Goal: Task Accomplishment & Management: Use online tool/utility

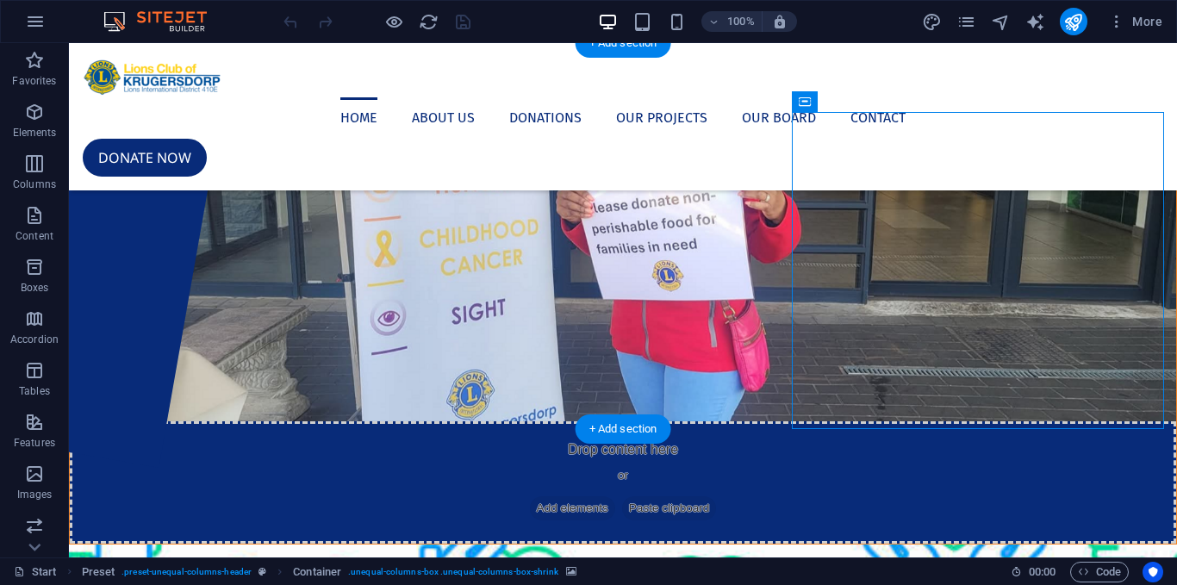
drag, startPoint x: 680, startPoint y: 333, endPoint x: 417, endPoint y: 357, distance: 263.7
click at [417, 357] on figure at bounding box center [623, 267] width 1106 height 308
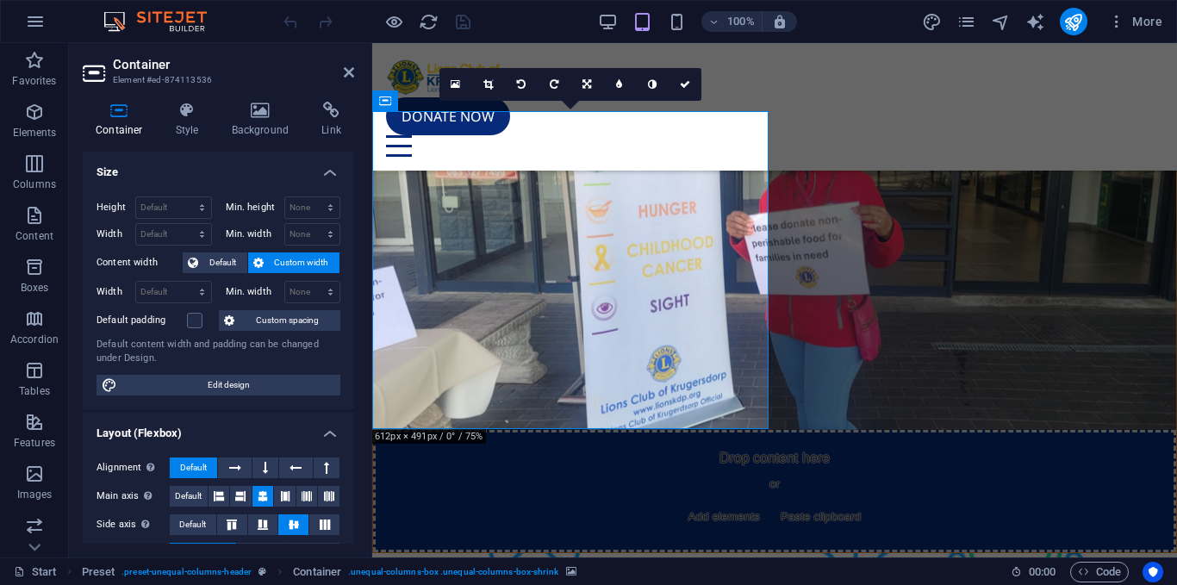
click at [937, 340] on figure at bounding box center [774, 271] width 803 height 318
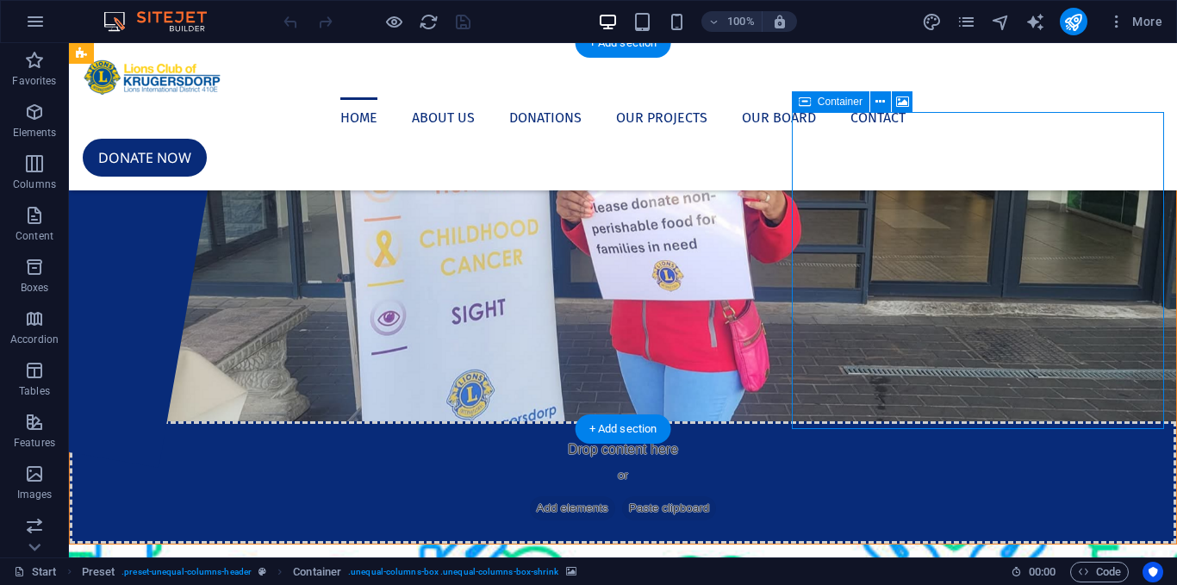
click at [511, 312] on figure at bounding box center [623, 267] width 1106 height 308
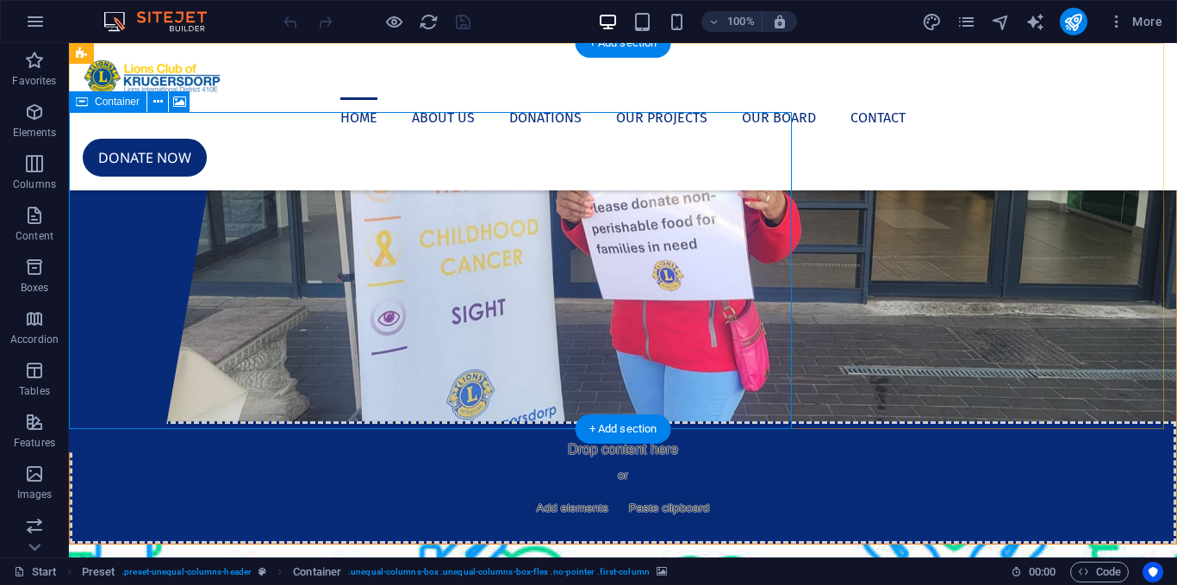
click at [711, 421] on div "Drop content here or Add elements Paste clipboard" at bounding box center [623, 482] width 1106 height 122
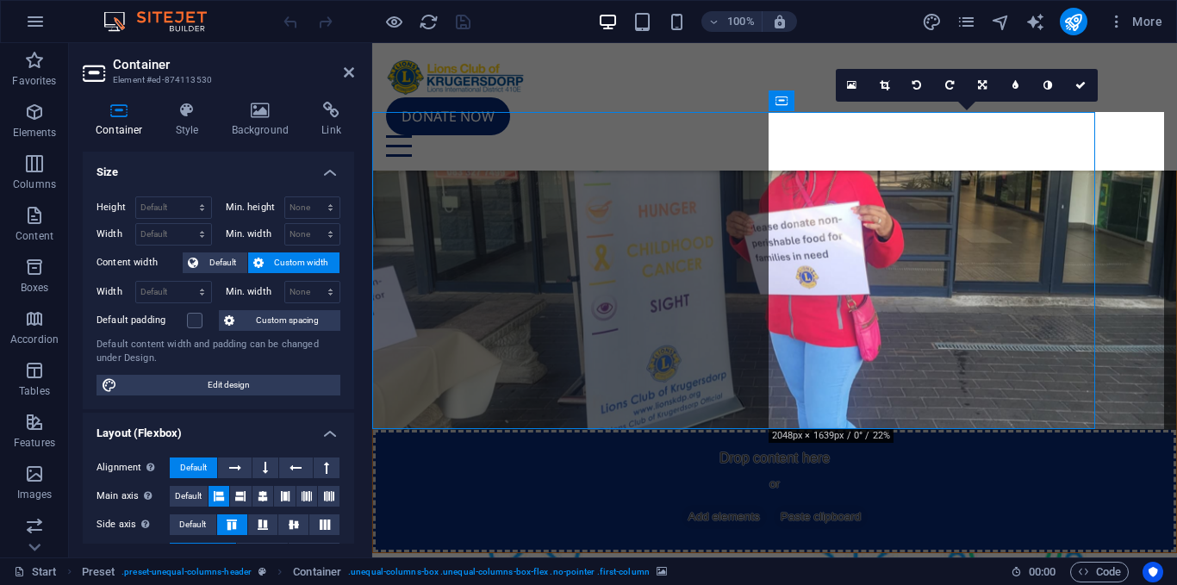
click at [241, 118] on icon at bounding box center [261, 110] width 84 height 17
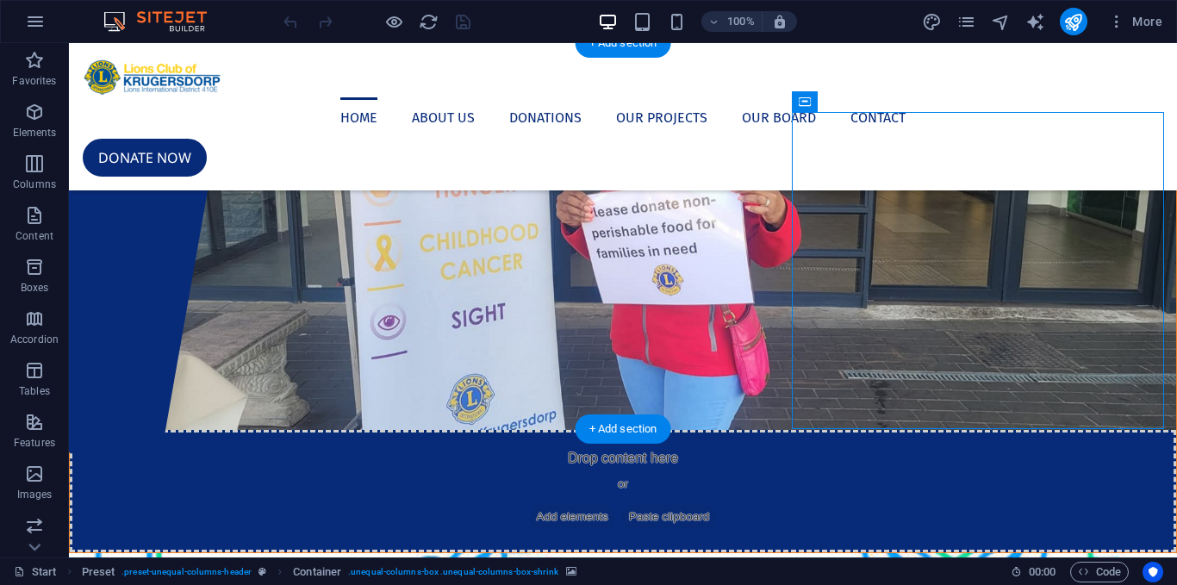
drag, startPoint x: 755, startPoint y: 399, endPoint x: 854, endPoint y: 273, distance: 160.1
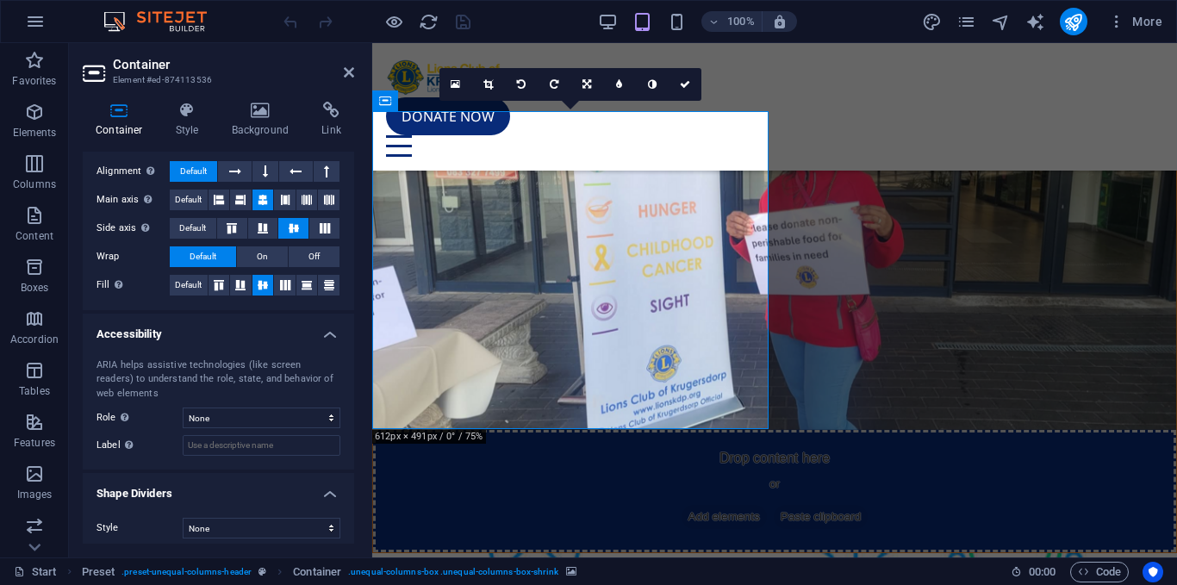
scroll to position [305, 0]
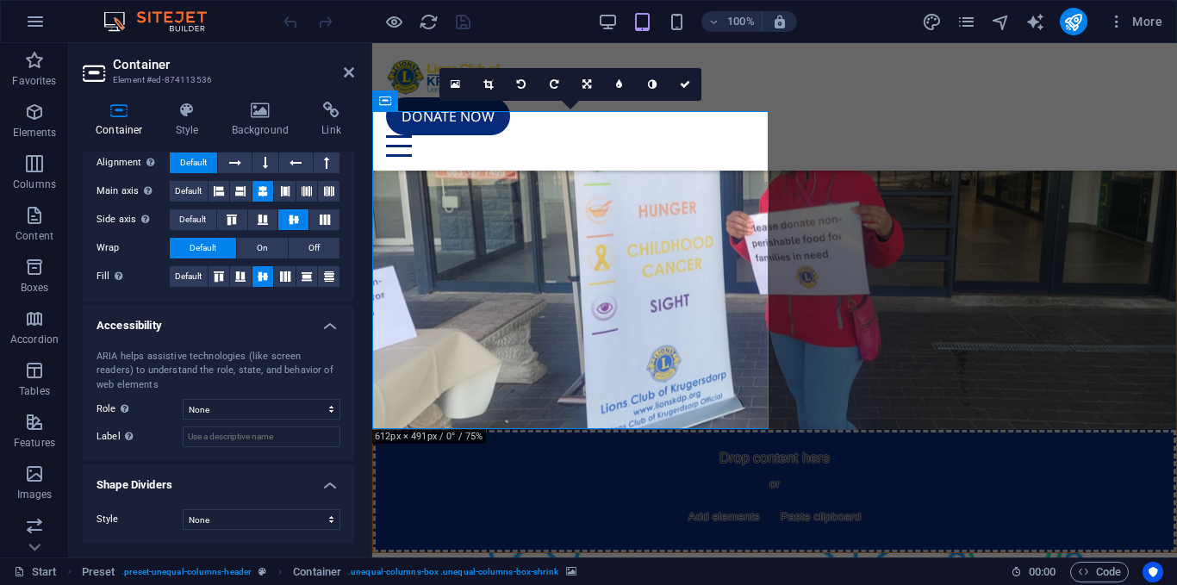
click at [167, 144] on div "Container Style Background Link Size Height Default px rem % vh vw Min. height …" at bounding box center [218, 323] width 271 height 442
click at [186, 131] on h4 "Style" at bounding box center [191, 120] width 56 height 36
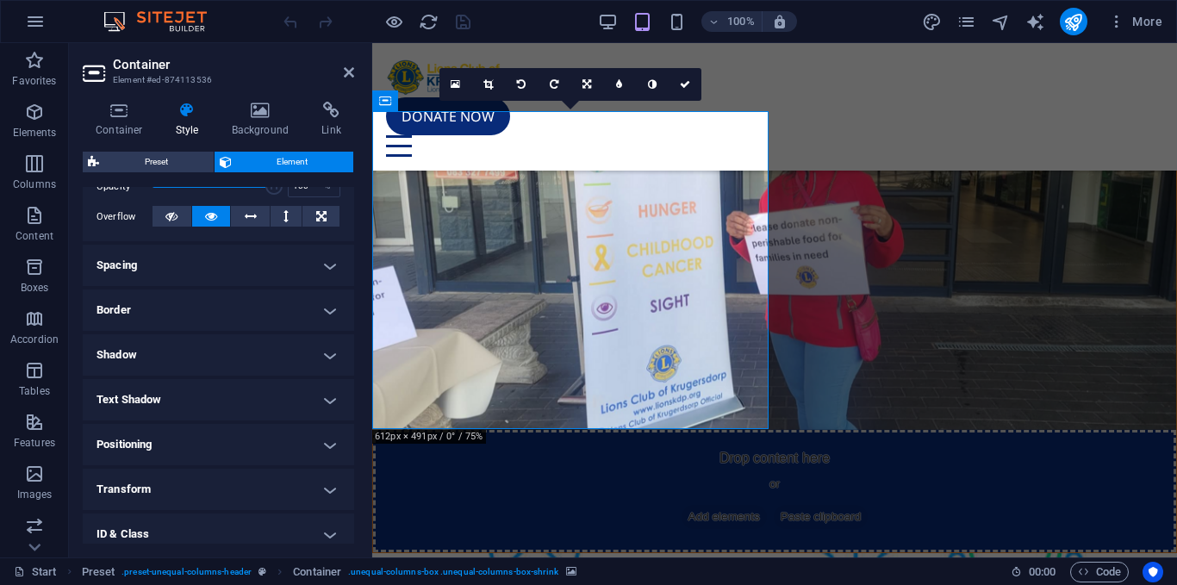
scroll to position [371, 0]
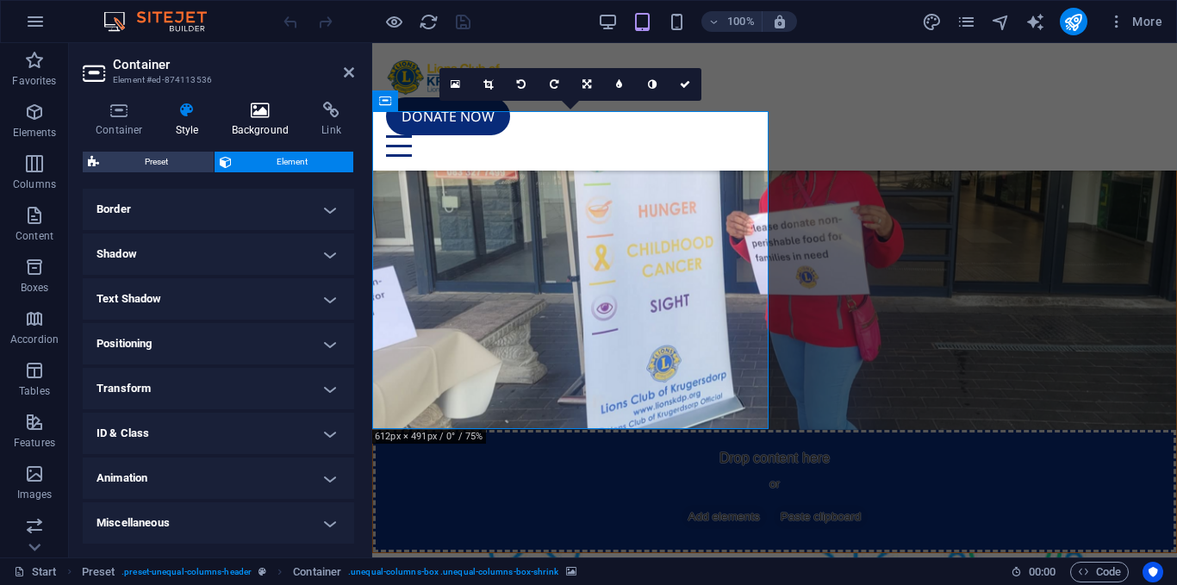
click at [280, 128] on h4 "Background" at bounding box center [264, 120] width 90 height 36
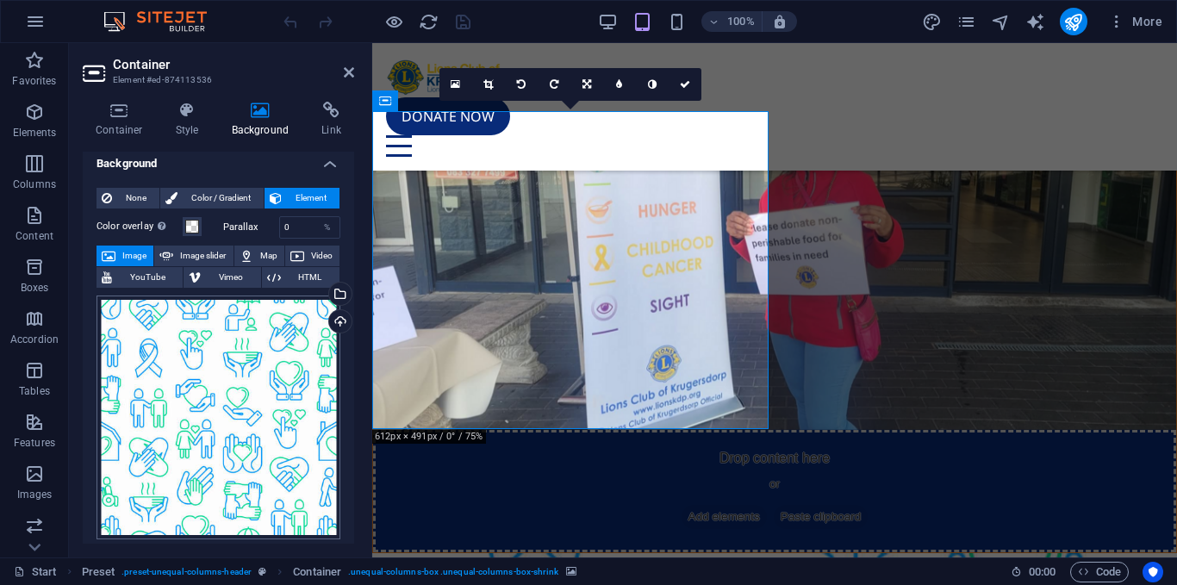
scroll to position [0, 0]
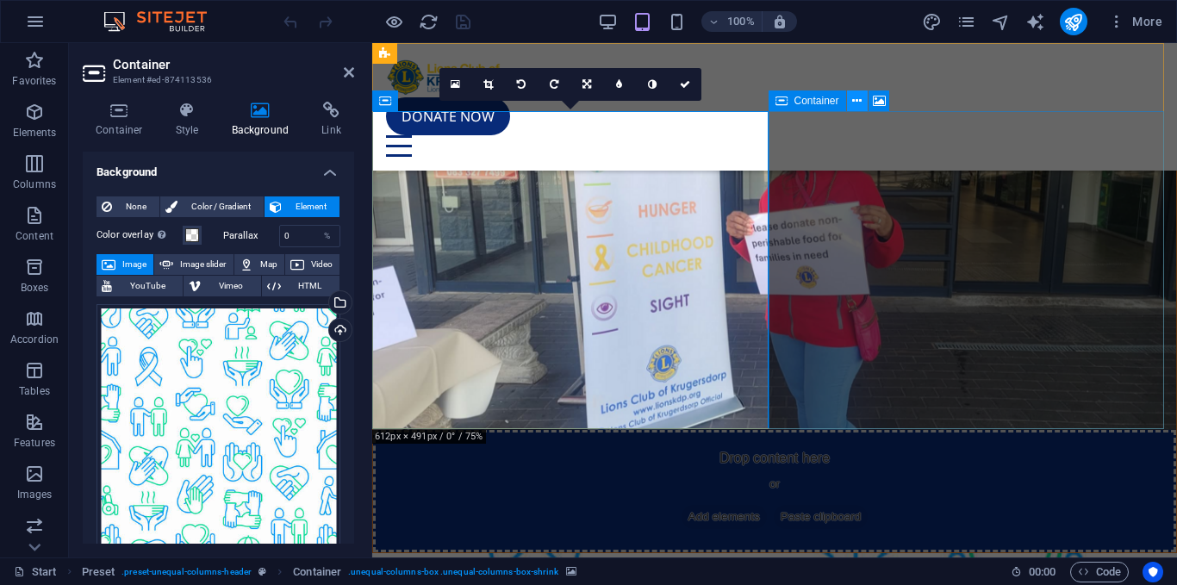
click at [858, 96] on icon at bounding box center [856, 101] width 9 height 18
click at [485, 83] on div at bounding box center [774, 77] width 777 height 40
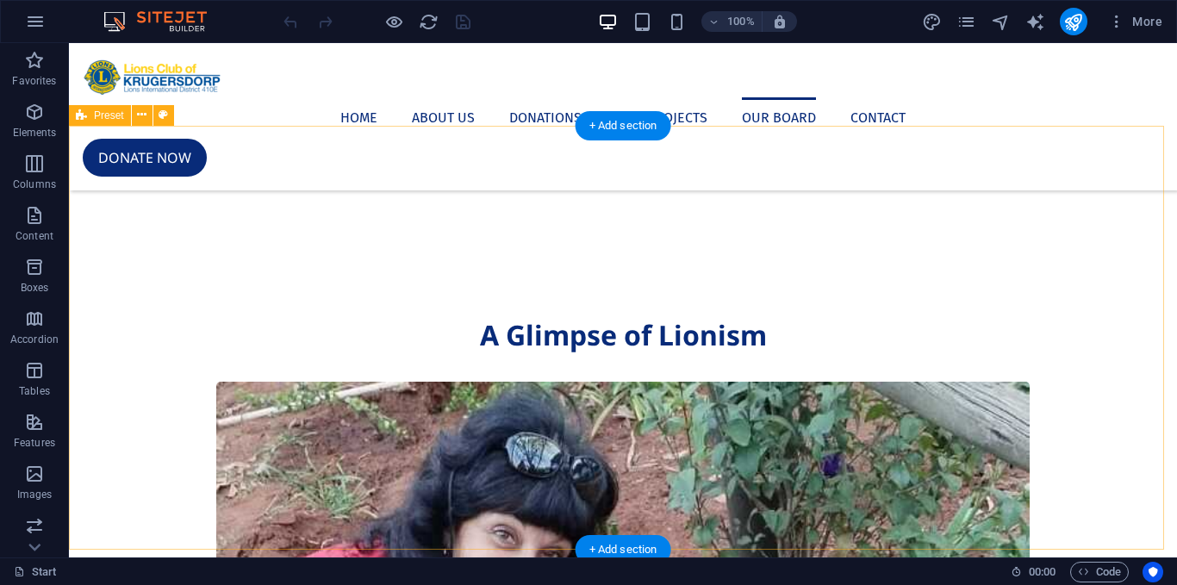
scroll to position [3040, 0]
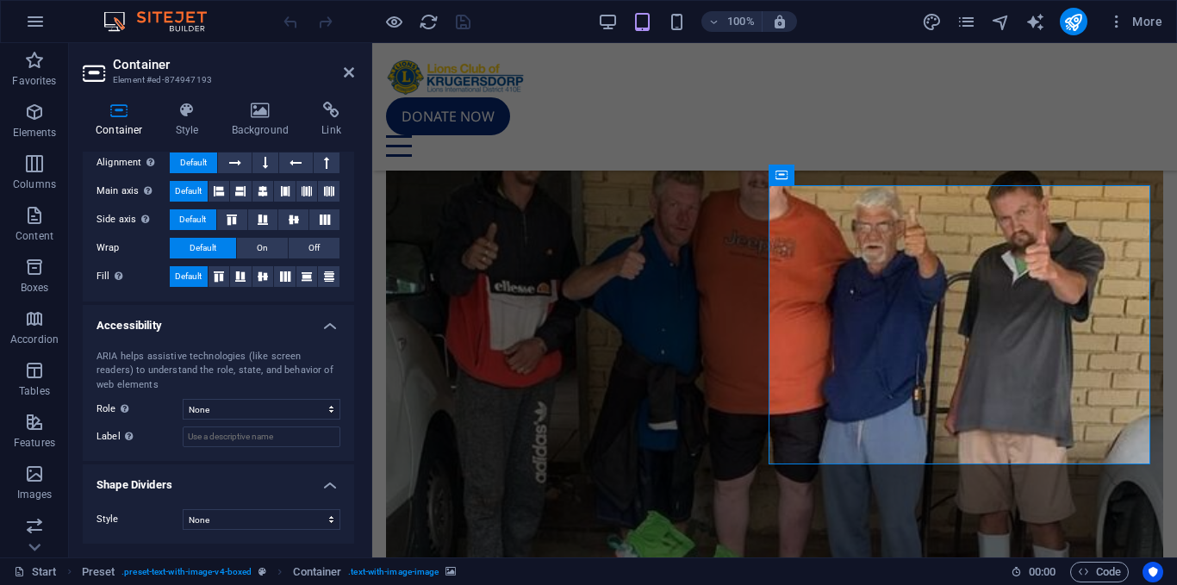
scroll to position [0, 0]
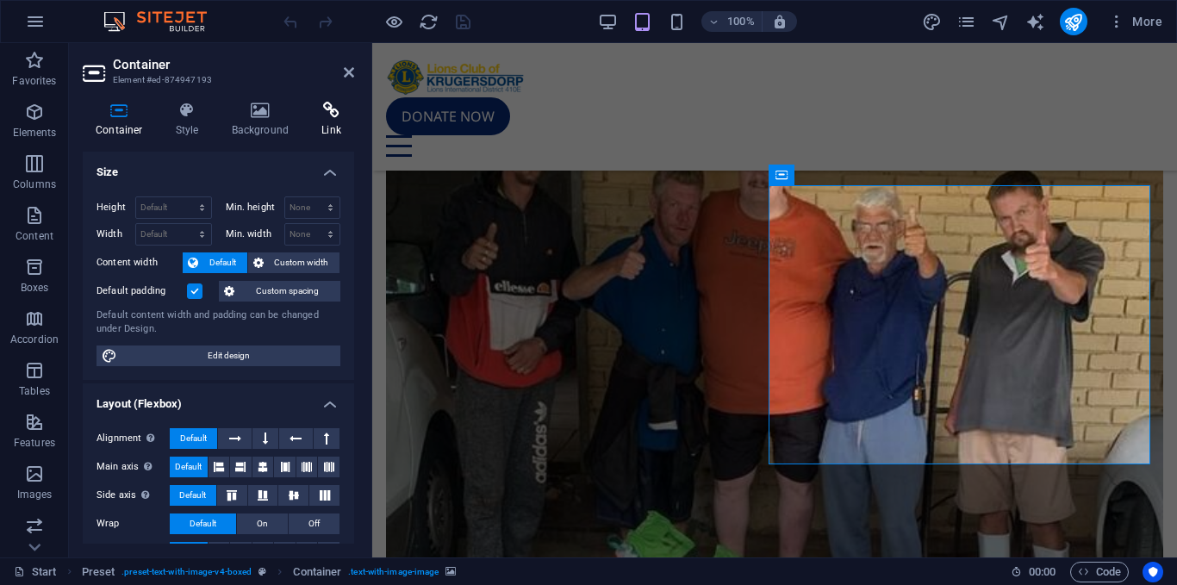
click at [321, 134] on h4 "Link" at bounding box center [331, 120] width 46 height 36
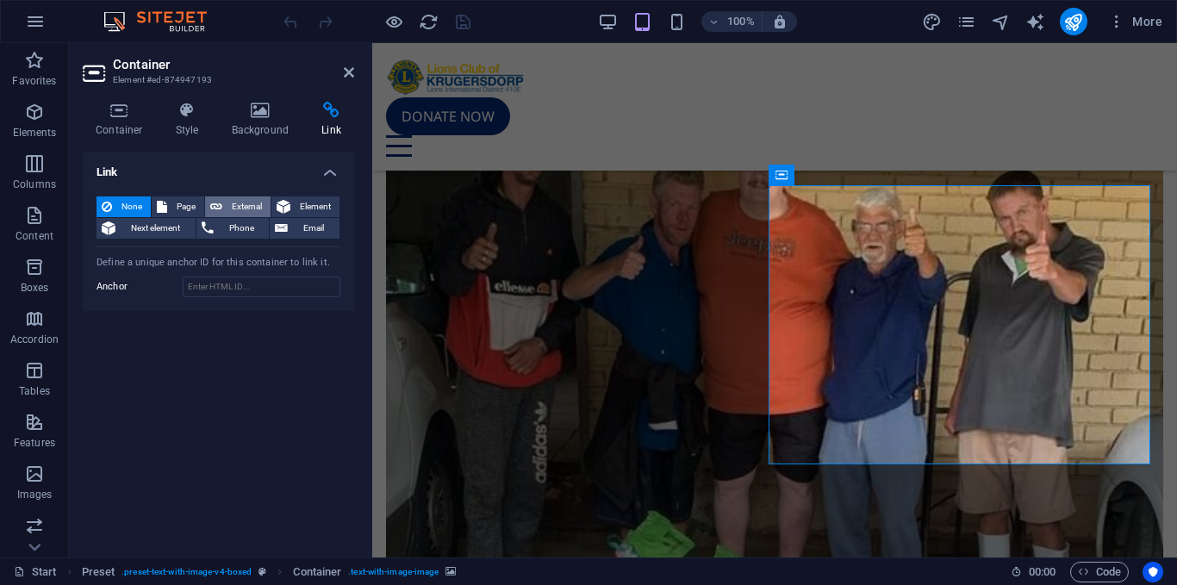
click at [243, 207] on span "External" at bounding box center [246, 206] width 38 height 21
select select "blank"
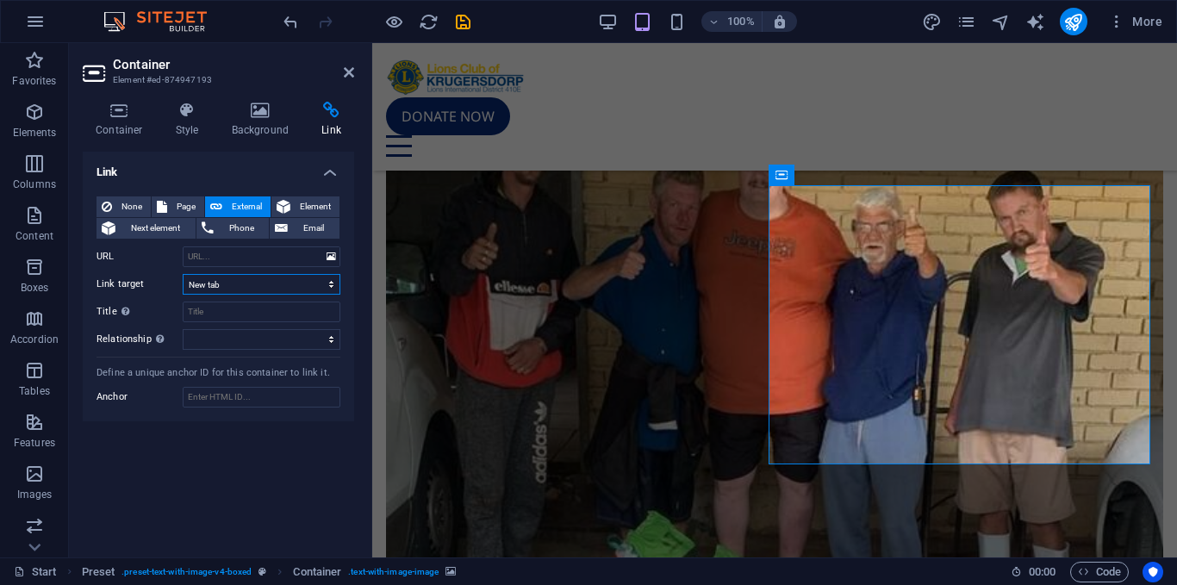
click at [261, 279] on select "New tab Same tab Overlay" at bounding box center [262, 284] width 158 height 21
click at [38, 121] on icon "button" at bounding box center [34, 112] width 21 height 21
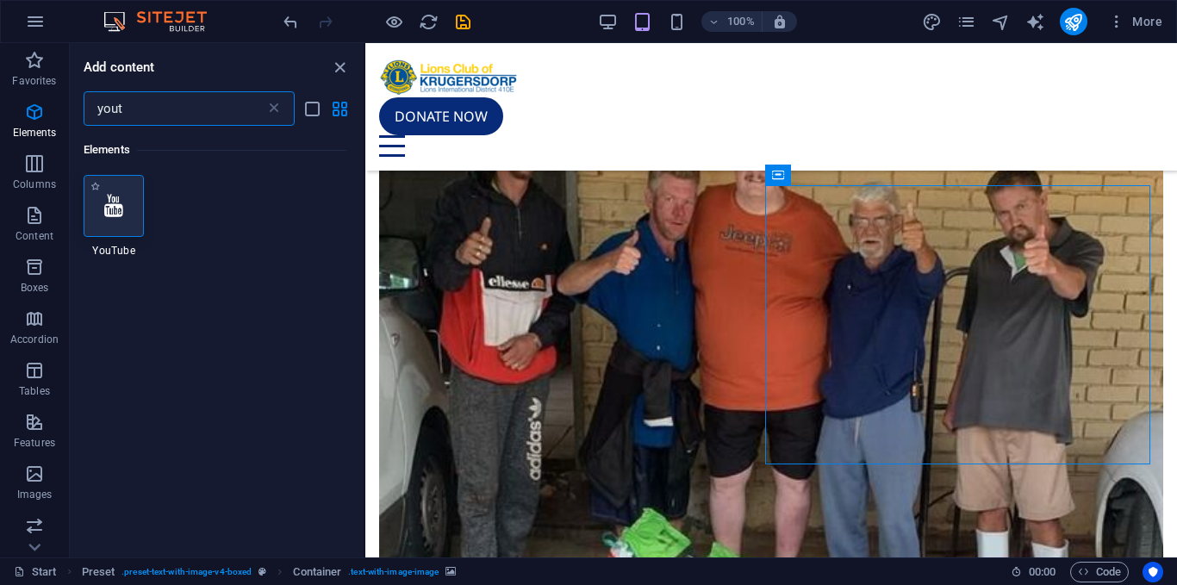
type input "yout"
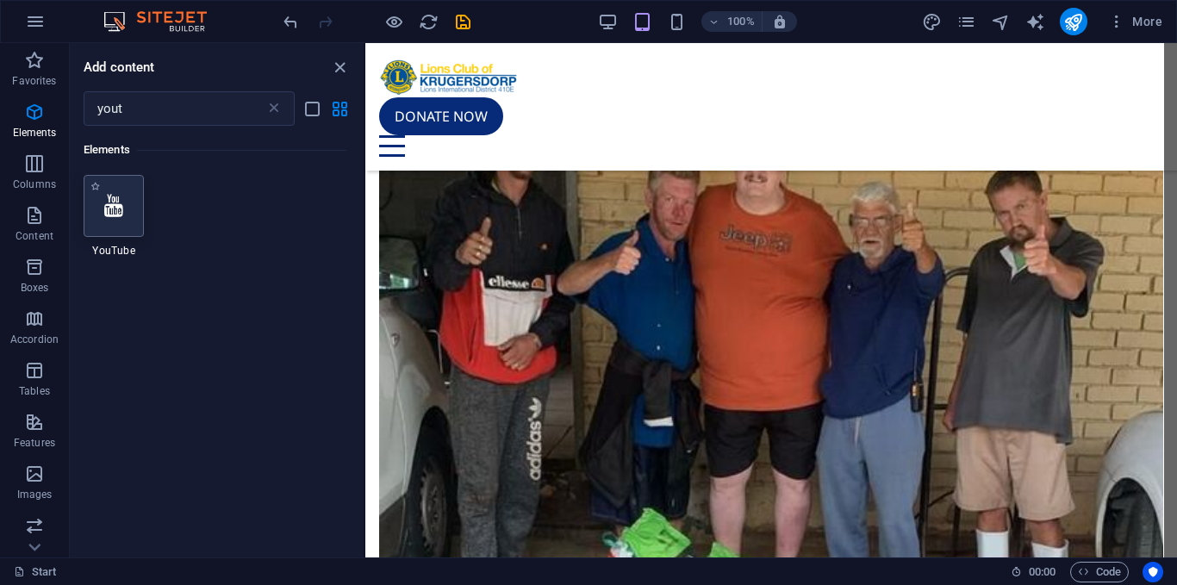
select select "ar16_9"
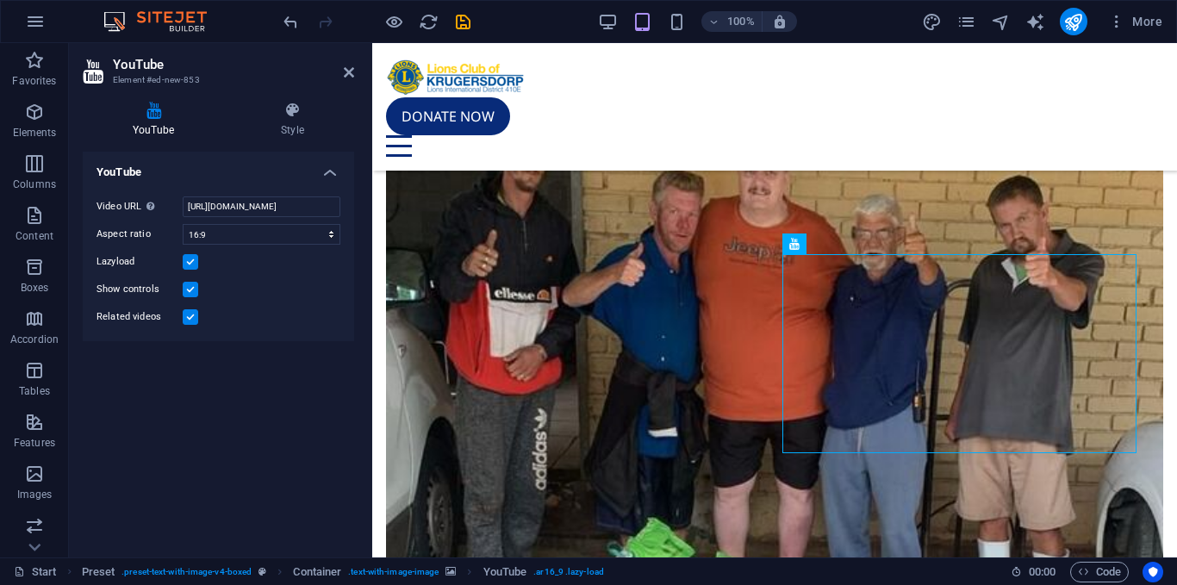
scroll to position [4157, 0]
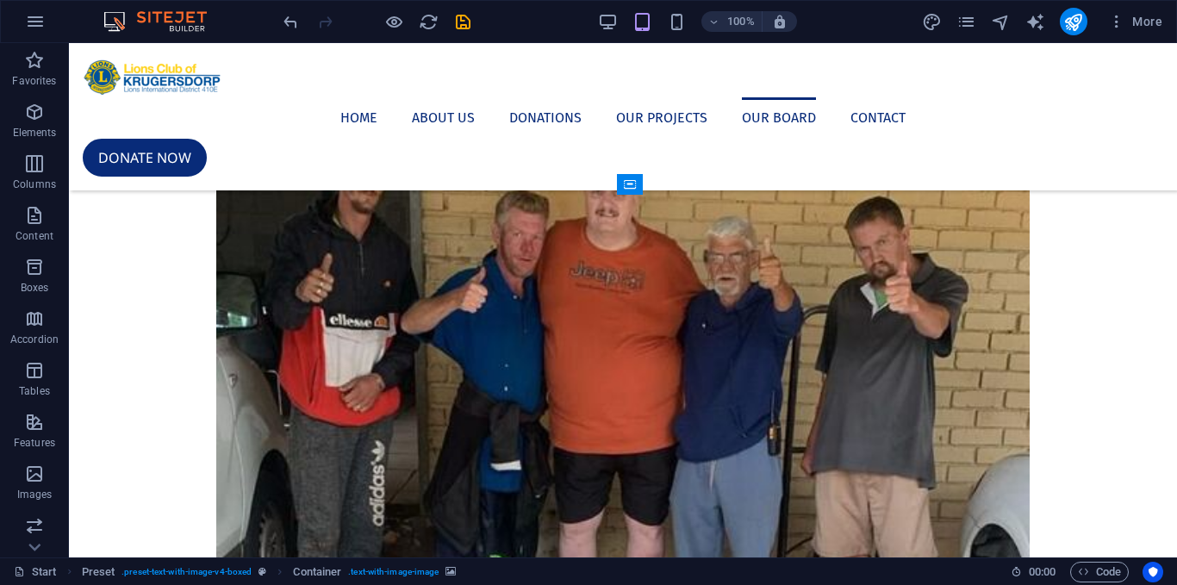
scroll to position [3040, 0]
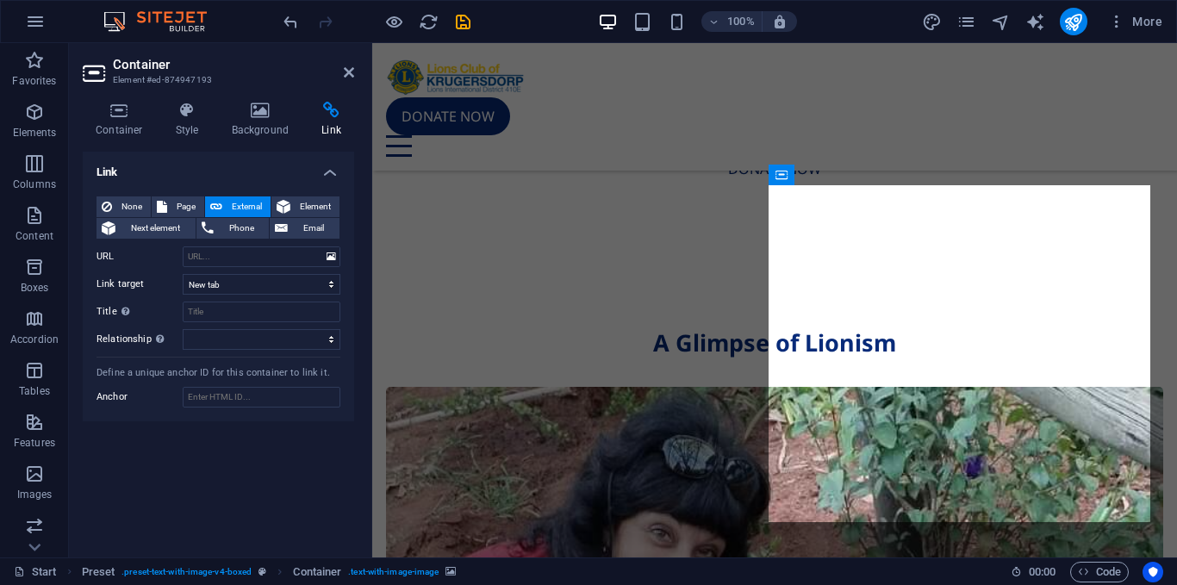
scroll to position [4157, 0]
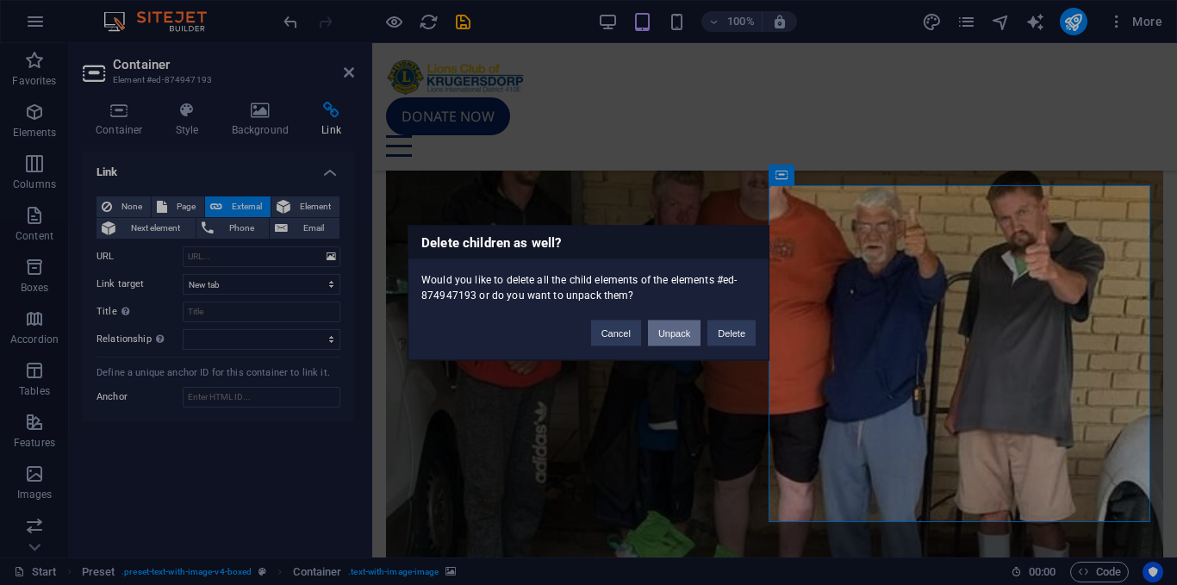
click at [683, 330] on button "Unpack" at bounding box center [674, 333] width 53 height 26
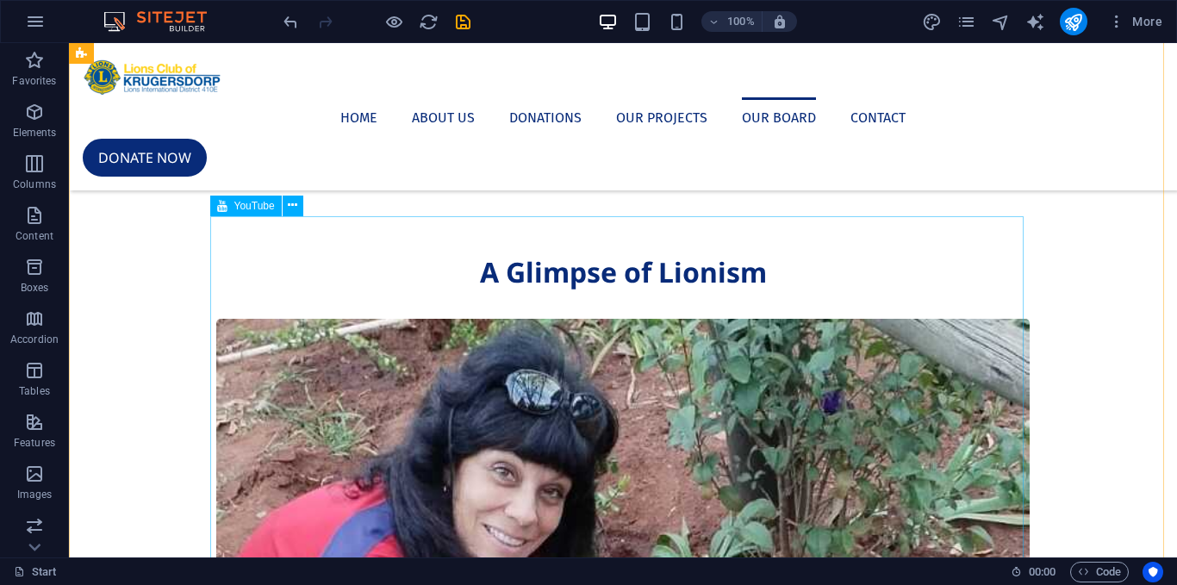
scroll to position [3244, 0]
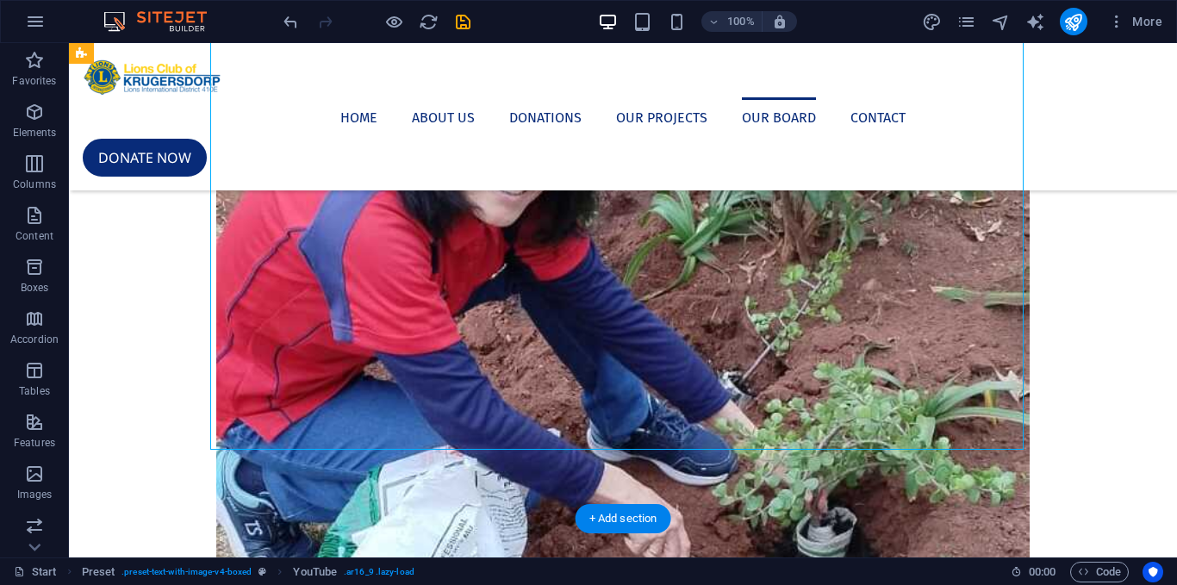
scroll to position [3467, 0]
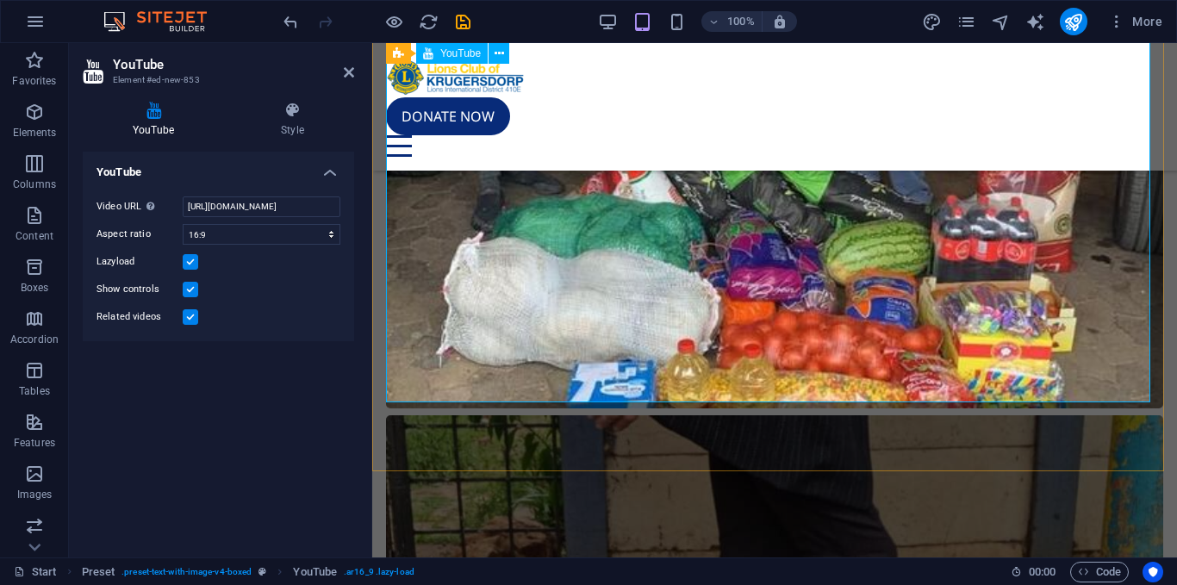
scroll to position [4591, 0]
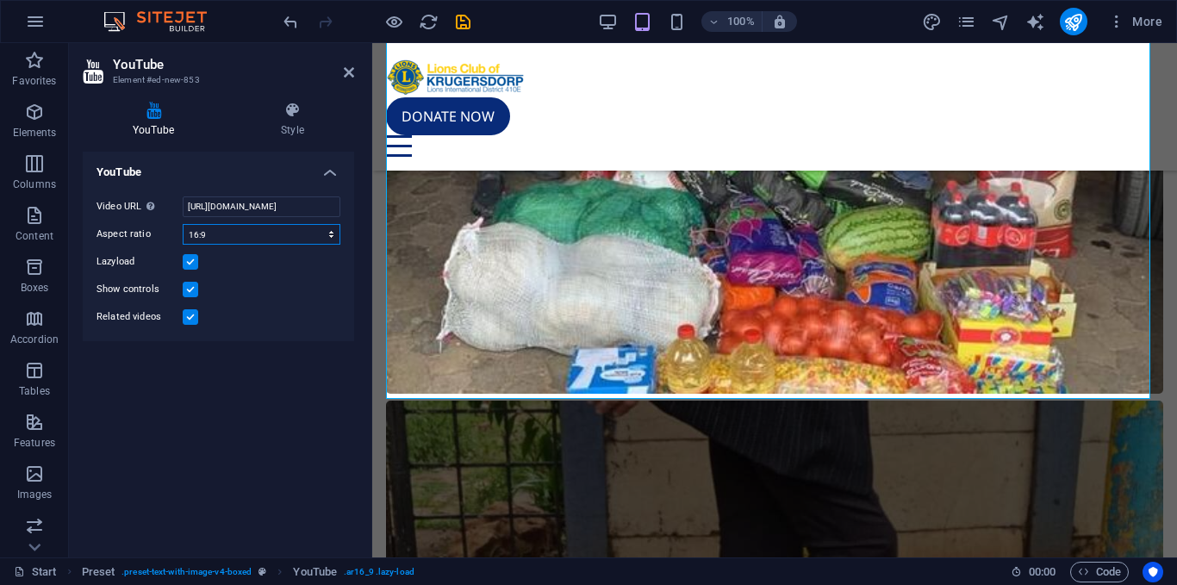
click at [235, 238] on select "16:10 16:9 4:3 2:1 1:1" at bounding box center [262, 234] width 158 height 21
click at [183, 224] on select "16:10 16:9 4:3 2:1 1:1" at bounding box center [262, 234] width 158 height 21
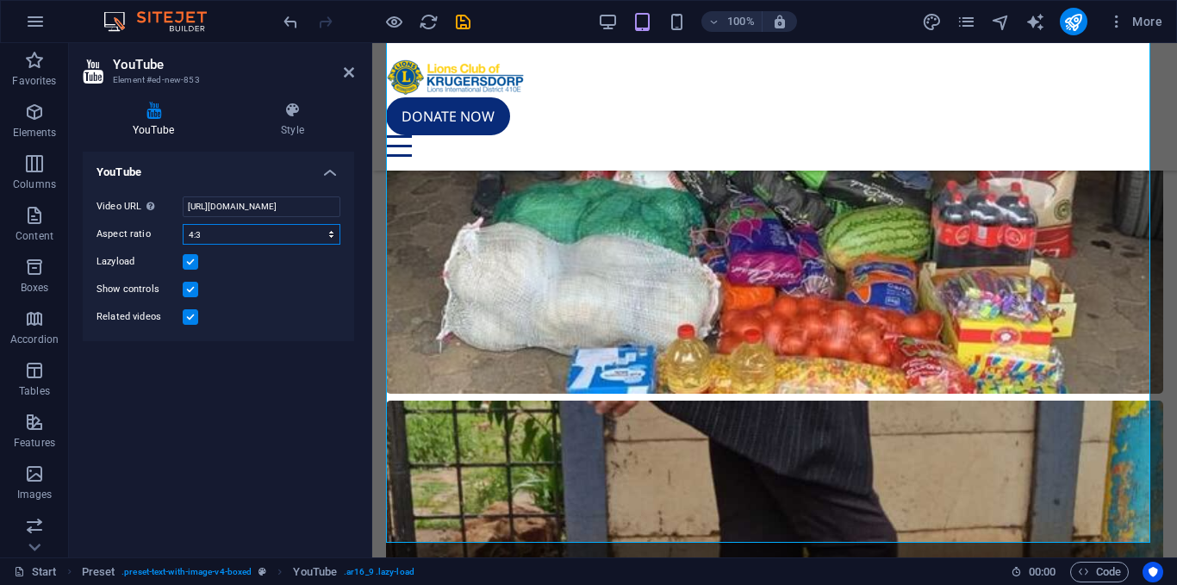
click at [320, 229] on select "16:10 16:9 4:3 2:1 1:1" at bounding box center [262, 234] width 158 height 21
drag, startPoint x: 208, startPoint y: 350, endPoint x: 293, endPoint y: 239, distance: 139.4
click at [208, 350] on div "YouTube Video URL Insert (or paste) a video URL. https://www.youtube.com/watch?…" at bounding box center [218, 348] width 271 height 392
click at [297, 232] on select "16:10 16:9 4:3 2:1 1:1" at bounding box center [262, 234] width 158 height 21
click at [183, 224] on select "16:10 16:9 4:3 2:1 1:1" at bounding box center [262, 234] width 158 height 21
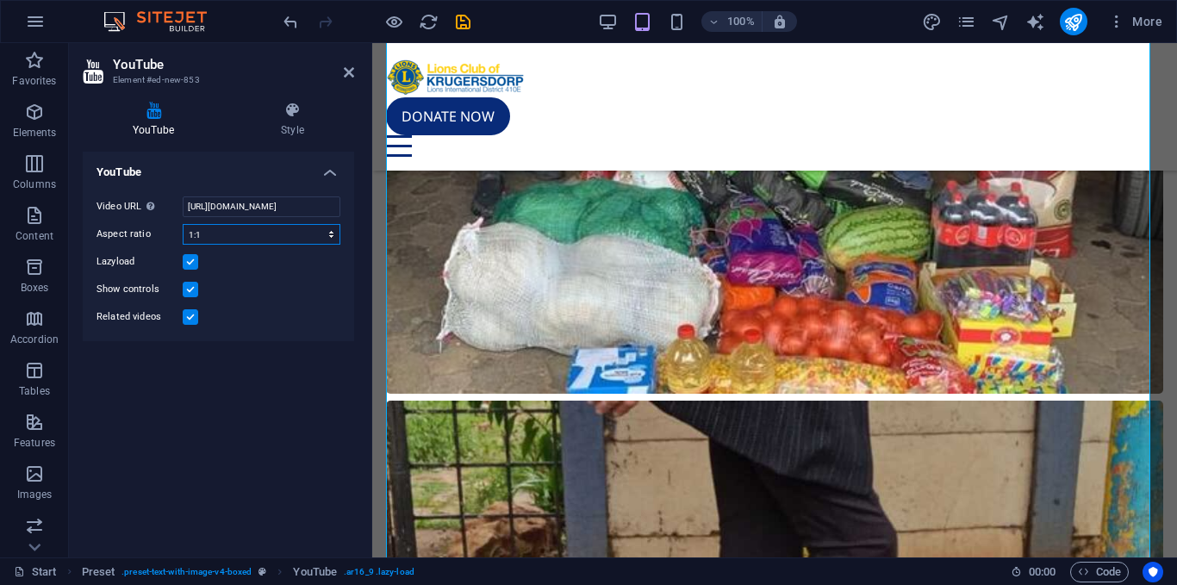
click at [316, 233] on select "16:10 16:9 4:3 2:1 1:1" at bounding box center [262, 234] width 158 height 21
select select "ar16_10"
click at [183, 224] on select "16:10 16:9 4:3 2:1 1:1" at bounding box center [262, 234] width 158 height 21
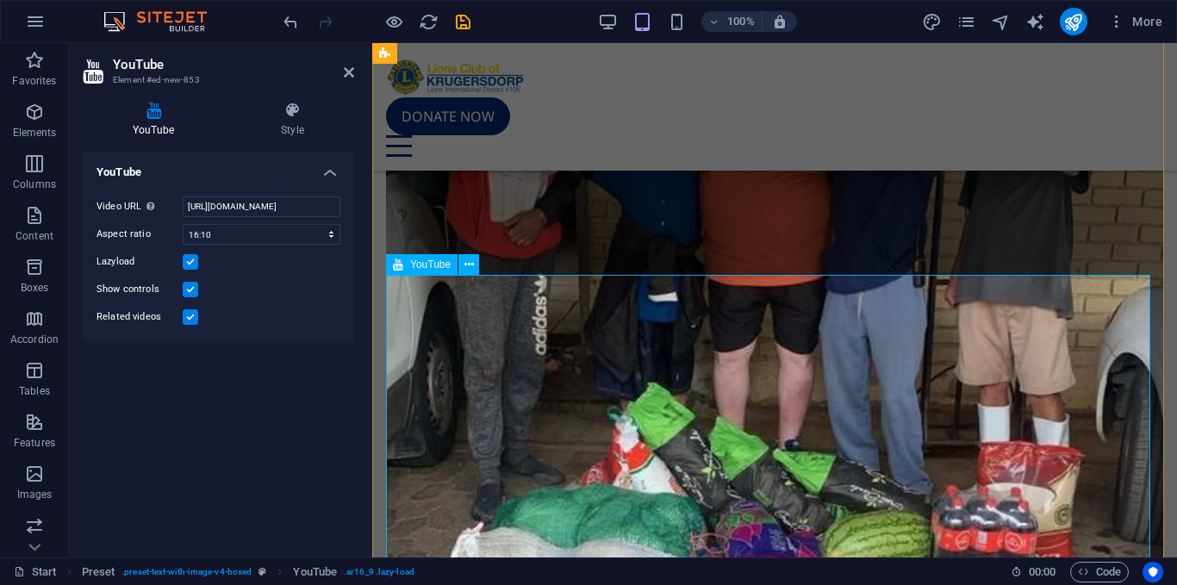
scroll to position [4285, 0]
click at [295, 119] on h4 "Style" at bounding box center [292, 120] width 123 height 36
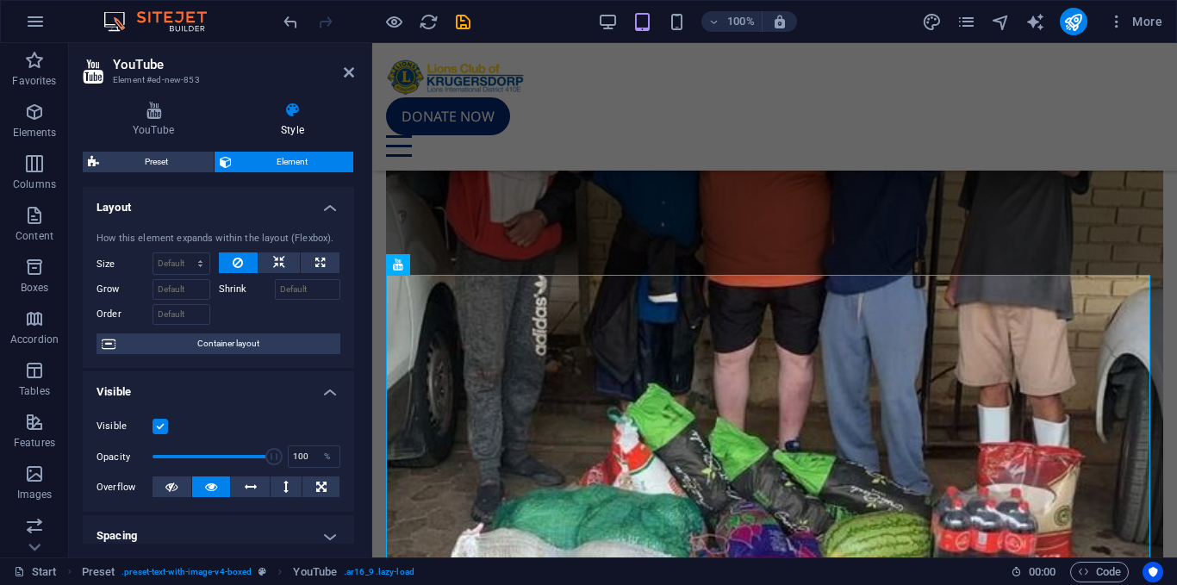
scroll to position [3, 0]
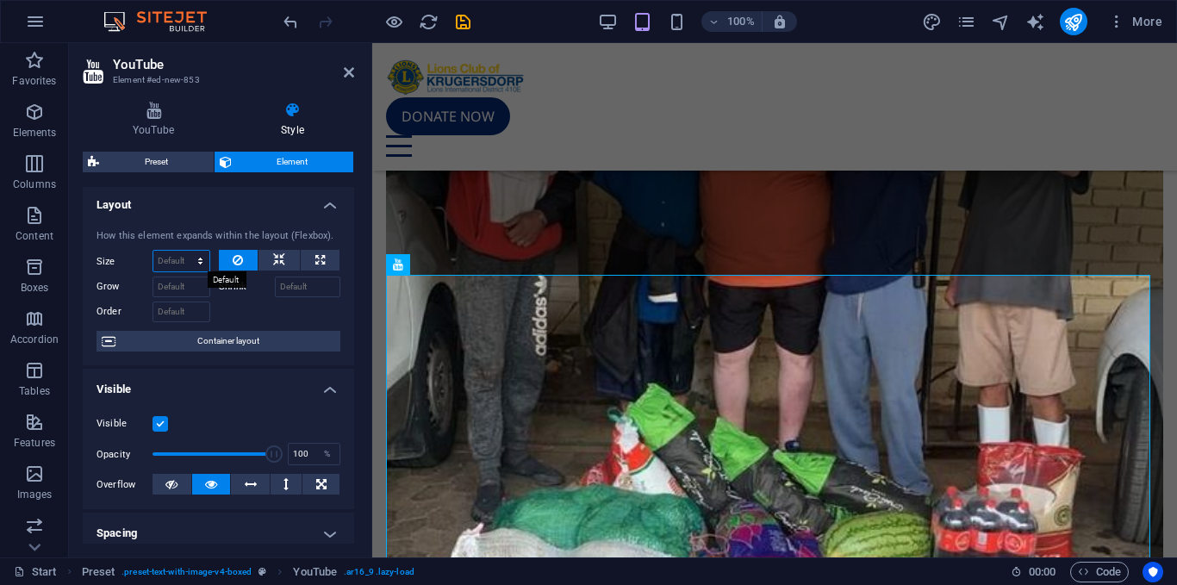
click at [198, 267] on select "Default auto px % 1/1 1/2 1/3 1/4 1/5 1/6 1/7 1/8 1/9 1/10" at bounding box center [181, 261] width 56 height 21
click at [153, 251] on select "Default auto px % 1/1 1/2 1/3 1/4 1/5 1/6 1/7 1/8 1/9 1/10" at bounding box center [181, 261] width 56 height 21
click at [200, 267] on select "Default auto px % 1/1 1/2 1/3 1/4 1/5 1/6 1/7 1/8 1/9 1/10" at bounding box center [181, 261] width 56 height 21
click at [153, 251] on select "Default auto px % 1/1 1/2 1/3 1/4 1/5 1/6 1/7 1/8 1/9 1/10" at bounding box center [181, 261] width 56 height 21
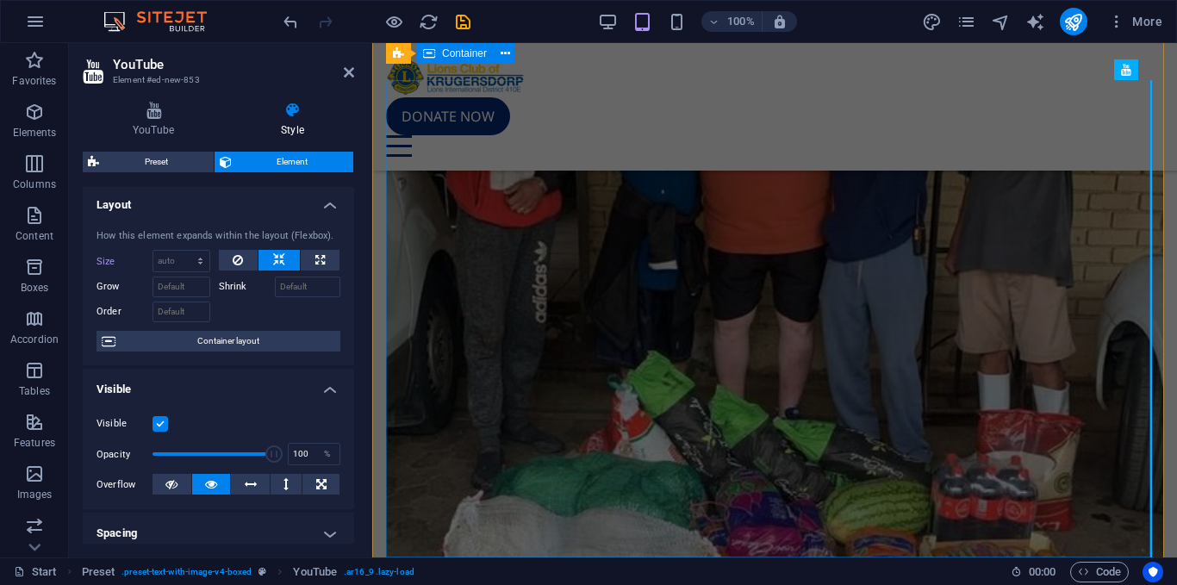
scroll to position [4263, 0]
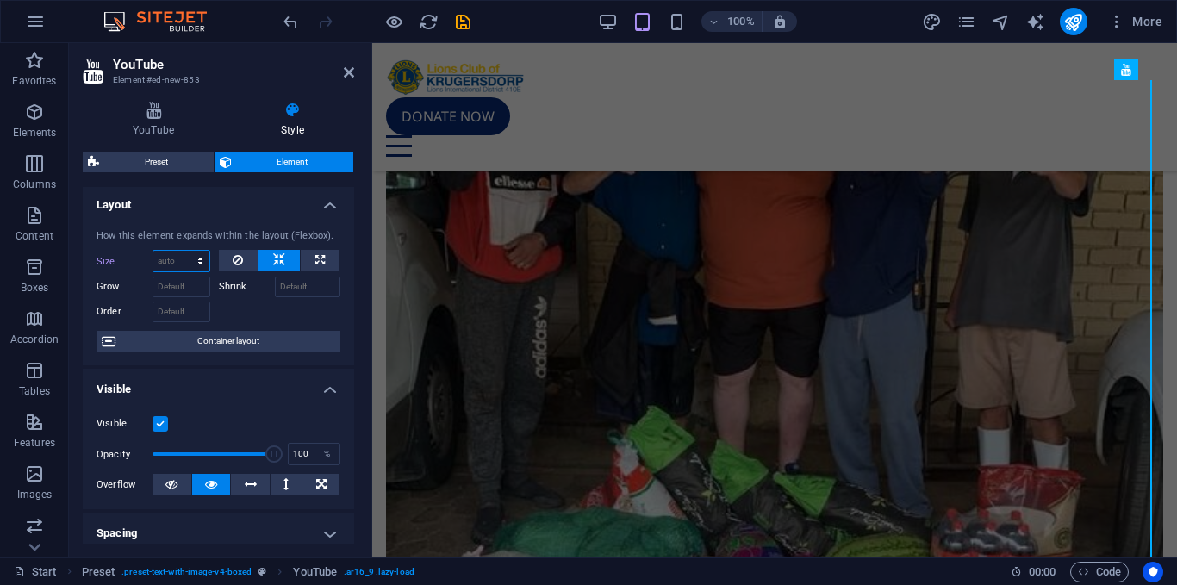
click at [168, 265] on select "Default auto px % 1/1 1/2 1/3 1/4 1/5 1/6 1/7 1/8 1/9 1/10" at bounding box center [181, 261] width 56 height 21
select select "%"
click at [183, 251] on select "Default auto px % 1/1 1/2 1/3 1/4 1/5 1/6 1/7 1/8 1/9 1/10" at bounding box center [181, 261] width 56 height 21
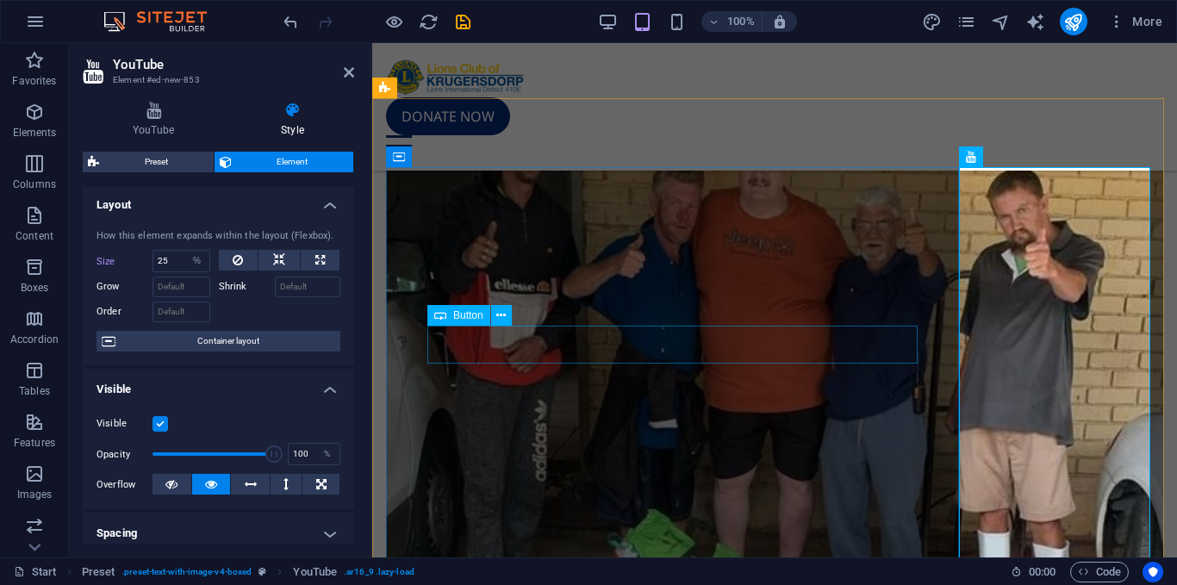
scroll to position [4157, 0]
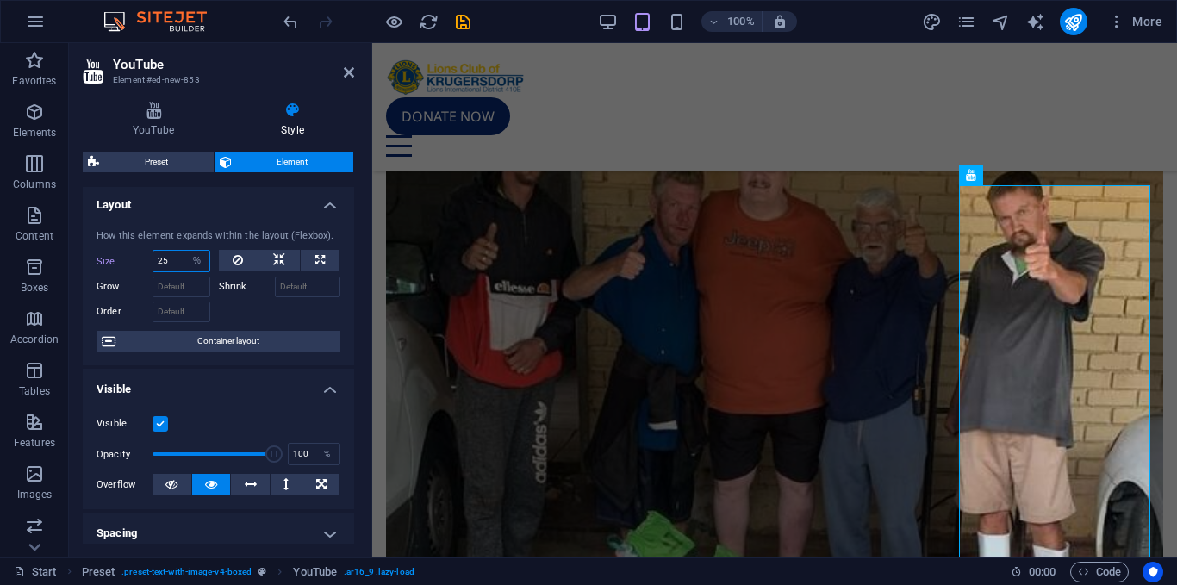
click at [160, 266] on input "25" at bounding box center [181, 261] width 56 height 21
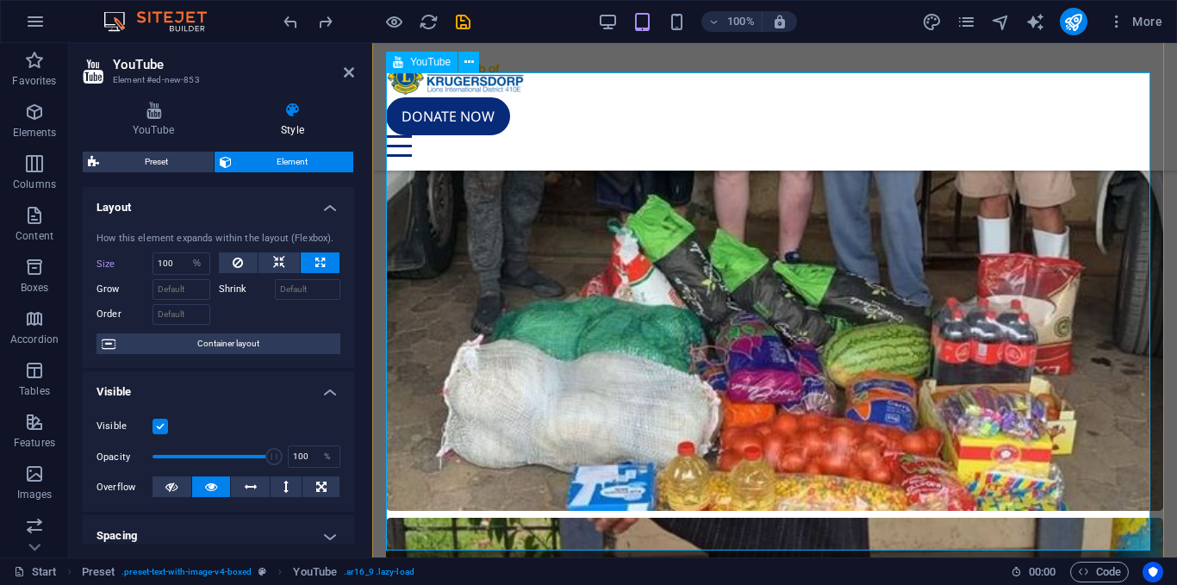
scroll to position [4513, 0]
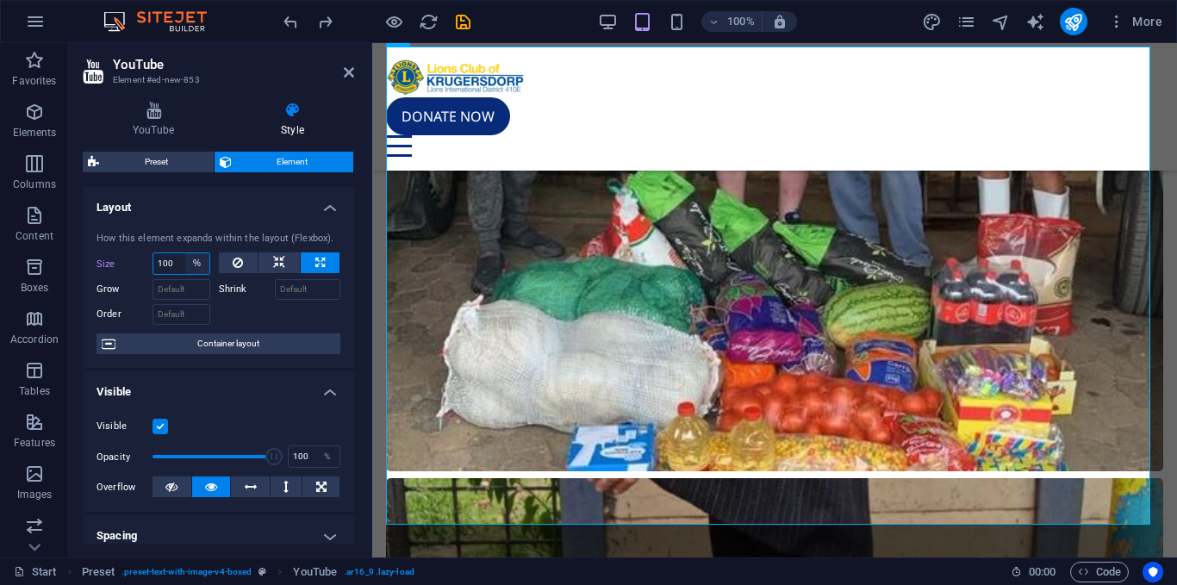
click at [185, 268] on select "Default auto px % 1/1 1/2 1/3 1/4 1/5 1/6 1/7 1/8 1/9 1/10" at bounding box center [197, 263] width 24 height 21
drag, startPoint x: 177, startPoint y: 266, endPoint x: 142, endPoint y: 272, distance: 35.0
click at [142, 272] on div "Size 100 Default auto px % 1/1 1/2 1/3 1/4 1/5 1/6 1/7 1/8 1/9 1/10" at bounding box center [153, 263] width 114 height 22
type input "80"
click at [246, 314] on div at bounding box center [280, 312] width 122 height 25
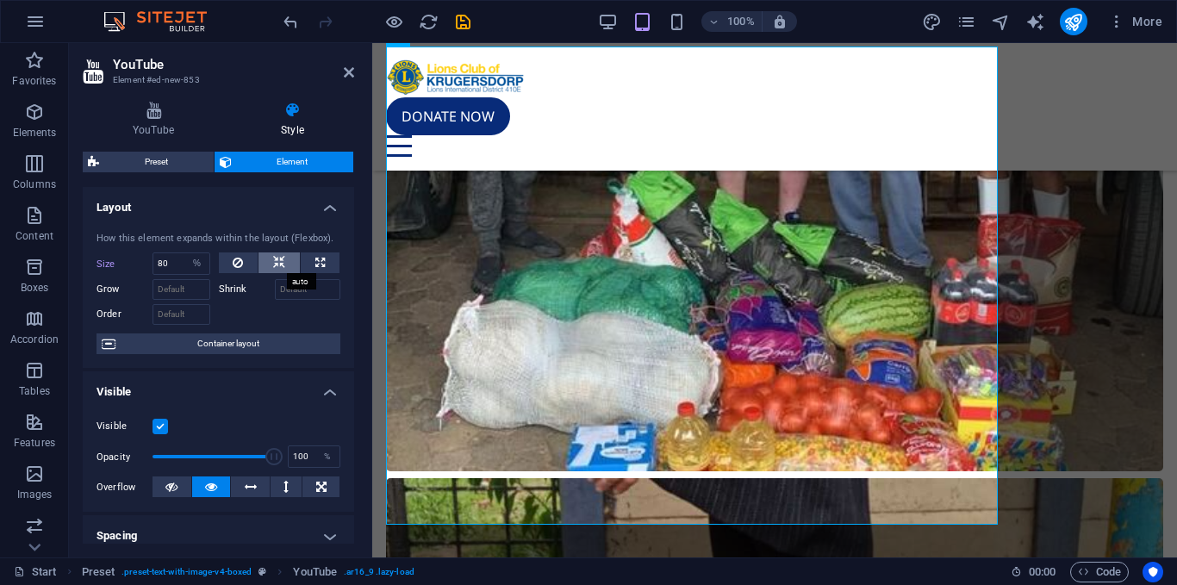
click at [284, 265] on button at bounding box center [278, 262] width 41 height 21
select select "DISABLED_OPTION_VALUE"
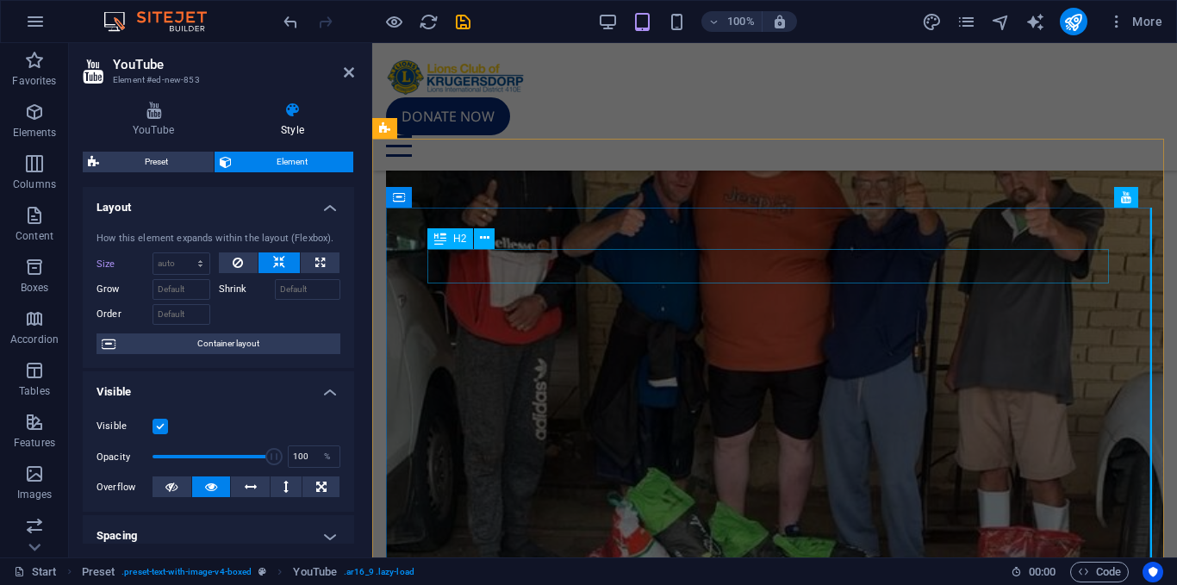
scroll to position [4135, 0]
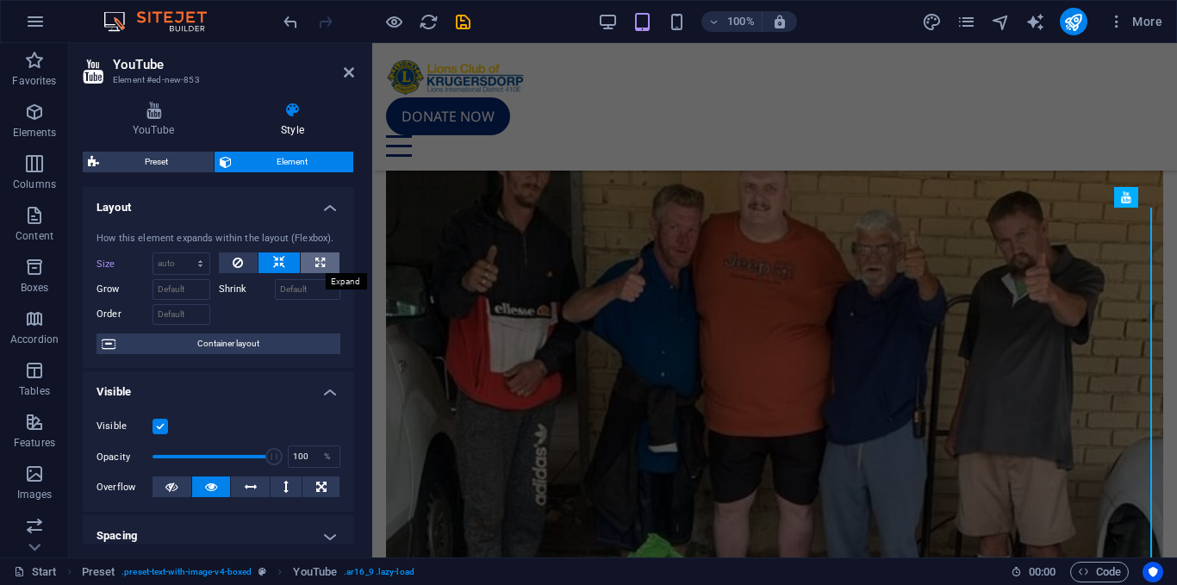
click at [315, 270] on icon at bounding box center [319, 262] width 9 height 21
type input "100"
select select "%"
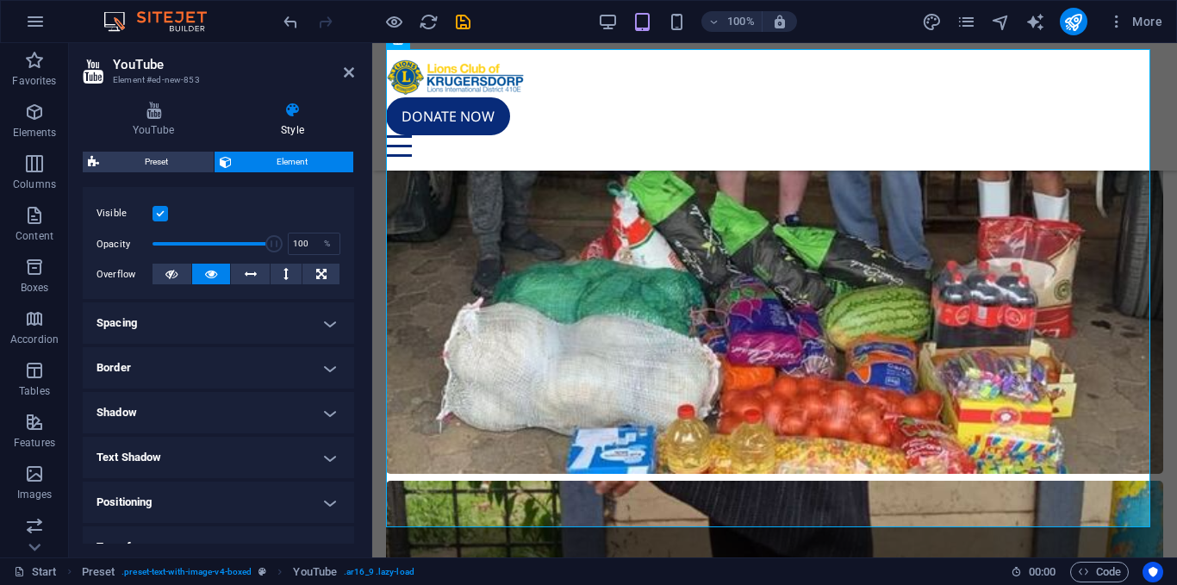
scroll to position [0, 0]
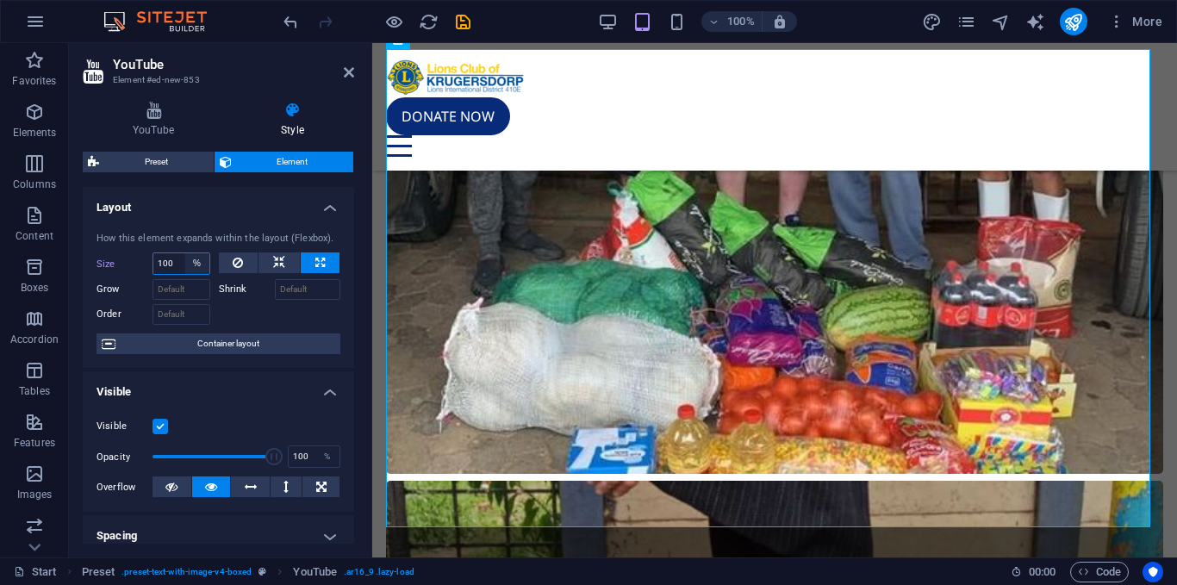
click at [185, 259] on select "Default auto px % 1/1 1/2 1/3 1/4 1/5 1/6 1/7 1/8 1/9 1/10" at bounding box center [197, 263] width 24 height 21
click at [175, 262] on input "100" at bounding box center [181, 263] width 56 height 21
type input "70"
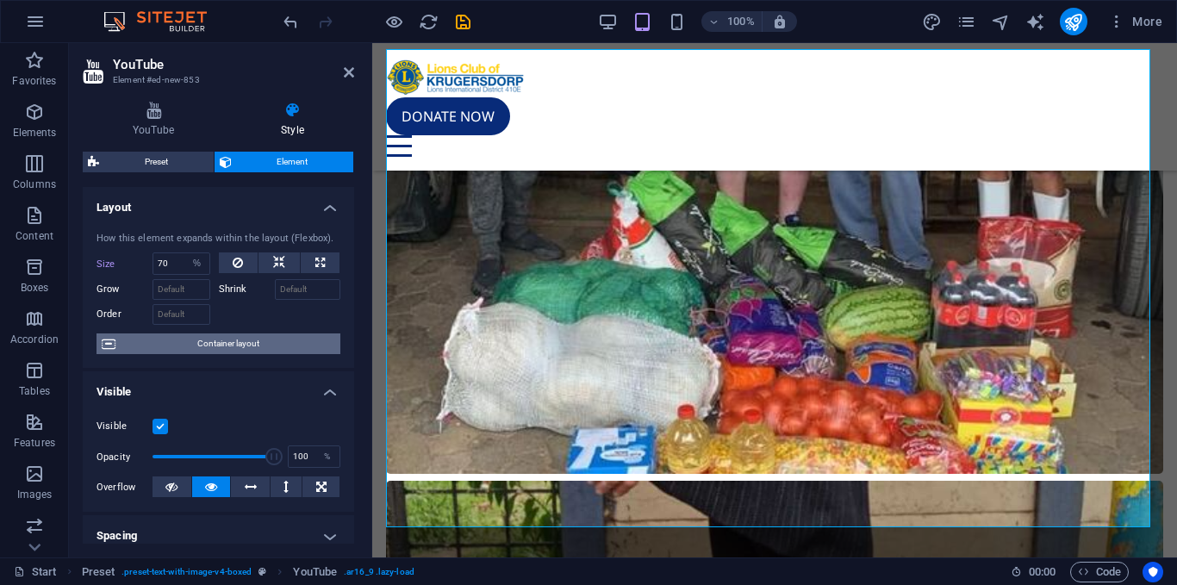
click at [250, 334] on span "Container layout" at bounding box center [228, 343] width 214 height 21
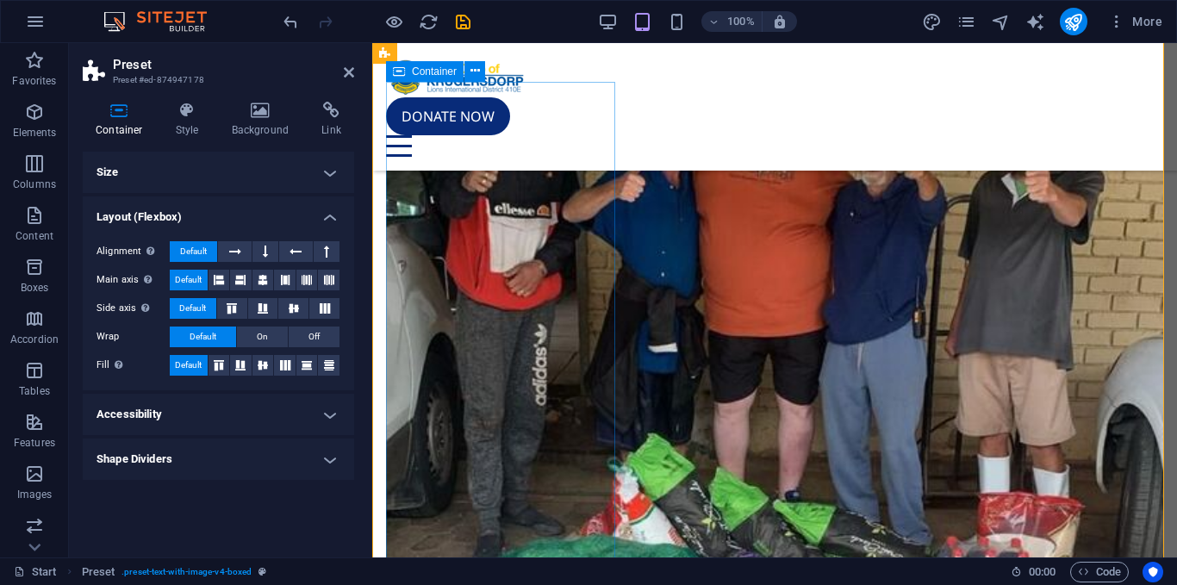
scroll to position [4268, 0]
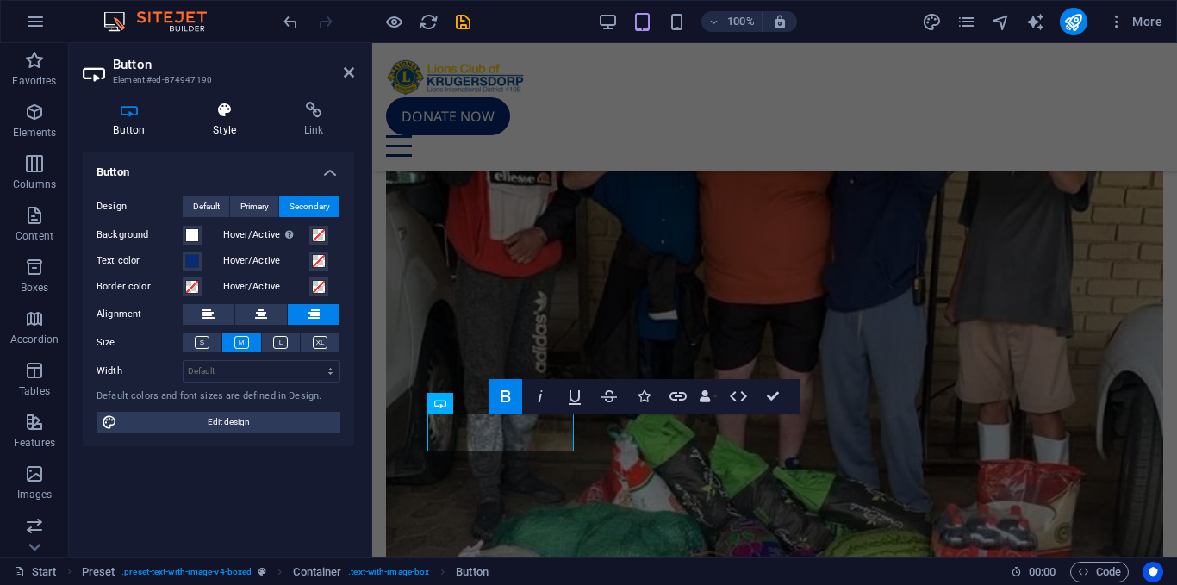
click at [218, 116] on icon at bounding box center [225, 110] width 84 height 17
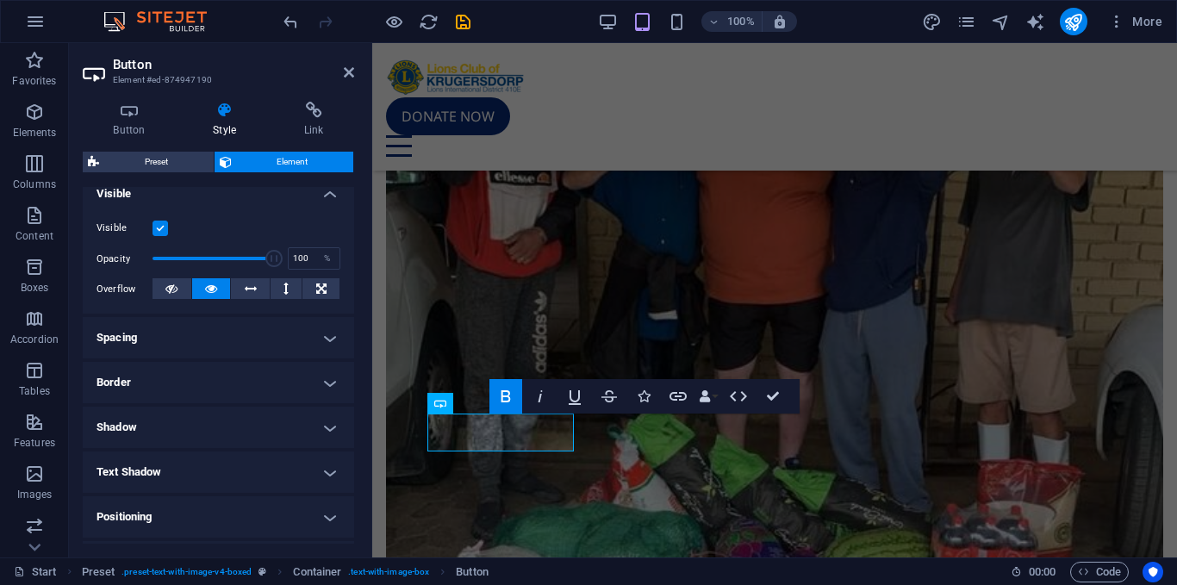
scroll to position [201, 0]
click at [322, 315] on h4 "Spacing" at bounding box center [218, 334] width 271 height 41
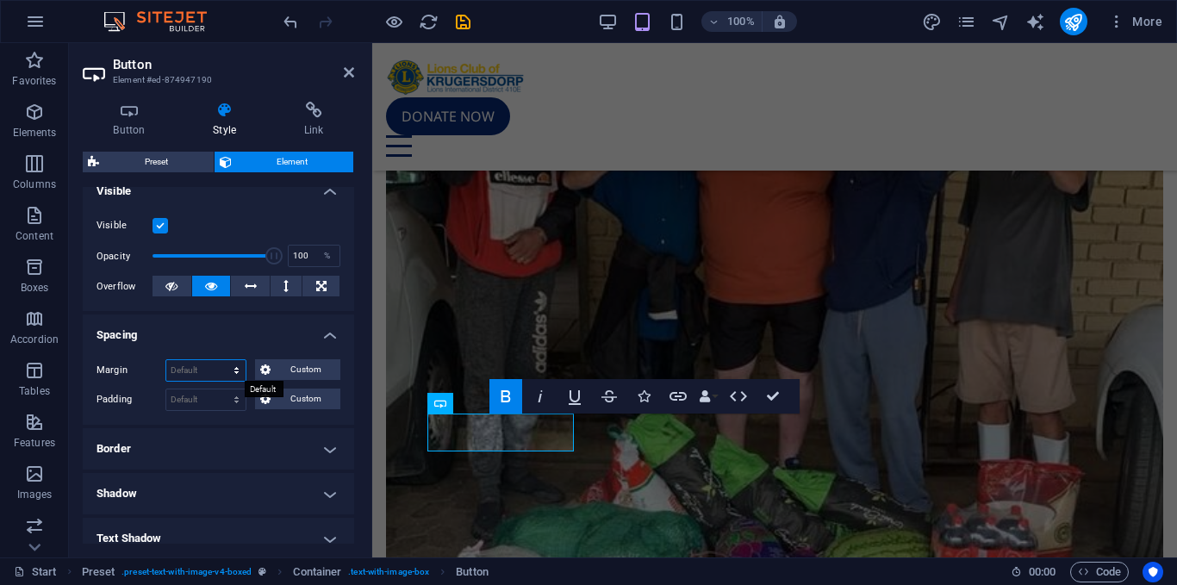
click at [205, 366] on select "Default auto px % rem vw vh Custom" at bounding box center [205, 370] width 79 height 21
click at [166, 360] on select "Default auto px % rem vw vh Custom" at bounding box center [205, 370] width 79 height 21
click at [229, 367] on select "Default auto px % rem vw vh Custom" at bounding box center [205, 370] width 79 height 21
select select "px"
click at [220, 360] on select "Default auto px % rem vw vh Custom" at bounding box center [205, 370] width 79 height 21
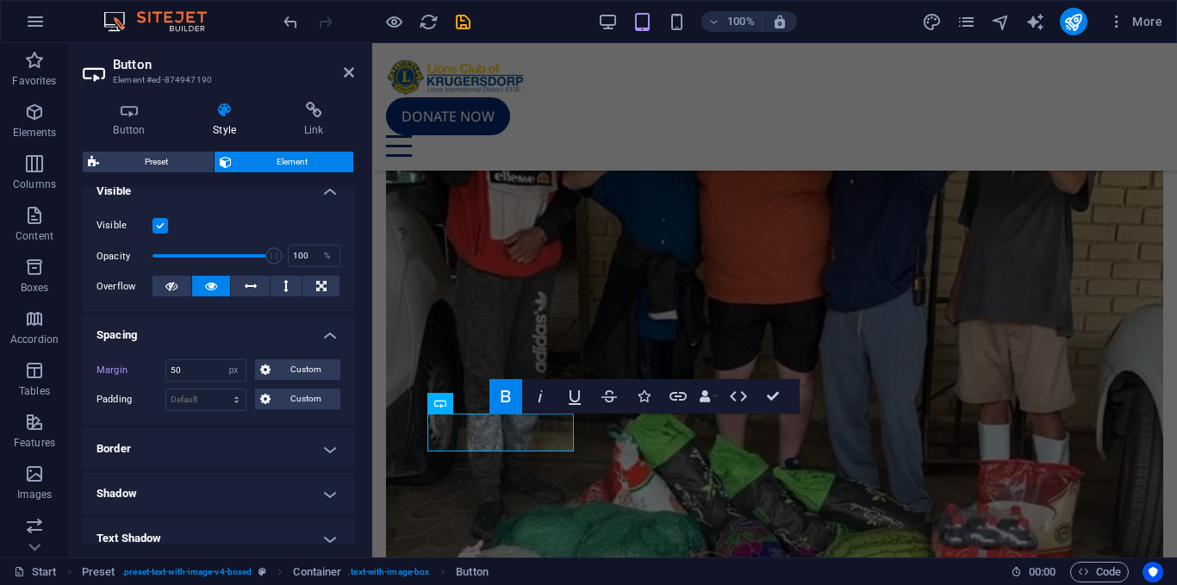
click at [201, 415] on div "Margin 50 Default auto px % rem vw vh Custom Custom 50 auto px % rem vw vh 50 a…" at bounding box center [218, 384] width 271 height 79
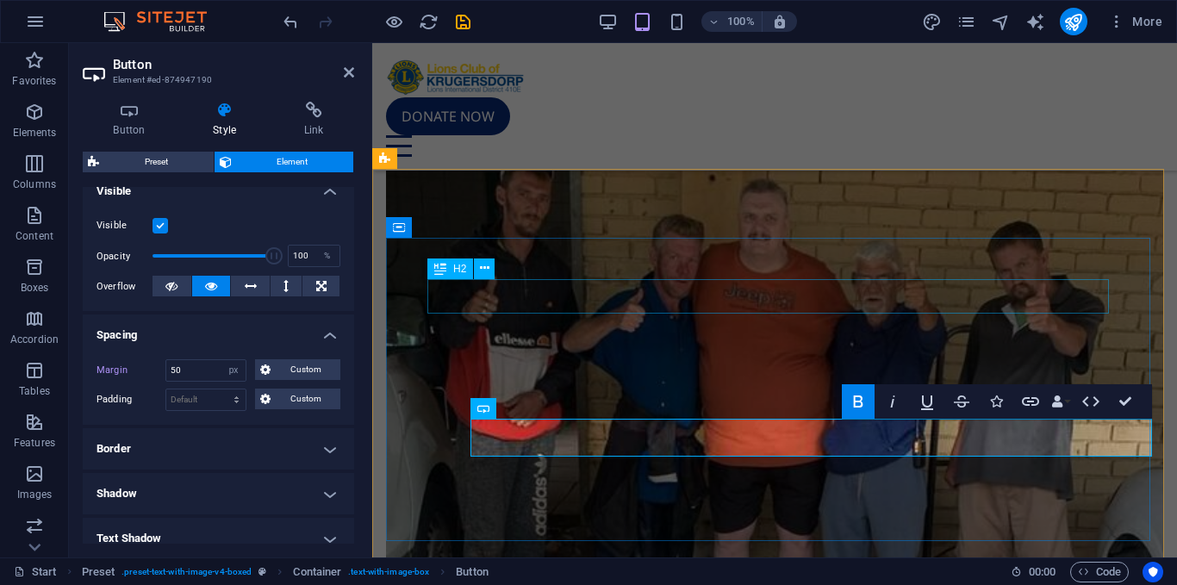
scroll to position [4108, 0]
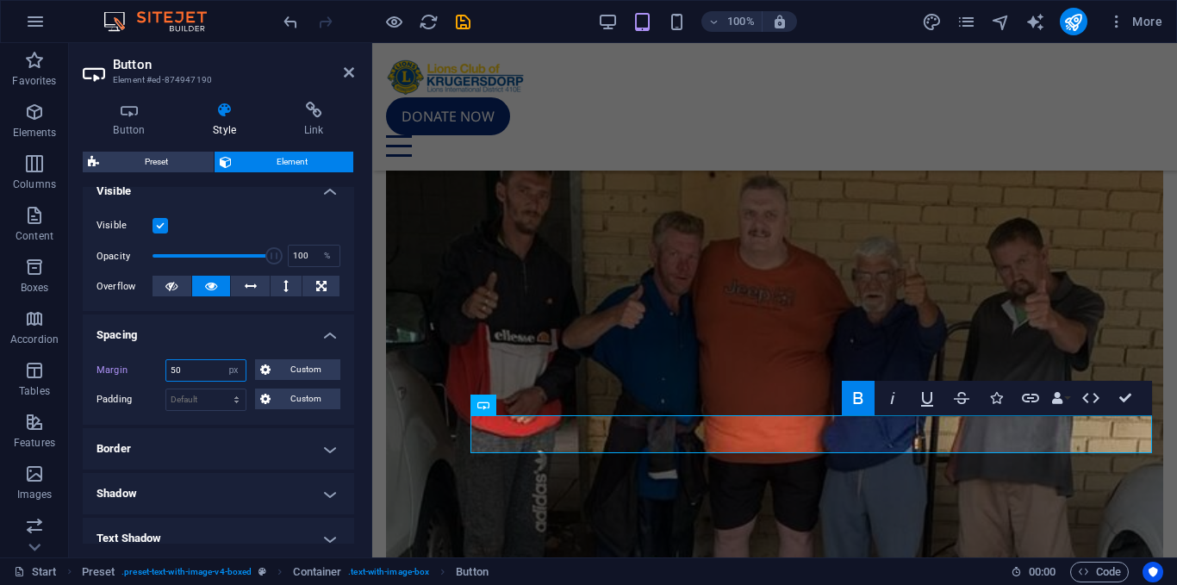
click at [176, 376] on input "50" at bounding box center [205, 370] width 79 height 21
type input "20"
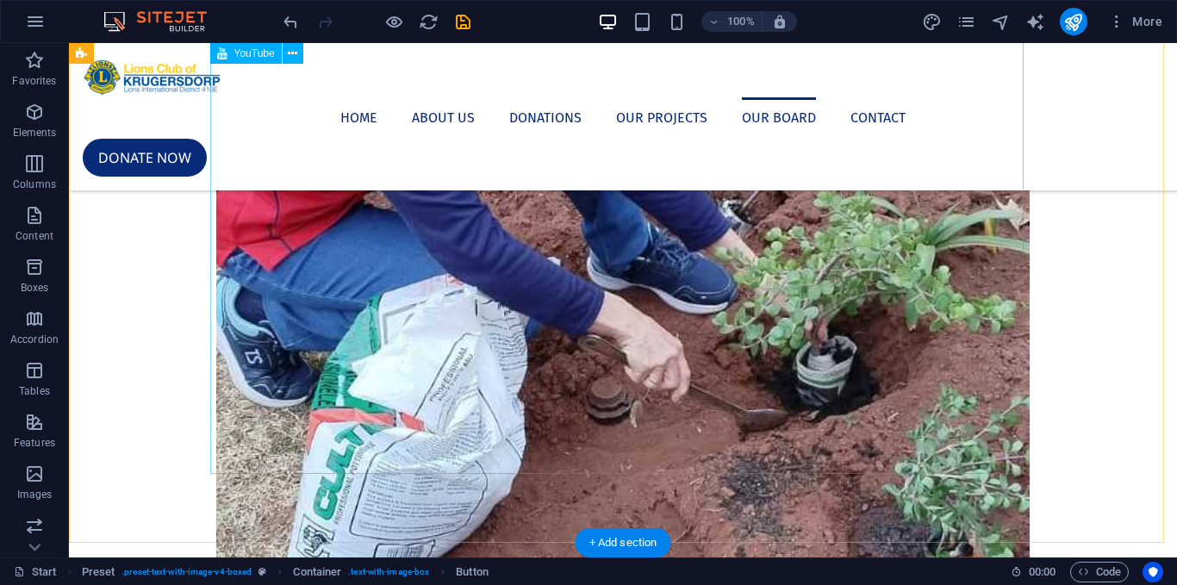
scroll to position [3493, 0]
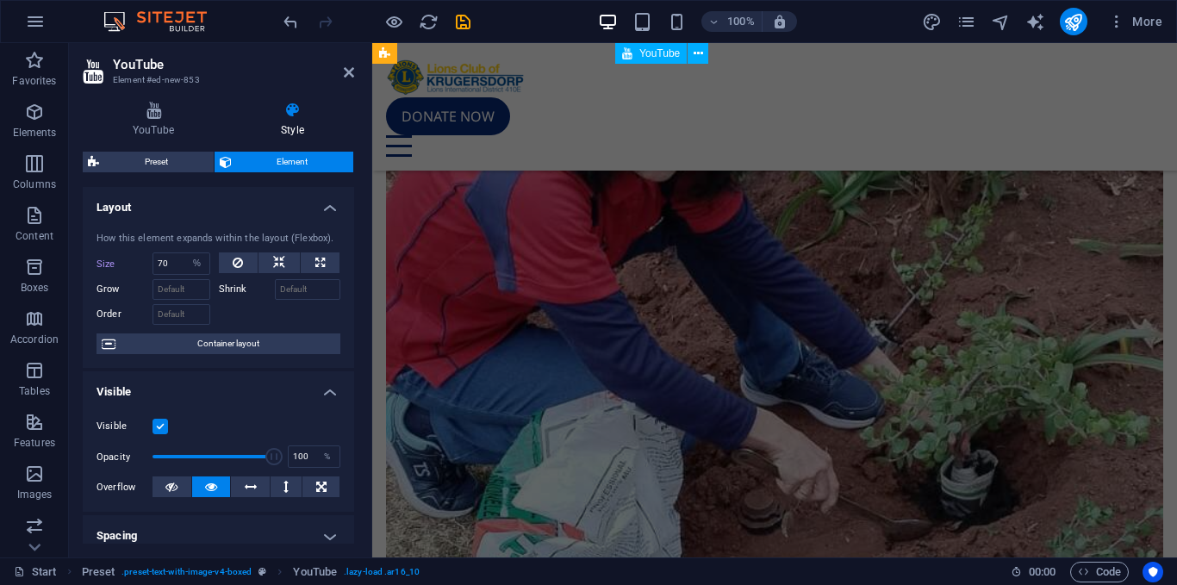
scroll to position [4141, 0]
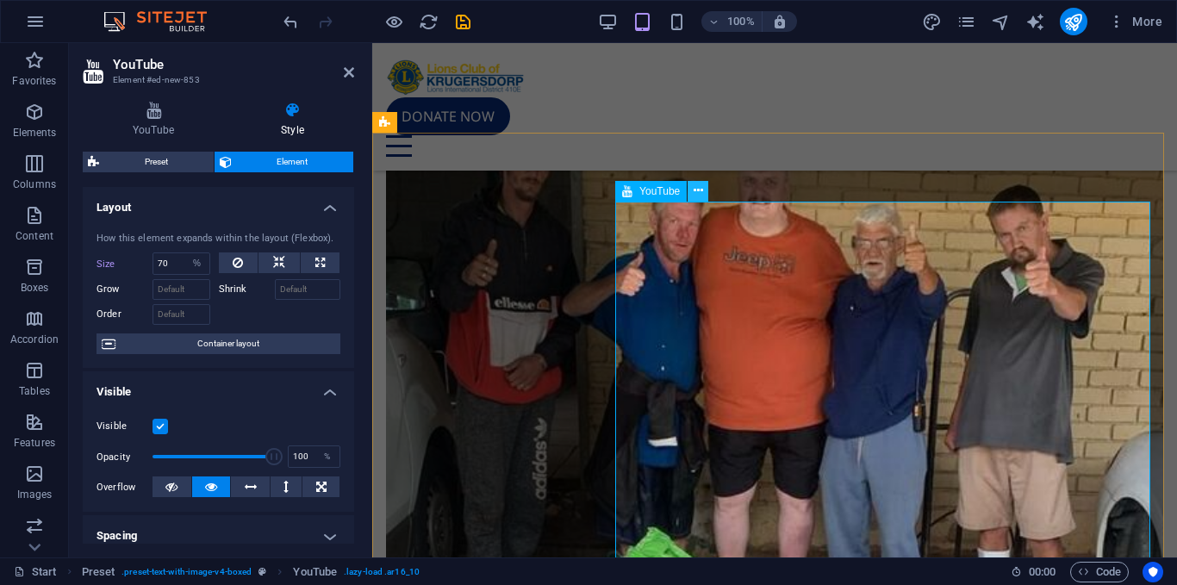
click at [705, 194] on button at bounding box center [697, 191] width 21 height 21
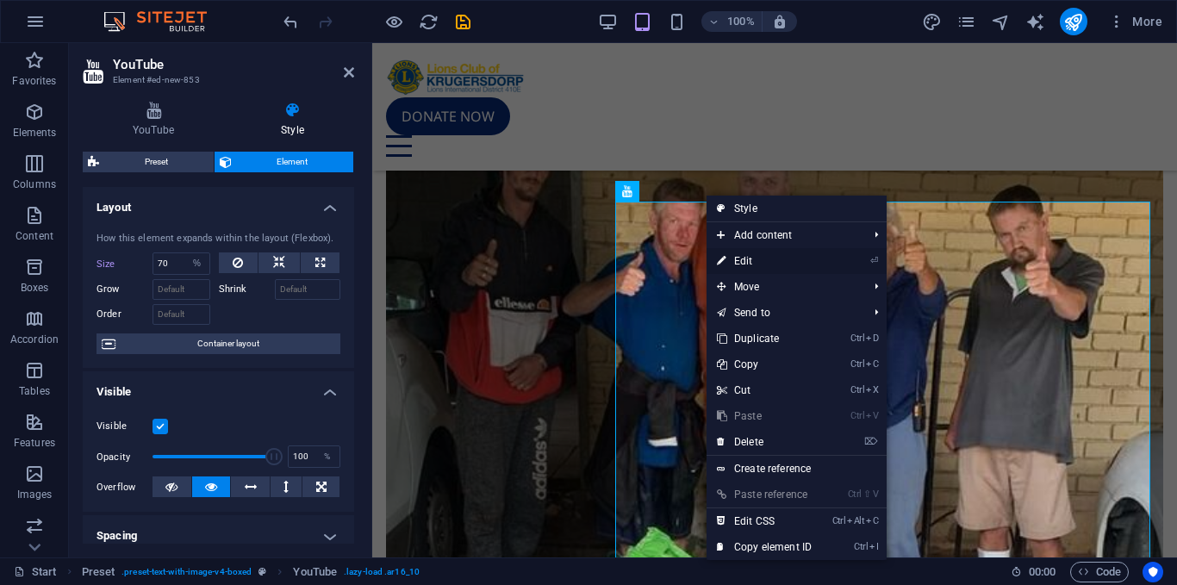
click at [783, 258] on link "⏎ Edit" at bounding box center [763, 261] width 115 height 26
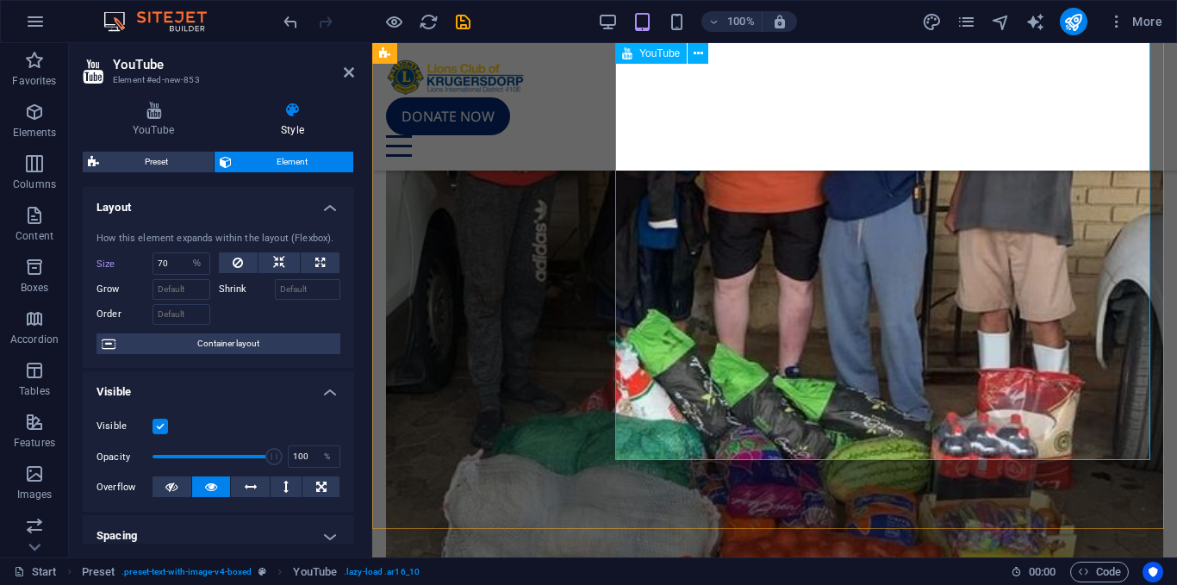
scroll to position [4360, 0]
click at [185, 264] on select "Default auto px % 1/1 1/2 1/3 1/4 1/5 1/6 1/7 1/8 1/9 1/10" at bounding box center [197, 263] width 24 height 21
select select "1/1"
click at [185, 253] on select "Default auto px % 1/1 1/2 1/3 1/4 1/5 1/6 1/7 1/8 1/9 1/10" at bounding box center [197, 263] width 24 height 21
type input "100"
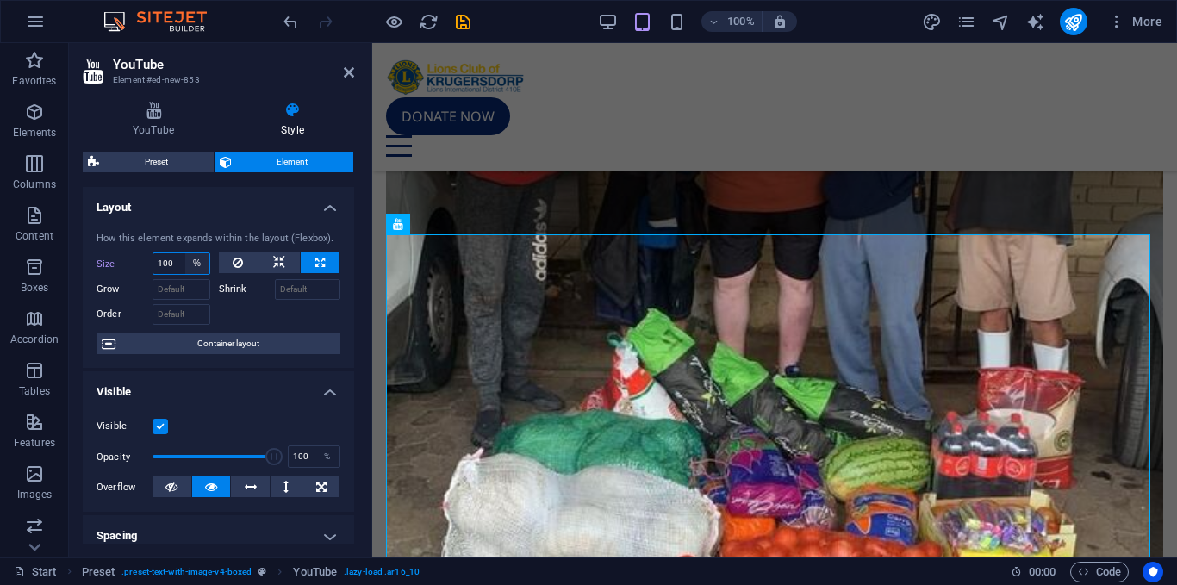
click at [194, 262] on select "Default auto px % 1/1 1/2 1/3 1/4 1/5 1/6 1/7 1/8 1/9 1/10" at bounding box center [197, 263] width 24 height 21
select select "1/2"
click at [185, 253] on select "Default auto px % 1/1 1/2 1/3 1/4 1/5 1/6 1/7 1/8 1/9 1/10" at bounding box center [197, 263] width 24 height 21
type input "50"
select select "%"
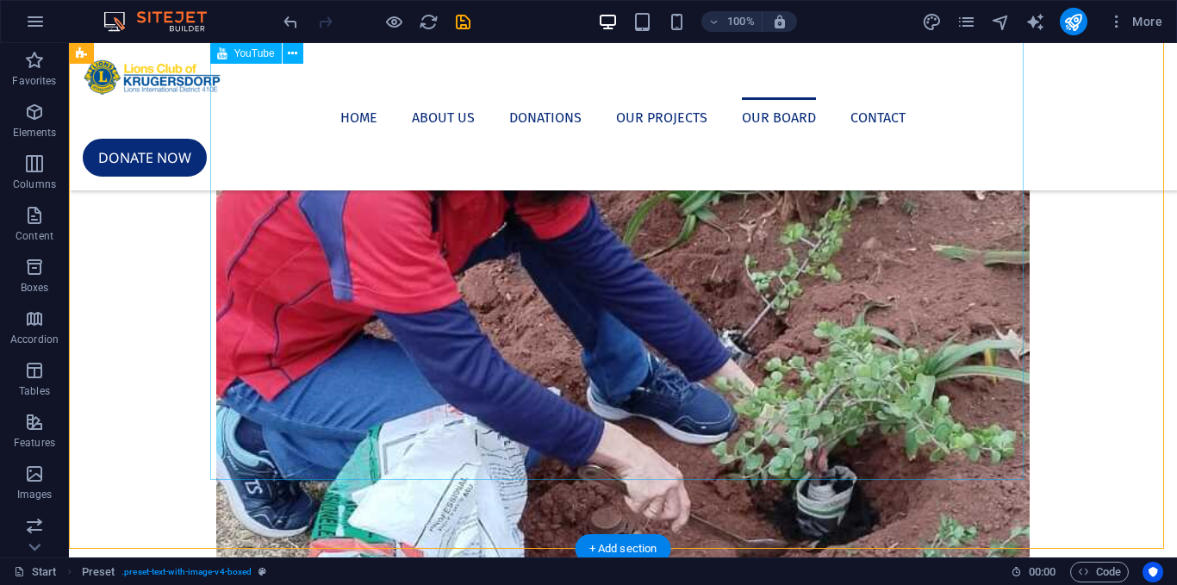
scroll to position [3487, 0]
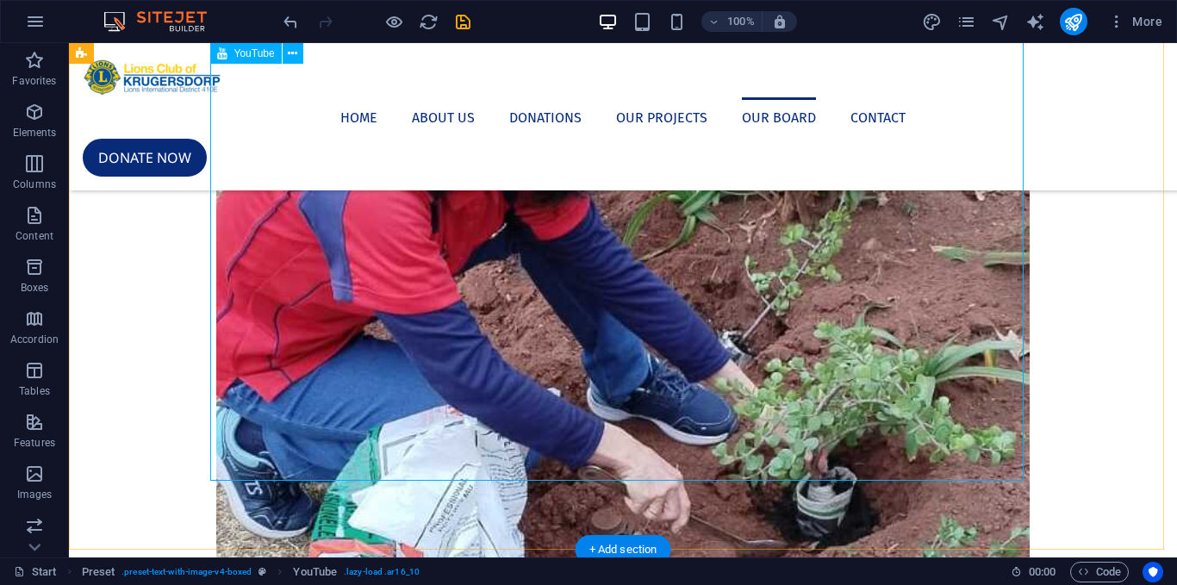
select select "%"
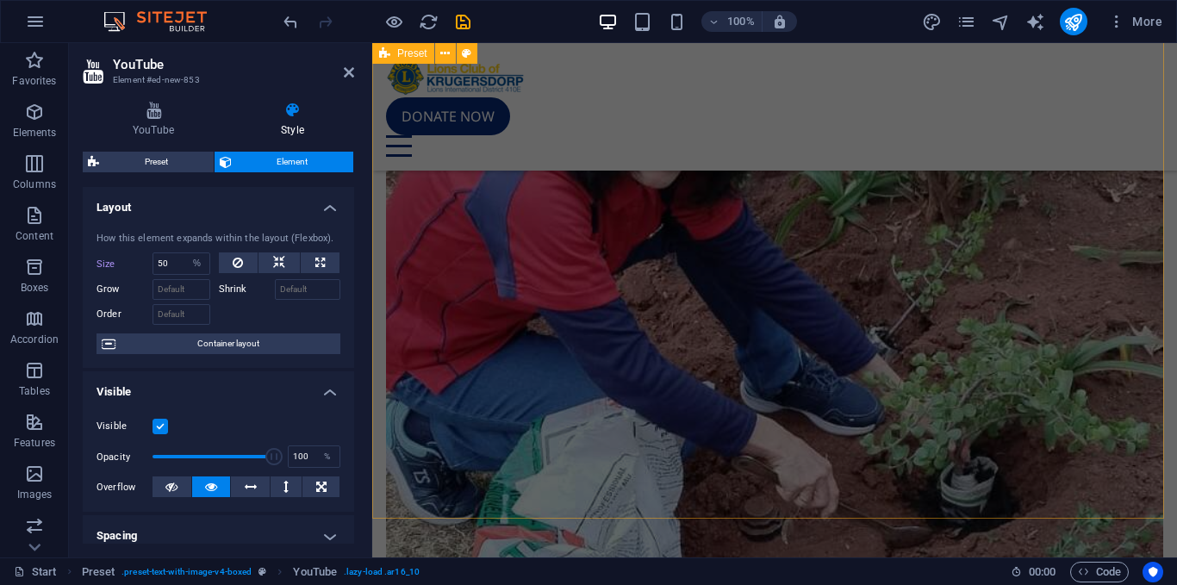
scroll to position [4370, 0]
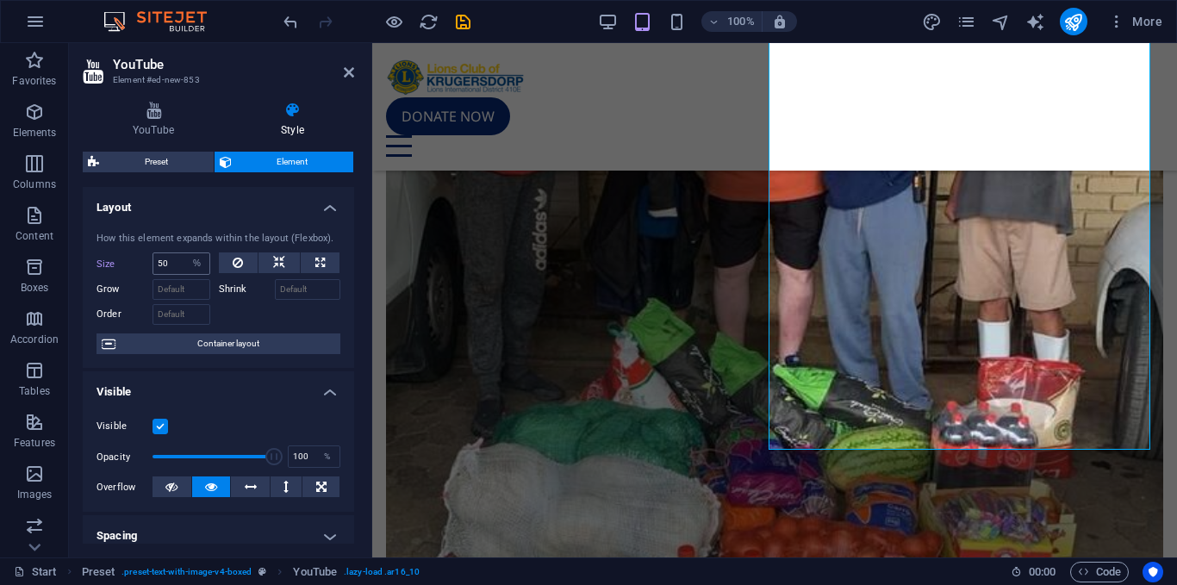
click at [208, 260] on div "50 Default auto px % 1/1 1/2 1/3 1/4 1/5 1/6 1/7 1/8 1/9 1/10" at bounding box center [181, 263] width 58 height 22
click at [177, 260] on input "50" at bounding box center [181, 263] width 56 height 21
type input "25"
click at [258, 201] on h4 "Layout" at bounding box center [218, 202] width 271 height 31
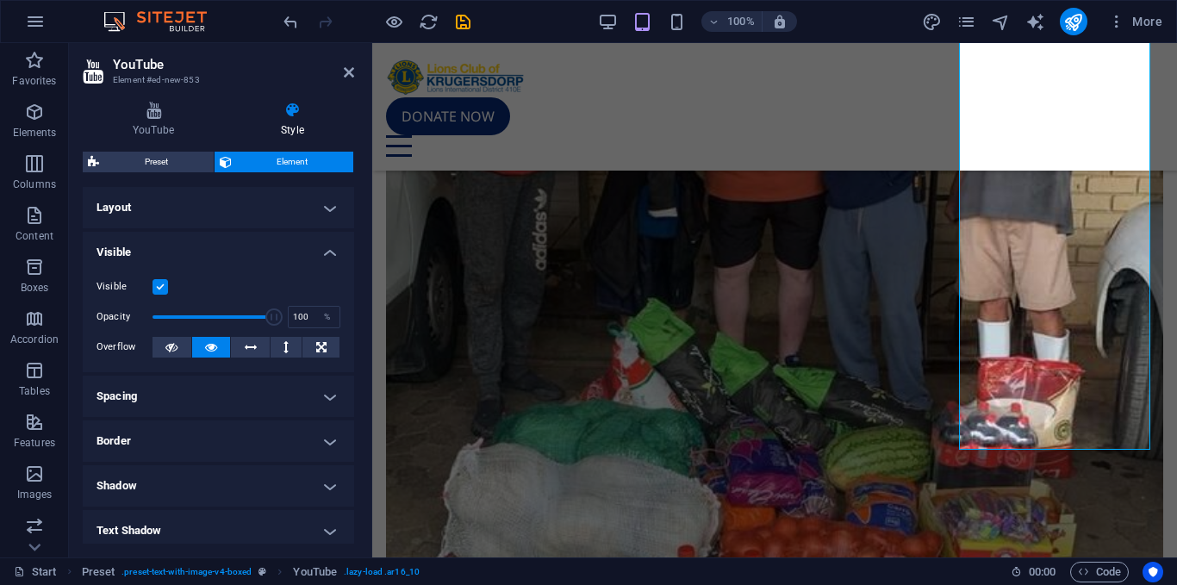
click at [340, 68] on h2 "YouTube" at bounding box center [233, 65] width 241 height 16
click at [347, 71] on icon at bounding box center [349, 72] width 10 height 14
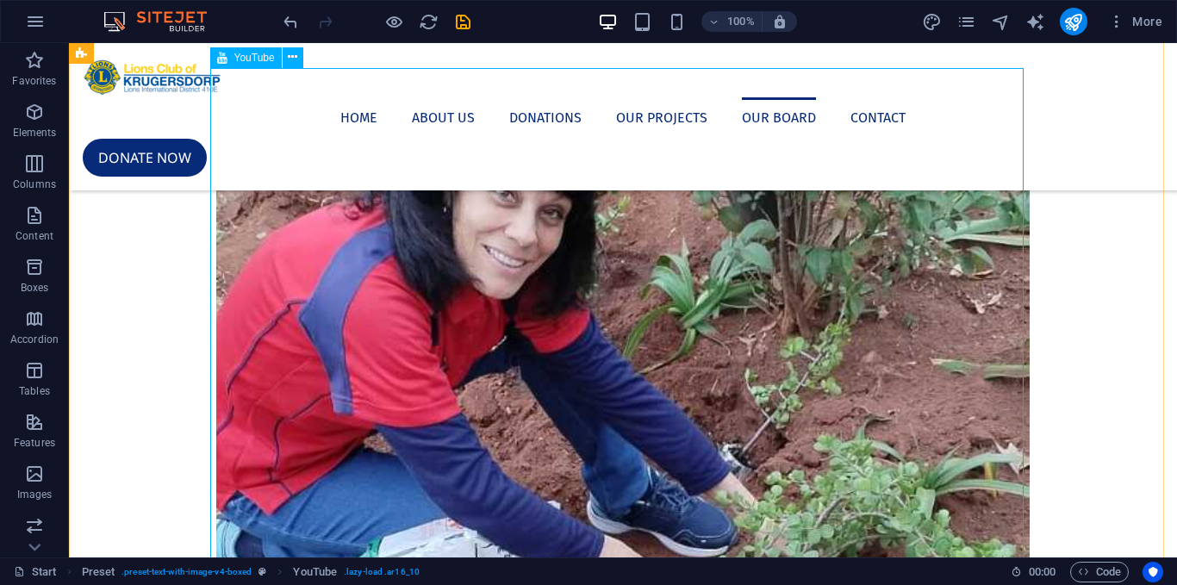
scroll to position [3408, 0]
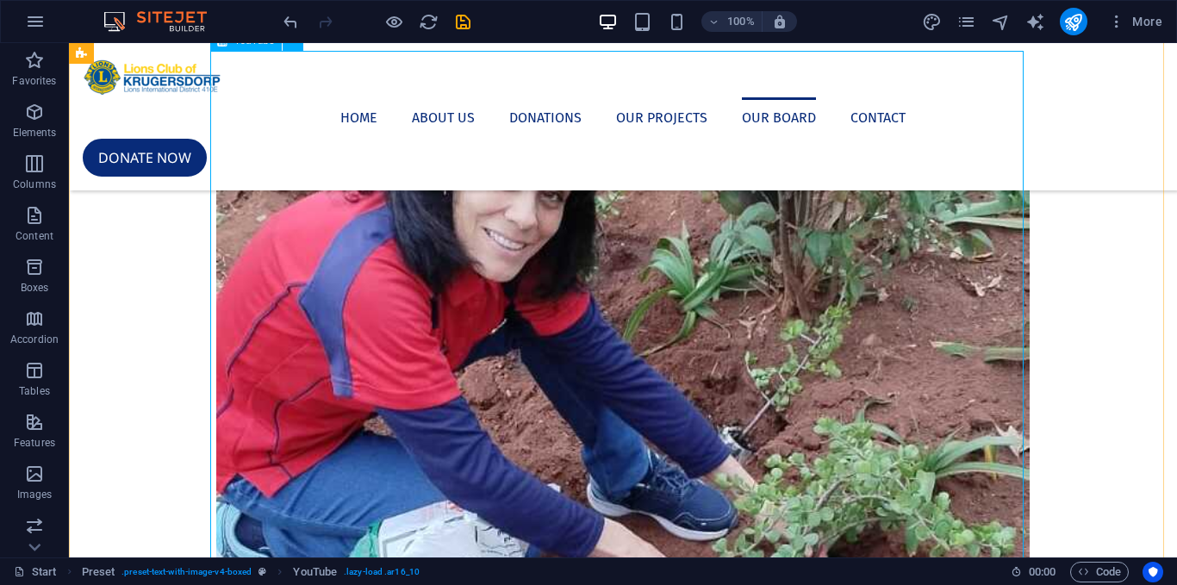
select select "%"
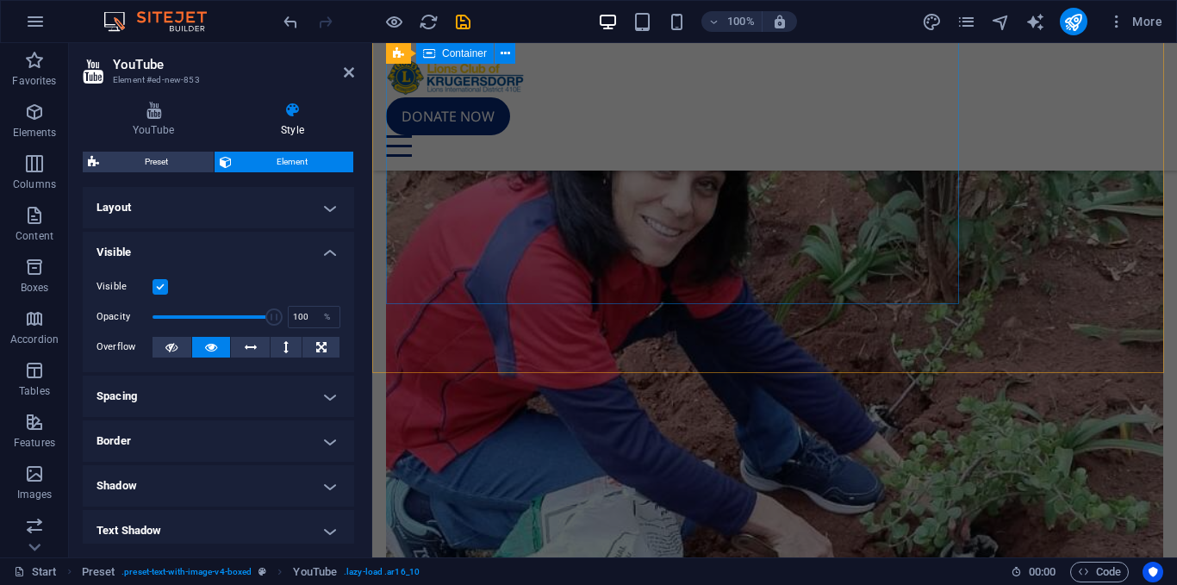
scroll to position [4516, 0]
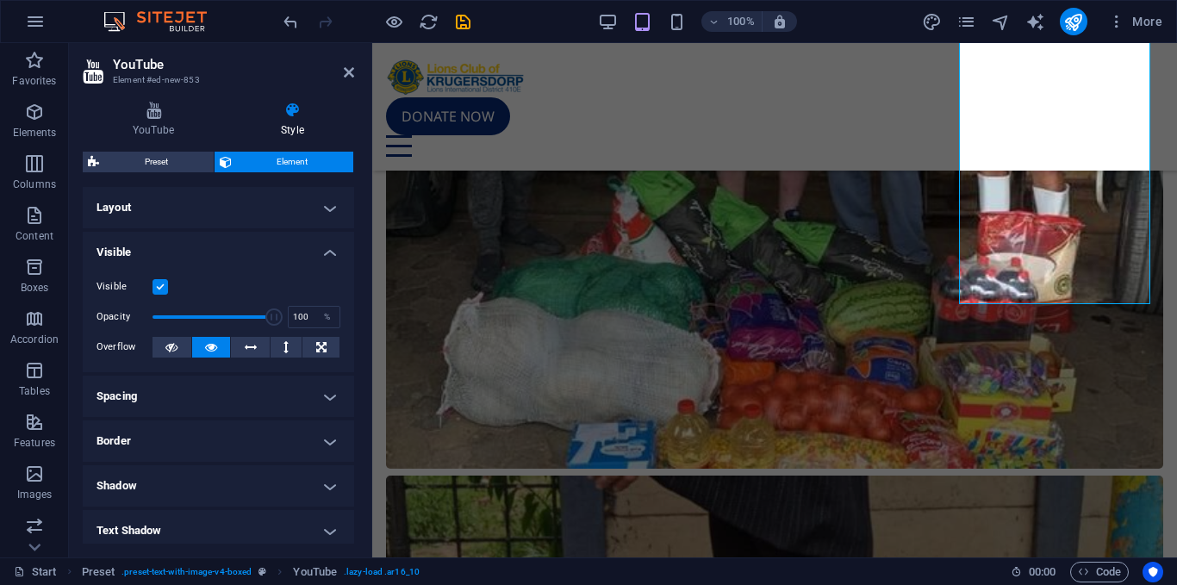
click at [196, 388] on h4 "Spacing" at bounding box center [218, 396] width 271 height 41
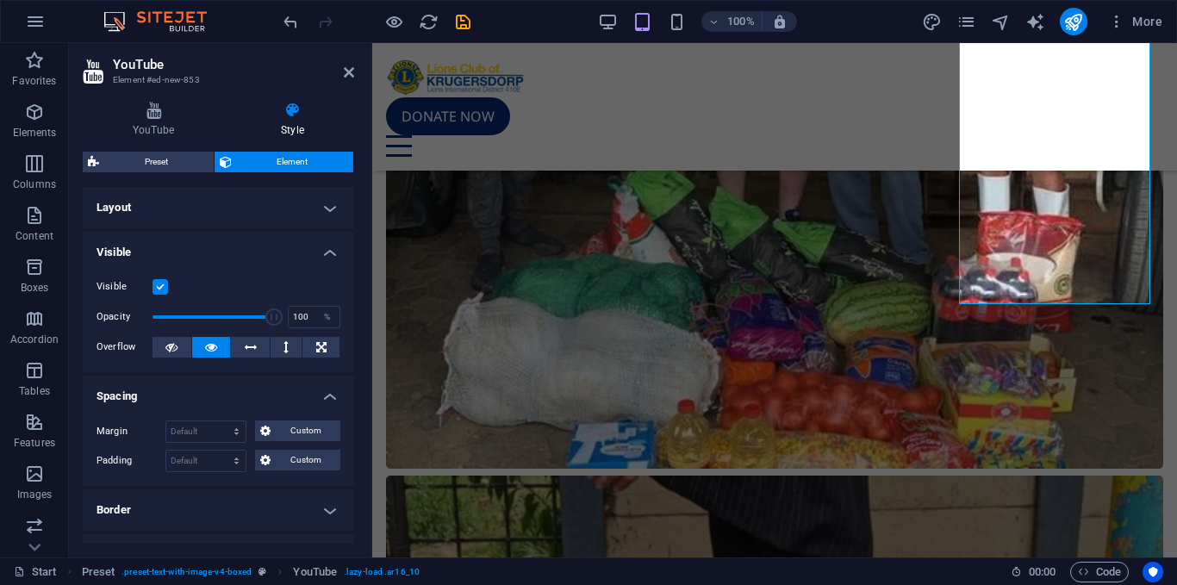
click at [196, 388] on h4 "Spacing" at bounding box center [218, 391] width 271 height 31
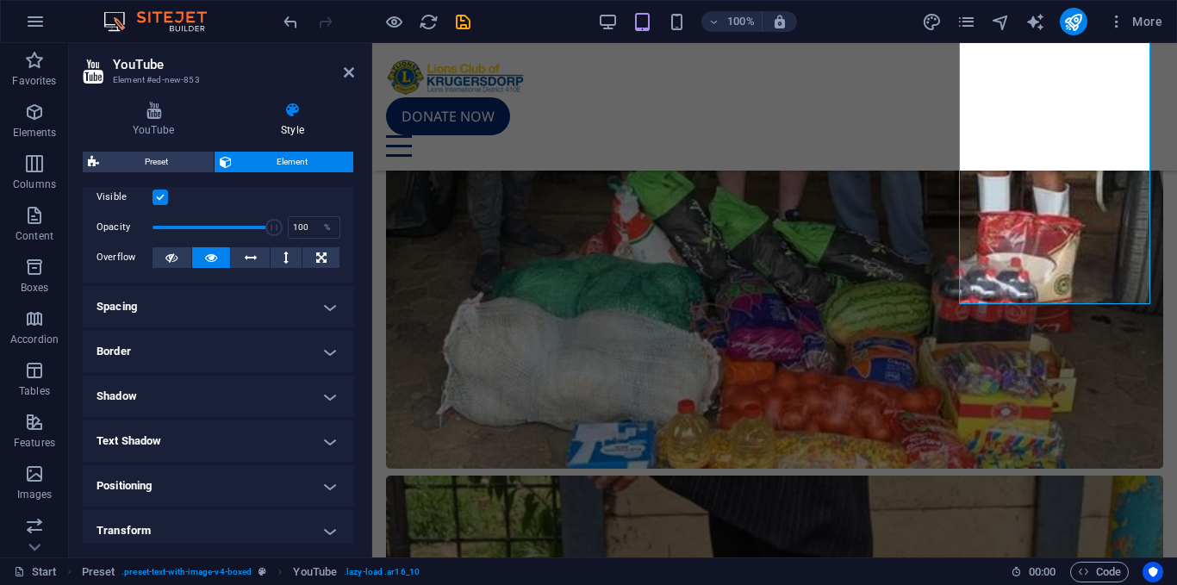
scroll to position [0, 0]
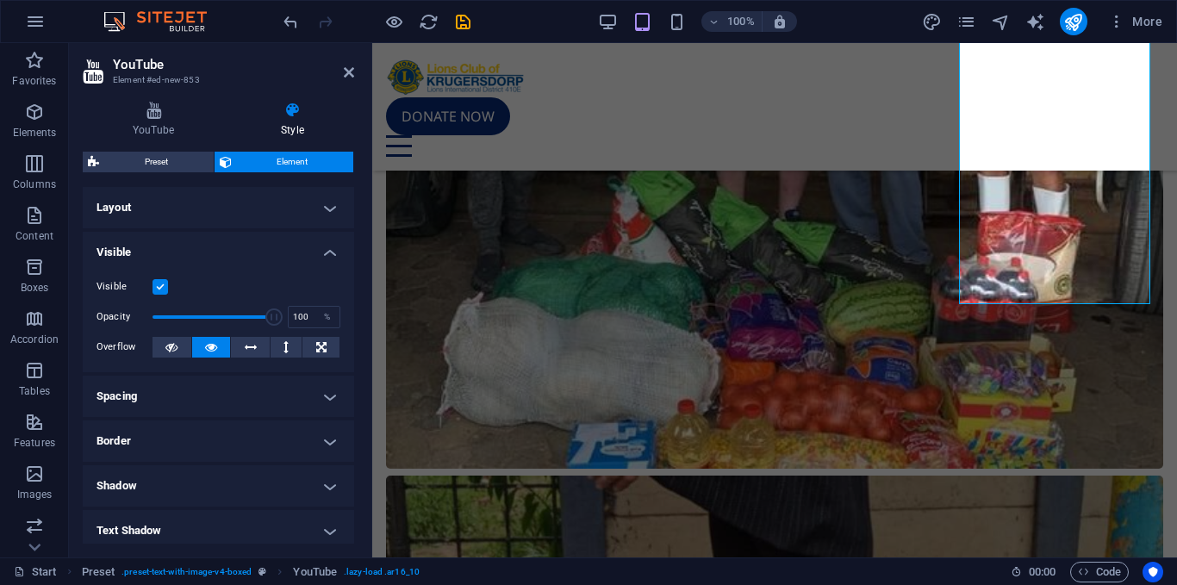
click at [297, 204] on h4 "Layout" at bounding box center [218, 207] width 271 height 41
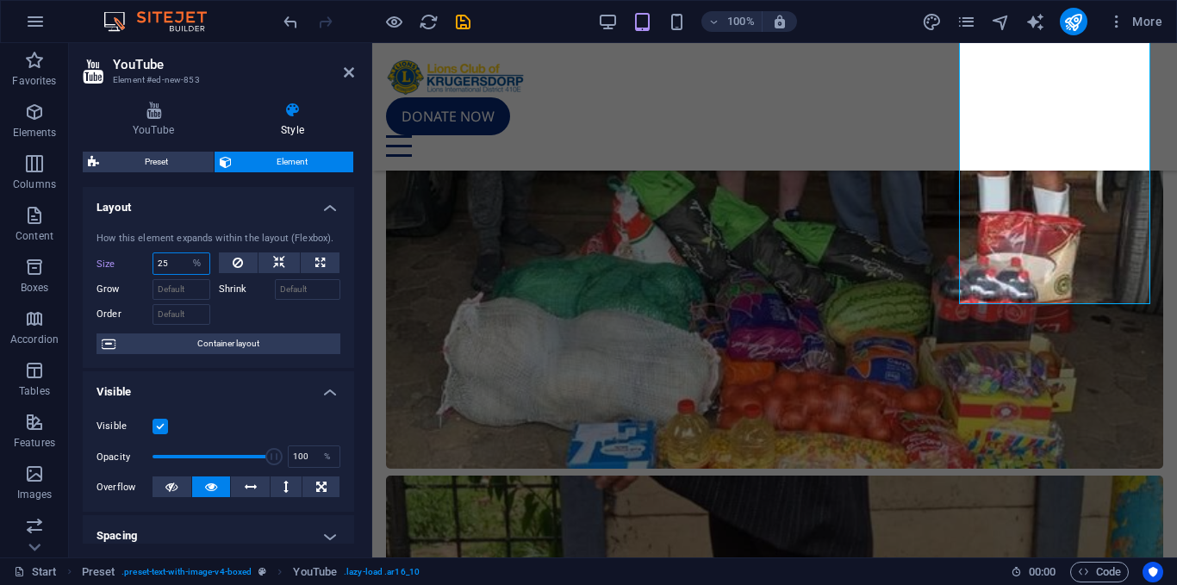
click at [178, 264] on input "25" at bounding box center [181, 263] width 56 height 21
type input "2"
type input "15"
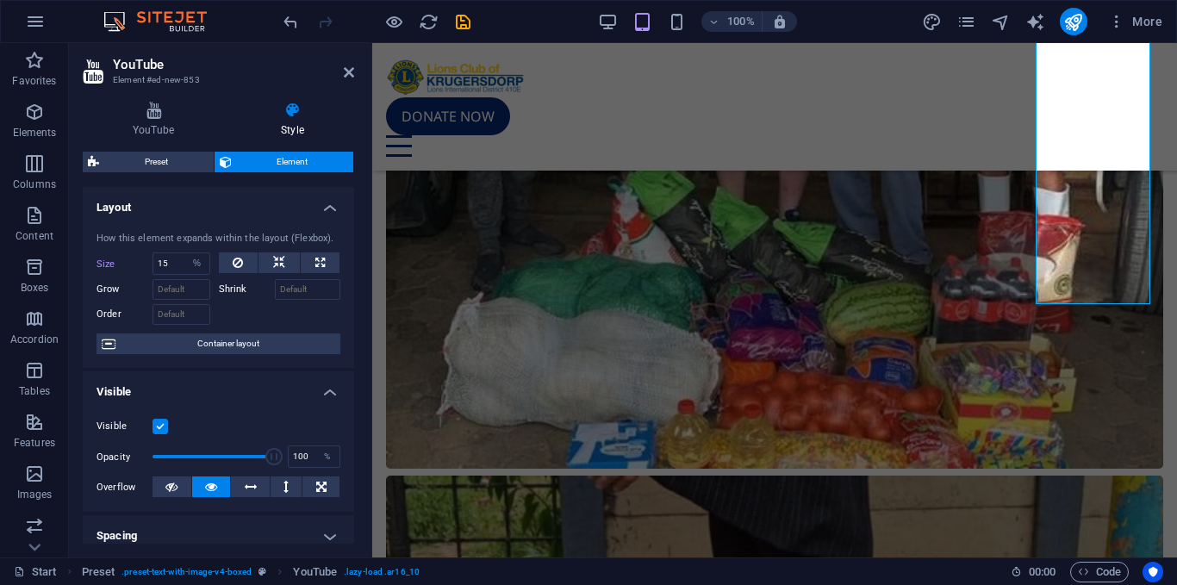
click at [283, 213] on h4 "Layout" at bounding box center [218, 202] width 271 height 31
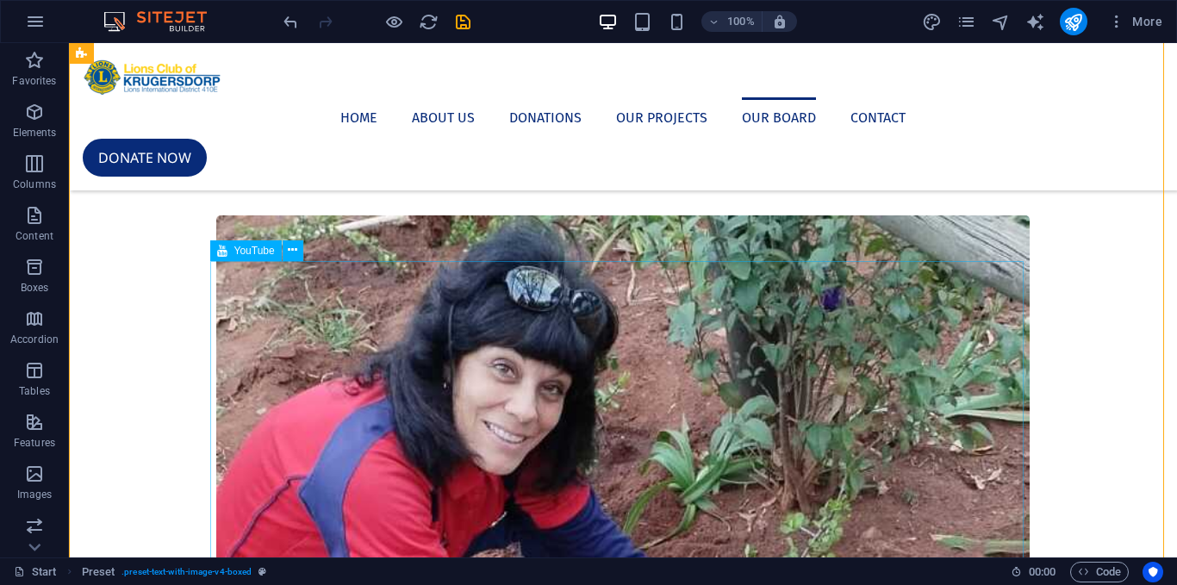
scroll to position [3197, 0]
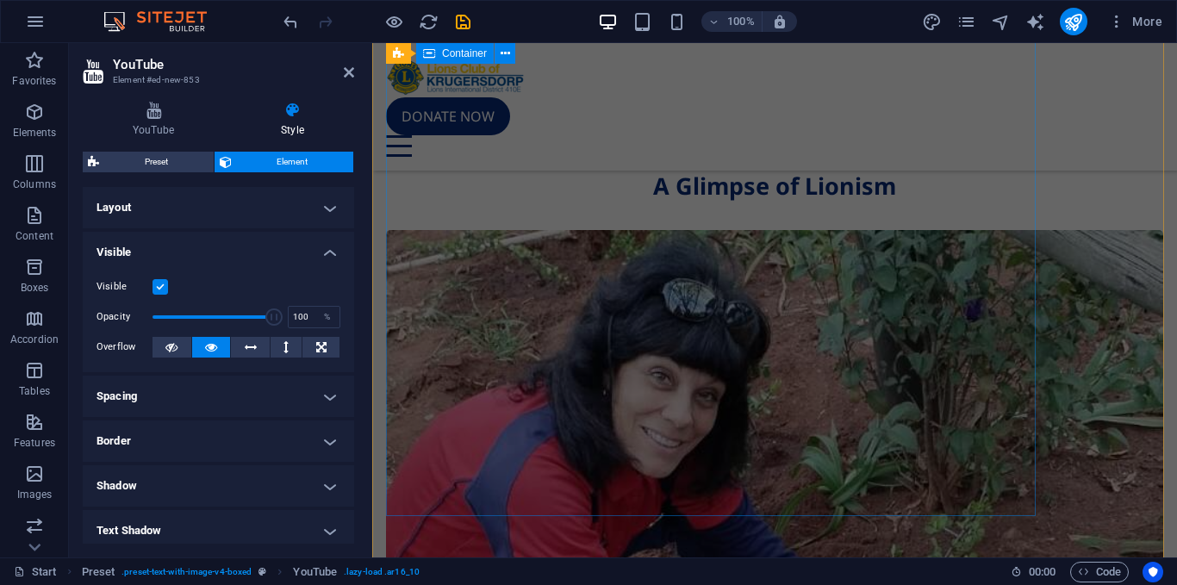
scroll to position [4304, 0]
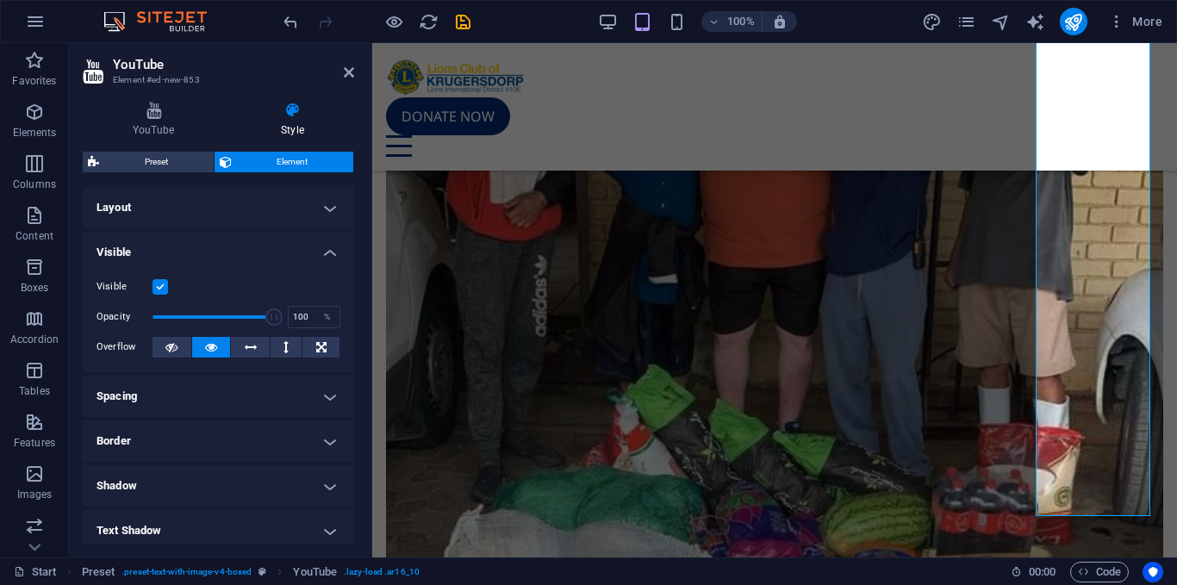
click at [171, 208] on h4 "Layout" at bounding box center [218, 207] width 271 height 41
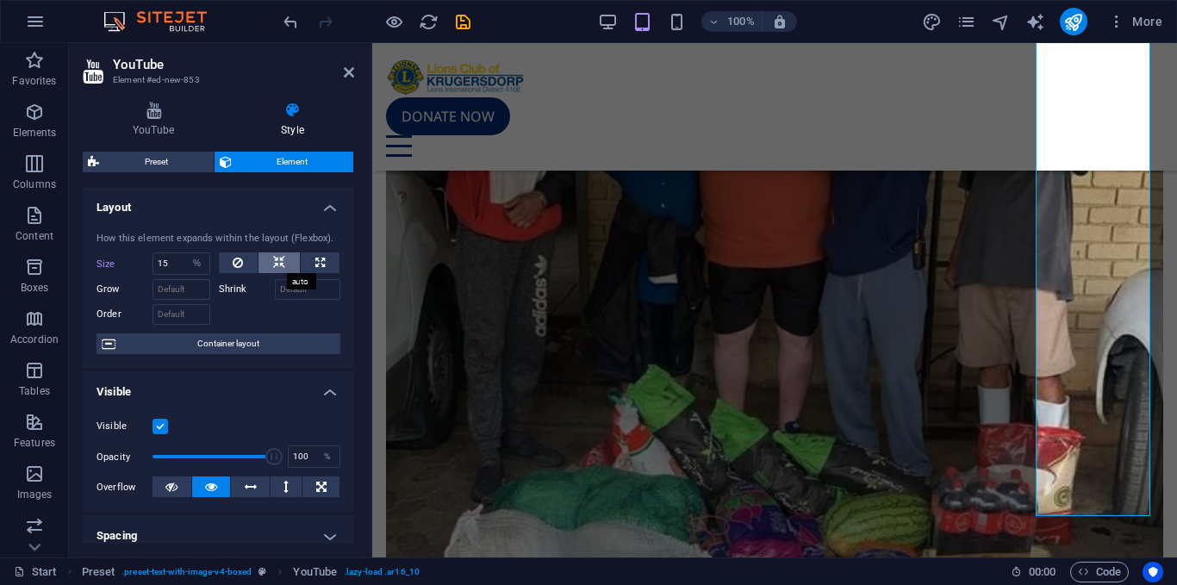
click at [276, 256] on icon at bounding box center [279, 262] width 12 height 21
select select "DISABLED_OPTION_VALUE"
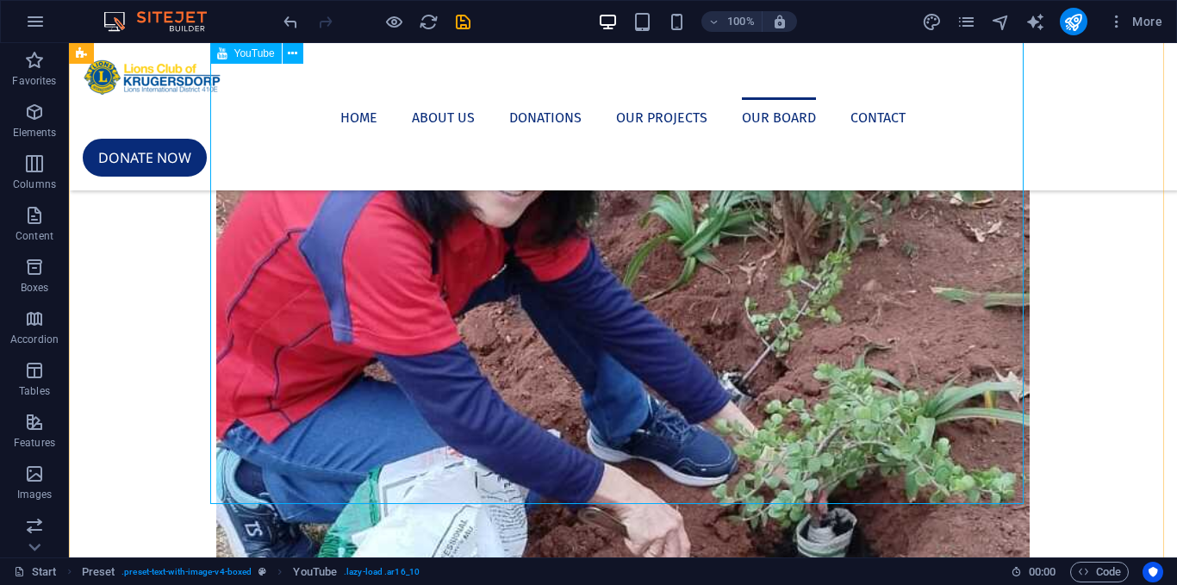
scroll to position [3463, 0]
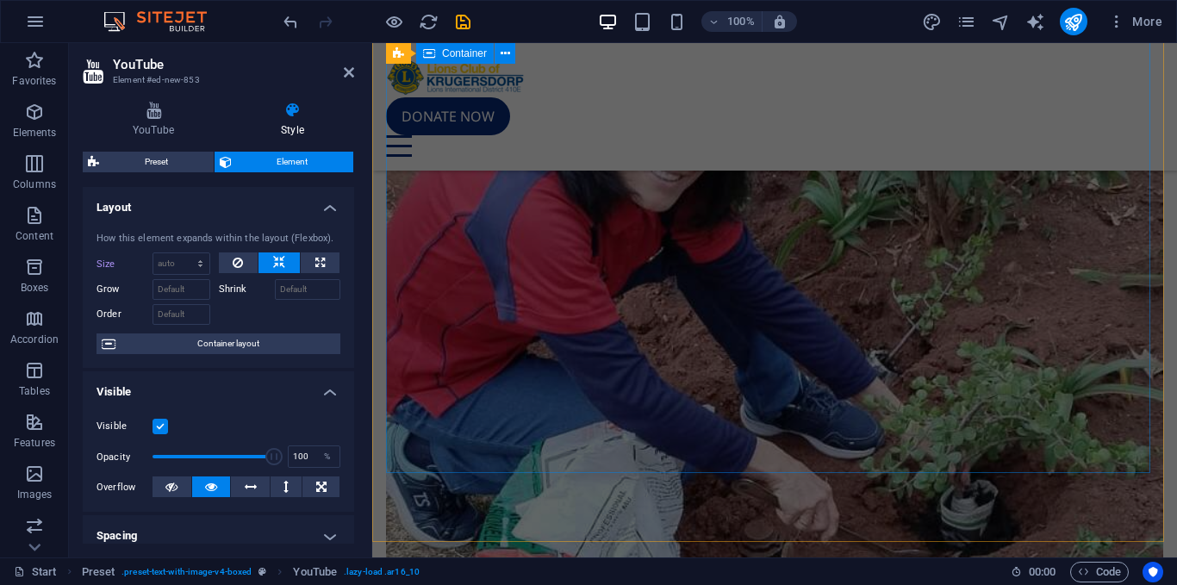
scroll to position [4347, 0]
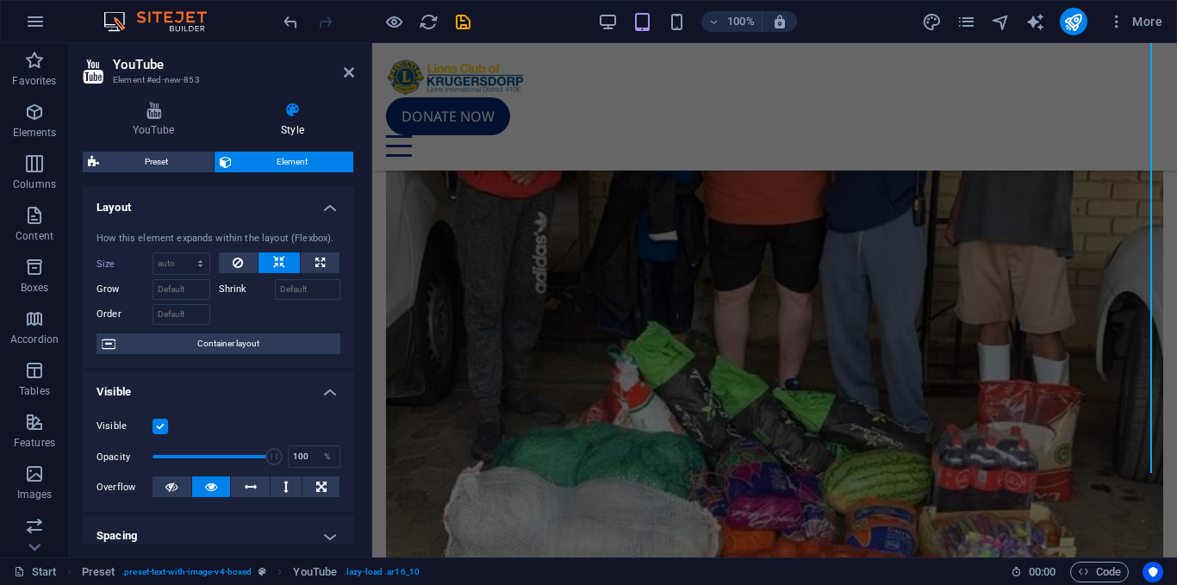
click at [135, 79] on h3 "Element #ed-new-853" at bounding box center [216, 80] width 207 height 16
click at [148, 108] on icon at bounding box center [153, 110] width 141 height 17
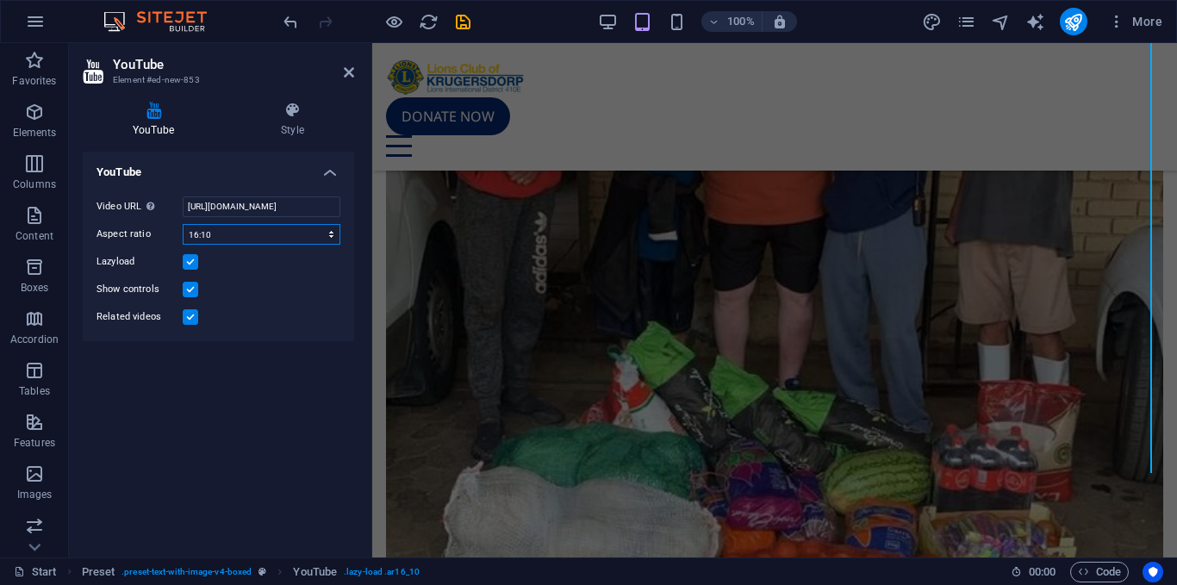
click at [272, 233] on select "16:10 16:9 4:3 2:1 1:1" at bounding box center [262, 234] width 158 height 21
select select "ar1_1"
click at [183, 224] on select "16:10 16:9 4:3 2:1 1:1" at bounding box center [262, 234] width 158 height 21
click at [194, 314] on label at bounding box center [191, 317] width 16 height 16
click at [0, 0] on input "Related videos" at bounding box center [0, 0] width 0 height 0
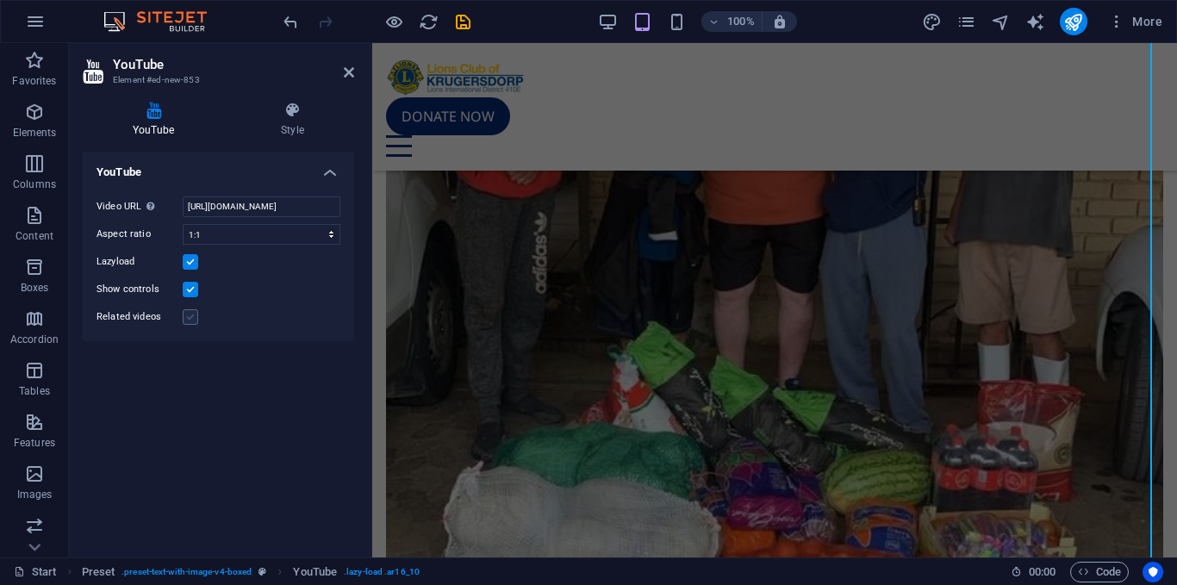
click at [194, 314] on label at bounding box center [191, 317] width 16 height 16
click at [0, 0] on input "Related videos" at bounding box center [0, 0] width 0 height 0
click at [194, 314] on label at bounding box center [191, 317] width 16 height 16
click at [0, 0] on input "Related videos" at bounding box center [0, 0] width 0 height 0
click at [189, 283] on label at bounding box center [191, 290] width 16 height 16
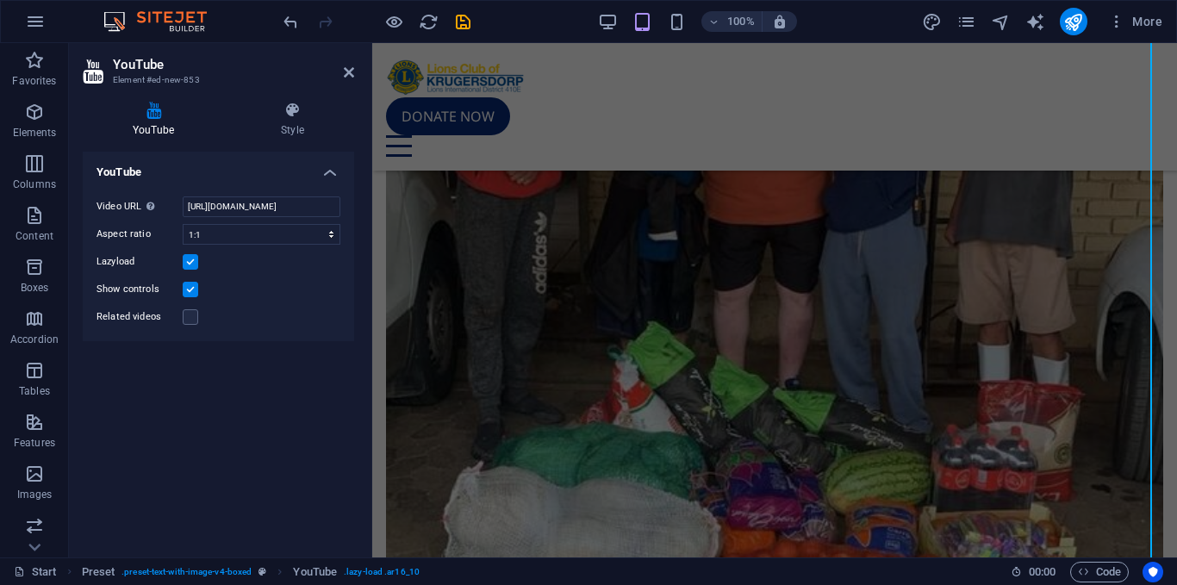
click at [0, 0] on input "Show controls" at bounding box center [0, 0] width 0 height 0
click at [270, 225] on select "16:10 16:9 4:3 2:1 1:1" at bounding box center [262, 234] width 158 height 21
click at [183, 224] on select "16:10 16:9 4:3 2:1 1:1" at bounding box center [262, 234] width 158 height 21
click at [287, 202] on input "https://www.youtube.com/watch?v=hnoviHgPHkY" at bounding box center [262, 206] width 158 height 21
paste input "sty0YhzO9rQ"
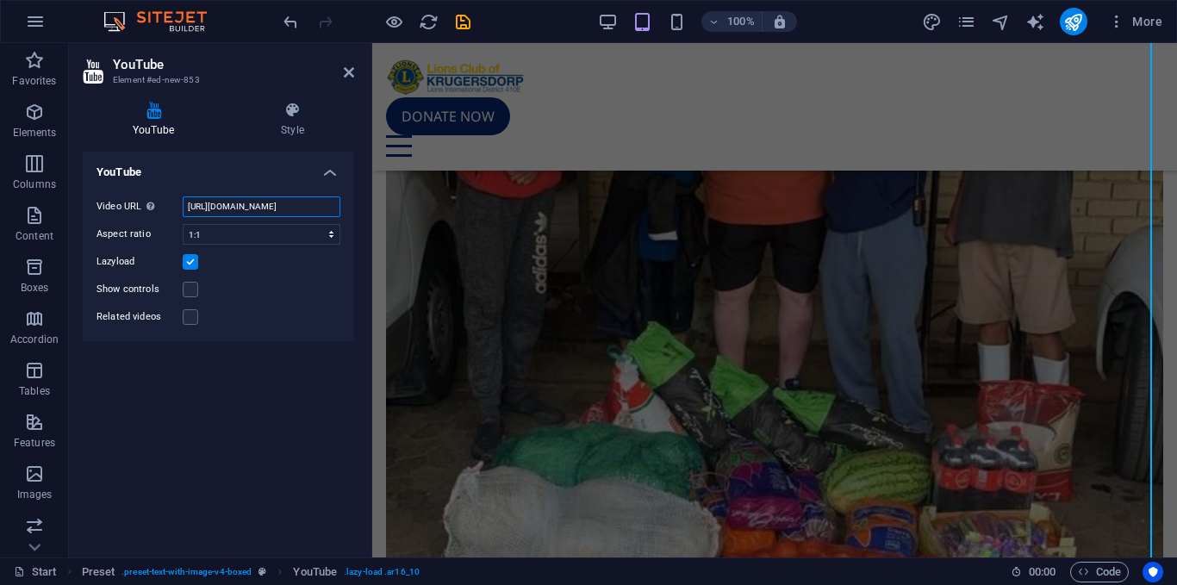
type input "https://www.youtube.com/watch?v=sty0YhzO9rQ"
paste input "https://www.youtube.com/watch?v=sty0YhzO9rQ"
type input "https://www.youtube.com/watch?v=sty0YhzO9rQ"
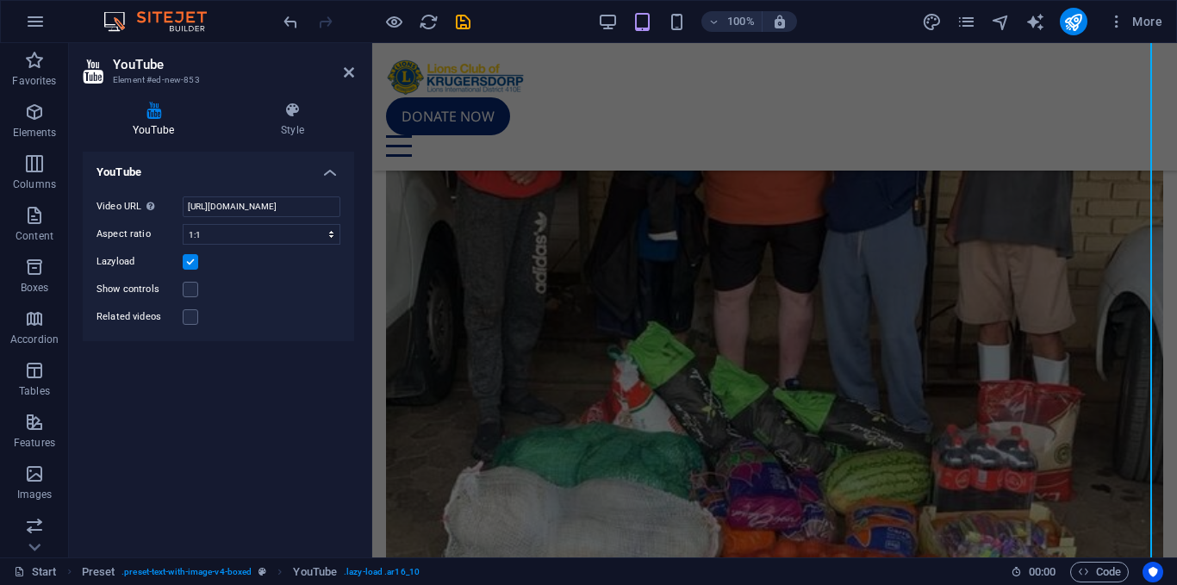
click at [326, 412] on div "YouTube Video URL Insert (or paste) a video URL. https://www.youtube.com/watch?…" at bounding box center [218, 348] width 271 height 392
click at [351, 68] on icon at bounding box center [349, 72] width 10 height 14
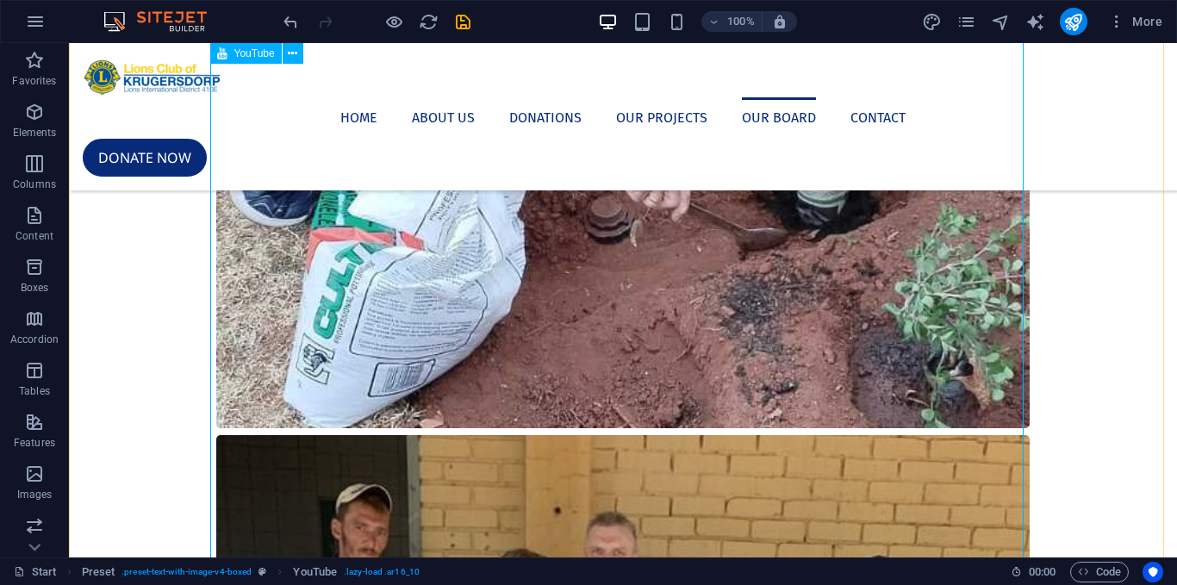
scroll to position [3676, 0]
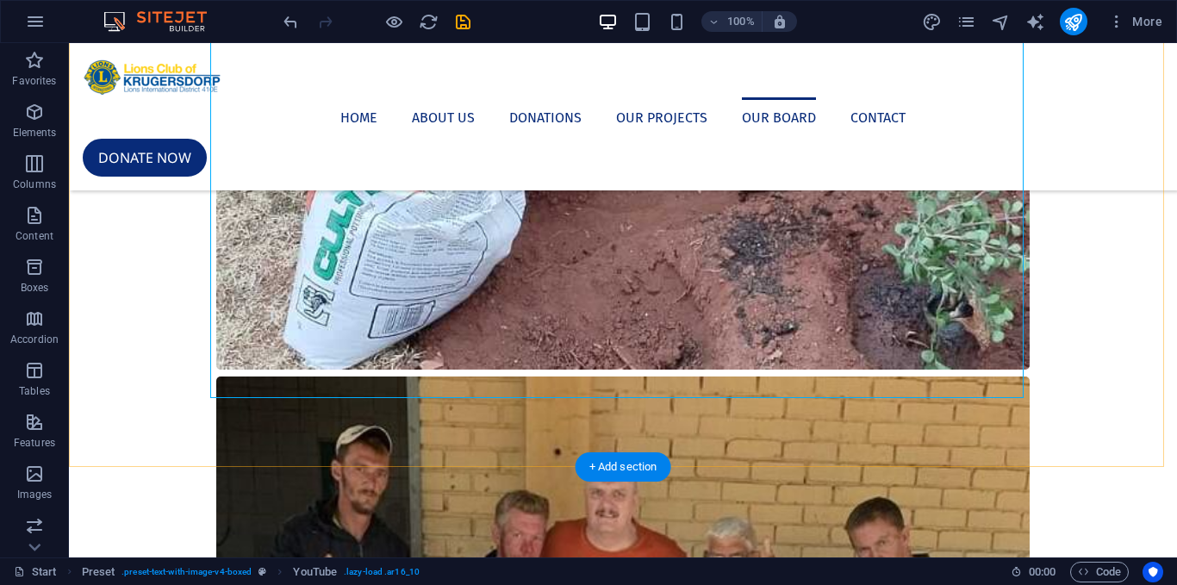
scroll to position [3893, 0]
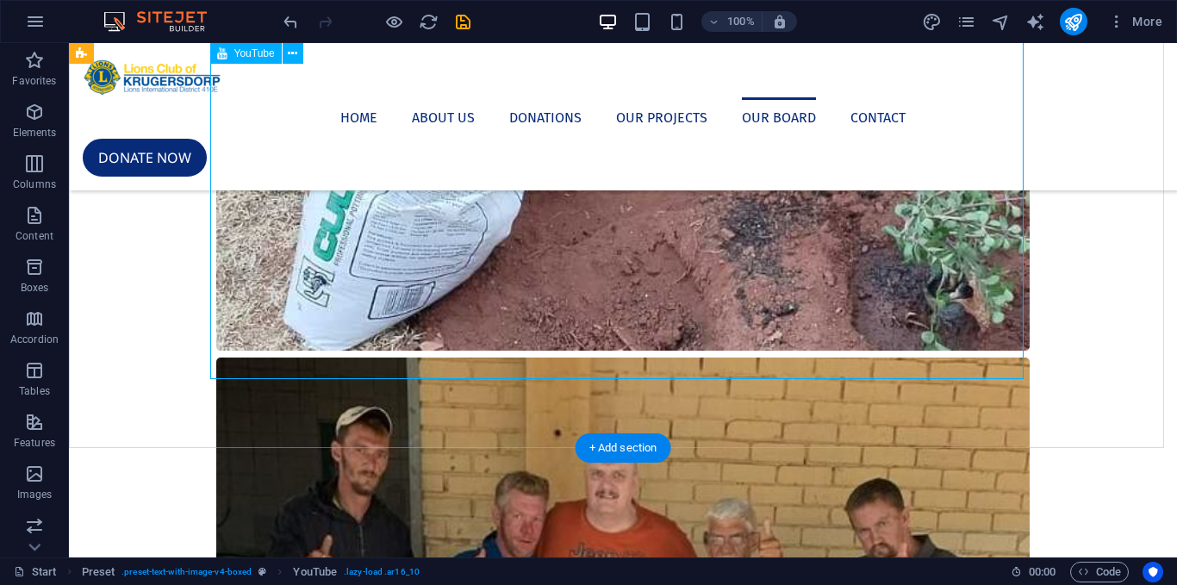
click at [303, 44] on button at bounding box center [296, 46] width 21 height 21
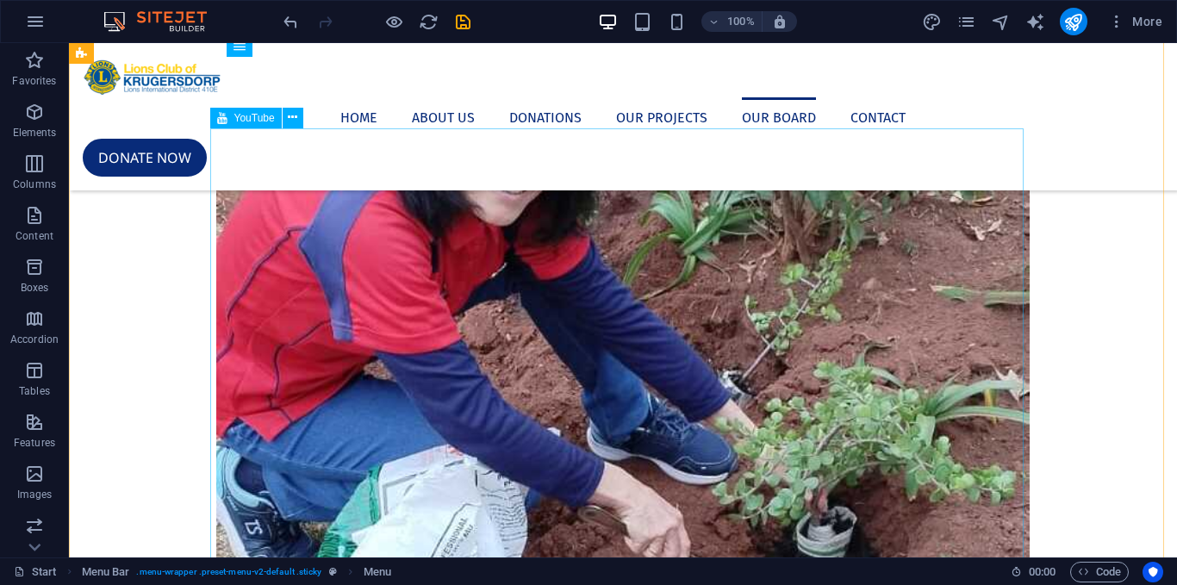
scroll to position [3262, 0]
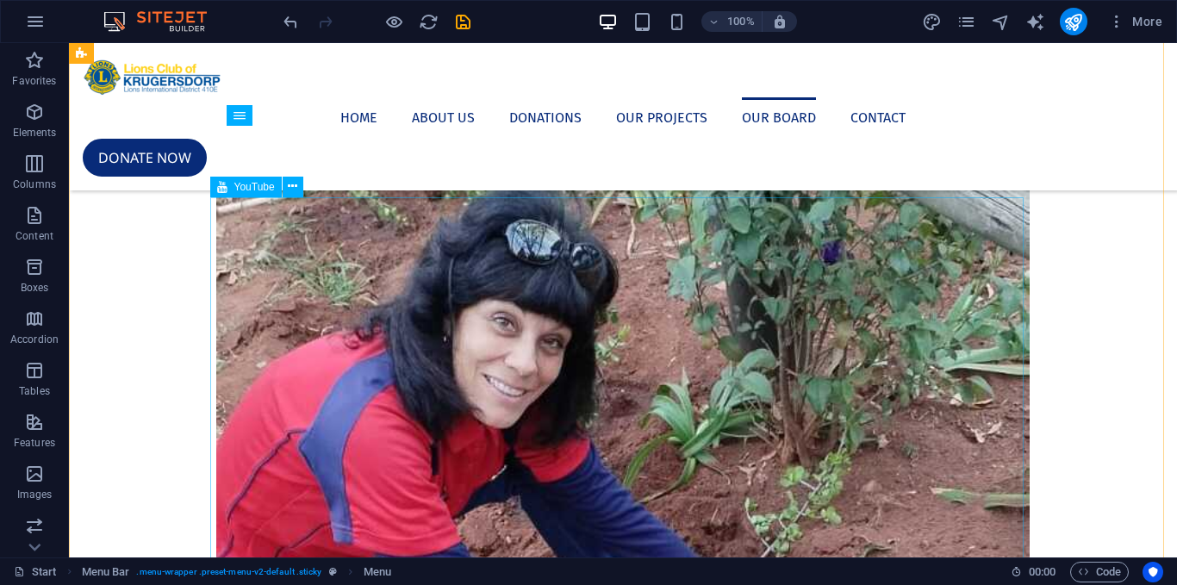
select select "ar1_1"
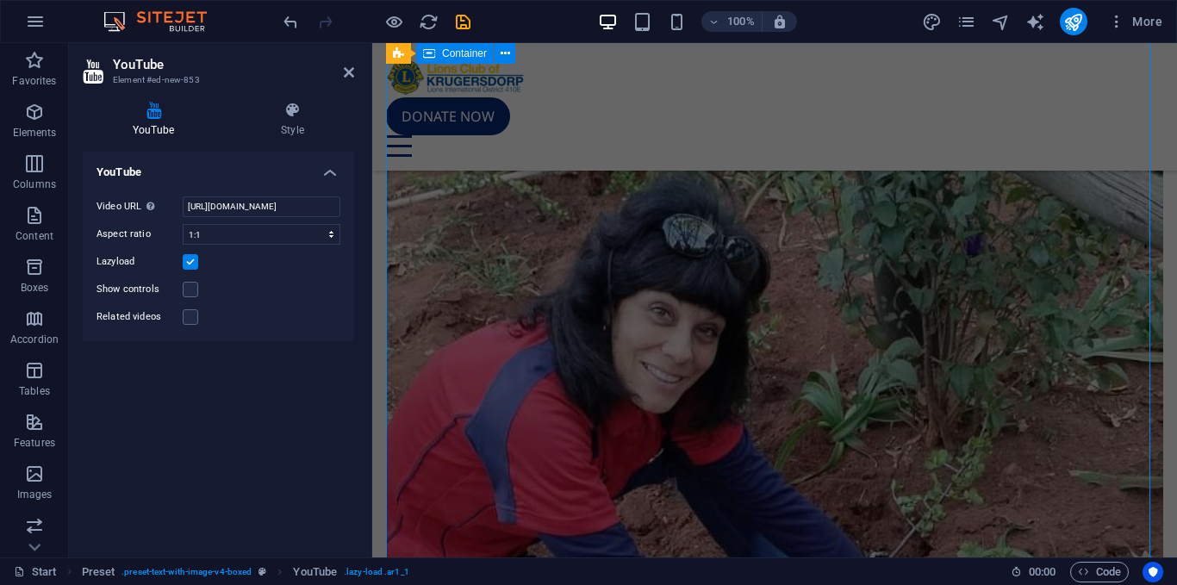
scroll to position [4368, 0]
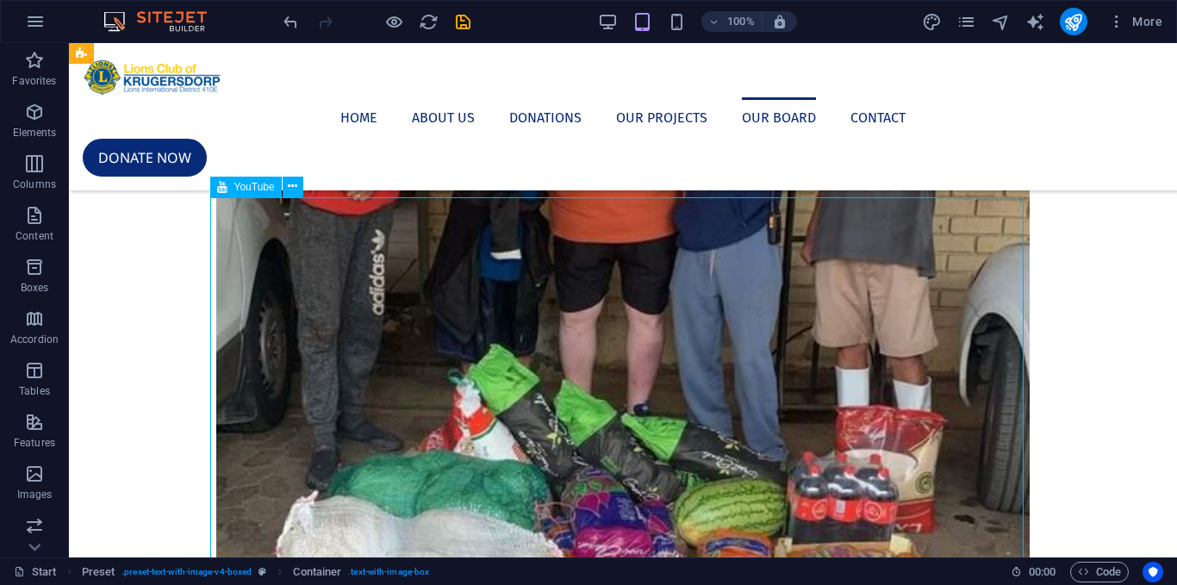
scroll to position [3262, 0]
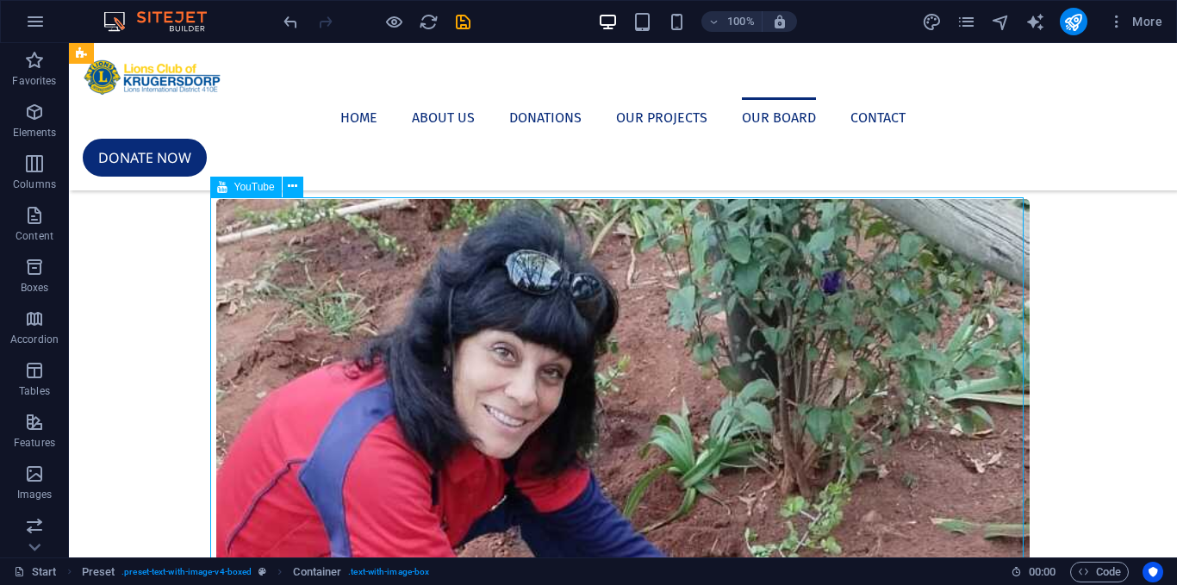
scroll to position [4368, 0]
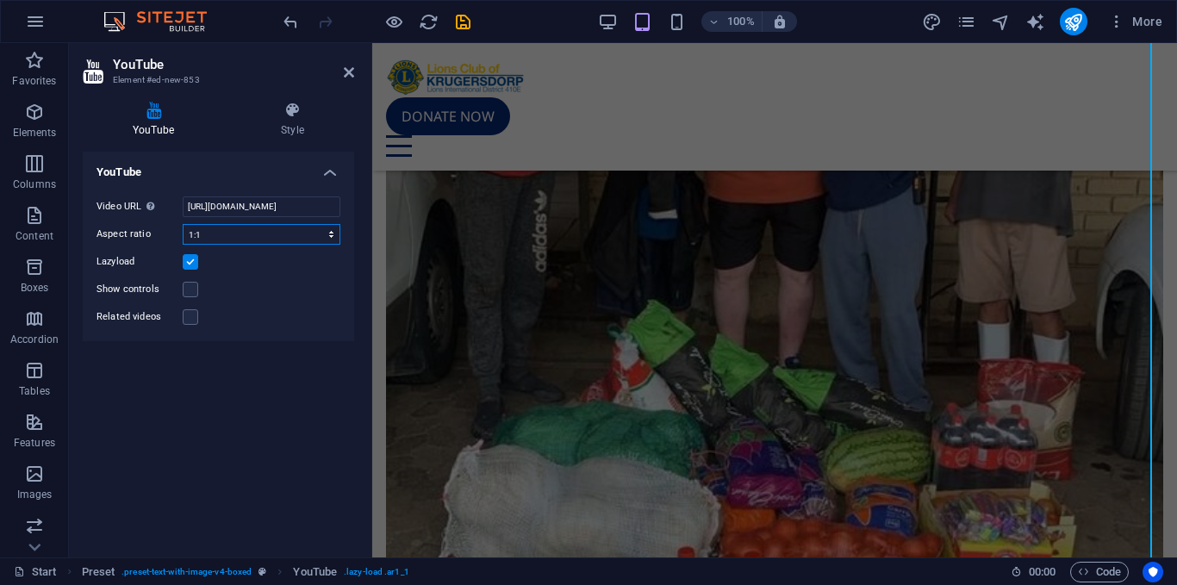
click at [236, 239] on select "16:10 16:9 4:3 2:1 1:1" at bounding box center [262, 234] width 158 height 21
select select "ar4_3"
click at [183, 224] on select "16:10 16:9 4:3 2:1 1:1" at bounding box center [262, 234] width 158 height 21
click at [357, 71] on aside "YouTube Element #ed-new-853 YouTube Style YouTube Video URL Insert (or paste) a…" at bounding box center [220, 300] width 303 height 514
click at [350, 71] on icon at bounding box center [349, 72] width 10 height 14
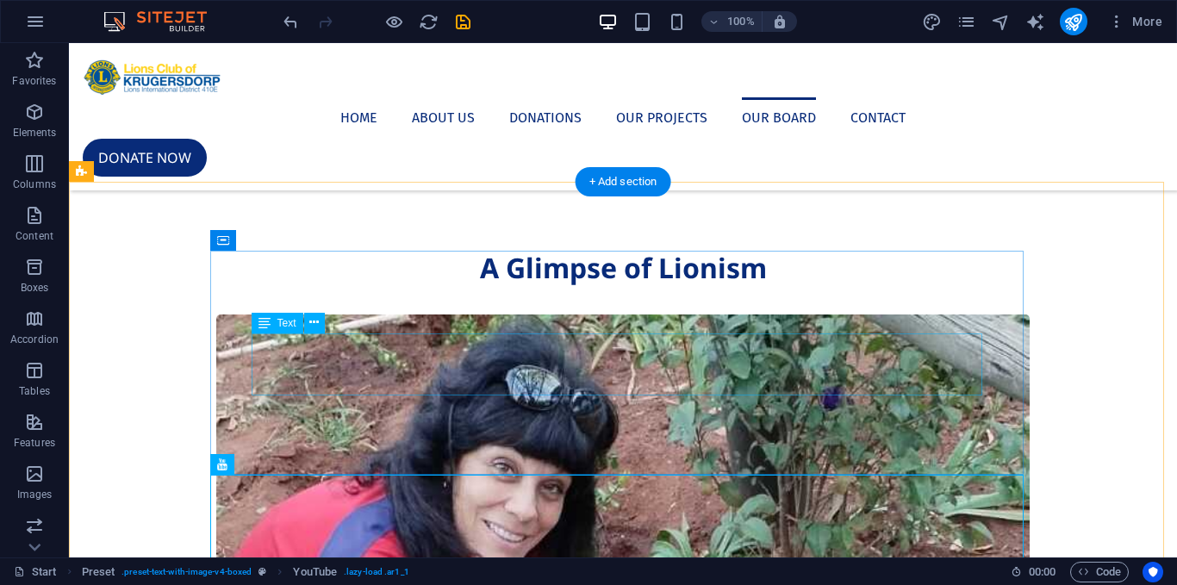
scroll to position [2984, 0]
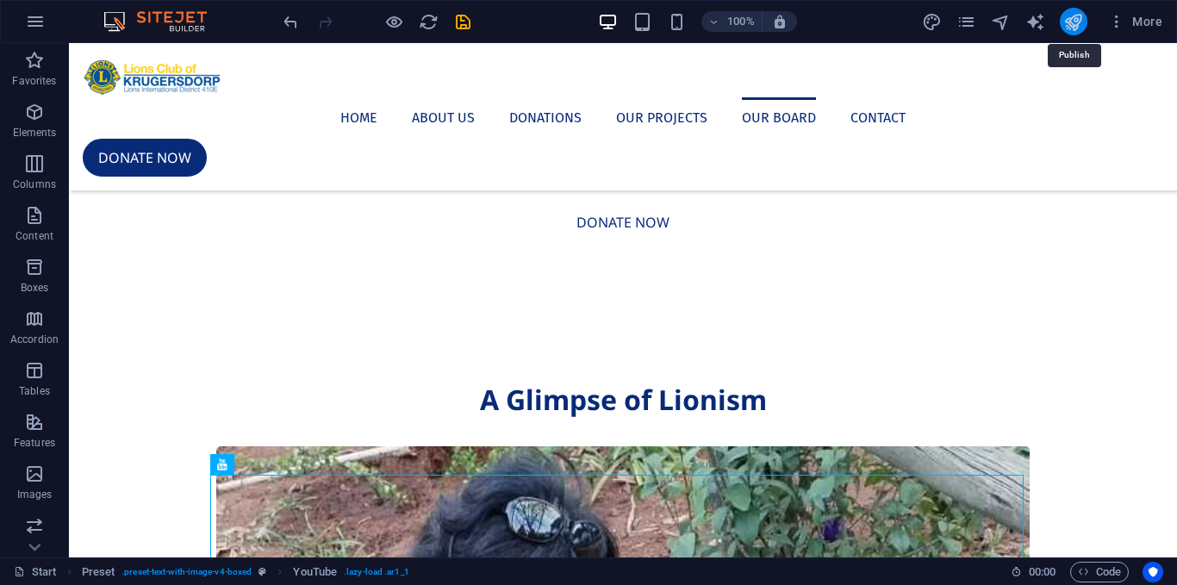
click at [1065, 27] on icon "publish" at bounding box center [1073, 22] width 20 height 20
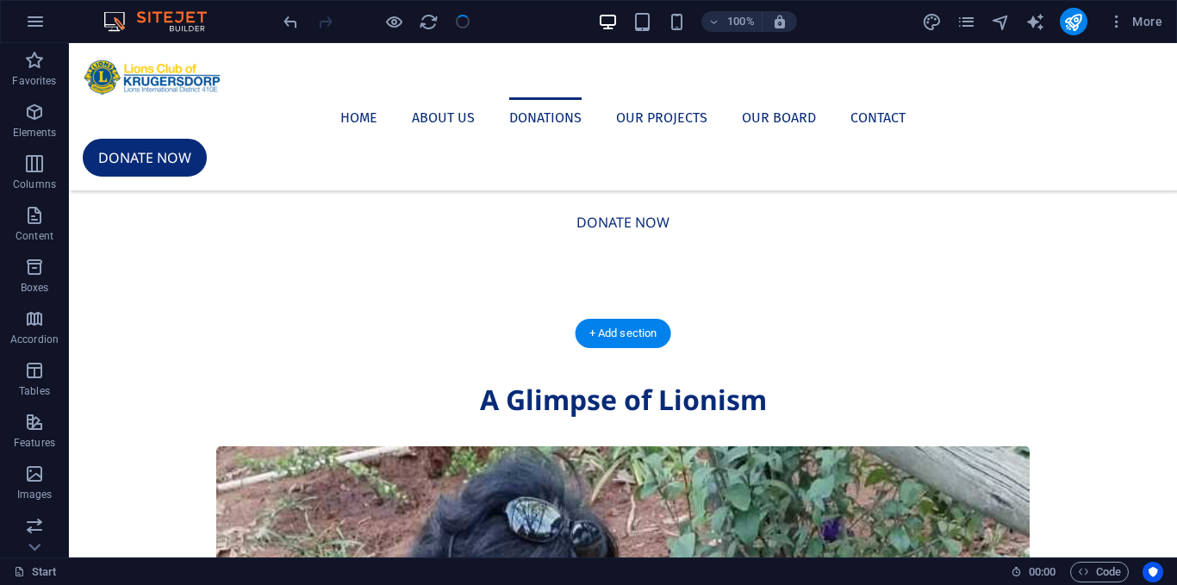
scroll to position [1140, 0]
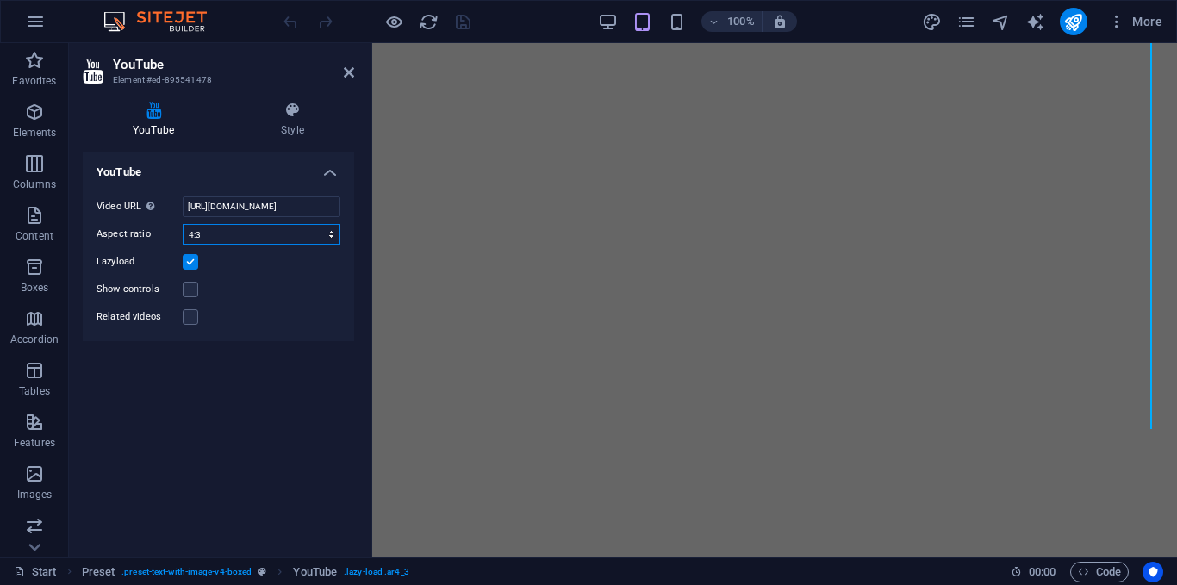
click at [276, 234] on select "16:10 16:9 4:3 2:1 1:1" at bounding box center [262, 234] width 158 height 21
select select "ar1_1"
click at [183, 224] on select "16:10 16:9 4:3 2:1 1:1" at bounding box center [262, 234] width 158 height 21
click at [345, 77] on icon at bounding box center [349, 72] width 10 height 14
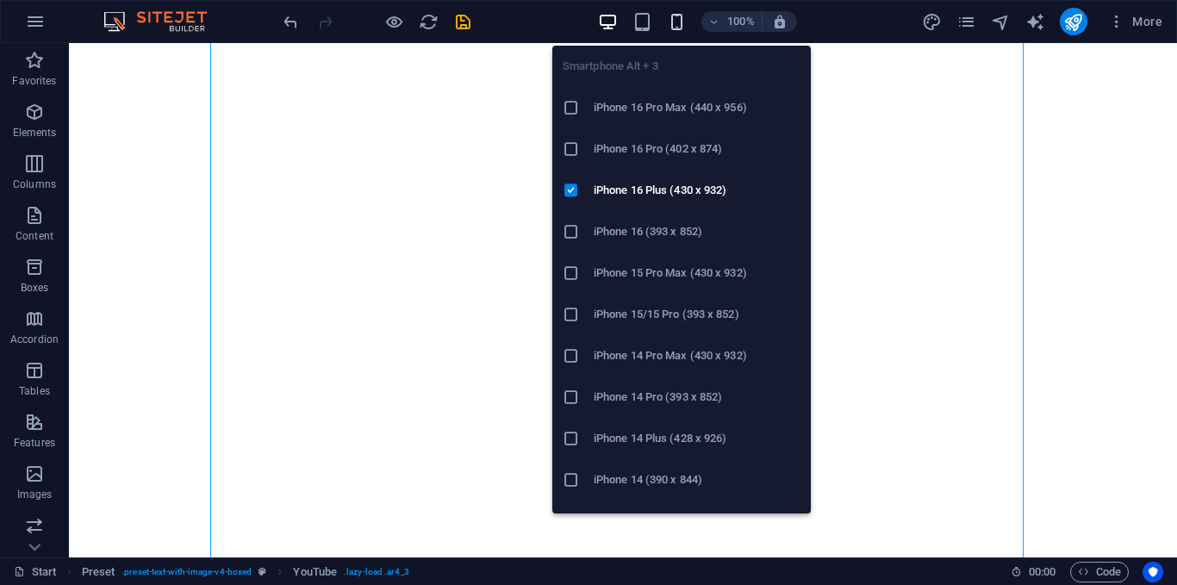
click at [668, 27] on icon "button" at bounding box center [677, 22] width 20 height 20
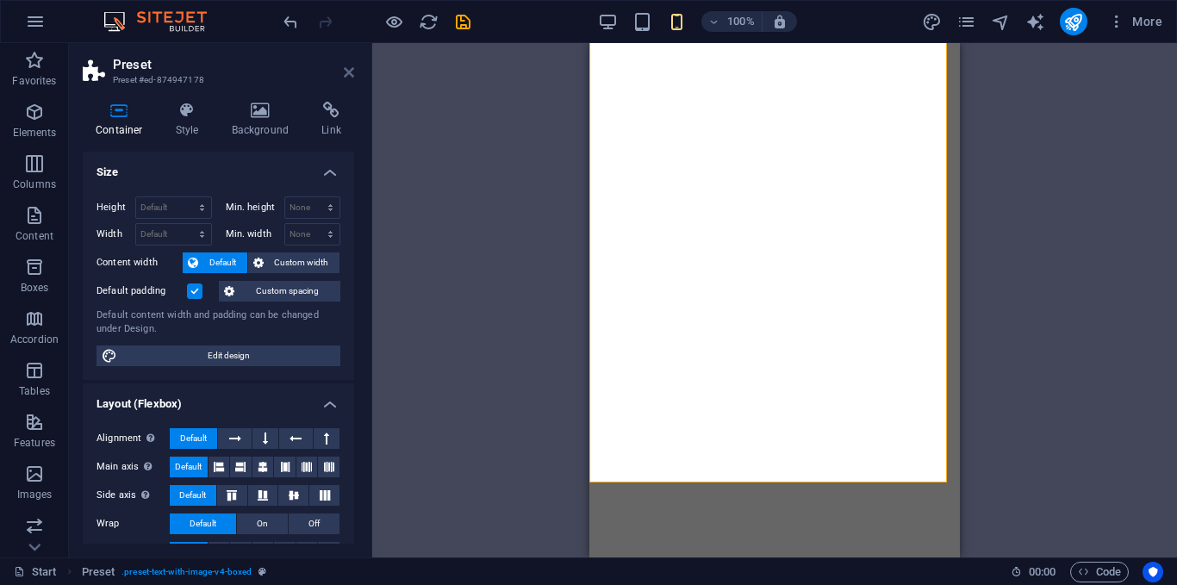
click at [346, 71] on icon at bounding box center [349, 72] width 10 height 14
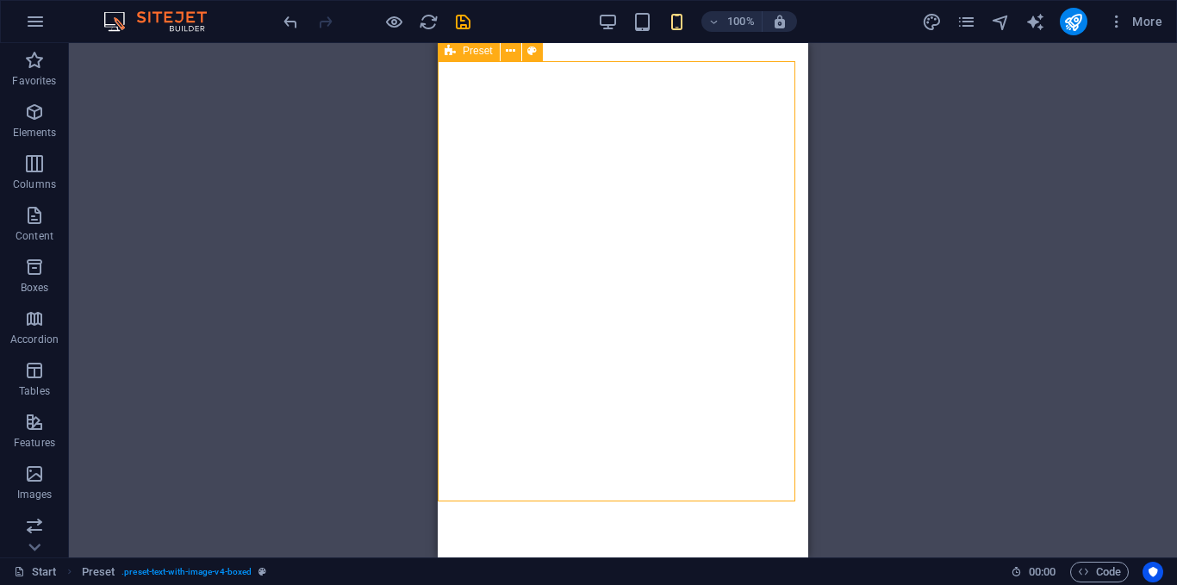
click at [449, 47] on icon at bounding box center [449, 50] width 11 height 21
select select "rem"
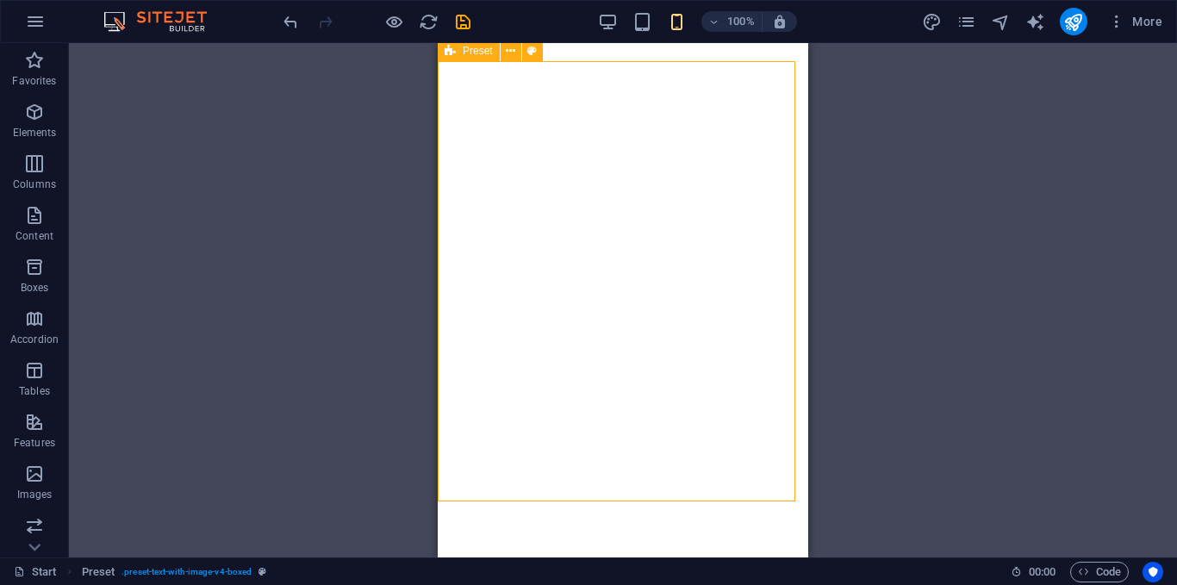
select select "px"
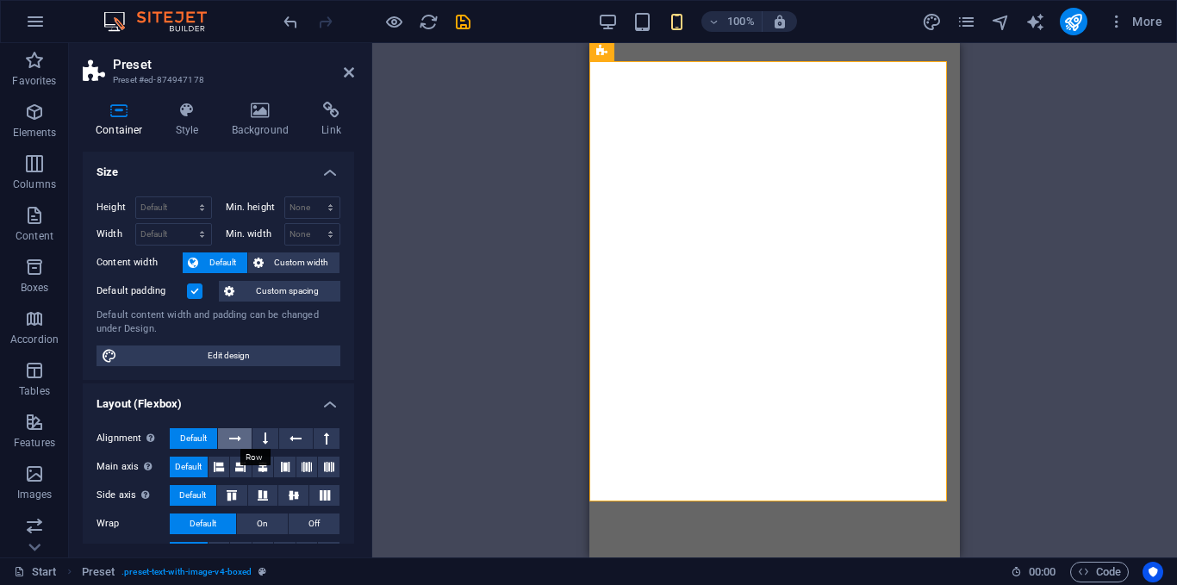
scroll to position [276, 0]
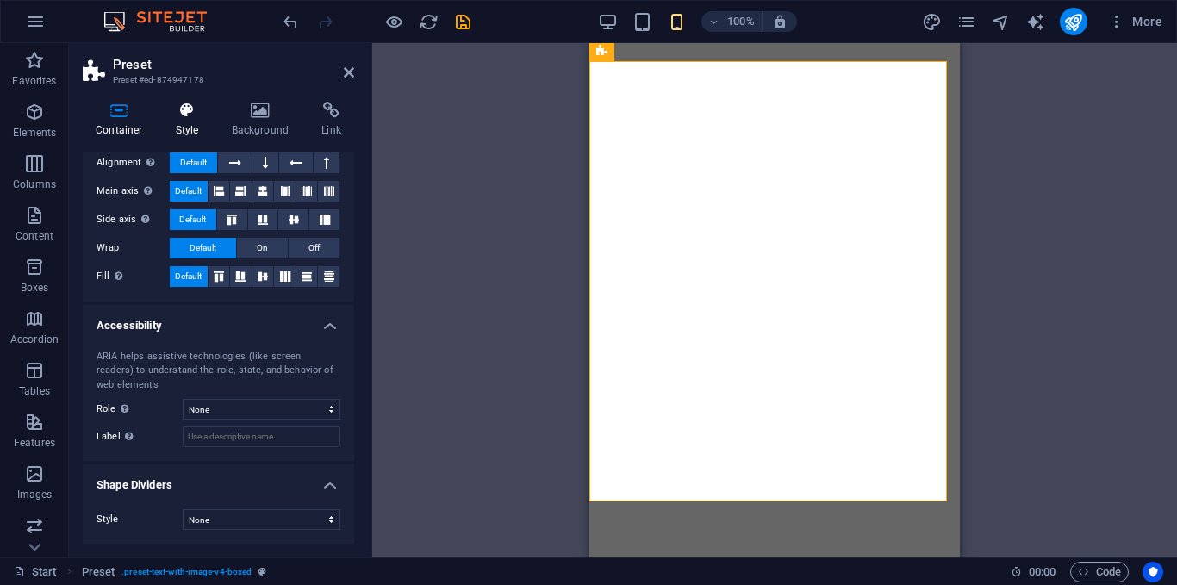
click at [195, 116] on icon at bounding box center [187, 110] width 49 height 17
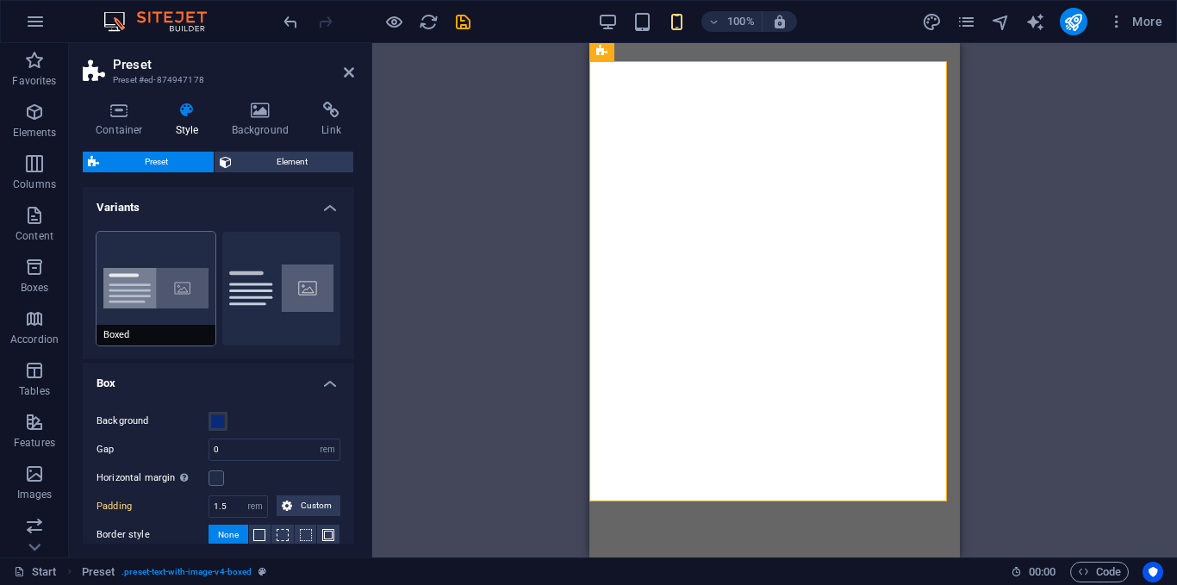
click at [194, 262] on button "Boxed" at bounding box center [155, 289] width 119 height 114
type input "0"
type input "1.5"
type input "0"
select select "px"
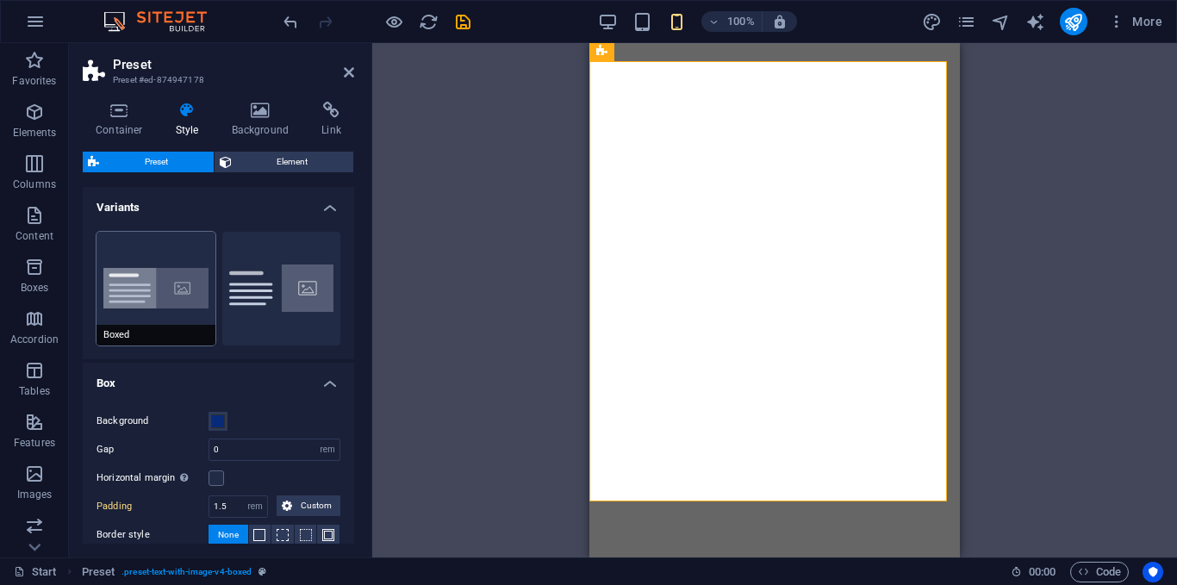
type input "0"
click at [195, 284] on div "Boxed Default" at bounding box center [218, 288] width 271 height 141
select select "DISABLED_OPTION_VALUE"
type input "25"
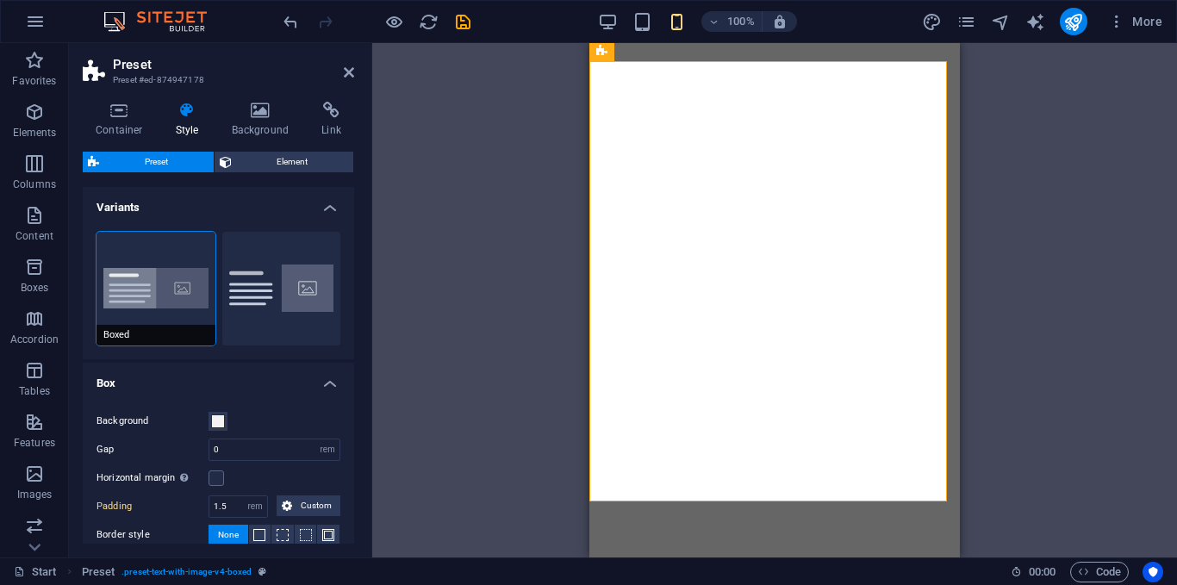
type input "25"
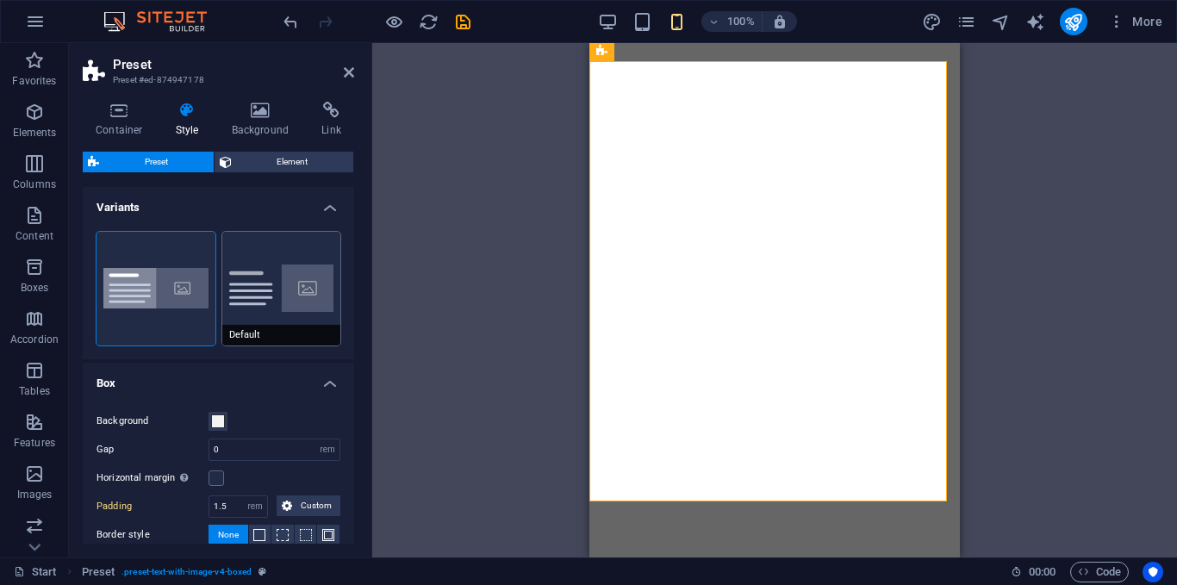
click at [240, 298] on button "Default" at bounding box center [281, 289] width 119 height 114
type input "2"
type input "0"
select select "px"
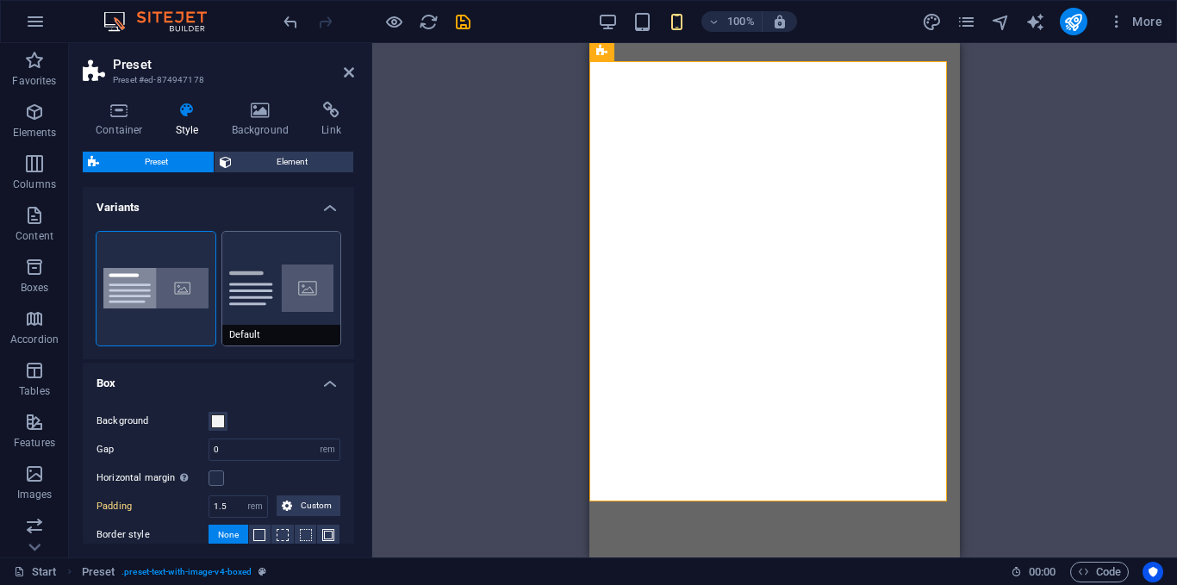
type input "0"
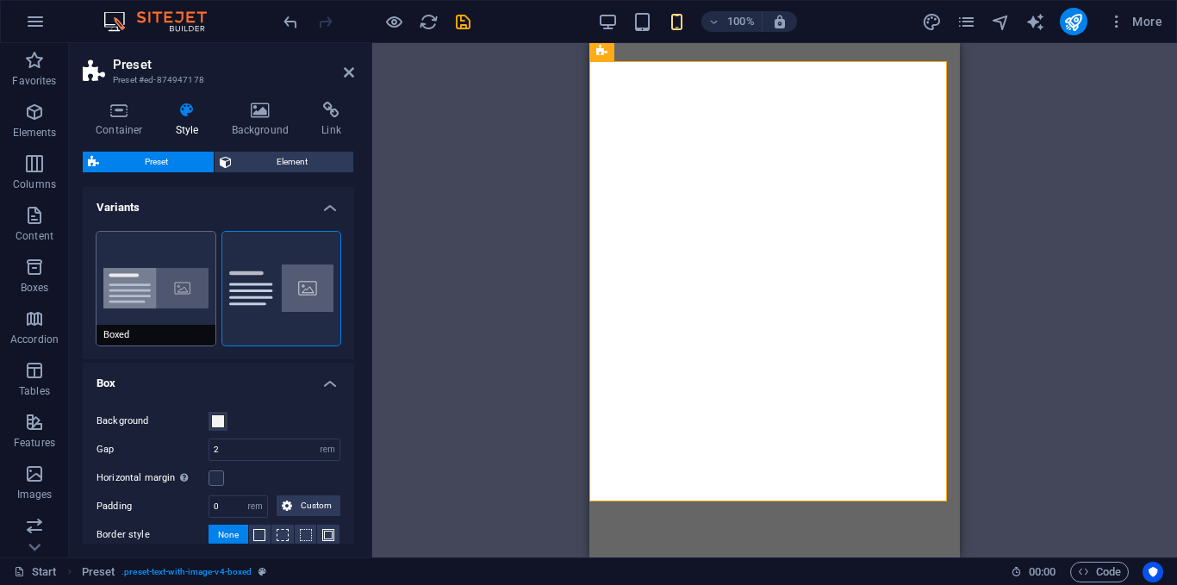
click at [162, 301] on button "Boxed" at bounding box center [155, 289] width 119 height 114
type input "0"
type input "1.5"
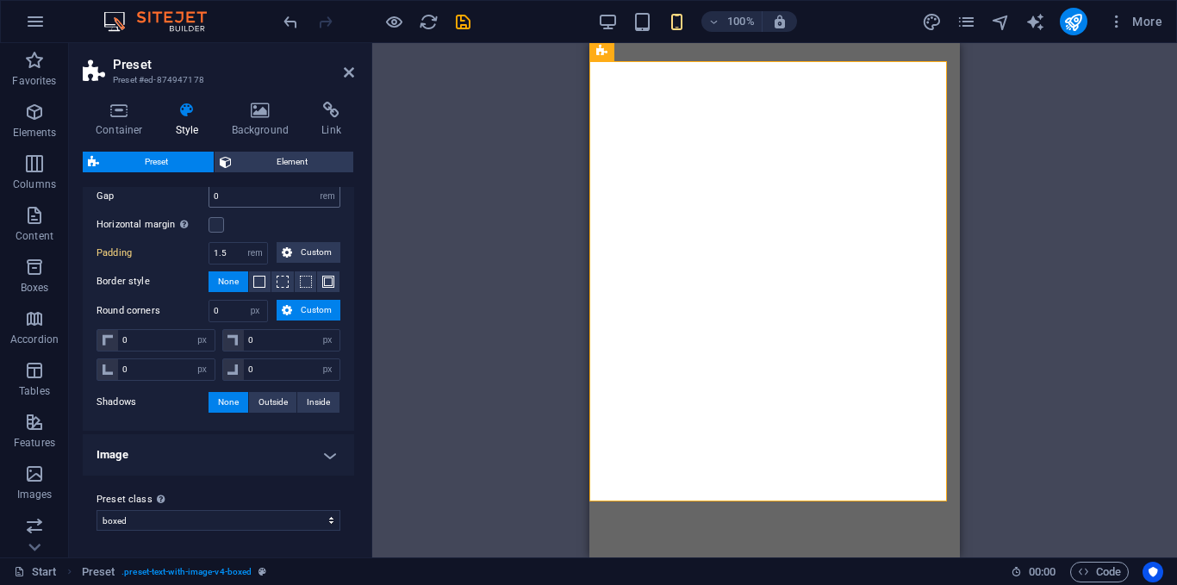
scroll to position [254, 0]
click at [301, 444] on h4 "Image" at bounding box center [218, 453] width 271 height 41
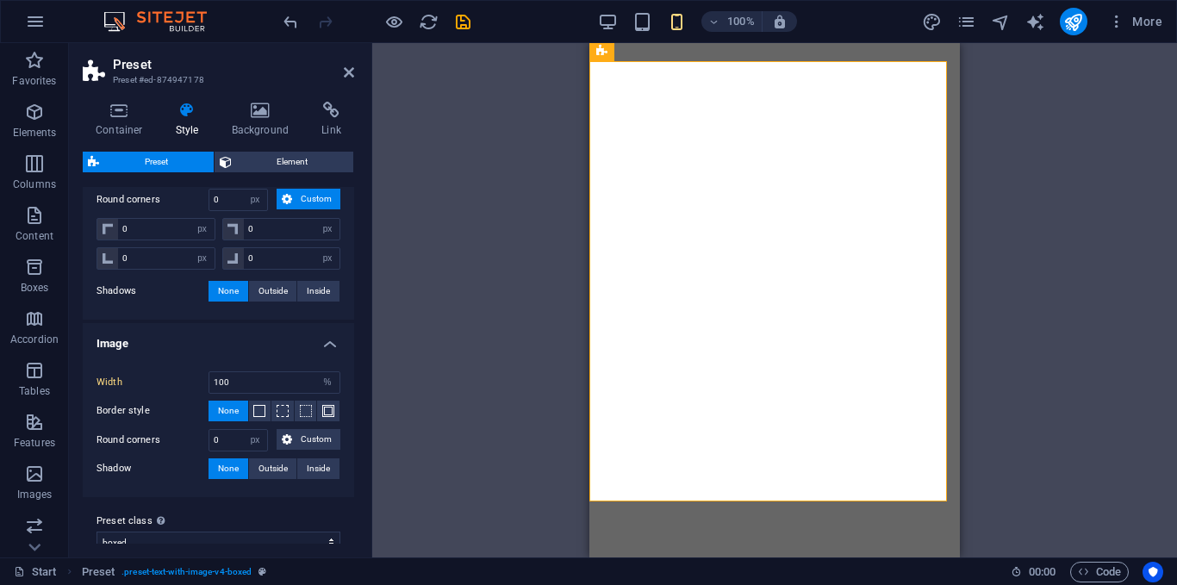
scroll to position [387, 0]
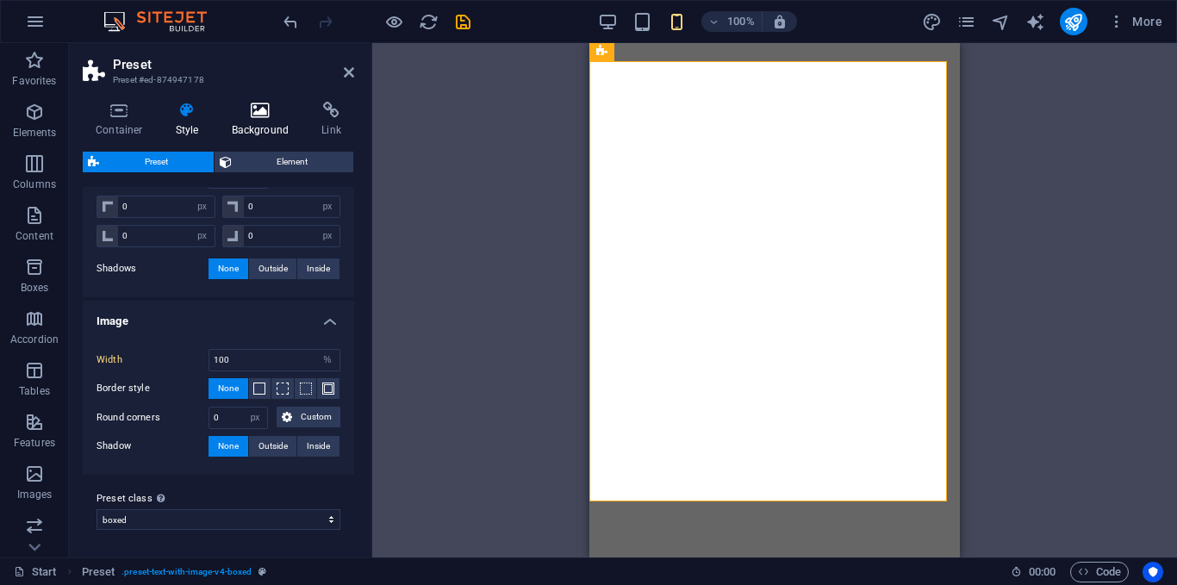
click at [268, 123] on h4 "Background" at bounding box center [264, 120] width 90 height 36
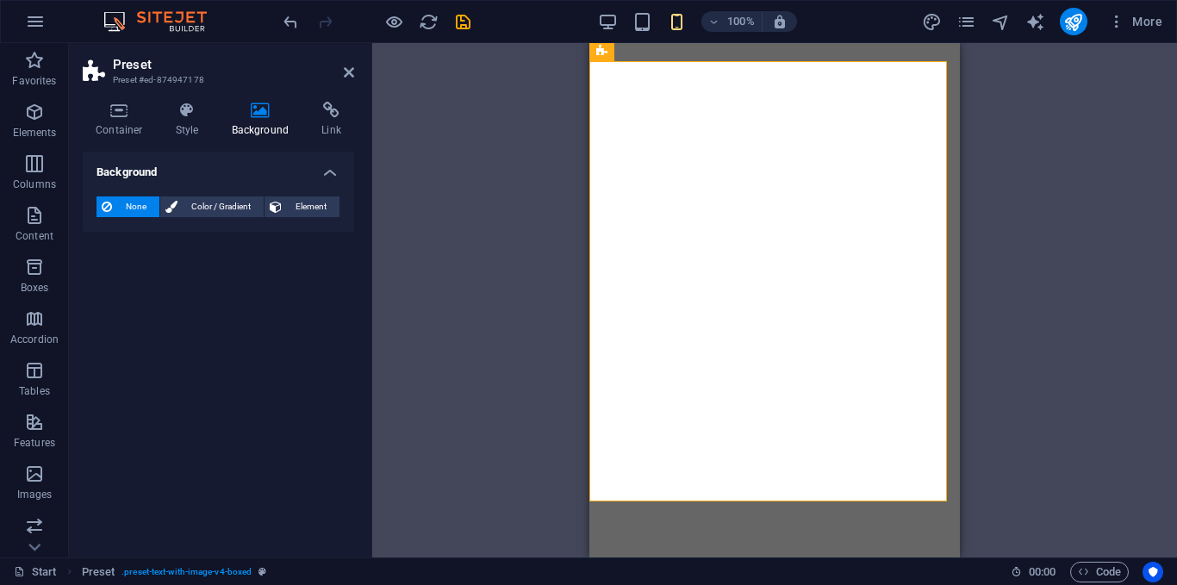
click at [283, 219] on div "None Color / Gradient Element Stretch background to full-width Color overlay Pl…" at bounding box center [218, 207] width 271 height 49
click at [289, 213] on span "Element" at bounding box center [310, 206] width 47 height 21
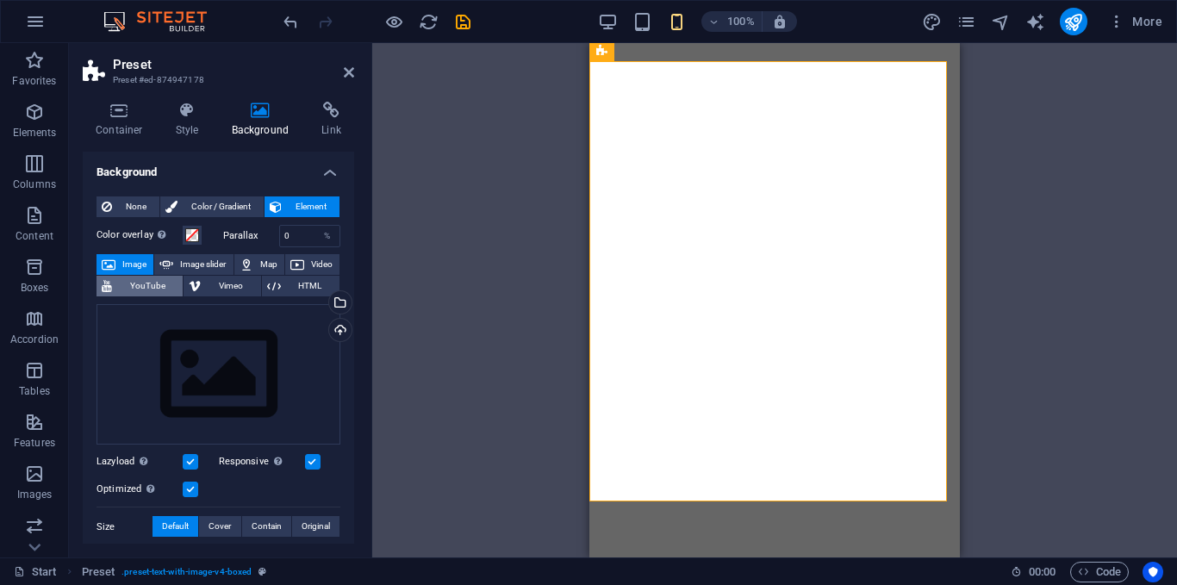
click at [131, 289] on span "YouTube" at bounding box center [147, 286] width 60 height 21
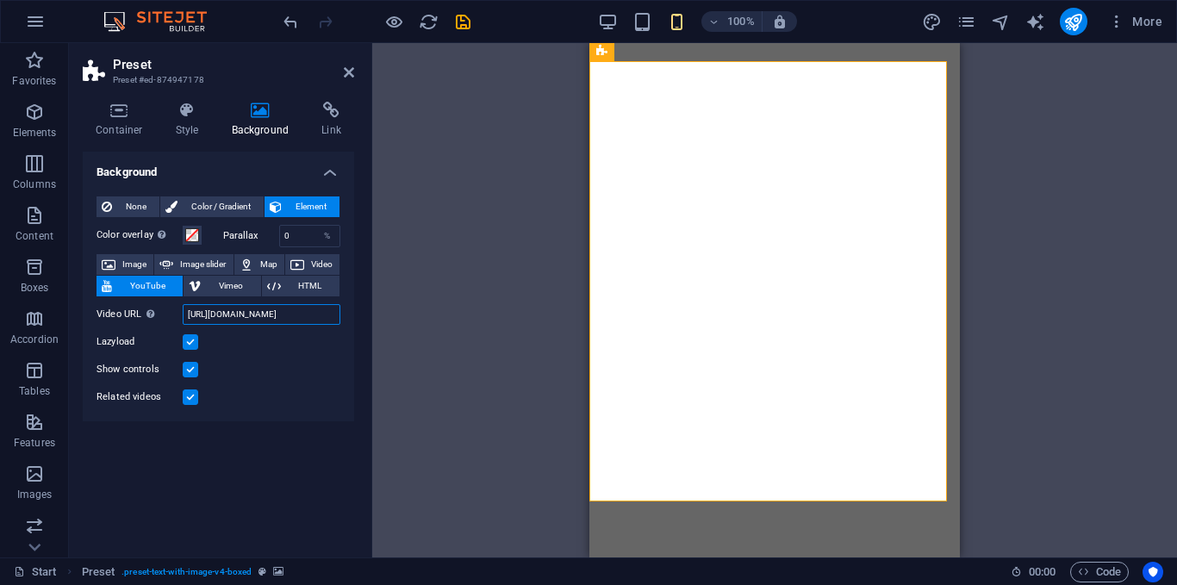
click at [266, 315] on input "https://www.youtube.com/watch?v=hnoviHgPHkY" at bounding box center [262, 314] width 158 height 21
paste input "sty0YhzO9rQ"
type input "https://www.youtube.com/watch?v=sty0YhzO9rQ"
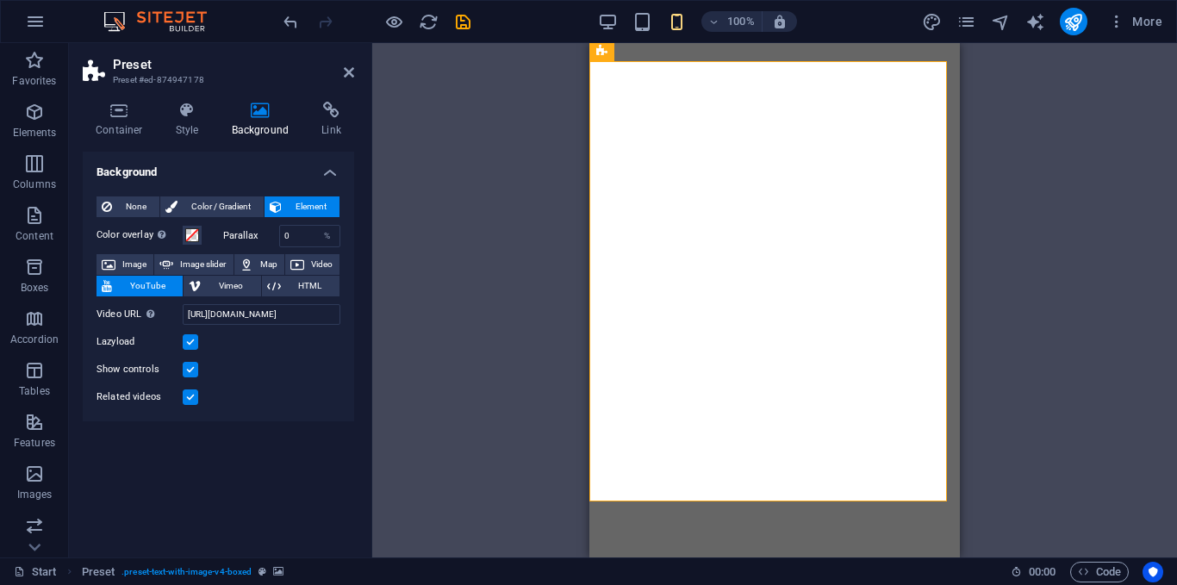
click at [296, 404] on div "Related videos" at bounding box center [218, 397] width 244 height 21
click at [351, 78] on icon at bounding box center [349, 72] width 10 height 14
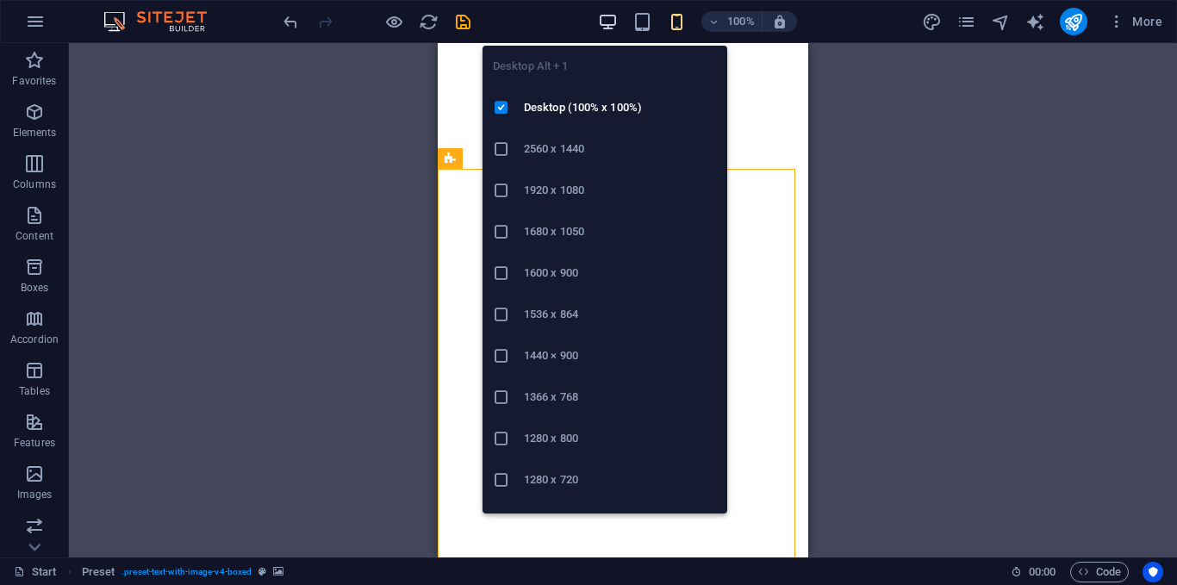
click at [616, 24] on icon "button" at bounding box center [608, 22] width 20 height 20
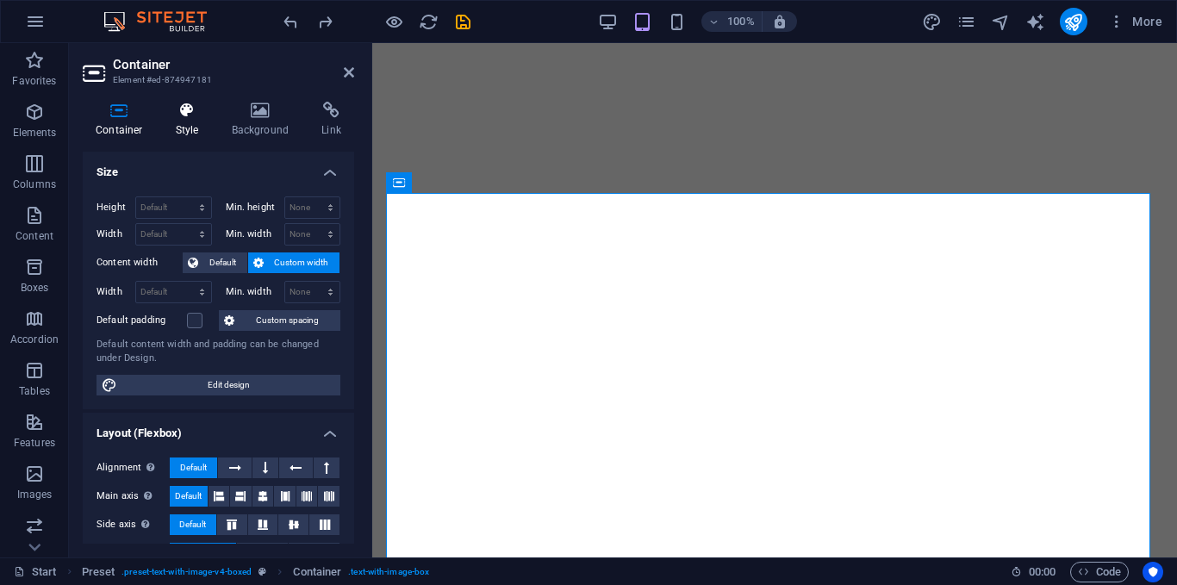
click at [212, 115] on h4 "Style" at bounding box center [191, 120] width 56 height 36
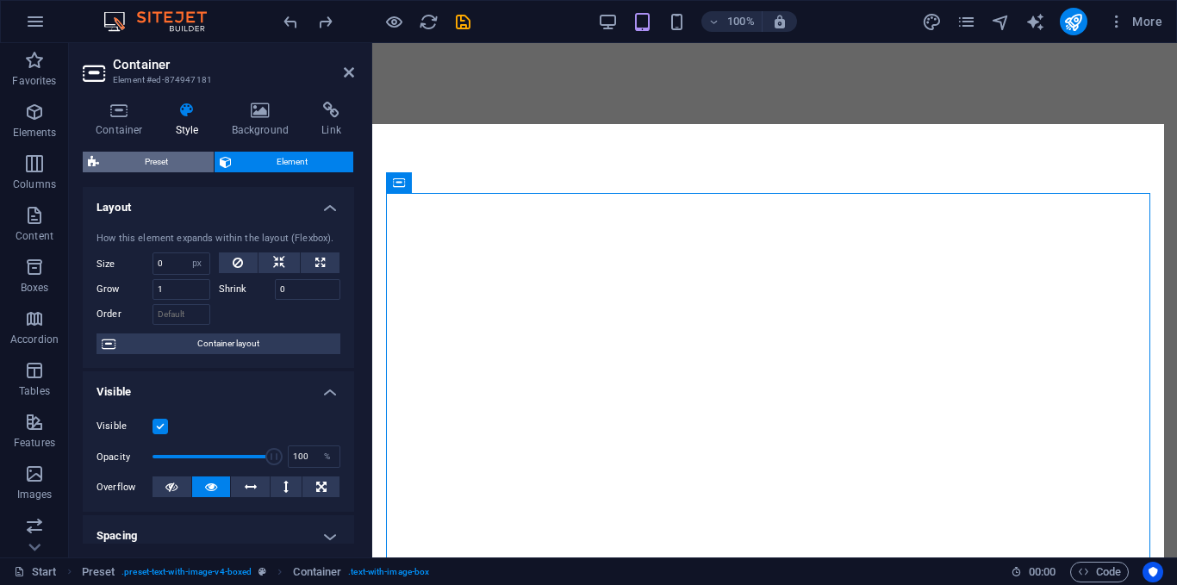
click at [175, 164] on span "Preset" at bounding box center [156, 162] width 104 height 21
select select "rem"
select select "px"
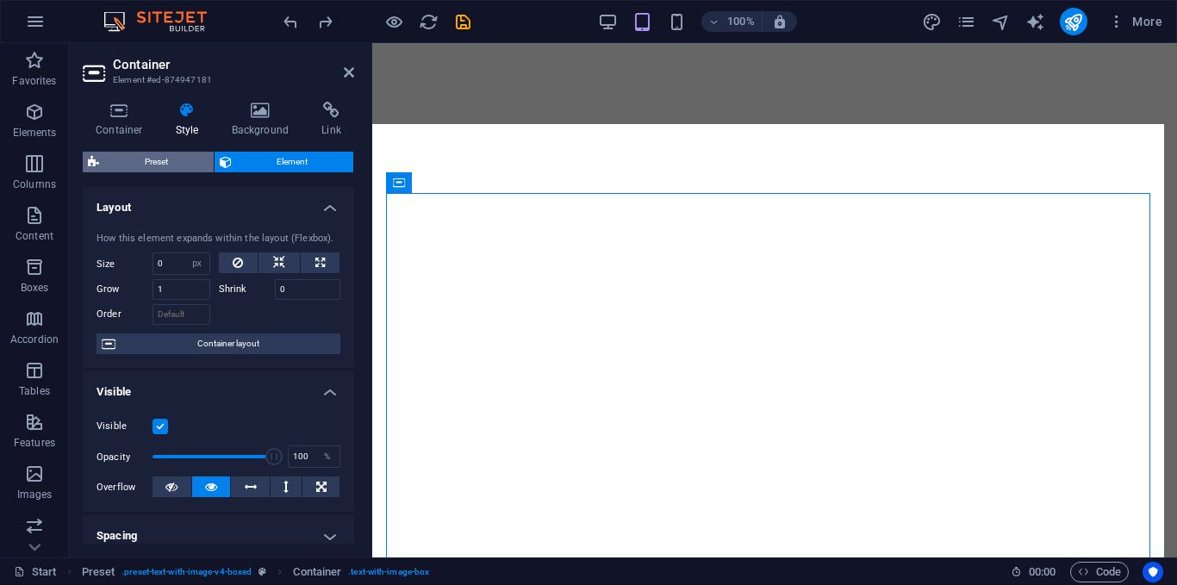
select select "px"
select select "%"
select select "px"
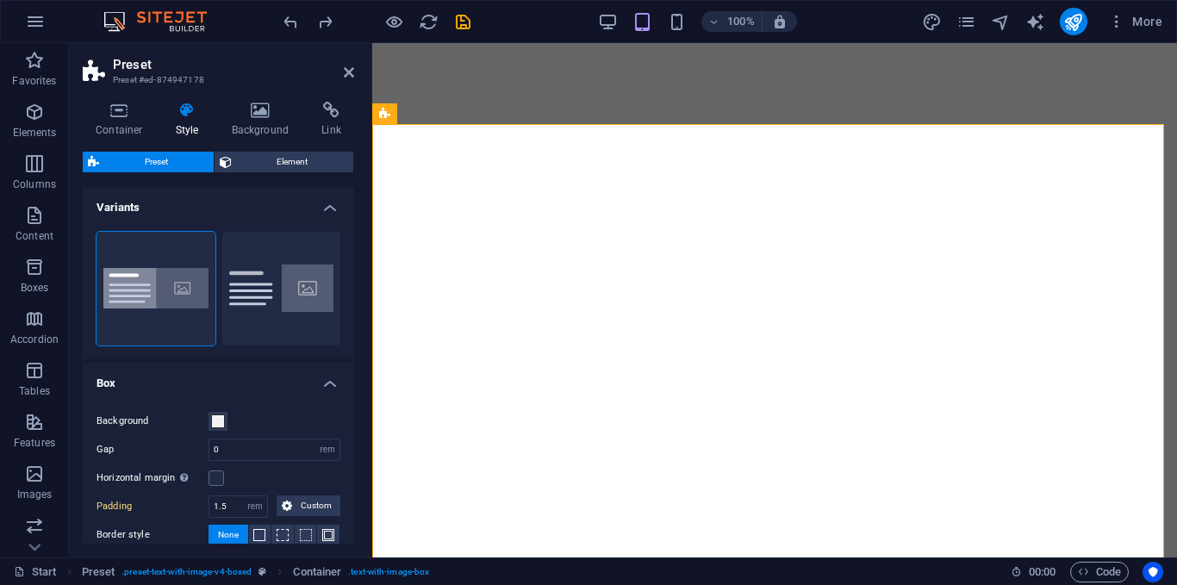
type input "2.5"
type input "50"
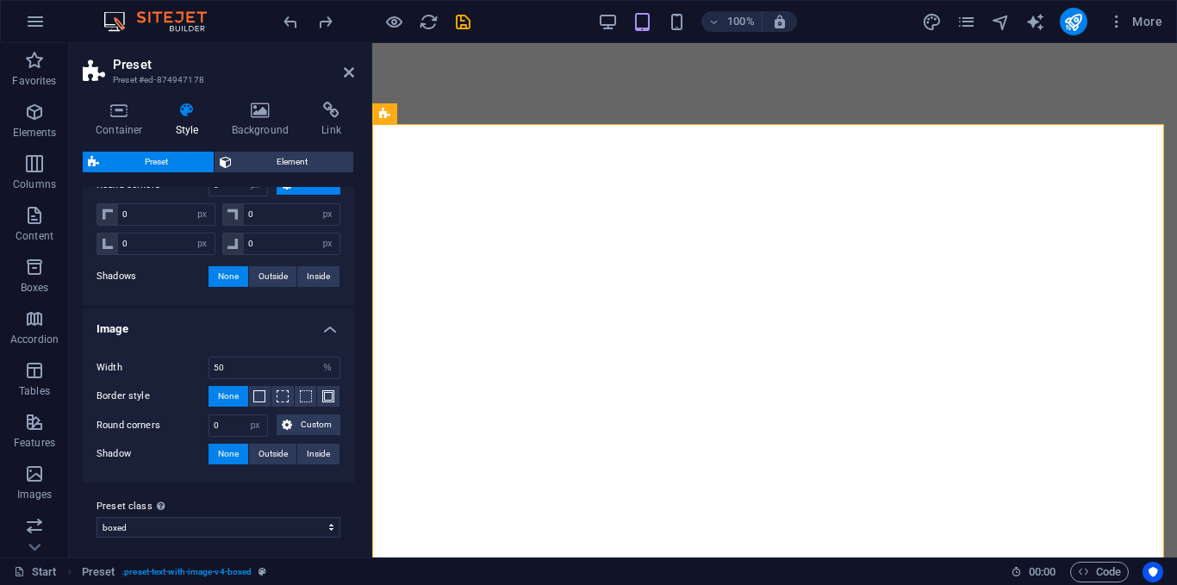
scroll to position [387, 0]
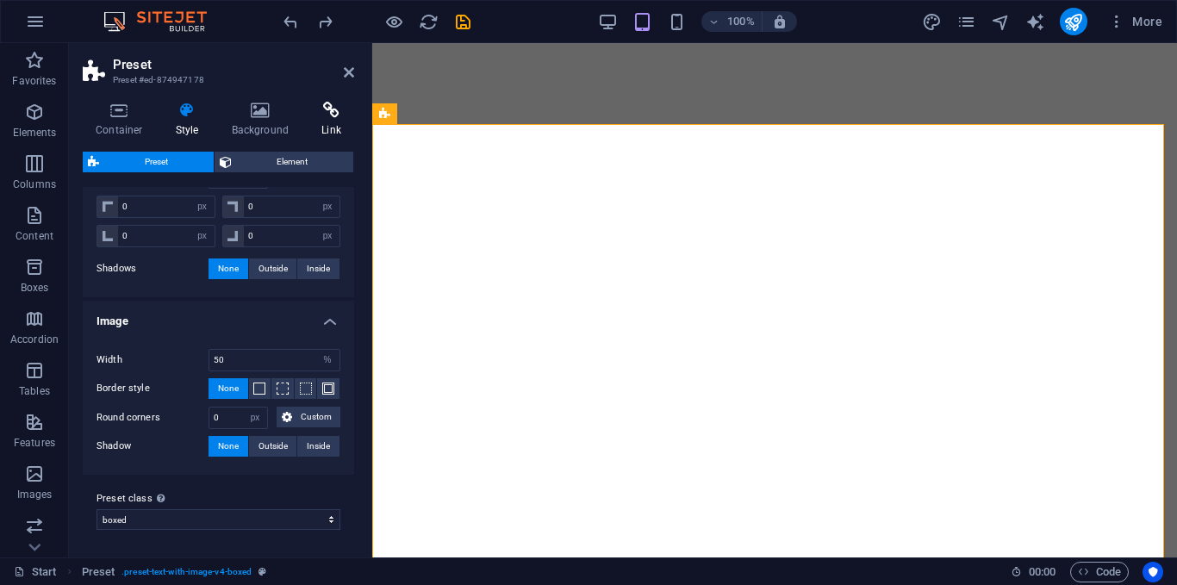
click at [317, 119] on h4 "Link" at bounding box center [331, 120] width 46 height 36
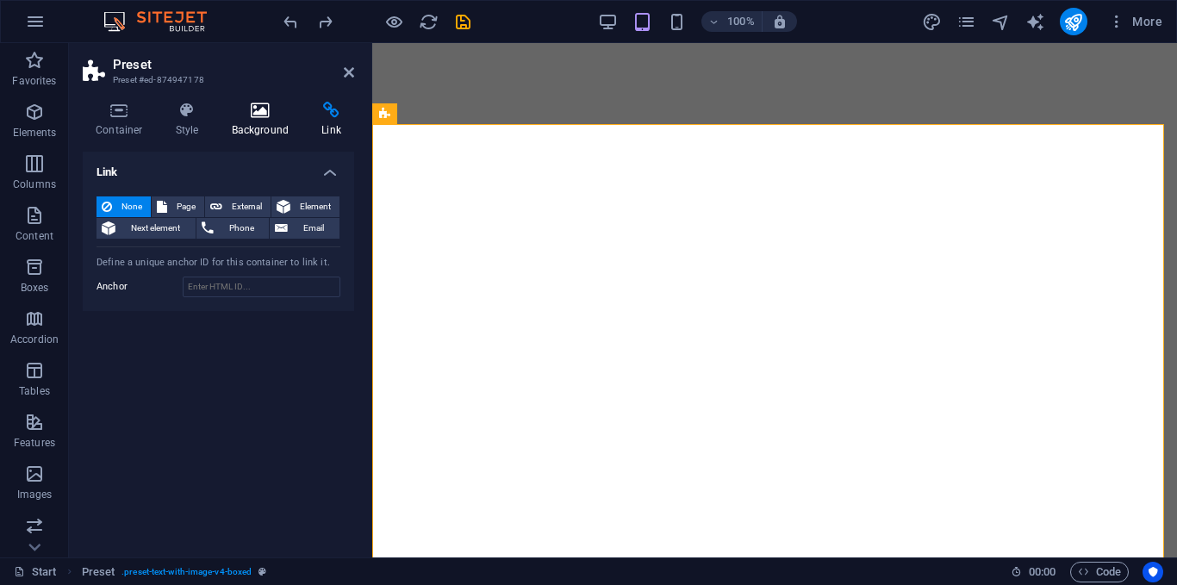
click at [255, 107] on icon at bounding box center [261, 110] width 84 height 17
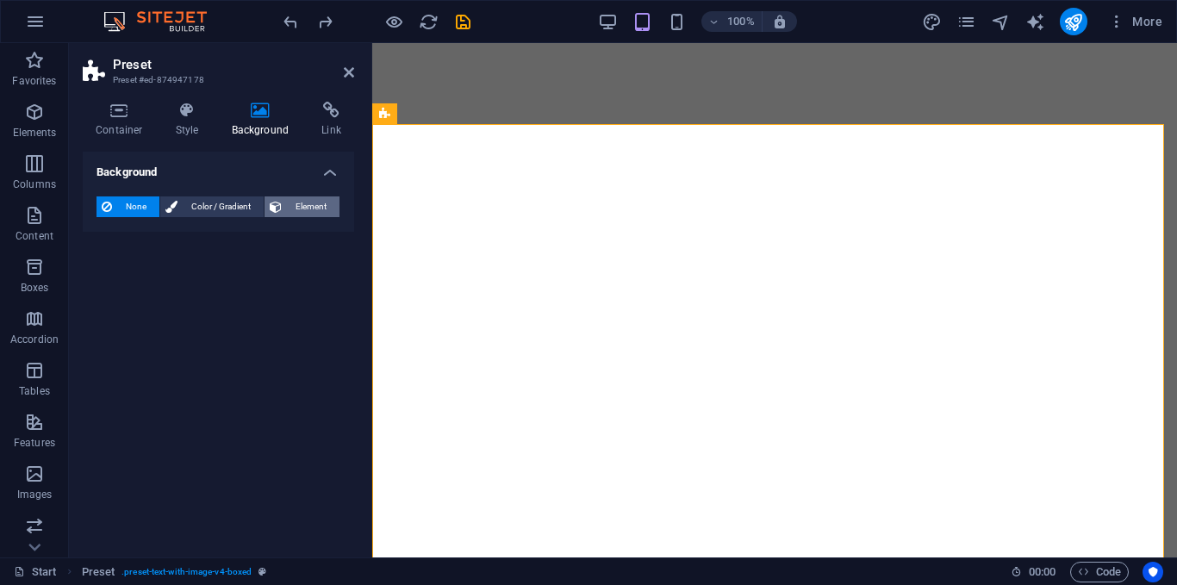
click at [307, 199] on span "Element" at bounding box center [310, 206] width 47 height 21
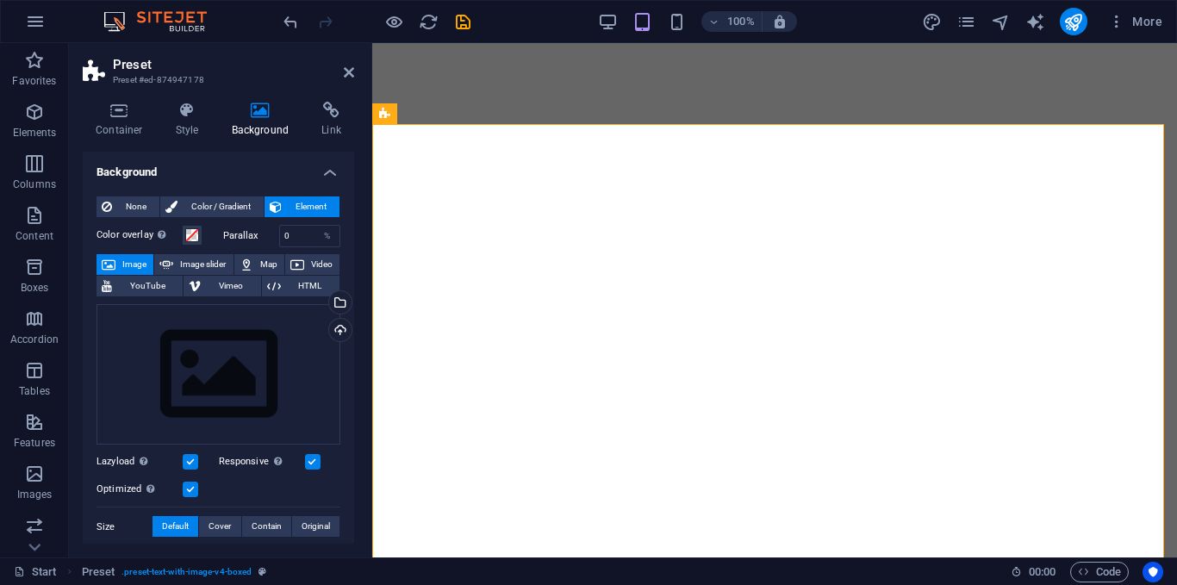
scroll to position [32, 0]
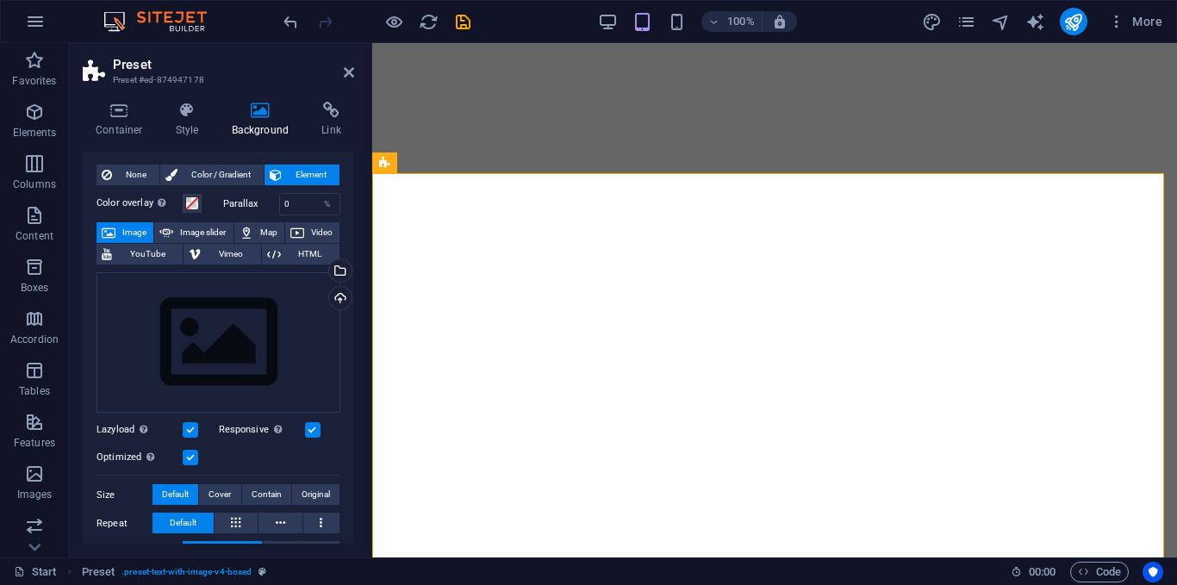
click at [353, 65] on h2 "Preset" at bounding box center [233, 65] width 241 height 16
click at [346, 78] on icon at bounding box center [349, 72] width 10 height 14
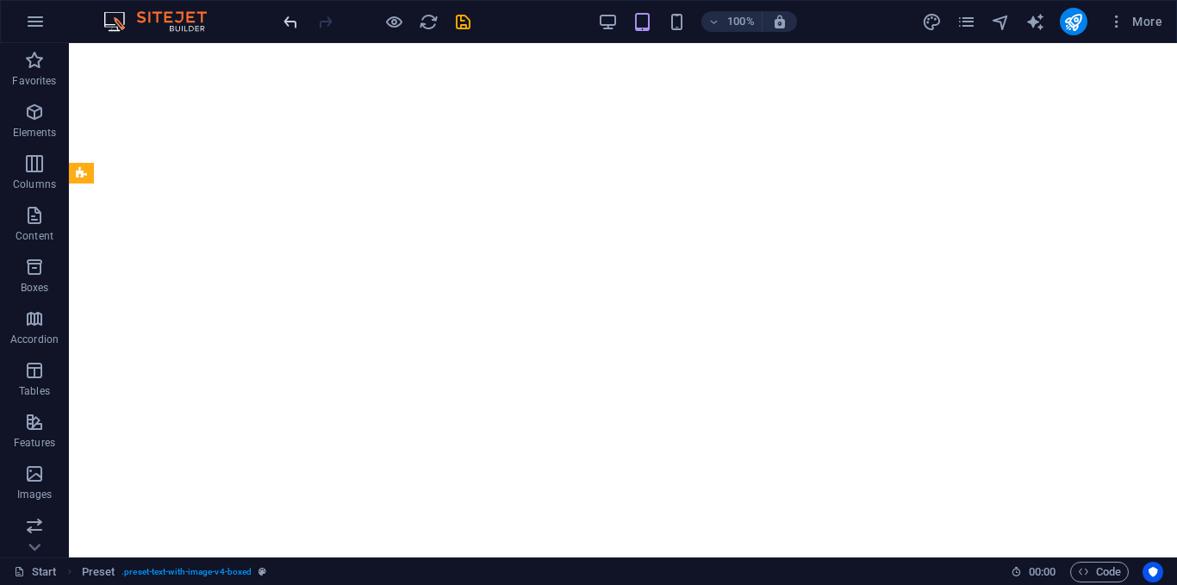
click at [282, 16] on icon "undo" at bounding box center [291, 22] width 20 height 20
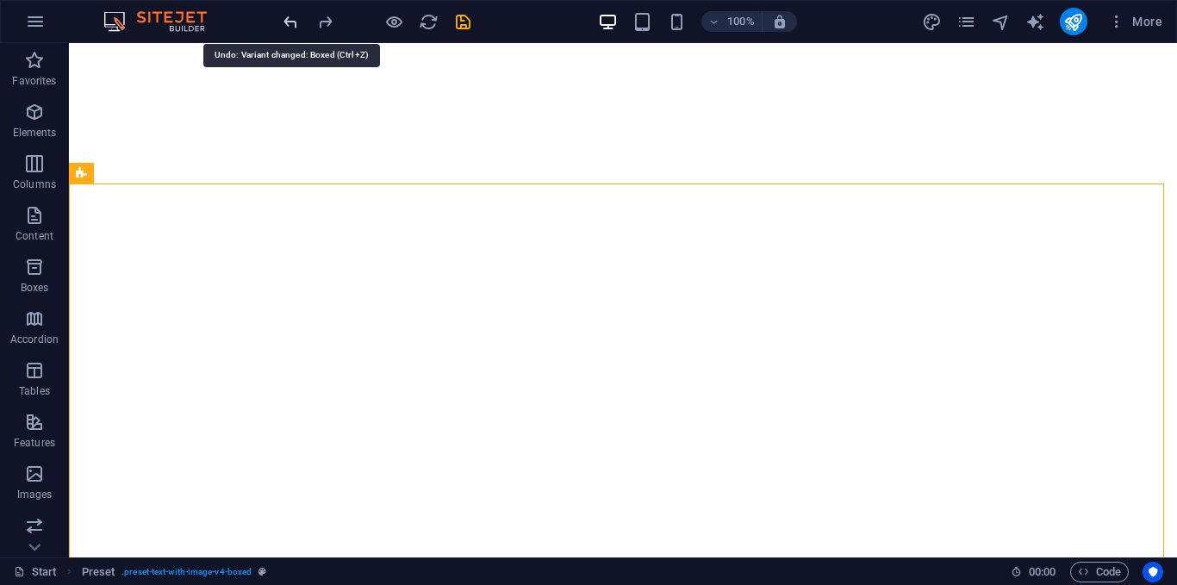
click at [282, 16] on icon "undo" at bounding box center [291, 22] width 20 height 20
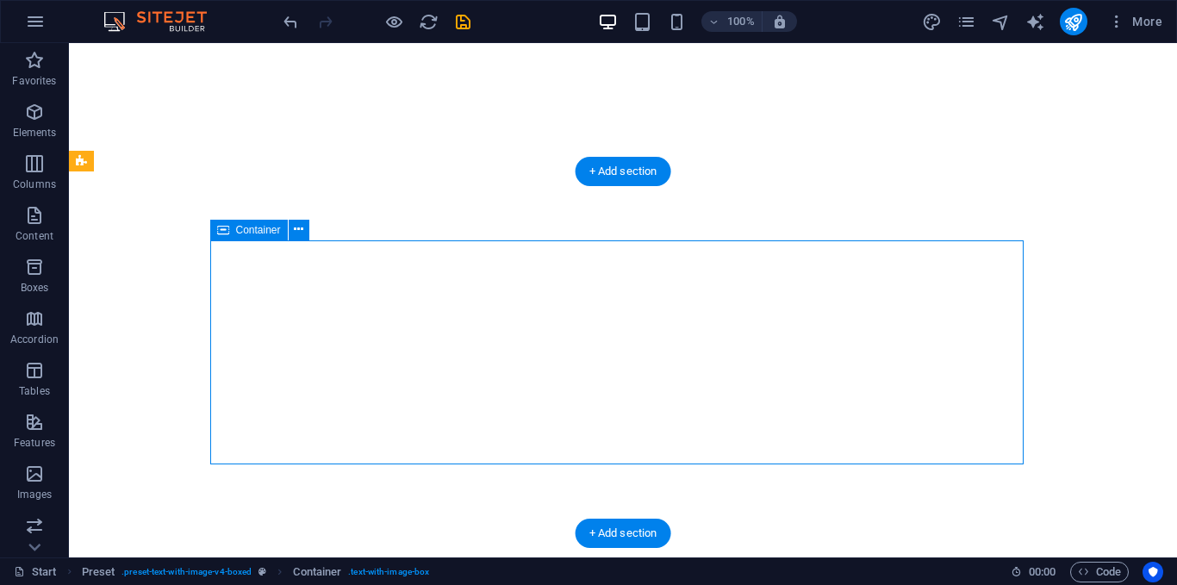
select select "px"
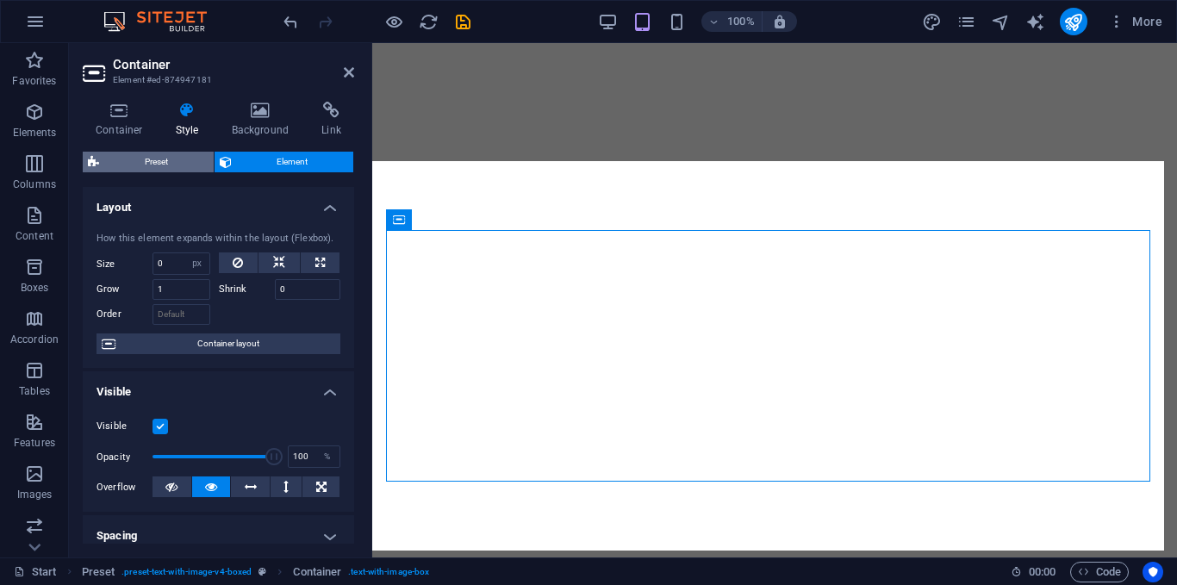
click at [146, 165] on span "Preset" at bounding box center [156, 162] width 104 height 21
select select "rem"
select select "px"
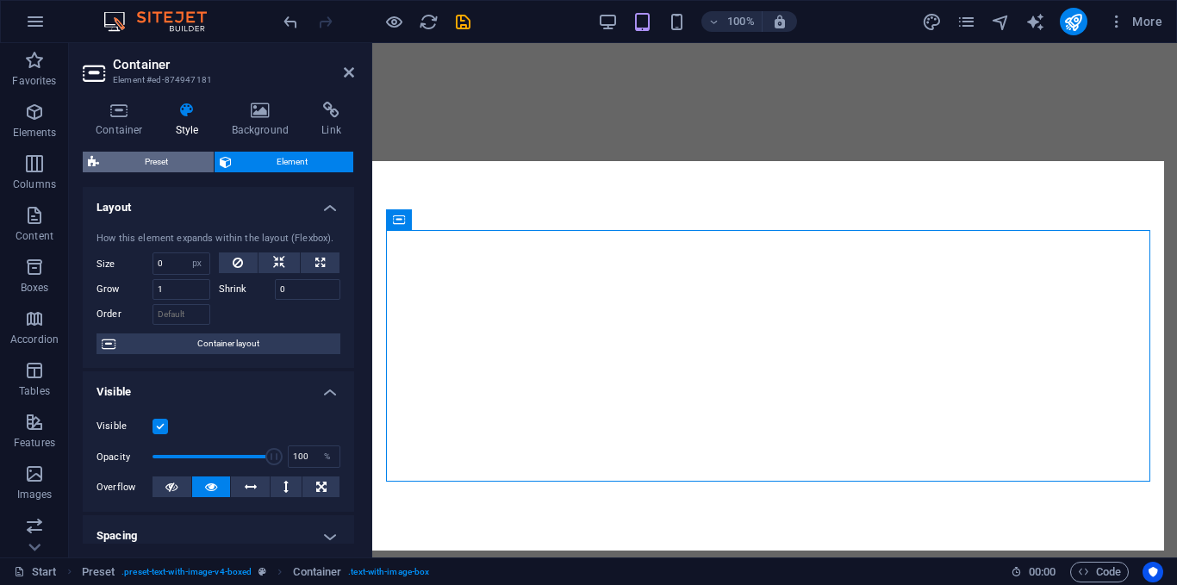
select select "px"
select select "%"
select select "px"
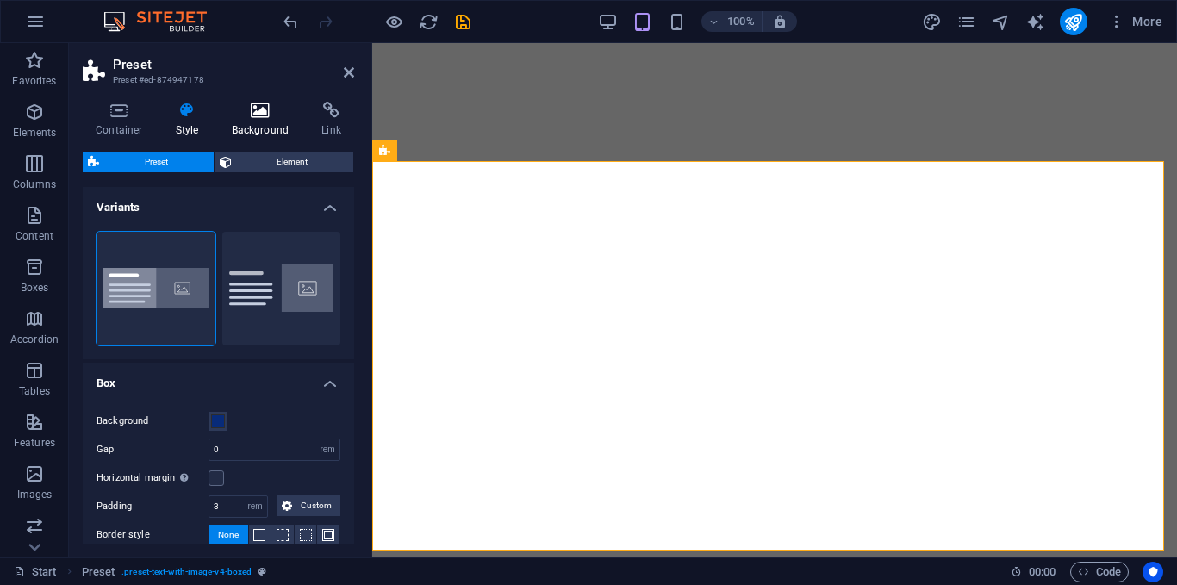
click at [255, 102] on icon at bounding box center [261, 110] width 84 height 17
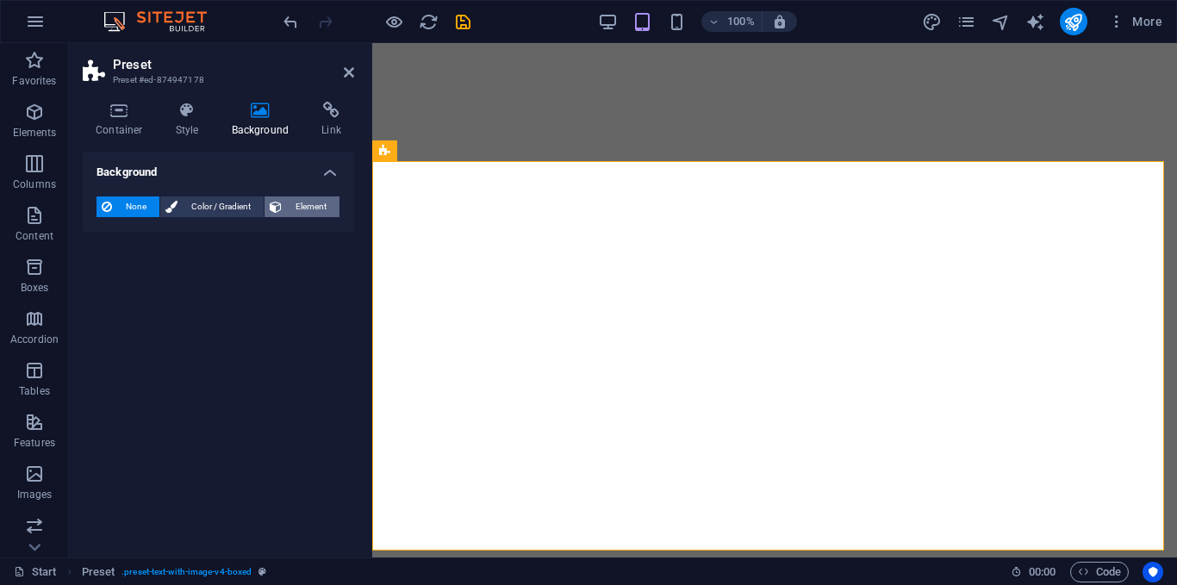
click at [302, 209] on span "Element" at bounding box center [310, 206] width 47 height 21
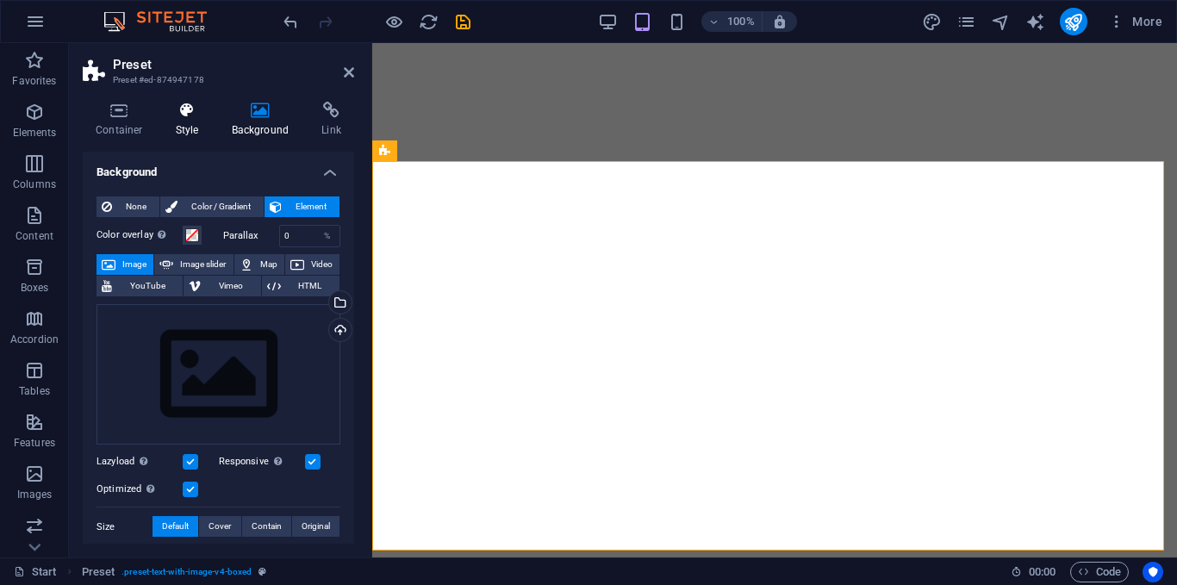
click at [199, 134] on h4 "Style" at bounding box center [191, 120] width 56 height 36
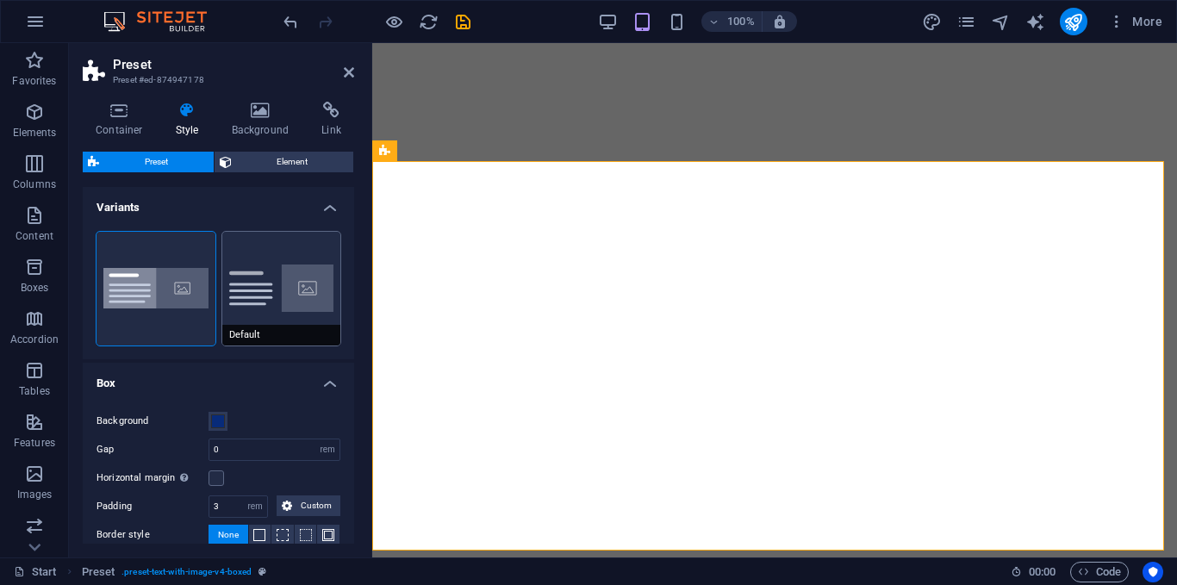
click at [230, 301] on button "Default" at bounding box center [281, 289] width 119 height 114
type input "2"
type input "0"
select select "px"
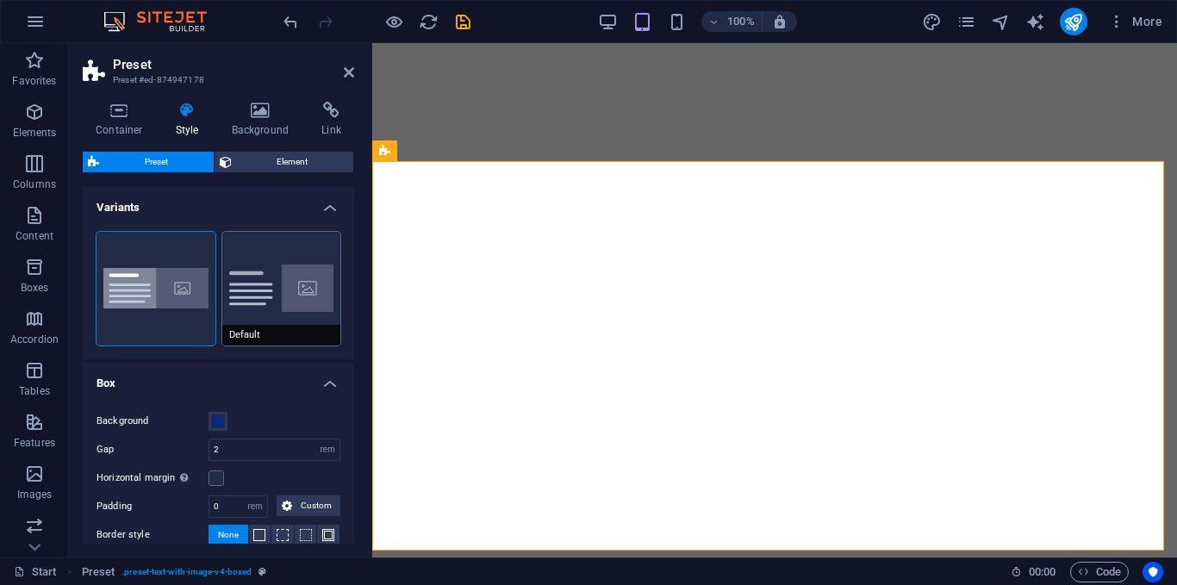
type input "0"
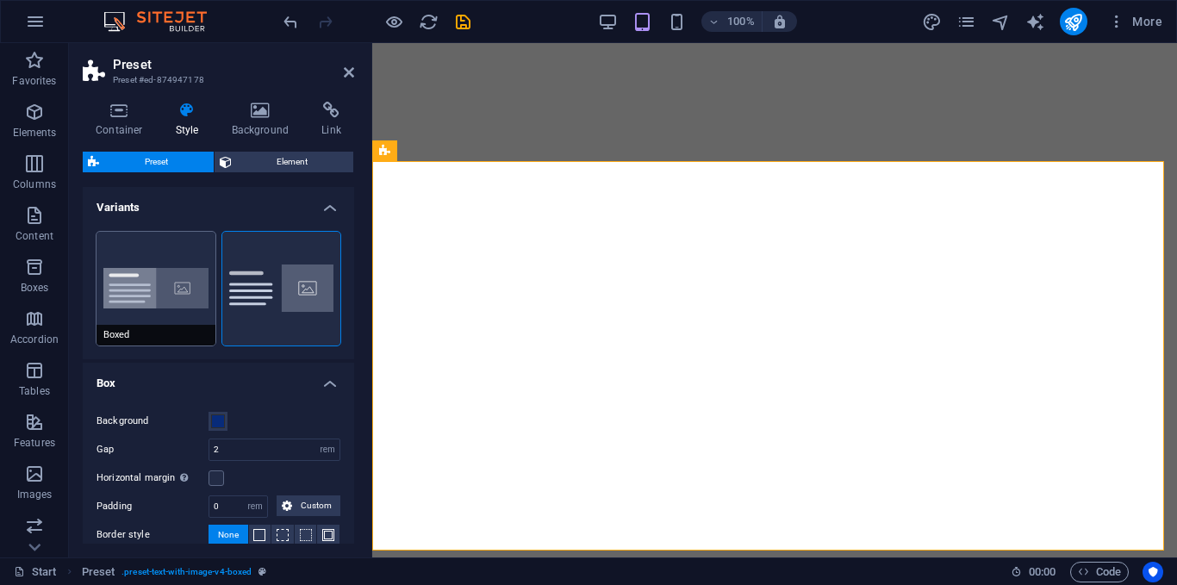
click at [189, 308] on button "Boxed" at bounding box center [155, 289] width 119 height 114
type input "0"
type input "2.5"
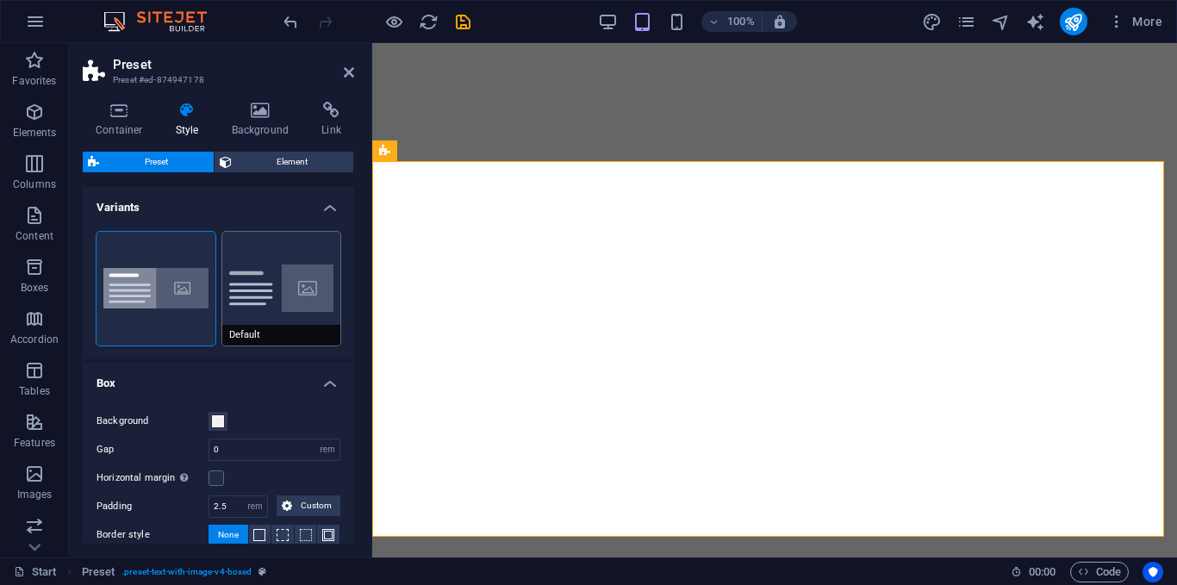
click at [233, 255] on button "Default" at bounding box center [281, 289] width 119 height 114
type input "2"
type input "0"
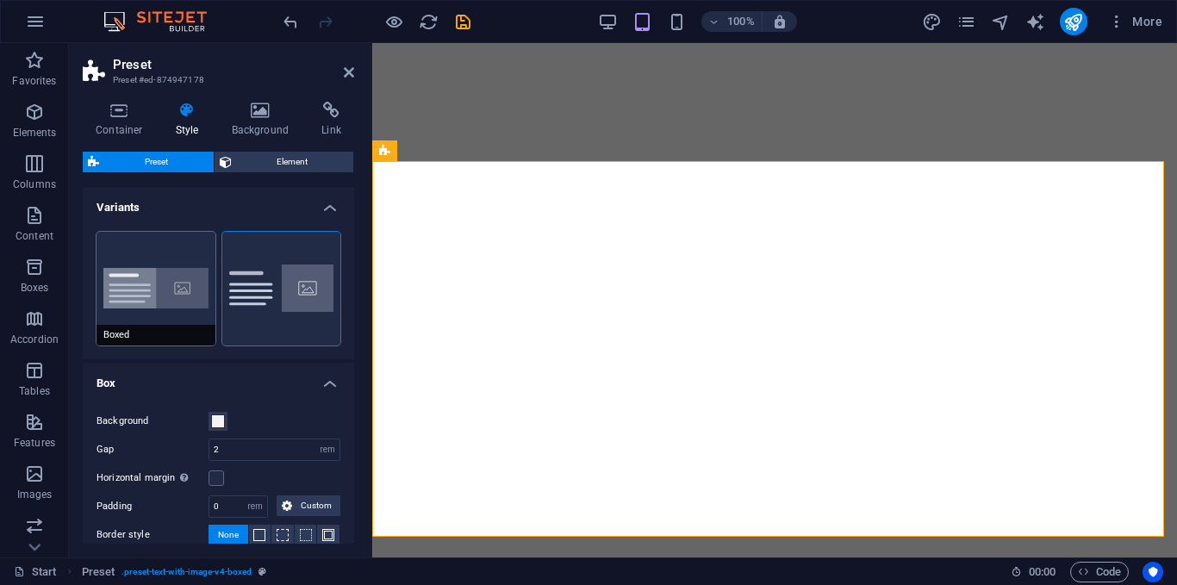
click at [164, 264] on button "Boxed" at bounding box center [155, 289] width 119 height 114
type input "0"
type input "2.5"
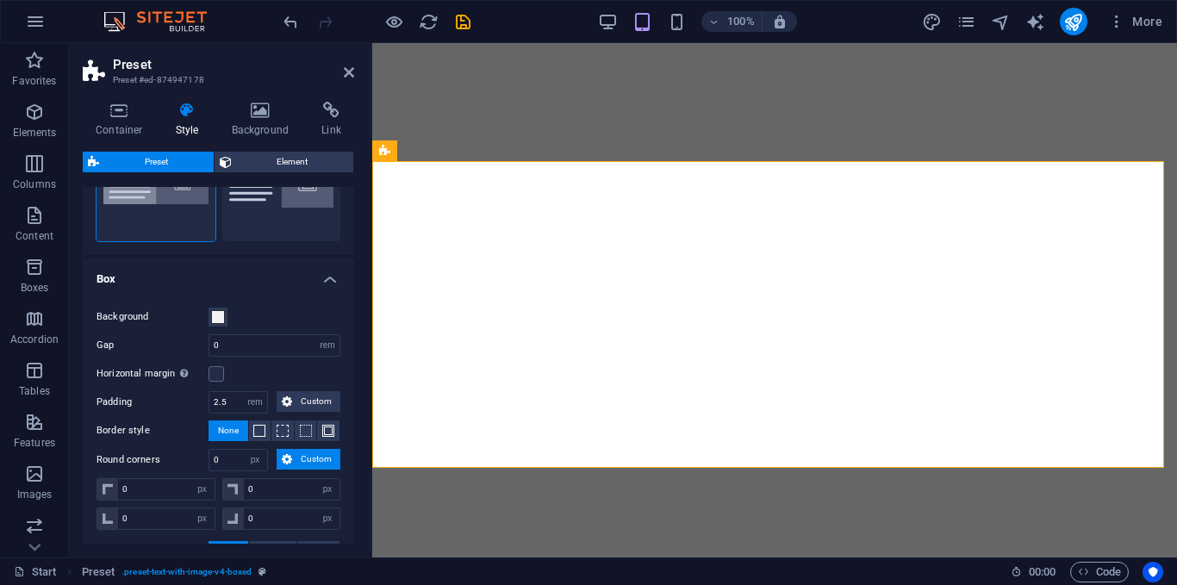
scroll to position [106, 0]
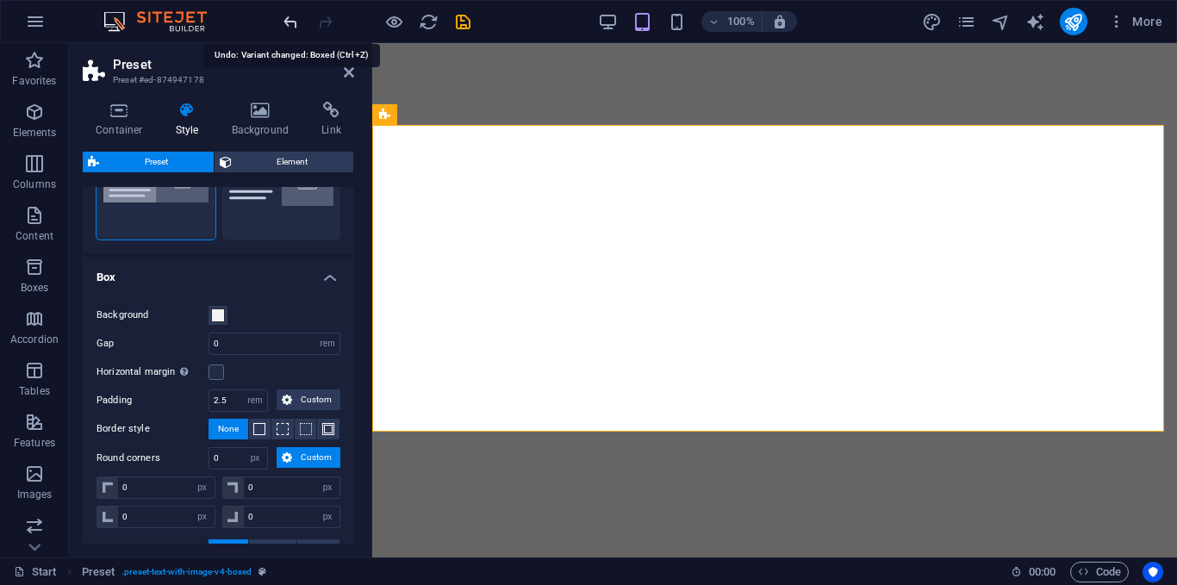
click at [285, 23] on icon "undo" at bounding box center [291, 22] width 20 height 20
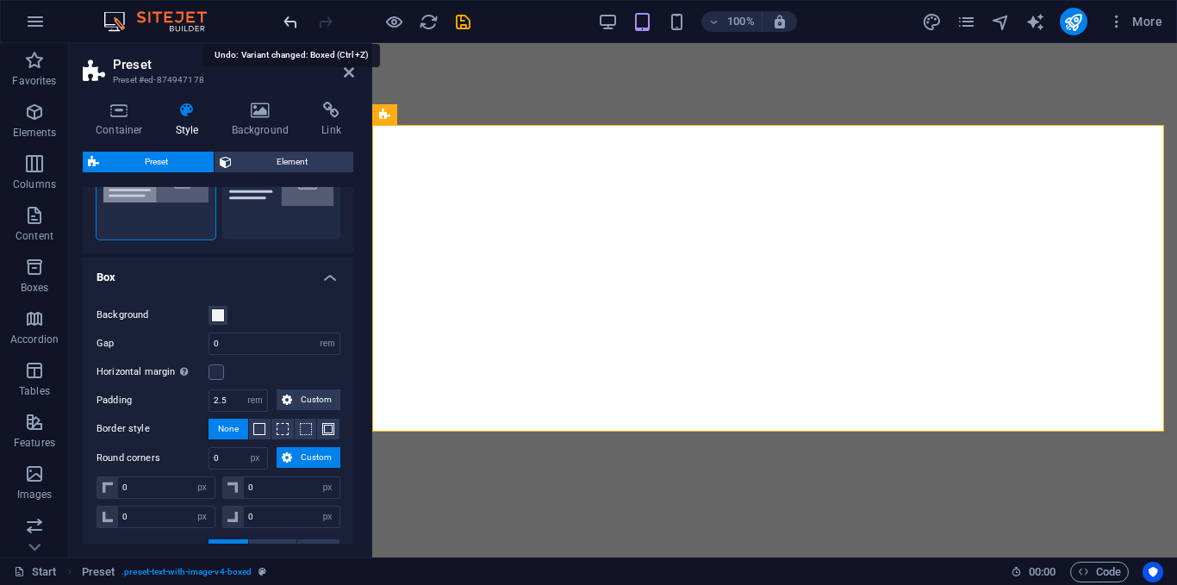
click at [285, 23] on icon "undo" at bounding box center [291, 22] width 20 height 20
click at [285, 23] on div at bounding box center [376, 22] width 193 height 28
type input "0"
type input "3"
select select "DISABLED_OPTION_VALUE"
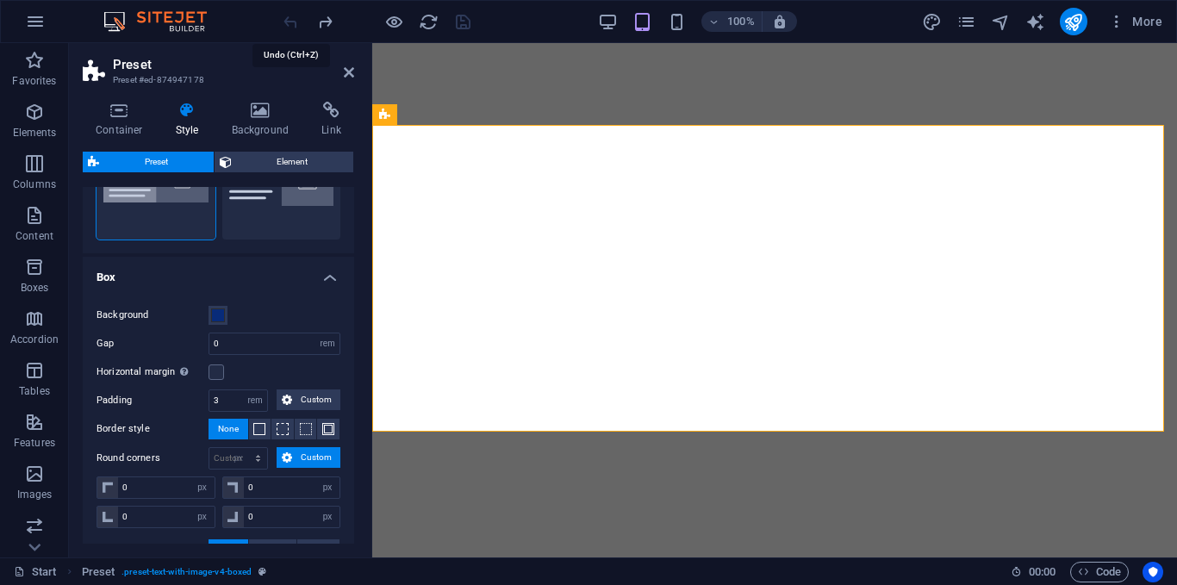
type input "25"
click at [285, 23] on div at bounding box center [376, 22] width 193 height 28
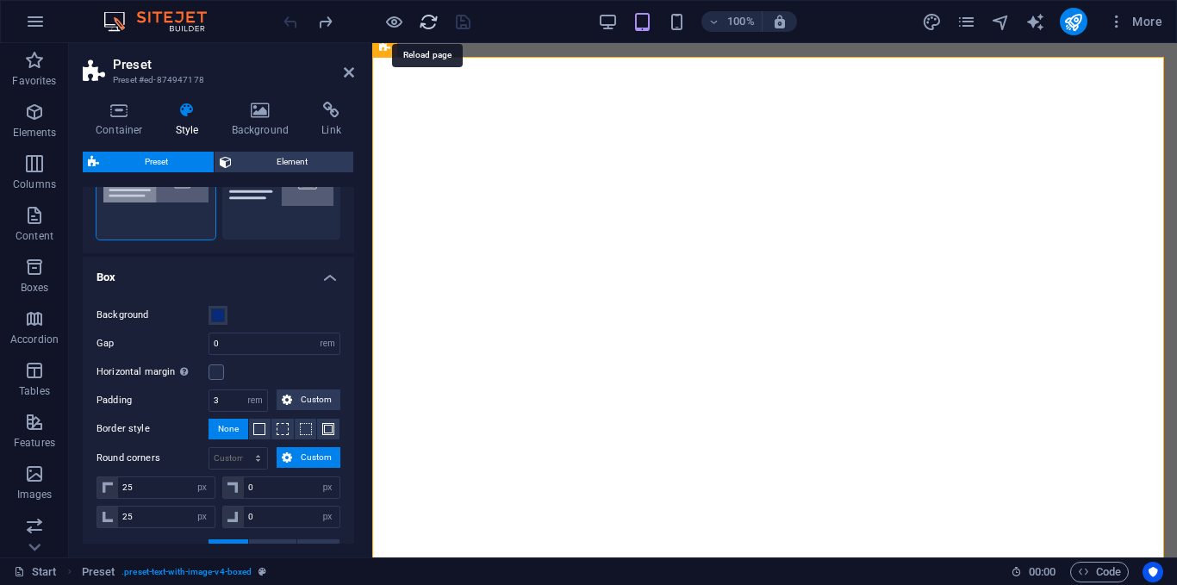
click at [422, 21] on icon "reload" at bounding box center [429, 22] width 20 height 20
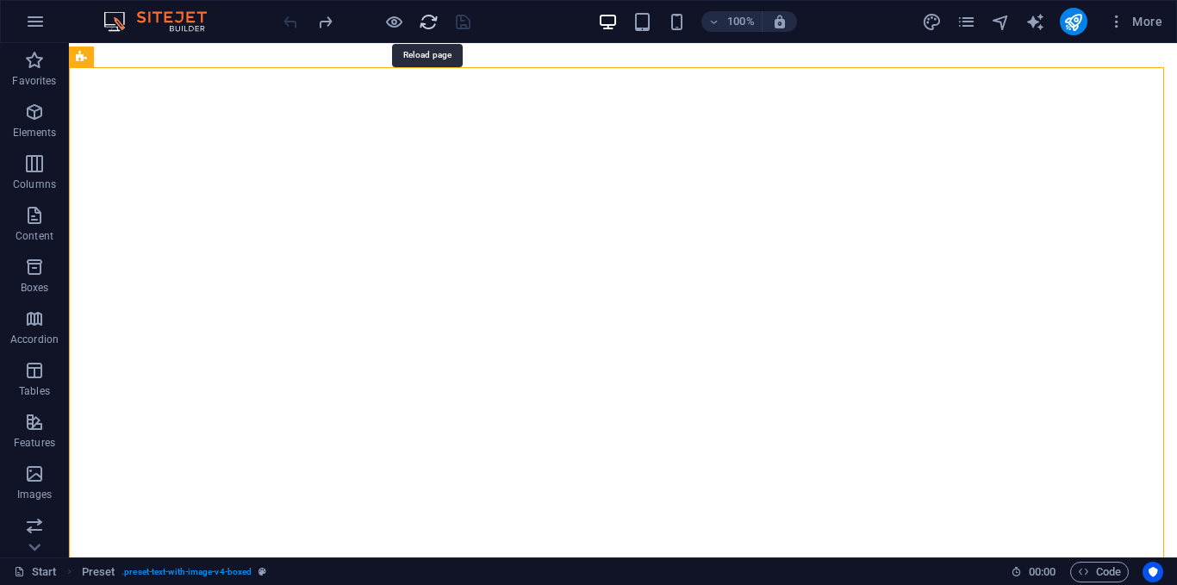
click at [422, 21] on icon "reload" at bounding box center [429, 22] width 20 height 20
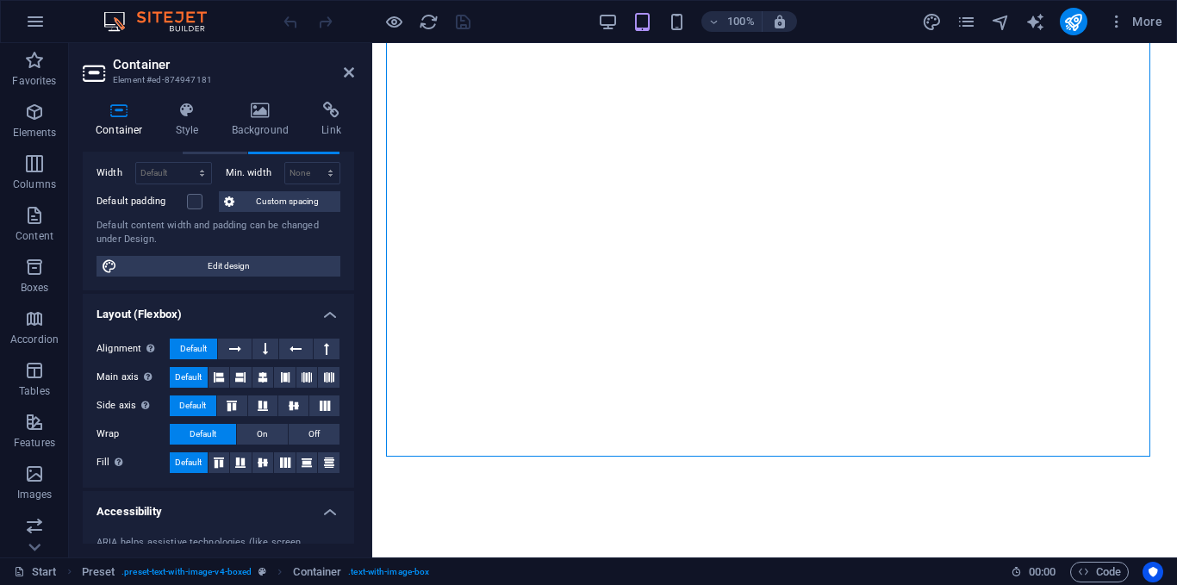
scroll to position [0, 0]
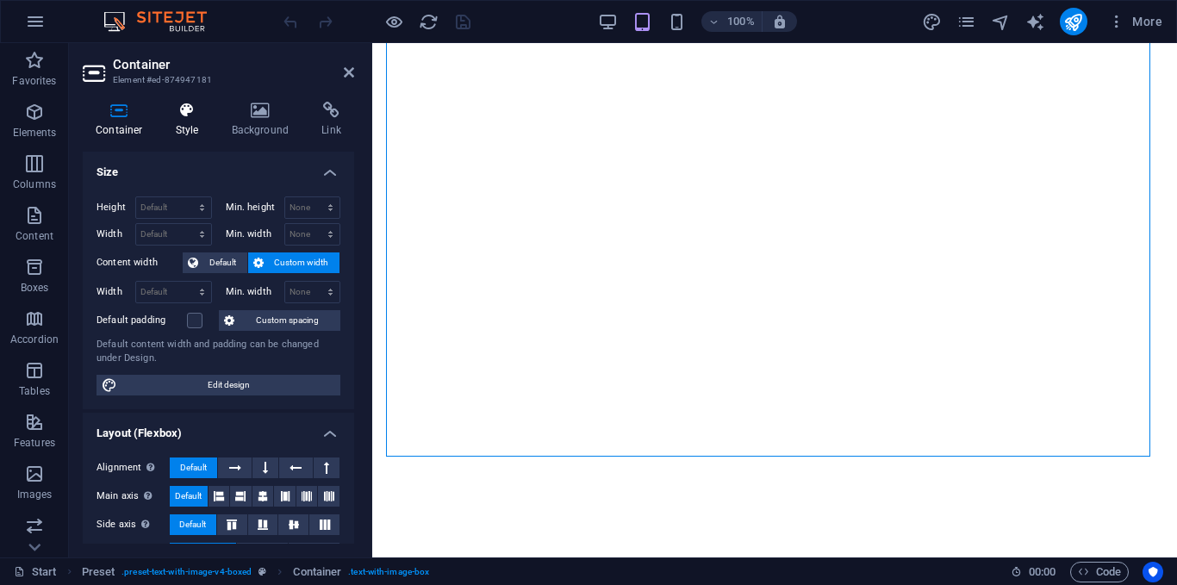
click at [214, 115] on h4 "Style" at bounding box center [191, 120] width 56 height 36
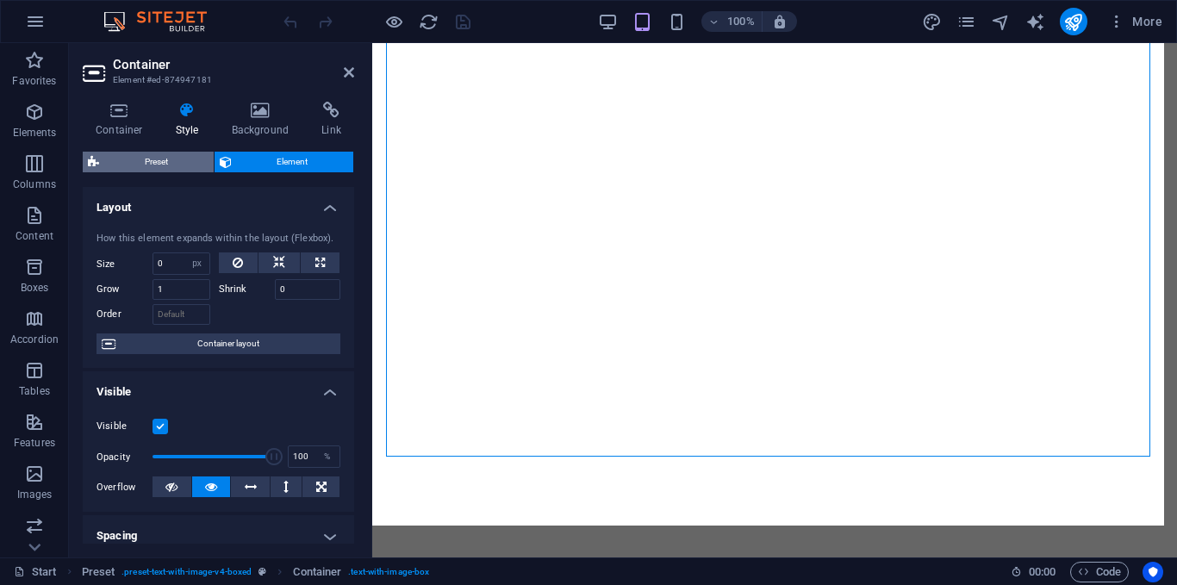
click at [146, 169] on span "Preset" at bounding box center [156, 162] width 104 height 21
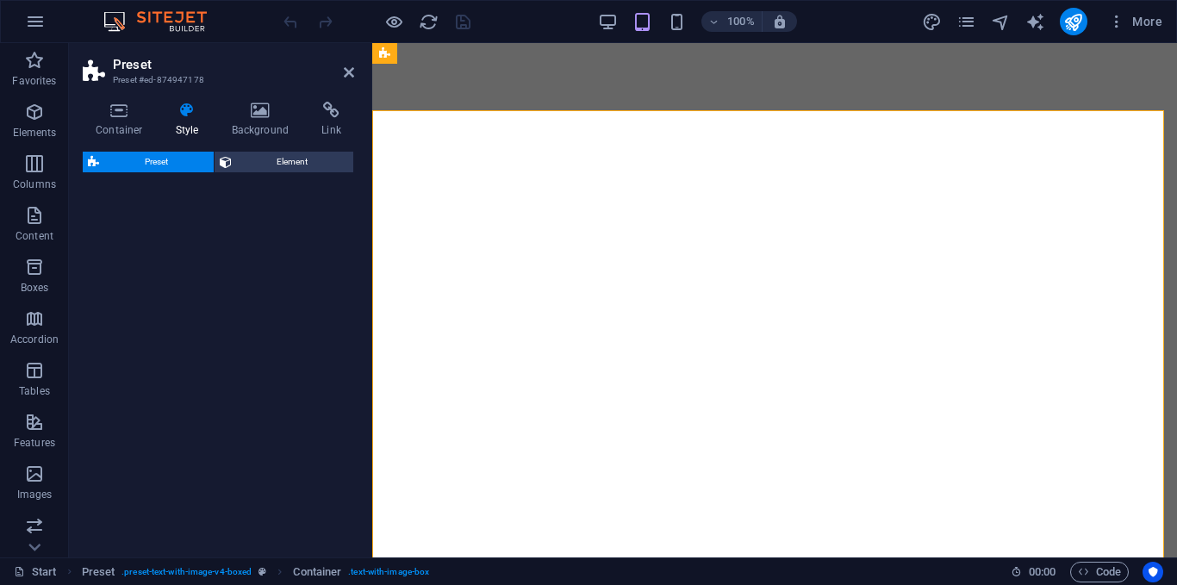
select select "rem"
select select "px"
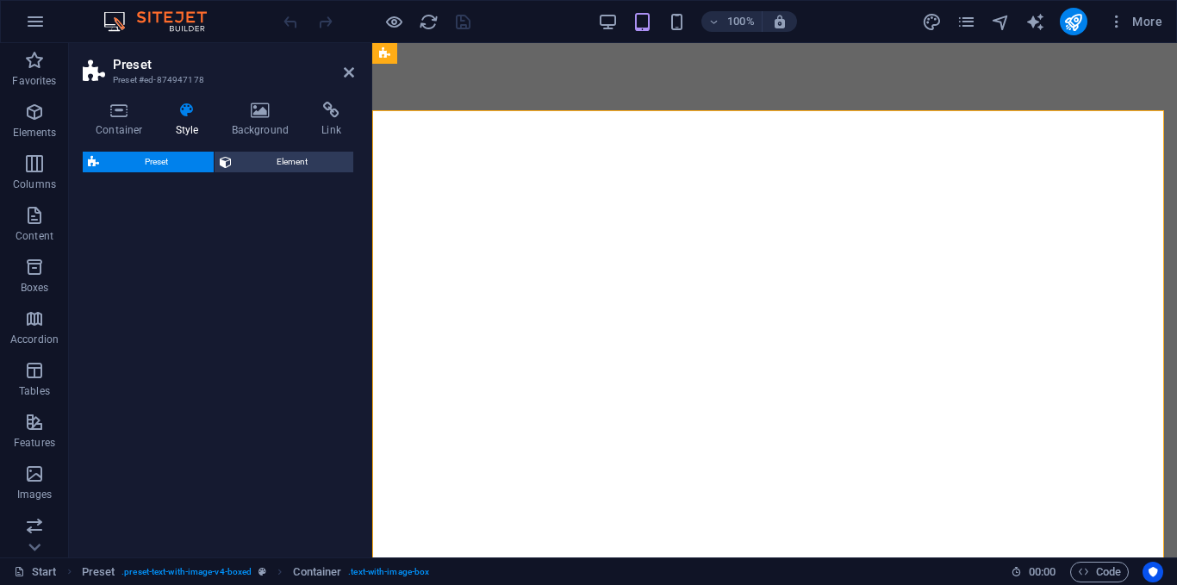
select select "px"
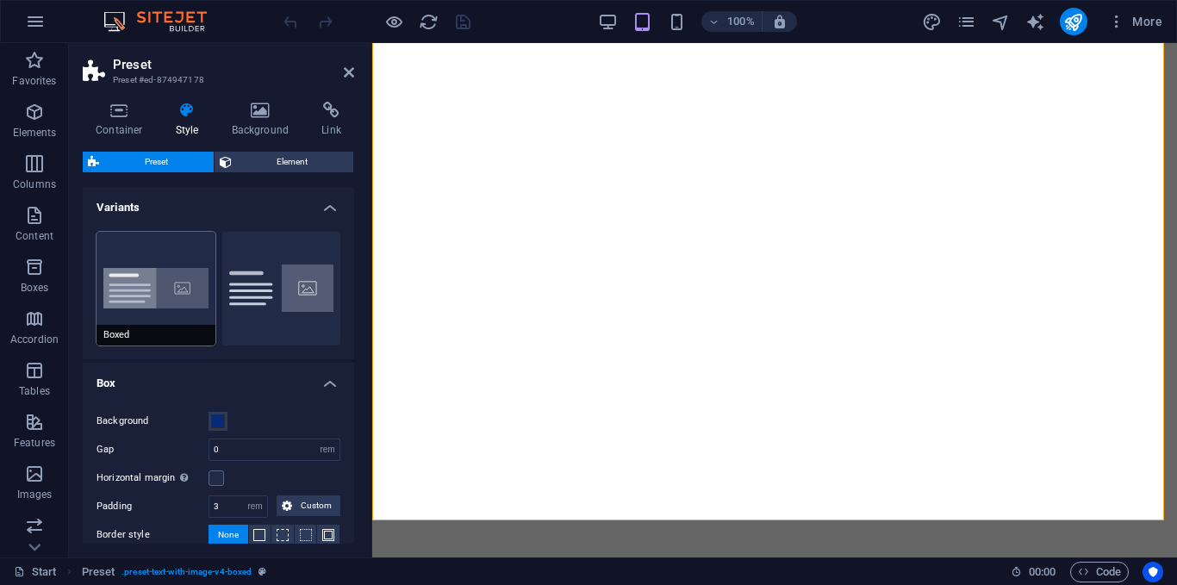
click at [191, 319] on button "Boxed" at bounding box center [155, 289] width 119 height 114
type input "0"
type input "2.5"
type input "0"
select select "px"
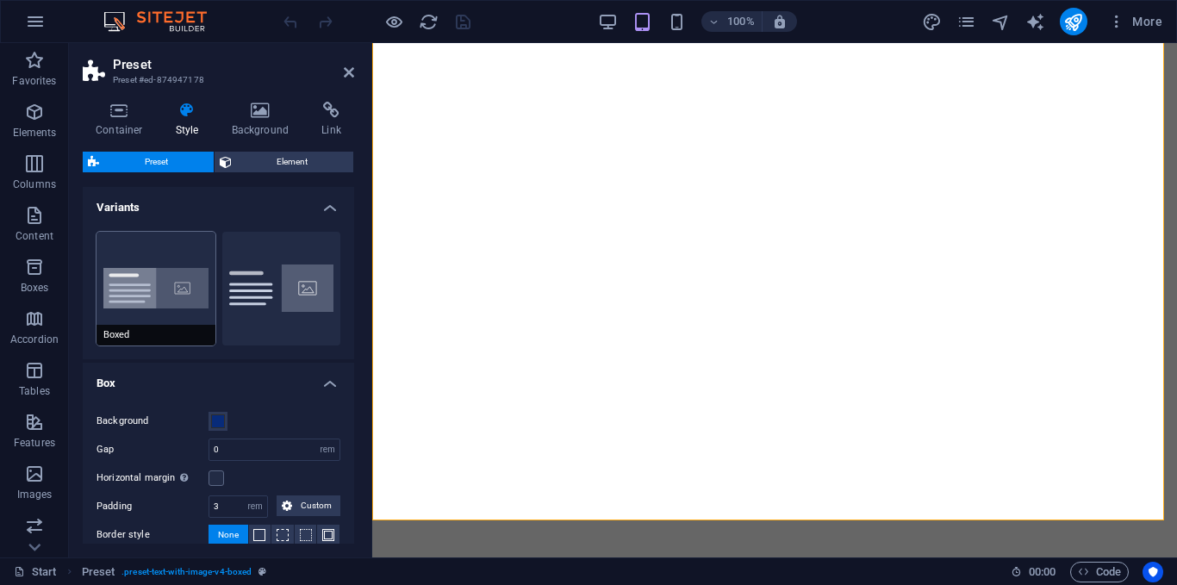
type input "0"
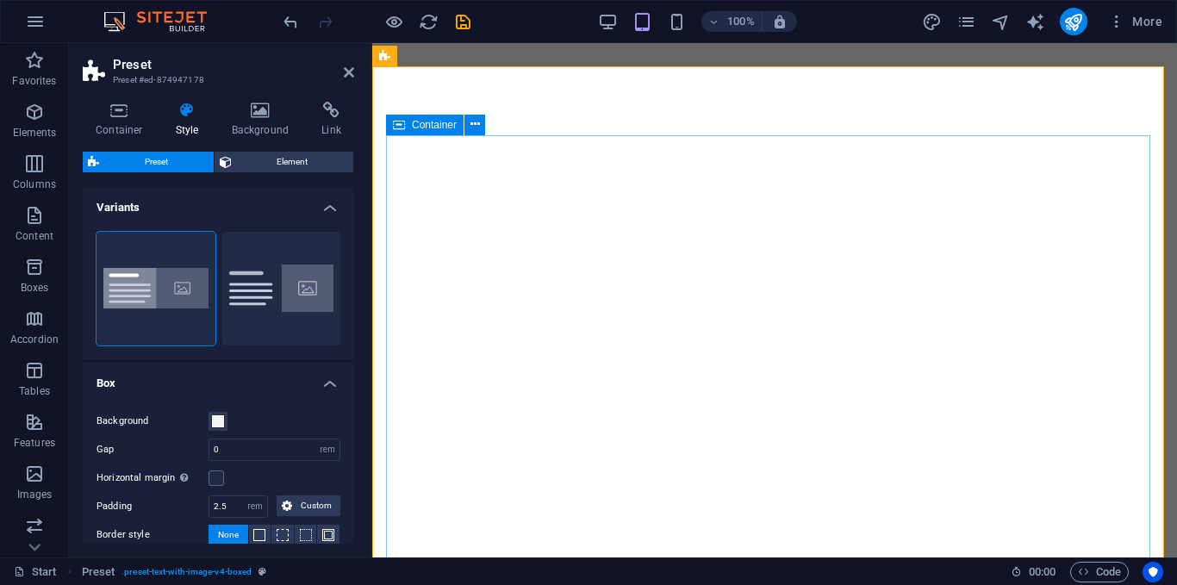
select select "DISABLED_OPTION_VALUE"
type input "25"
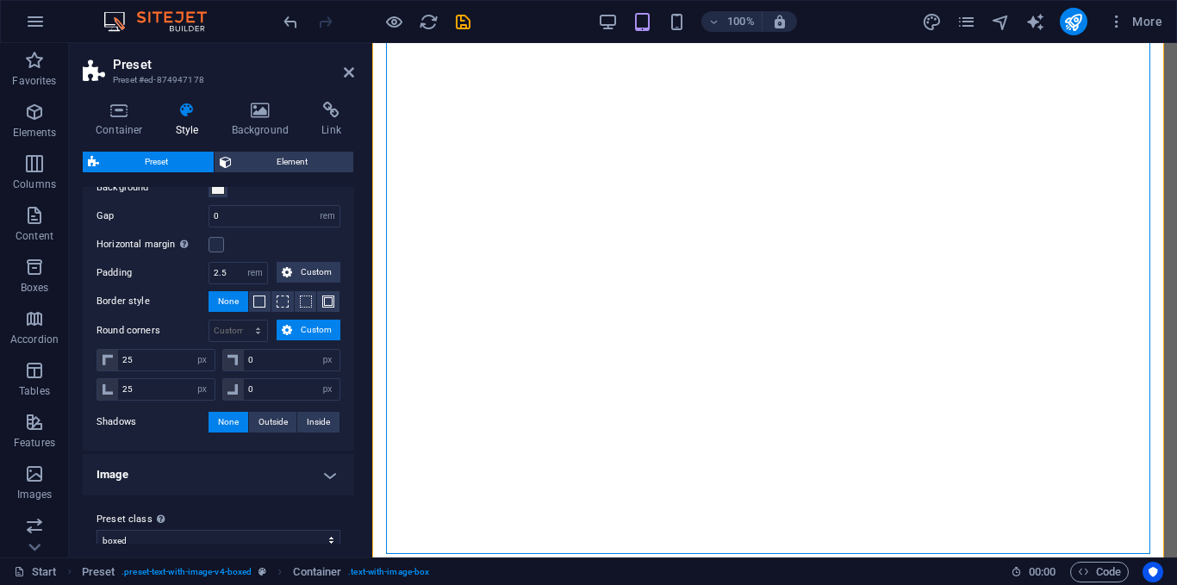
scroll to position [254, 0]
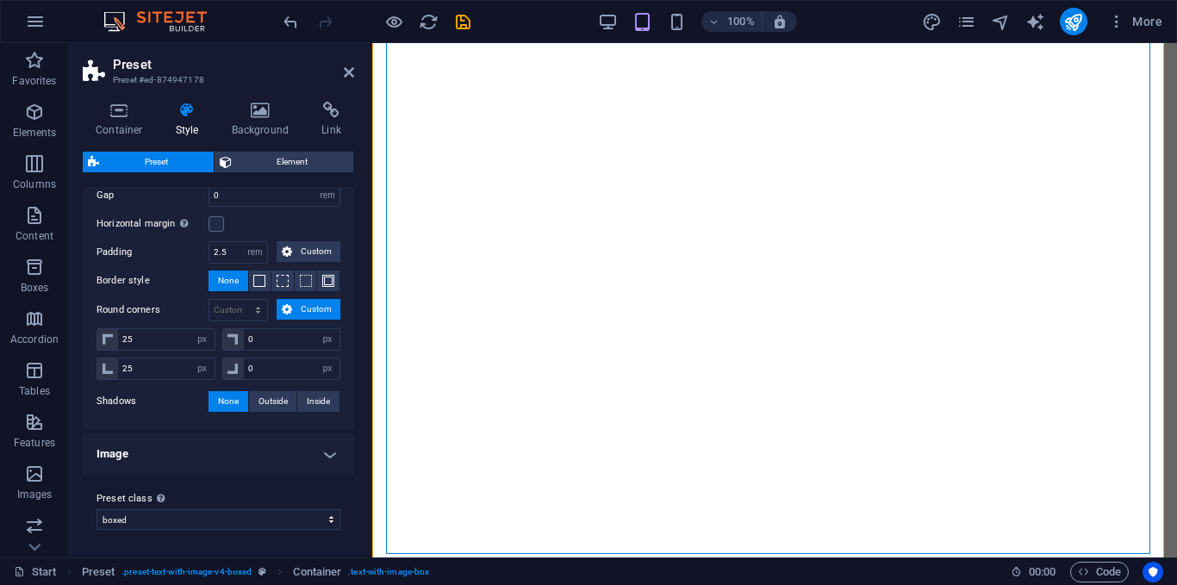
click at [273, 461] on h4 "Image" at bounding box center [218, 453] width 271 height 41
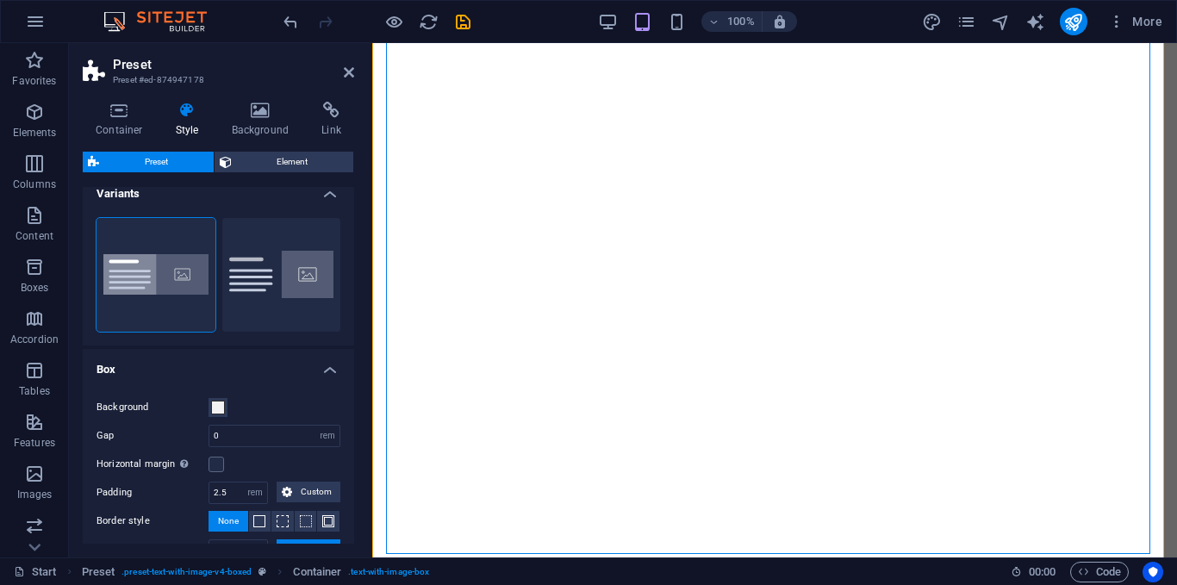
scroll to position [0, 0]
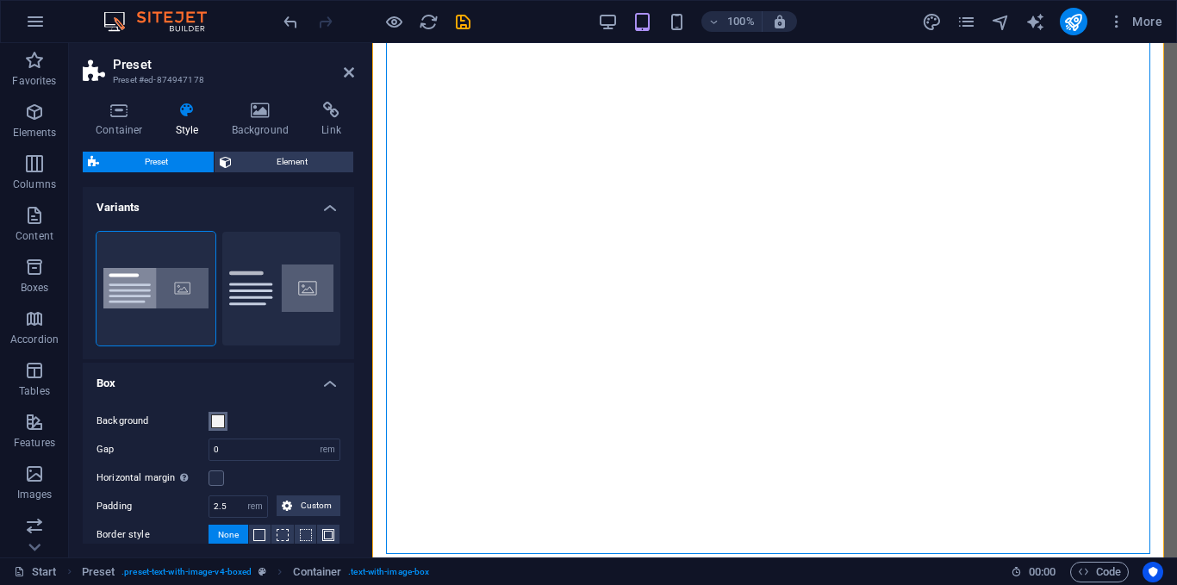
click at [215, 424] on span at bounding box center [218, 421] width 14 height 14
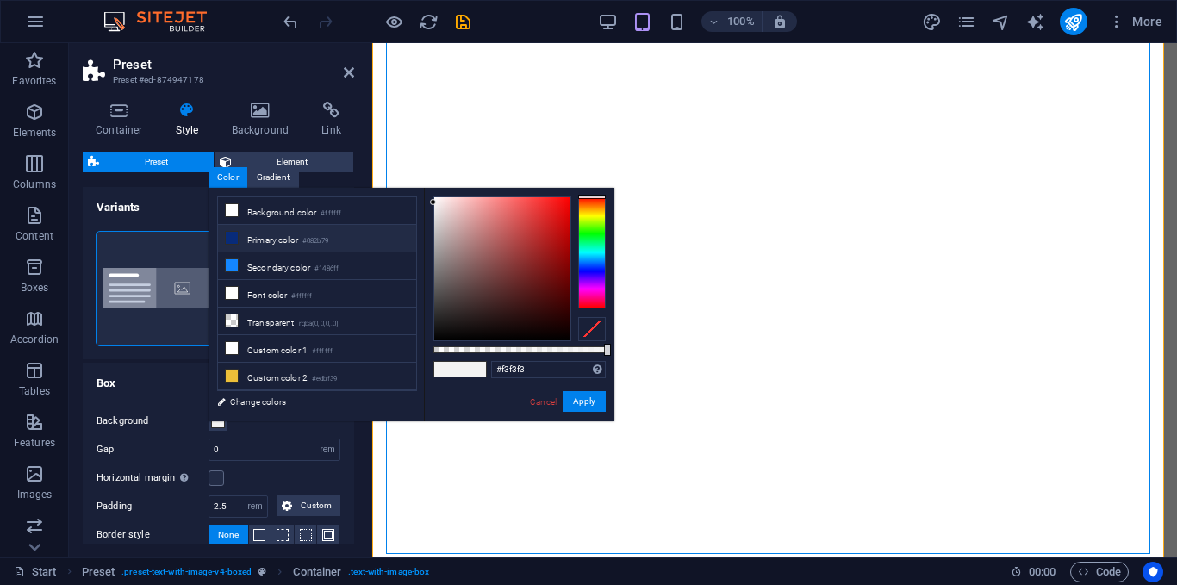
click at [251, 237] on li "Primary color #082b79" at bounding box center [317, 239] width 198 height 28
type input "#082b79"
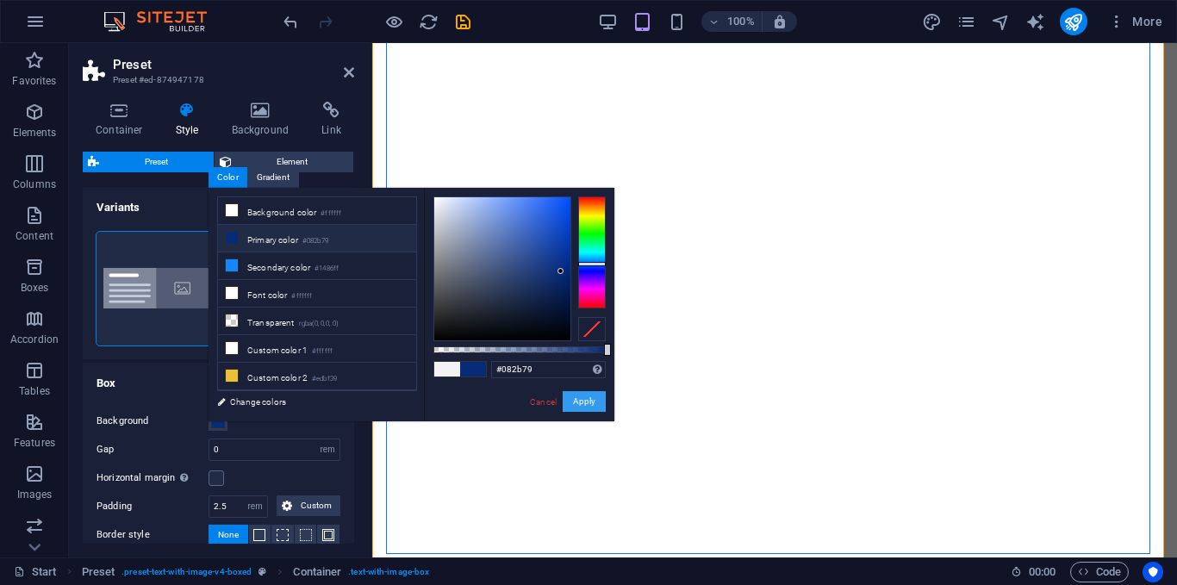
click at [575, 397] on button "Apply" at bounding box center [583, 401] width 43 height 21
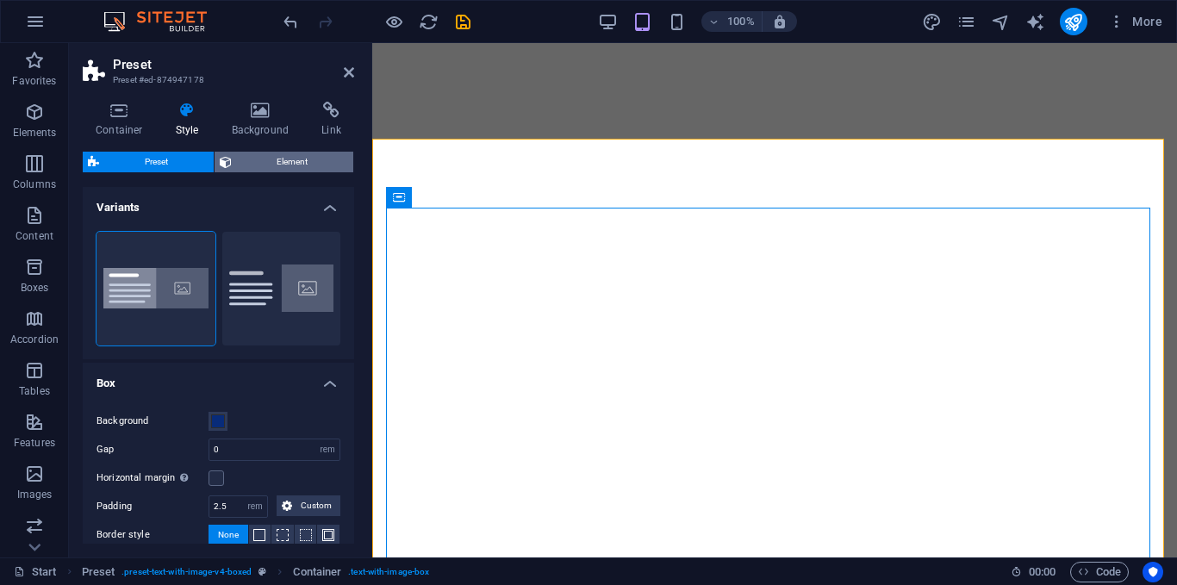
click at [281, 161] on span "Element" at bounding box center [293, 162] width 112 height 21
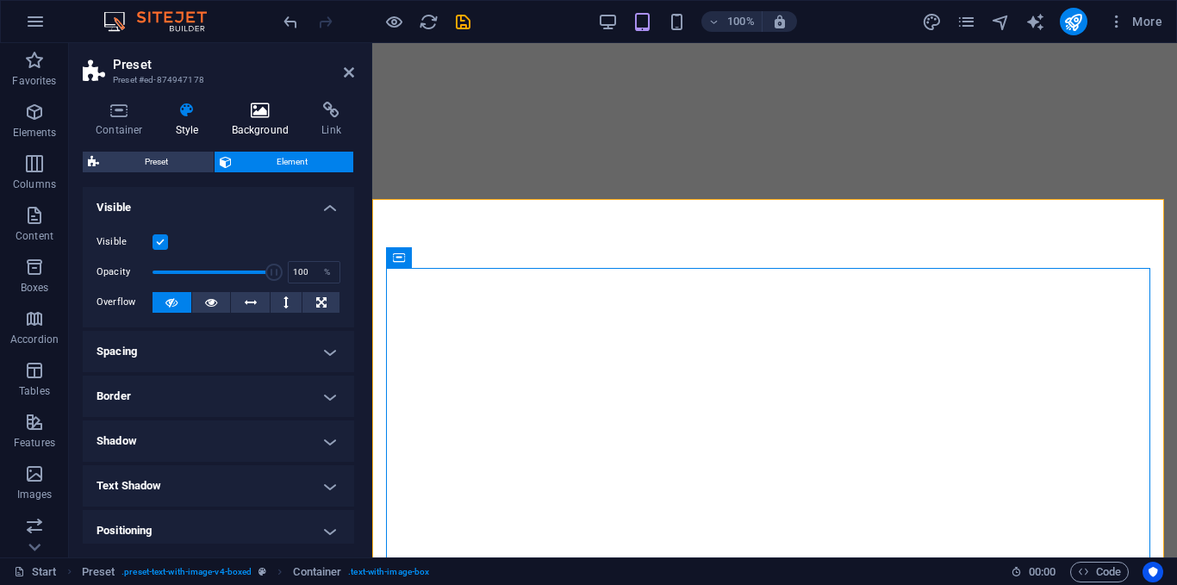
click at [285, 109] on icon at bounding box center [261, 110] width 84 height 17
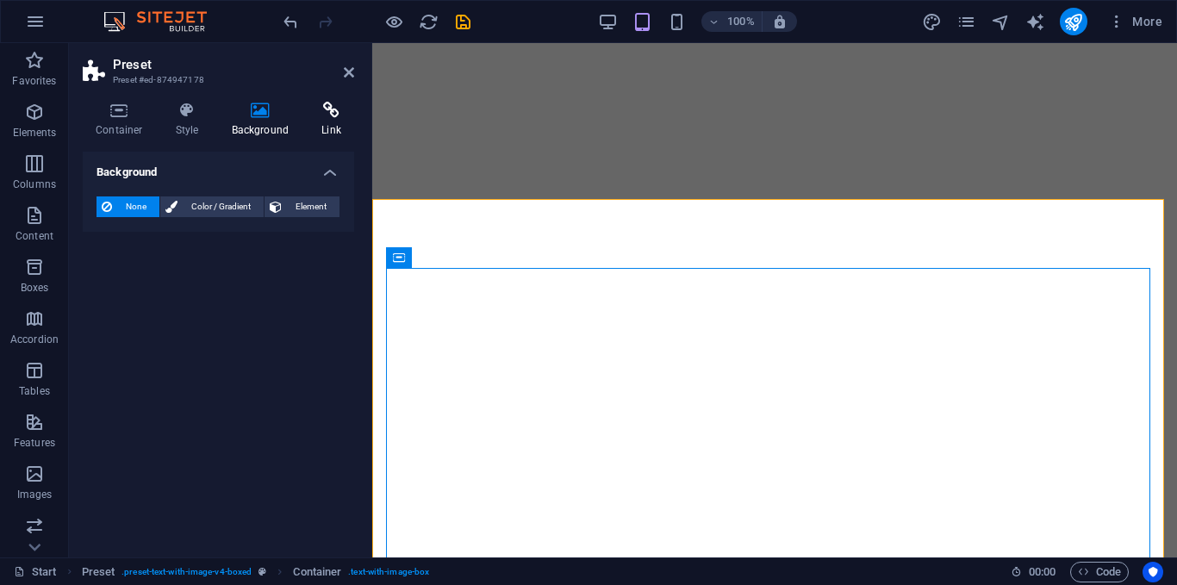
click at [328, 122] on h4 "Link" at bounding box center [331, 120] width 46 height 36
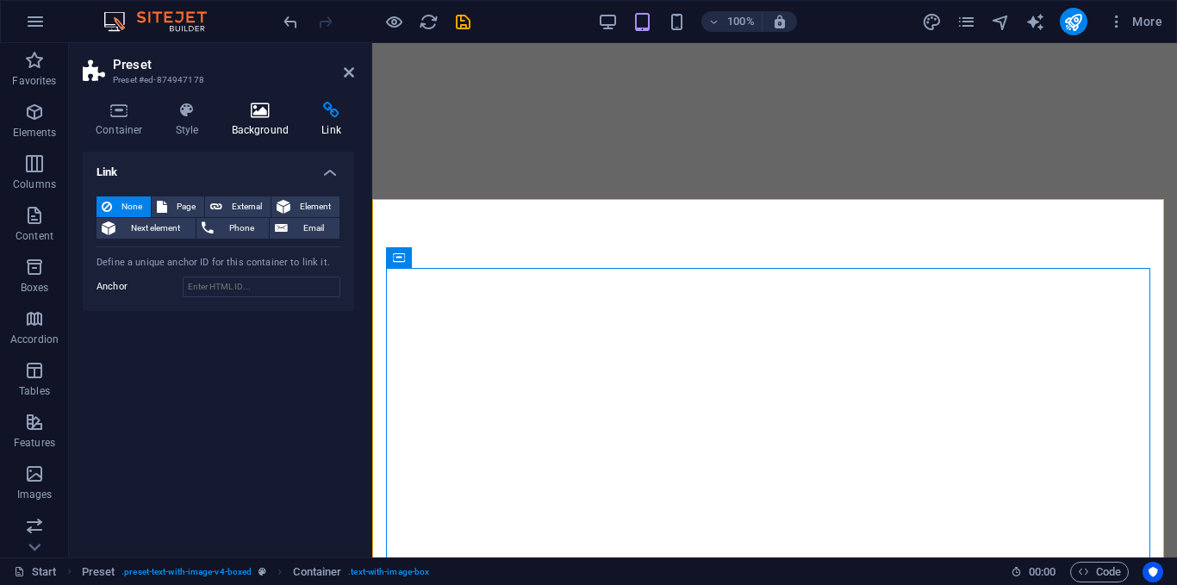
click at [276, 126] on h4 "Background" at bounding box center [264, 120] width 90 height 36
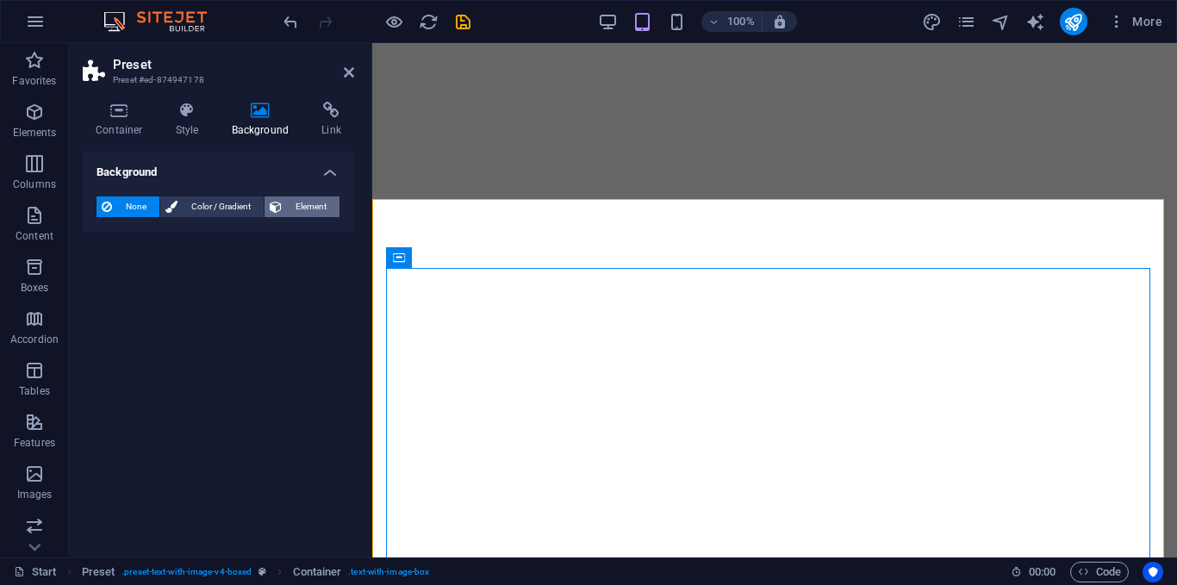
click at [301, 210] on span "Element" at bounding box center [310, 206] width 47 height 21
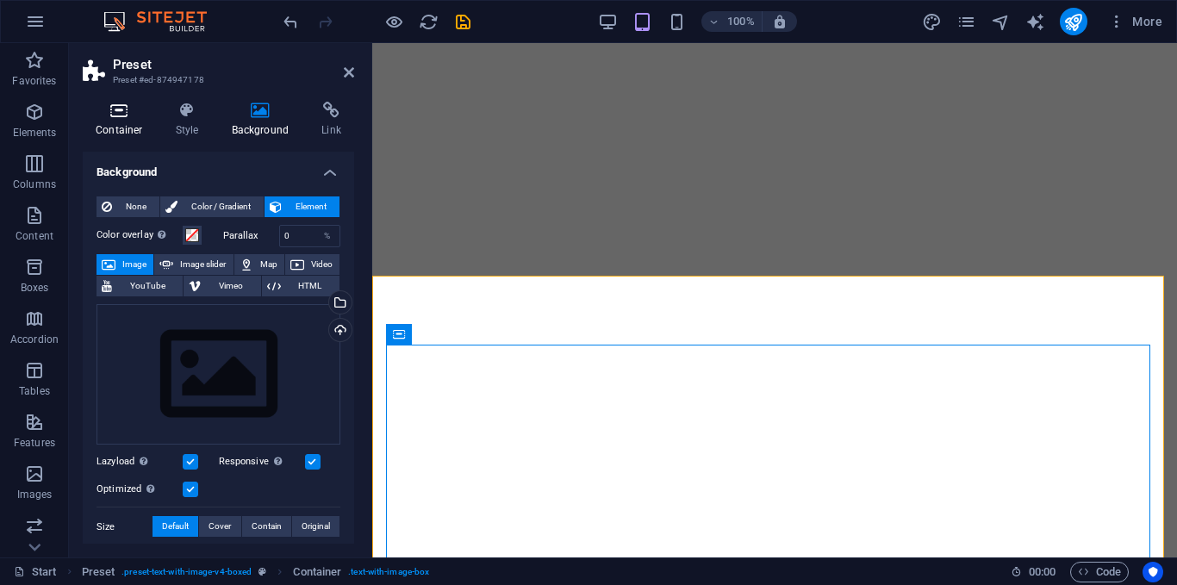
click at [115, 115] on icon at bounding box center [119, 110] width 73 height 17
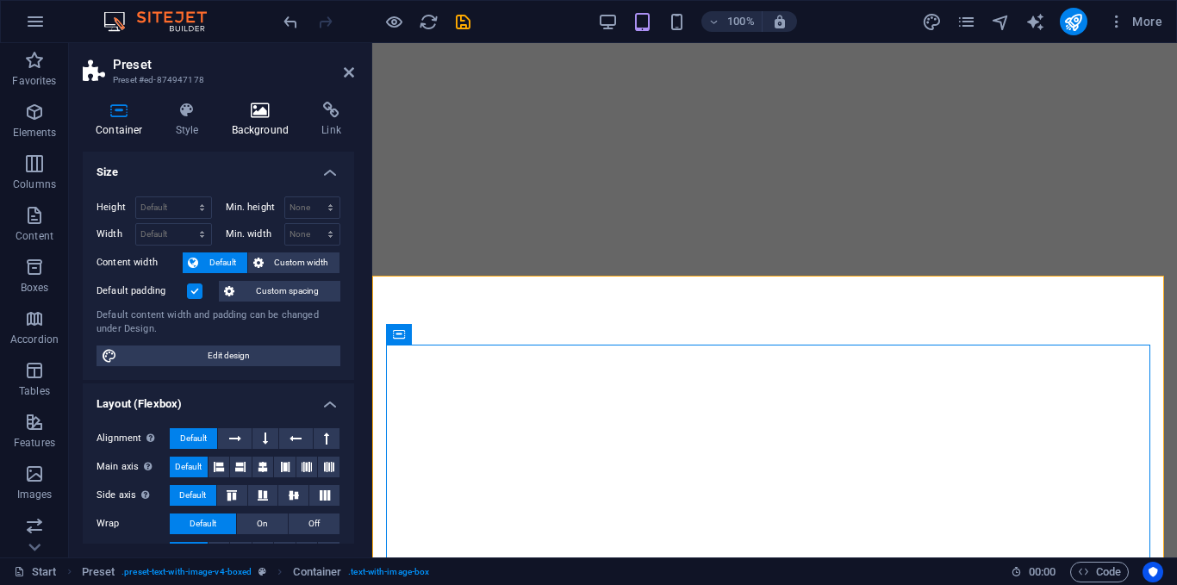
click at [249, 115] on icon at bounding box center [261, 110] width 84 height 17
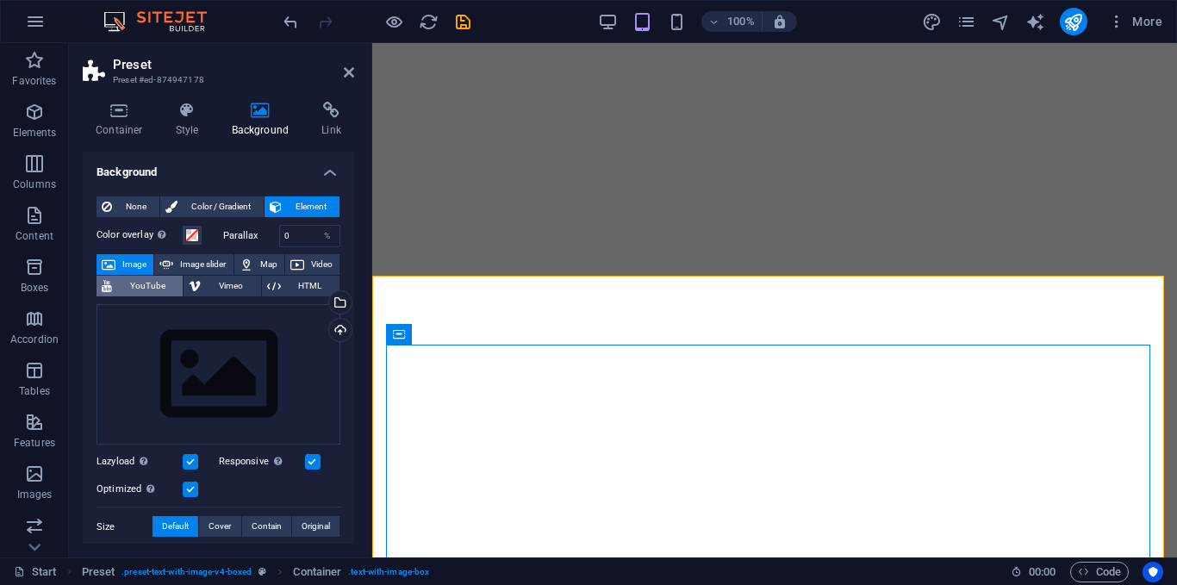
click at [155, 285] on span "YouTube" at bounding box center [147, 286] width 60 height 21
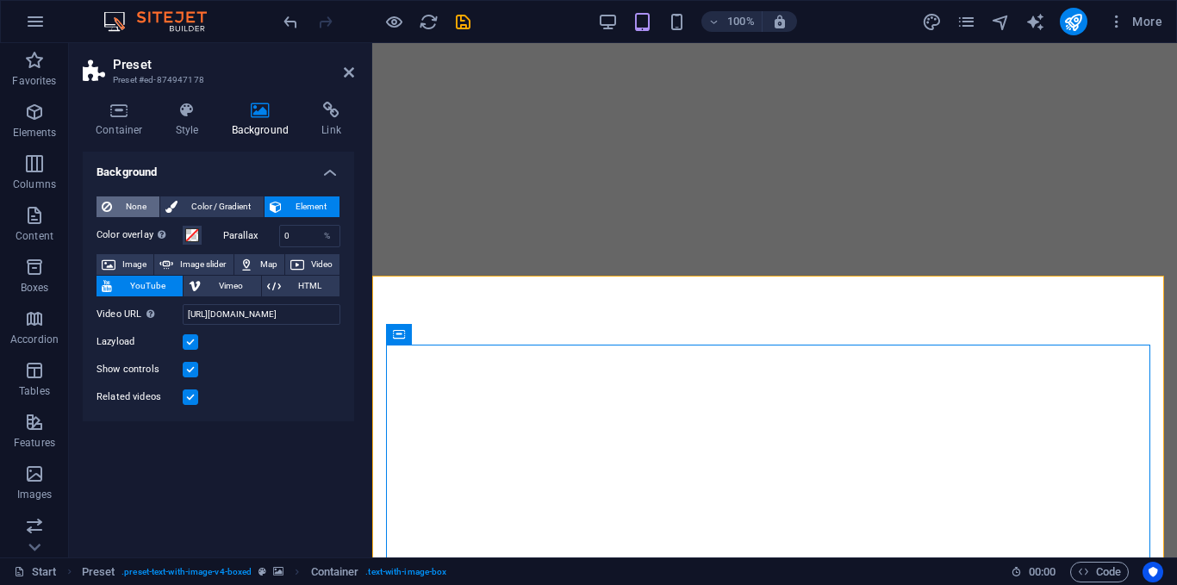
click at [144, 202] on span "None" at bounding box center [135, 206] width 37 height 21
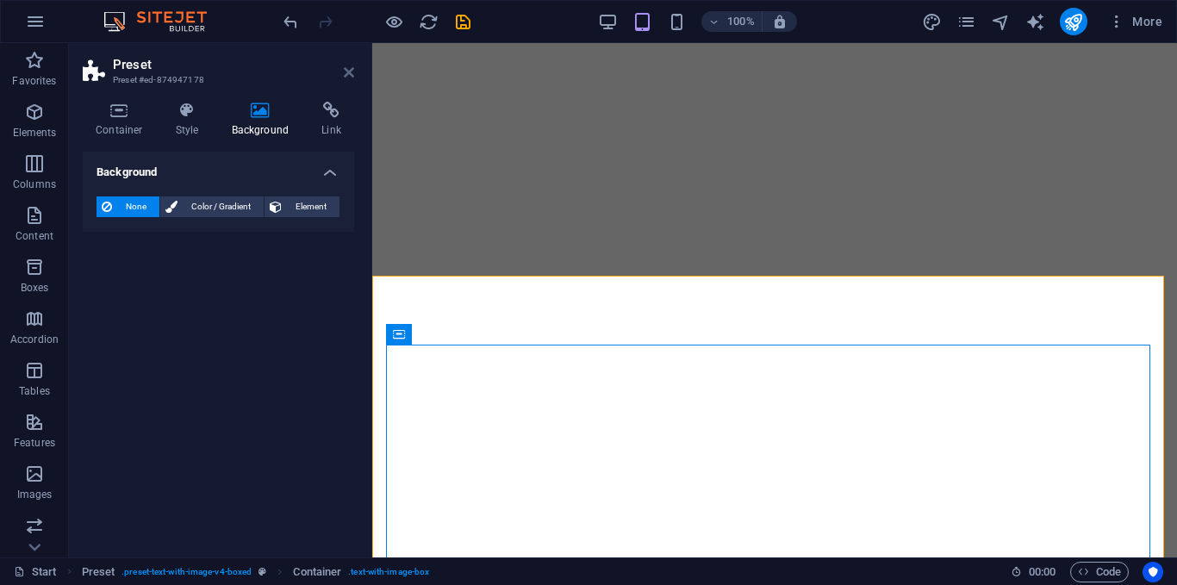
click at [351, 78] on icon at bounding box center [349, 72] width 10 height 14
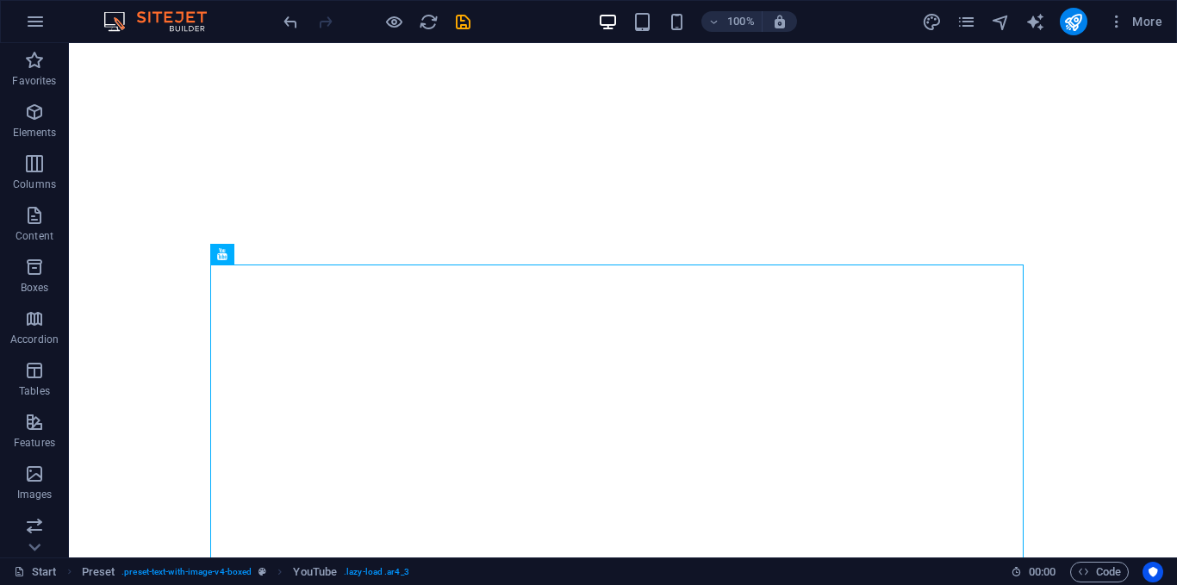
click at [193, 22] on img at bounding box center [163, 21] width 129 height 21
click at [40, 18] on icon "button" at bounding box center [35, 21] width 21 height 21
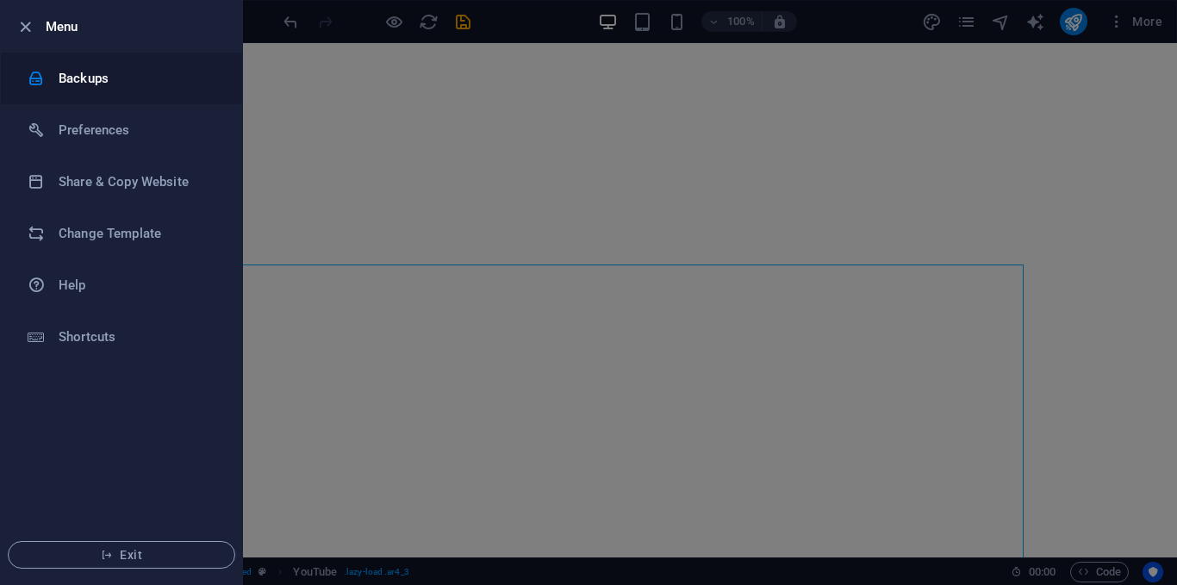
click at [80, 95] on li "Backups" at bounding box center [121, 79] width 241 height 52
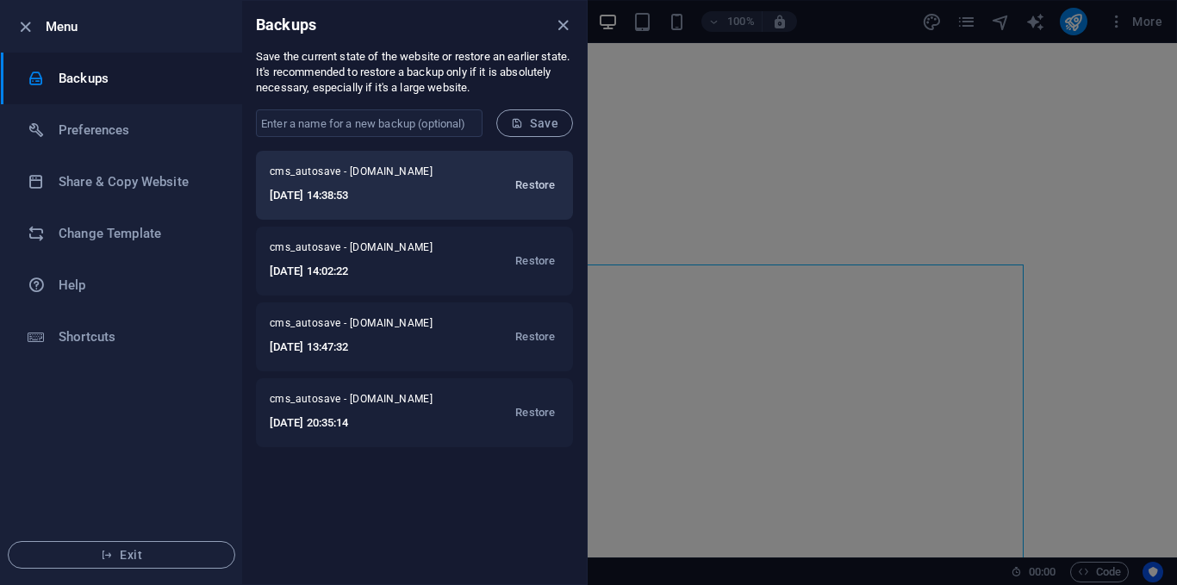
click at [518, 186] on span "Restore" at bounding box center [535, 185] width 40 height 21
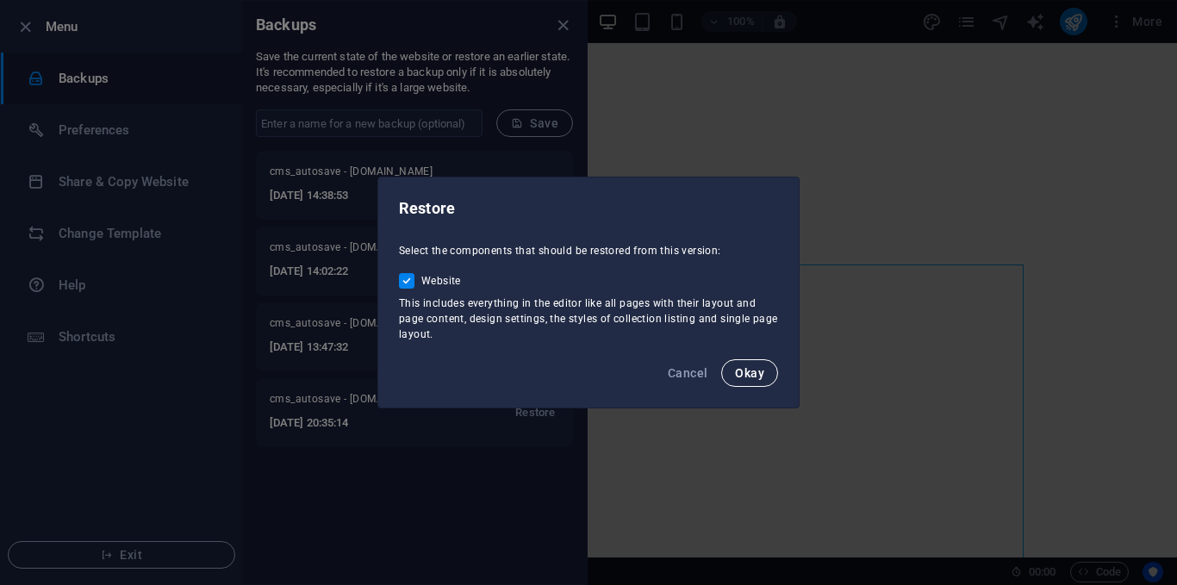
click at [741, 363] on button "Okay" at bounding box center [749, 373] width 57 height 28
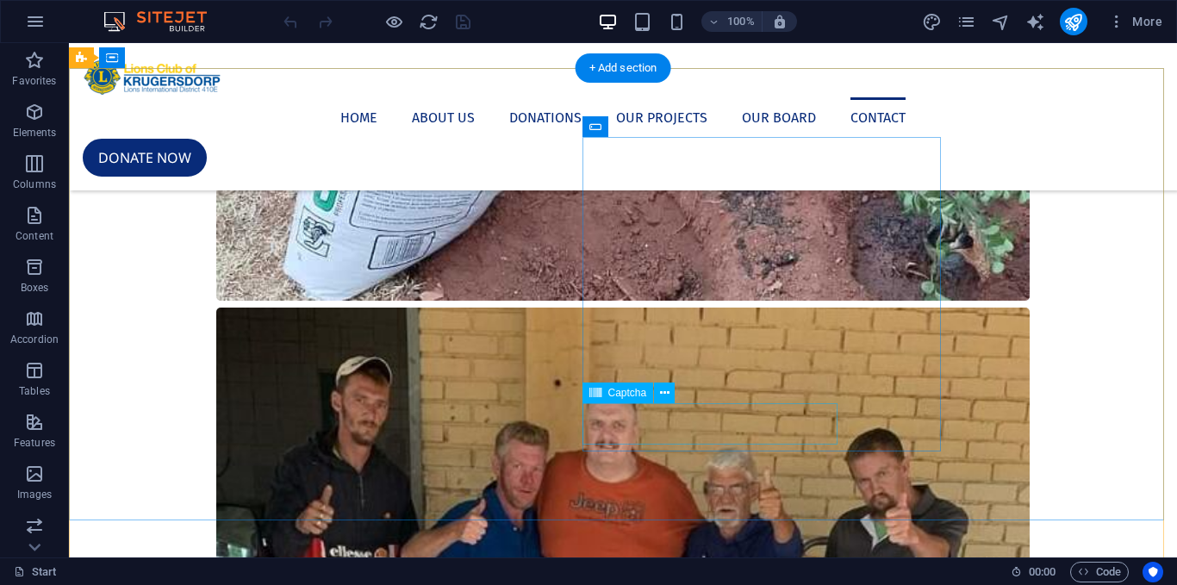
scroll to position [3803, 0]
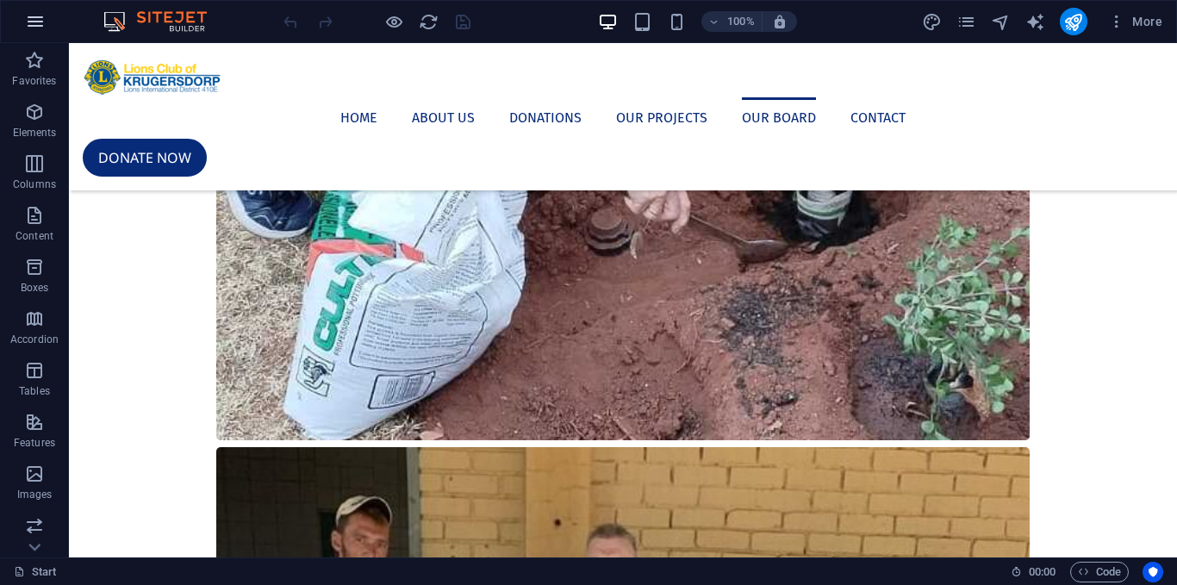
click at [40, 18] on icon "button" at bounding box center [35, 21] width 21 height 21
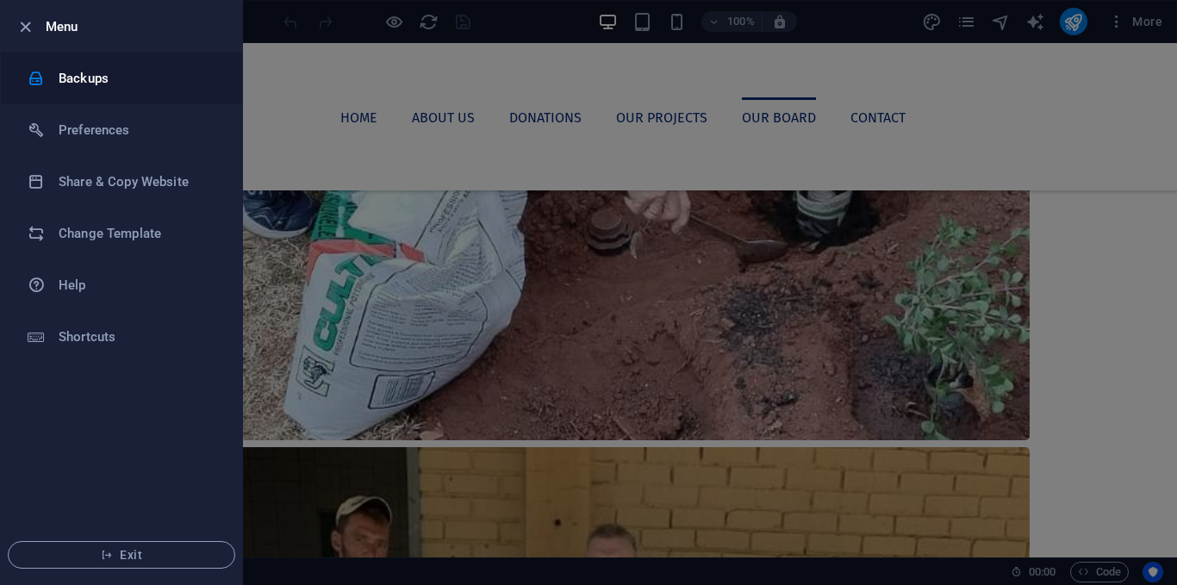
click at [88, 78] on h6 "Backups" at bounding box center [138, 78] width 159 height 21
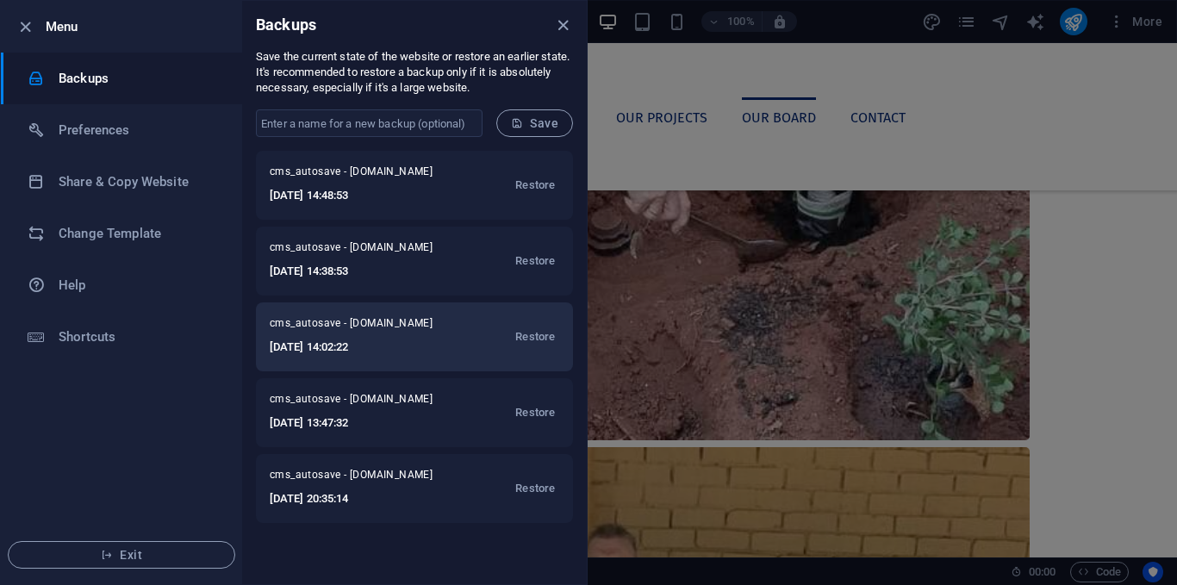
click at [405, 318] on span "cms_autosave - new.lionskdp.org" at bounding box center [362, 326] width 185 height 21
click at [540, 327] on span "Restore" at bounding box center [535, 336] width 40 height 21
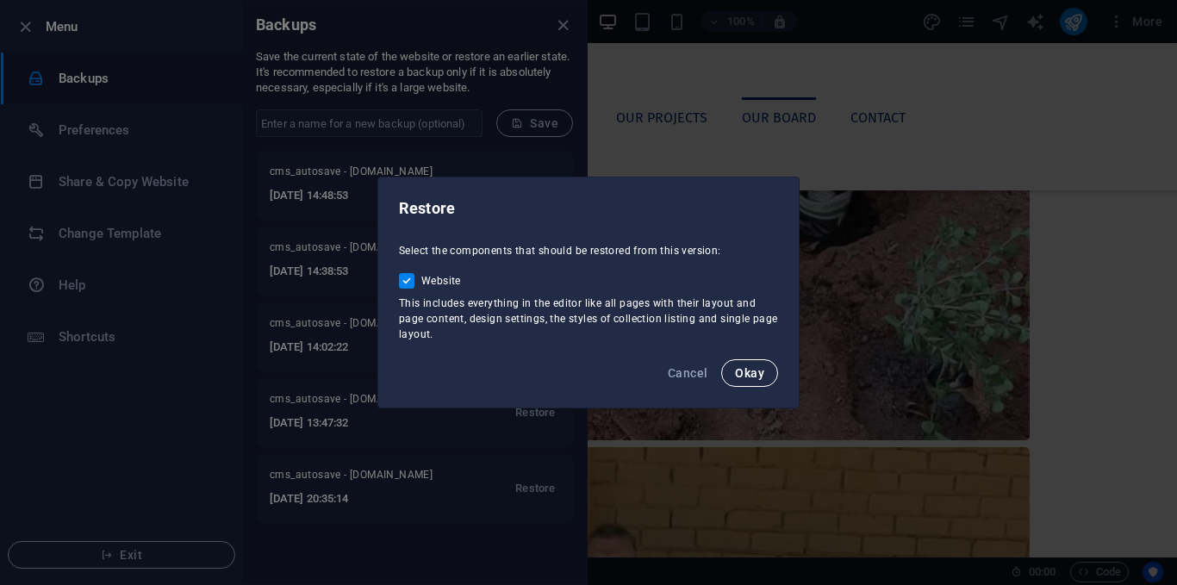
click at [729, 374] on button "Okay" at bounding box center [749, 373] width 57 height 28
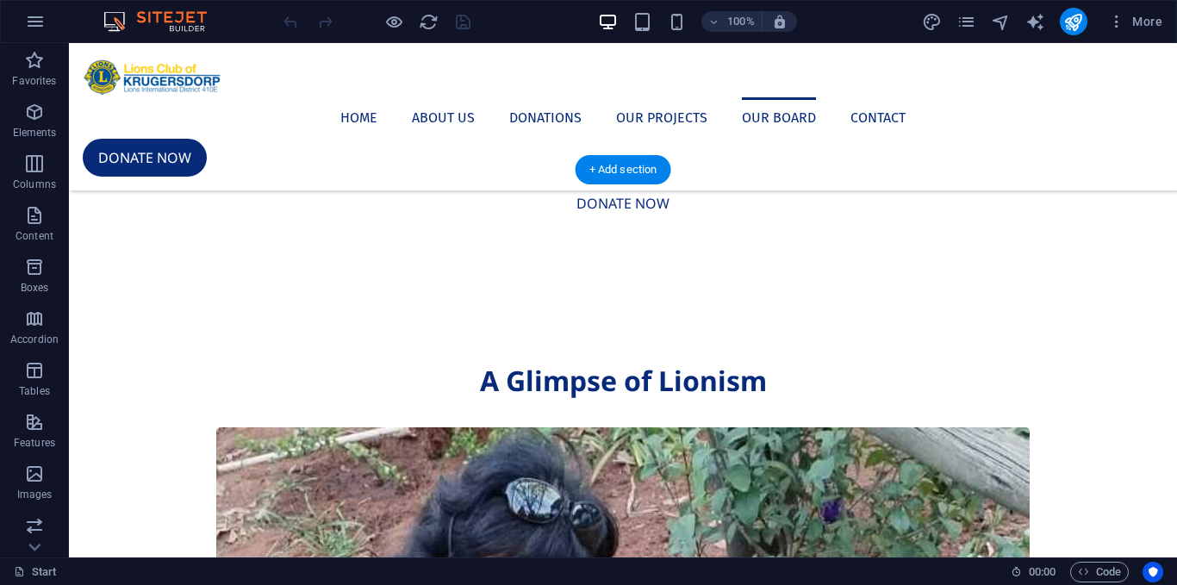
scroll to position [2996, 0]
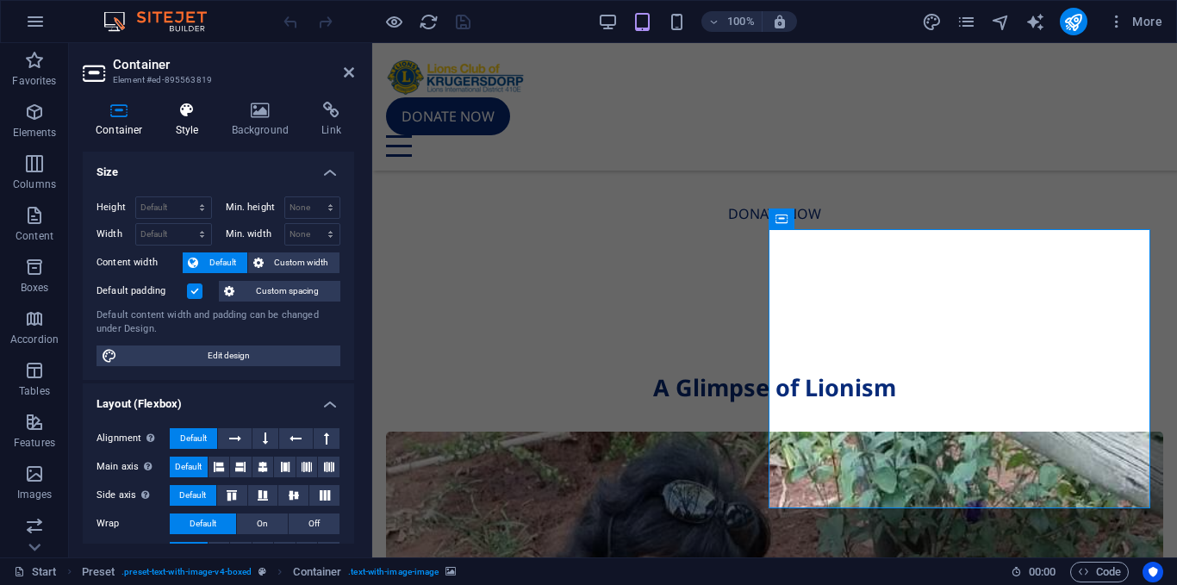
scroll to position [4114, 0]
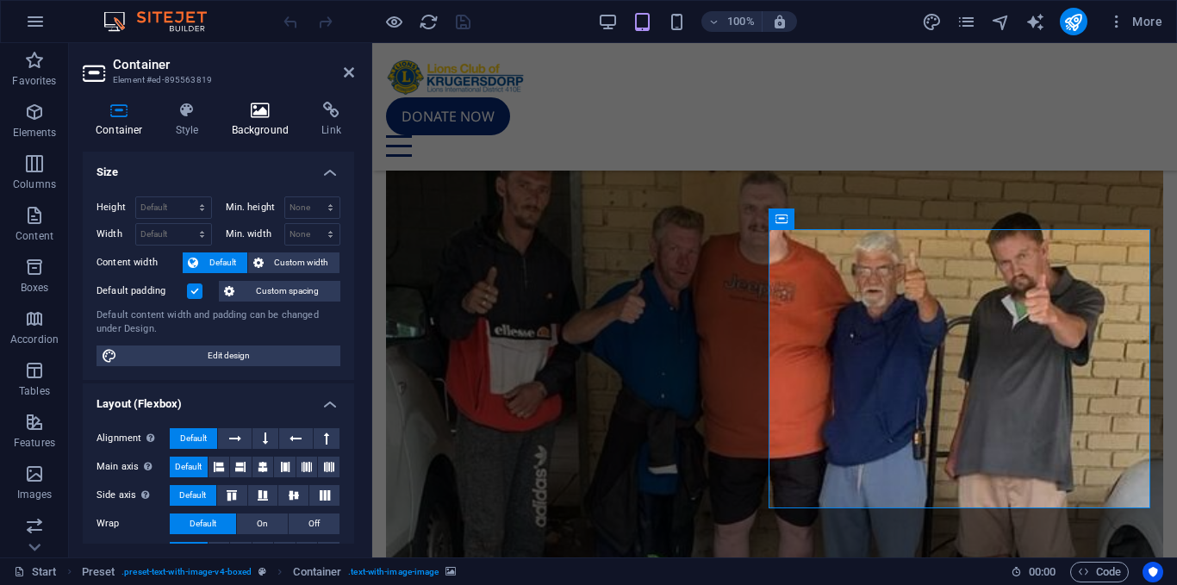
click at [282, 112] on icon at bounding box center [261, 110] width 84 height 17
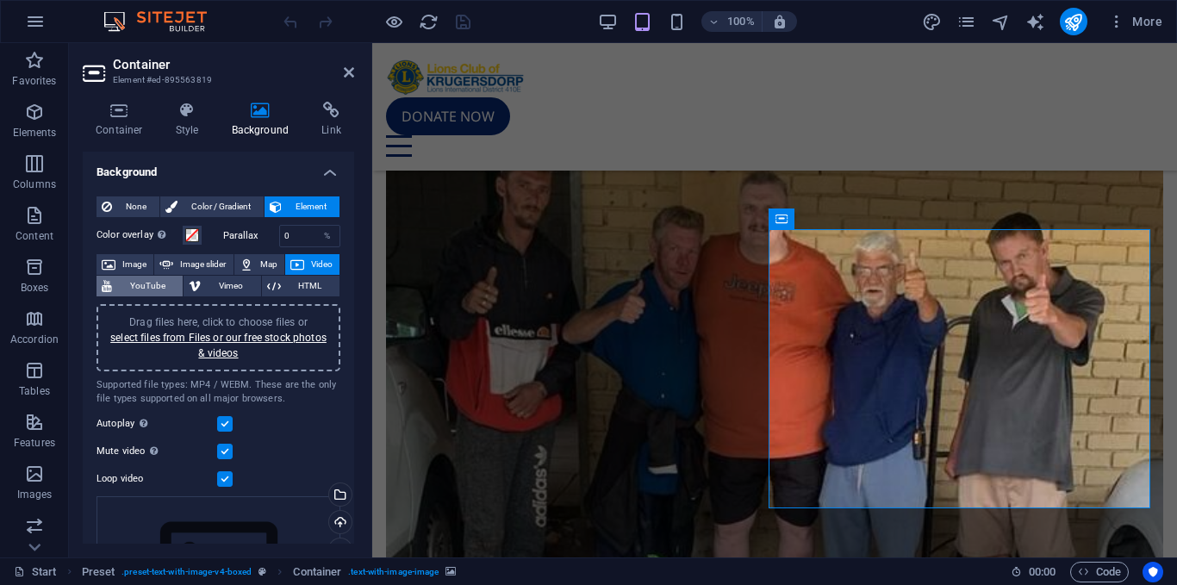
click at [148, 286] on span "YouTube" at bounding box center [147, 286] width 60 height 21
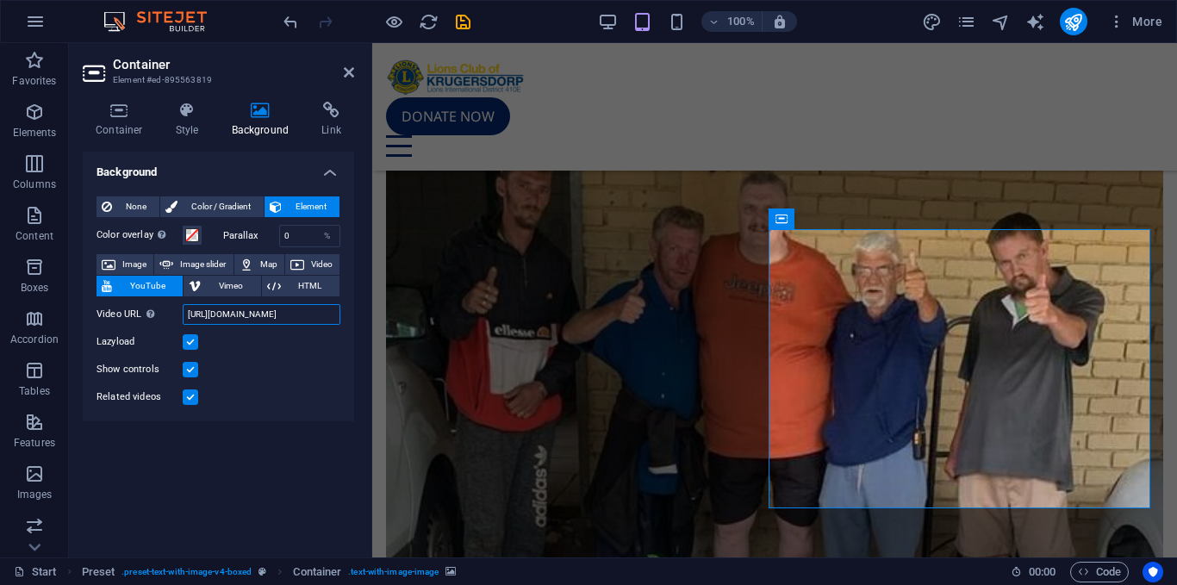
click at [225, 312] on input "[URL][DOMAIN_NAME]" at bounding box center [262, 314] width 158 height 21
paste input "sty0YhzO9rQ"
type input "[URL][DOMAIN_NAME]"
click at [283, 360] on div "Show controls" at bounding box center [218, 369] width 244 height 21
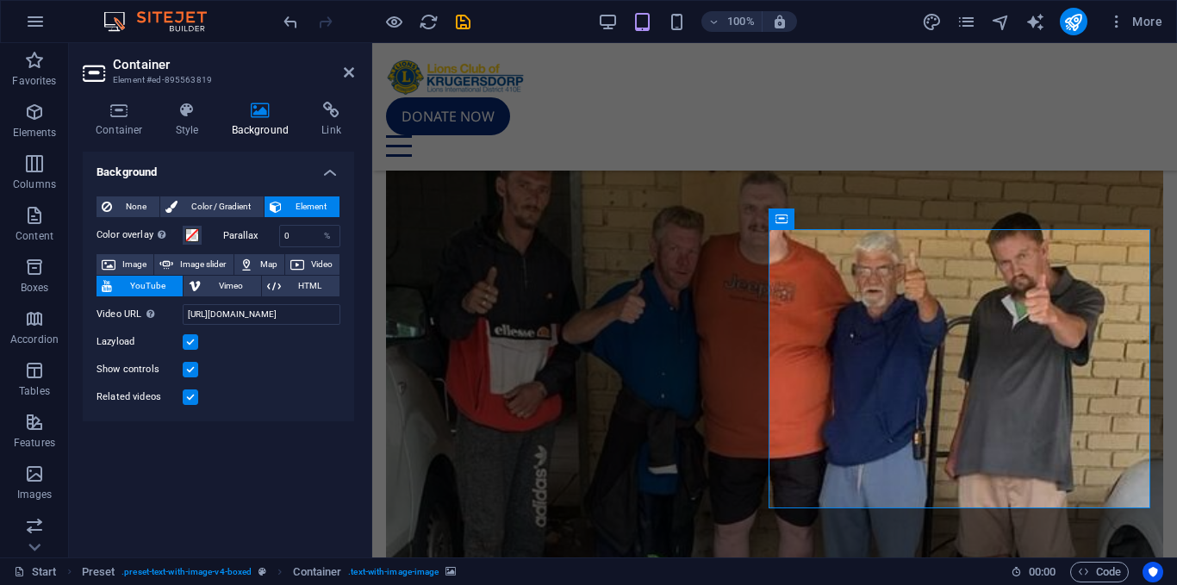
scroll to position [0, 0]
click at [193, 346] on label at bounding box center [191, 342] width 16 height 16
click at [0, 0] on input "Lazyload" at bounding box center [0, 0] width 0 height 0
click at [196, 399] on label at bounding box center [191, 397] width 16 height 16
click at [0, 0] on input "Related videos" at bounding box center [0, 0] width 0 height 0
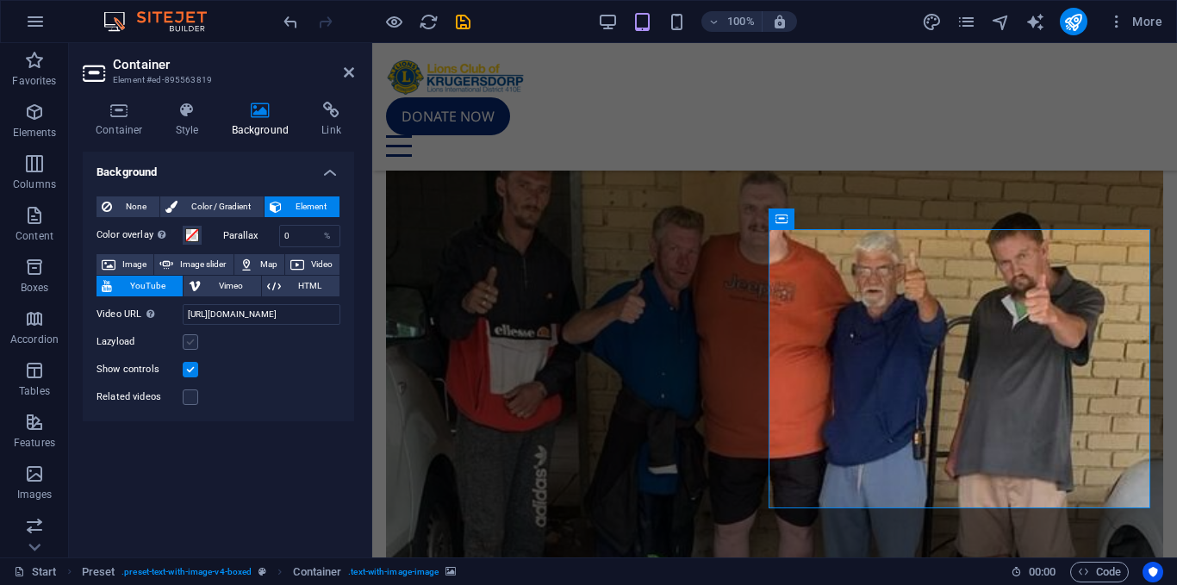
click at [194, 342] on label at bounding box center [191, 342] width 16 height 16
click at [0, 0] on input "Lazyload" at bounding box center [0, 0] width 0 height 0
click at [348, 75] on icon at bounding box center [349, 72] width 10 height 14
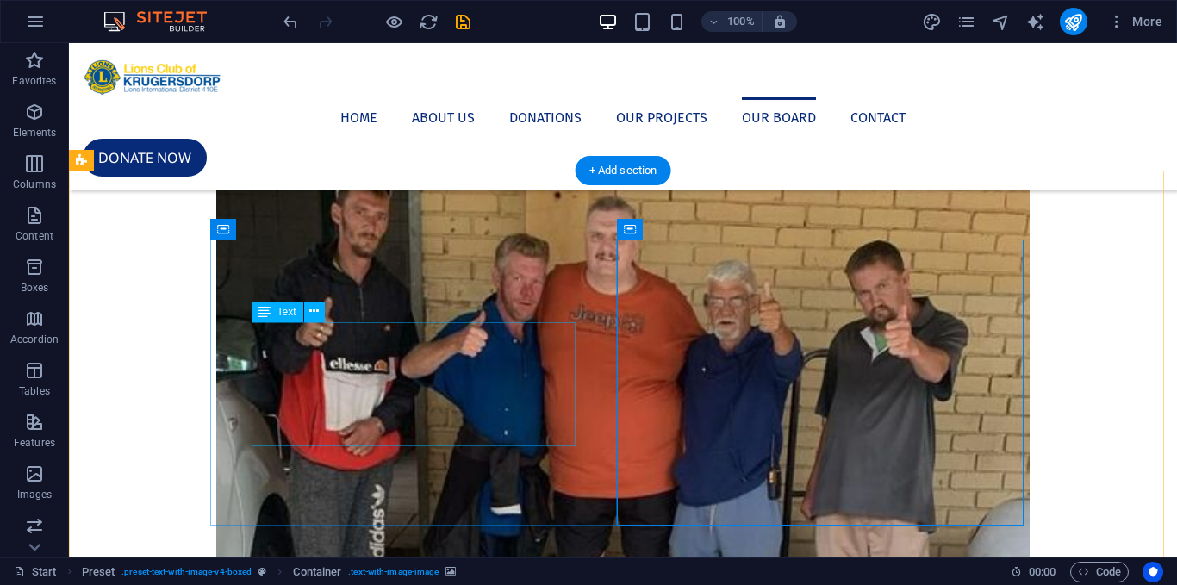
scroll to position [2996, 0]
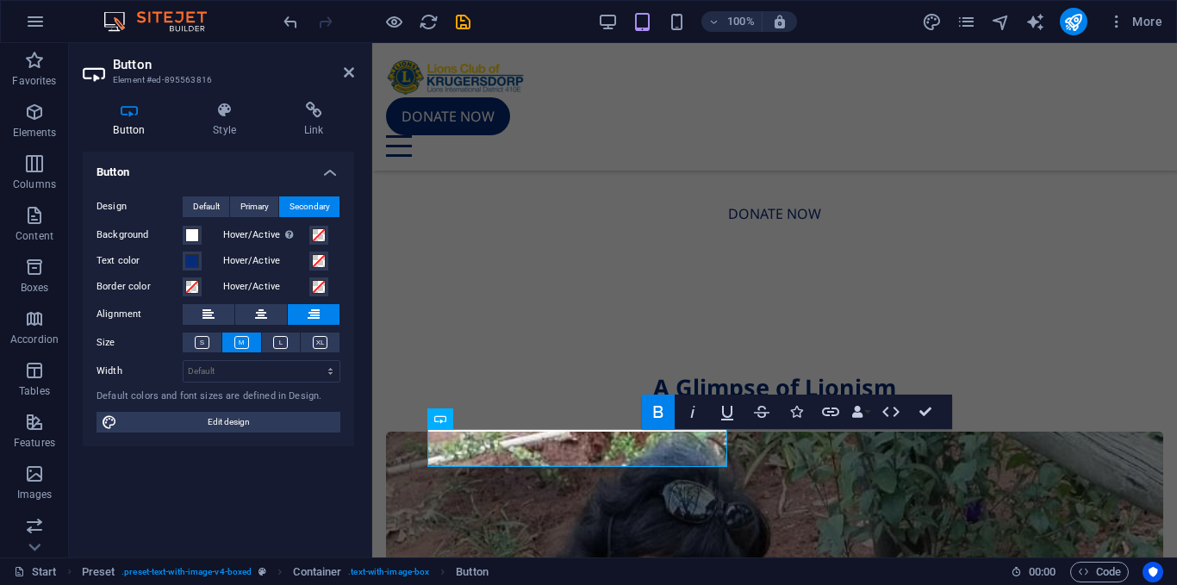
scroll to position [4114, 0]
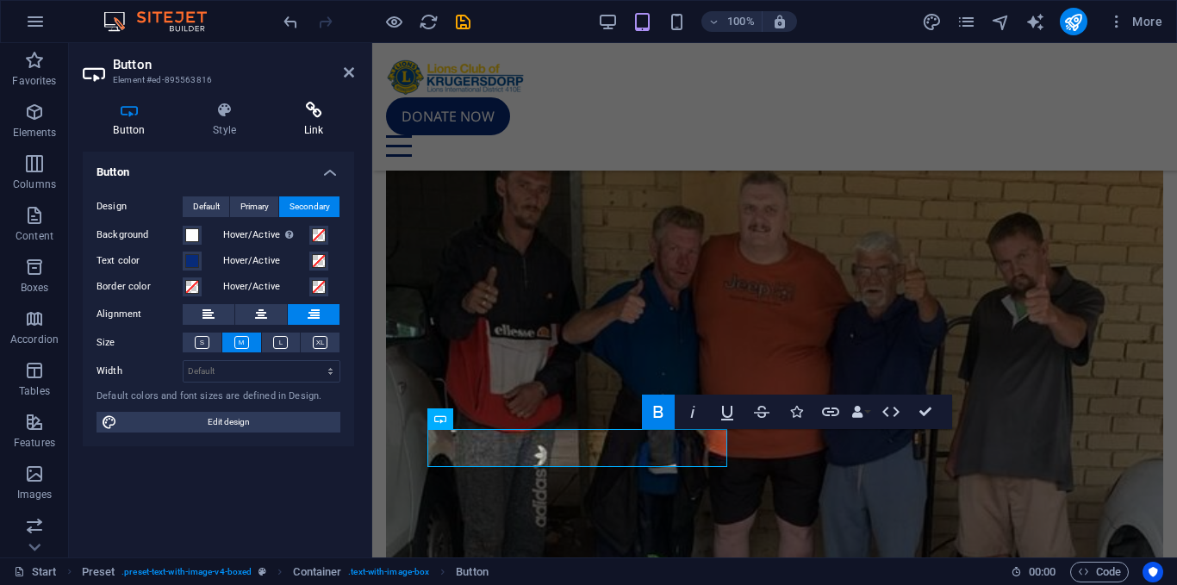
click at [334, 130] on h4 "Link" at bounding box center [313, 120] width 81 height 36
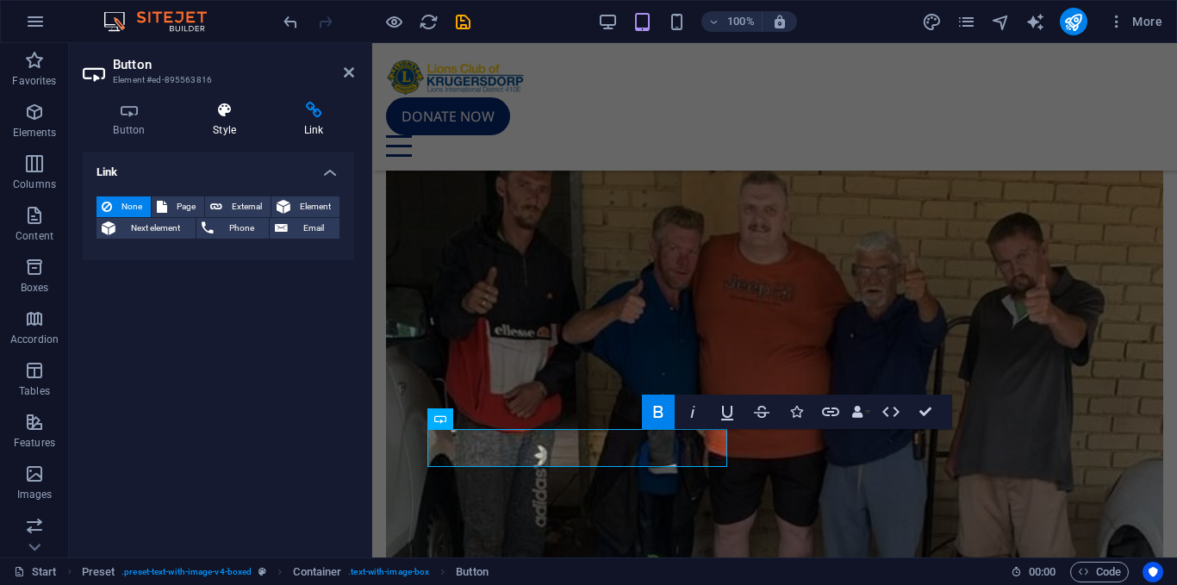
click at [243, 121] on h4 "Style" at bounding box center [228, 120] width 91 height 36
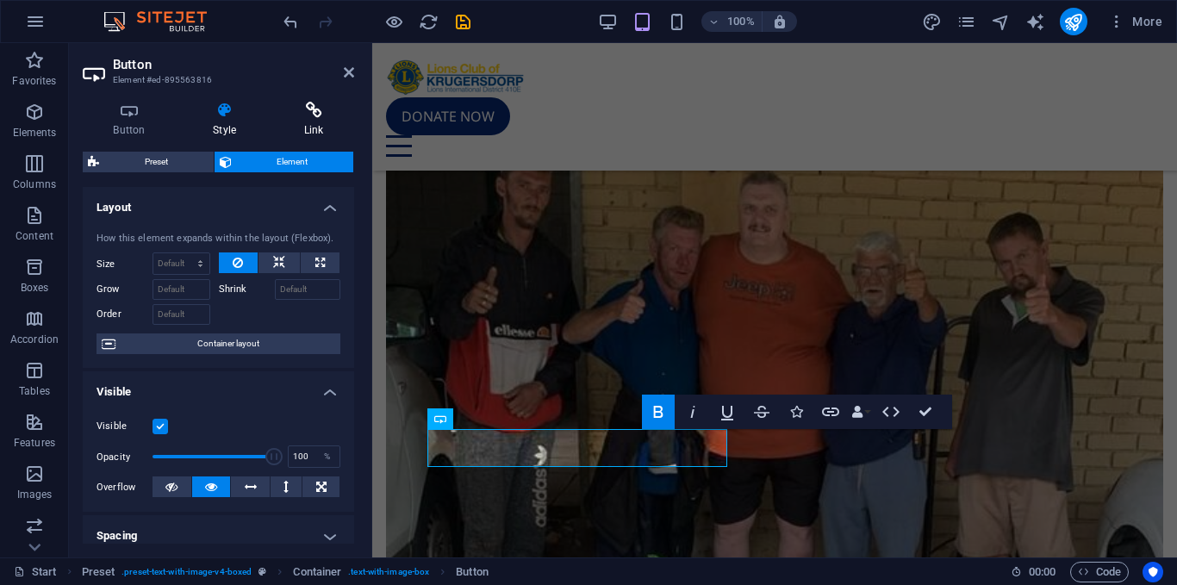
click at [311, 111] on icon at bounding box center [313, 110] width 81 height 17
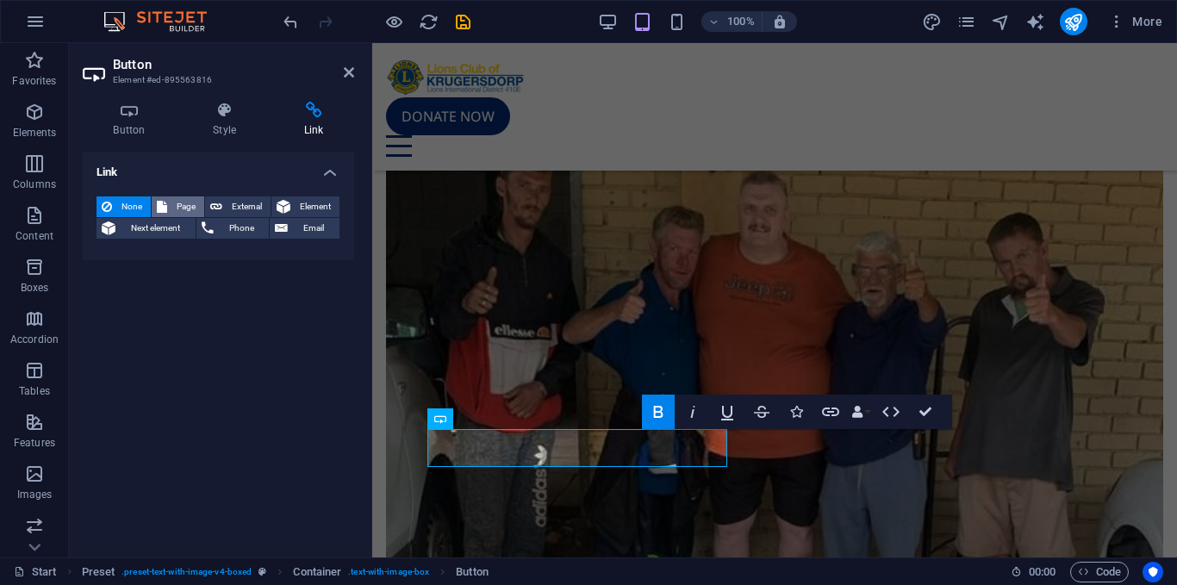
click at [197, 206] on span "Page" at bounding box center [185, 206] width 27 height 21
select select
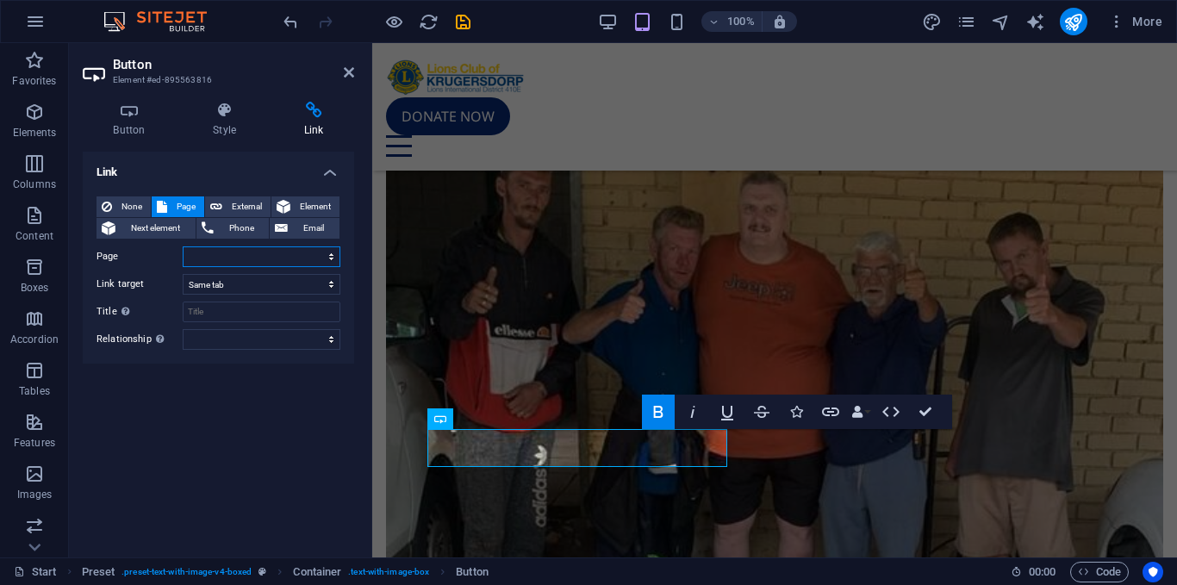
click at [326, 256] on select "Start Subpage Legal Notice Privacy" at bounding box center [262, 256] width 158 height 21
click at [301, 201] on span "Element" at bounding box center [314, 206] width 39 height 21
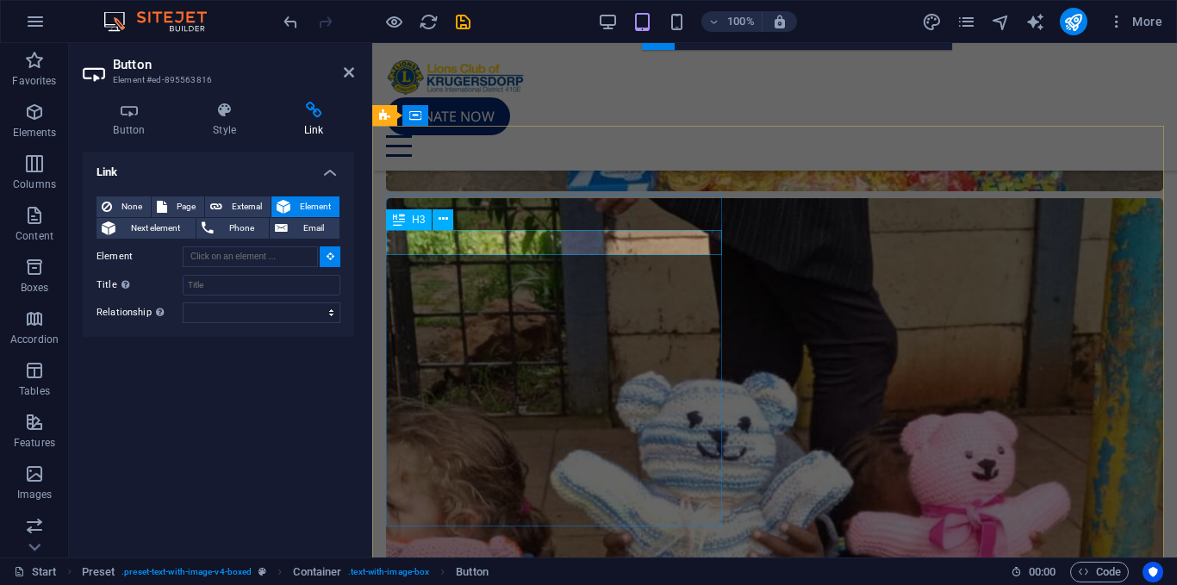
scroll to position [4565, 0]
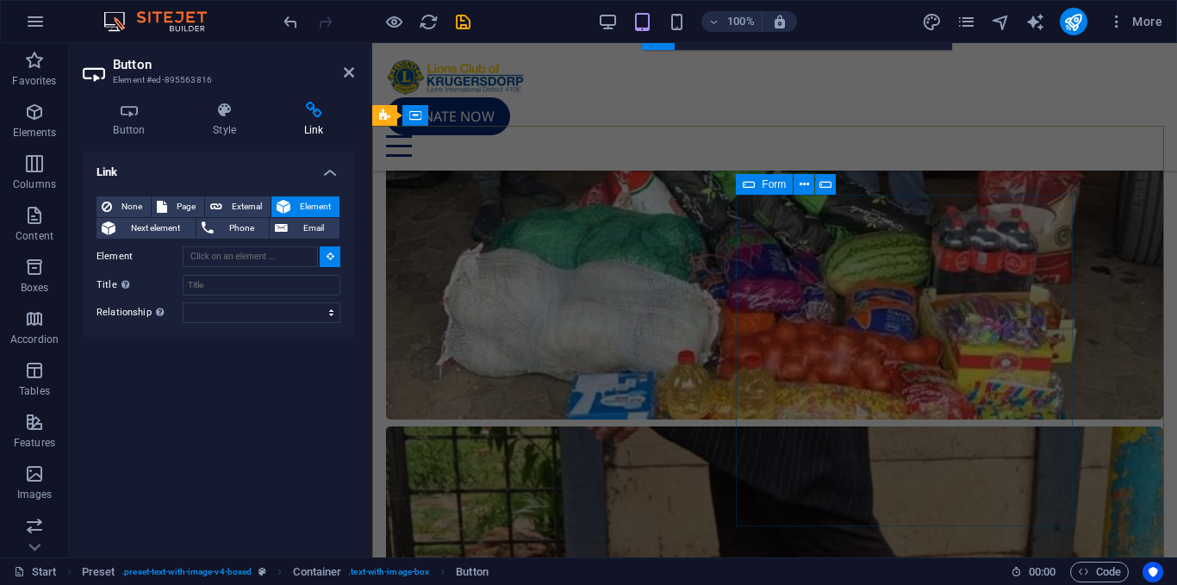
click at [752, 187] on icon at bounding box center [748, 184] width 12 height 21
type input "#ed-895563606"
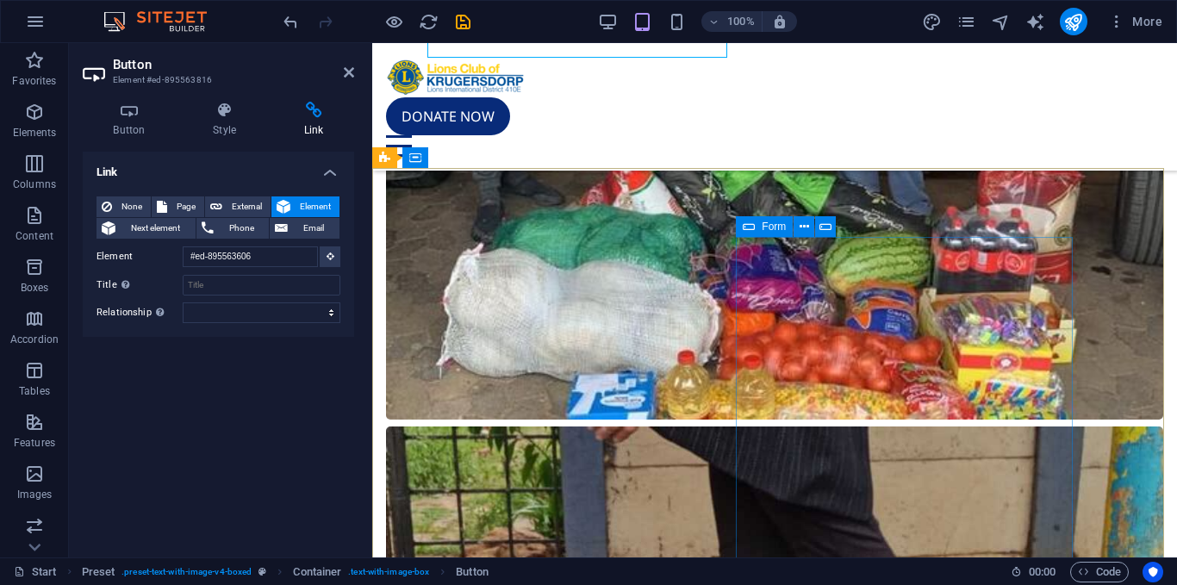
scroll to position [4262, 0]
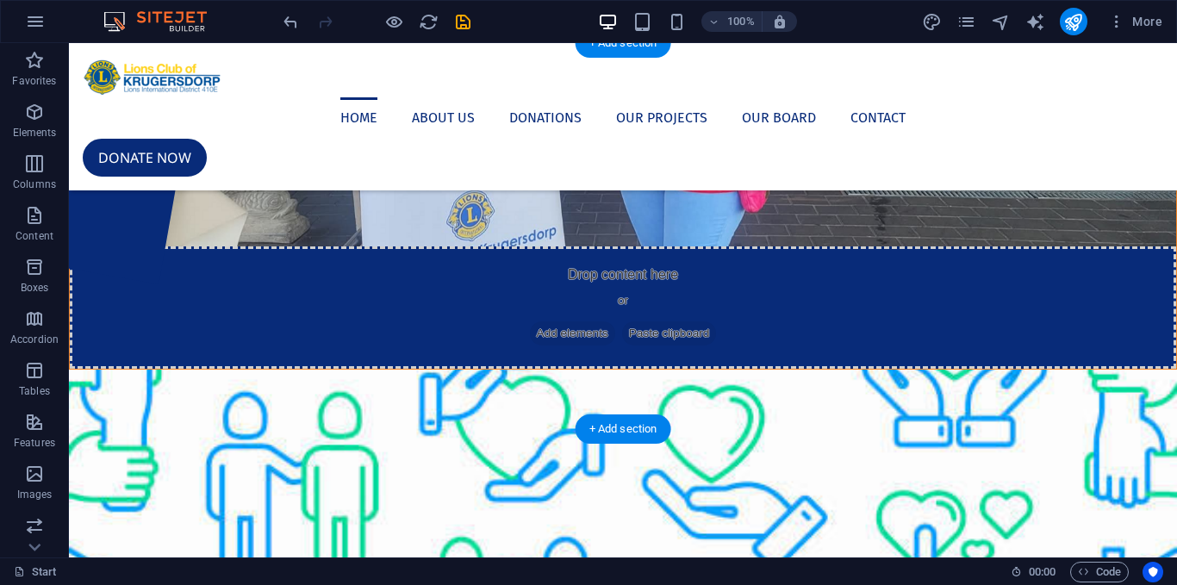
scroll to position [0, 0]
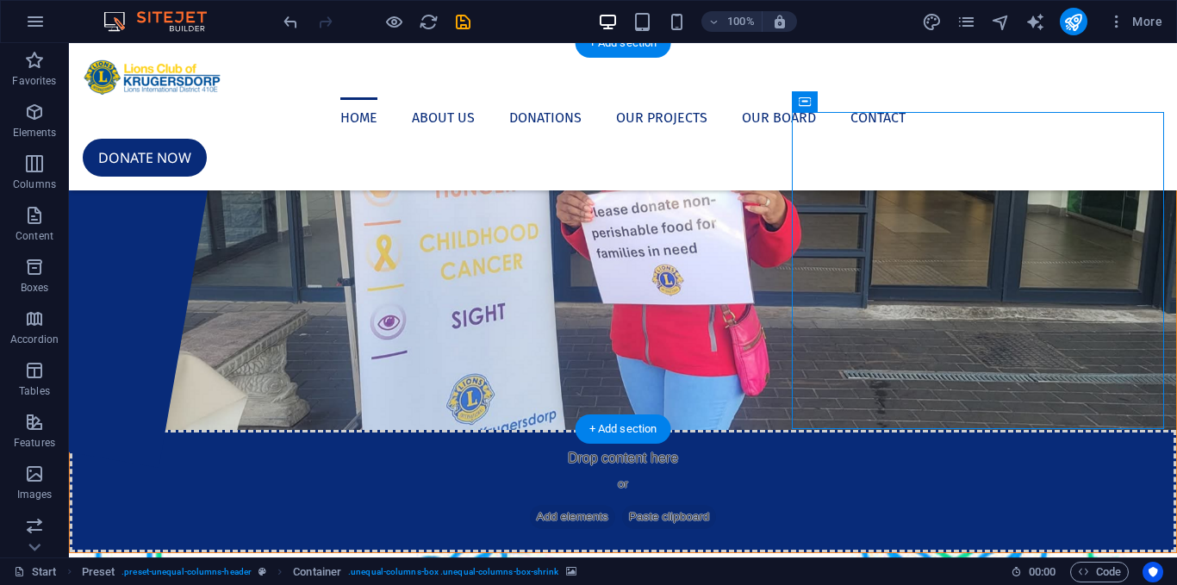
click at [435, 321] on figure at bounding box center [623, 271] width 1106 height 317
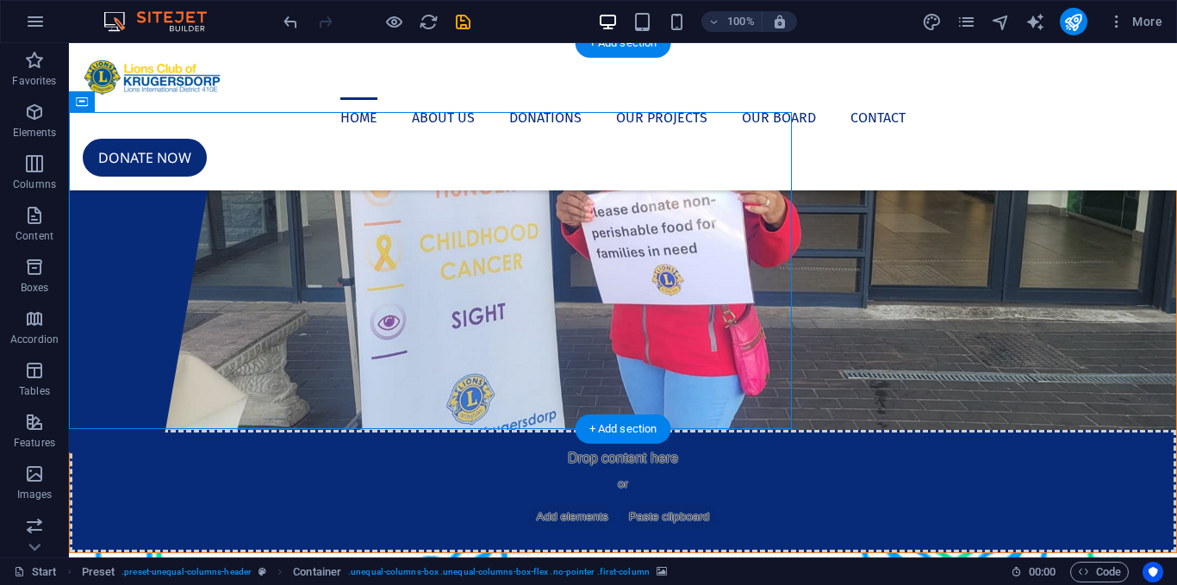
click at [435, 321] on figure at bounding box center [623, 271] width 1106 height 317
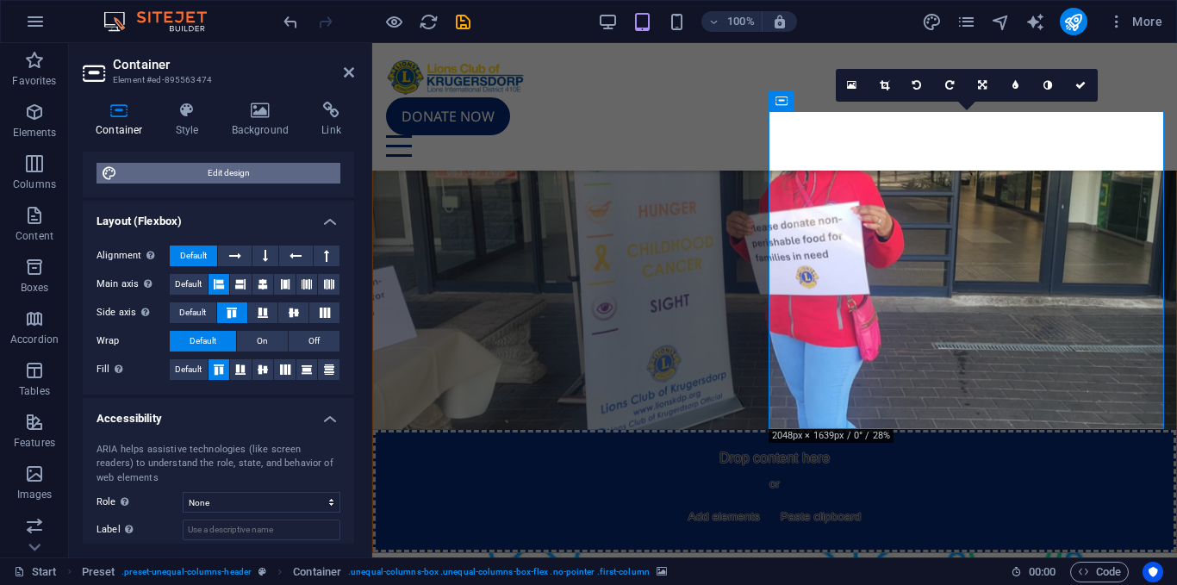
scroll to position [213, 0]
click at [197, 118] on icon at bounding box center [187, 110] width 49 height 17
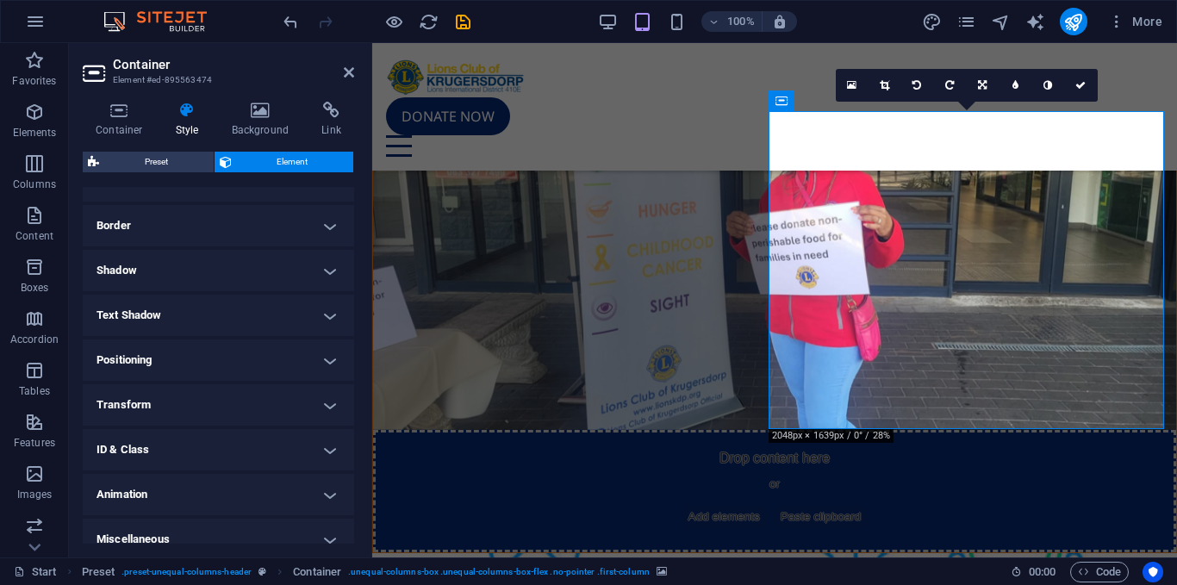
scroll to position [371, 0]
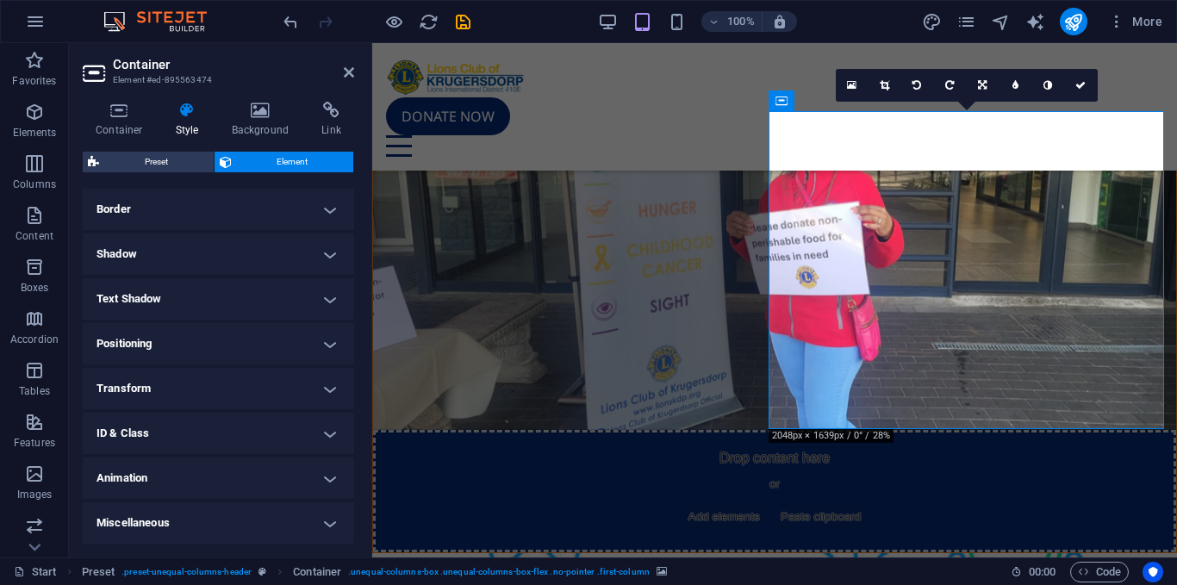
click at [314, 338] on h4 "Positioning" at bounding box center [218, 343] width 271 height 41
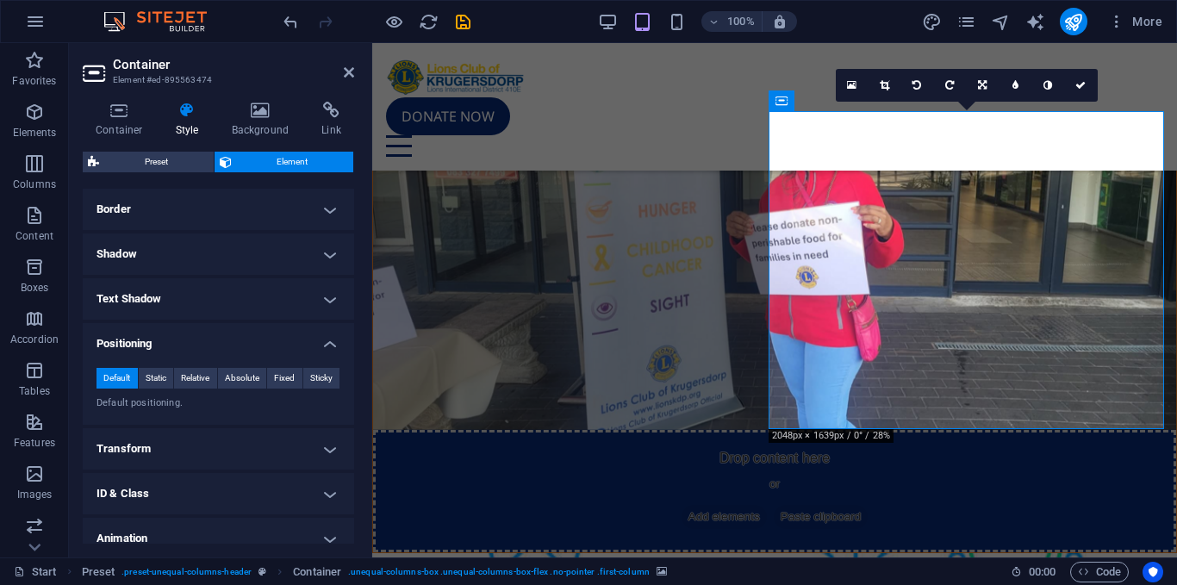
scroll to position [432, 0]
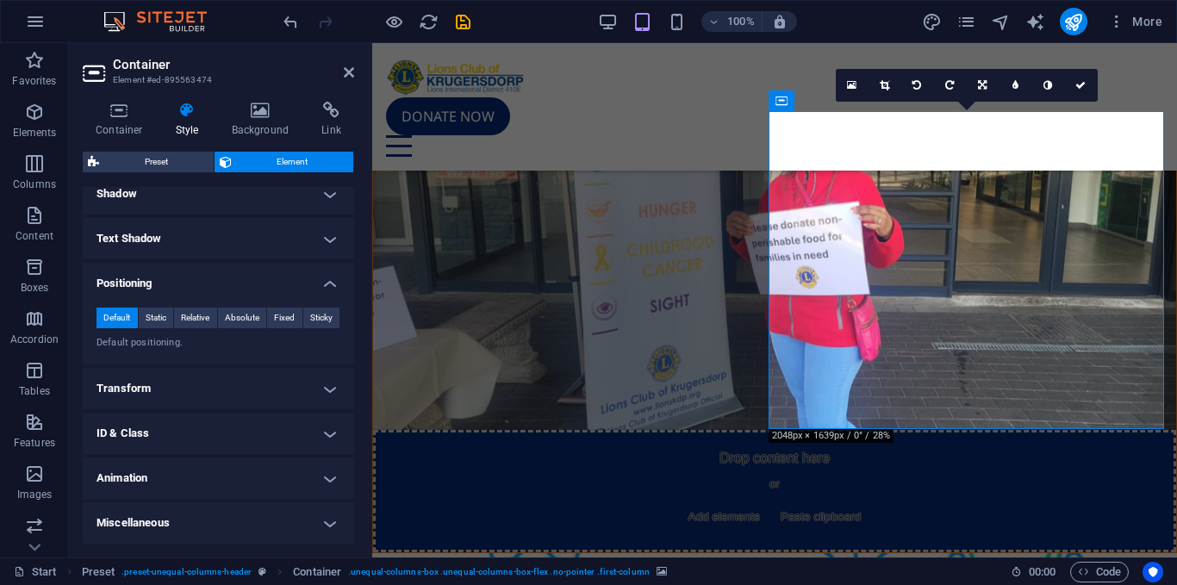
click at [293, 388] on h4 "Transform" at bounding box center [218, 388] width 271 height 41
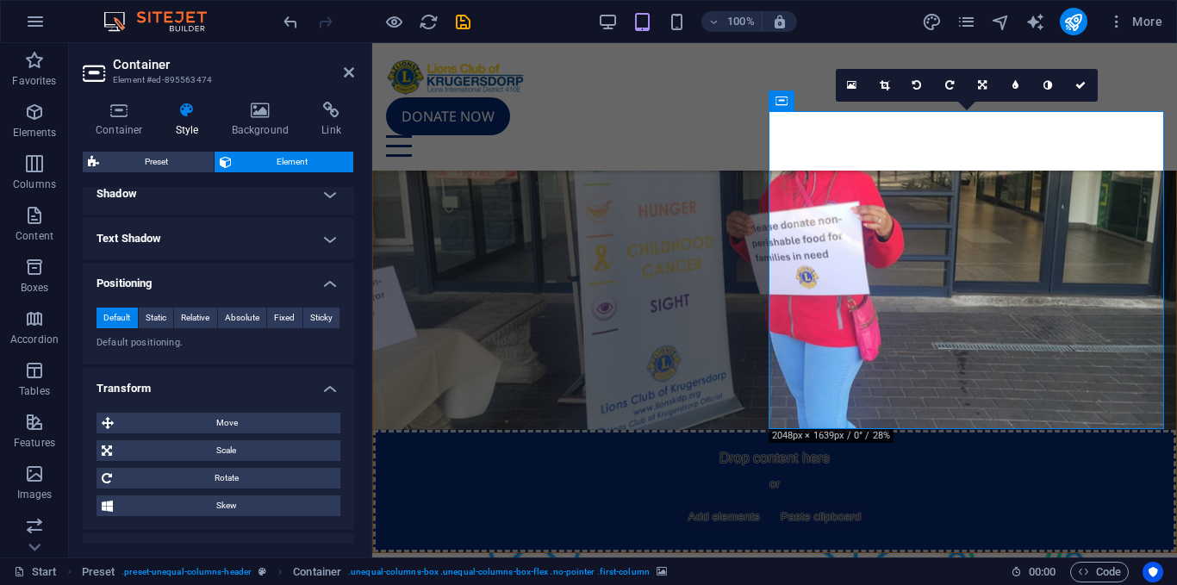
click at [293, 388] on h4 "Transform" at bounding box center [218, 383] width 271 height 31
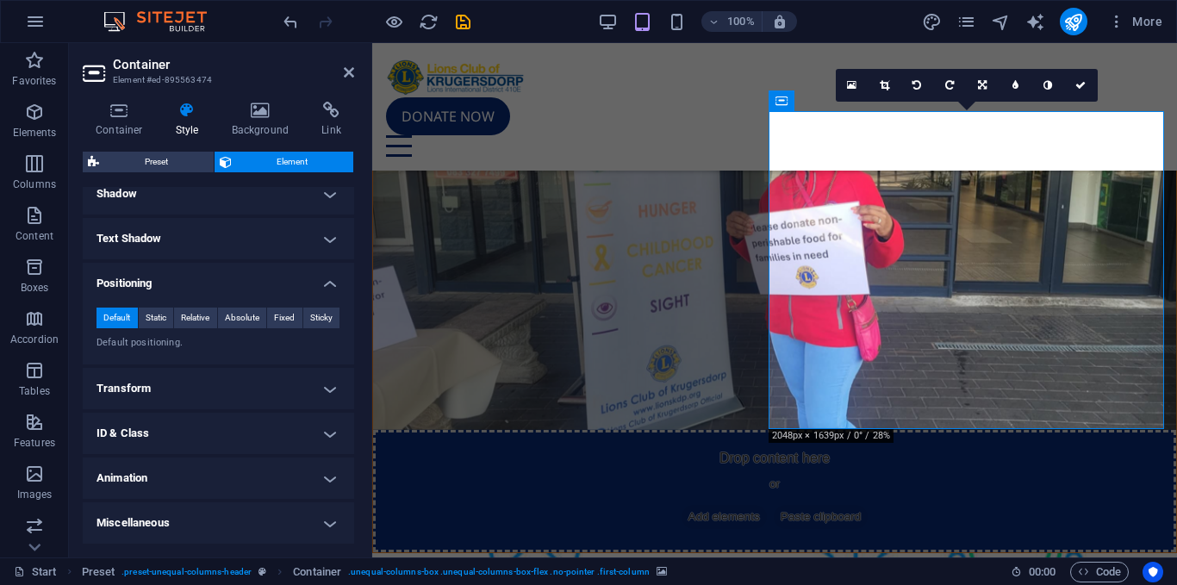
click at [354, 63] on aside "Container Element #ed-895563474 Container Style Background Link Size Height Def…" at bounding box center [220, 300] width 303 height 514
click at [352, 71] on icon at bounding box center [349, 72] width 10 height 14
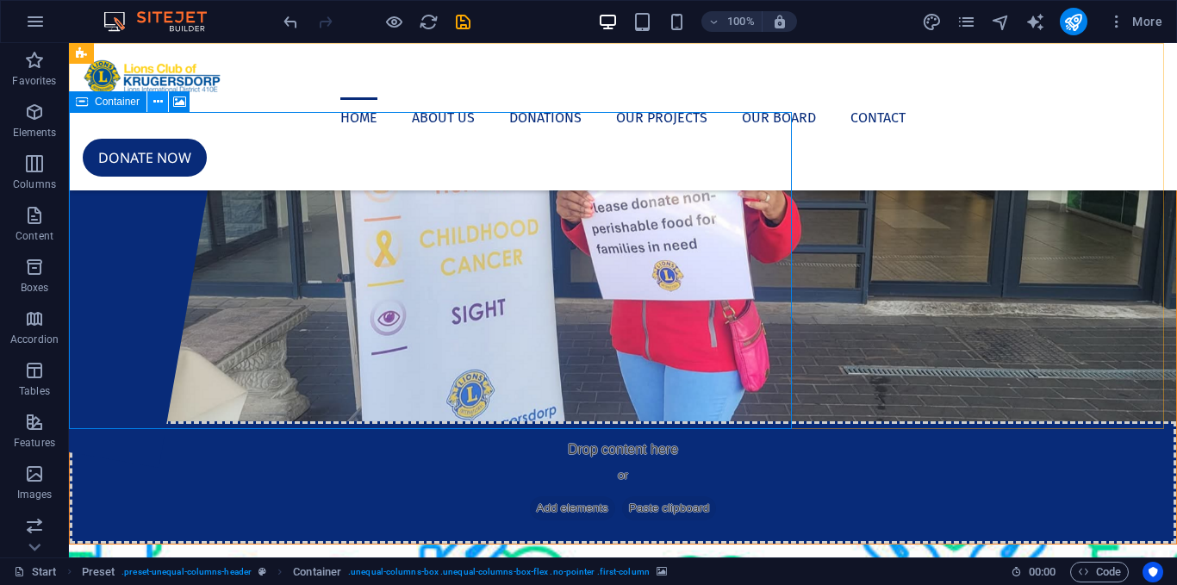
click at [154, 104] on icon at bounding box center [157, 102] width 9 height 18
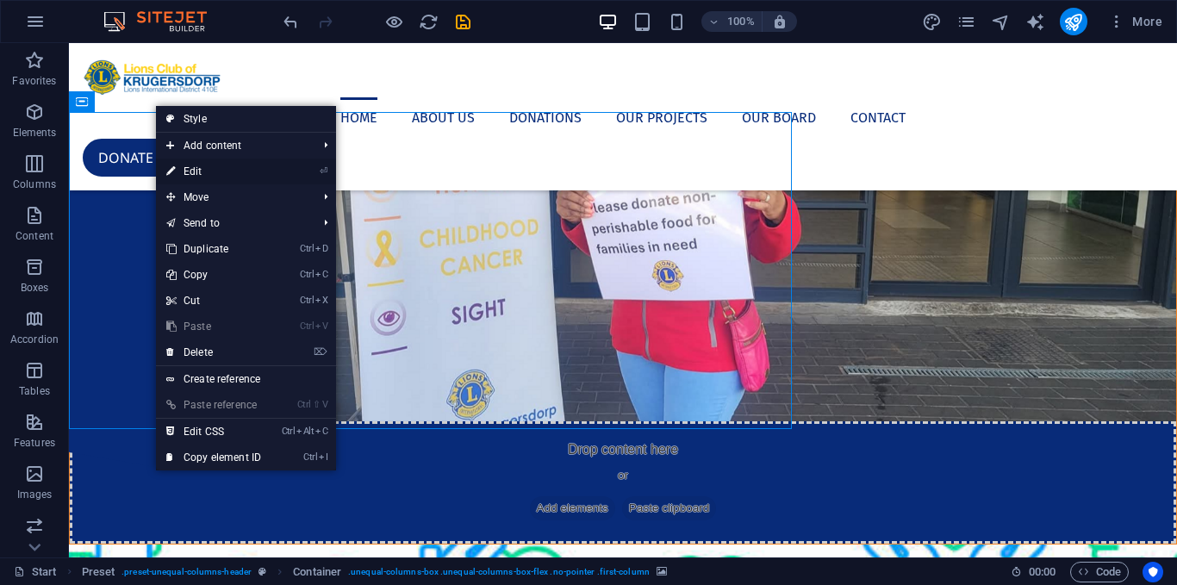
click at [214, 170] on link "⏎ Edit" at bounding box center [213, 171] width 115 height 26
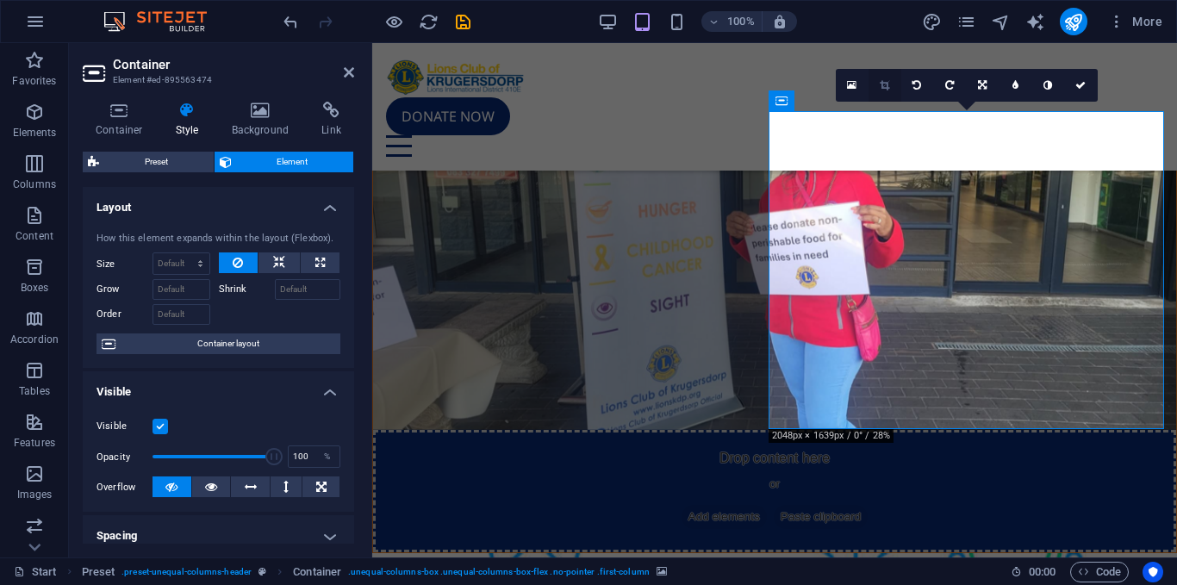
click at [880, 89] on icon at bounding box center [883, 85] width 9 height 10
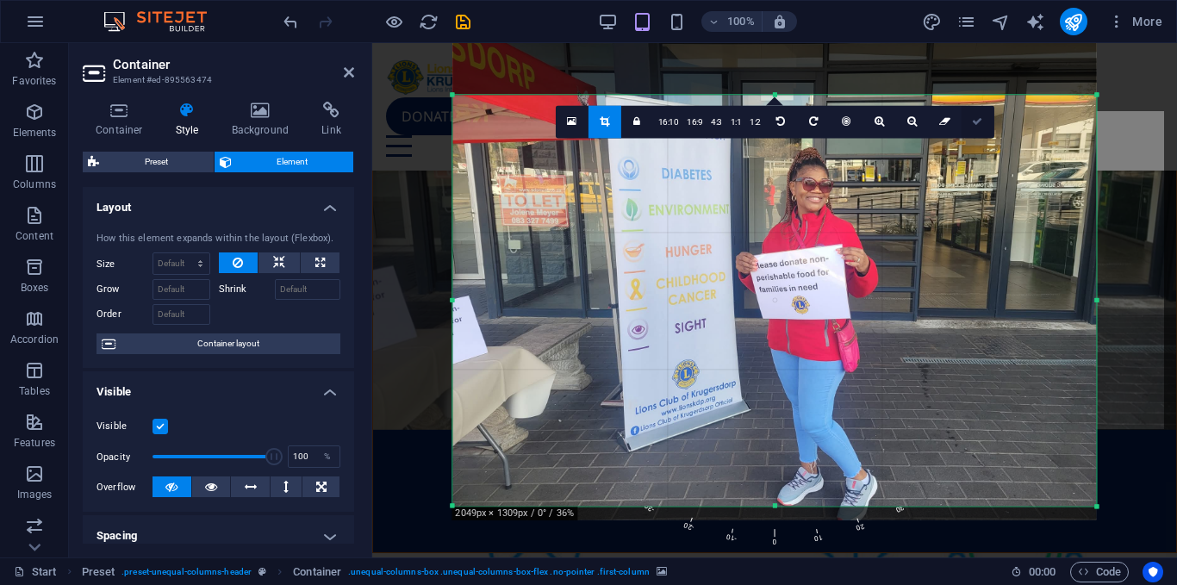
click at [975, 125] on icon at bounding box center [977, 121] width 10 height 10
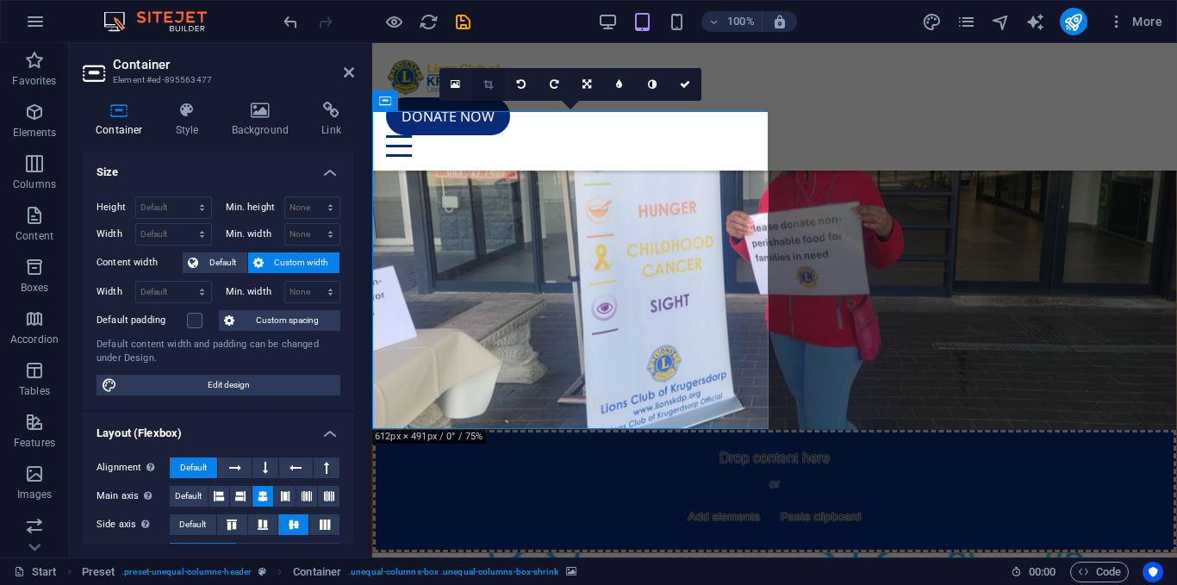
click at [494, 89] on link at bounding box center [488, 84] width 33 height 33
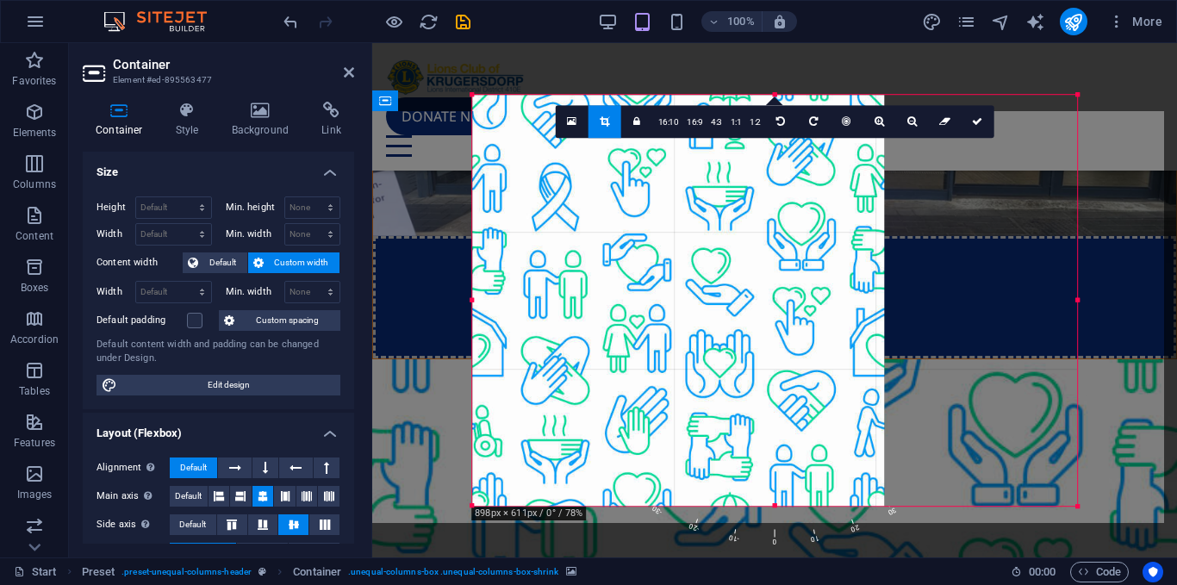
drag, startPoint x: 983, startPoint y: 507, endPoint x: 1176, endPoint y: 507, distance: 192.9
click at [1176, 507] on div "Drag here to replace the existing content. Press “Ctrl” if you want to create a…" at bounding box center [774, 300] width 804 height 514
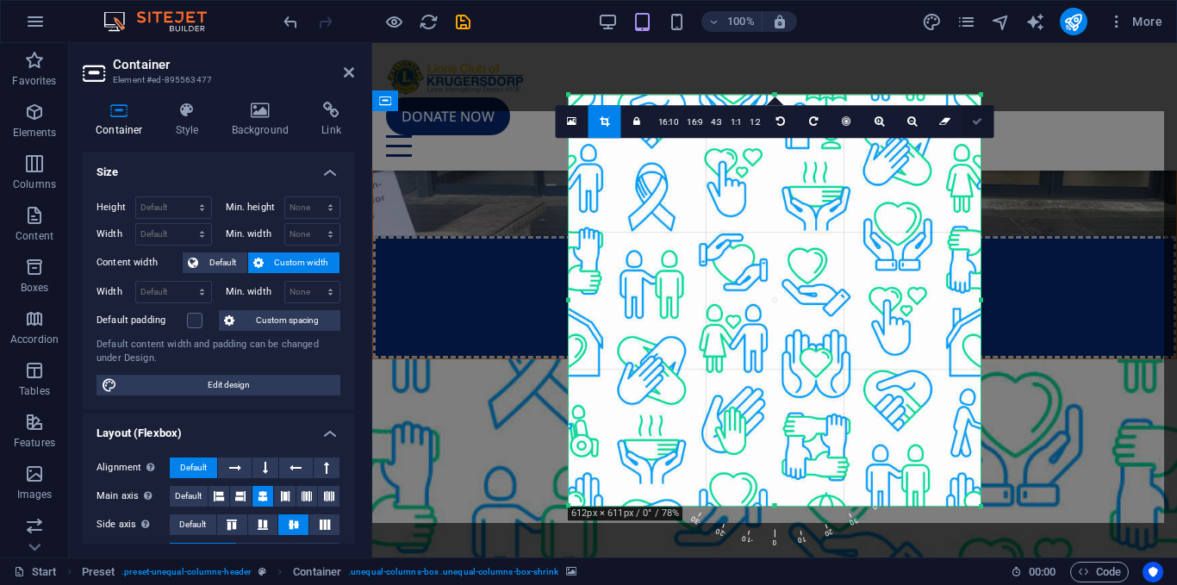
click at [981, 123] on icon at bounding box center [977, 121] width 10 height 10
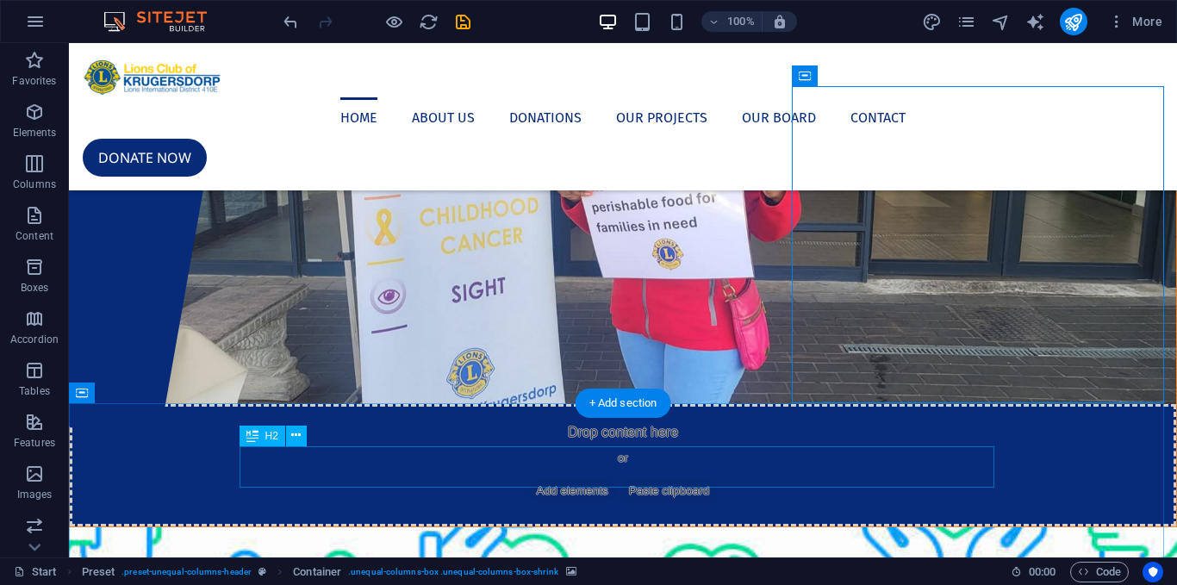
scroll to position [0, 0]
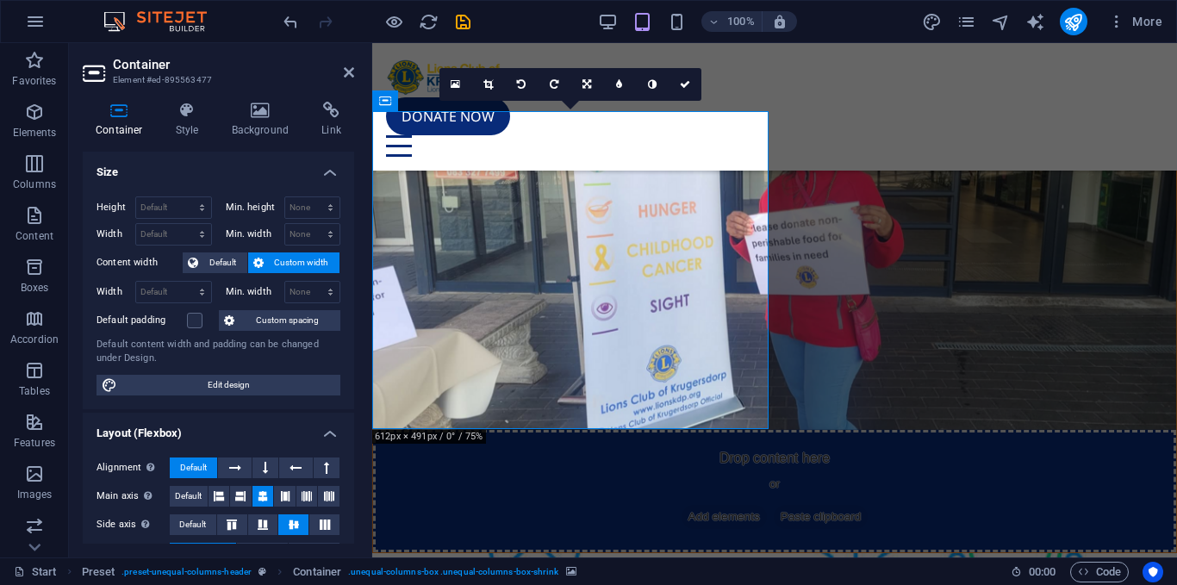
click at [266, 139] on div "Container Style Background Link Size Height Default px rem % vh vw Min. height …" at bounding box center [218, 323] width 271 height 442
click at [266, 128] on h4 "Background" at bounding box center [264, 120] width 90 height 36
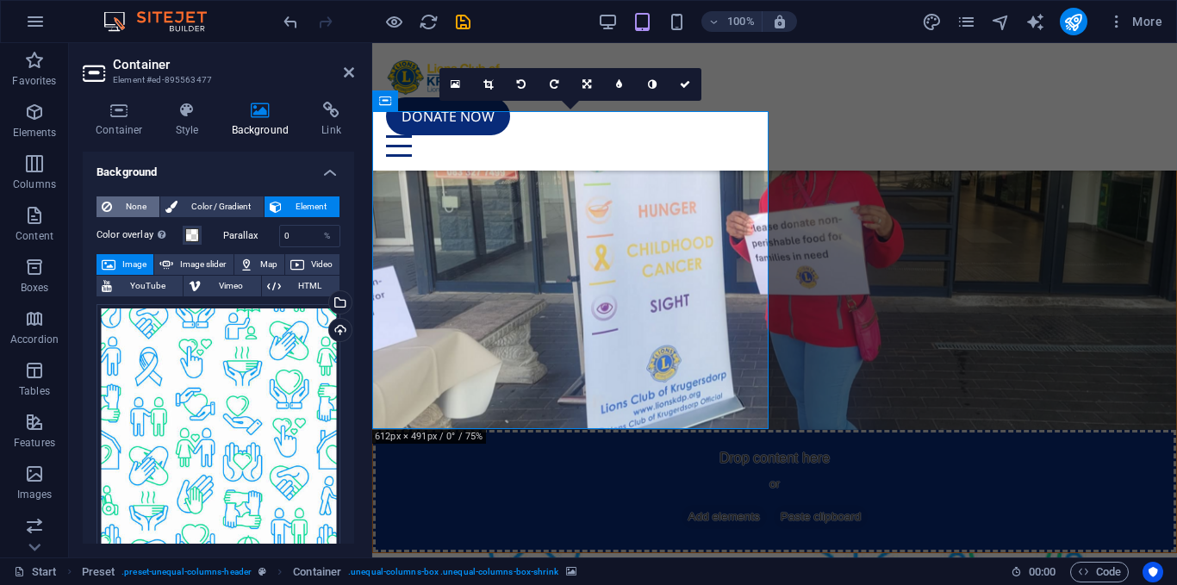
click at [137, 202] on span "None" at bounding box center [135, 206] width 37 height 21
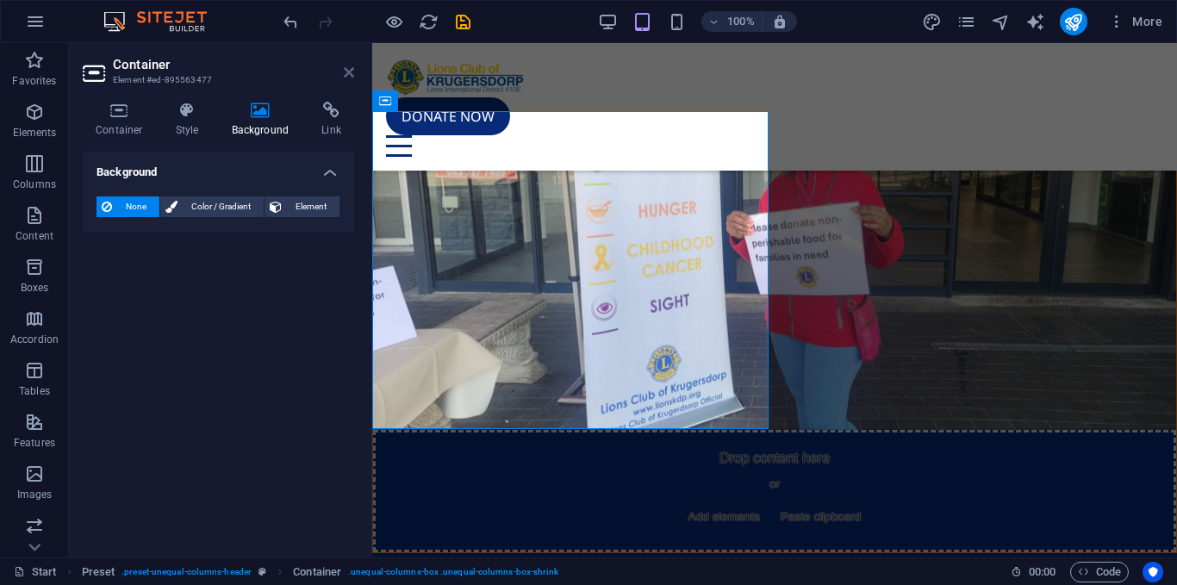
click at [353, 68] on icon at bounding box center [349, 72] width 10 height 14
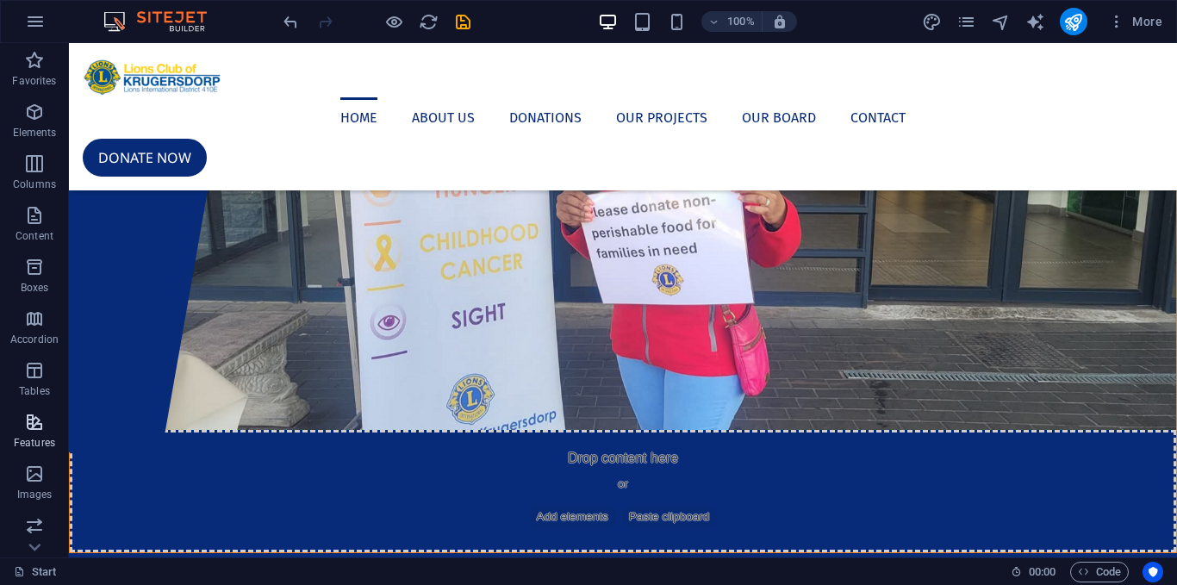
click at [26, 425] on icon "button" at bounding box center [34, 422] width 21 height 21
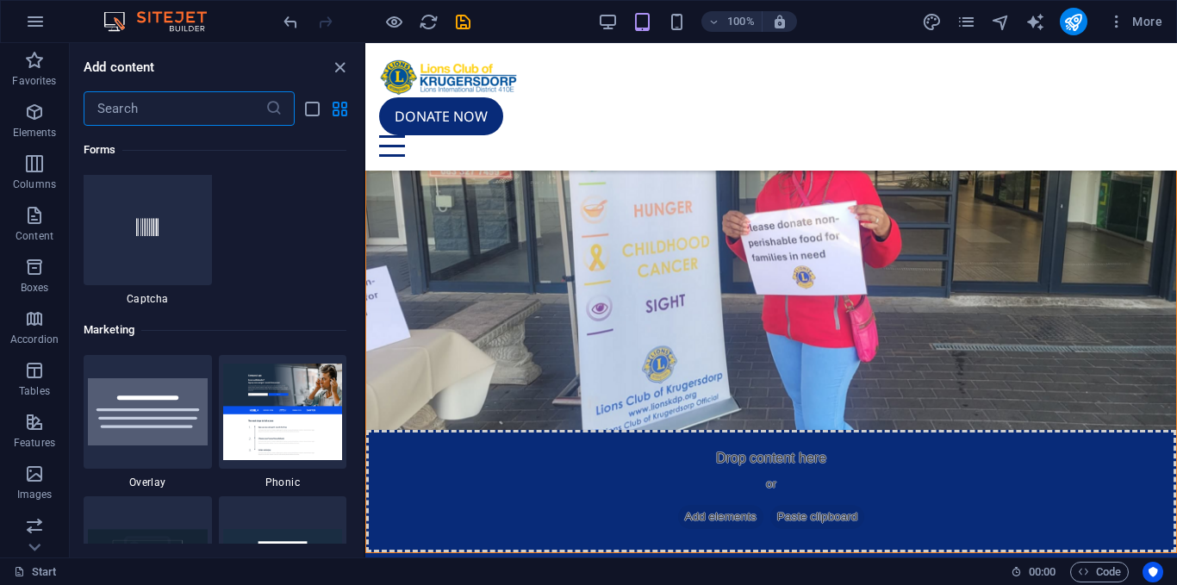
scroll to position [13847, 0]
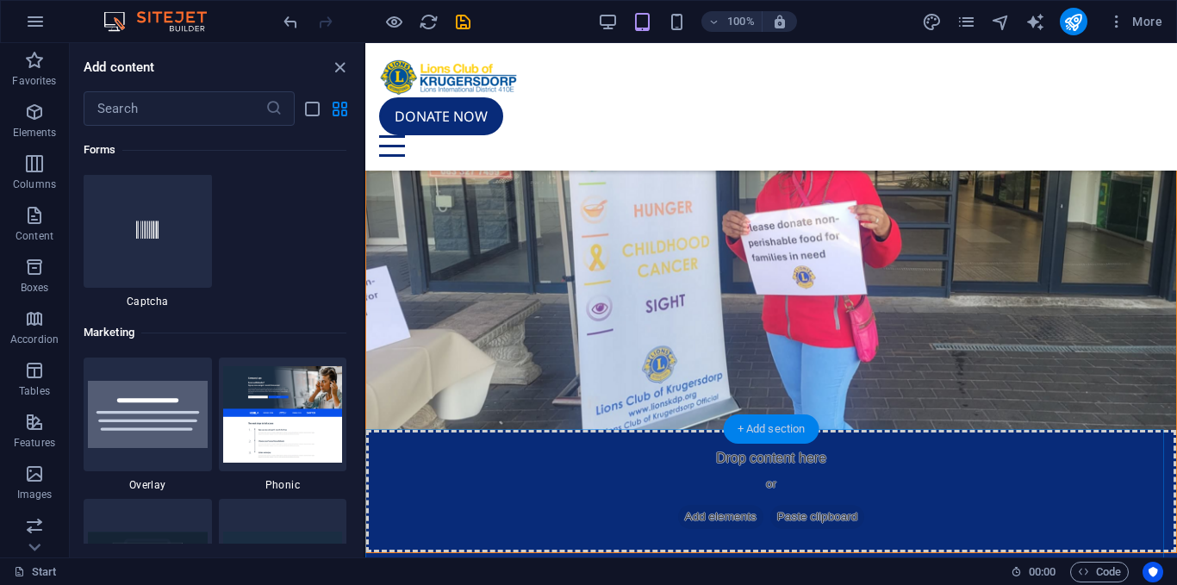
drag, startPoint x: 147, startPoint y: 406, endPoint x: 761, endPoint y: 425, distance: 613.6
drag, startPoint x: 761, startPoint y: 425, endPoint x: 117, endPoint y: 388, distance: 644.5
click at [117, 388] on img at bounding box center [148, 414] width 120 height 67
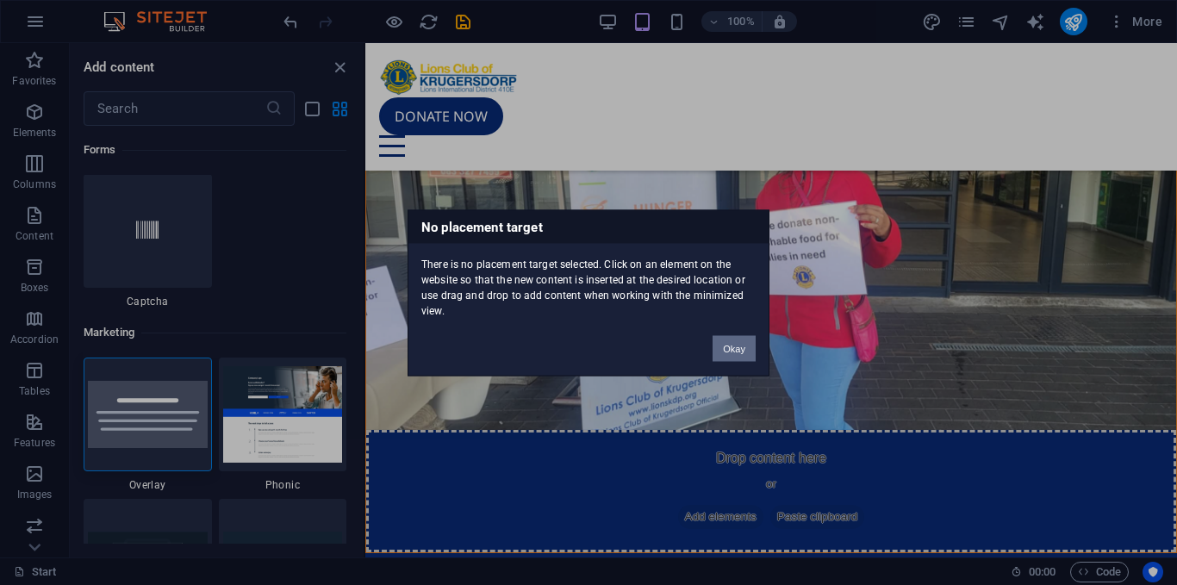
click at [669, 425] on div "No placement target There is no placement target selected. Click on an element …" at bounding box center [588, 292] width 1177 height 585
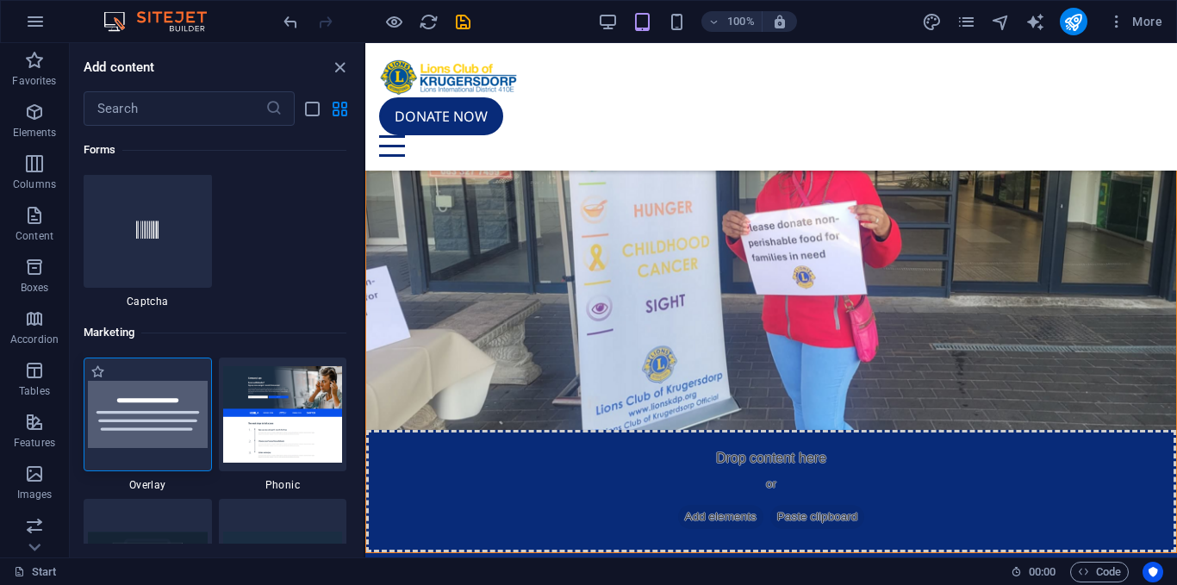
click at [187, 417] on img at bounding box center [148, 414] width 120 height 67
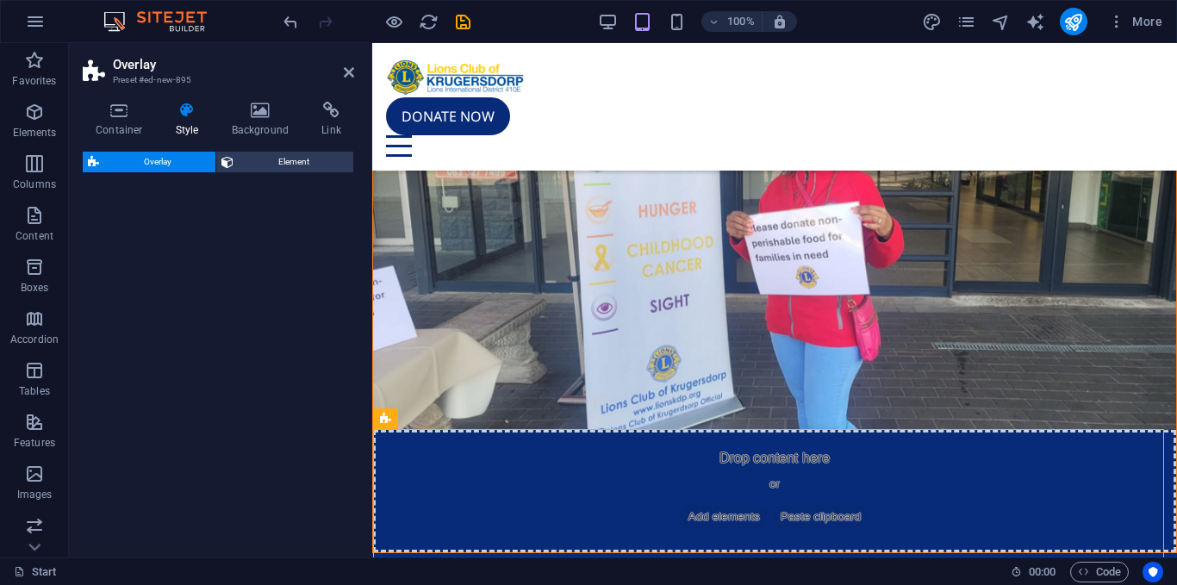
select select "rem"
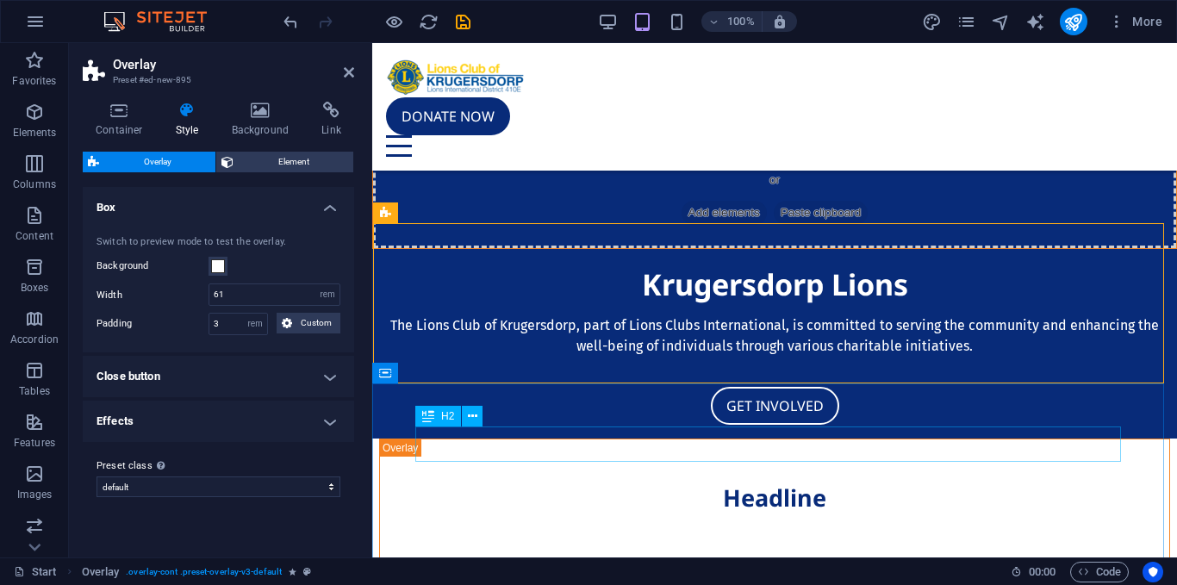
scroll to position [206, 0]
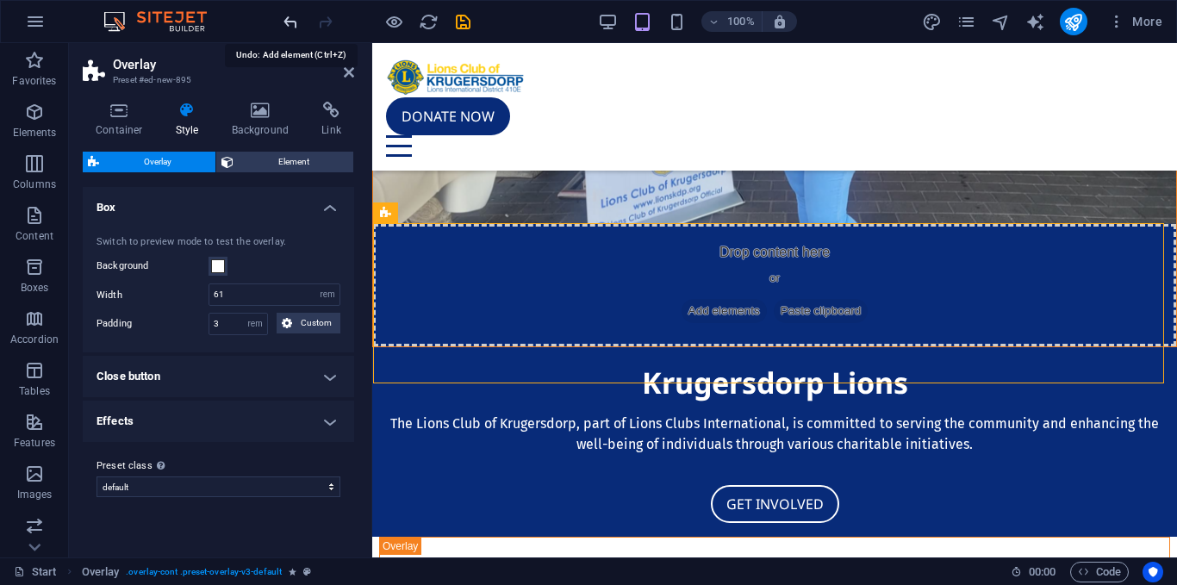
click at [295, 17] on icon "undo" at bounding box center [291, 22] width 20 height 20
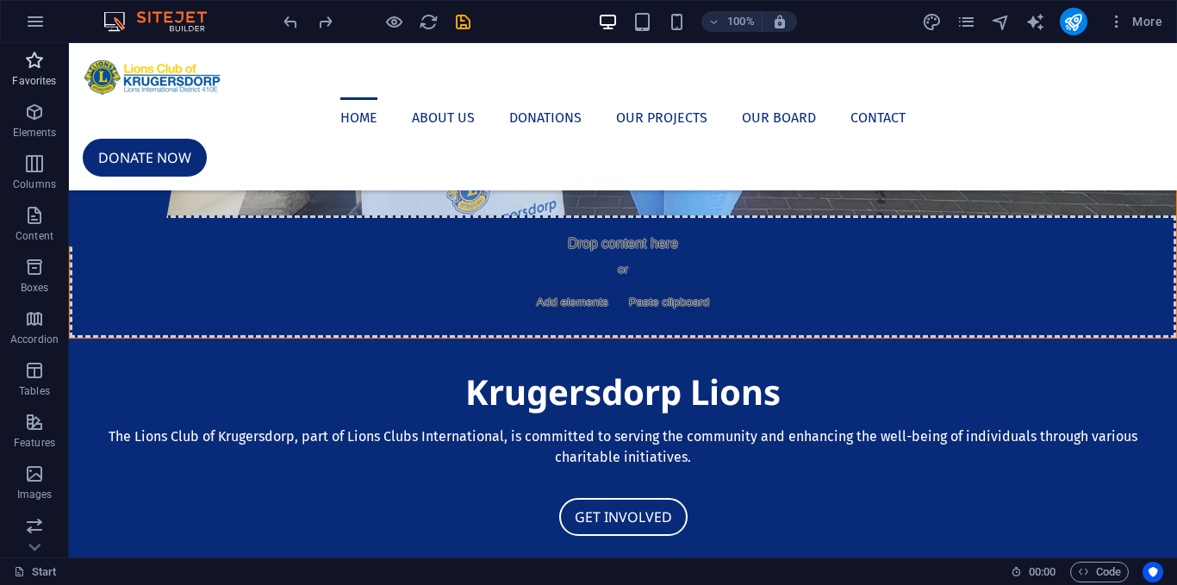
click at [47, 73] on span "Favorites" at bounding box center [34, 70] width 69 height 41
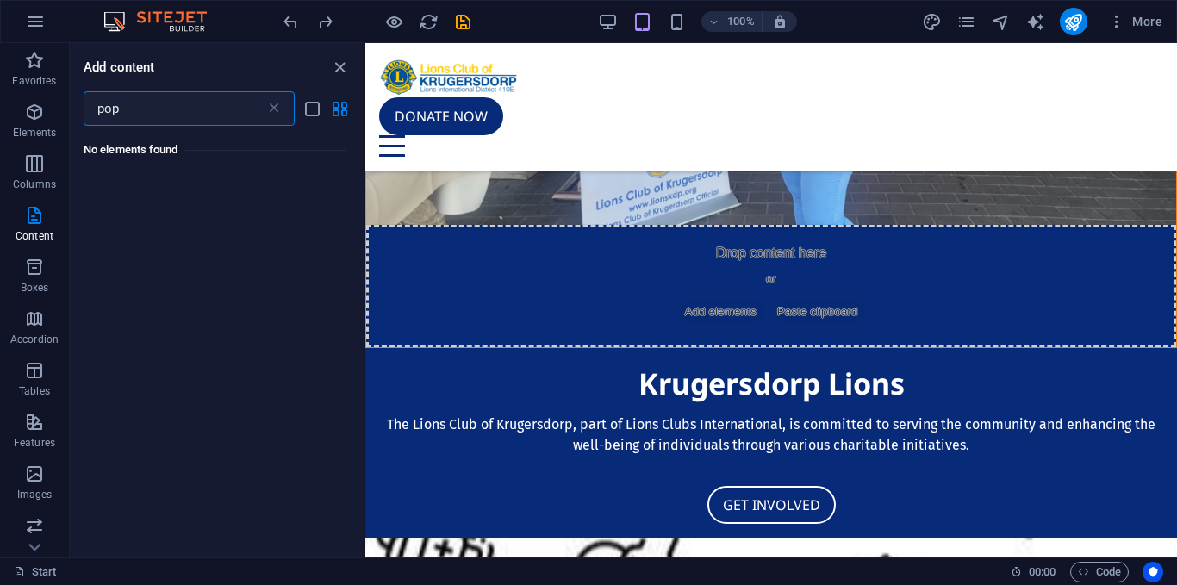
scroll to position [0, 0]
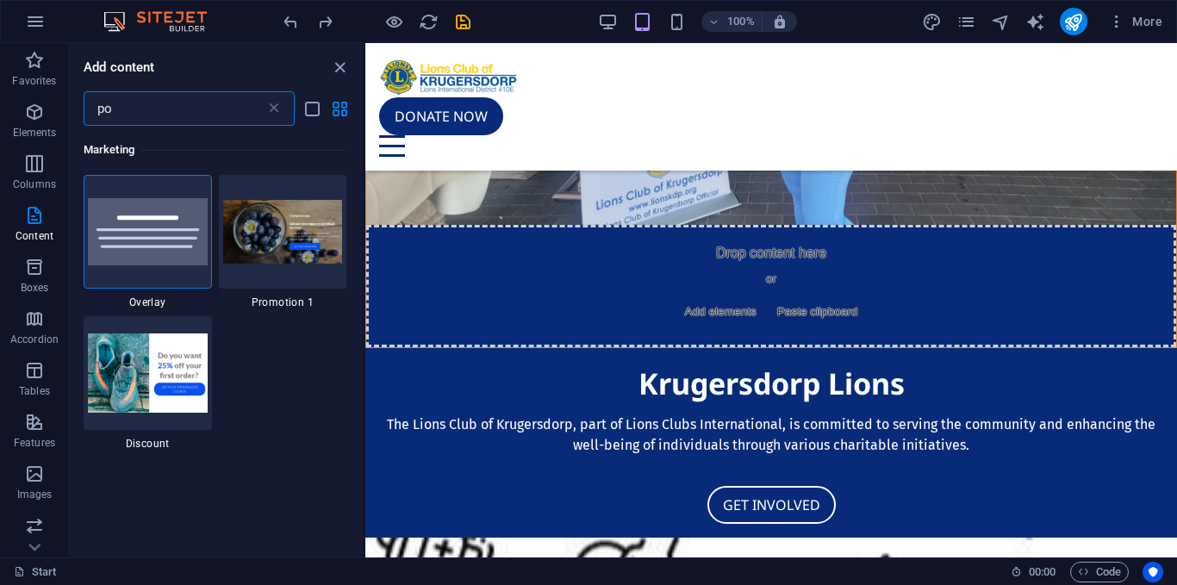
type input "p"
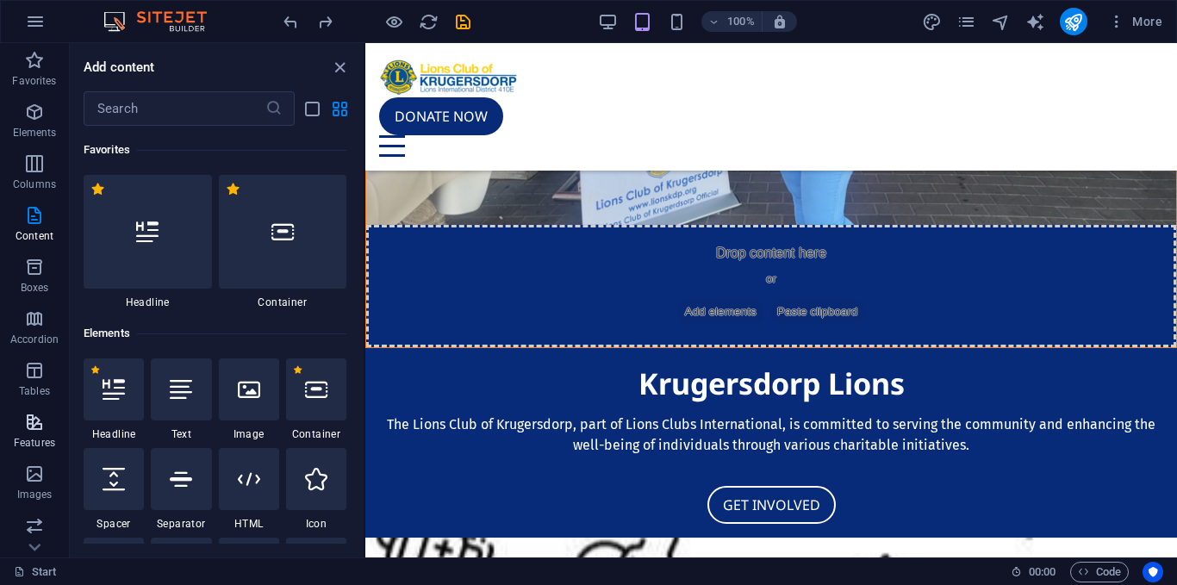
click at [33, 419] on icon "button" at bounding box center [34, 422] width 21 height 21
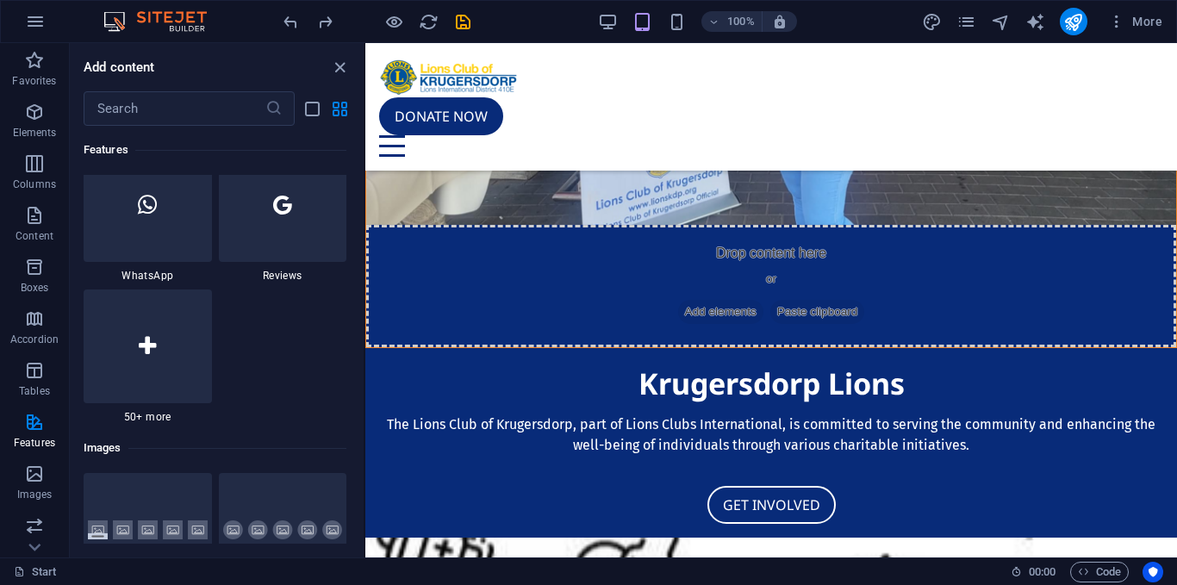
scroll to position [8436, 0]
click at [167, 348] on div at bounding box center [148, 346] width 128 height 114
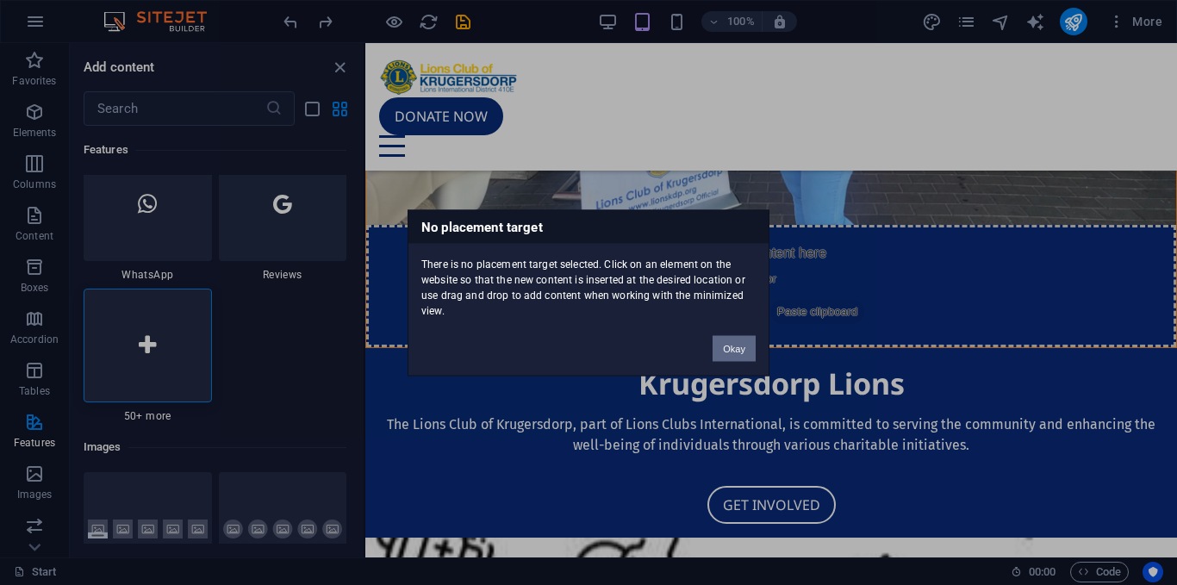
click at [736, 343] on button "Okay" at bounding box center [733, 348] width 43 height 26
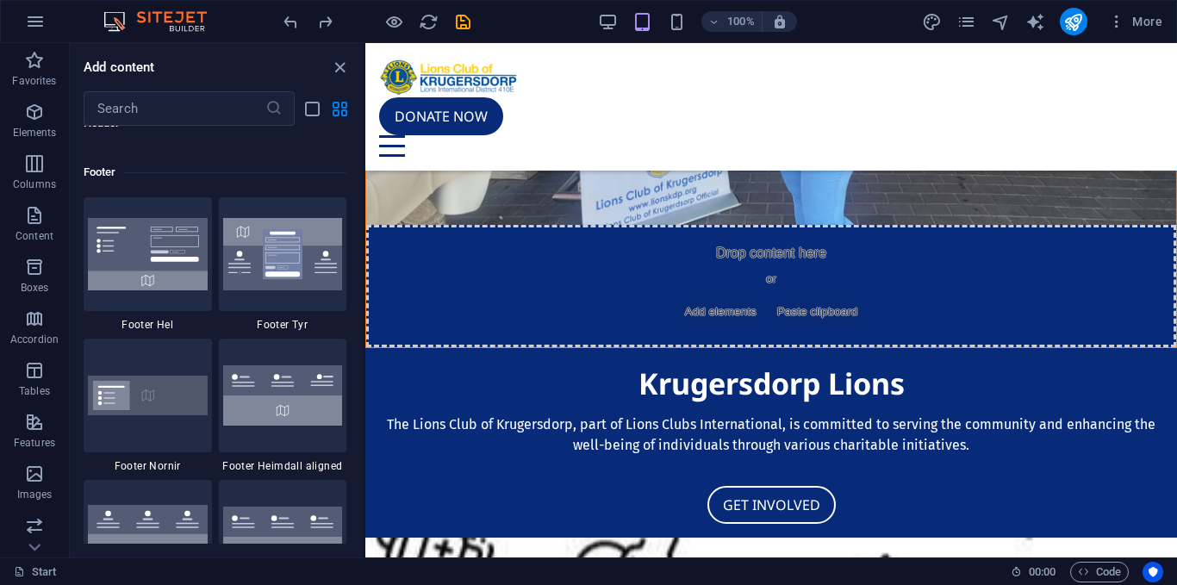
scroll to position [11454, 0]
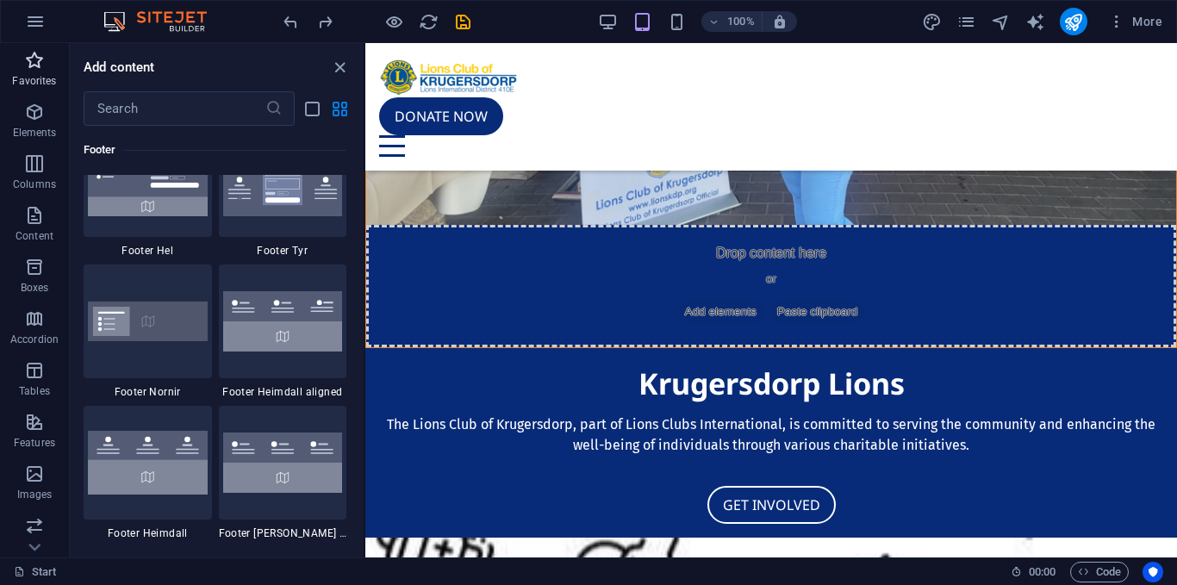
click at [30, 70] on icon "button" at bounding box center [34, 60] width 21 height 21
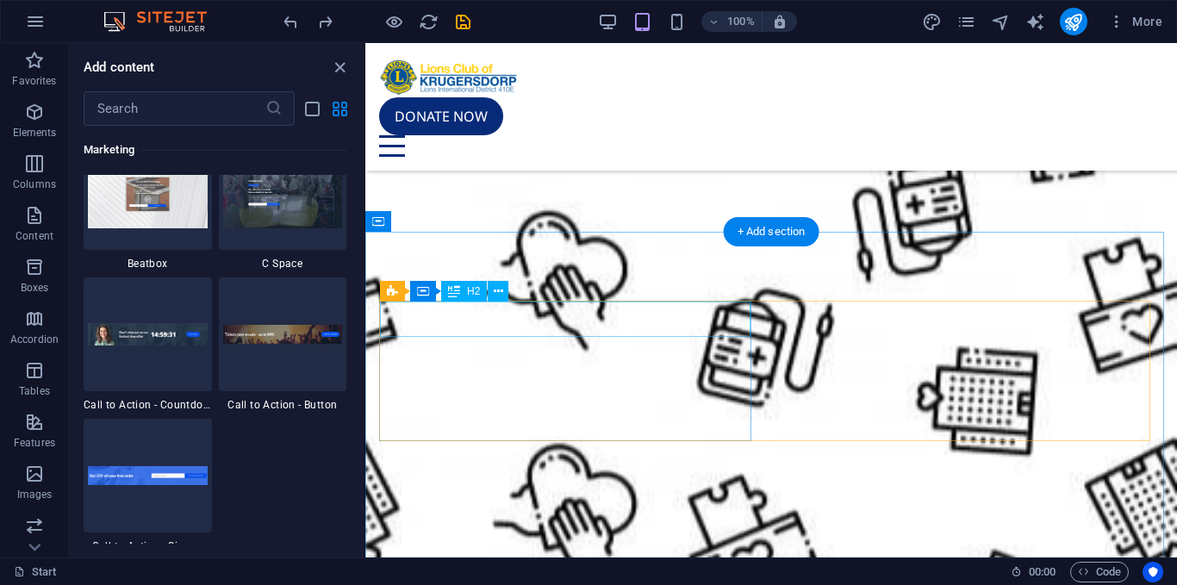
scroll to position [897, 0]
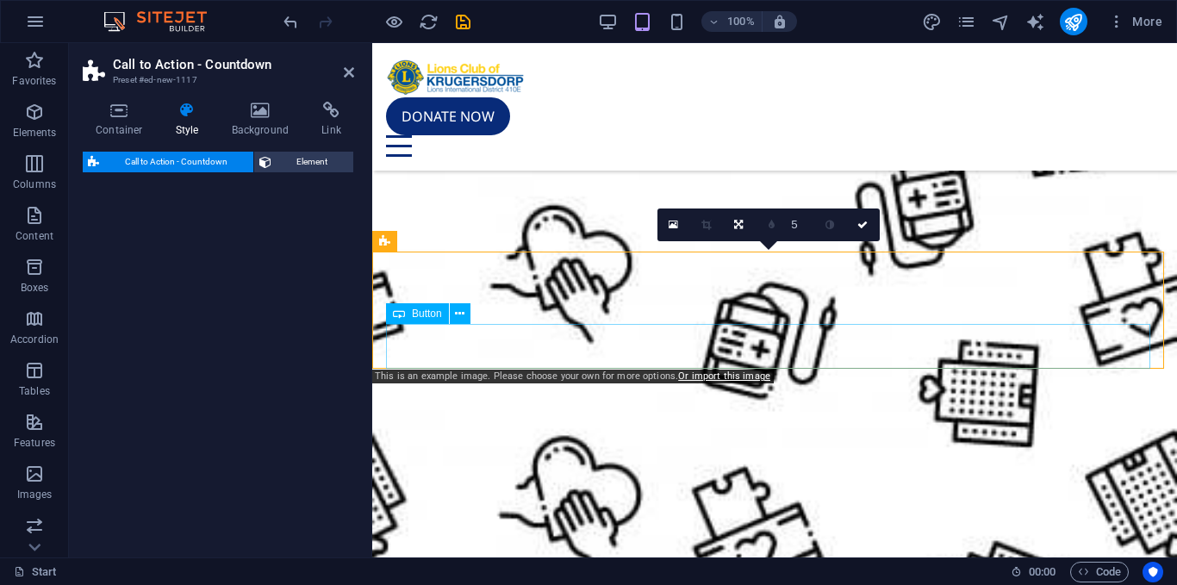
select select "rem"
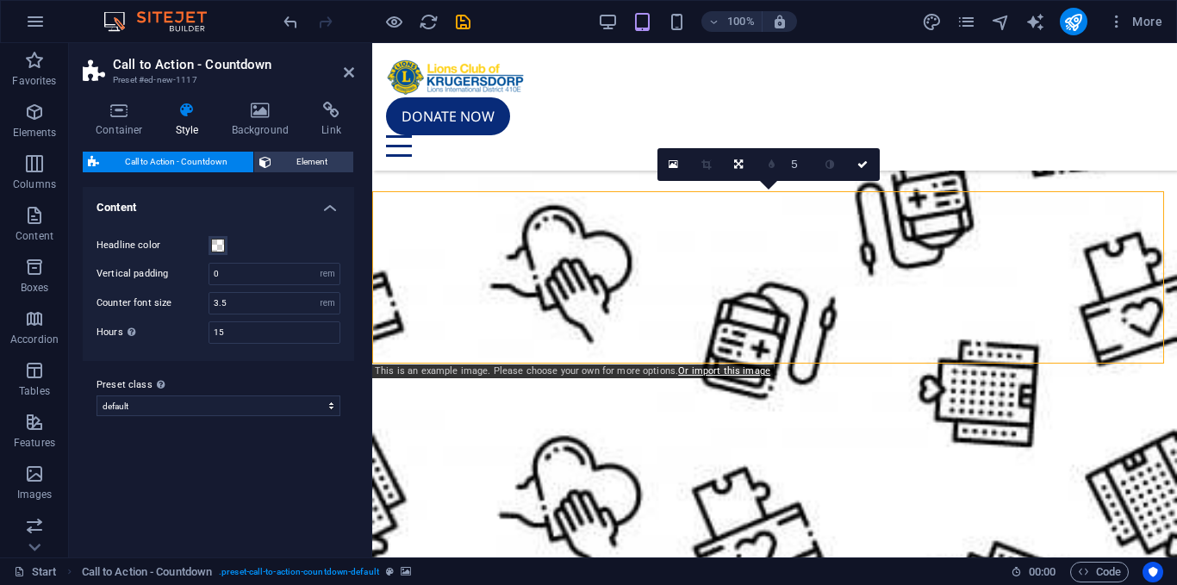
scroll to position [958, 0]
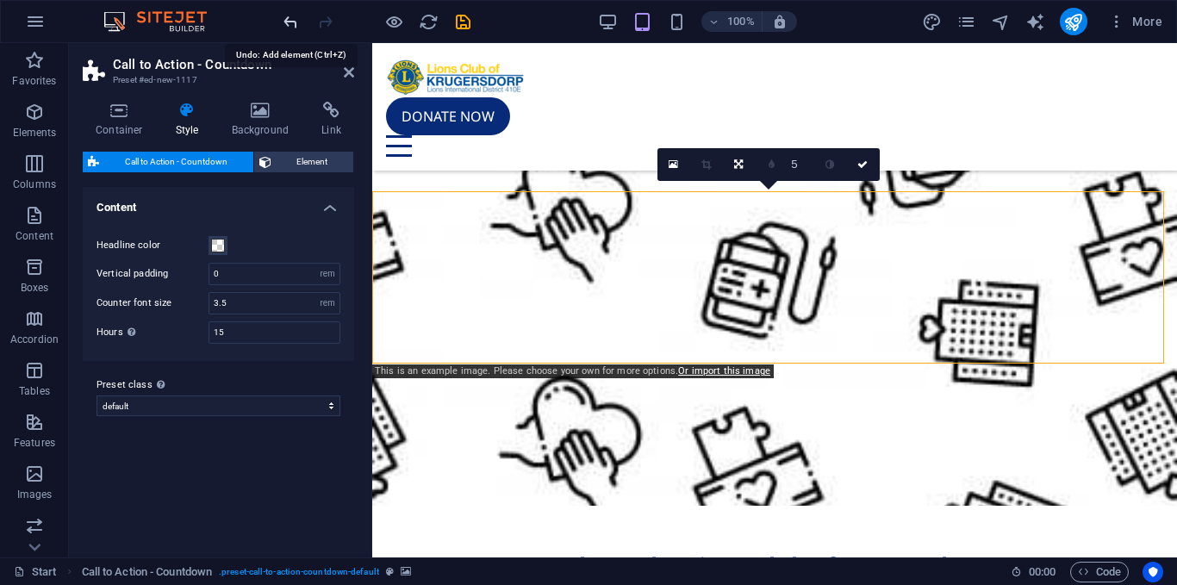
click at [289, 20] on icon "undo" at bounding box center [291, 22] width 20 height 20
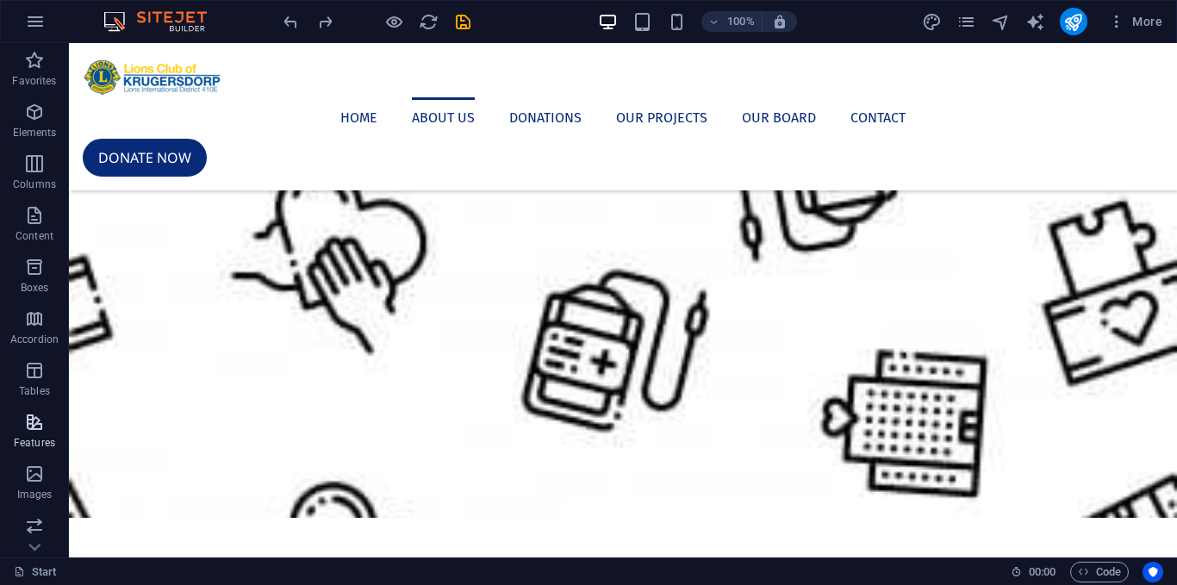
click at [42, 413] on icon "button" at bounding box center [34, 422] width 21 height 21
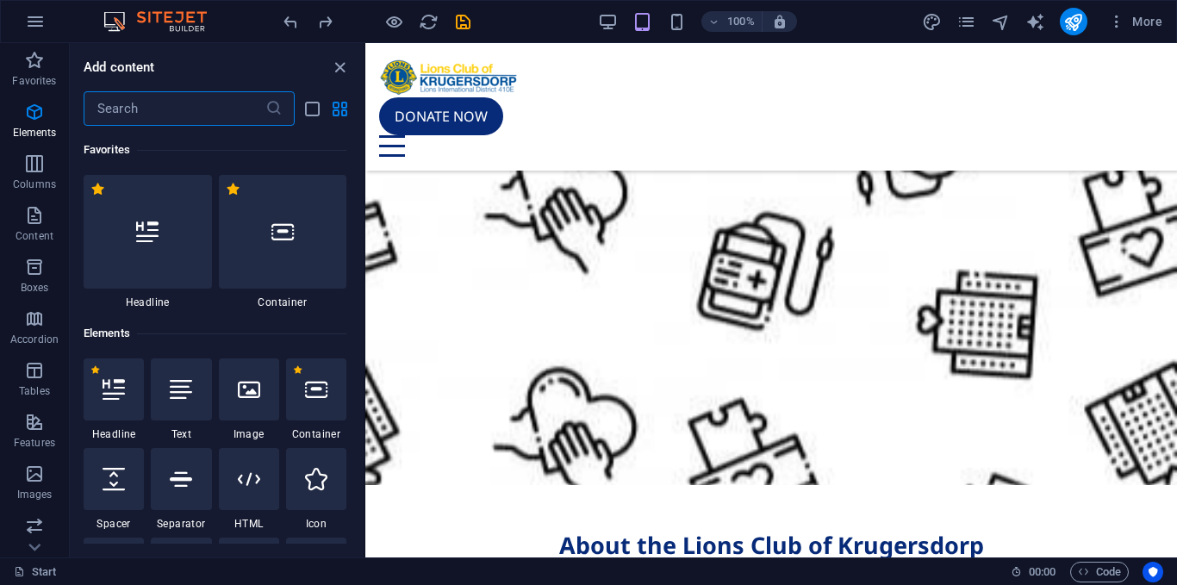
scroll to position [6714, 0]
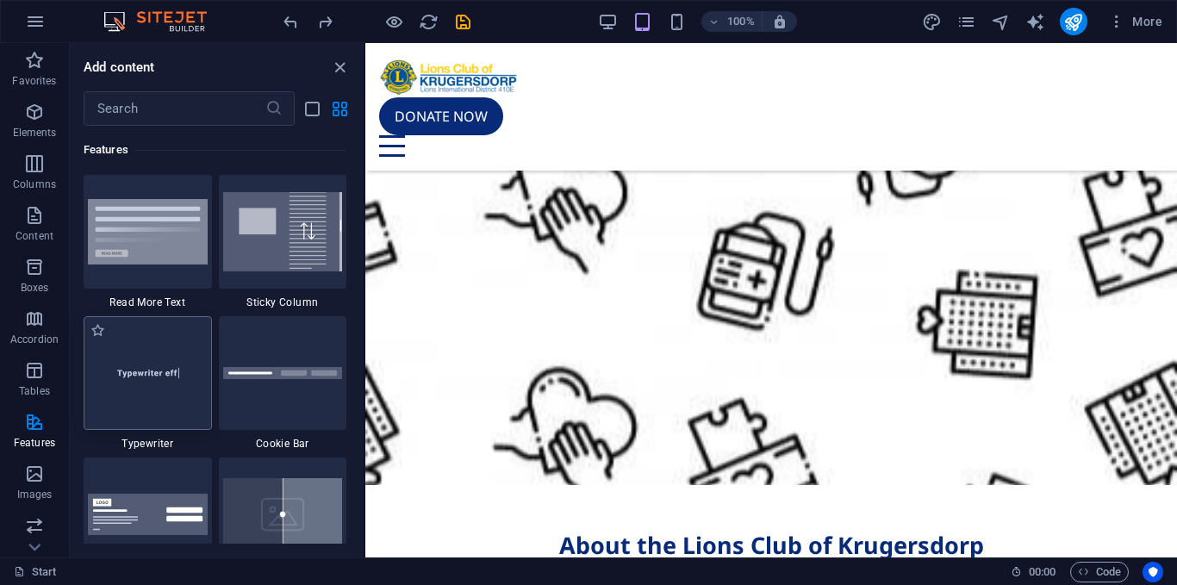
click at [131, 349] on img at bounding box center [148, 372] width 120 height 79
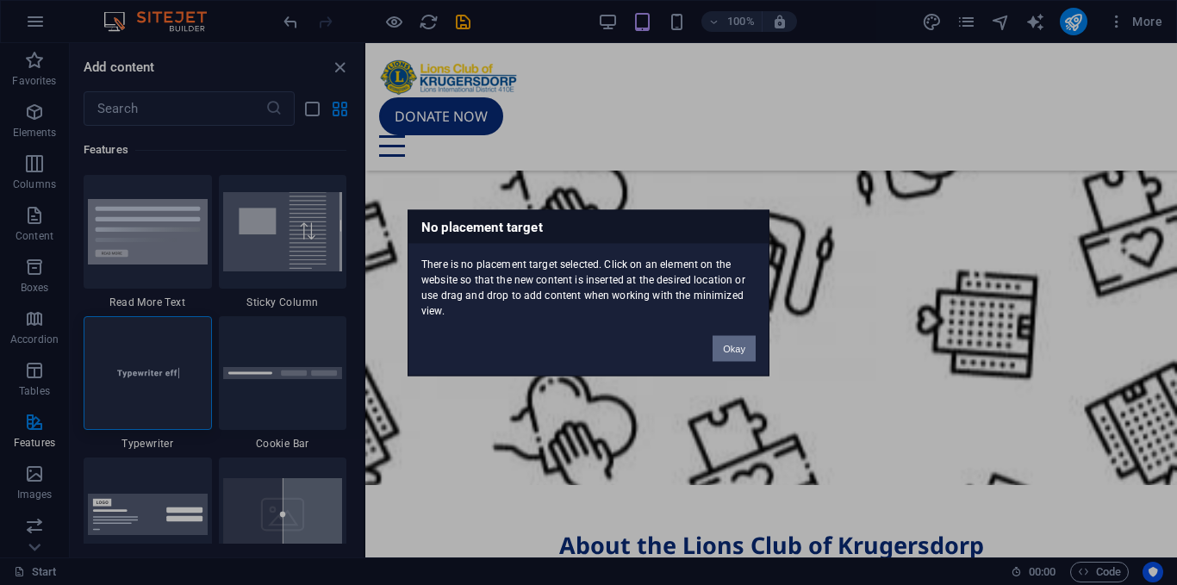
click at [728, 357] on button "Okay" at bounding box center [733, 348] width 43 height 26
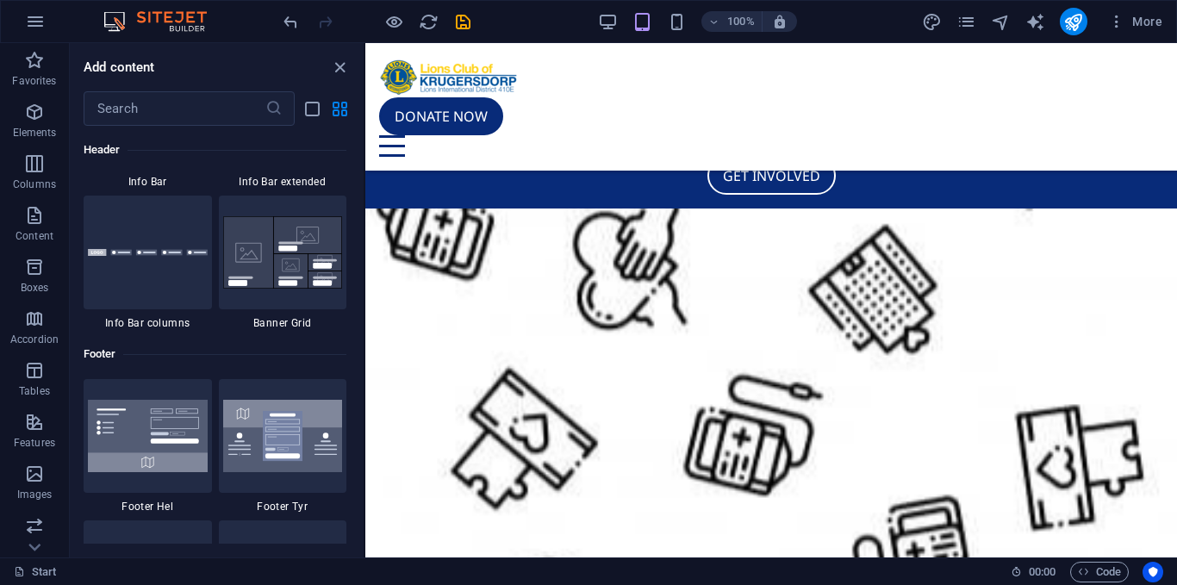
scroll to position [11200, 0]
click at [39, 423] on icon "button" at bounding box center [34, 422] width 21 height 21
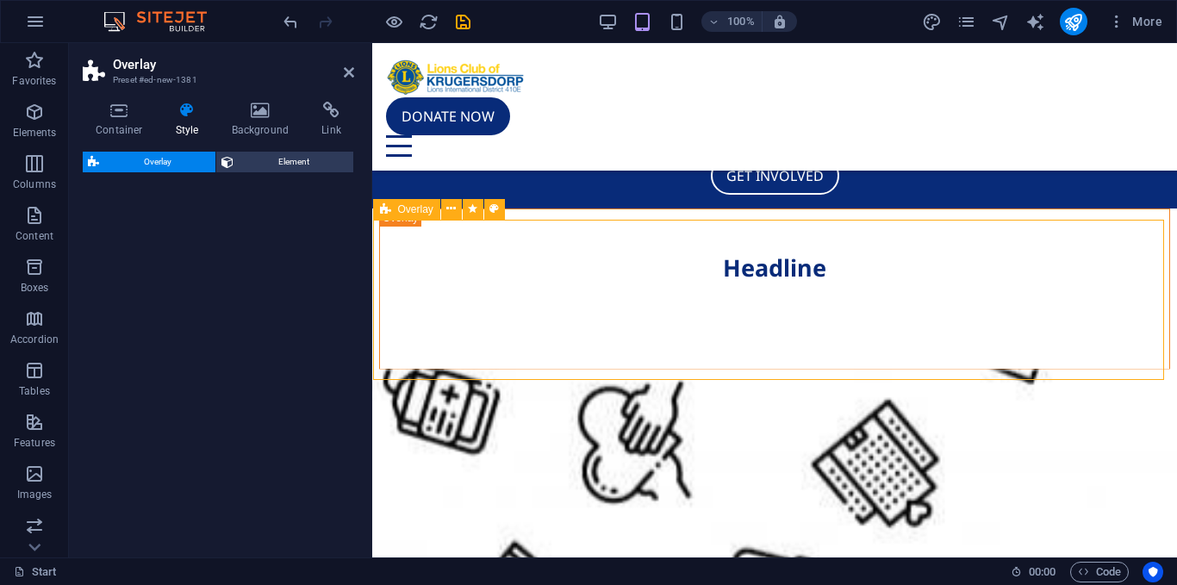
scroll to position [209, 0]
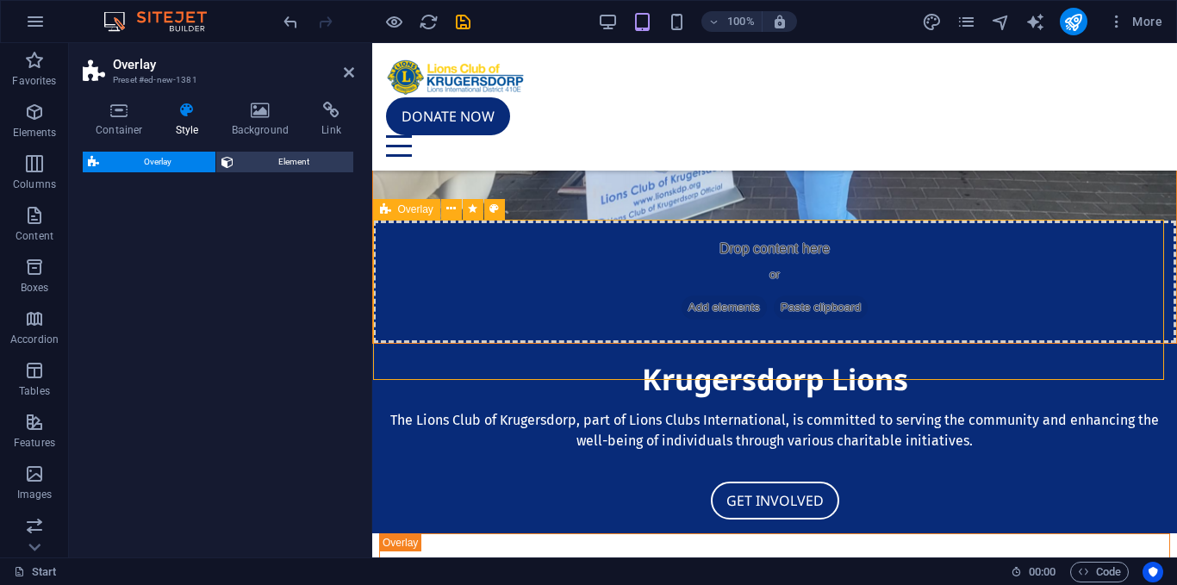
select select "rem"
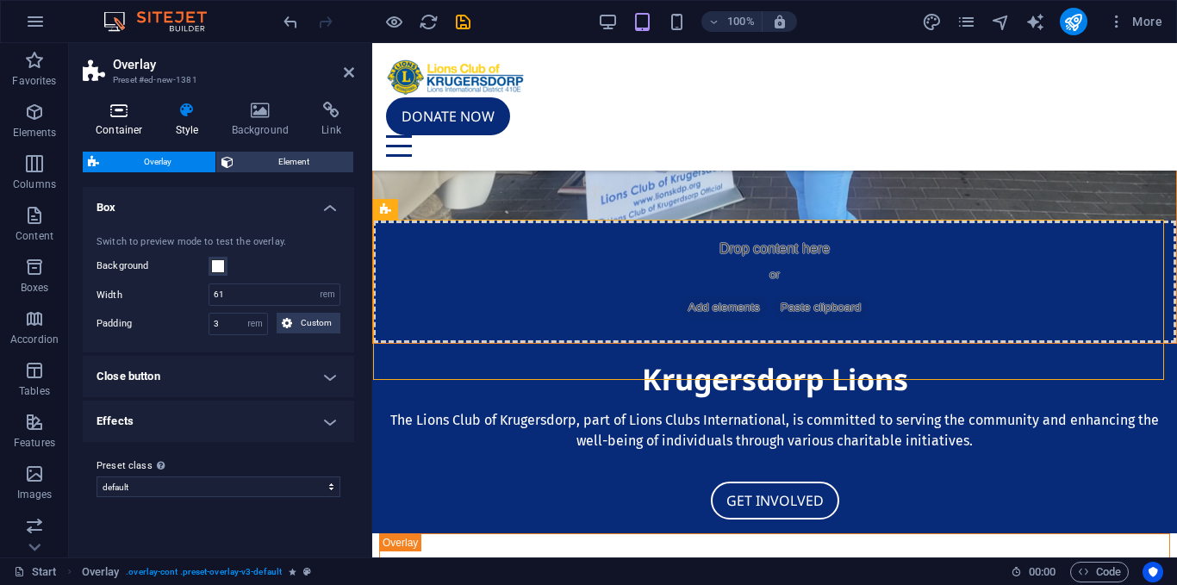
click at [113, 115] on icon at bounding box center [119, 110] width 73 height 17
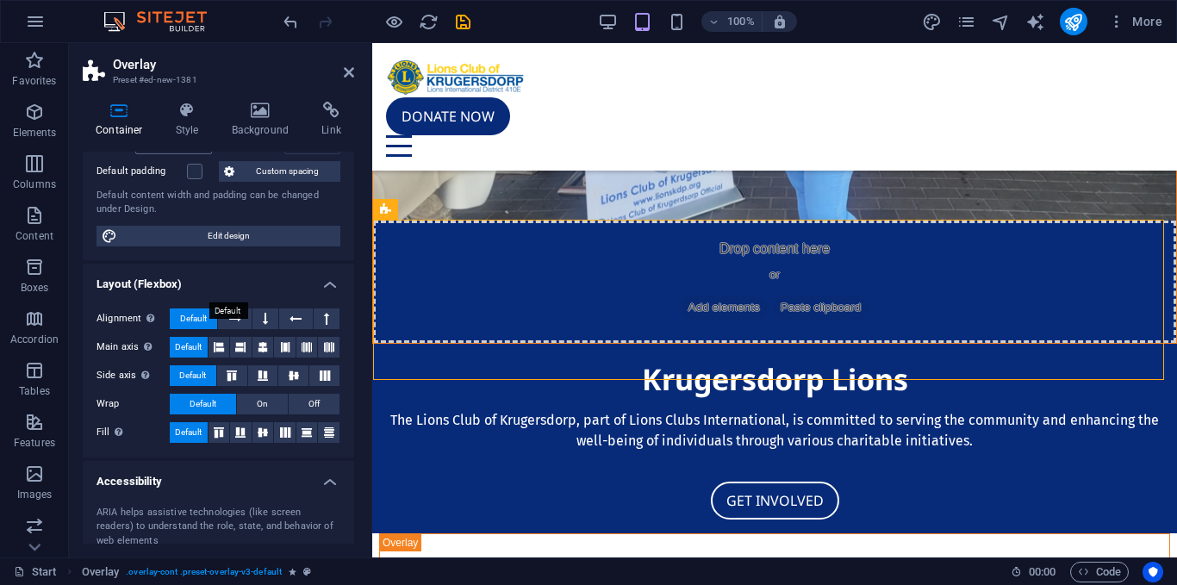
scroll to position [305, 0]
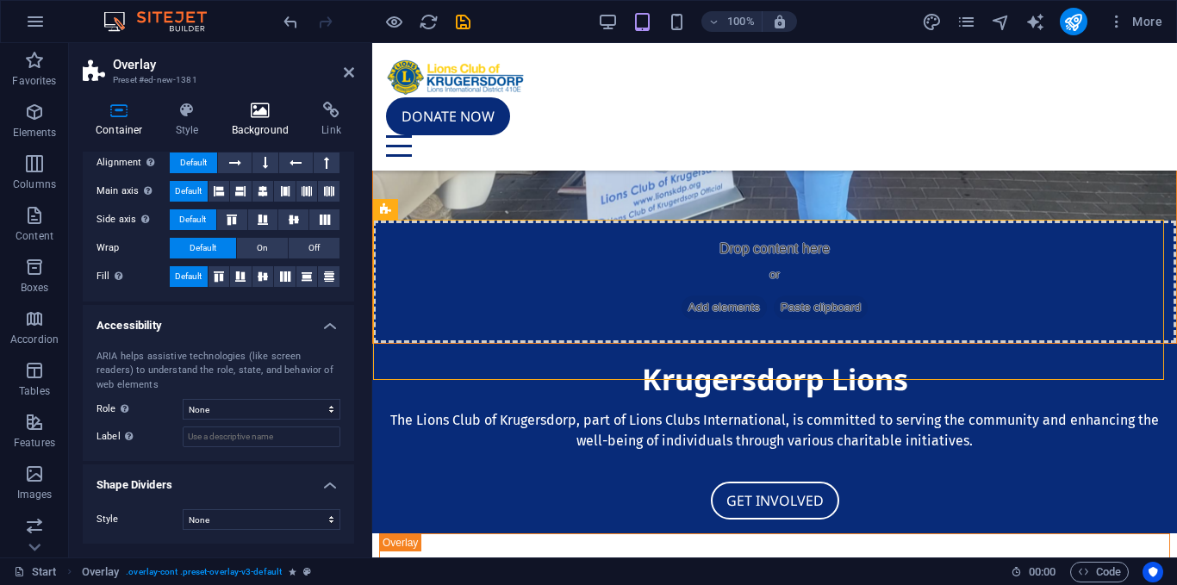
click at [267, 127] on h4 "Background" at bounding box center [264, 120] width 90 height 36
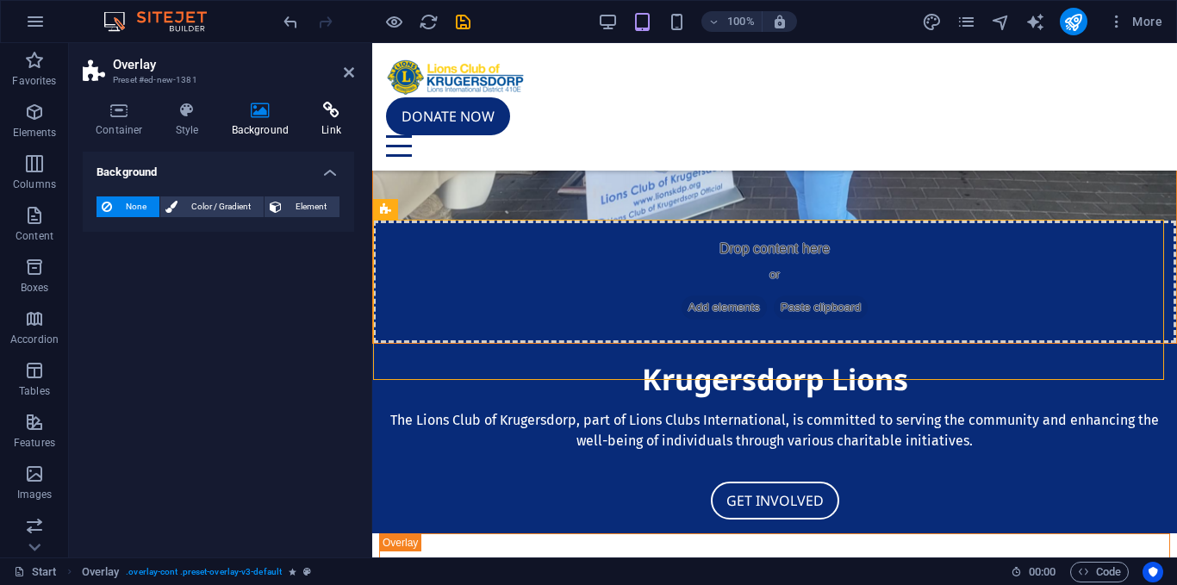
click at [325, 102] on icon at bounding box center [331, 110] width 46 height 17
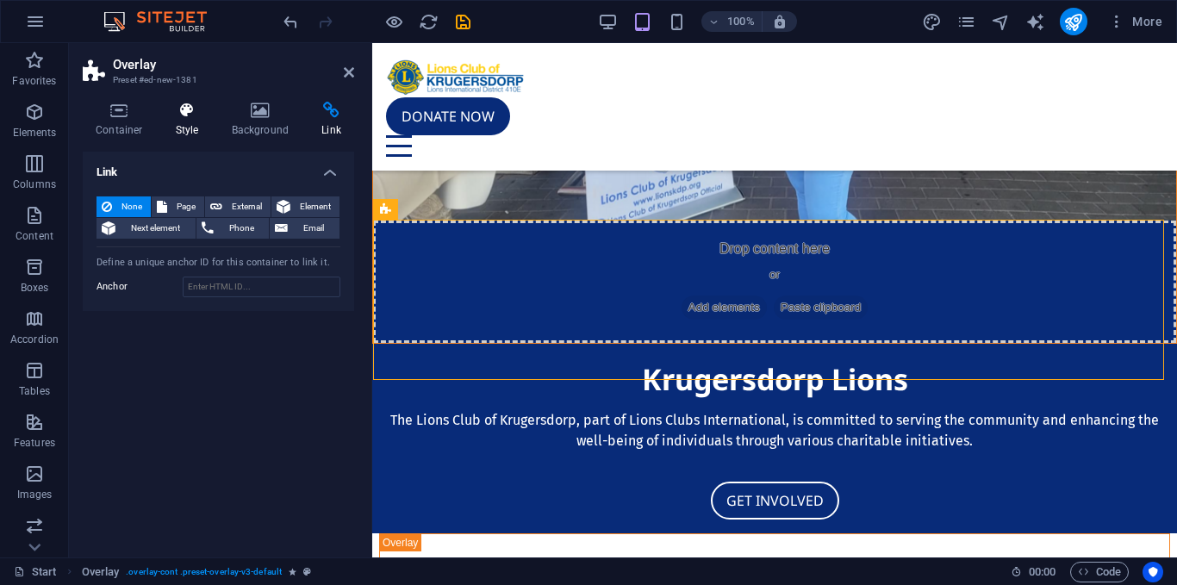
click at [194, 121] on h4 "Style" at bounding box center [191, 120] width 56 height 36
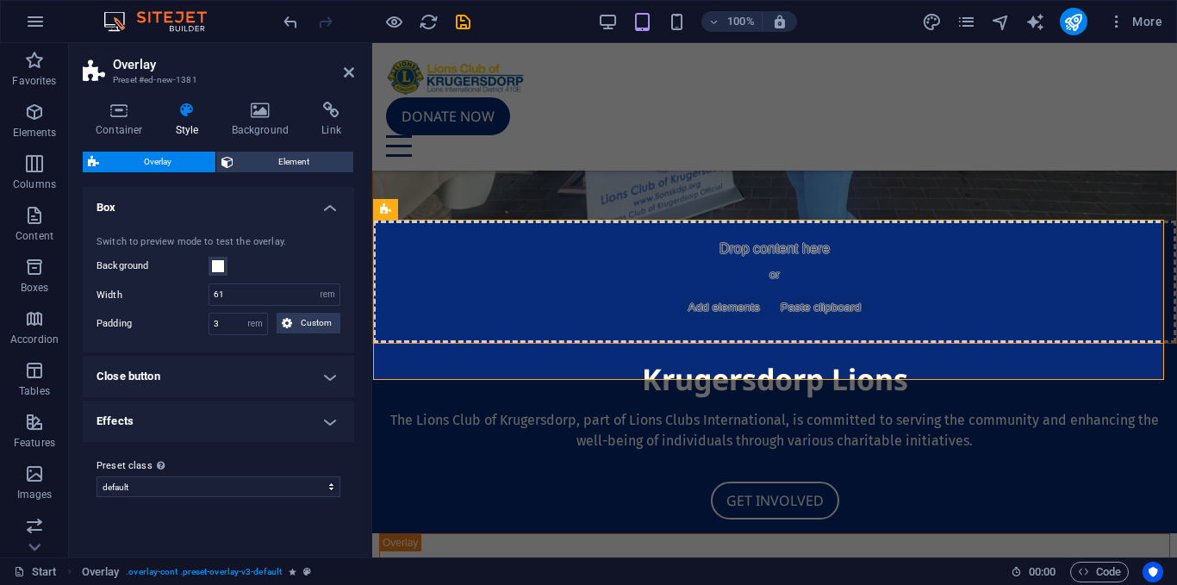
click at [282, 419] on h4 "Effects" at bounding box center [218, 421] width 271 height 41
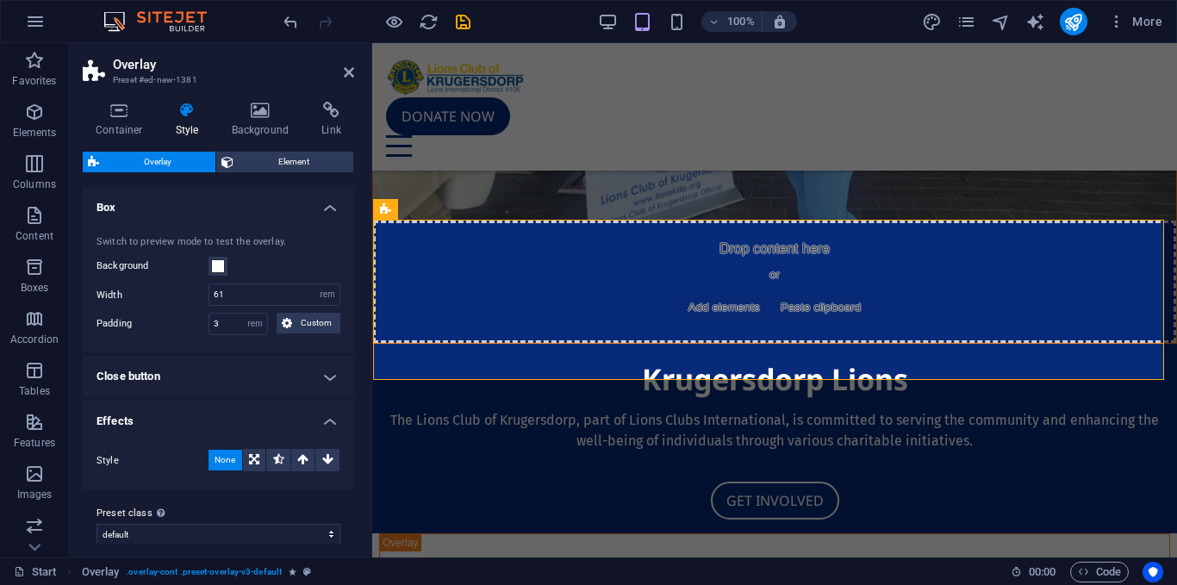
scroll to position [15, 0]
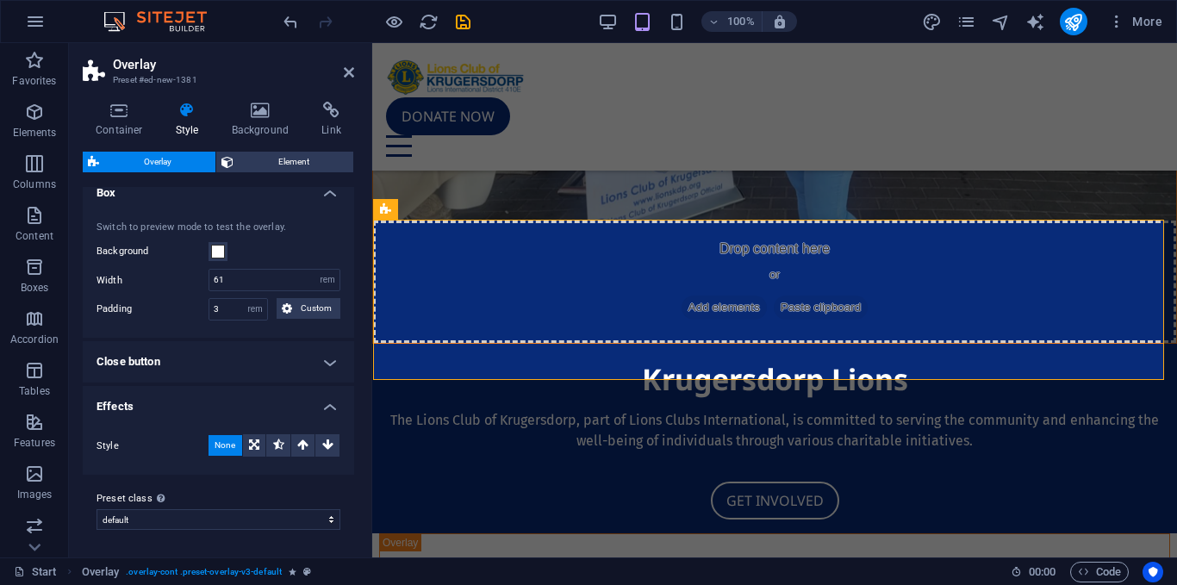
click at [236, 363] on h4 "Close button" at bounding box center [218, 361] width 271 height 41
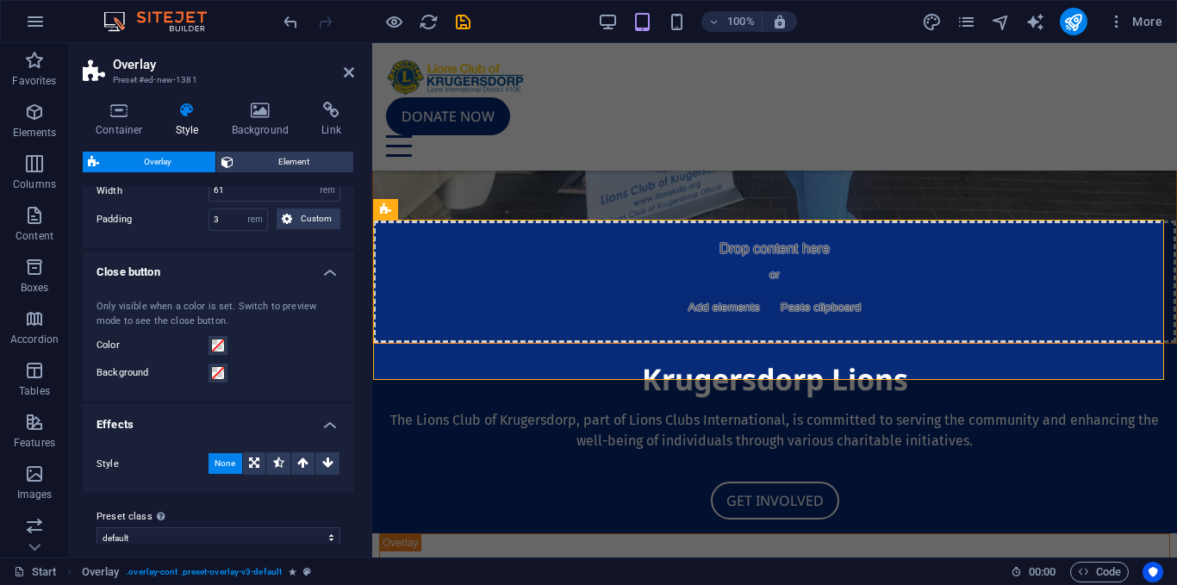
scroll to position [122, 0]
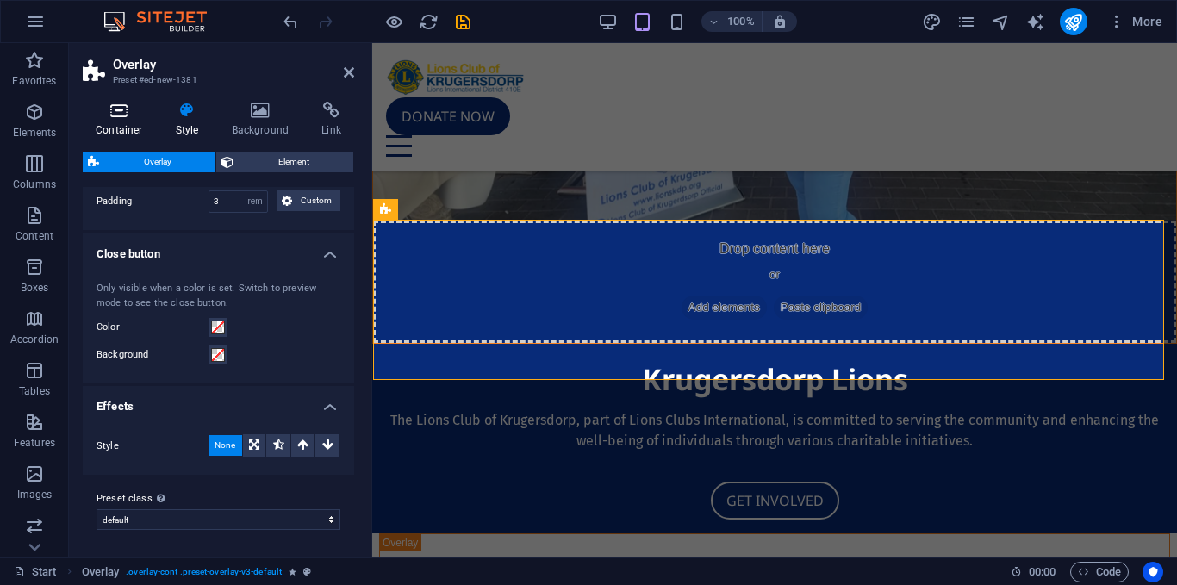
click at [136, 122] on h4 "Container" at bounding box center [123, 120] width 80 height 36
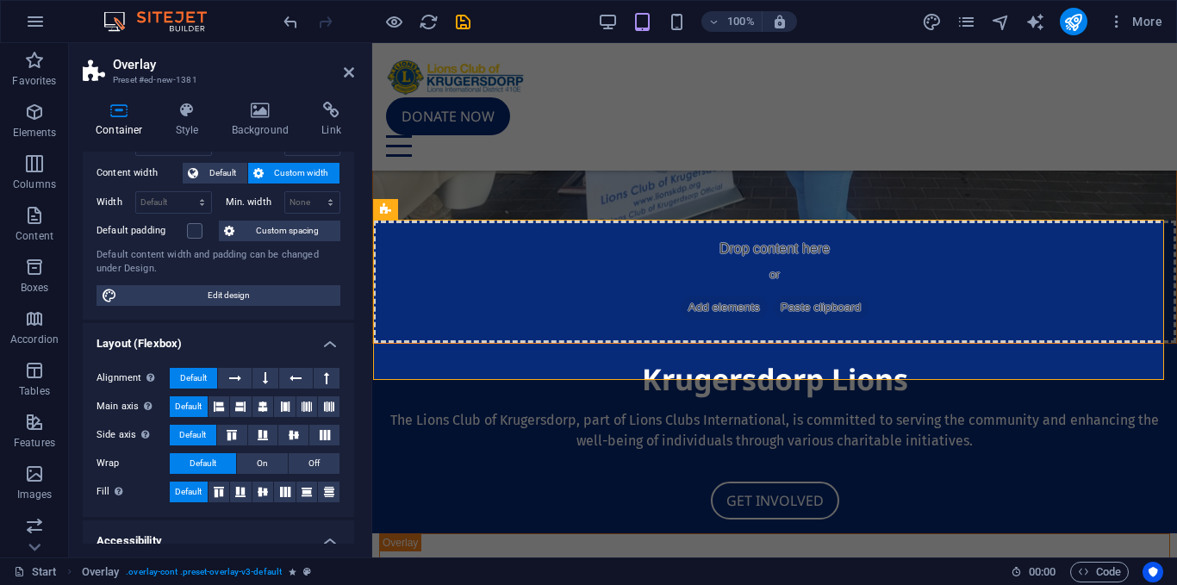
scroll to position [0, 0]
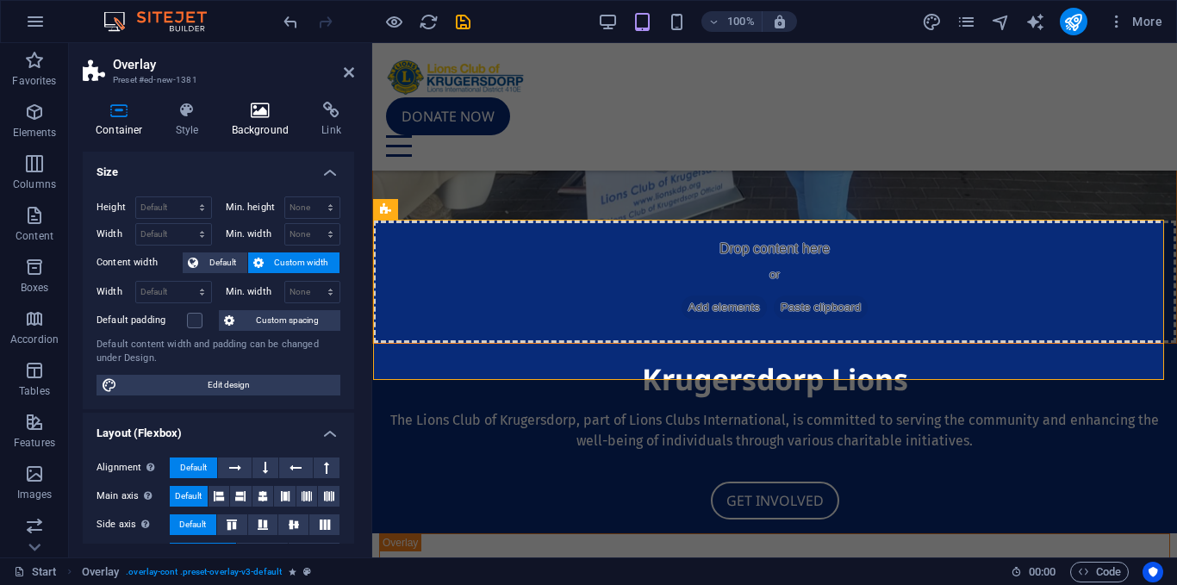
click at [306, 109] on h4 "Background" at bounding box center [264, 120] width 90 height 36
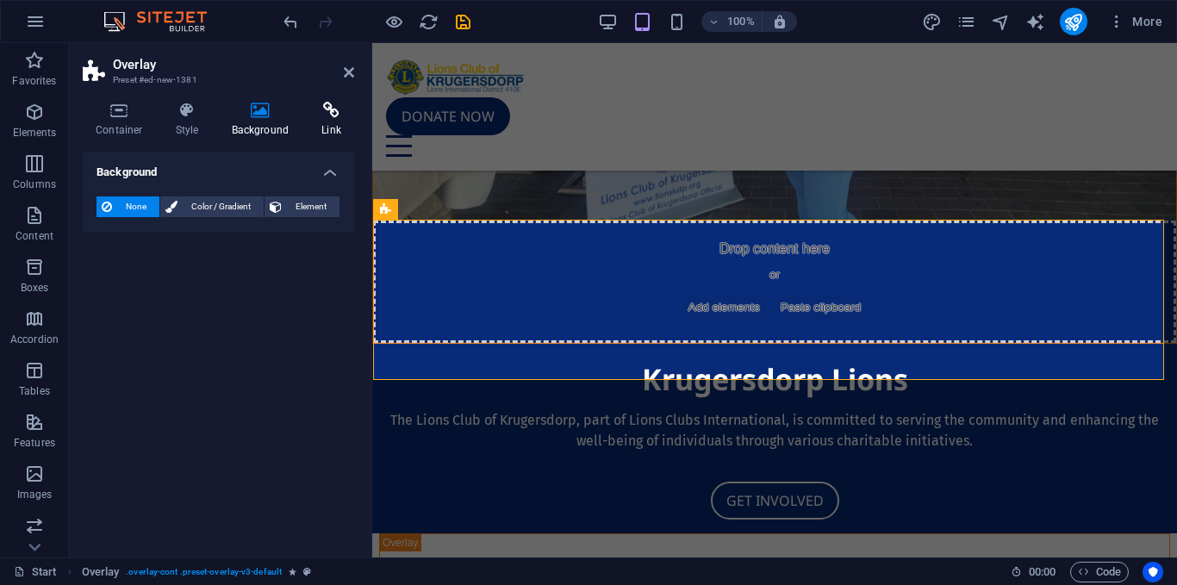
click at [348, 115] on icon at bounding box center [331, 110] width 46 height 17
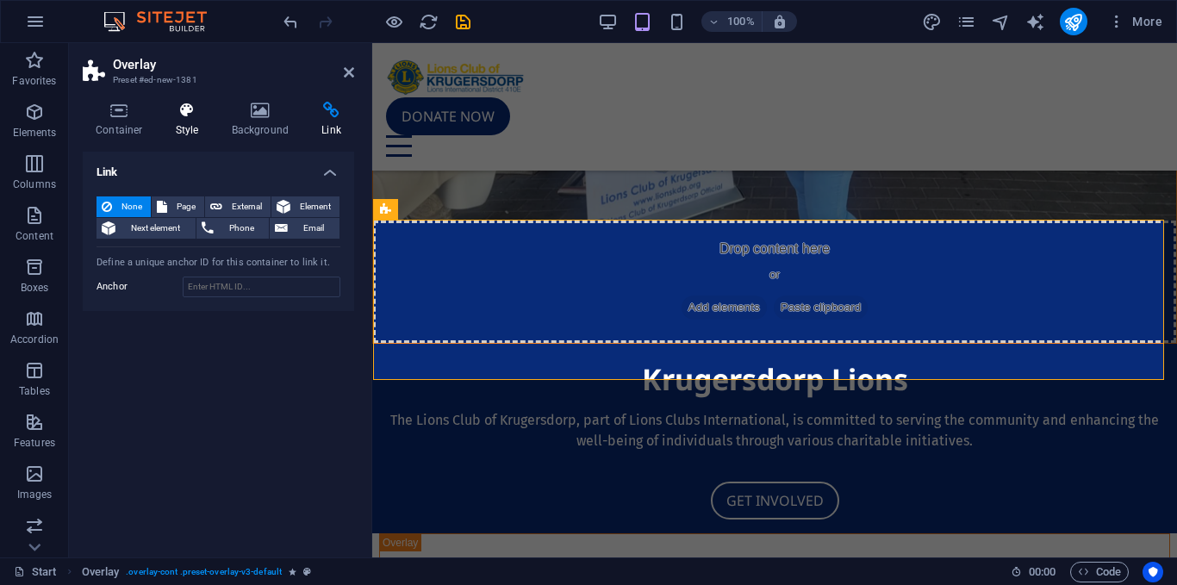
click at [163, 127] on h4 "Style" at bounding box center [191, 120] width 56 height 36
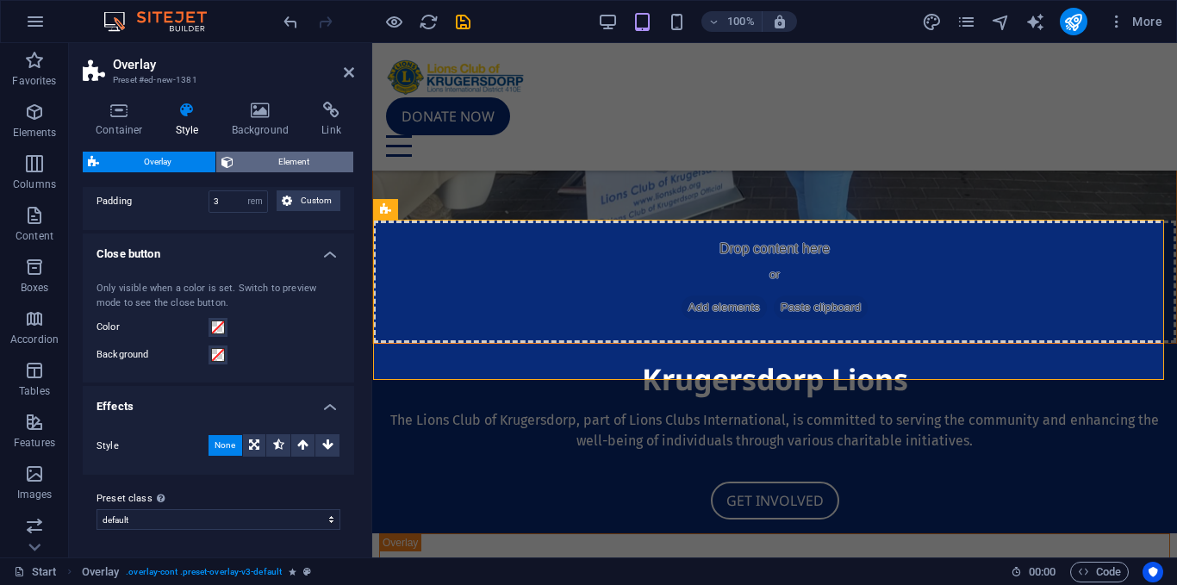
click at [229, 159] on icon at bounding box center [227, 162] width 12 height 21
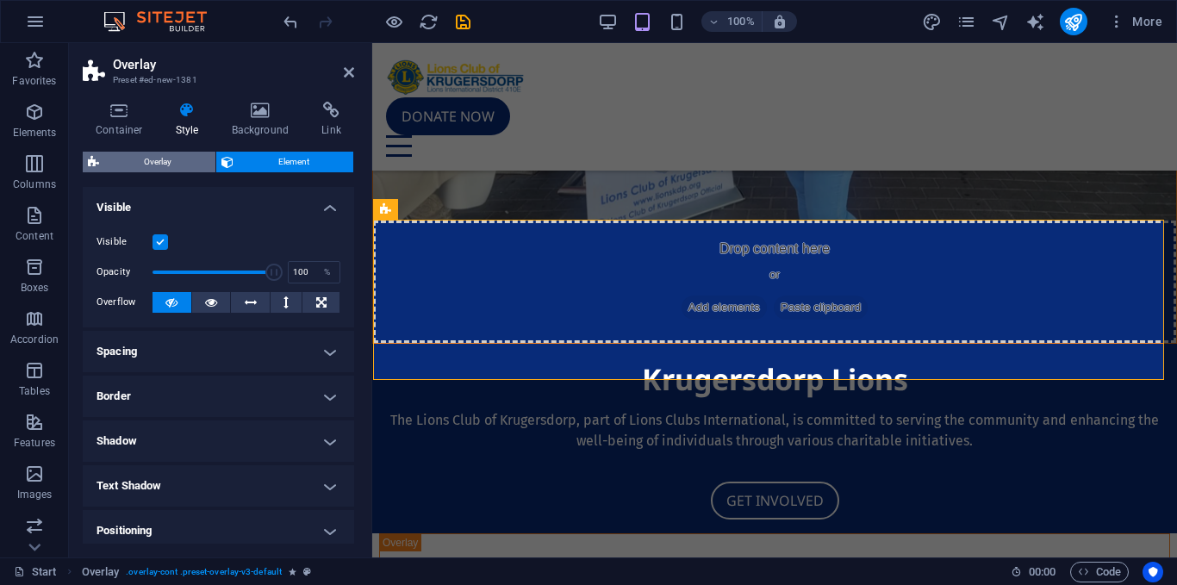
click at [163, 152] on span "Overlay" at bounding box center [157, 162] width 106 height 21
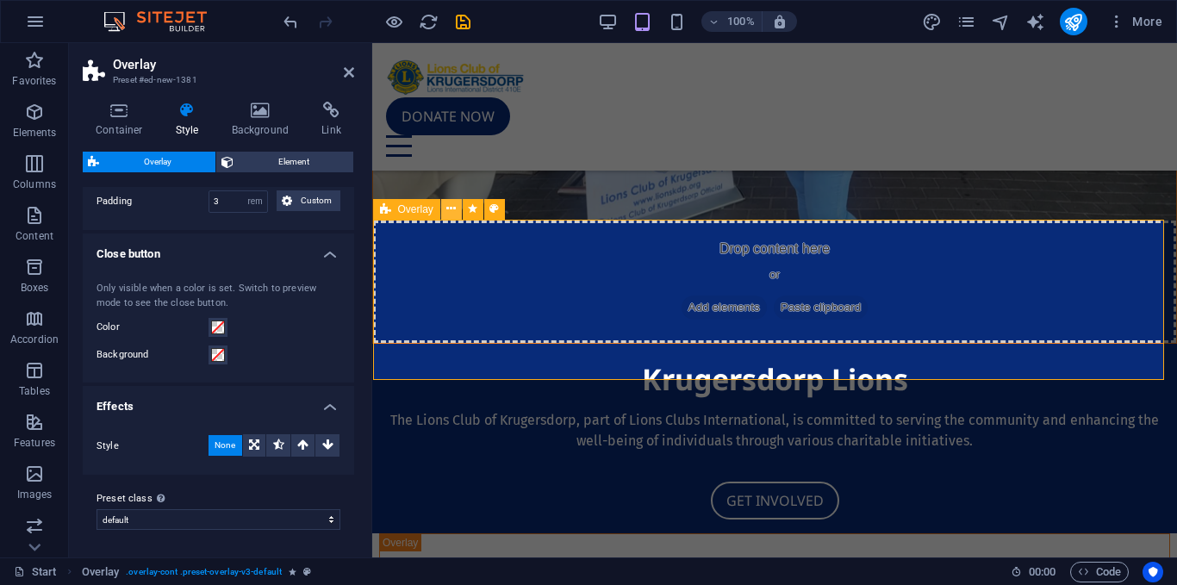
click at [445, 212] on button at bounding box center [451, 209] width 21 height 21
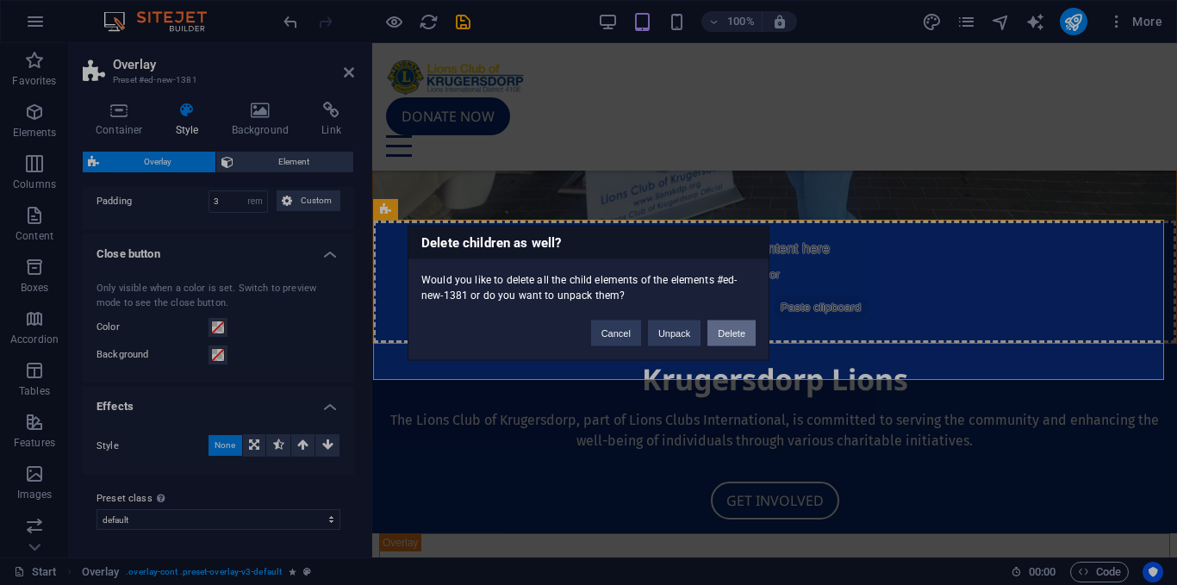
click at [727, 330] on button "Delete" at bounding box center [731, 333] width 48 height 26
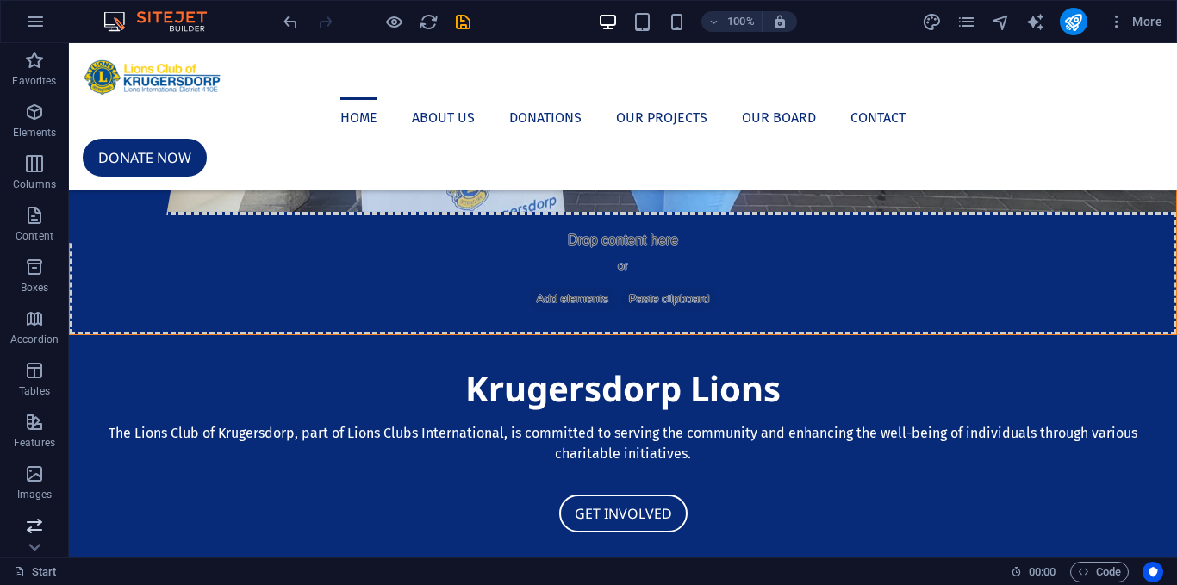
click at [15, 529] on span "Slider" at bounding box center [34, 535] width 69 height 41
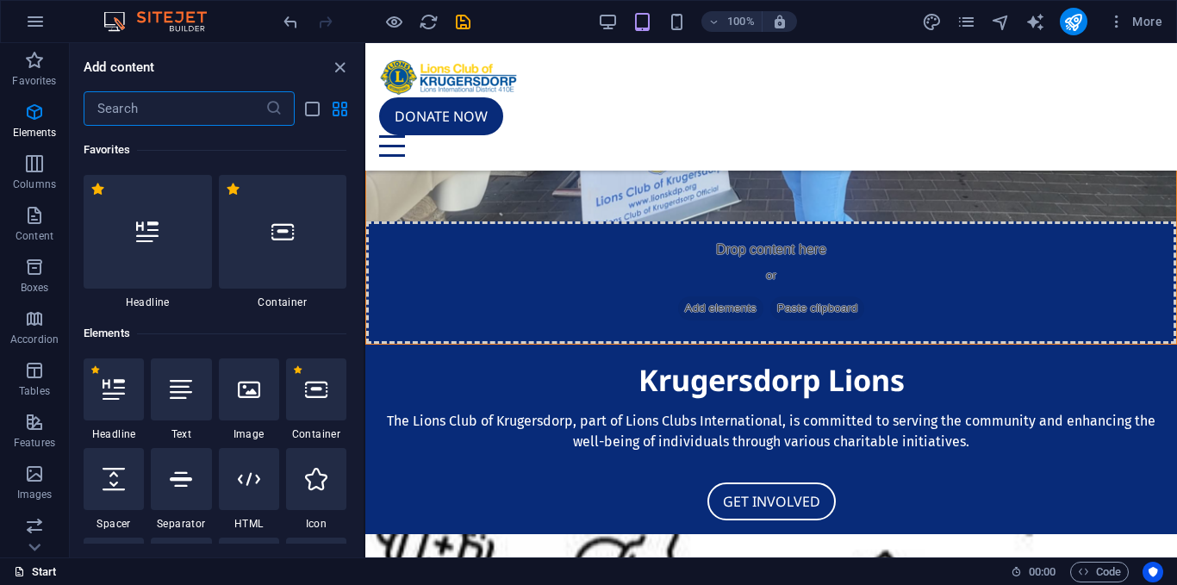
scroll to position [9764, 0]
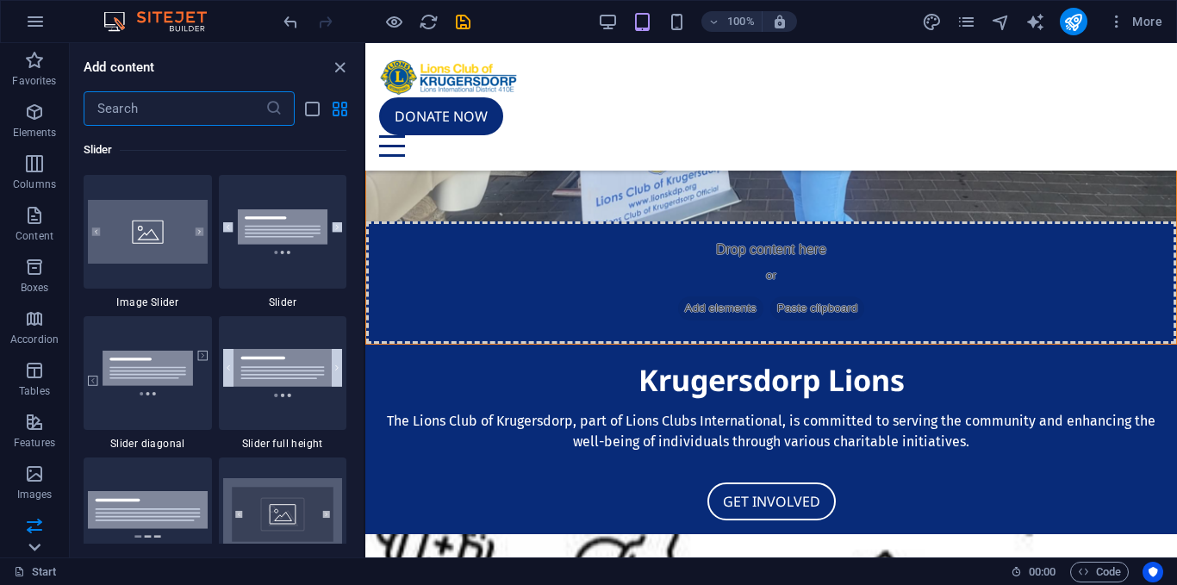
click at [31, 65] on icon at bounding box center [34, 53] width 24 height 24
click at [32, 463] on icon "button" at bounding box center [34, 471] width 21 height 21
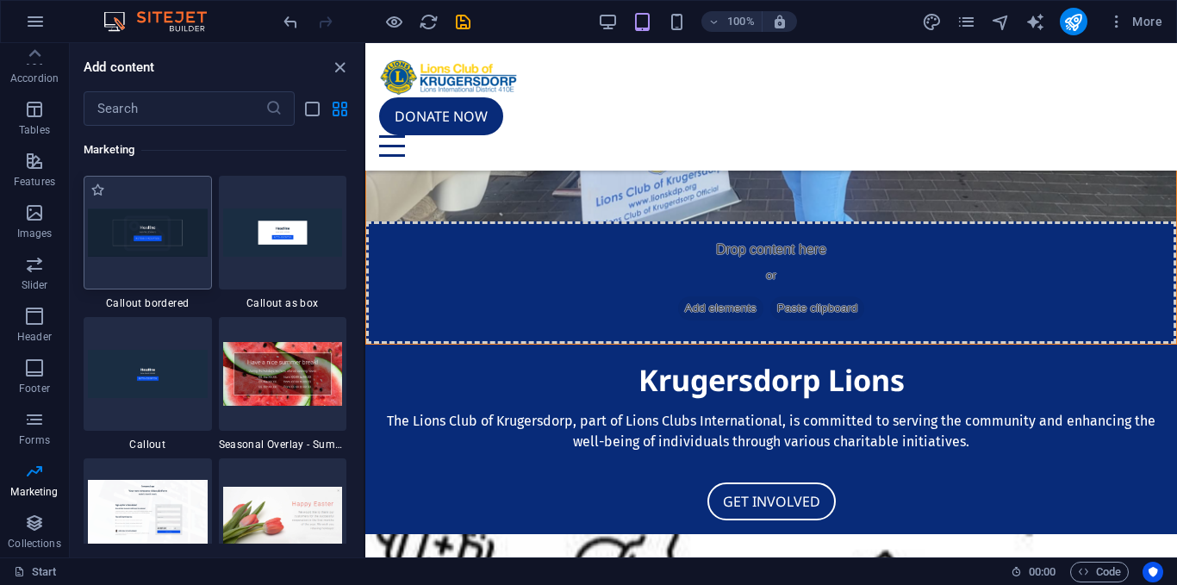
scroll to position [14161, 0]
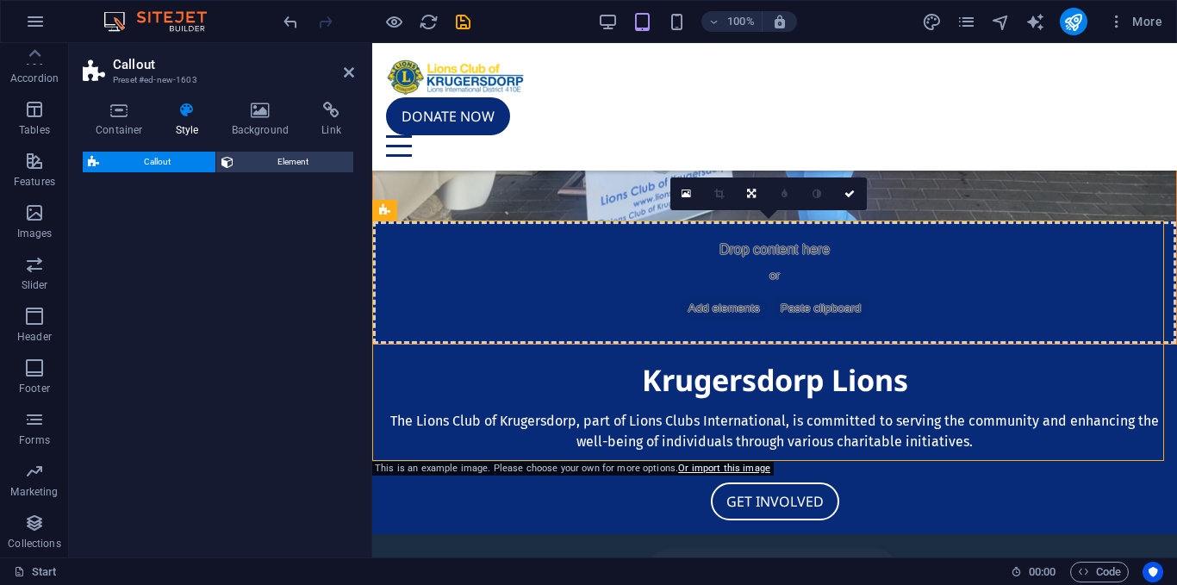
select select "rem"
select select "px"
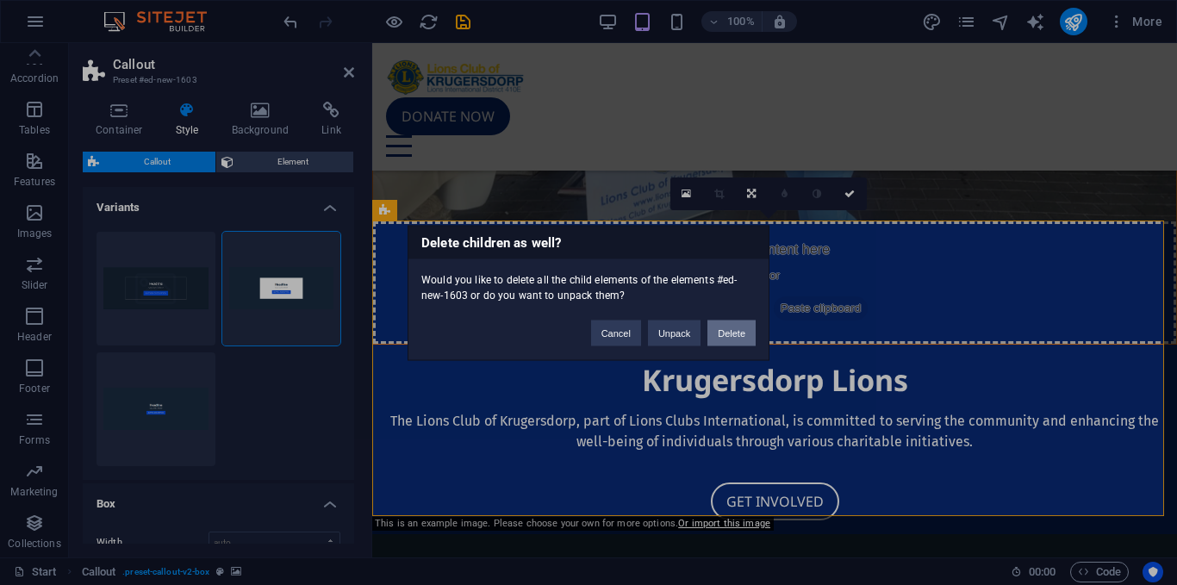
click at [733, 337] on button "Delete" at bounding box center [731, 333] width 48 height 26
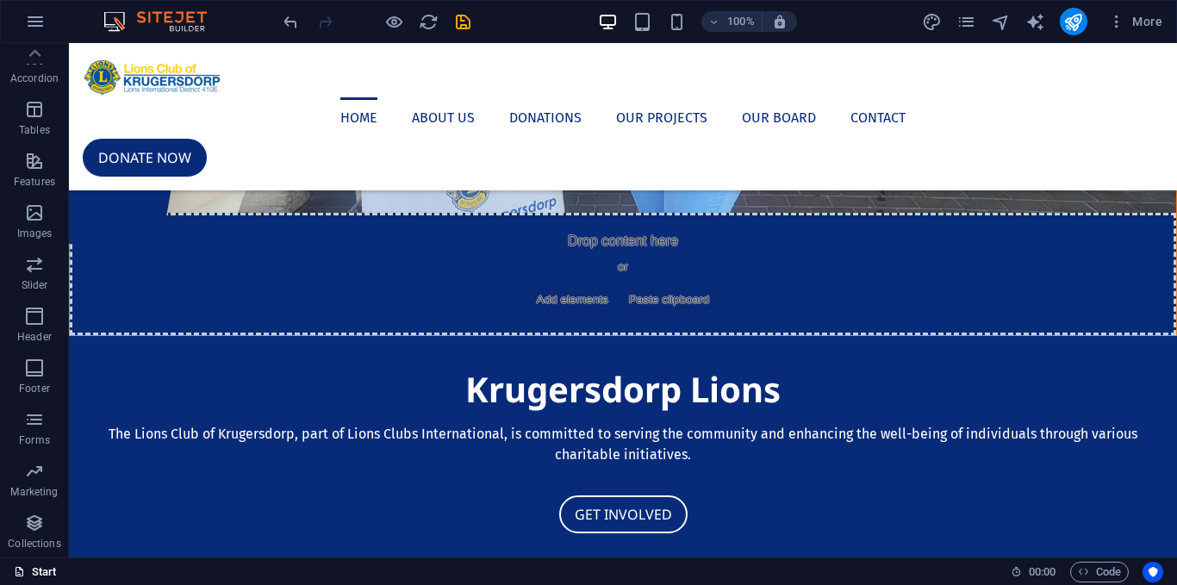
click at [43, 571] on link "Start" at bounding box center [35, 572] width 43 height 21
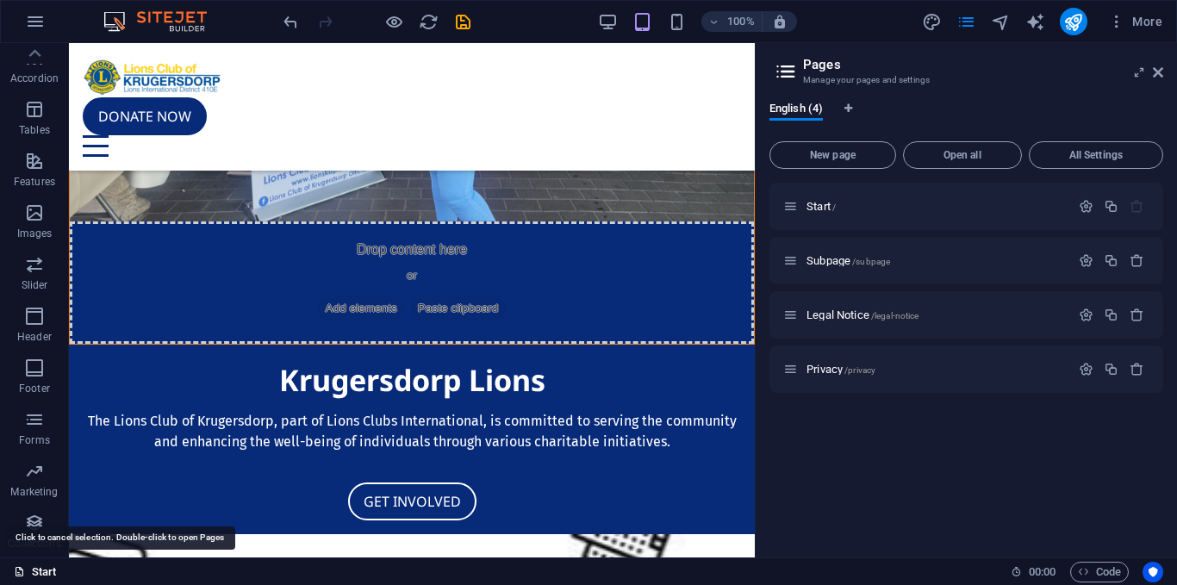
scroll to position [208, 0]
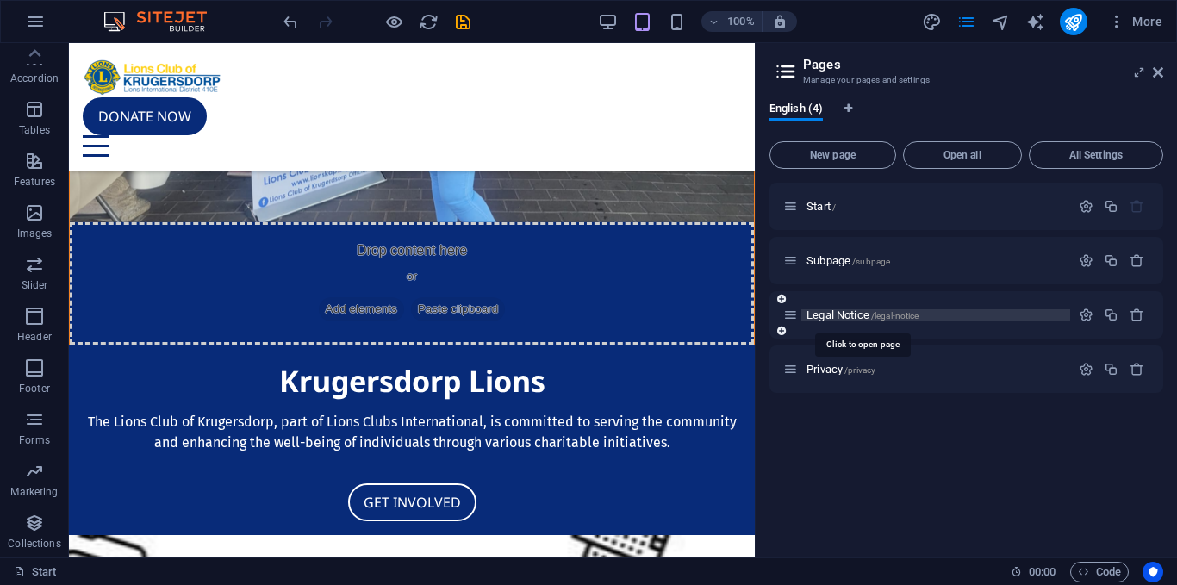
click at [854, 315] on span "Legal Notice /legal-notice" at bounding box center [862, 314] width 112 height 13
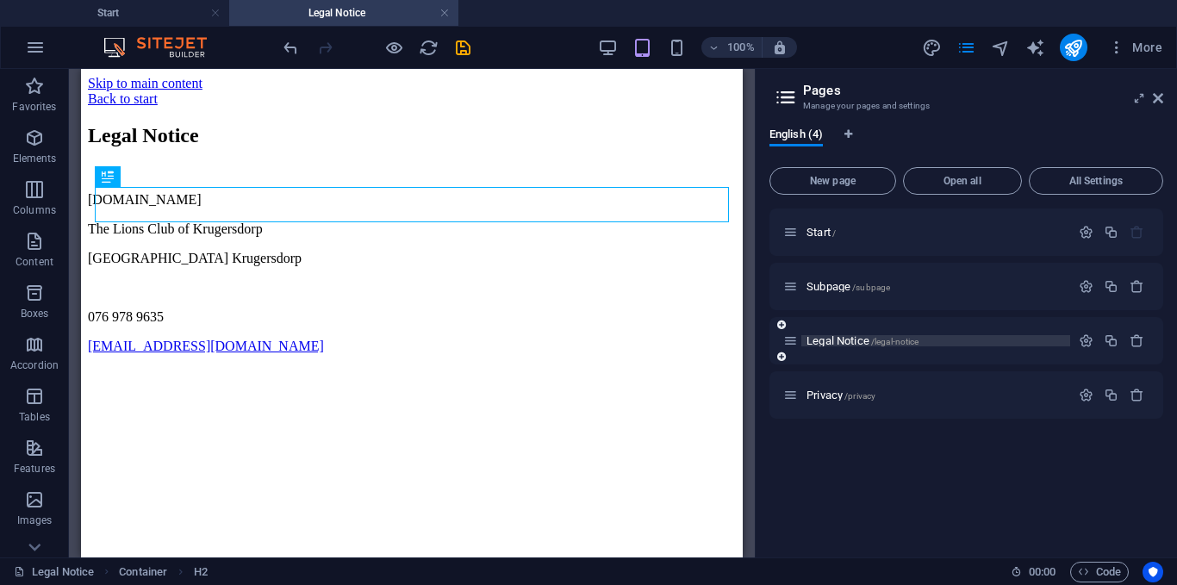
scroll to position [0, 0]
click at [900, 390] on p "Privacy /privacy" at bounding box center [935, 394] width 258 height 11
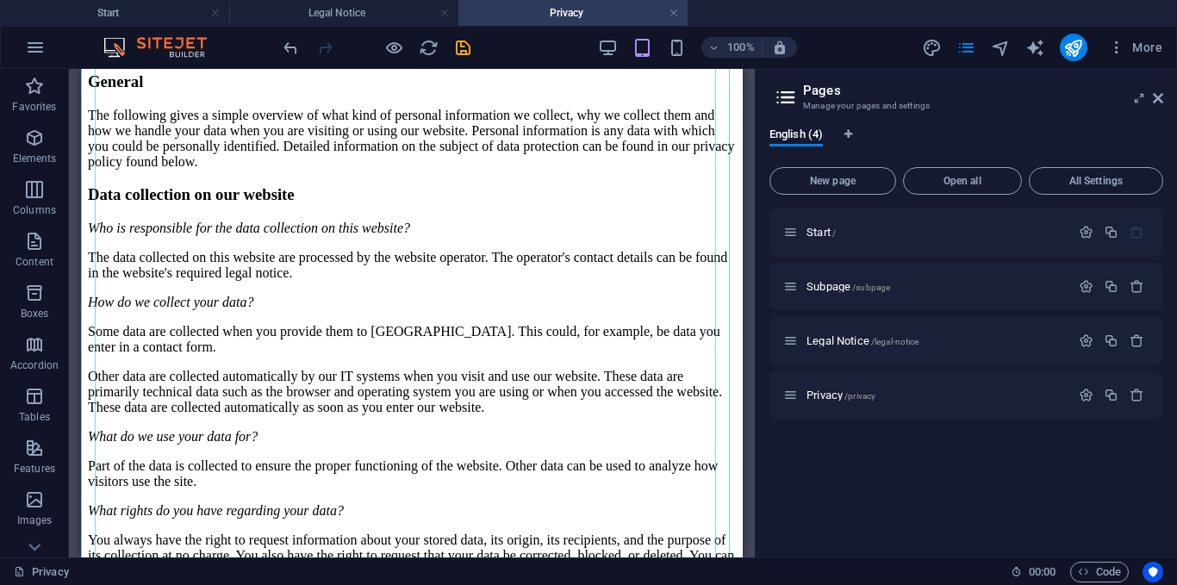
scroll to position [146, 0]
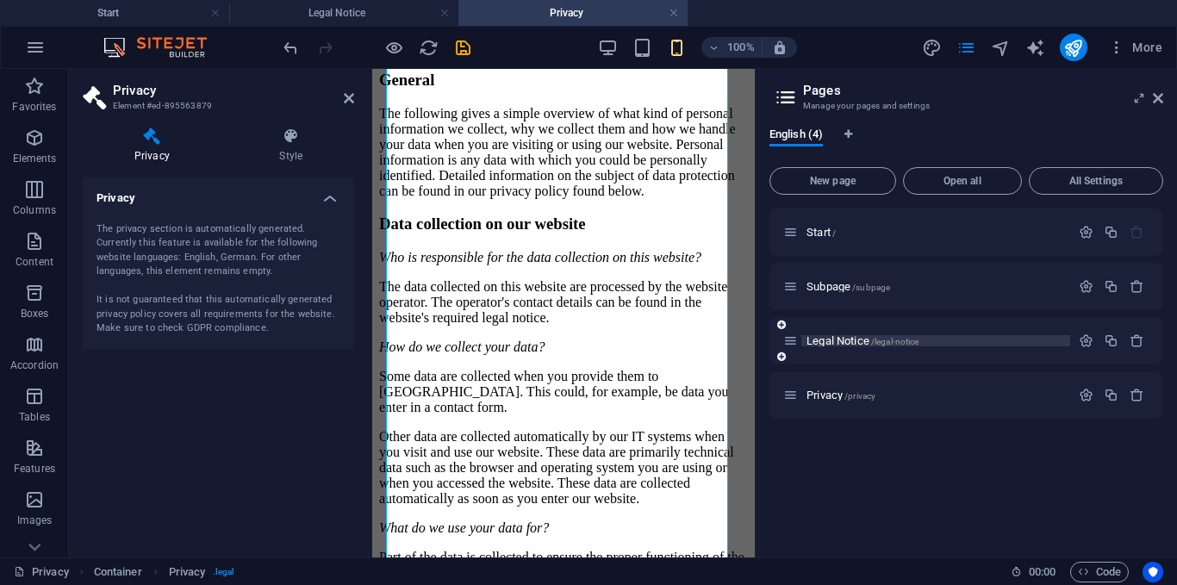
click at [849, 345] on span "Legal Notice /legal-notice" at bounding box center [862, 340] width 112 height 13
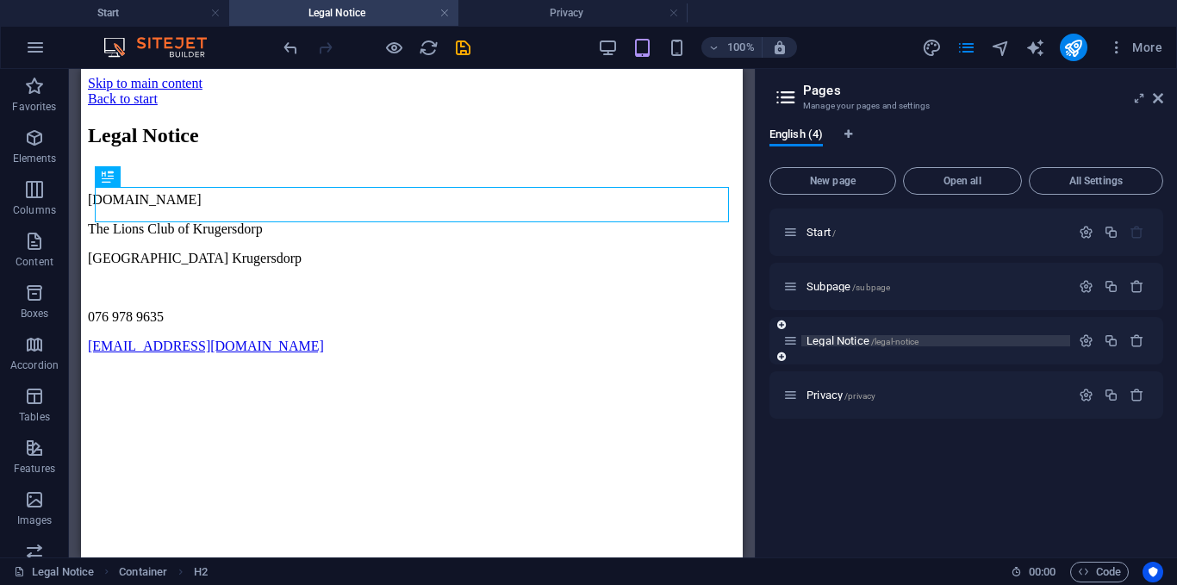
scroll to position [0, 0]
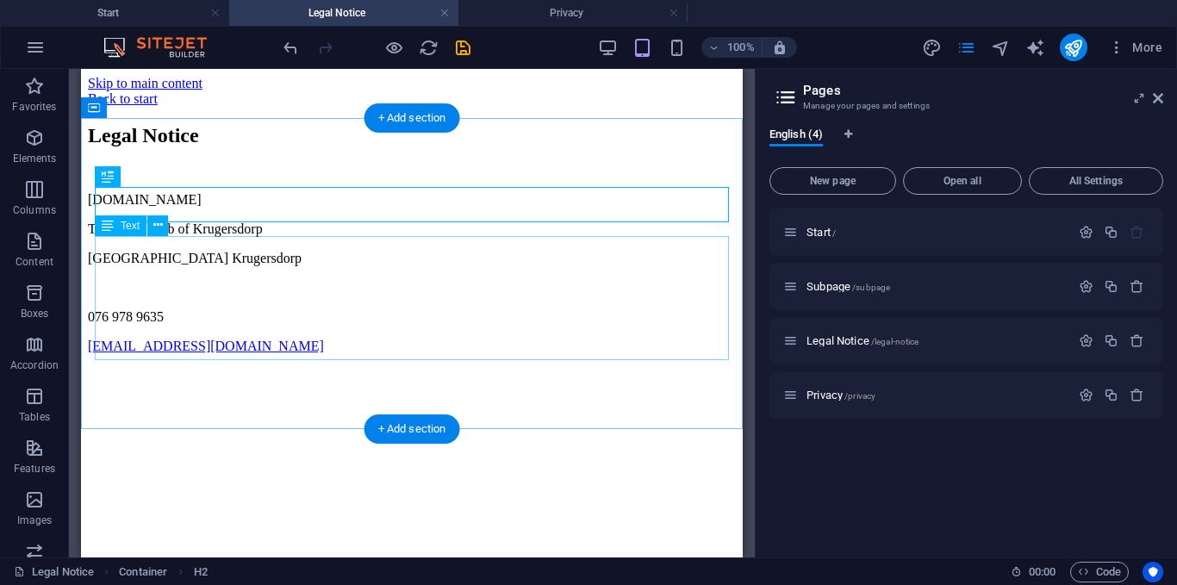
click at [182, 342] on link "[EMAIL_ADDRESS][DOMAIN_NAME]" at bounding box center [206, 345] width 236 height 15
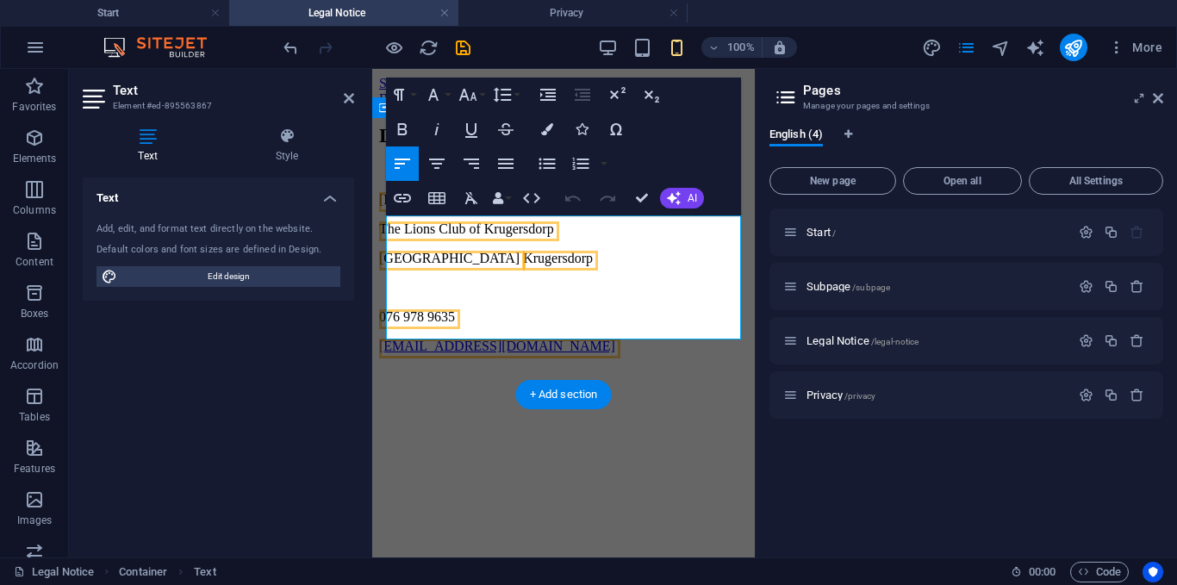
click at [611, 338] on p "[EMAIL_ADDRESS][DOMAIN_NAME]" at bounding box center [563, 346] width 369 height 16
click at [669, 283] on p at bounding box center [563, 288] width 369 height 16
click at [351, 99] on icon at bounding box center [349, 98] width 10 height 14
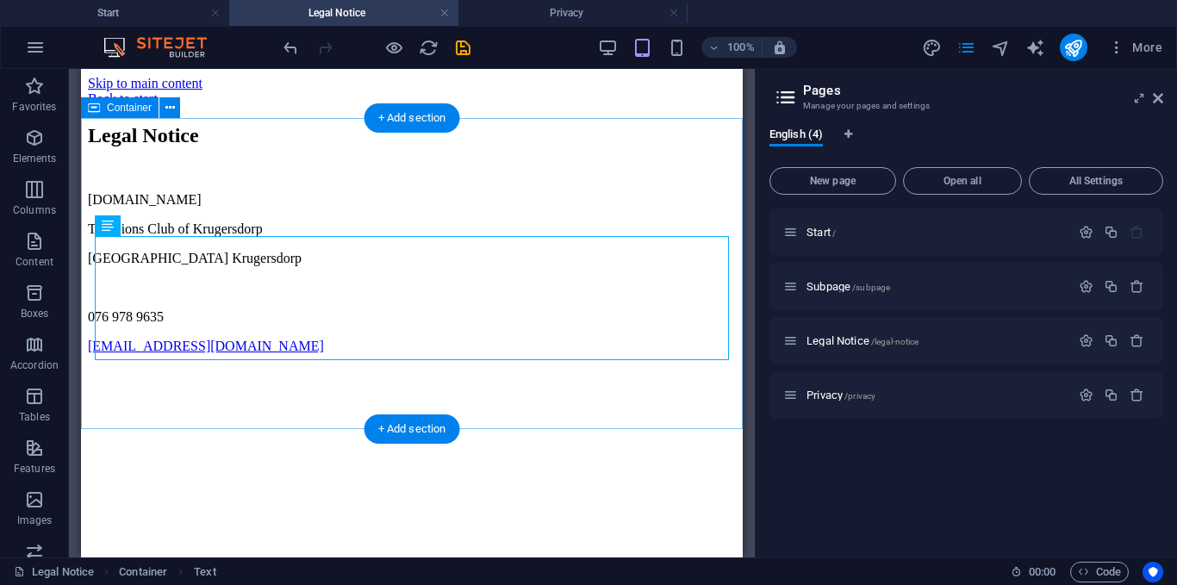
click at [312, 158] on div "Legal Notice www.lionskdp.org The Lions Club of Krugersdorp Khosa Sports Comple…" at bounding box center [412, 239] width 648 height 230
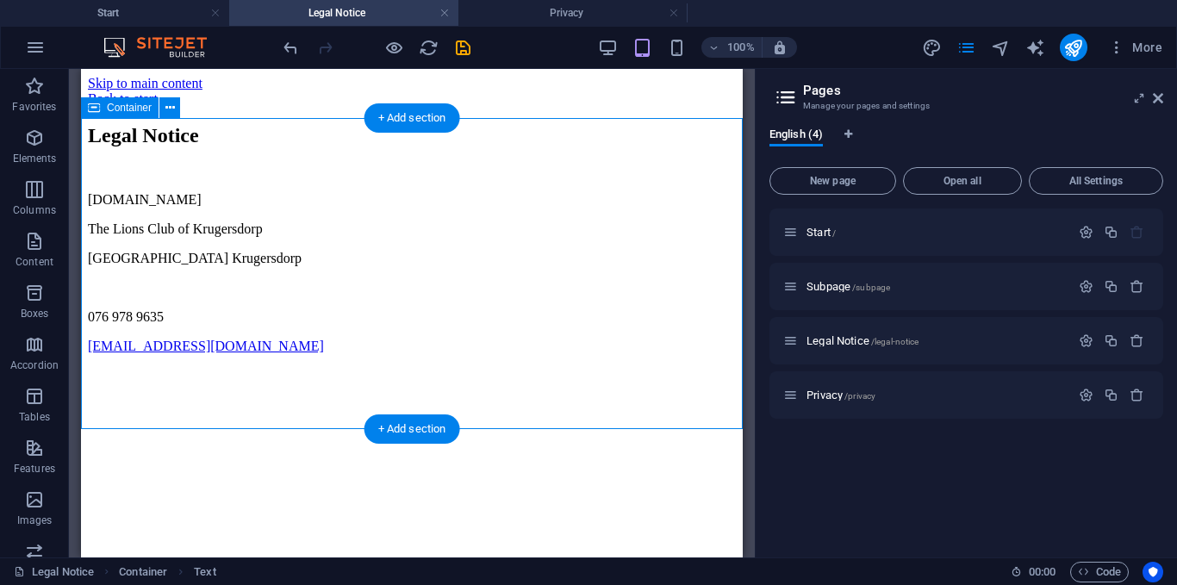
click at [312, 158] on div "Legal Notice www.lionskdp.org The Lions Club of Krugersdorp Khosa Sports Comple…" at bounding box center [412, 239] width 648 height 230
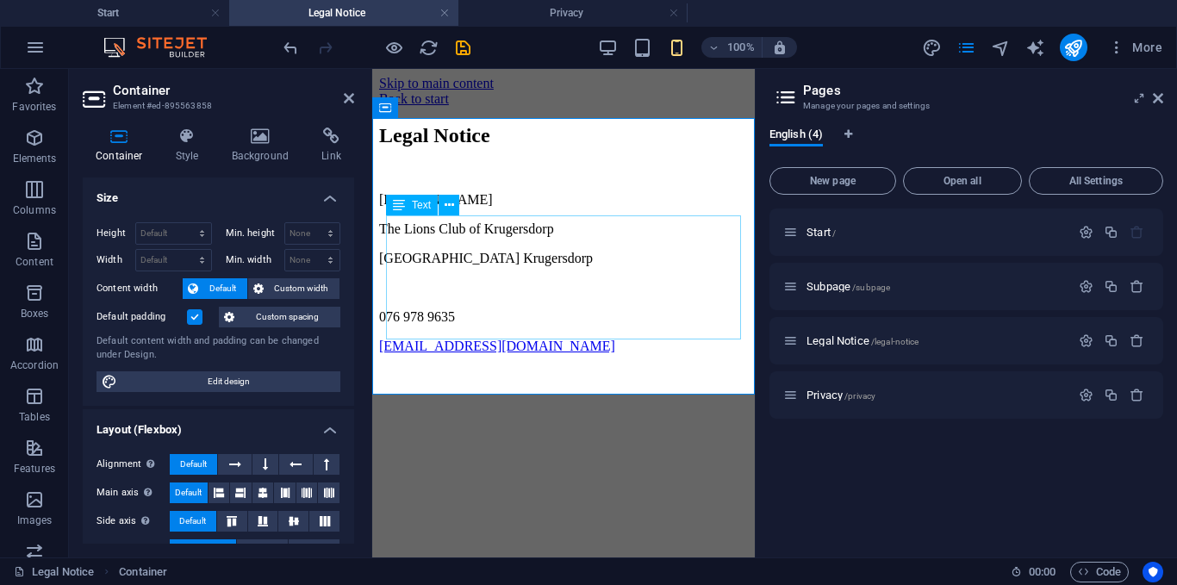
click at [525, 275] on div "www.lionskdp.org The Lions Club of Krugersdorp Khosa Sports Complex Krugersdorp…" at bounding box center [563, 273] width 369 height 162
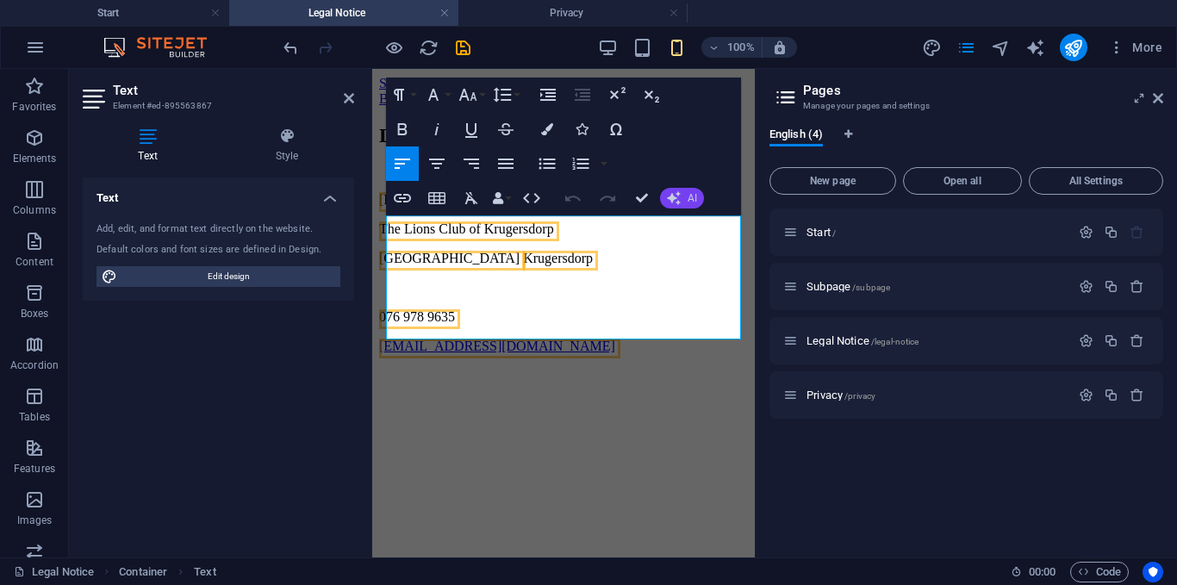
click at [692, 196] on span "AI" at bounding box center [691, 198] width 9 height 10
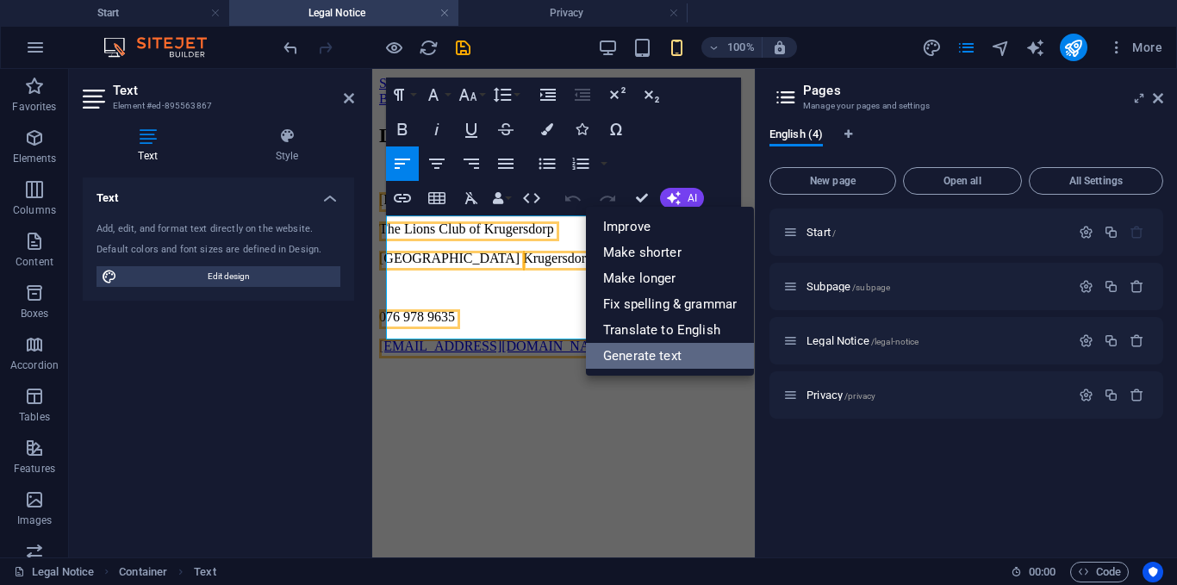
click at [644, 353] on link "Generate text" at bounding box center [670, 356] width 168 height 26
select select "English"
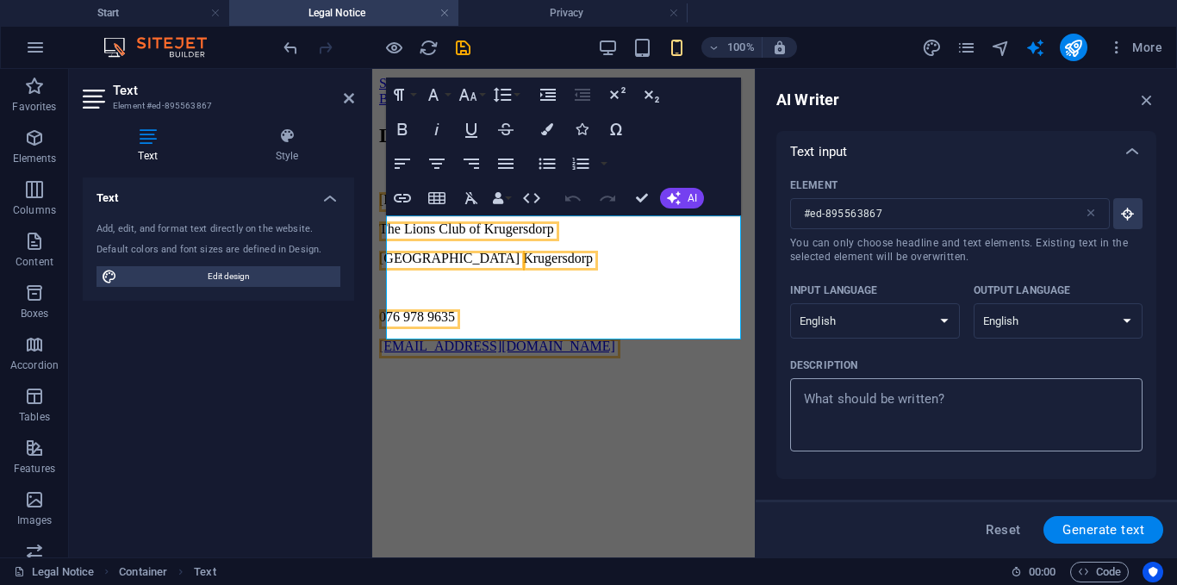
click at [848, 385] on div "x ​" at bounding box center [966, 414] width 352 height 73
click at [848, 387] on textarea "Description x ​" at bounding box center [965, 415] width 335 height 56
type textarea "x"
type textarea "W"
type textarea "x"
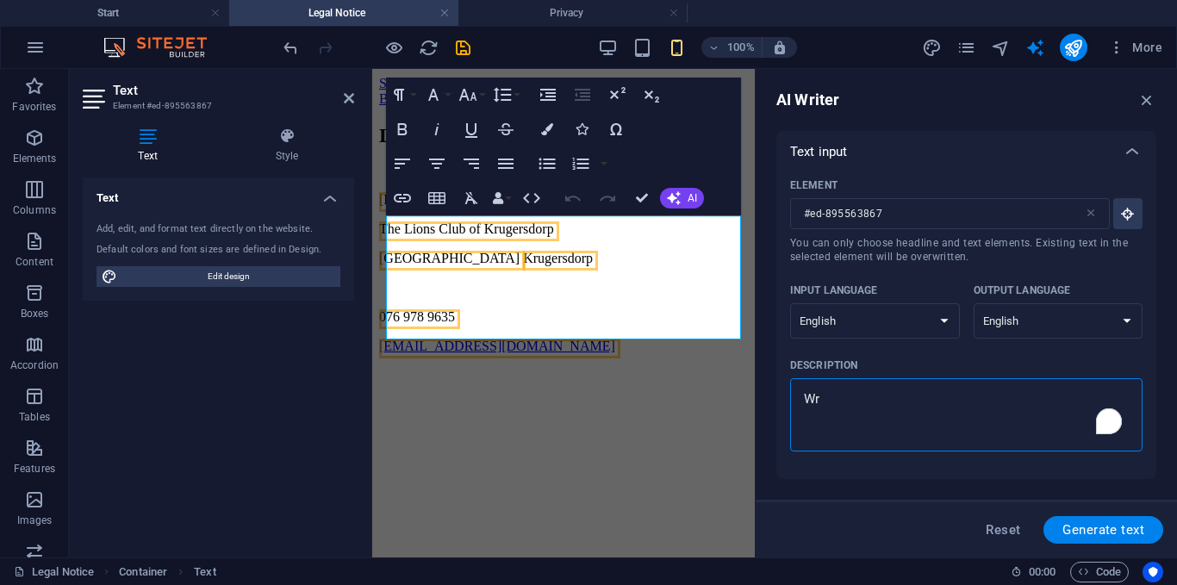
type textarea "Wru"
type textarea "x"
type textarea "Wru="
type textarea "x"
type textarea "Wru"
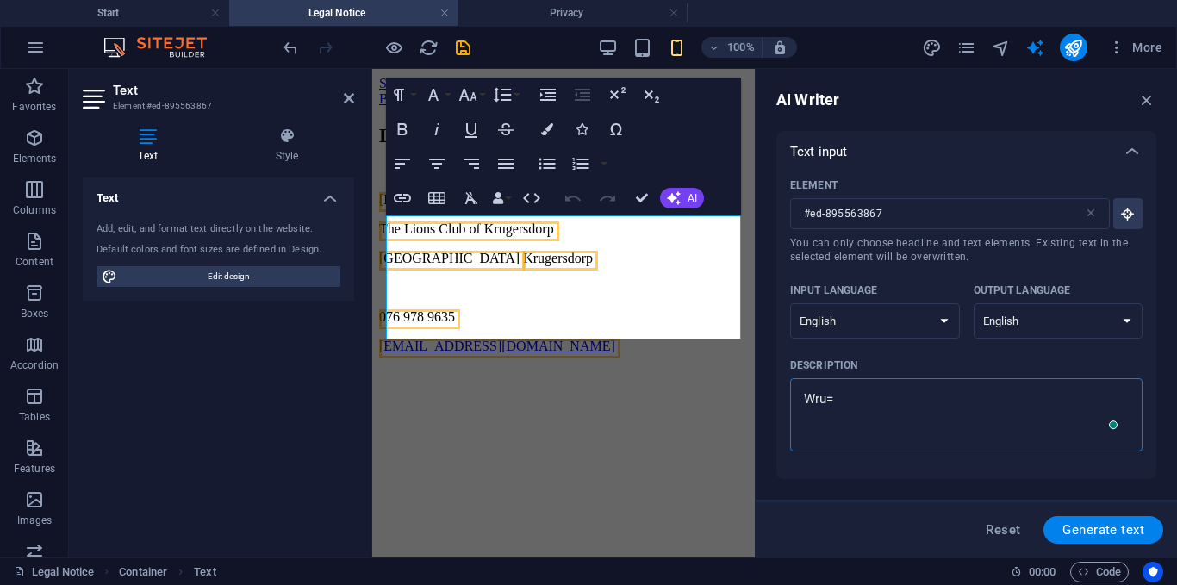
type textarea "x"
type textarea "Wr"
type textarea "x"
type textarea "Wri"
type textarea "x"
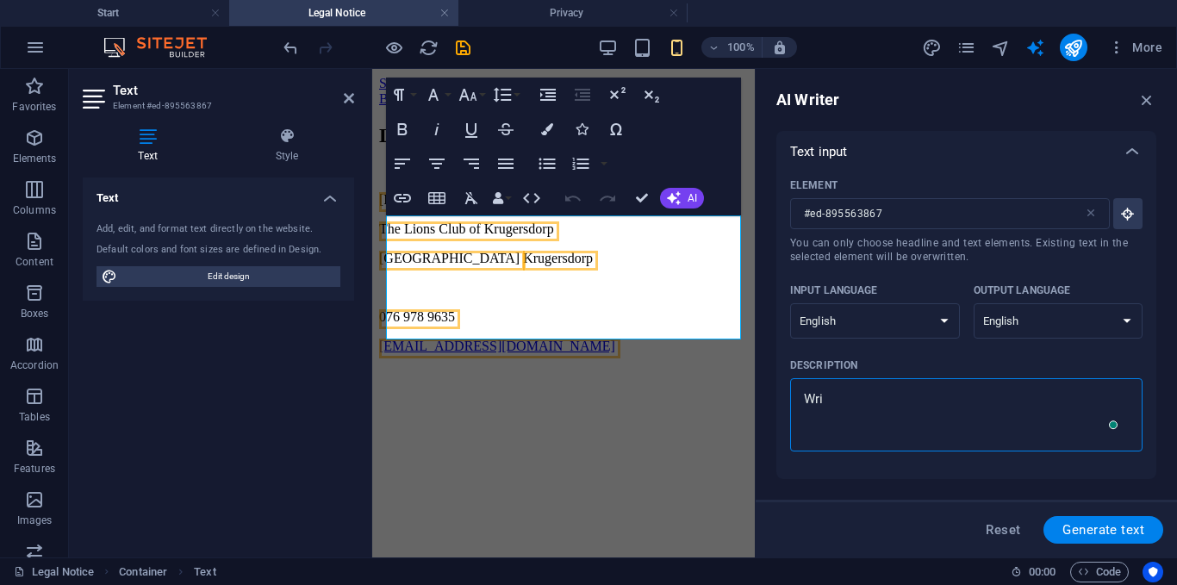
type textarea "Writ"
type textarea "x"
type textarea "Write"
type textarea "x"
type textarea "Write"
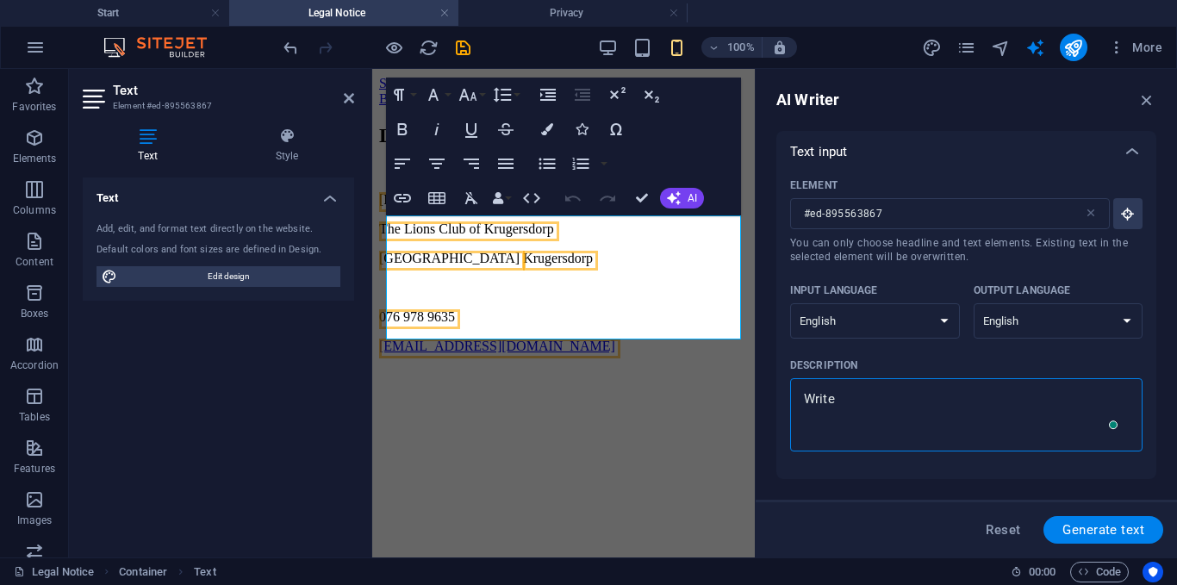
type textarea "x"
type textarea "Write t"
type textarea "x"
type textarea "Write th"
type textarea "x"
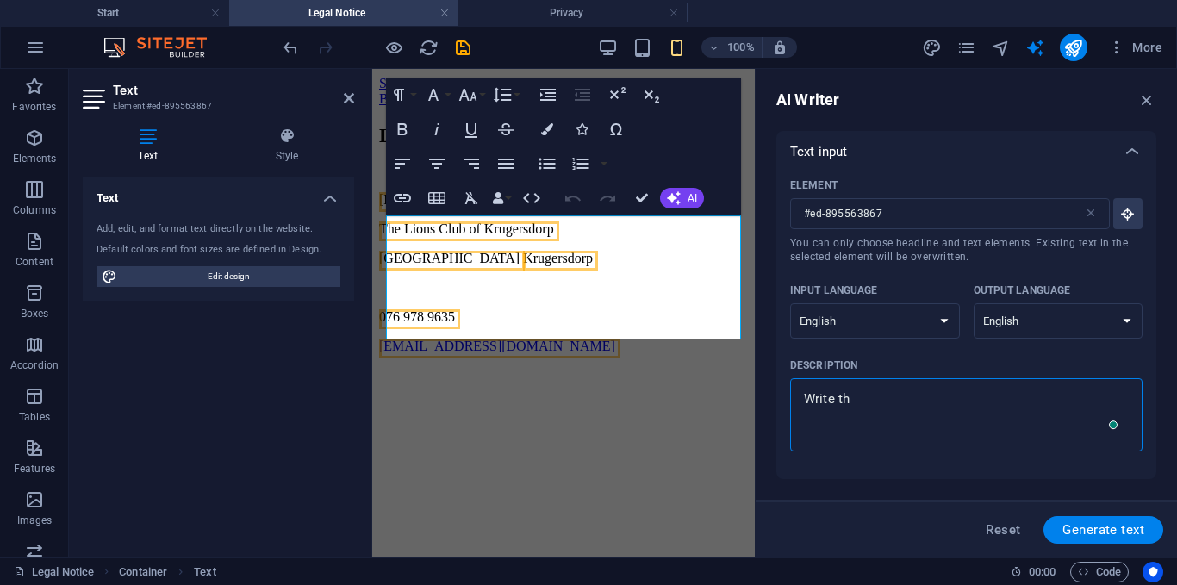
type textarea "Write the"
type textarea "x"
type textarea "Write the"
type textarea "x"
type textarea "Write the le"
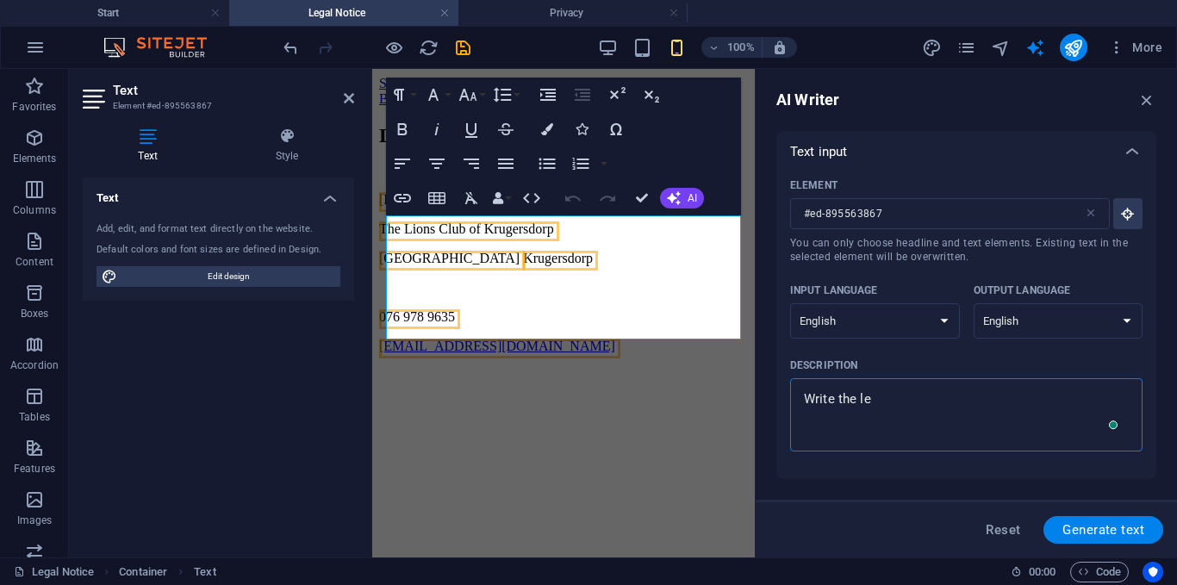
type textarea "x"
type textarea "Write the leg"
type textarea "x"
type textarea "Write the lega"
type textarea "x"
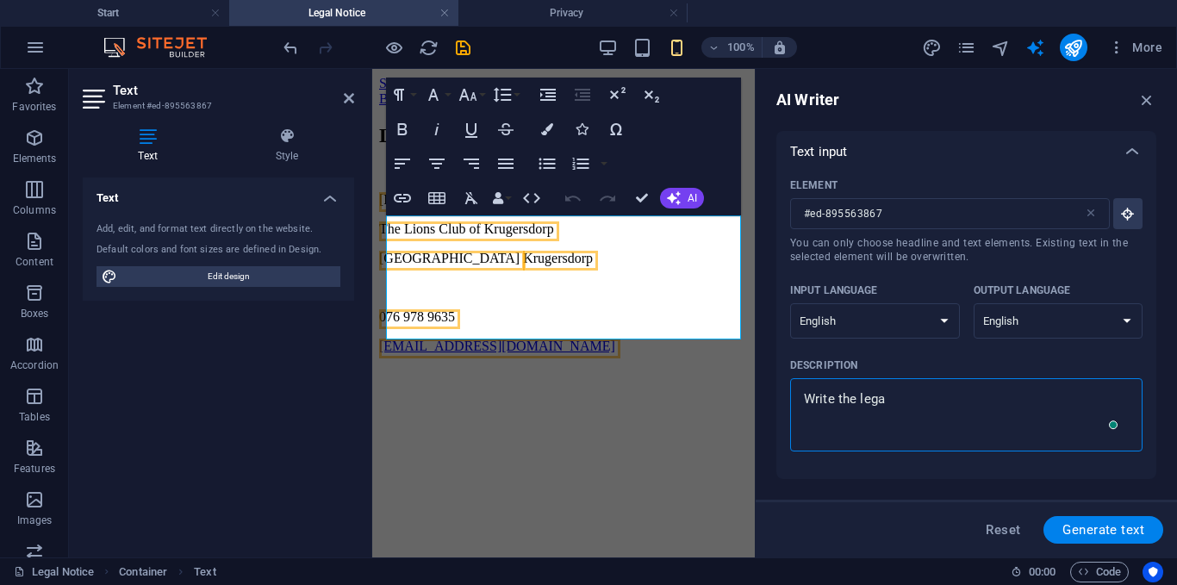
type textarea "Write the legal"
type textarea "x"
type textarea "Write the legal"
type textarea "x"
type textarea "Write the legal n"
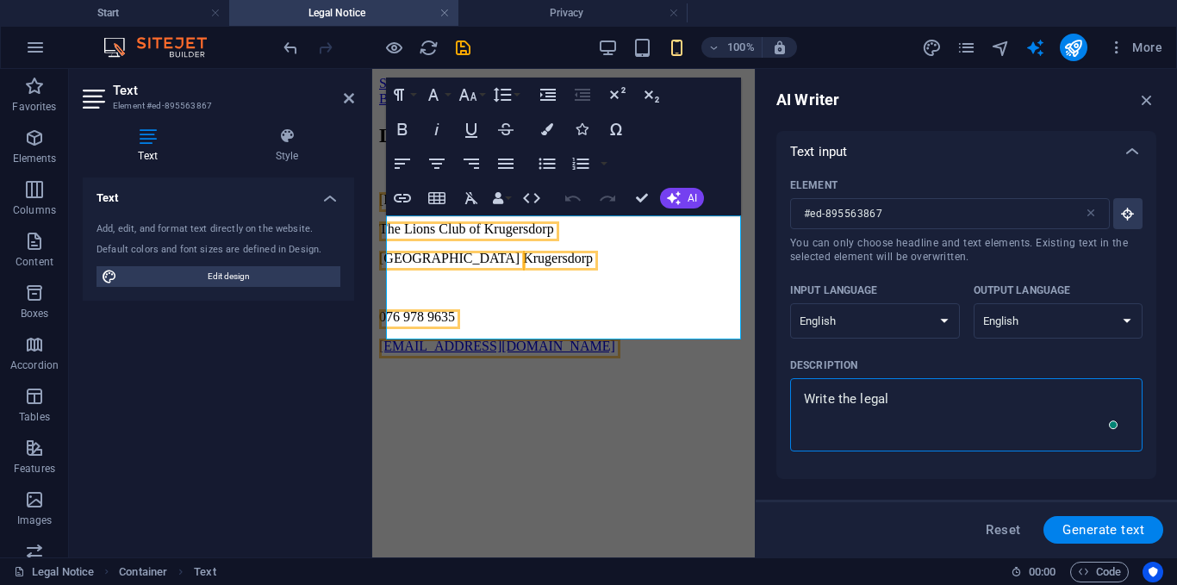
type textarea "x"
type textarea "Write the legal not"
type textarea "x"
type textarea "Write the legal noti"
type textarea "x"
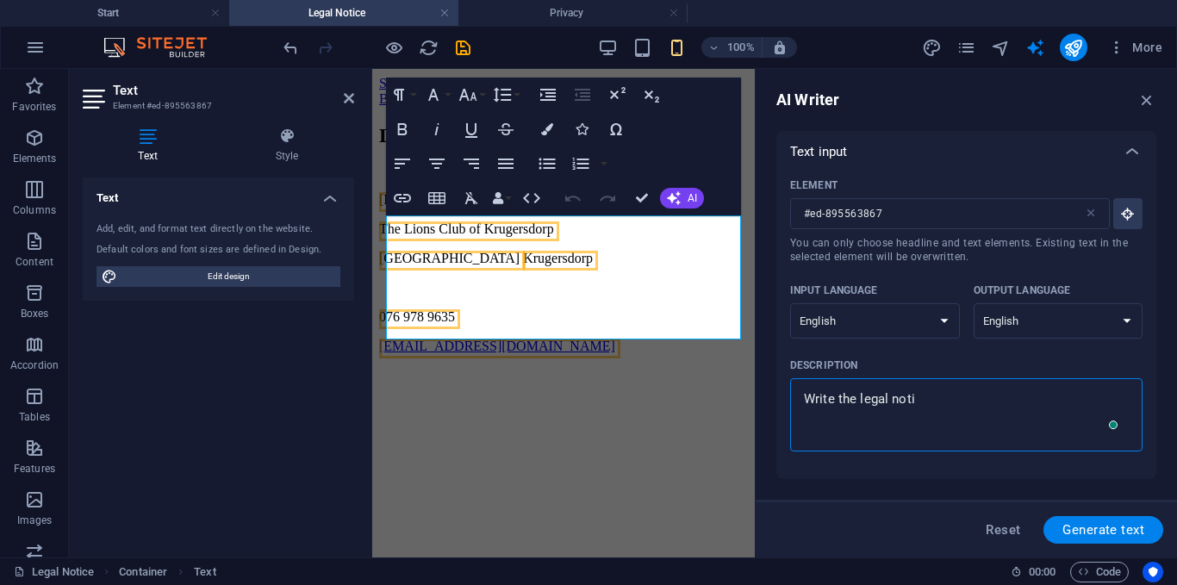
type textarea "Write the legal notic"
type textarea "x"
type textarea "Write the legal notice"
type textarea "x"
type textarea "Write the legal notice"
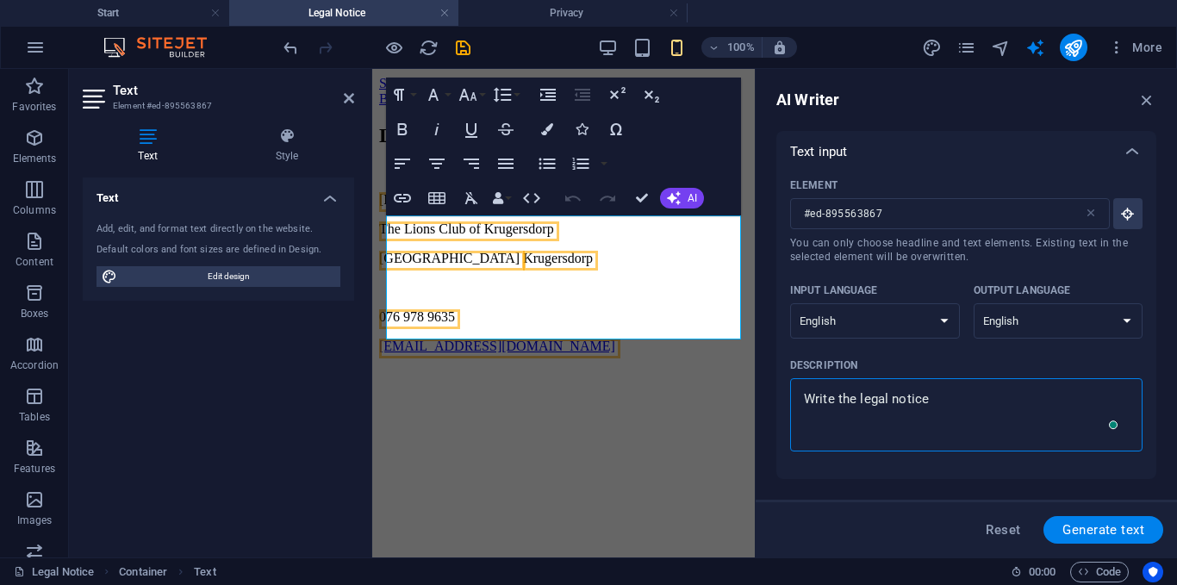
type textarea "x"
type textarea "Write the legal notice f"
type textarea "x"
type textarea "Write the legal notice fo"
type textarea "x"
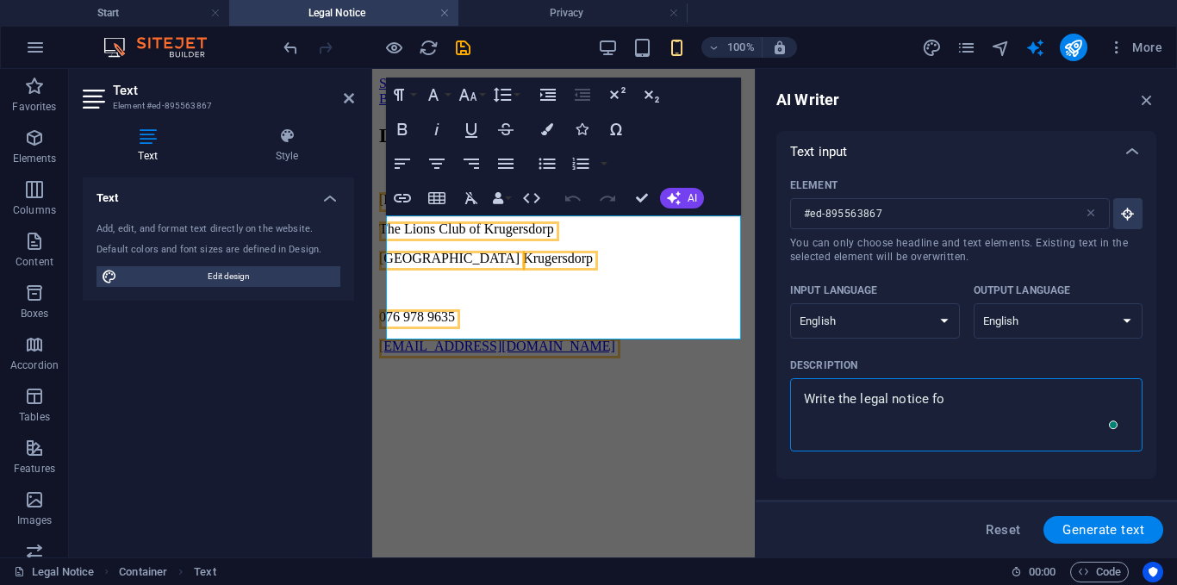
type textarea "Write the legal notice for"
type textarea "x"
type textarea "Write the legal notice for"
type textarea "x"
type textarea "Write the legal notice for t"
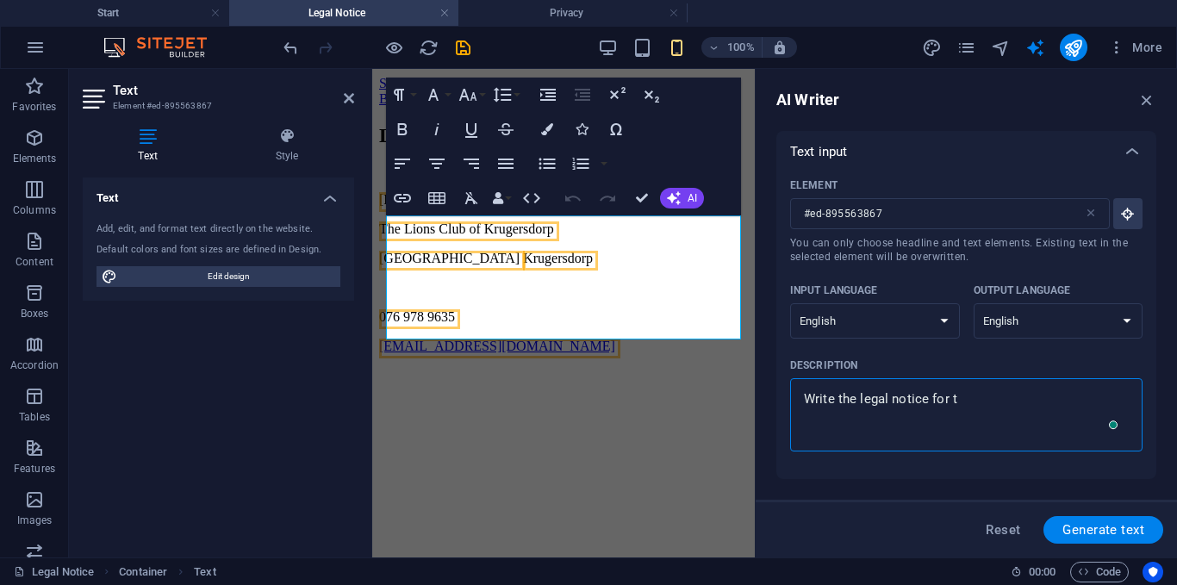
type textarea "x"
type textarea "Write the legal notice for th"
type textarea "x"
type textarea "Write the legal notice for thi"
type textarea "x"
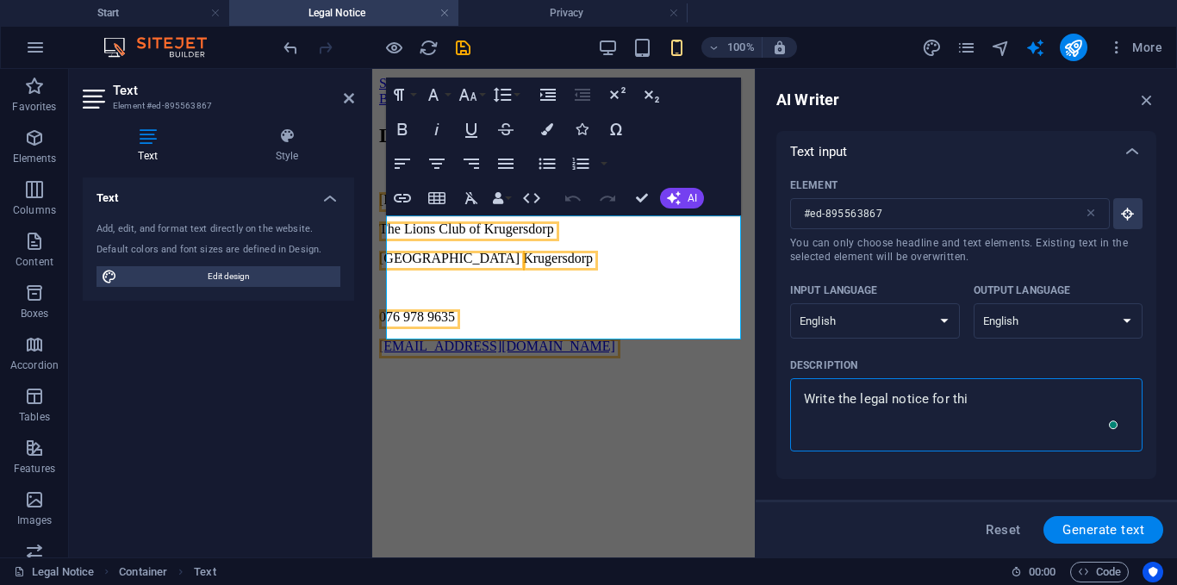
type textarea "Write the legal notice for this"
type textarea "x"
type textarea "Write the legal notice for this"
type textarea "x"
type textarea "Write the legal notice for this s"
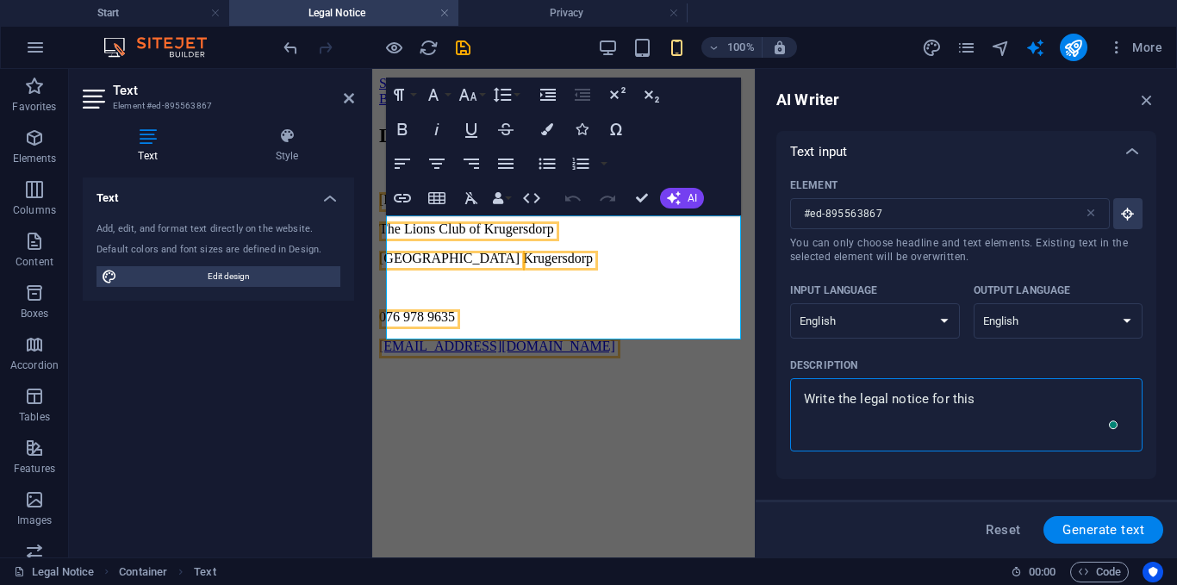
type textarea "x"
type textarea "Write the legal notice for this si"
type textarea "x"
type textarea "Write the legal notice for this sit"
type textarea "x"
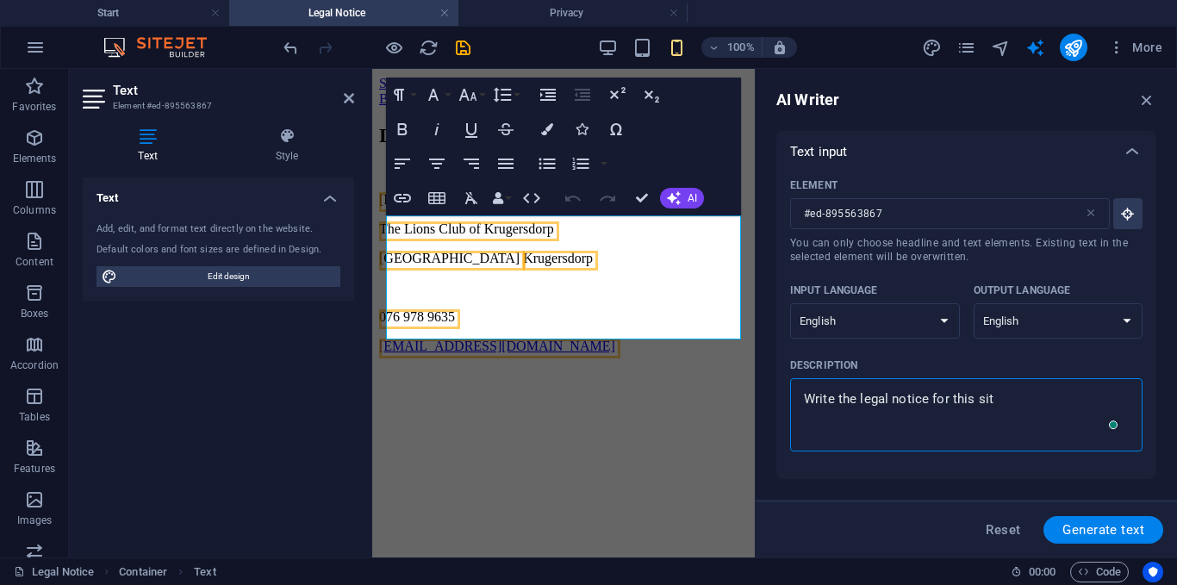
type textarea "Write the legal notice for this site"
type textarea "x"
type textarea "Write the legal notice for this site"
click at [1102, 532] on span "Generate text" at bounding box center [1103, 530] width 82 height 14
type textarea "x"
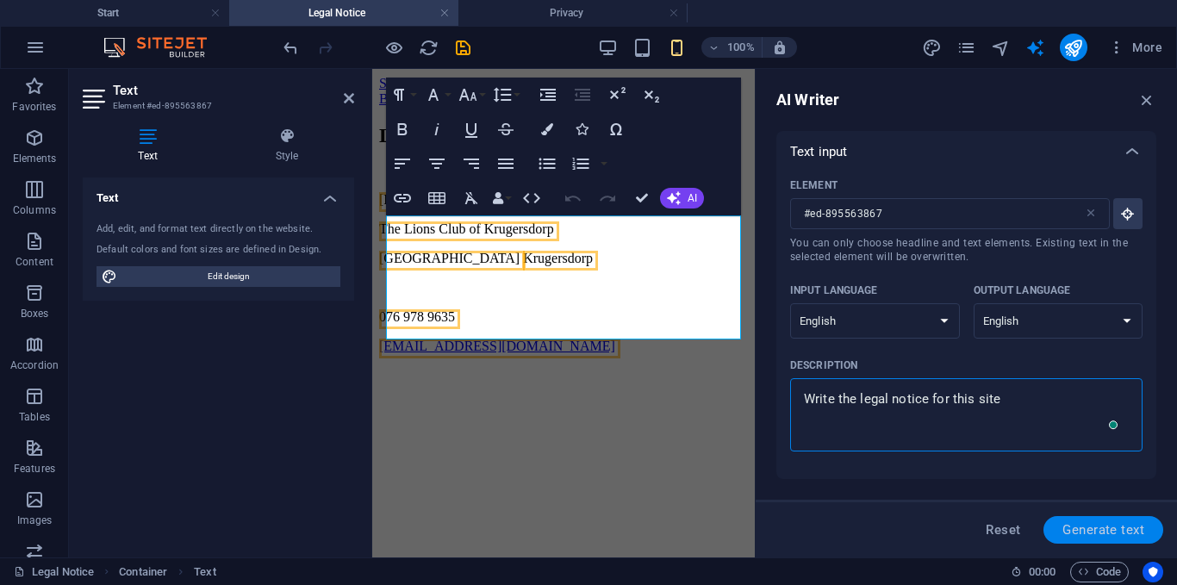
type textarea "x"
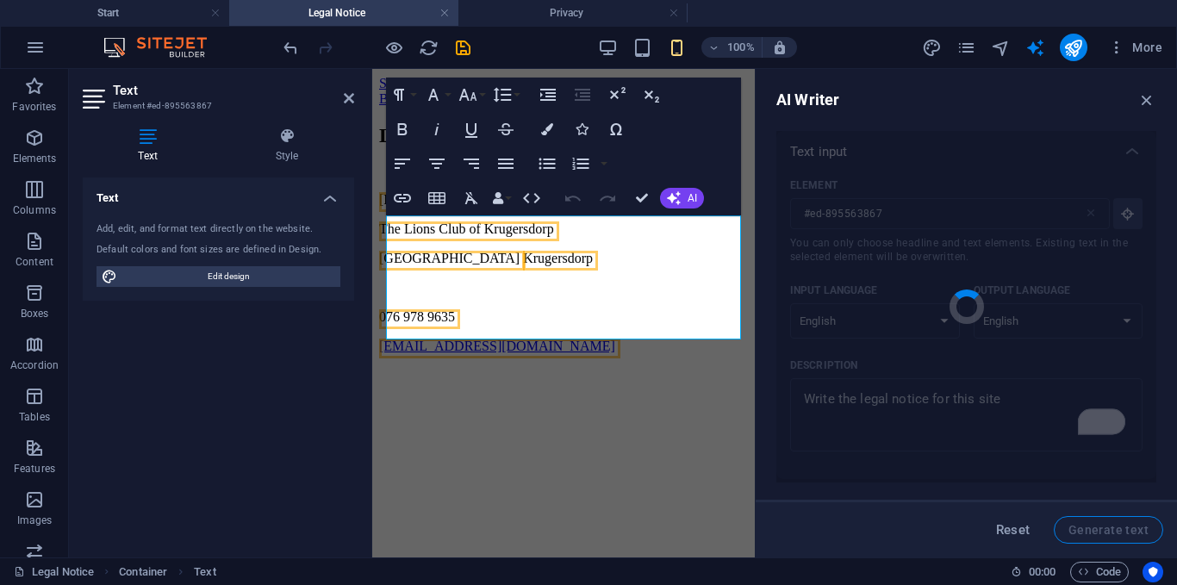
type textarea "x"
type textarea "Legal notice: Terms and conditions apply on this website."
type textarea "x"
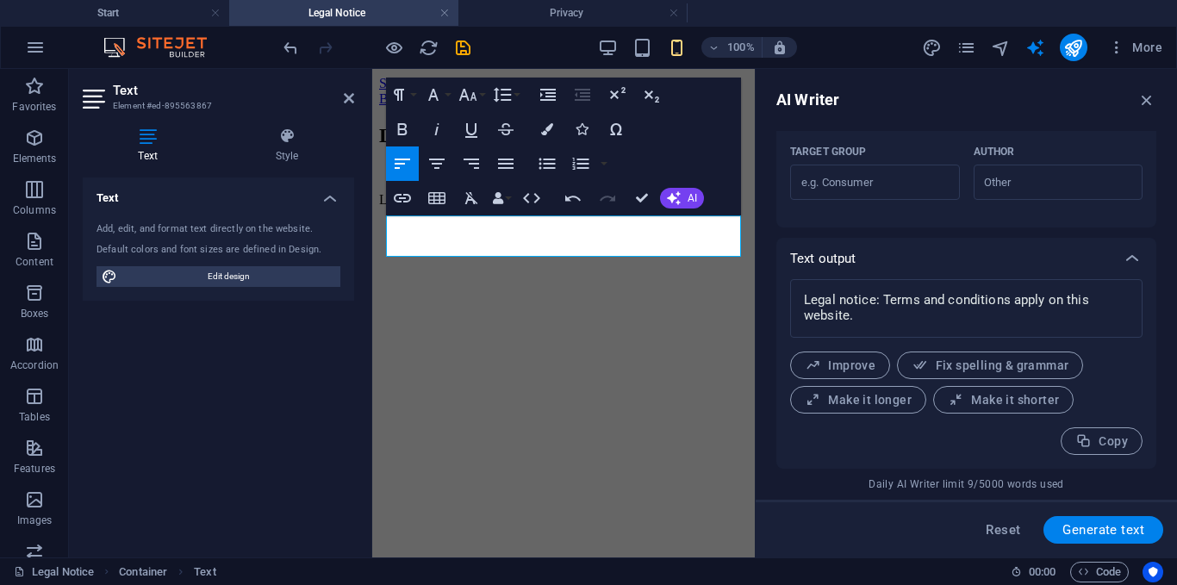
scroll to position [323, 0]
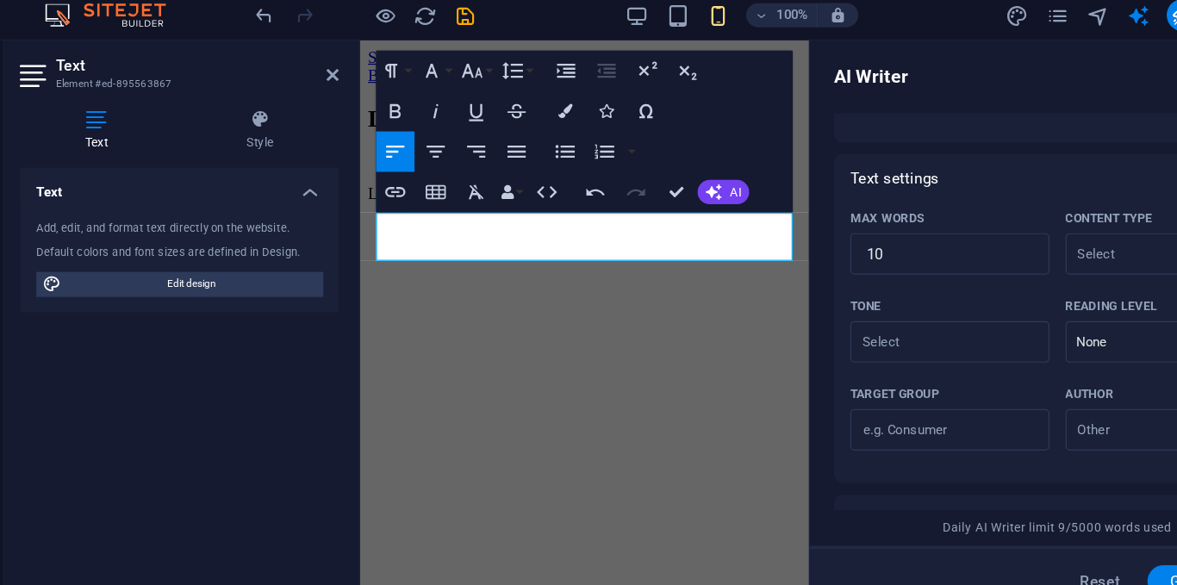
click at [839, 227] on p "Max words" at bounding box center [821, 221] width 63 height 14
click at [839, 234] on input "10" at bounding box center [875, 251] width 170 height 34
type textarea "x"
type input "100"
type textarea "x"
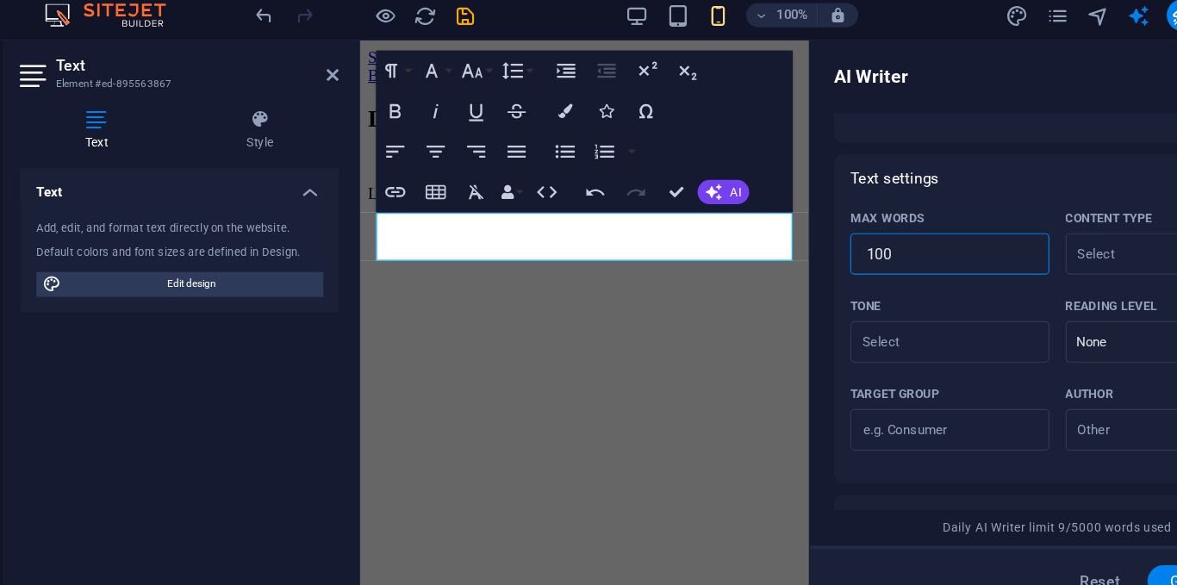
type textarea "x"
type input "1000"
type textarea "x"
type input "1000"
click at [977, 197] on div "Text settings" at bounding box center [966, 186] width 380 height 41
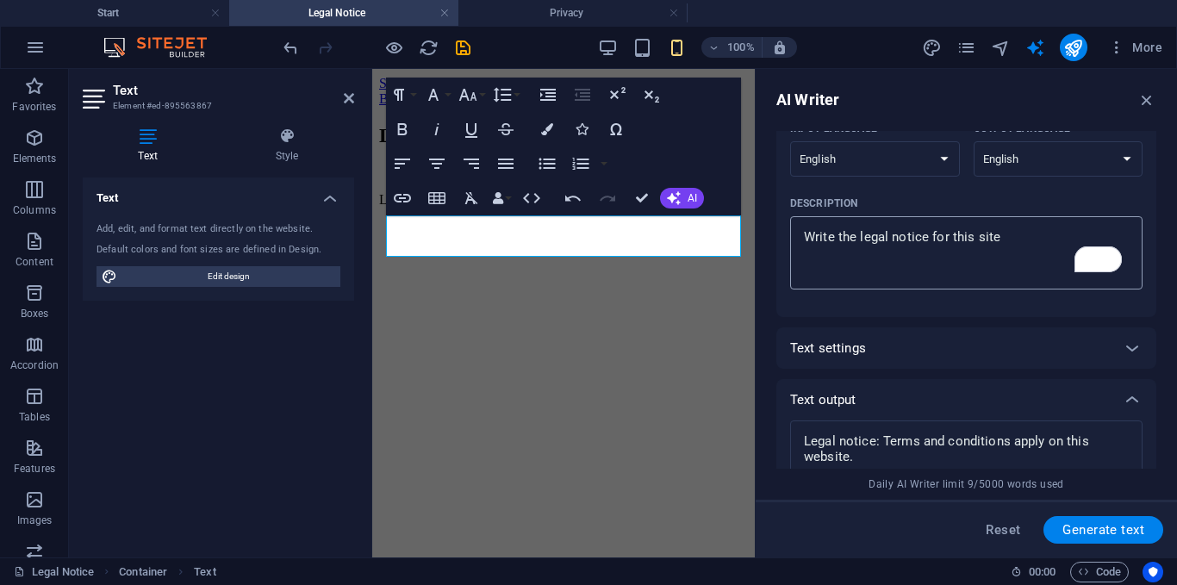
scroll to position [158, 0]
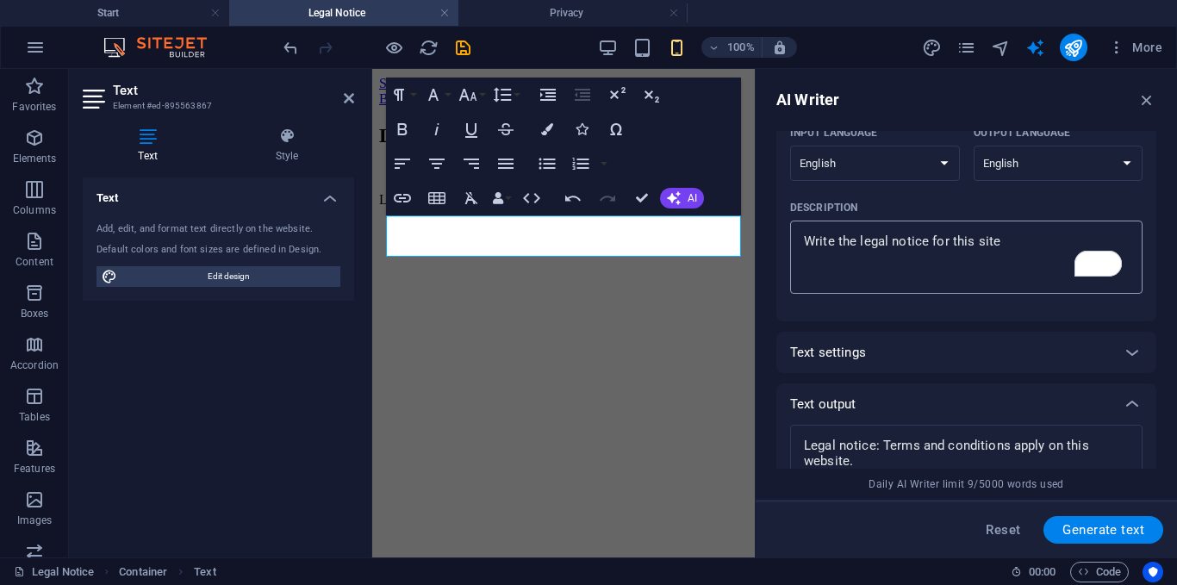
click at [1055, 262] on textarea "Write the legal notice for this site" at bounding box center [965, 257] width 335 height 56
click at [1094, 520] on button "Generate text" at bounding box center [1103, 530] width 120 height 28
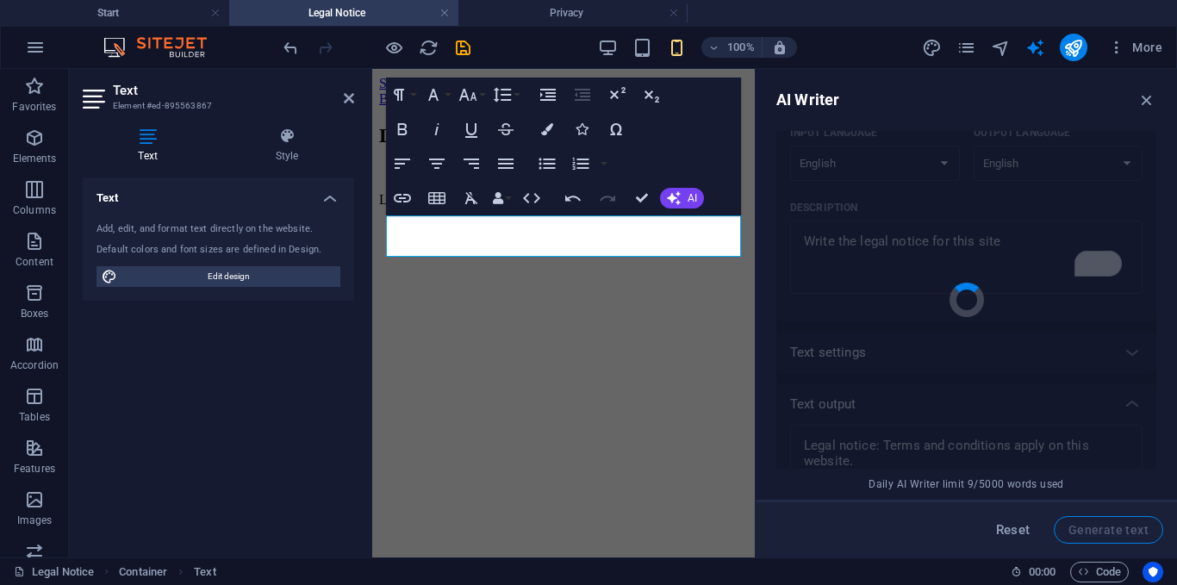
type textarea "x"
type textarea "**Legal Notice** Welcome to our website. By accessing and using this site, you …"
type textarea "x"
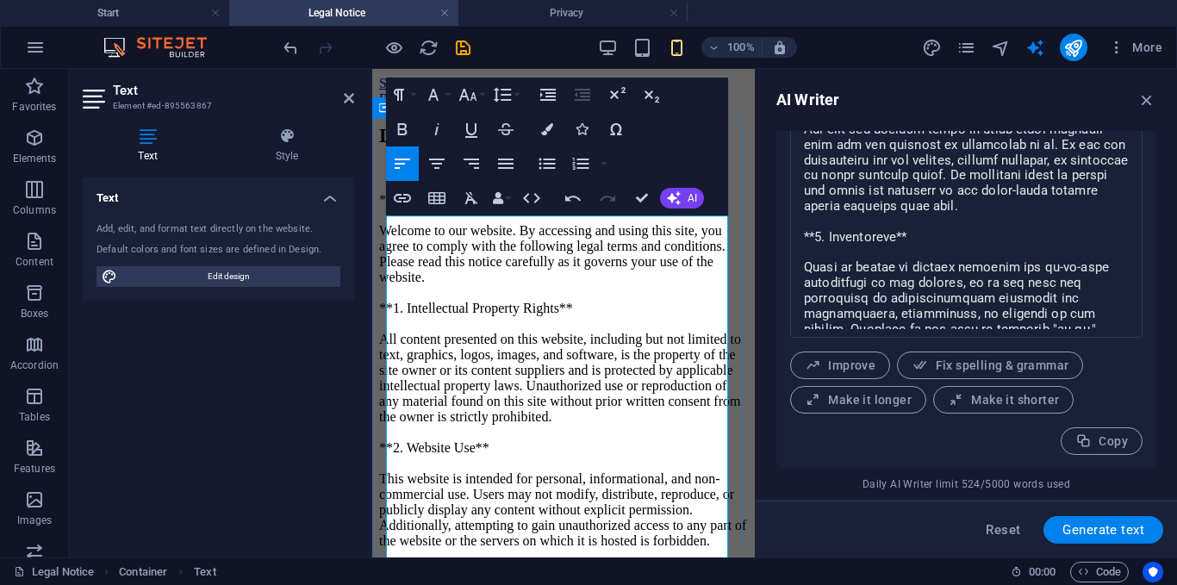
scroll to position [338, 0]
click at [1113, 437] on span "Copy" at bounding box center [1101, 441] width 53 height 16
type textarea "x"
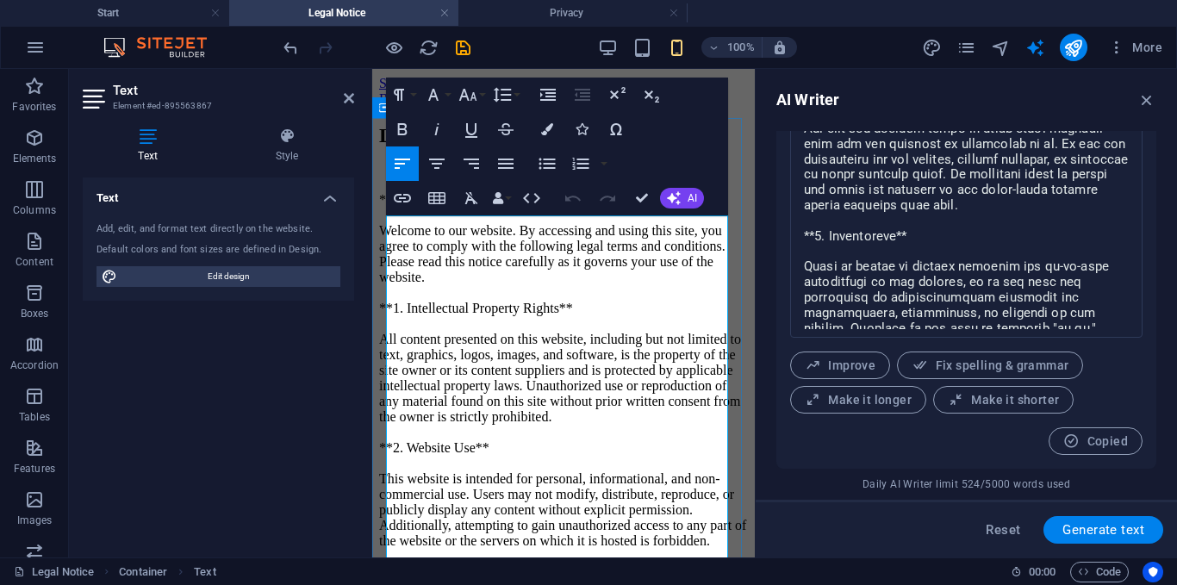
drag, startPoint x: 814, startPoint y: 329, endPoint x: 477, endPoint y: 305, distance: 337.6
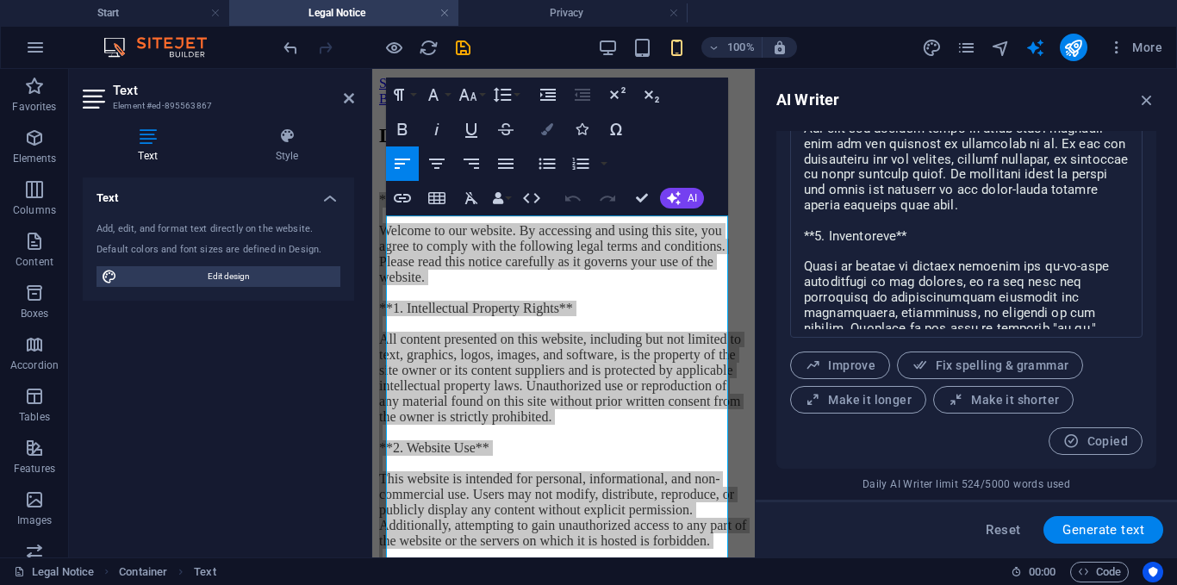
click at [554, 138] on button "Colors" at bounding box center [547, 129] width 33 height 34
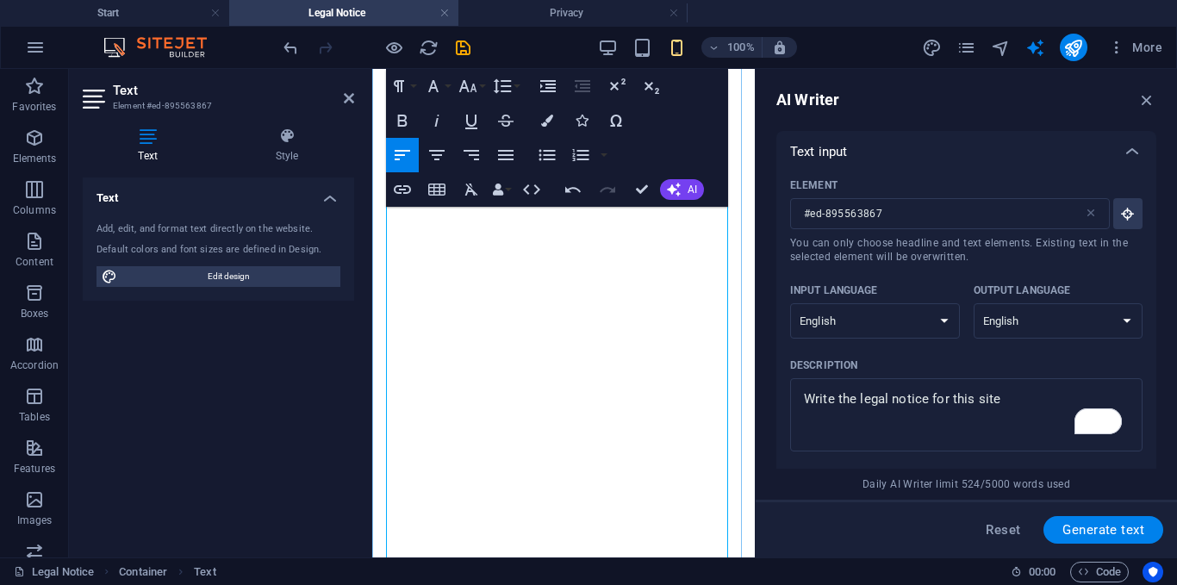
select select "English"
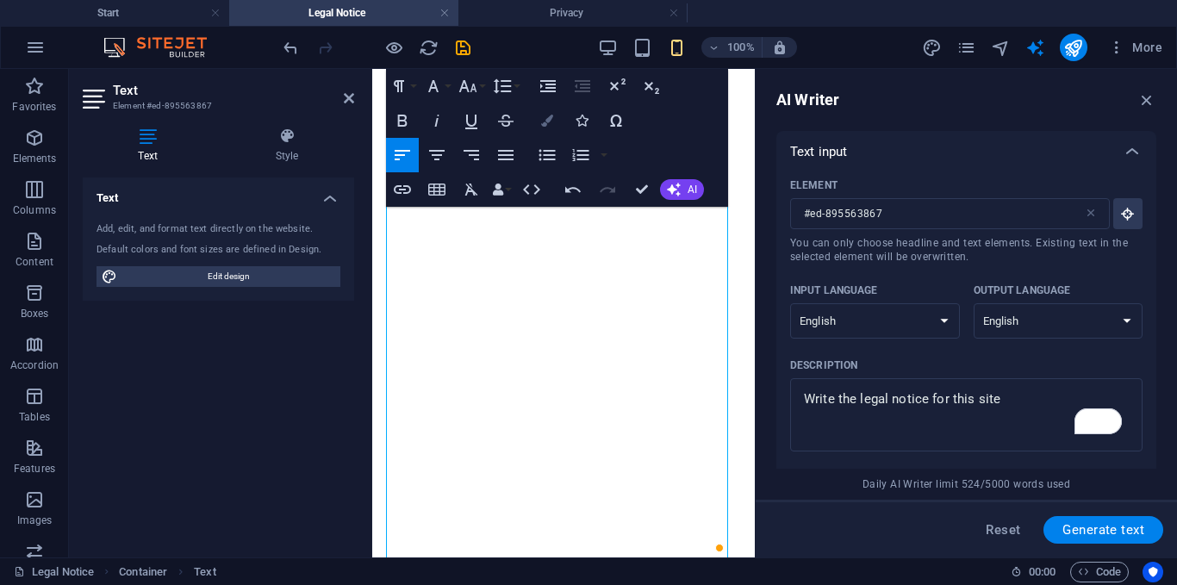
scroll to position [1599, 0]
click at [535, 127] on button "Colors" at bounding box center [547, 120] width 33 height 34
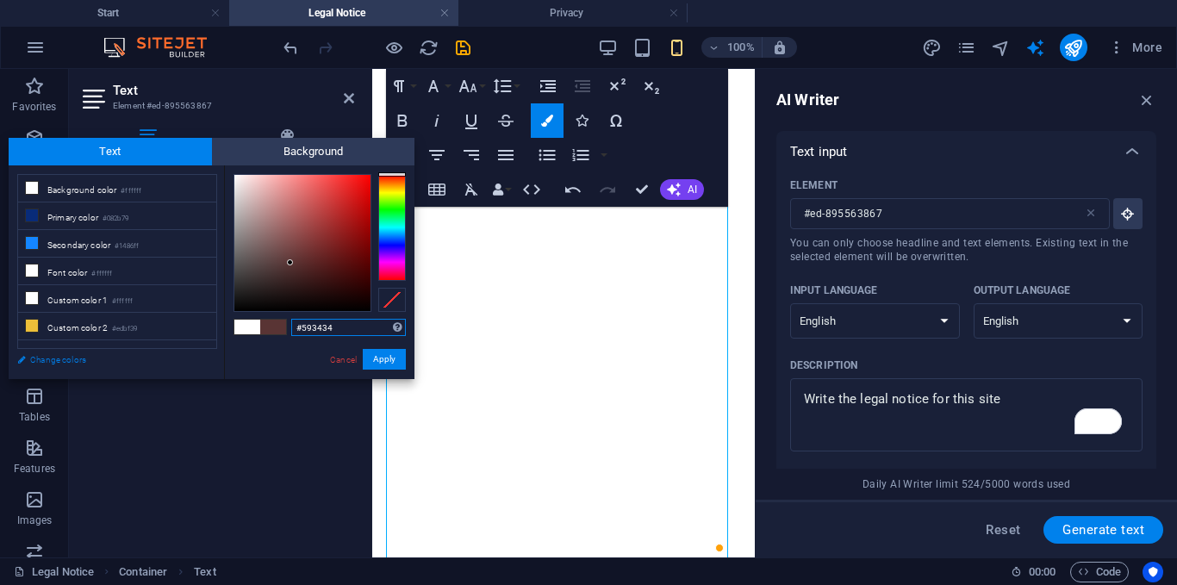
type input "#000000"
drag, startPoint x: 290, startPoint y: 263, endPoint x: 192, endPoint y: 370, distance: 145.7
click at [192, 370] on div "less Background color #ffffff Primary color #082b79 Secondary color #1486ff Fon…" at bounding box center [212, 272] width 406 height 214
click at [383, 363] on button "Apply" at bounding box center [384, 359] width 43 height 21
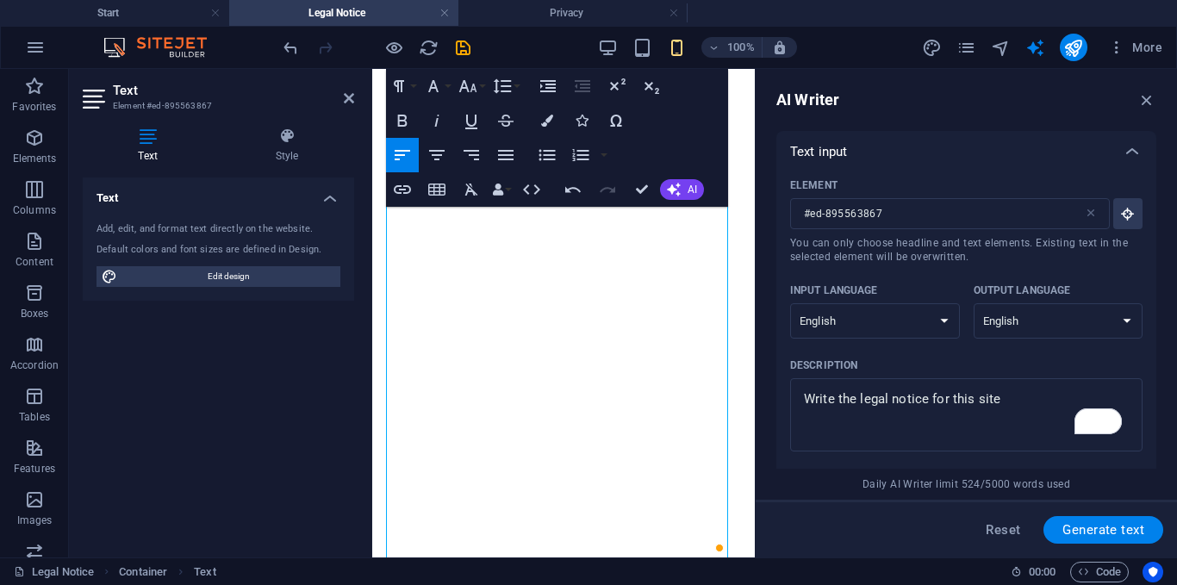
click at [561, 358] on div "Drag here to replace the existing content. Press “Ctrl” if you want to create a…" at bounding box center [563, 313] width 382 height 488
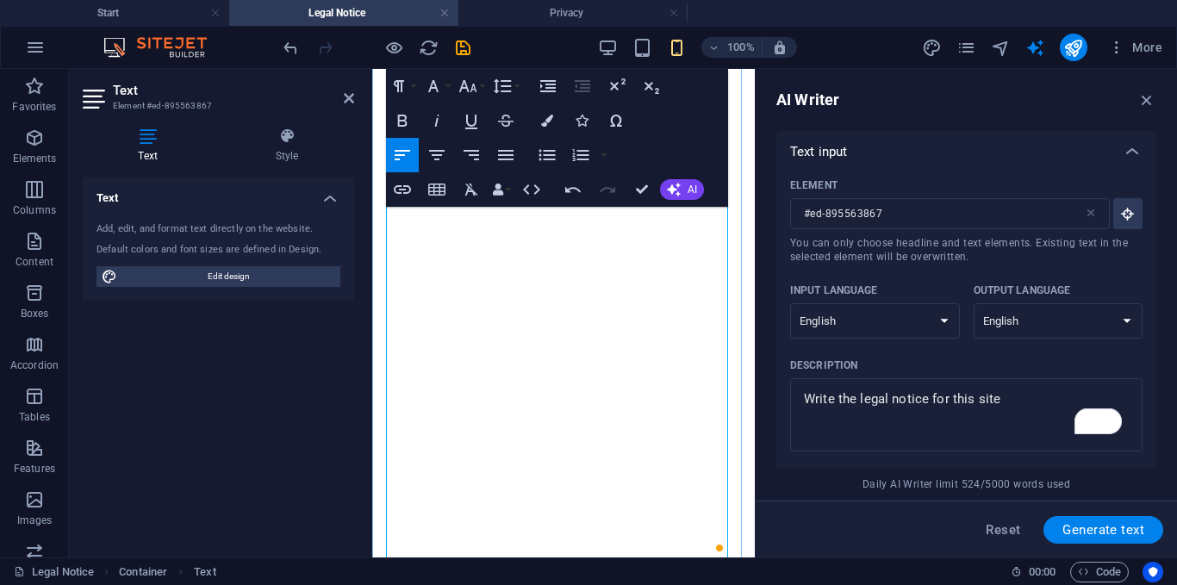
scroll to position [1473, 0]
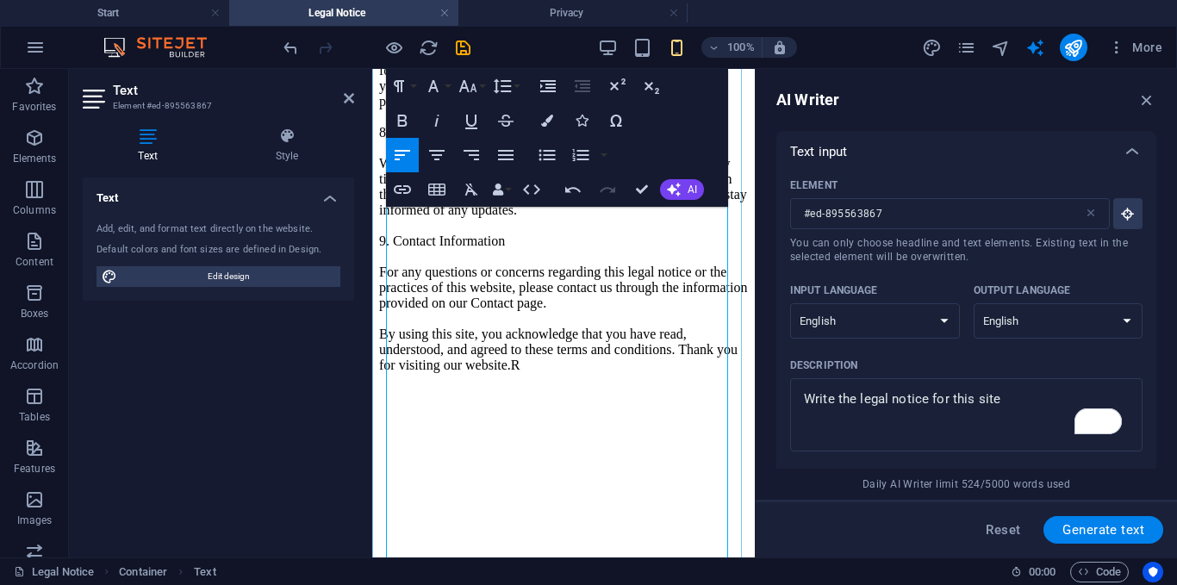
scroll to position [1074, 0]
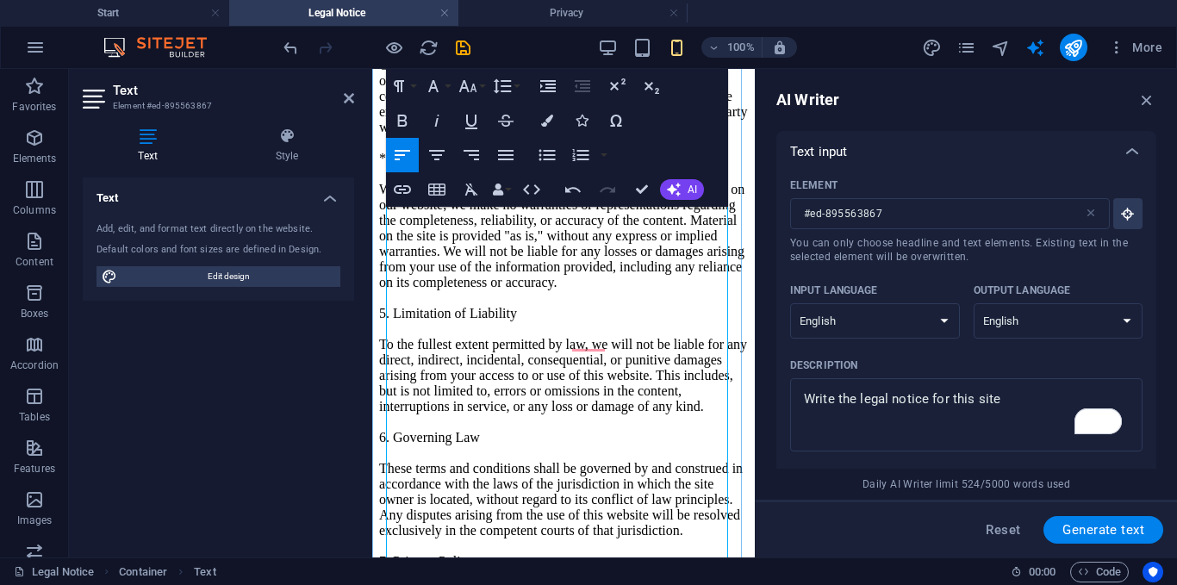
scroll to position [522, 0]
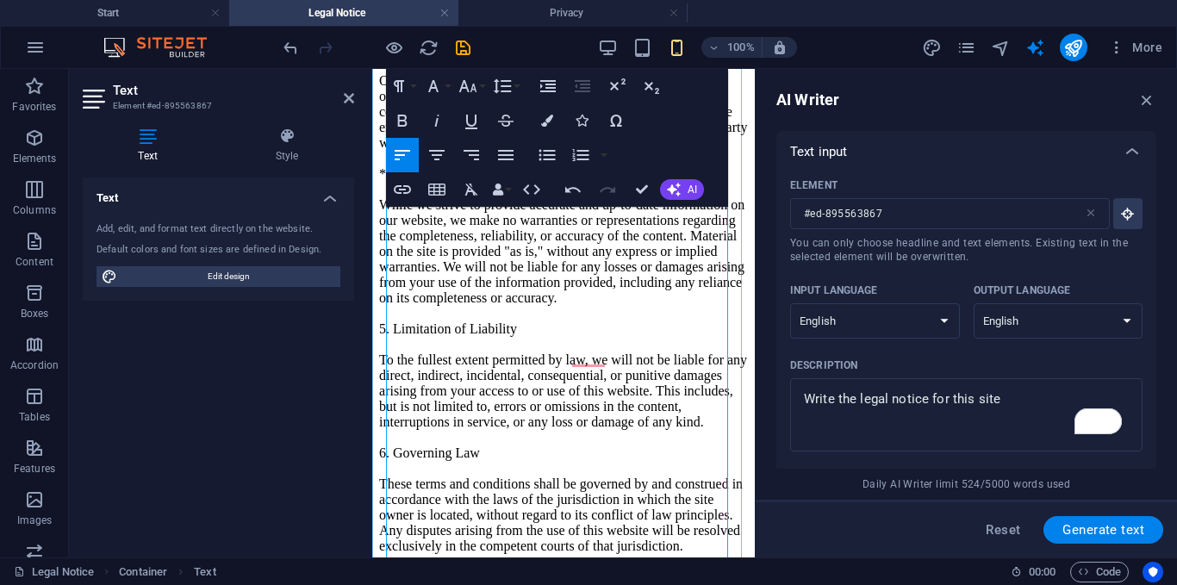
click at [518, 455] on p "**Legal Notice** Welcome to our website. By accessing and using this site, you …" at bounding box center [563, 298] width 369 height 1256
click at [396, 450] on span "**Legal Notice** Welcome to our website. By accessing and using this site, you …" at bounding box center [563, 297] width 368 height 1255
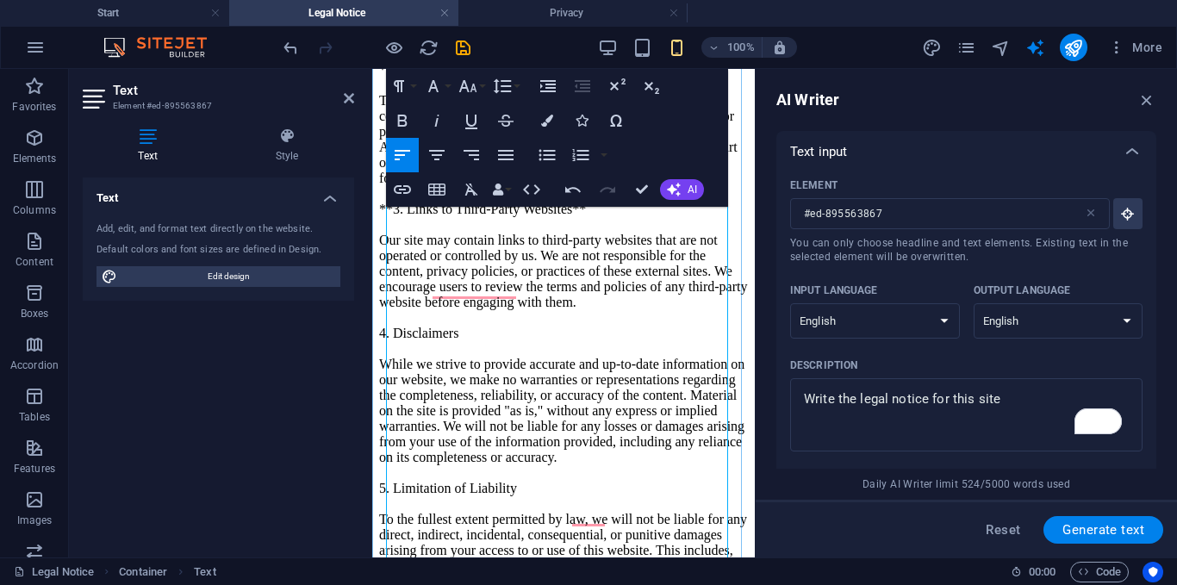
scroll to position [362, 0]
click at [626, 407] on p "**Legal Notice** Welcome to our website. By accessing and using this site, you …" at bounding box center [563, 458] width 369 height 1256
click at [617, 419] on p "**Legal Notice** Welcome to our website. By accessing and using this site, you …" at bounding box center [563, 458] width 369 height 1256
click at [399, 425] on span "**Legal Notice** Welcome to our website. By accessing and using this site, you …" at bounding box center [563, 457] width 368 height 1255
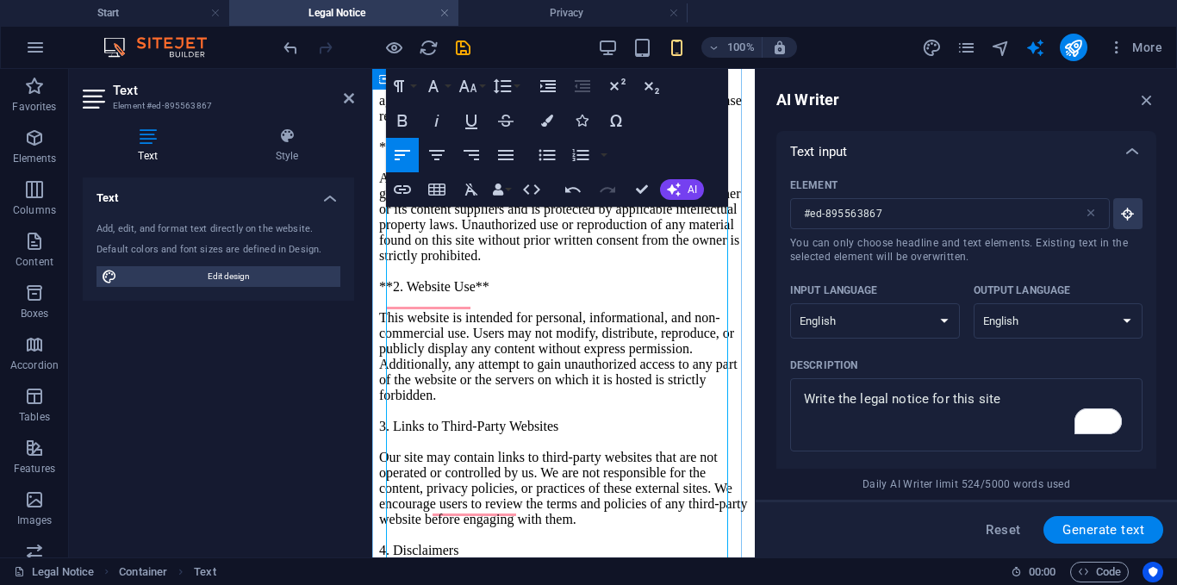
scroll to position [145, 0]
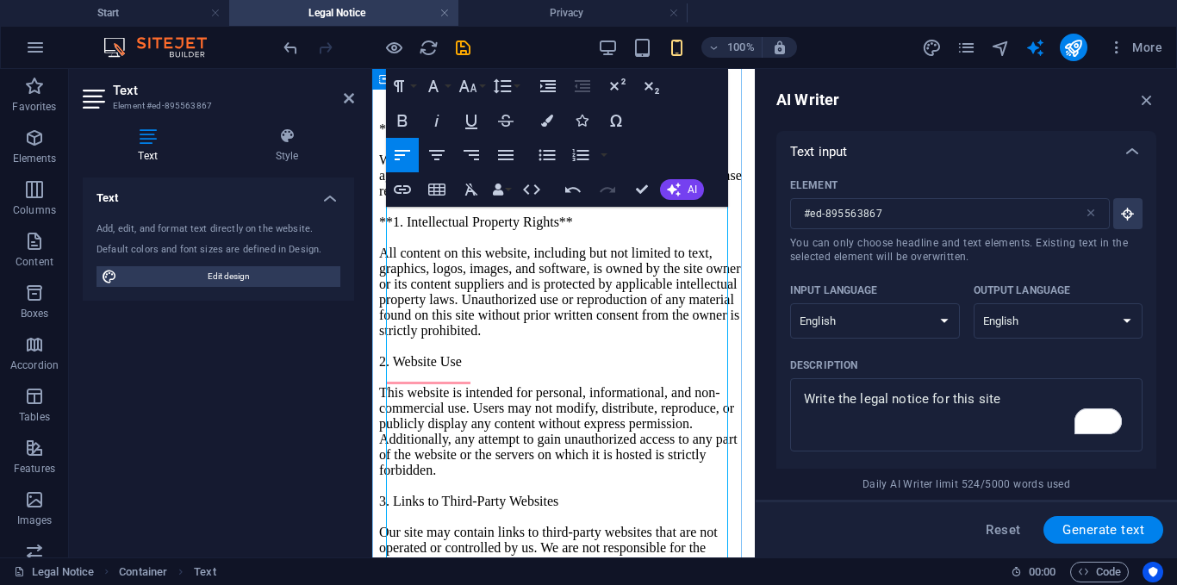
scroll to position [70, 0]
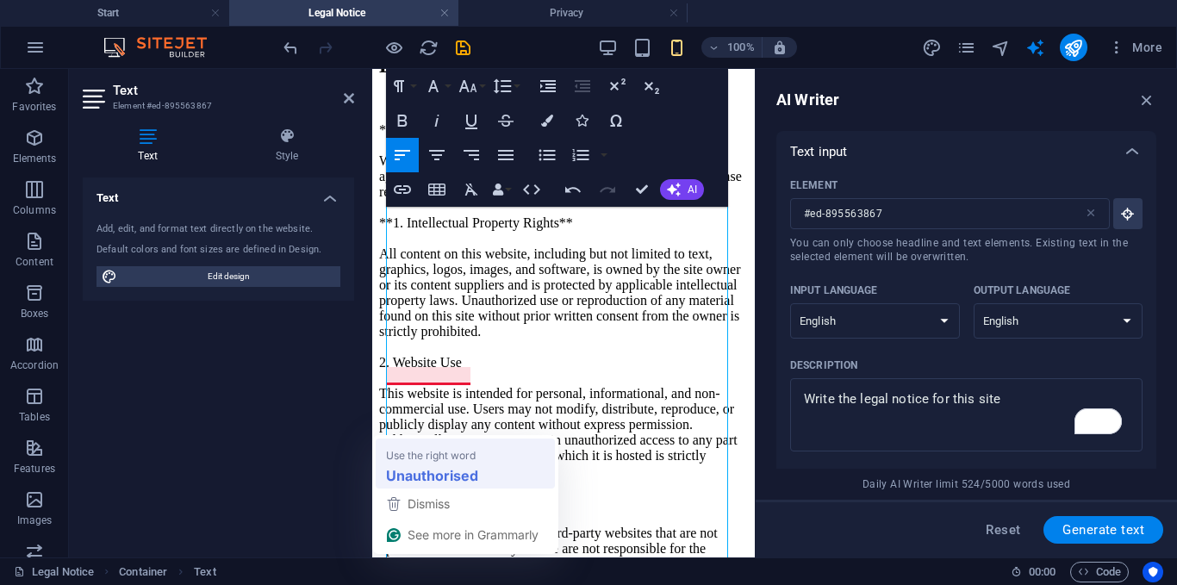
click at [456, 475] on strong "Unauthorised" at bounding box center [432, 475] width 92 height 22
click at [437, 480] on strong "Unauthorised" at bounding box center [432, 475] width 92 height 22
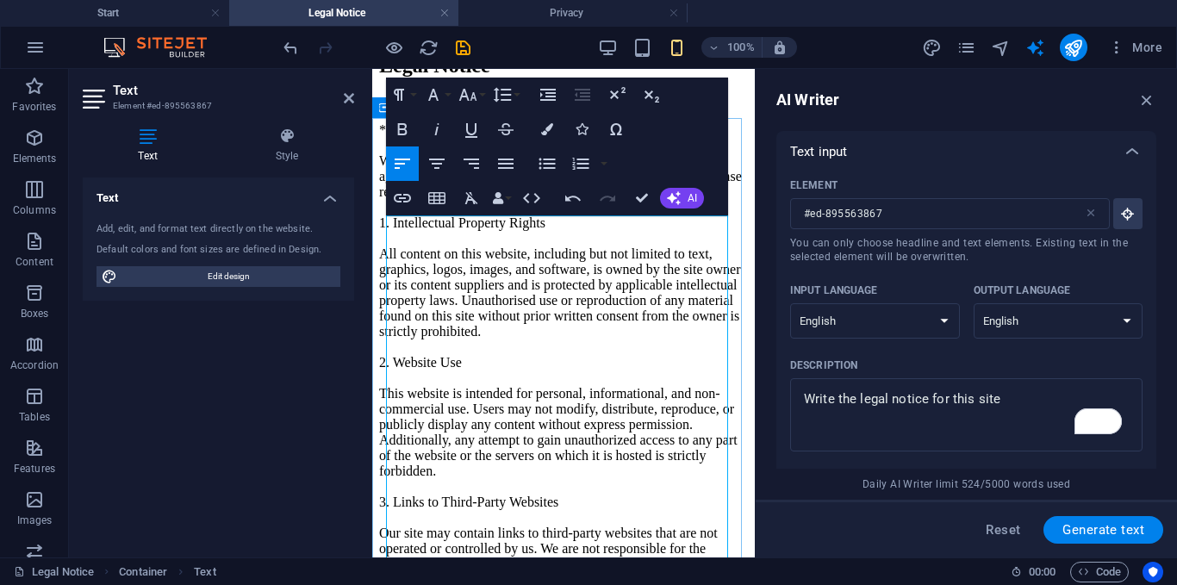
scroll to position [0, 0]
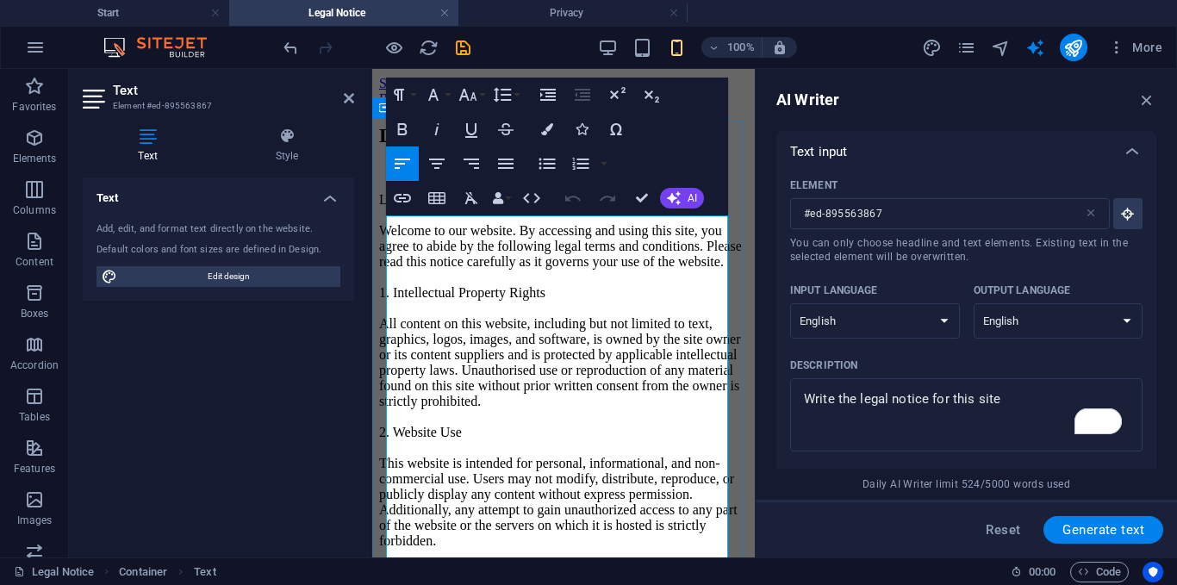
drag, startPoint x: 470, startPoint y: 227, endPoint x: 429, endPoint y: 223, distance: 41.5
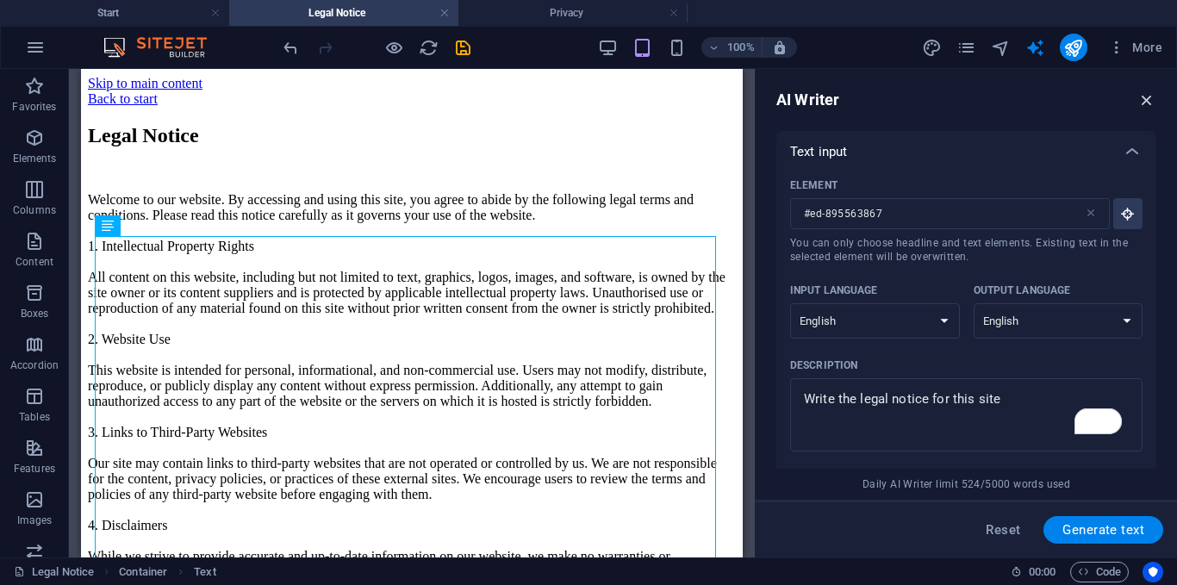
click at [1154, 91] on icon "button" at bounding box center [1146, 99] width 19 height 19
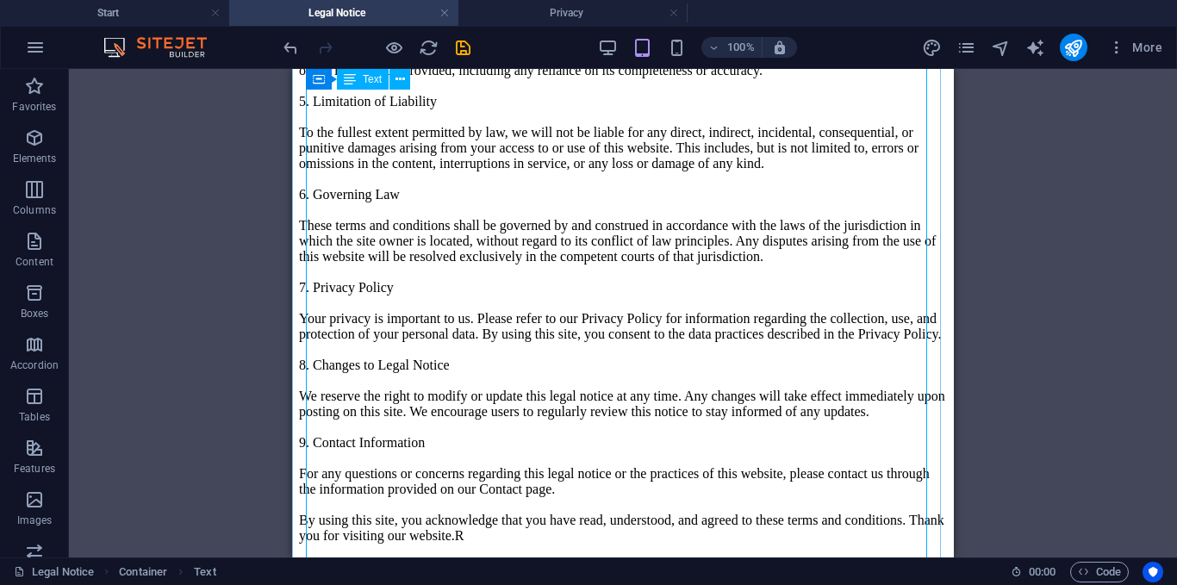
scroll to position [1071, 0]
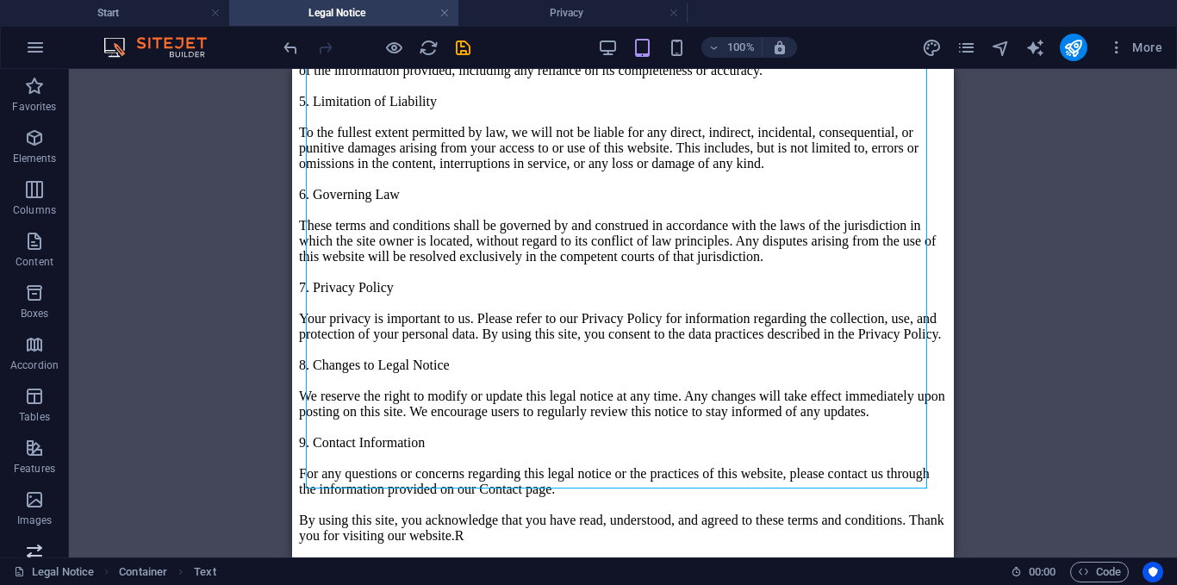
click at [36, 539] on button "Slider" at bounding box center [34, 560] width 69 height 52
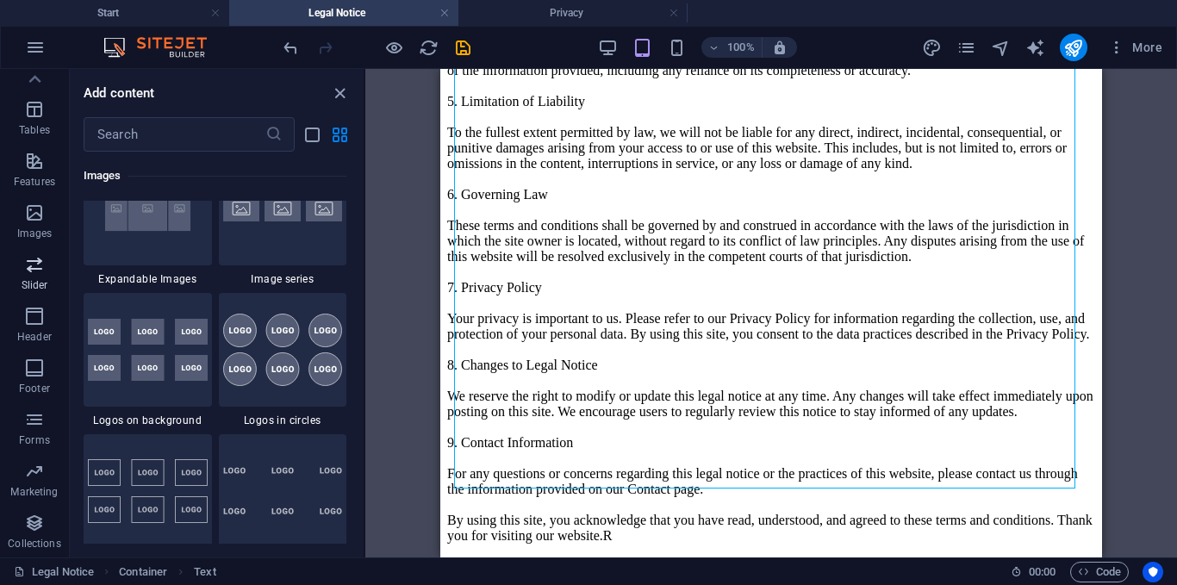
scroll to position [9764, 0]
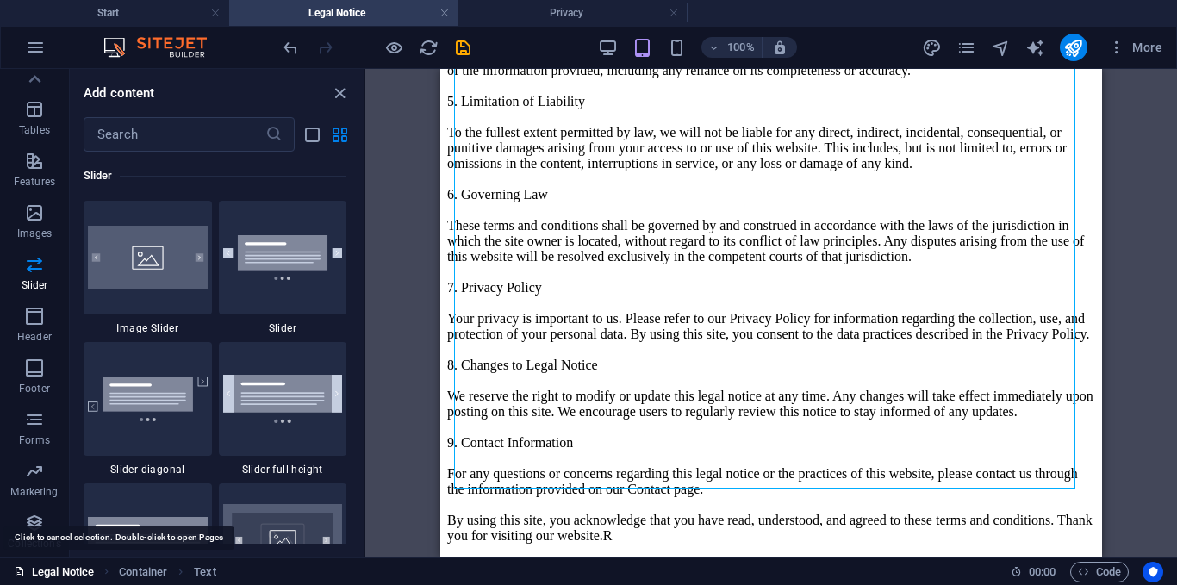
click at [55, 565] on link "Legal Notice" at bounding box center [54, 572] width 80 height 21
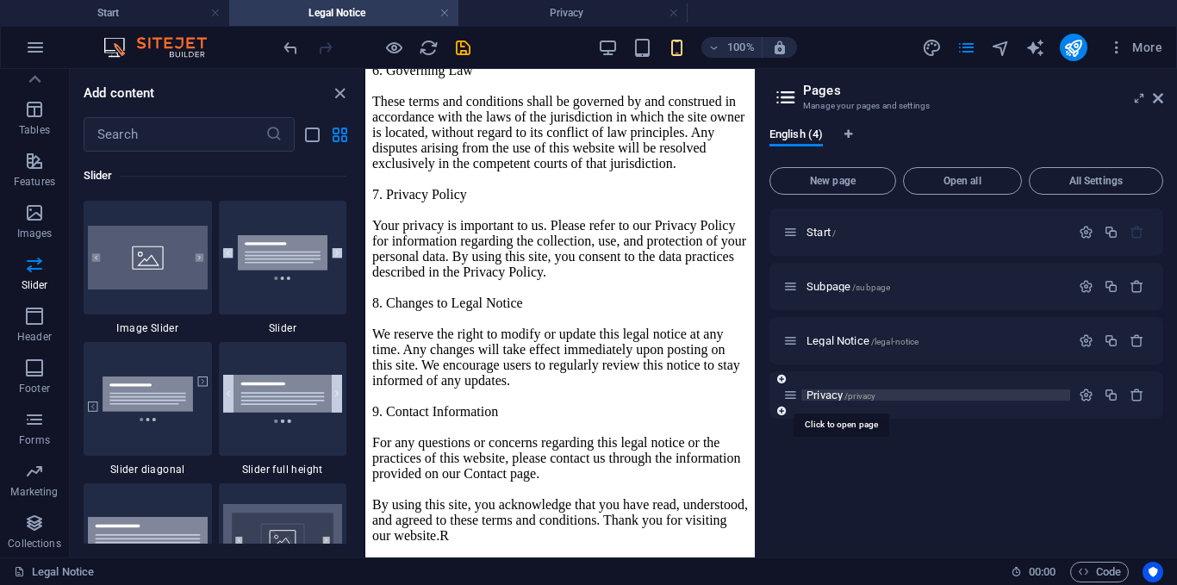
click at [835, 397] on span "Privacy /privacy" at bounding box center [840, 394] width 69 height 13
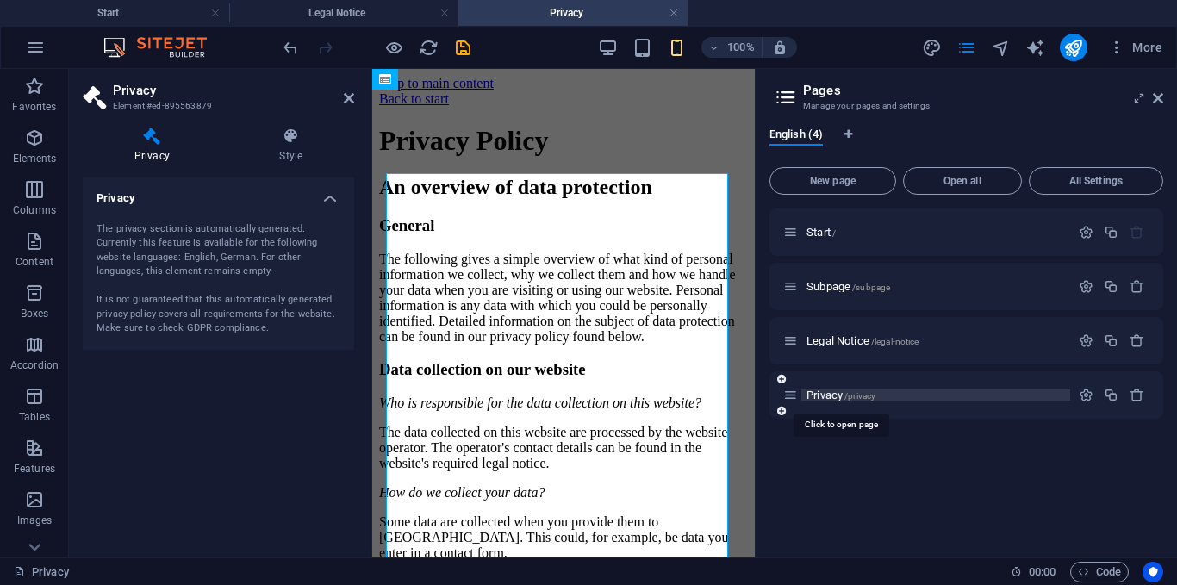
scroll to position [146, 0]
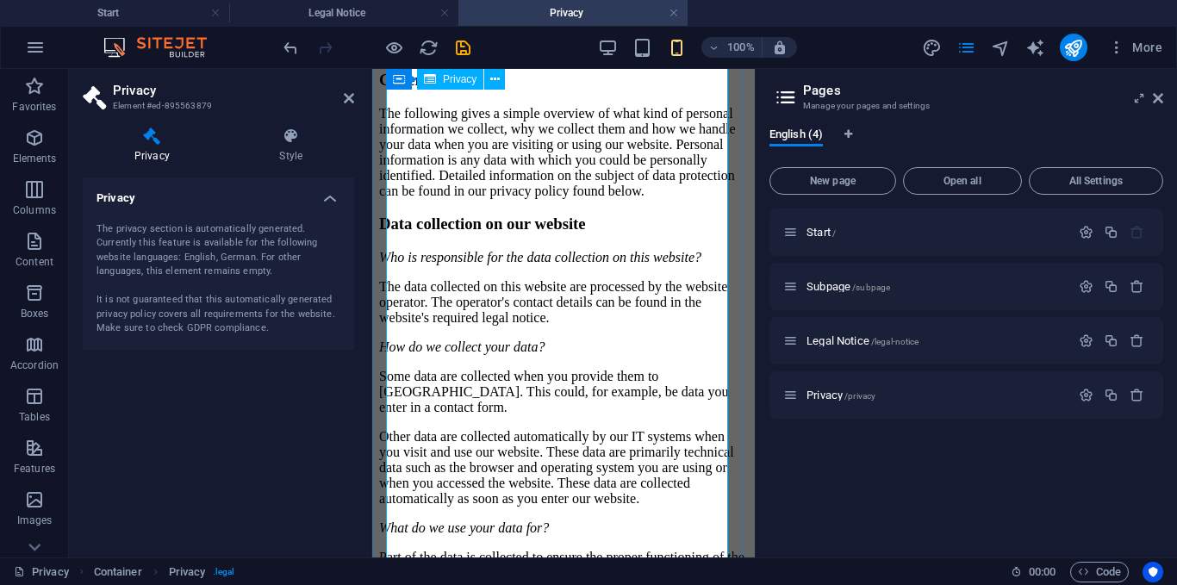
click at [279, 141] on icon at bounding box center [291, 135] width 126 height 17
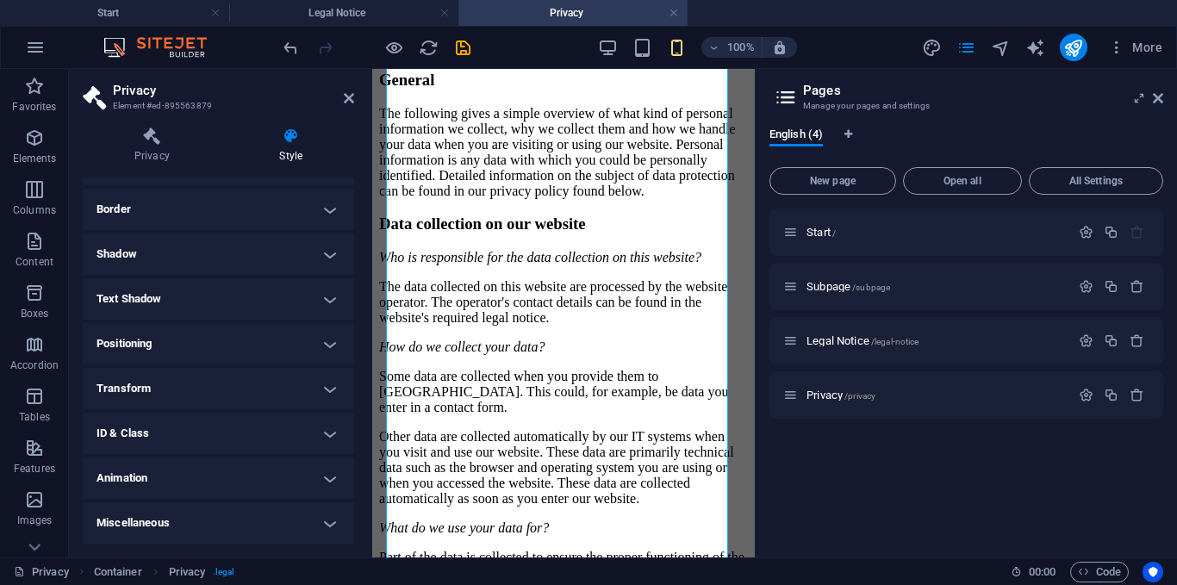
scroll to position [0, 0]
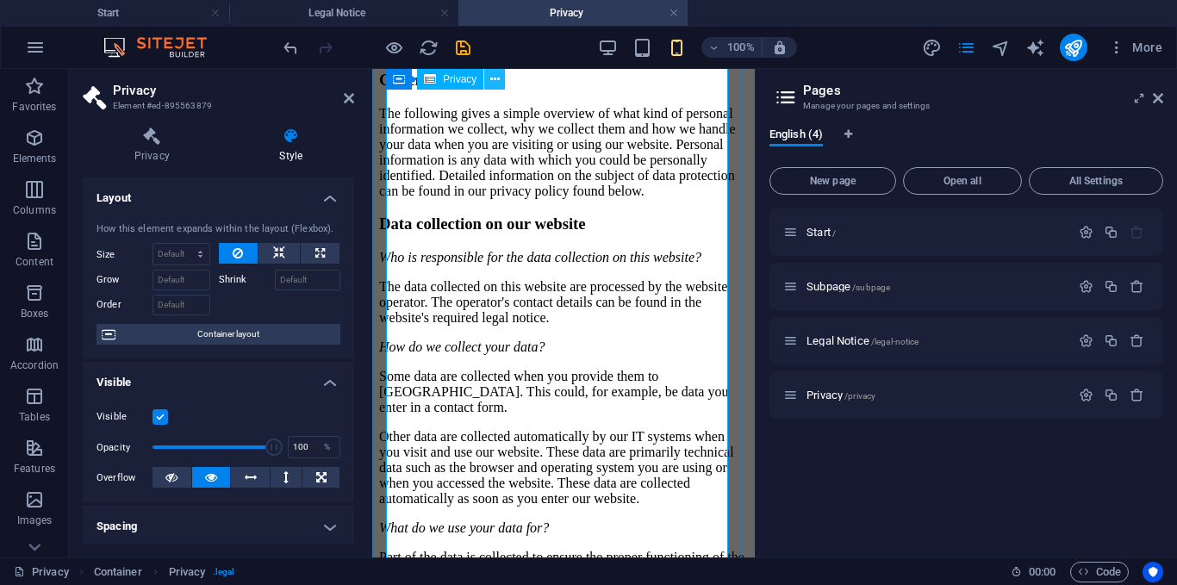
click at [491, 79] on icon at bounding box center [494, 80] width 9 height 18
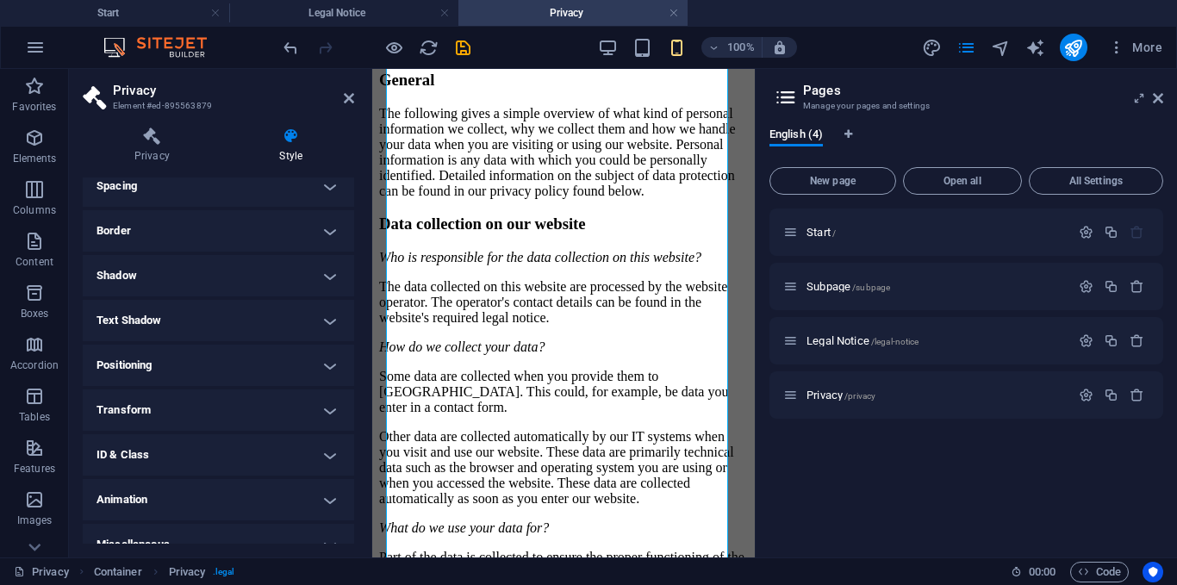
scroll to position [362, 0]
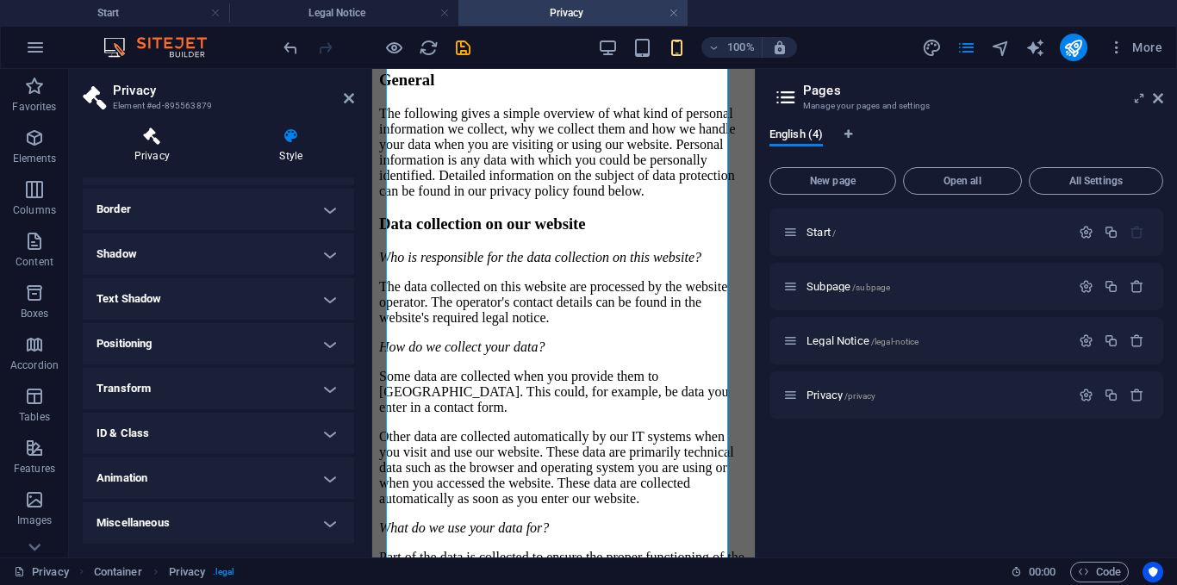
click at [166, 143] on icon at bounding box center [152, 135] width 139 height 17
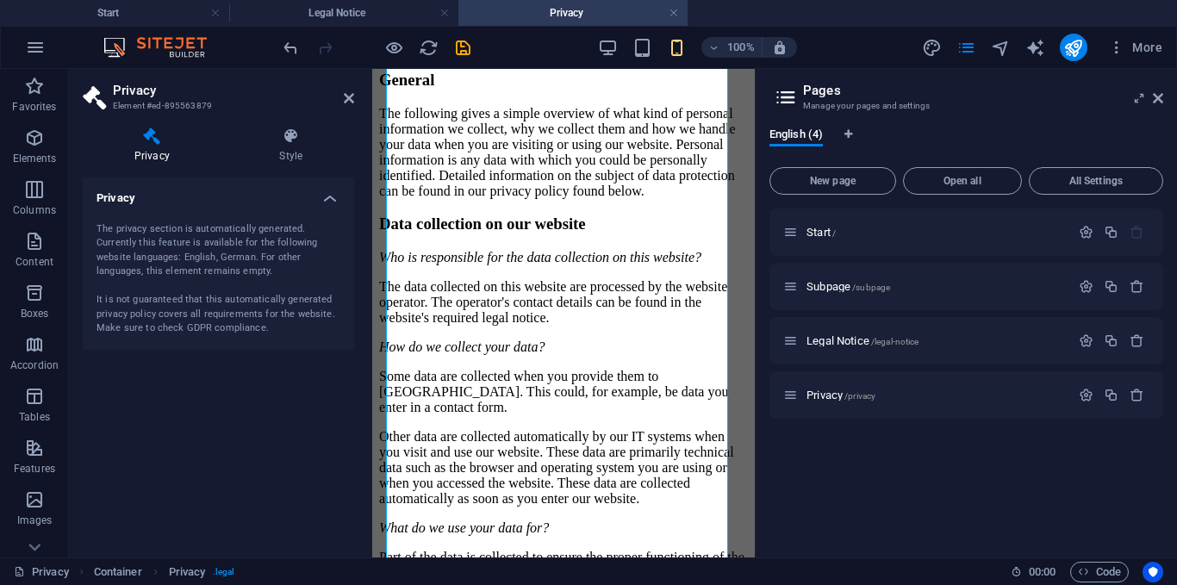
click at [267, 231] on div "The privacy section is automatically generated. Currently this feature is avail…" at bounding box center [218, 279] width 244 height 114
click at [1162, 95] on icon at bounding box center [1157, 98] width 10 height 14
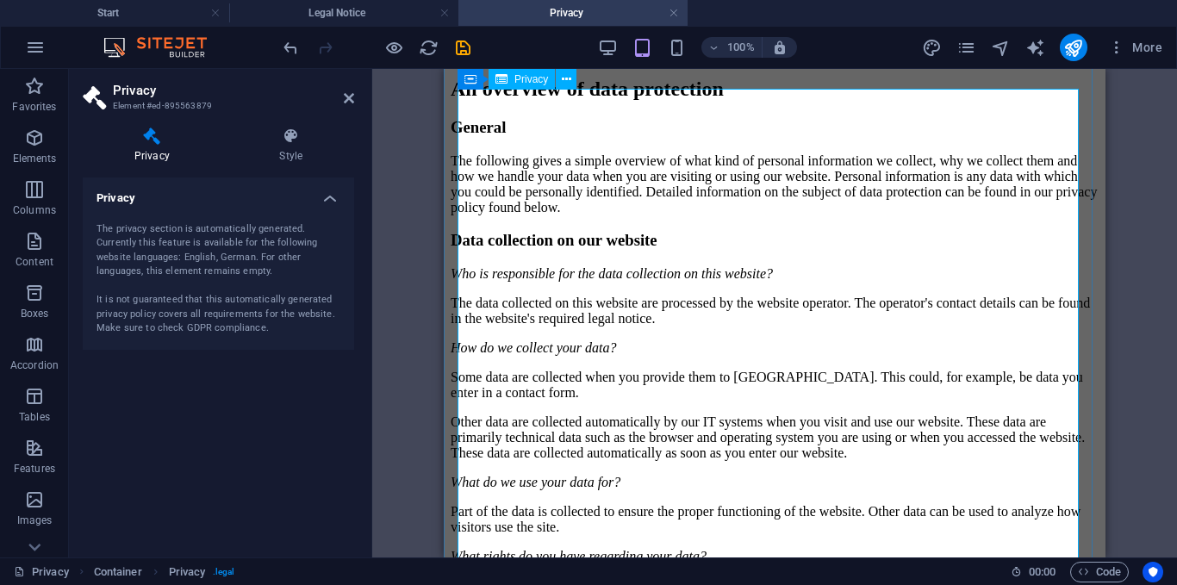
scroll to position [97, 0]
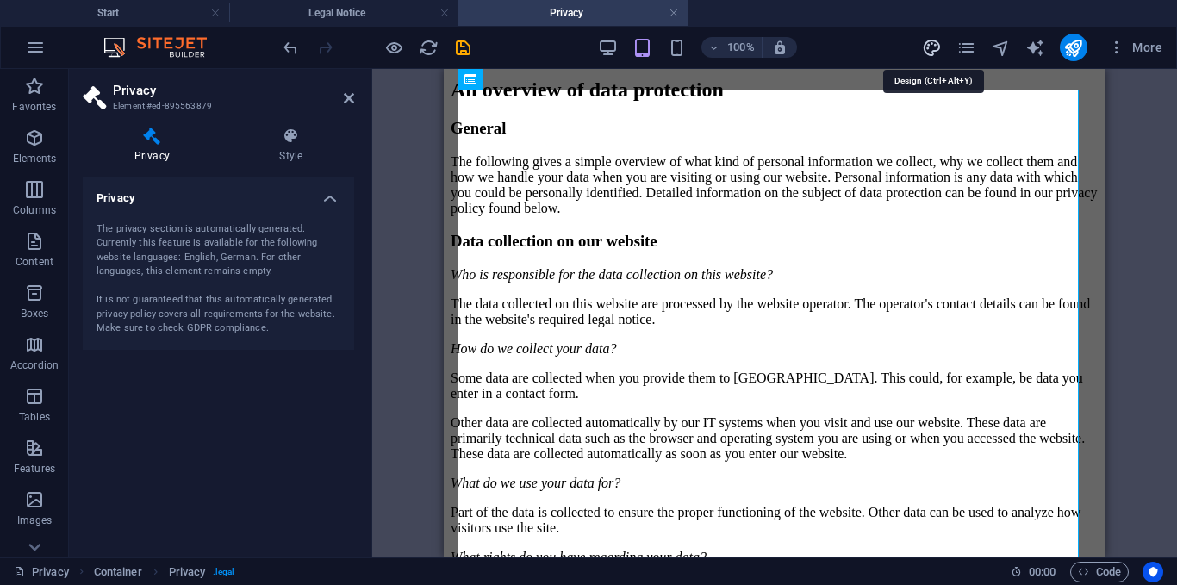
click at [940, 45] on icon "design" at bounding box center [932, 48] width 20 height 20
select select "px"
select select "400"
select select "px"
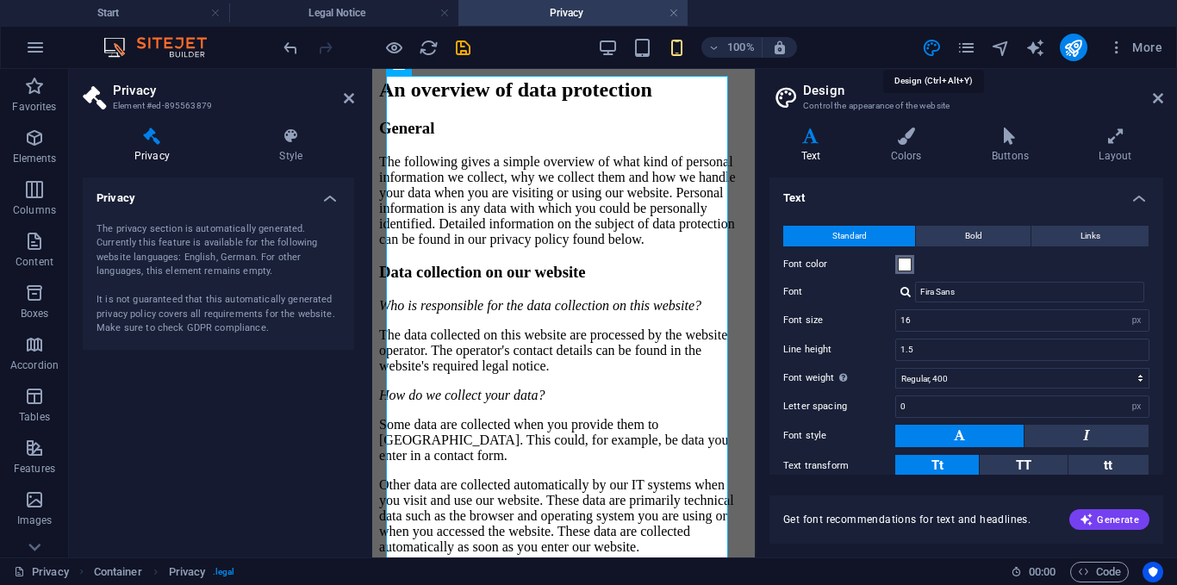
click at [904, 263] on span at bounding box center [904, 265] width 14 height 14
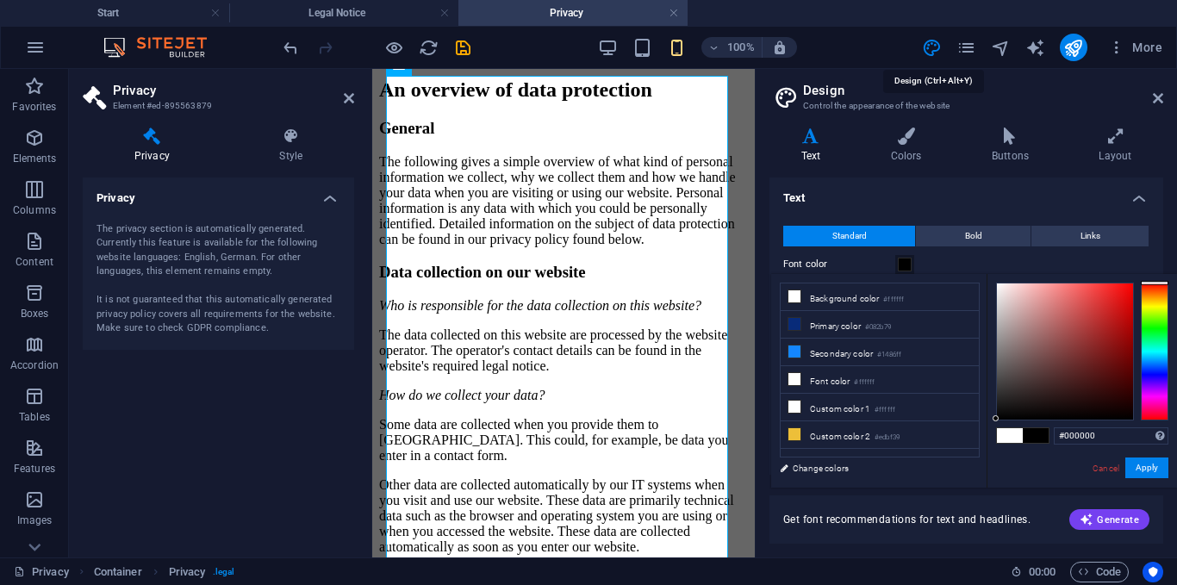
drag, startPoint x: 998, startPoint y: 389, endPoint x: 985, endPoint y: 456, distance: 67.6
click at [985, 456] on div "less Background color #ffffff Primary color #082b79 Secondary color #1486ff Fon…" at bounding box center [974, 381] width 406 height 214
click at [1138, 472] on button "Apply" at bounding box center [1146, 467] width 43 height 21
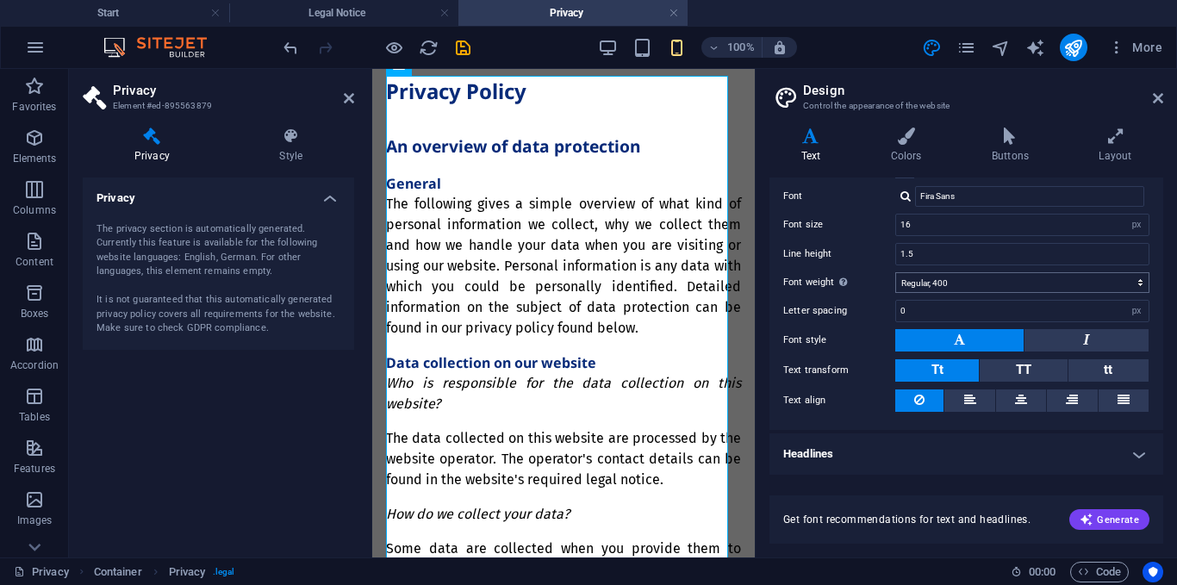
scroll to position [0, 0]
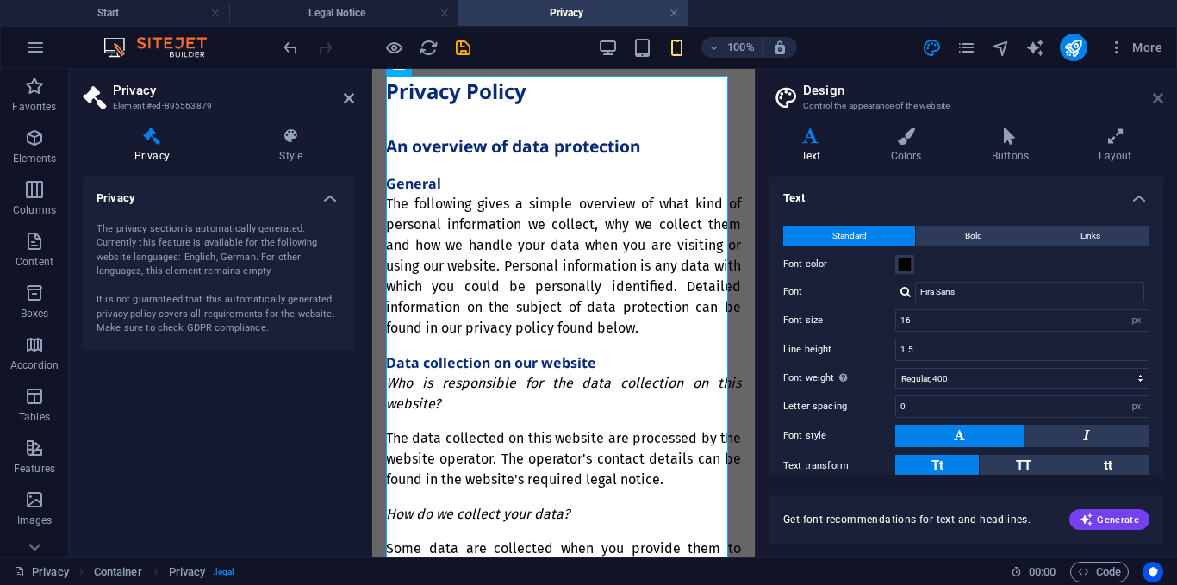
click at [1160, 102] on icon at bounding box center [1157, 98] width 10 height 14
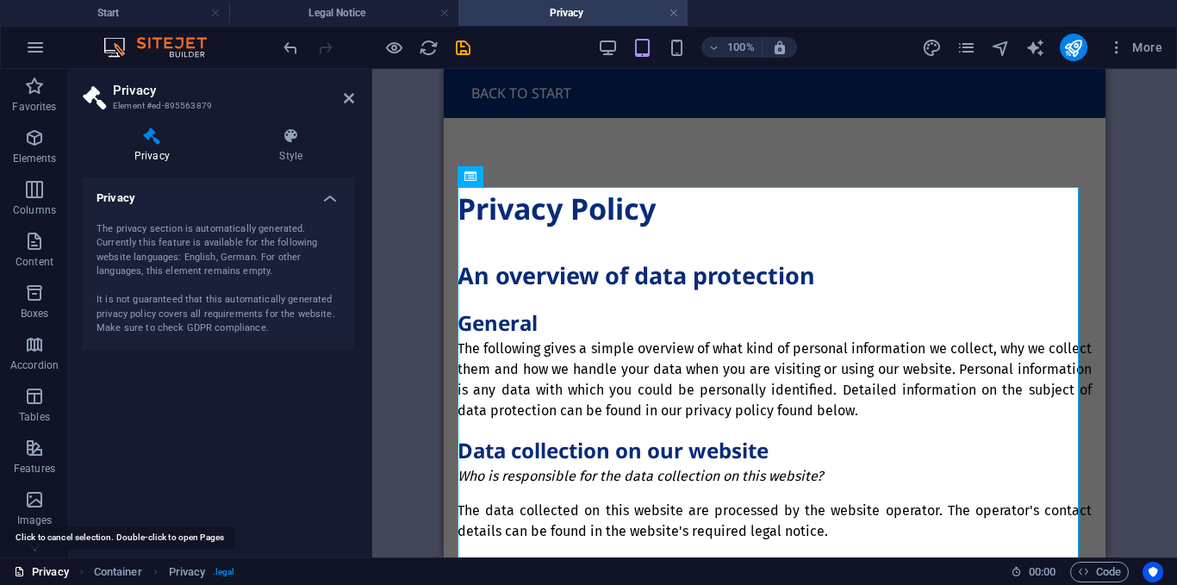
click at [28, 576] on link "Privacy" at bounding box center [41, 572] width 55 height 21
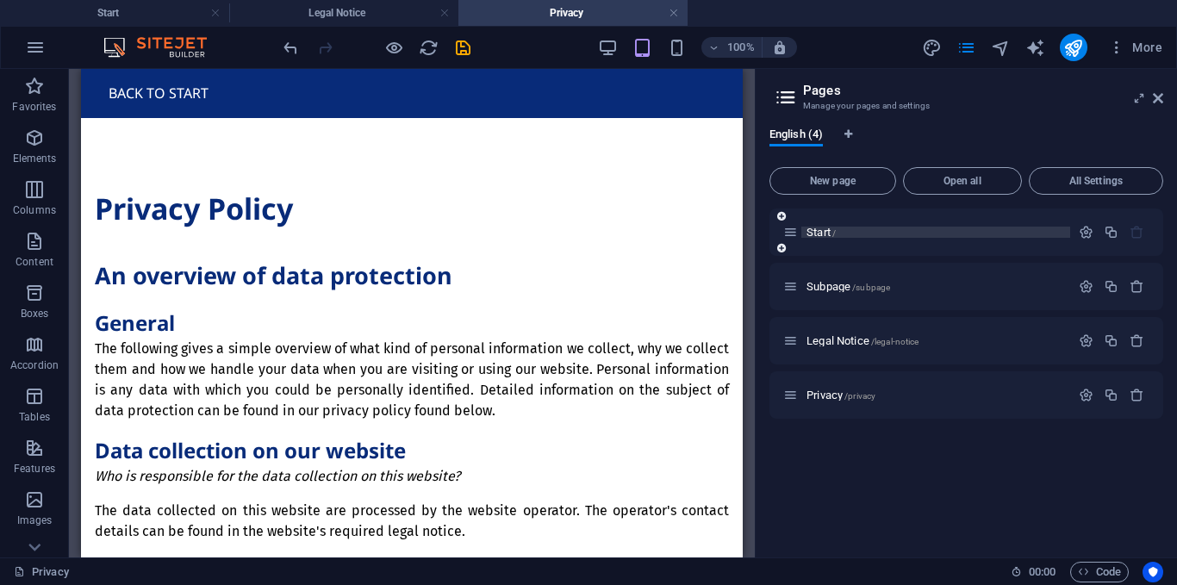
click at [881, 229] on p "Start /" at bounding box center [935, 232] width 258 height 11
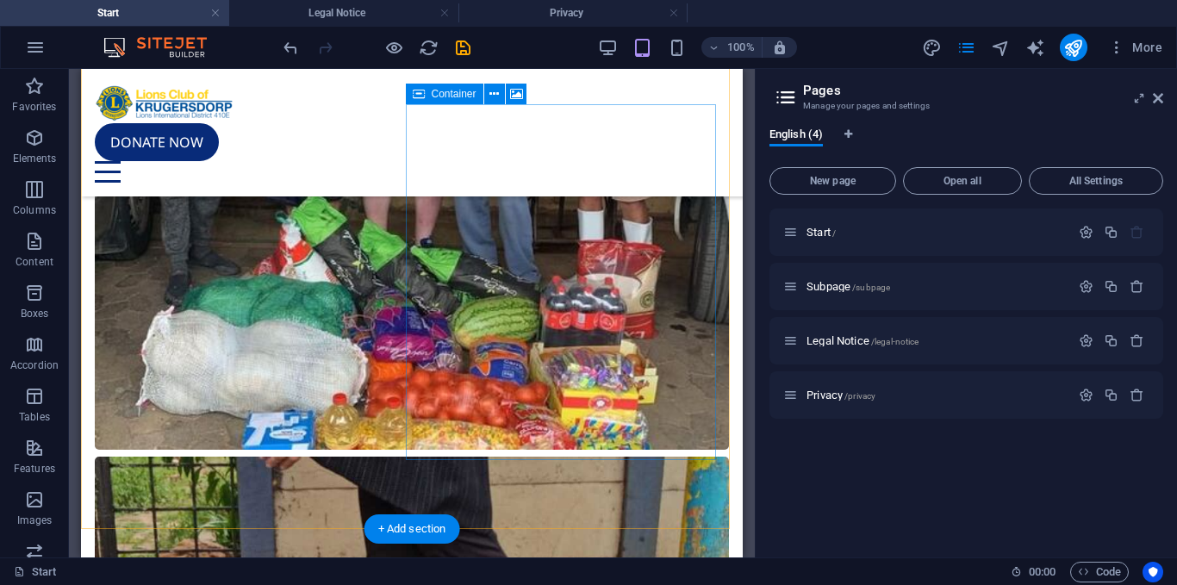
scroll to position [4021, 0]
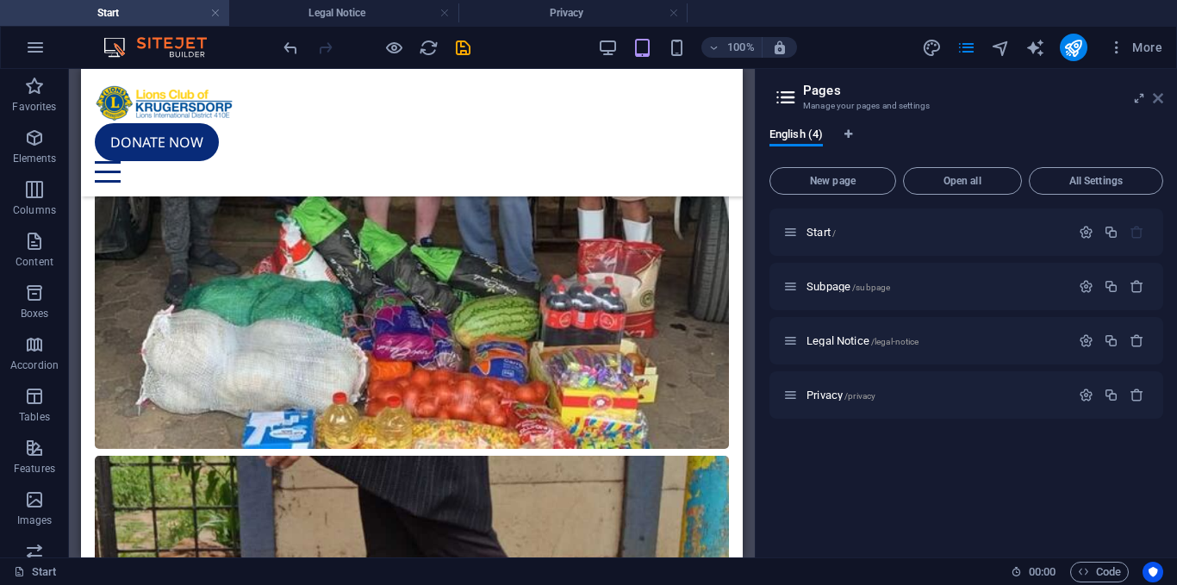
click at [1159, 96] on icon at bounding box center [1157, 98] width 10 height 14
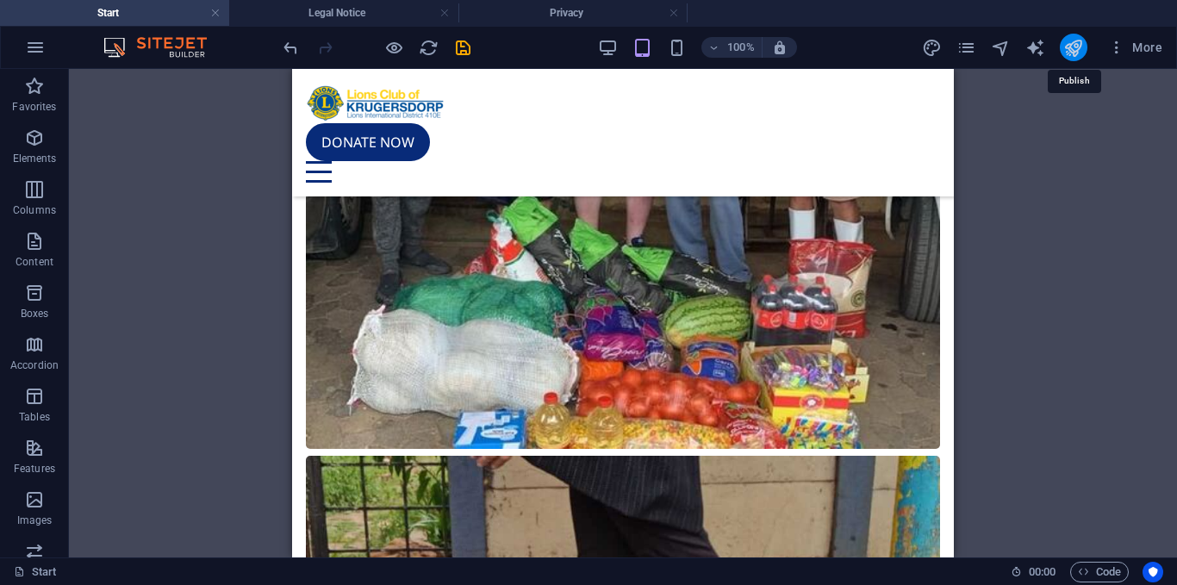
click at [1071, 41] on icon "publish" at bounding box center [1073, 48] width 20 height 20
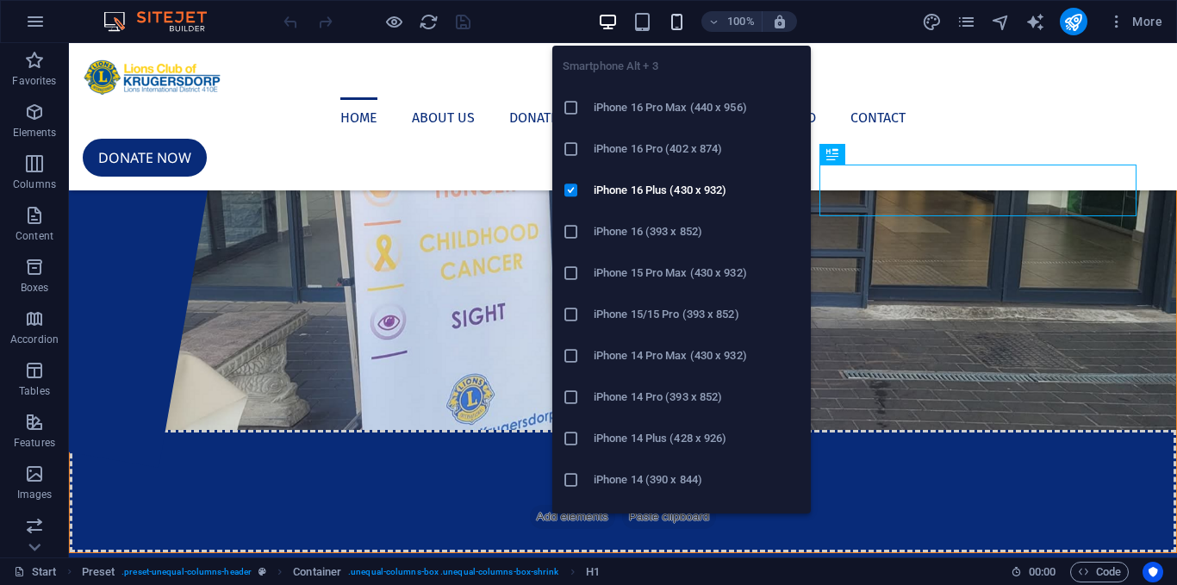
click at [672, 25] on icon "button" at bounding box center [677, 22] width 20 height 20
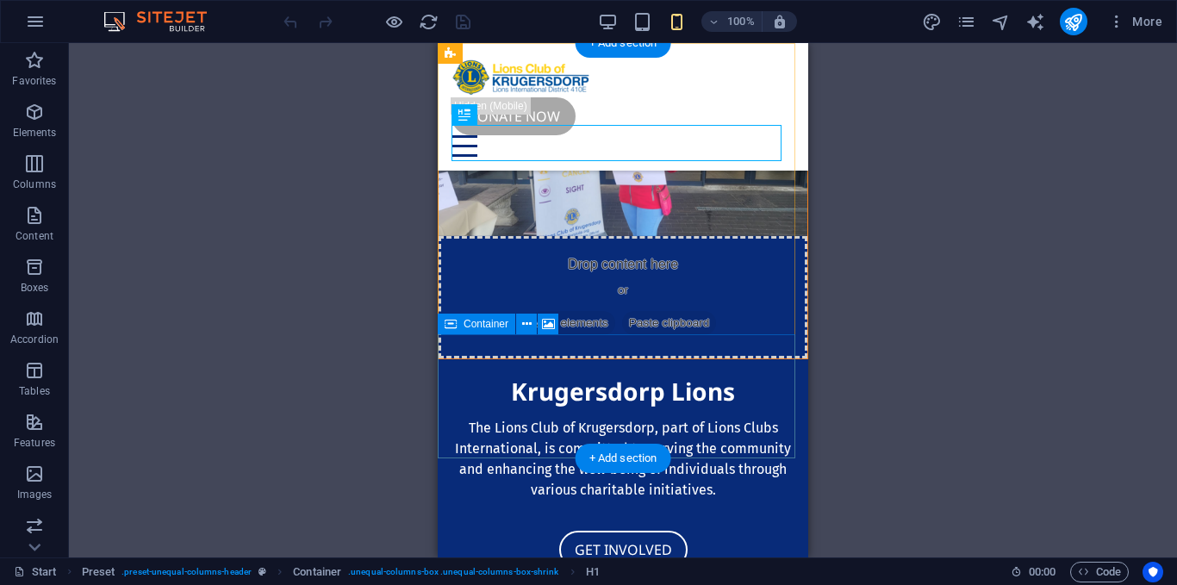
click at [731, 358] on div "Drop content here or Add elements Paste clipboard" at bounding box center [622, 297] width 369 height 122
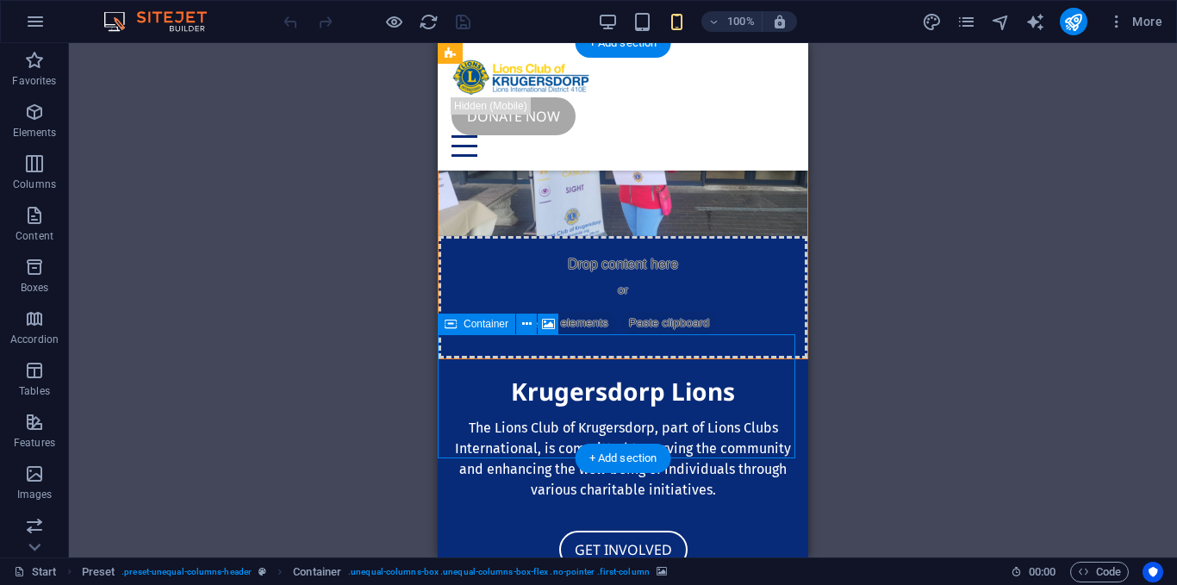
click at [731, 358] on div "Drop content here or Add elements Paste clipboard" at bounding box center [622, 297] width 369 height 122
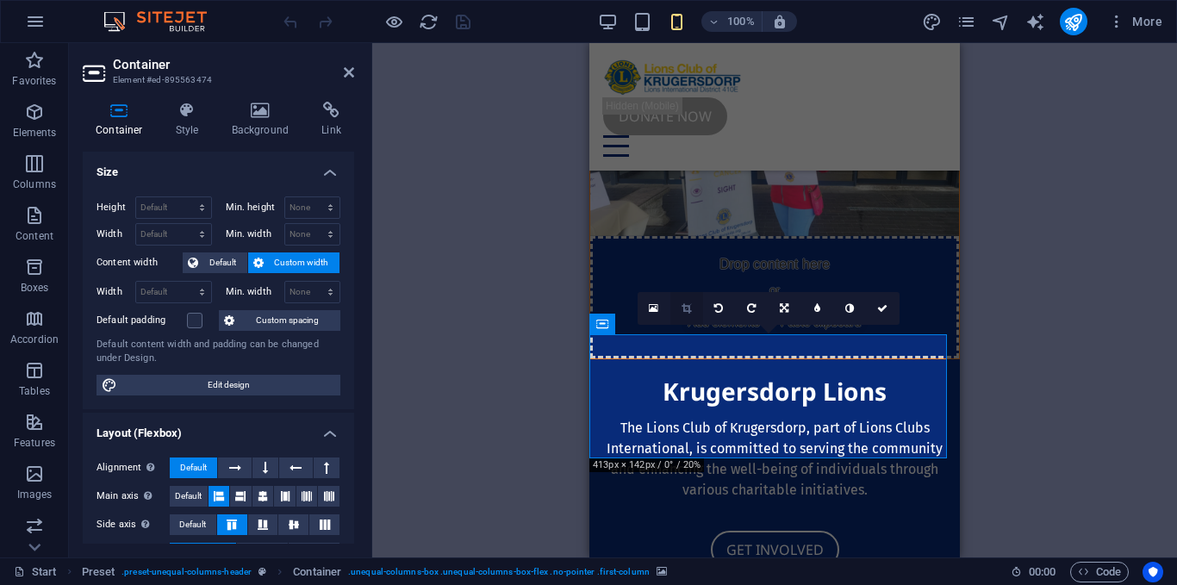
click at [684, 315] on link at bounding box center [686, 308] width 33 height 33
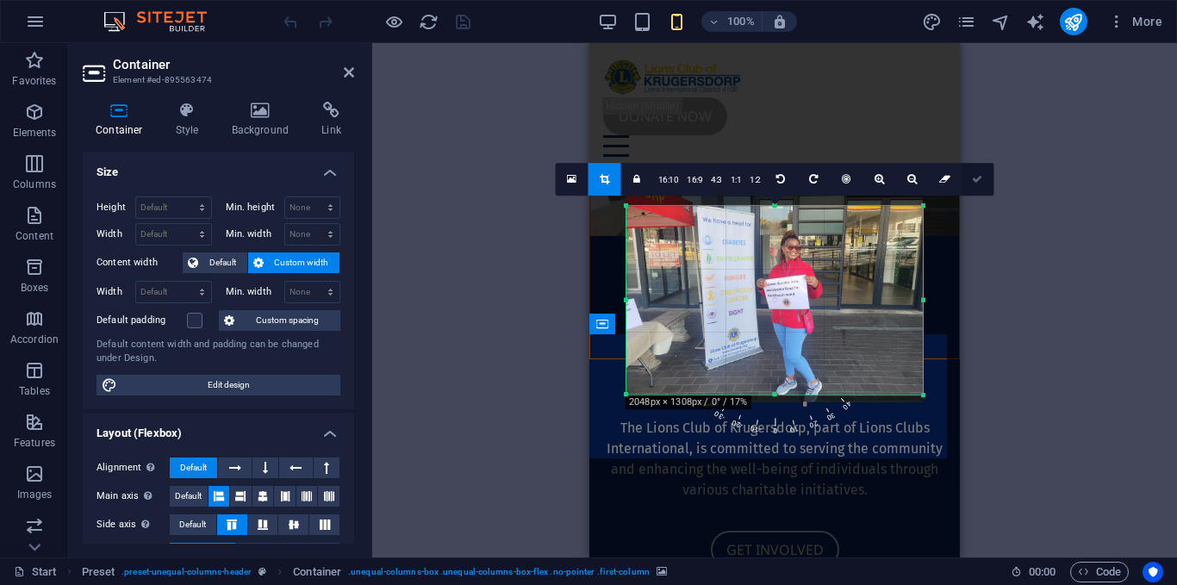
click at [966, 177] on link at bounding box center [977, 179] width 33 height 33
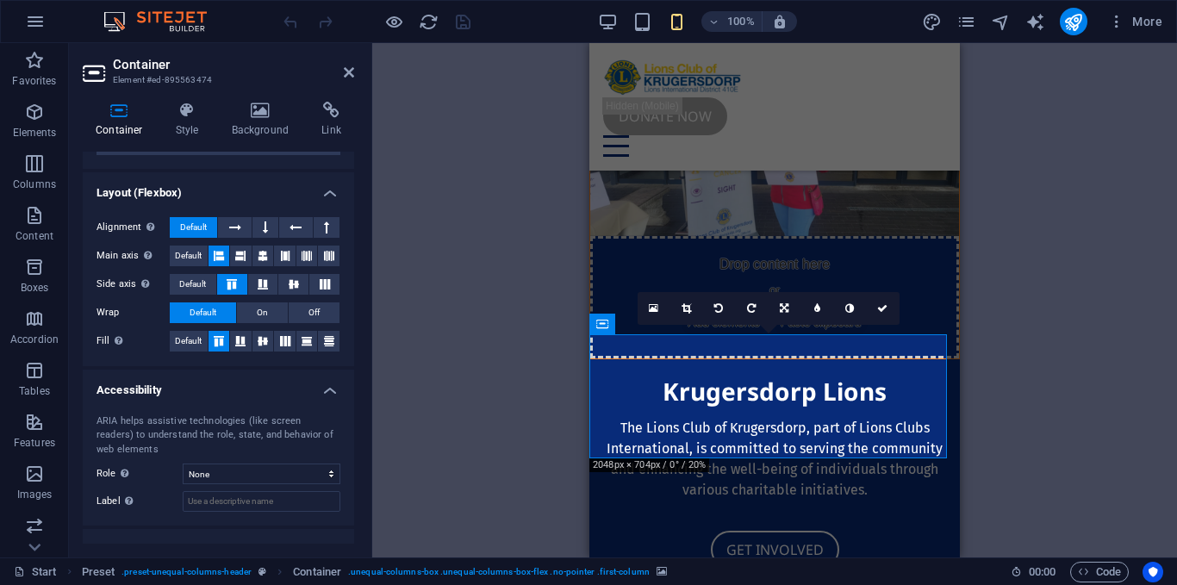
scroll to position [305, 0]
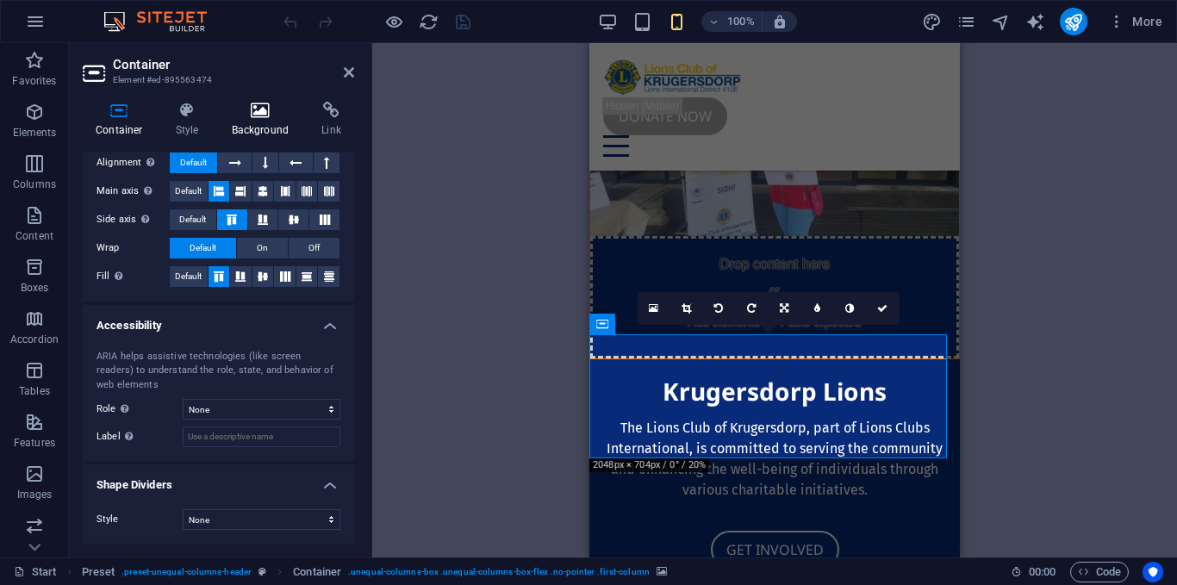
click at [272, 104] on icon at bounding box center [261, 110] width 84 height 17
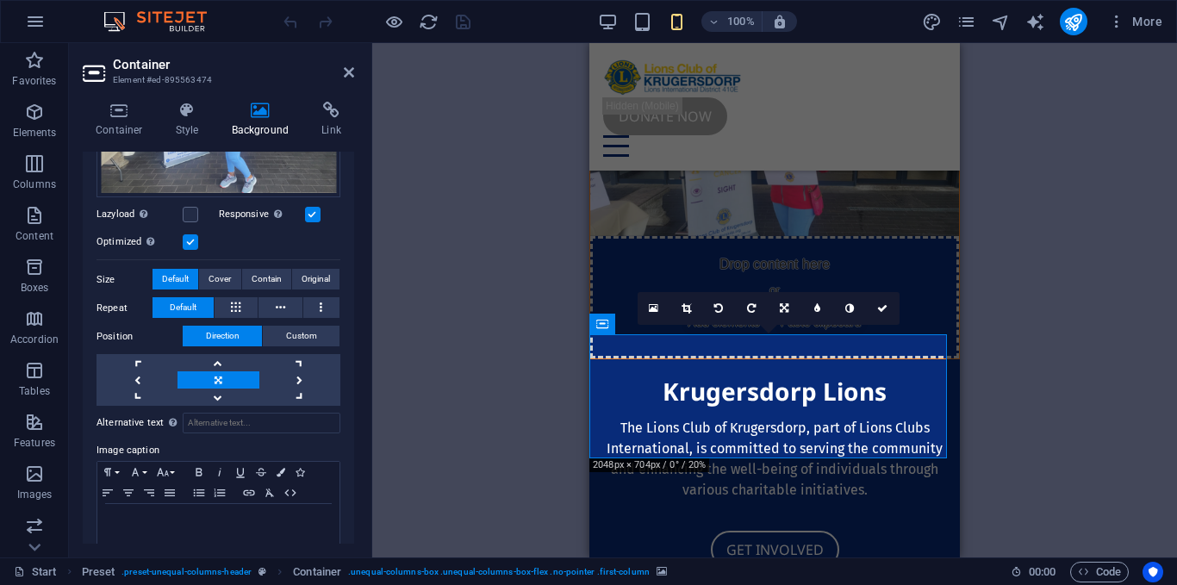
scroll to position [316, 0]
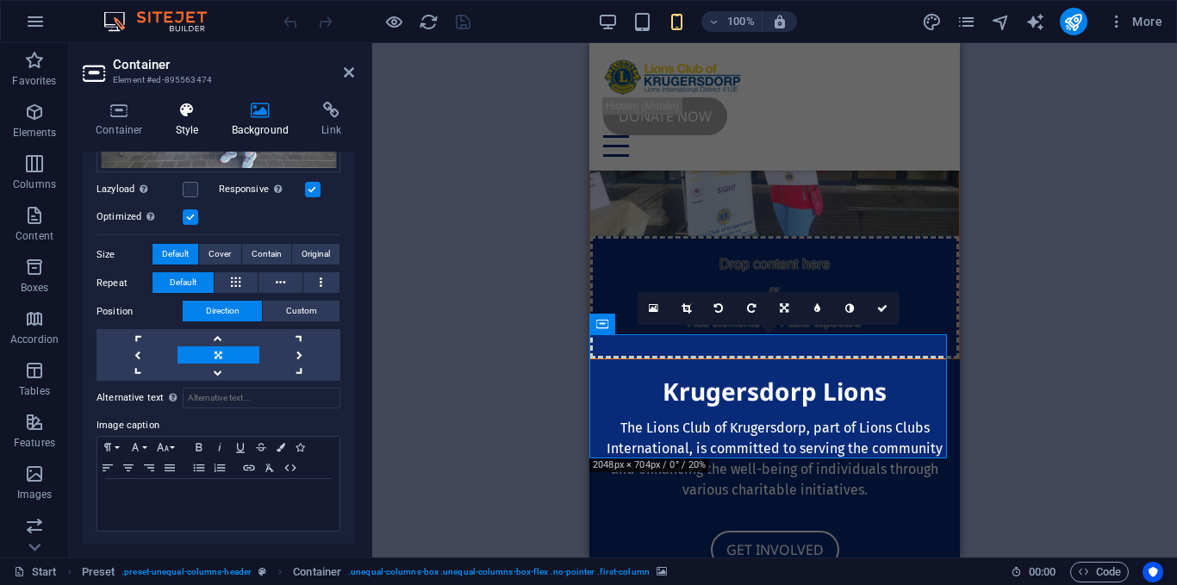
click at [181, 110] on icon at bounding box center [187, 110] width 49 height 17
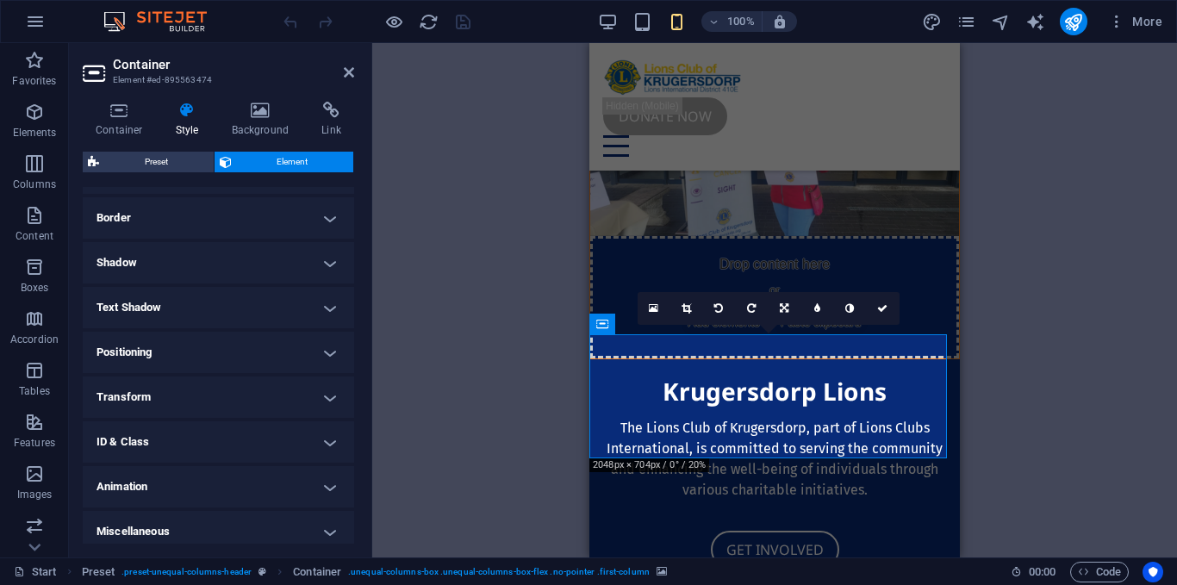
scroll to position [371, 0]
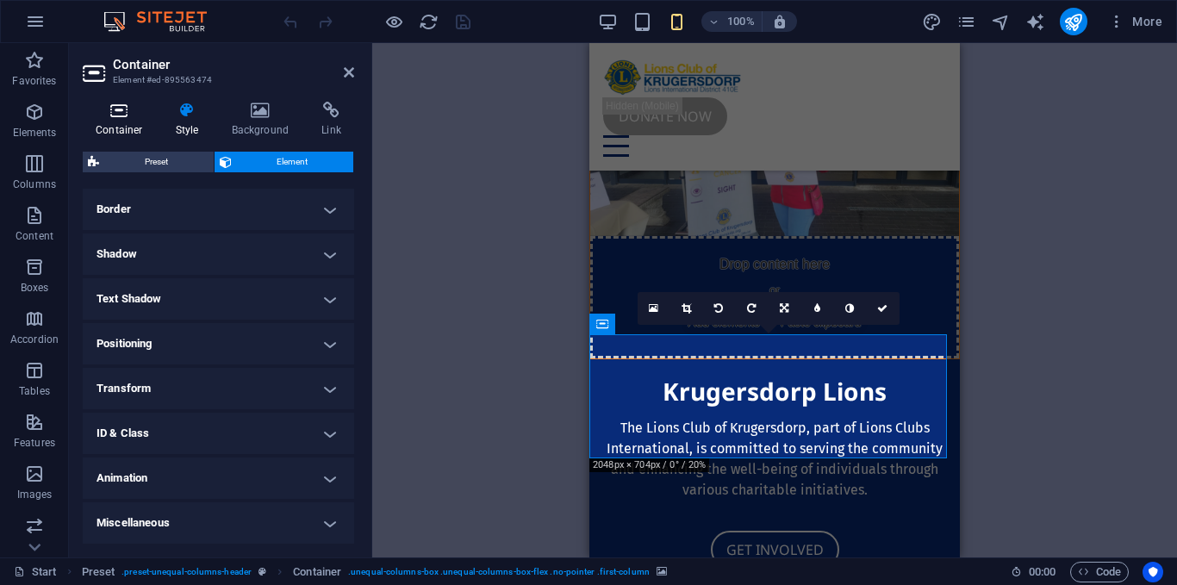
click at [124, 126] on h4 "Container" at bounding box center [123, 120] width 80 height 36
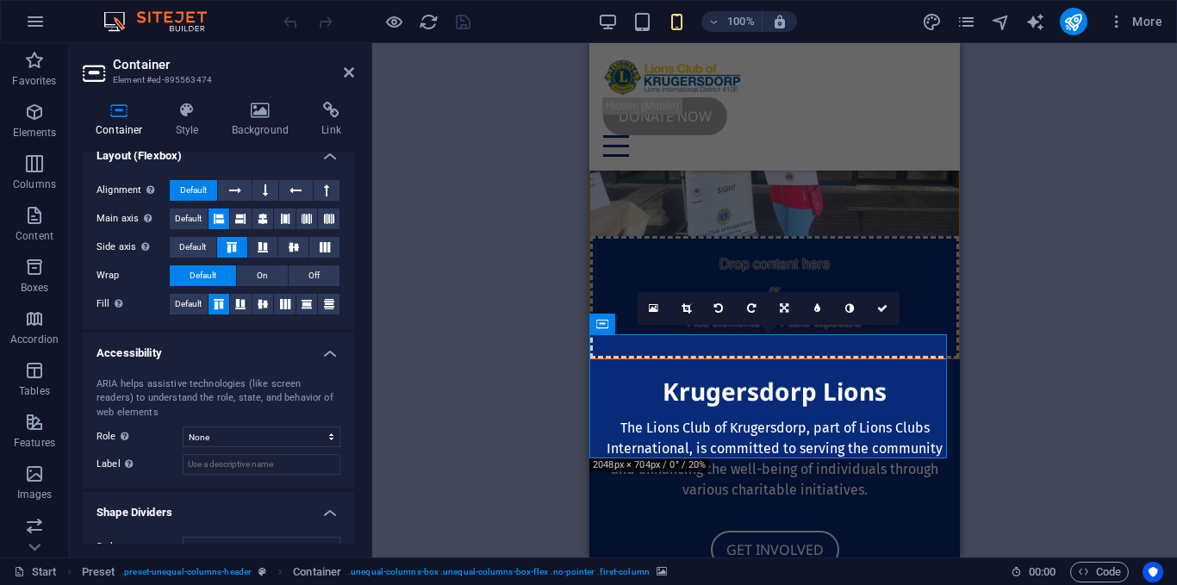
scroll to position [0, 0]
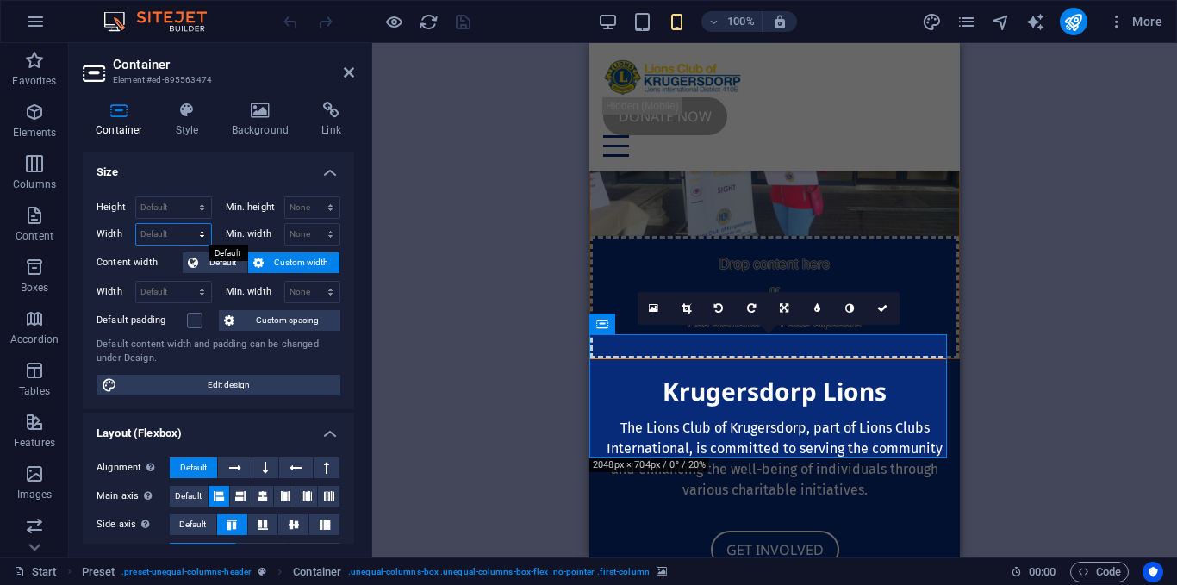
click at [170, 238] on select "Default px rem % em vh vw" at bounding box center [173, 234] width 75 height 21
select select "px"
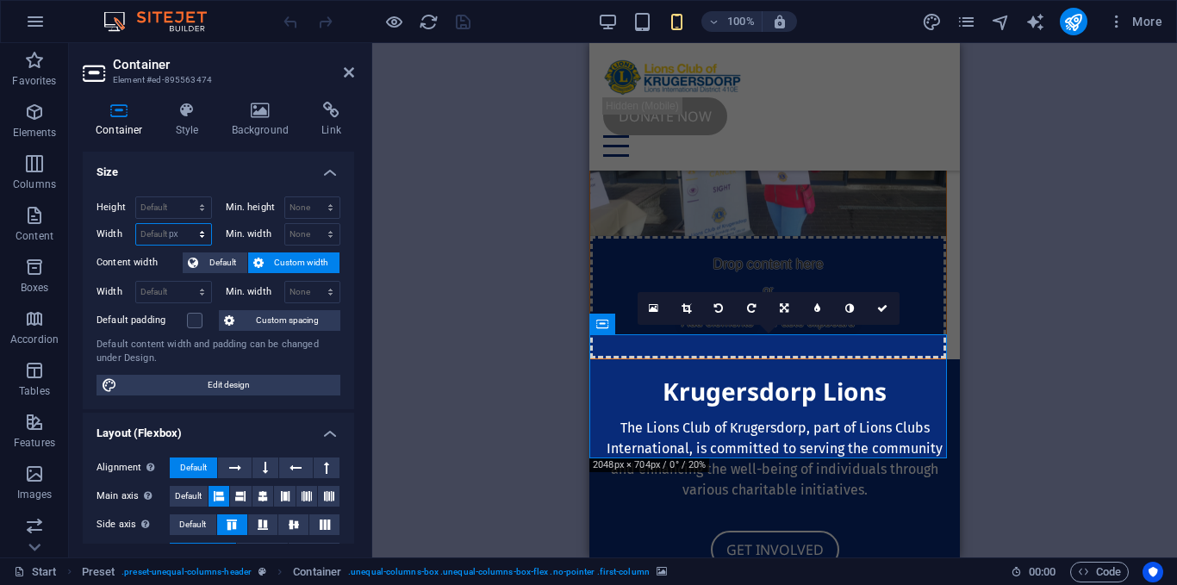
click at [184, 224] on select "Default px rem % em vh vw" at bounding box center [173, 234] width 75 height 21
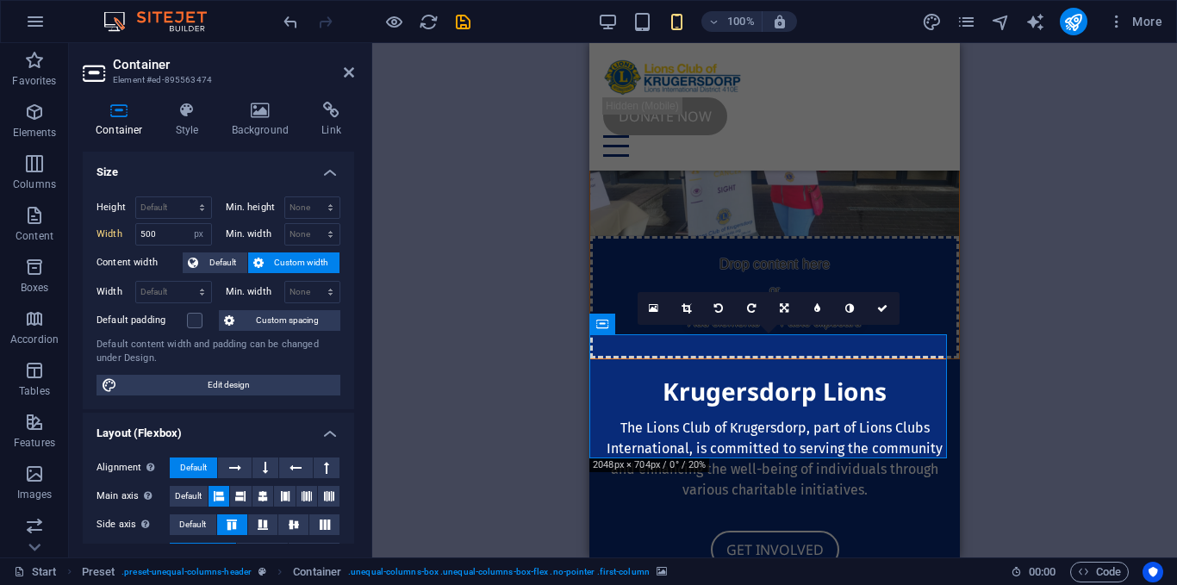
click at [224, 183] on div "Height Default px rem % vh vw Min. height None px rem % vh vw Width 500 Default…" at bounding box center [218, 296] width 271 height 227
drag, startPoint x: 179, startPoint y: 237, endPoint x: 118, endPoint y: 227, distance: 61.9
click at [118, 227] on div "Width 500 Default px rem % em vh vw" at bounding box center [153, 234] width 115 height 22
type input "1000"
click at [213, 177] on h4 "Size" at bounding box center [218, 167] width 271 height 31
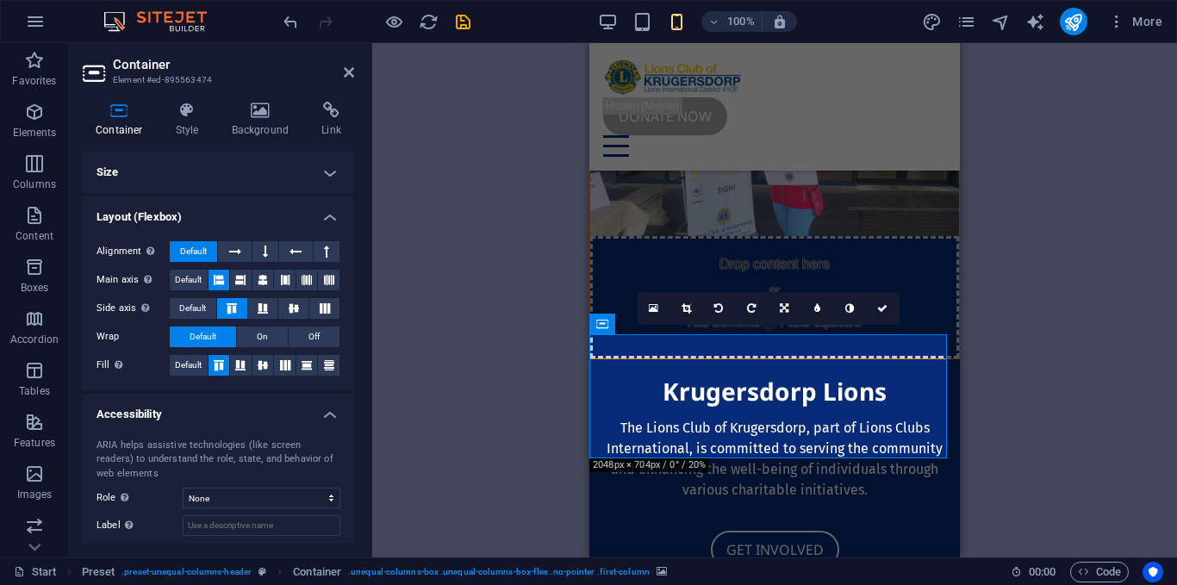
click at [575, 306] on div "Drag here to replace the existing content. Press “Ctrl” if you want to create a…" at bounding box center [774, 300] width 804 height 514
click at [355, 80] on aside "Container Element #ed-895563474 Container Style Background Link Size Height Def…" at bounding box center [220, 300] width 303 height 514
click at [338, 63] on h2 "Container" at bounding box center [233, 65] width 241 height 16
click at [351, 77] on icon at bounding box center [349, 72] width 10 height 14
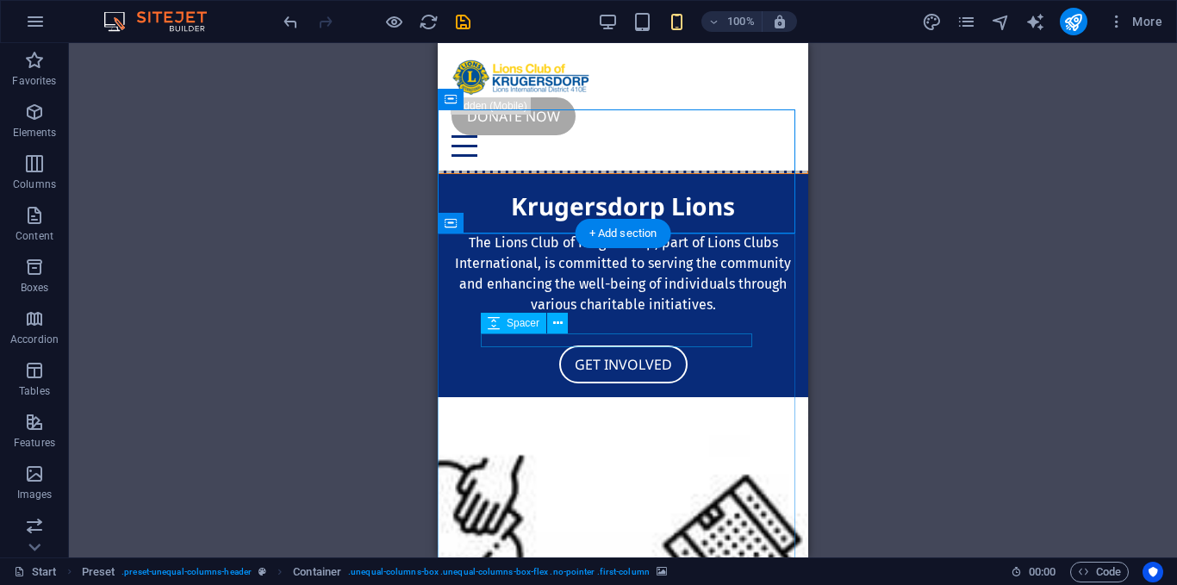
scroll to position [180, 0]
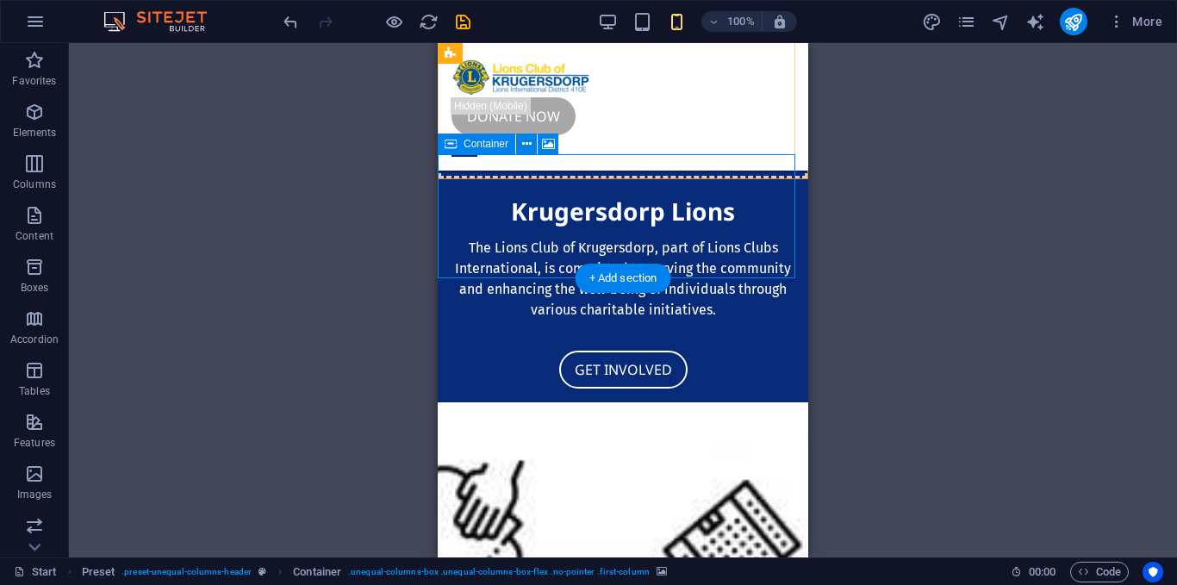
click at [754, 178] on div "Drop content here or Add elements Paste clipboard" at bounding box center [622, 117] width 369 height 122
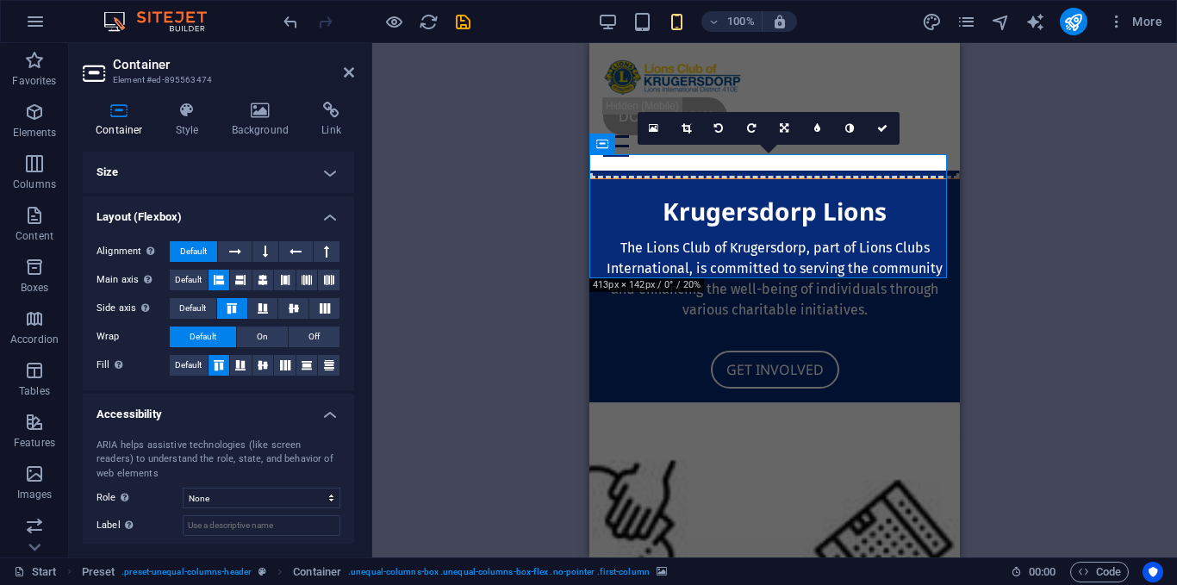
click at [311, 165] on h4 "Size" at bounding box center [218, 172] width 271 height 41
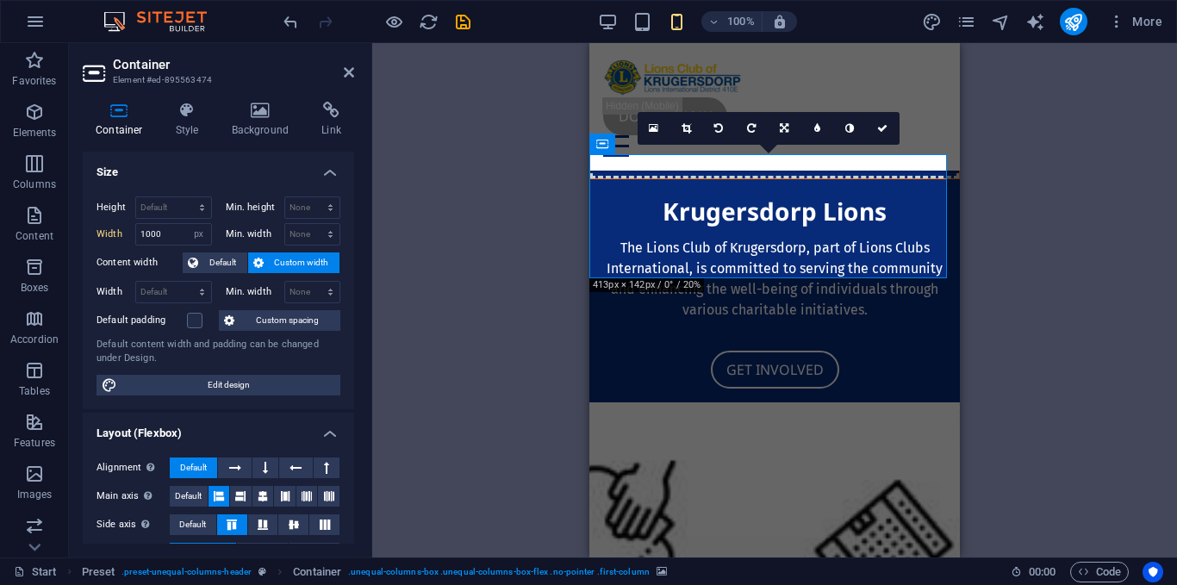
click at [104, 229] on label "Width" at bounding box center [115, 233] width 39 height 9
click at [146, 234] on select "Default px rem % em vh vw" at bounding box center [173, 234] width 75 height 21
select select "%"
click at [184, 224] on select "Default px rem % em vh vw" at bounding box center [173, 234] width 75 height 21
type input "100"
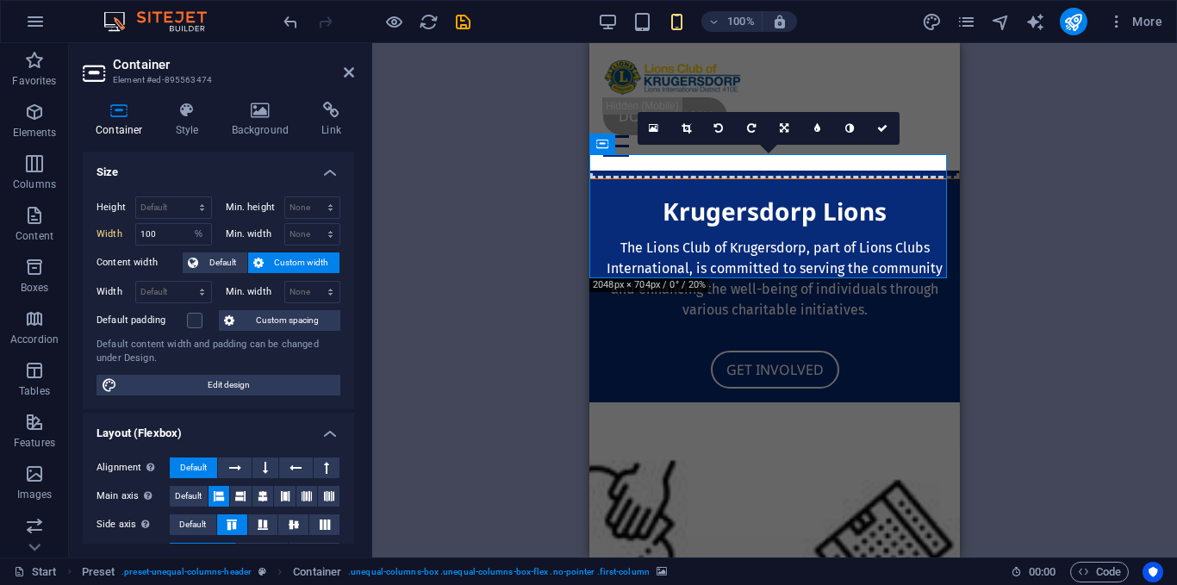
click at [220, 239] on div "Min. width None px rem % vh vw" at bounding box center [280, 234] width 122 height 22
click at [123, 235] on label "Width" at bounding box center [115, 233] width 39 height 9
select select "DISABLED_OPTION_VALUE"
click at [178, 205] on select "Default px rem % vh vw" at bounding box center [173, 207] width 75 height 21
select select "px"
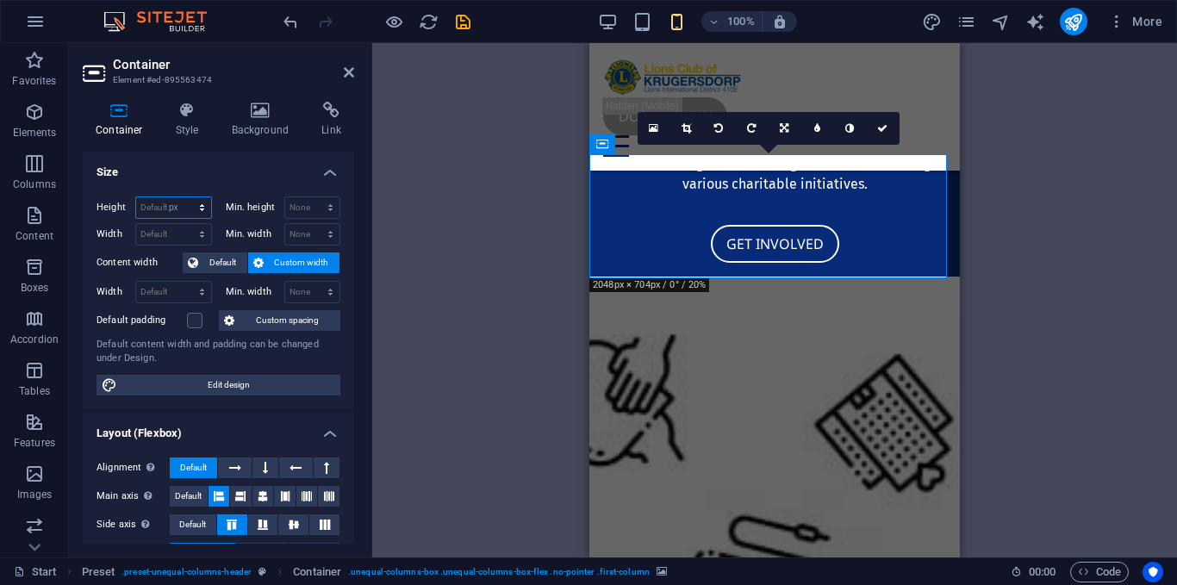
click at [184, 197] on select "Default px rem % vh vw" at bounding box center [173, 207] width 75 height 21
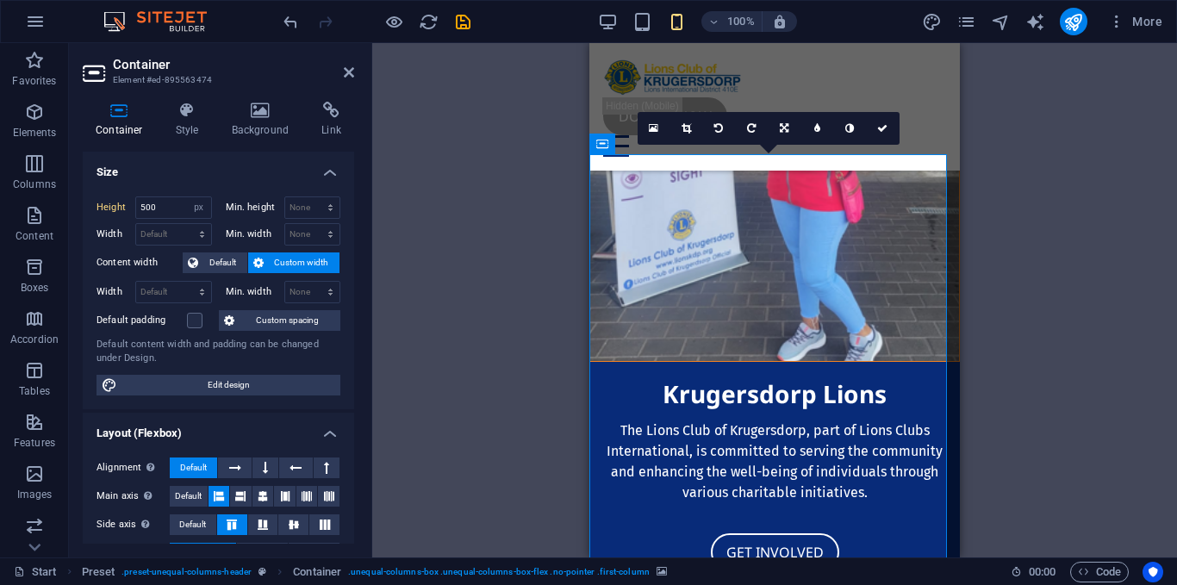
click at [220, 168] on h4 "Size" at bounding box center [218, 167] width 271 height 31
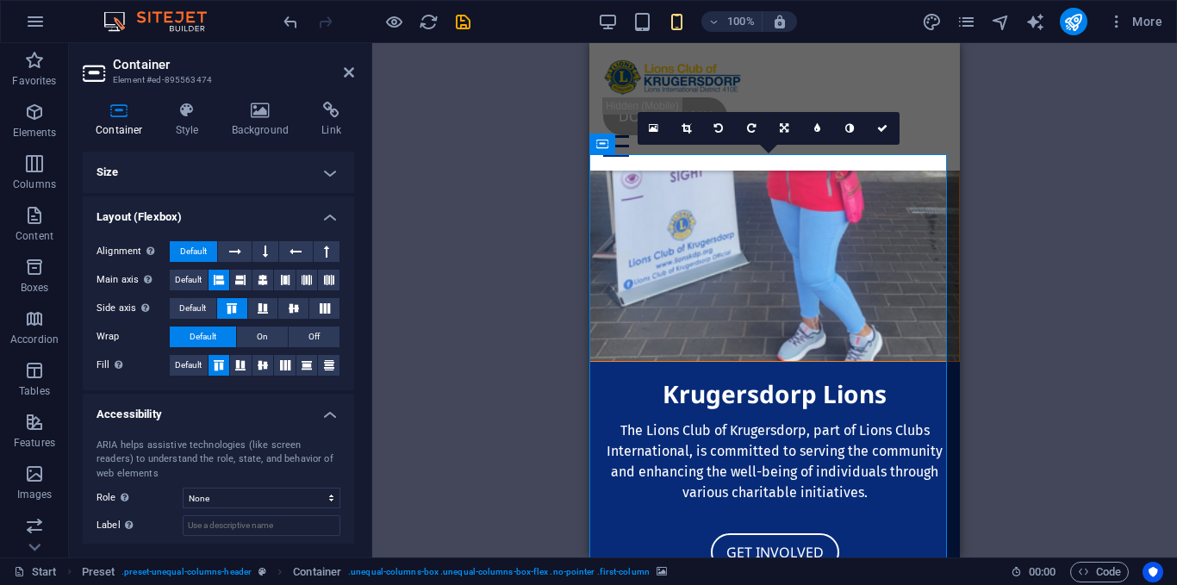
click at [182, 186] on h4 "Size" at bounding box center [218, 172] width 271 height 41
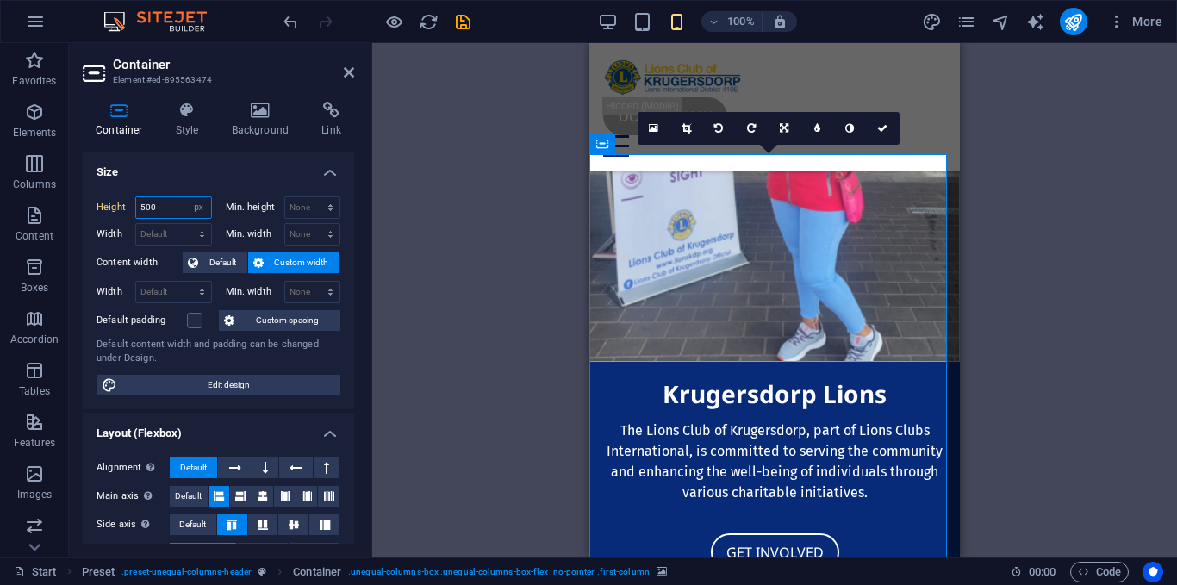
drag, startPoint x: 182, startPoint y: 208, endPoint x: 97, endPoint y: 193, distance: 85.8
click at [97, 193] on div "Height 500 Default px rem % vh vw Min. height None px rem % vh vw Width Default…" at bounding box center [218, 296] width 271 height 227
type input "200"
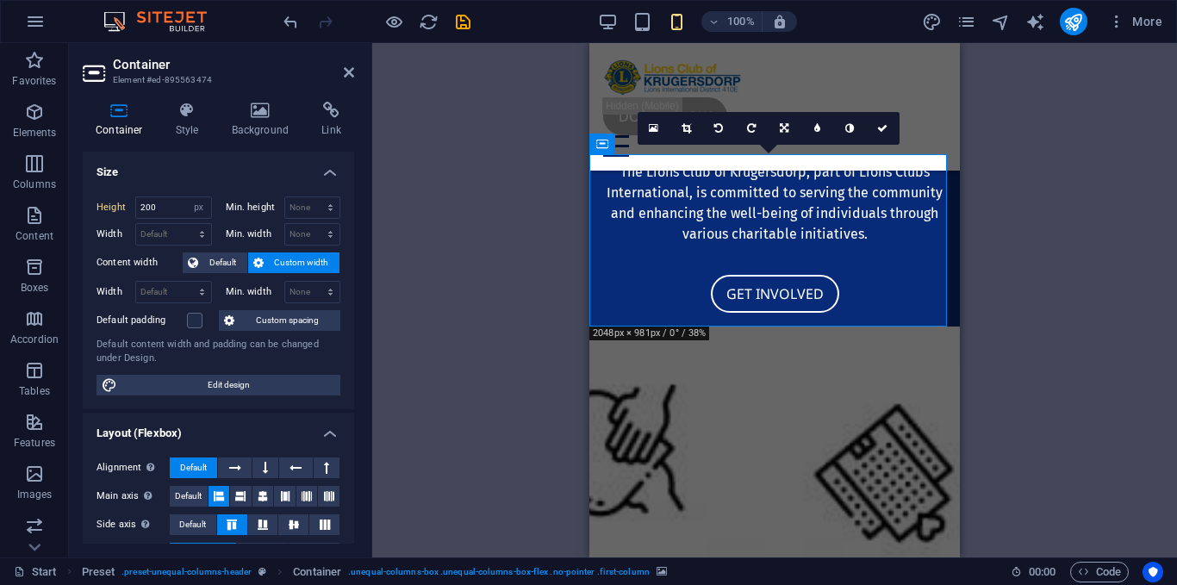
click at [224, 176] on h4 "Size" at bounding box center [218, 167] width 271 height 31
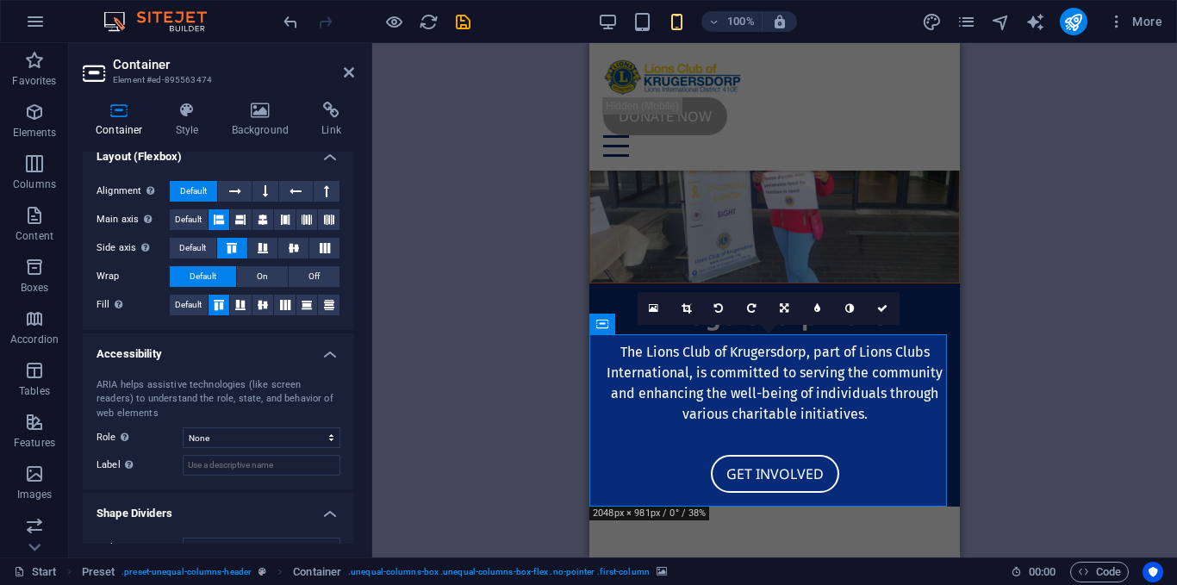
scroll to position [89, 0]
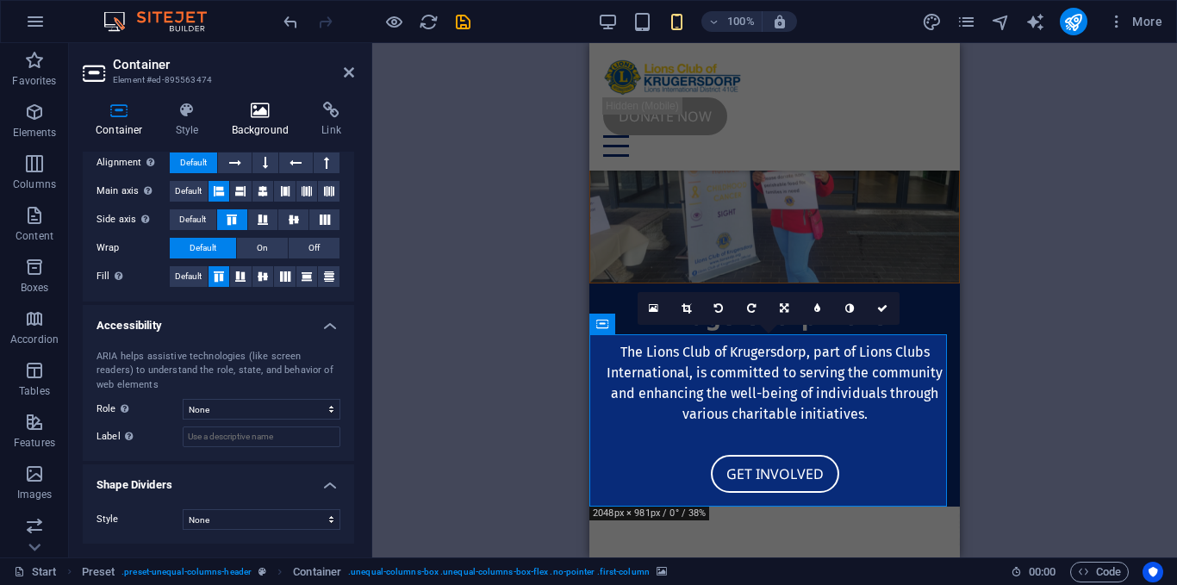
click at [259, 106] on icon at bounding box center [261, 110] width 84 height 17
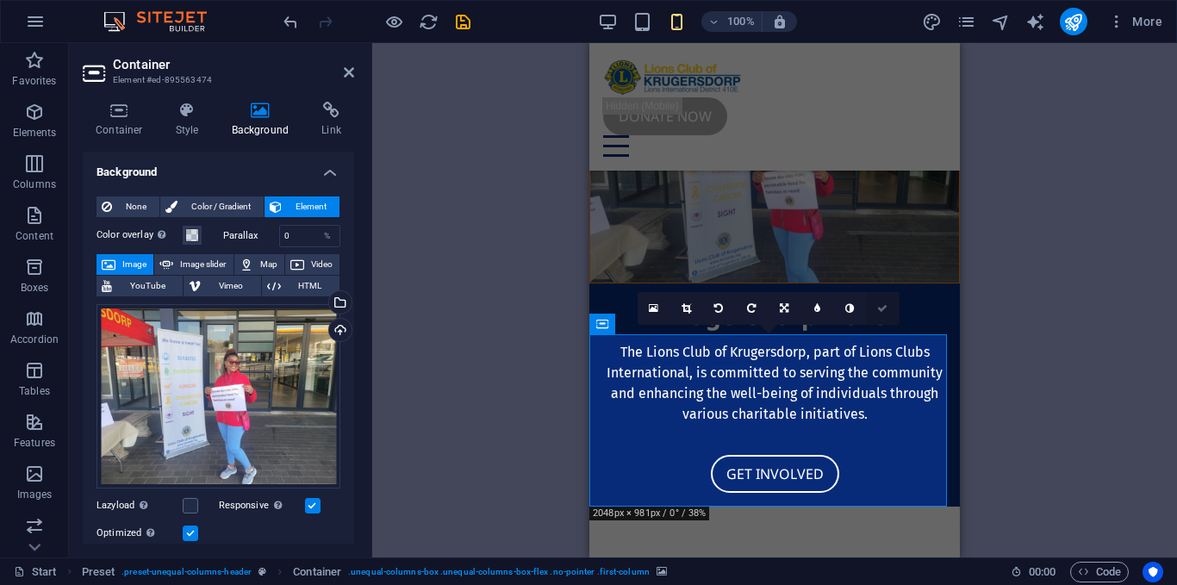
click at [879, 309] on icon at bounding box center [882, 308] width 10 height 10
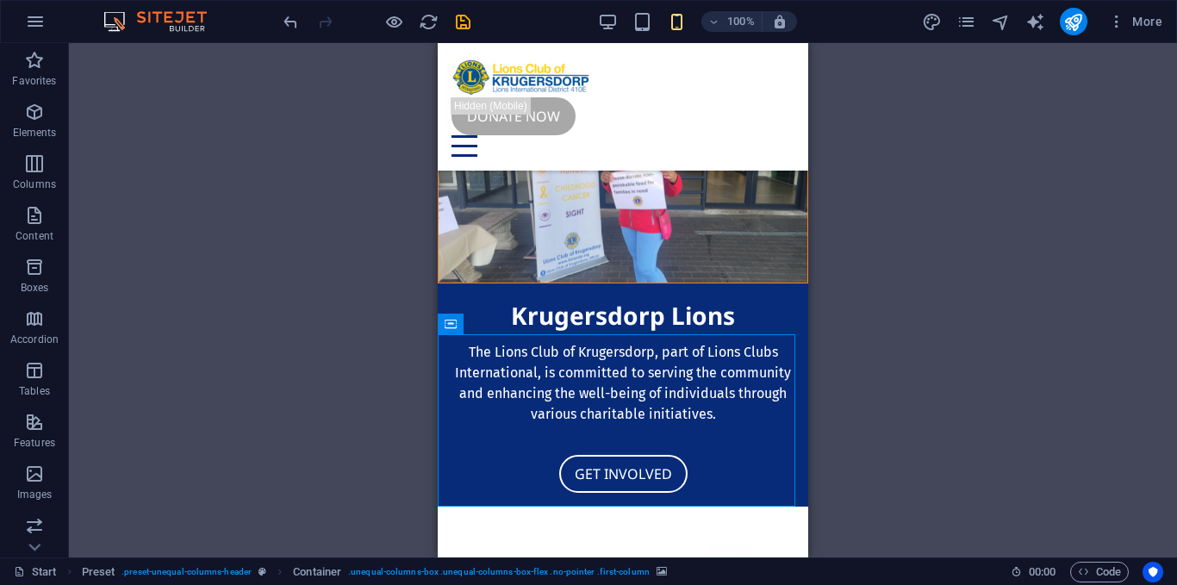
click at [879, 309] on div "Drag here to replace the existing content. Press “Ctrl” if you want to create a…" at bounding box center [623, 300] width 1108 height 514
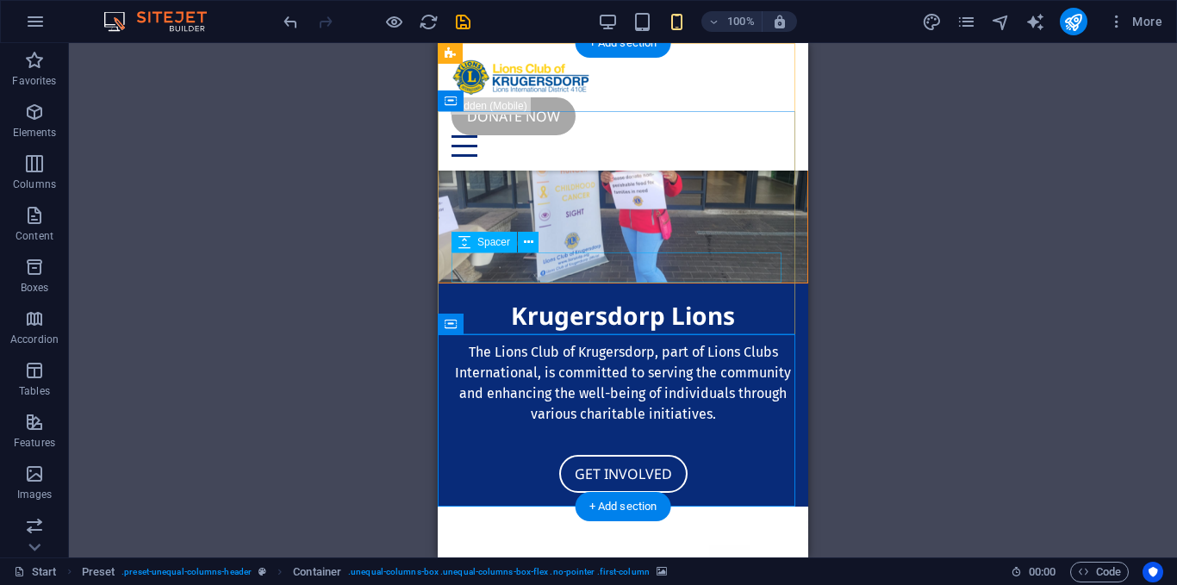
click at [774, 425] on div at bounding box center [622, 440] width 343 height 30
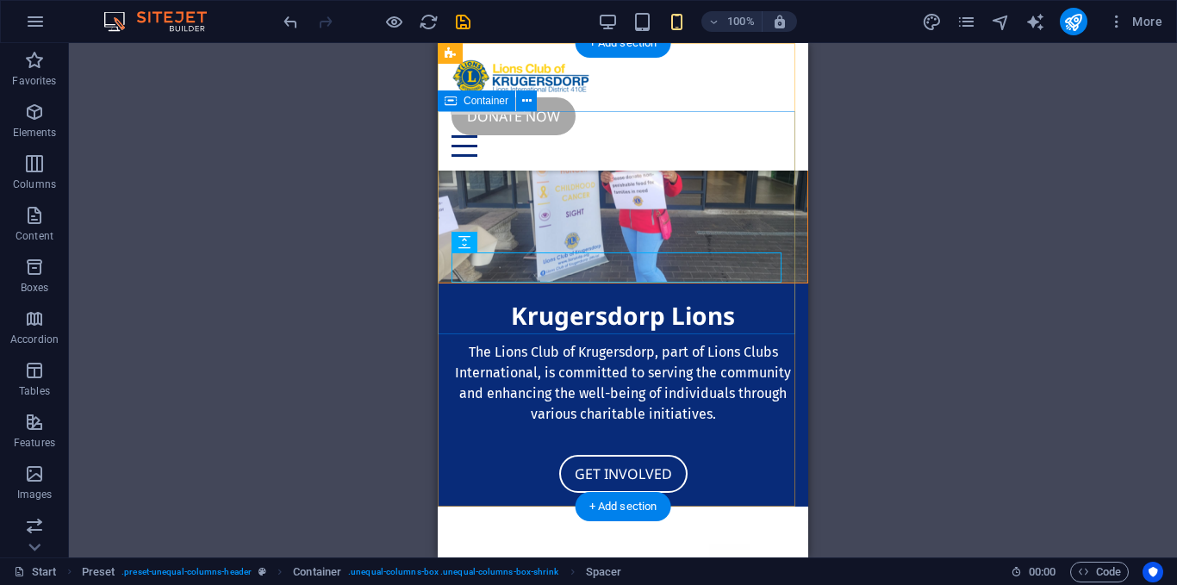
click at [782, 283] on div "Krugersdorp Lions The Lions Club of Krugersdorp, part of Lions Clubs Internatio…" at bounding box center [623, 394] width 370 height 223
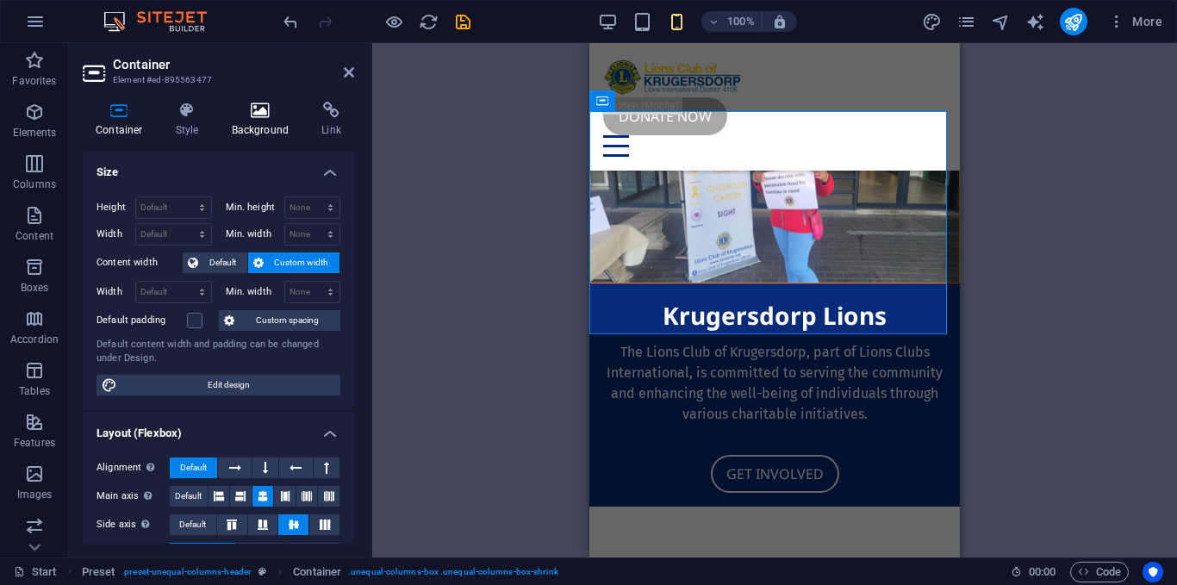
click at [257, 122] on h4 "Background" at bounding box center [264, 120] width 90 height 36
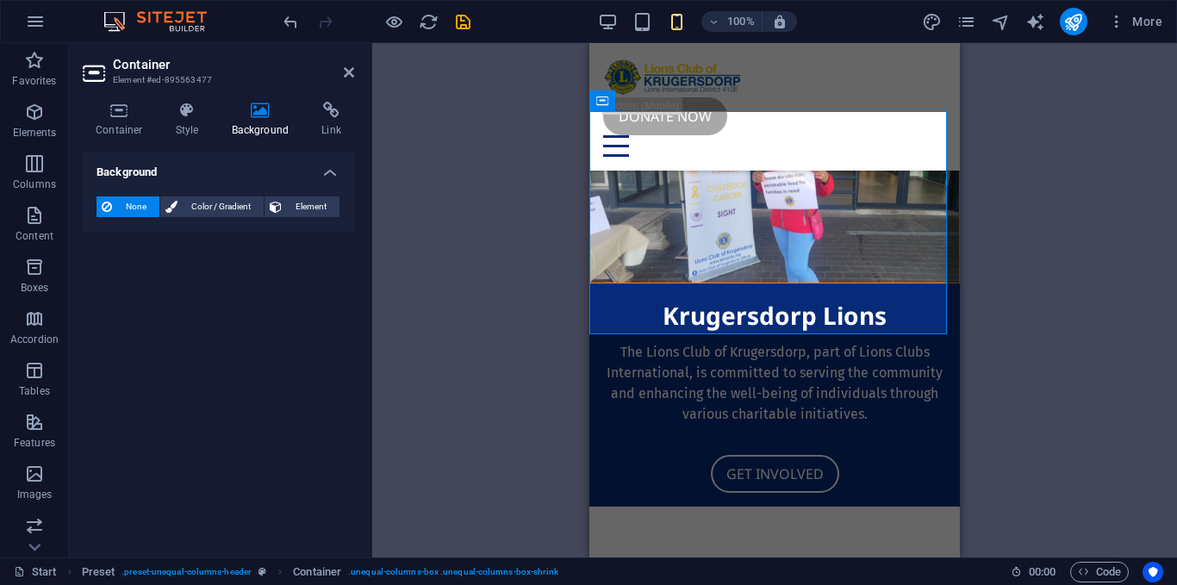
click at [304, 208] on span "Element" at bounding box center [310, 206] width 47 height 21
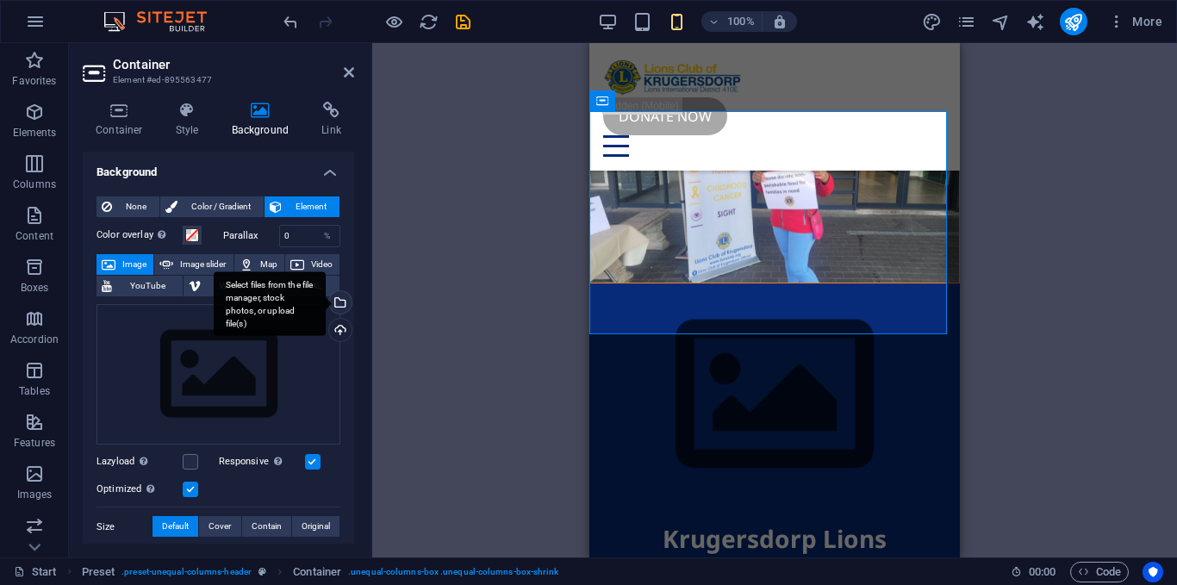
click at [345, 304] on div "Select files from the file manager, stock photos, or upload file(s)" at bounding box center [339, 304] width 26 height 26
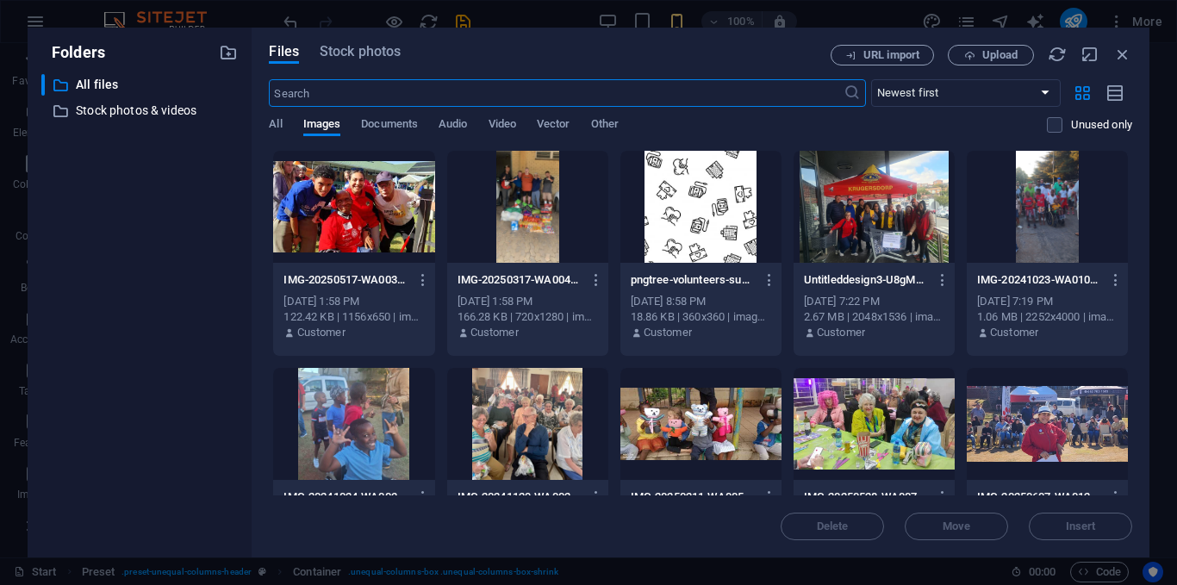
click at [690, 222] on div at bounding box center [700, 207] width 161 height 112
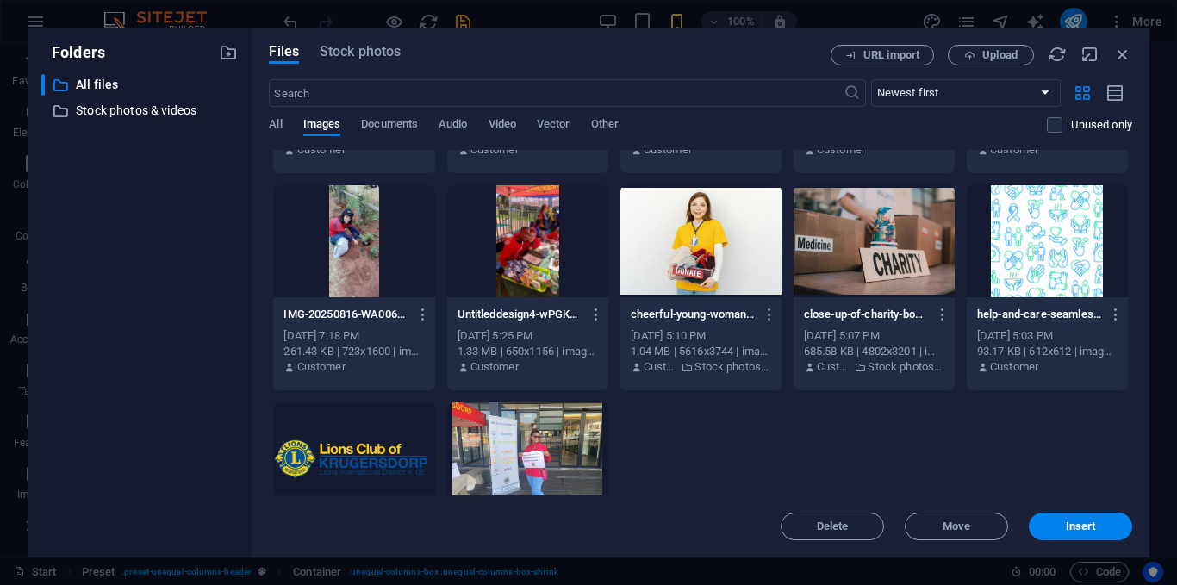
scroll to position [401, 0]
click at [1041, 239] on div at bounding box center [1046, 240] width 161 height 112
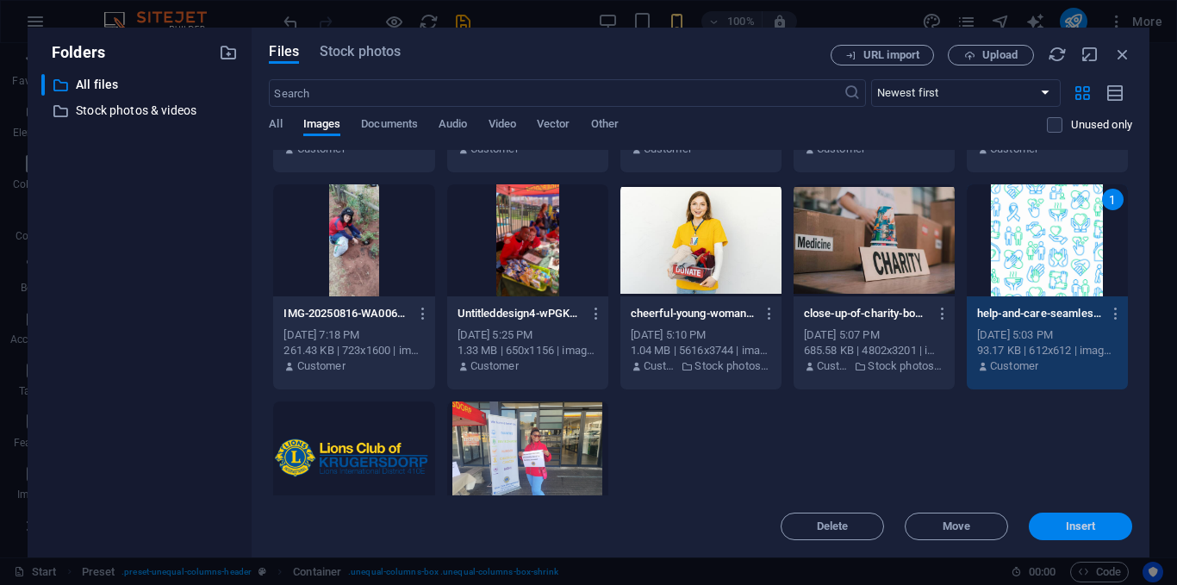
click at [1078, 517] on button "Insert" at bounding box center [1079, 526] width 103 height 28
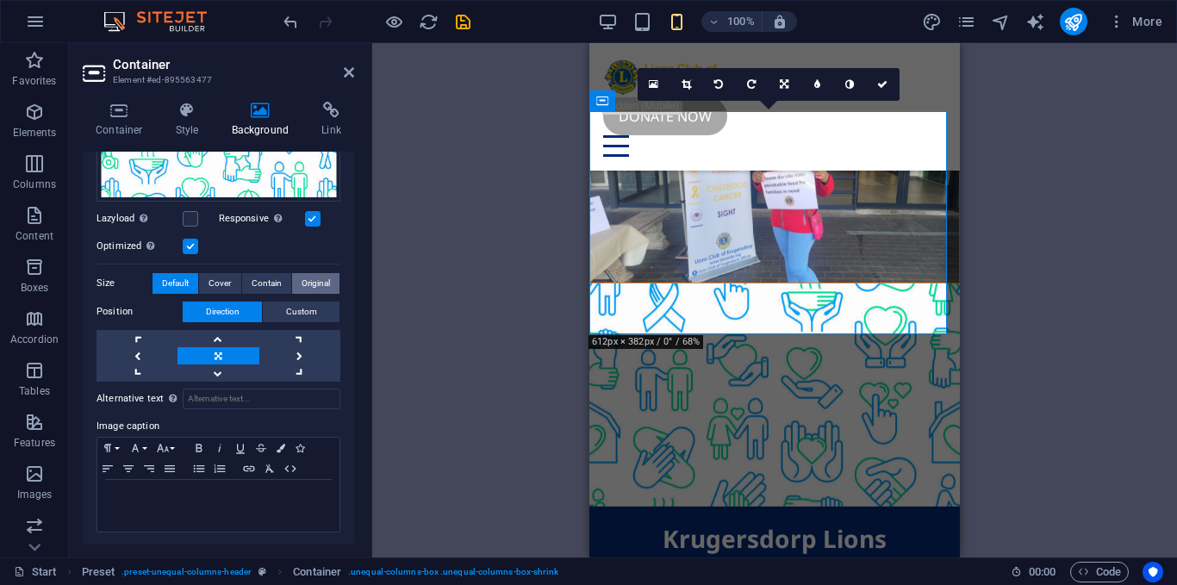
scroll to position [0, 0]
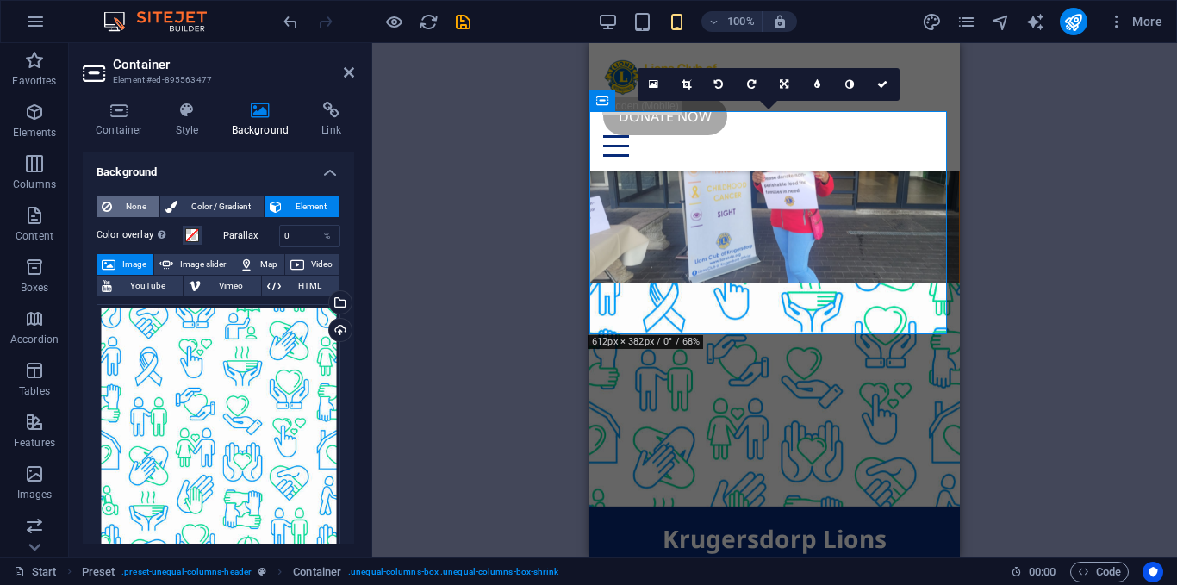
click at [145, 202] on span "None" at bounding box center [135, 206] width 37 height 21
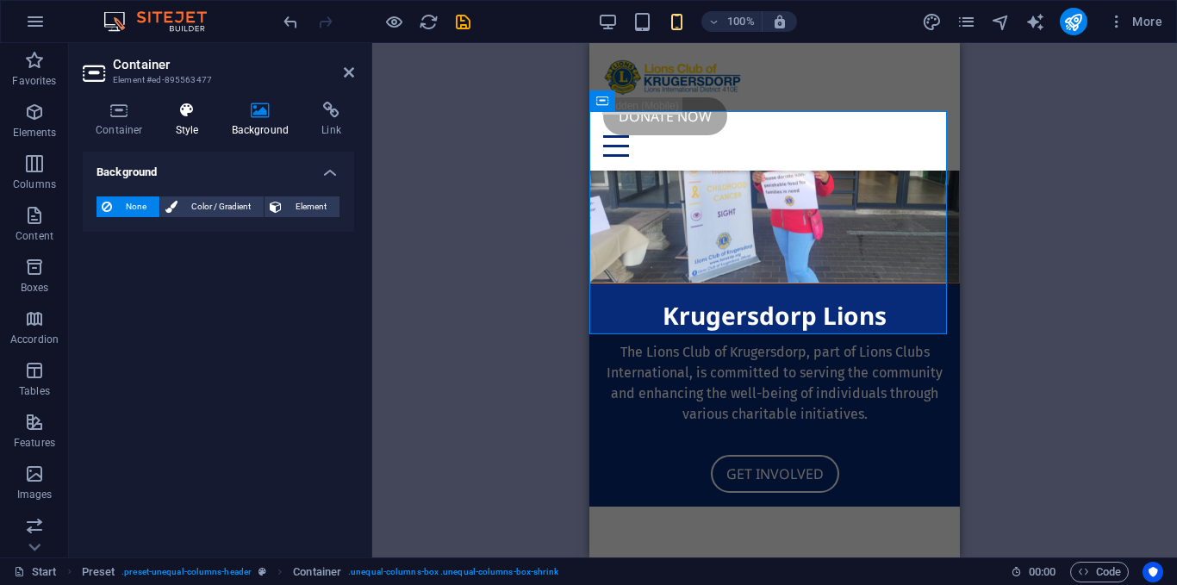
click at [180, 112] on icon at bounding box center [187, 110] width 49 height 17
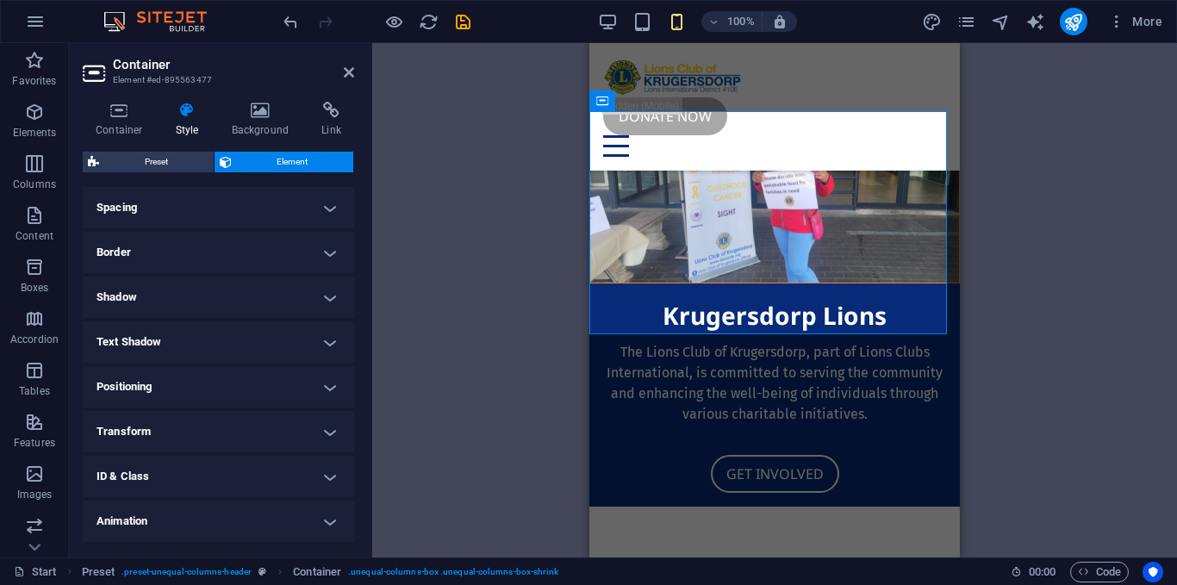
scroll to position [371, 0]
click at [124, 108] on icon at bounding box center [119, 110] width 73 height 17
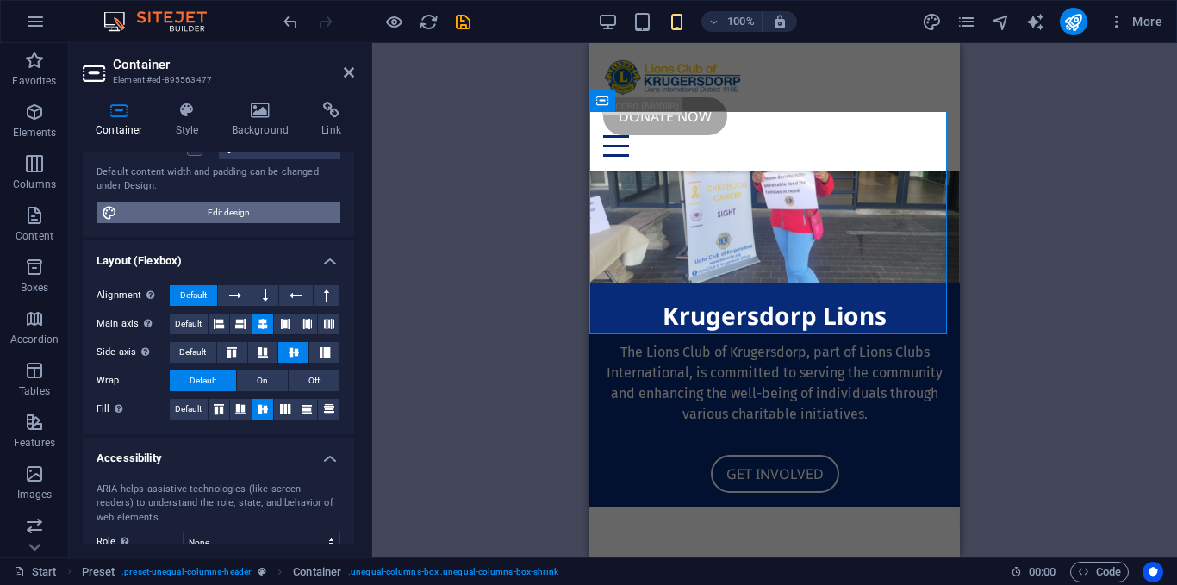
scroll to position [305, 0]
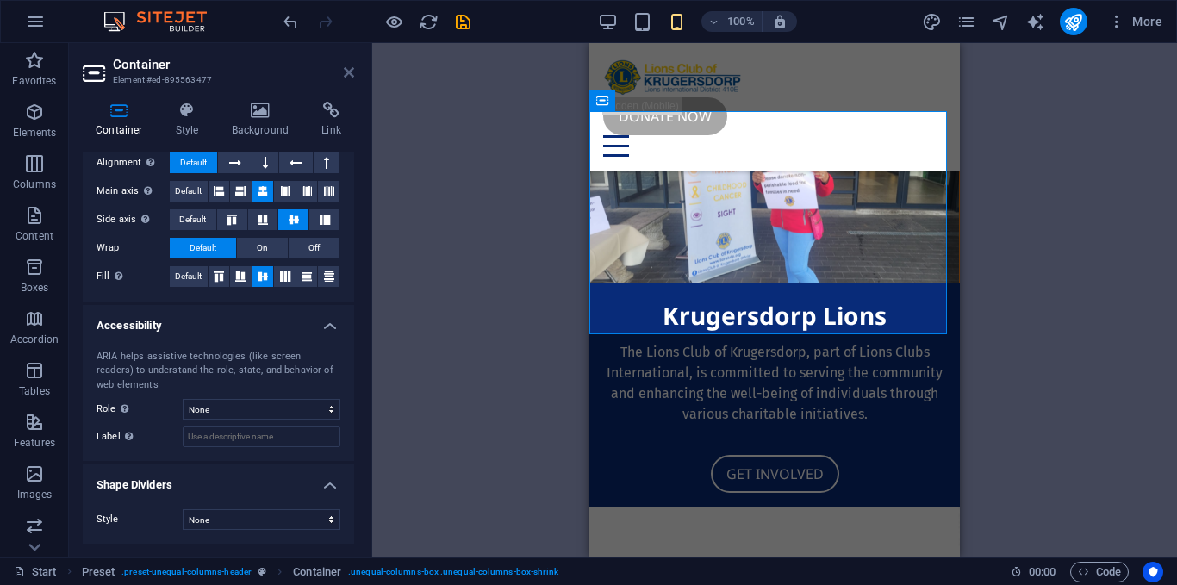
click at [345, 72] on icon at bounding box center [349, 72] width 10 height 14
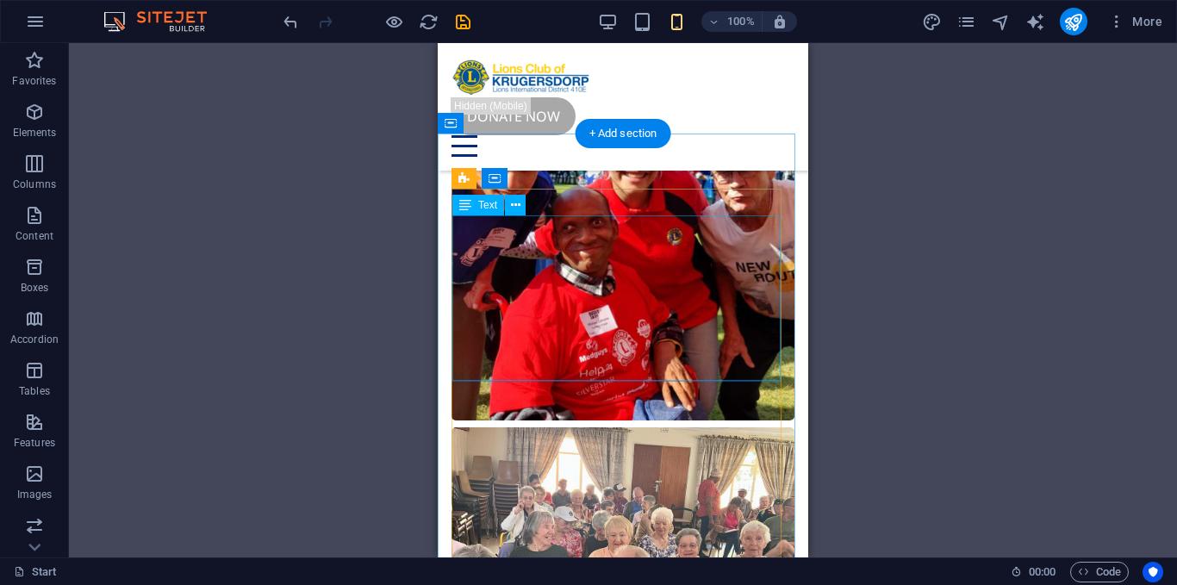
scroll to position [4514, 0]
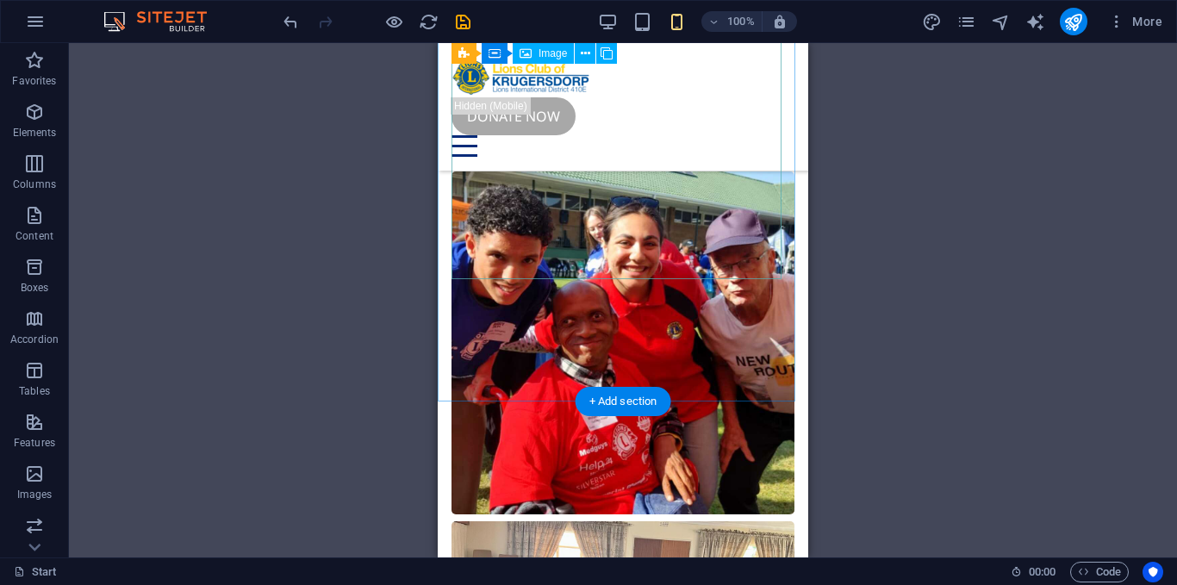
scroll to position [4416, 0]
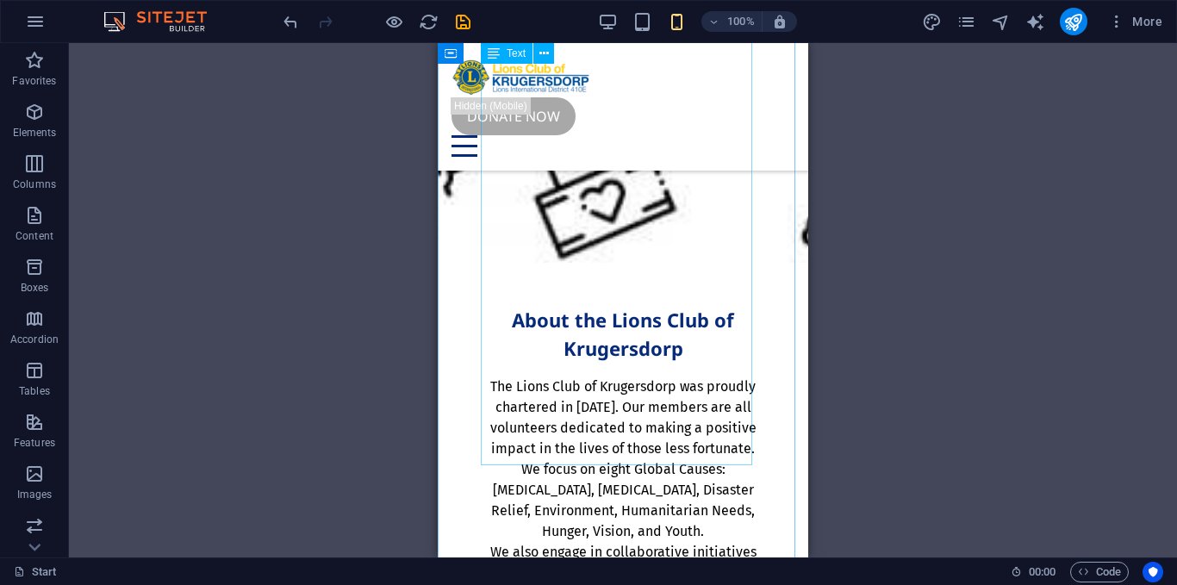
scroll to position [0, 0]
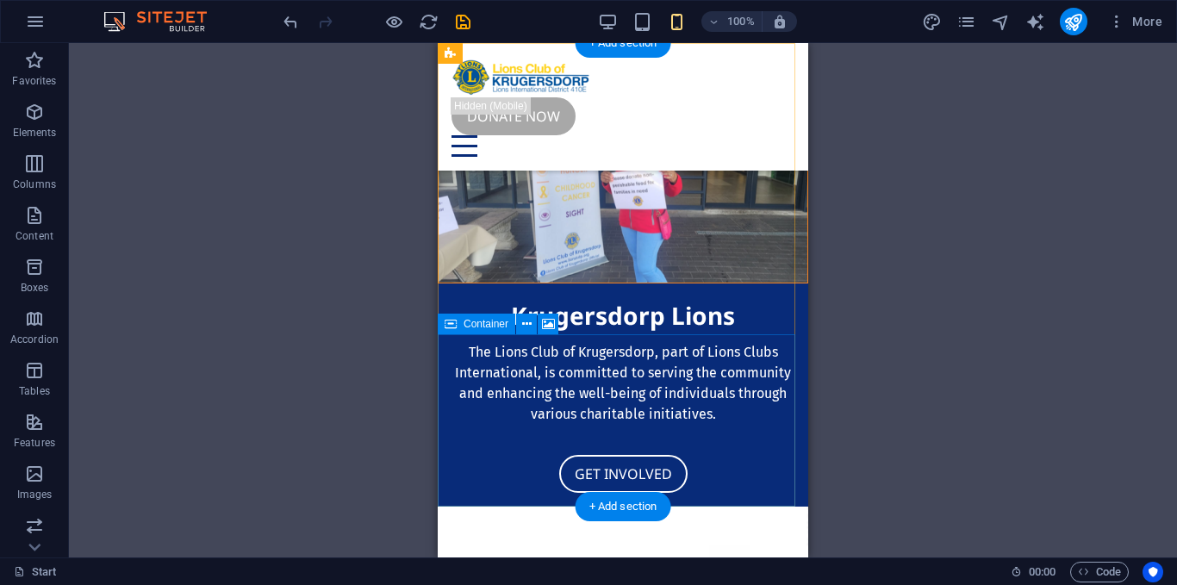
drag, startPoint x: 746, startPoint y: 483, endPoint x: 761, endPoint y: 440, distance: 45.5
click at [761, 283] on div "Drop content here or Add elements Paste clipboard" at bounding box center [623, 197] width 370 height 172
click at [705, 284] on figure at bounding box center [622, 198] width 369 height 172
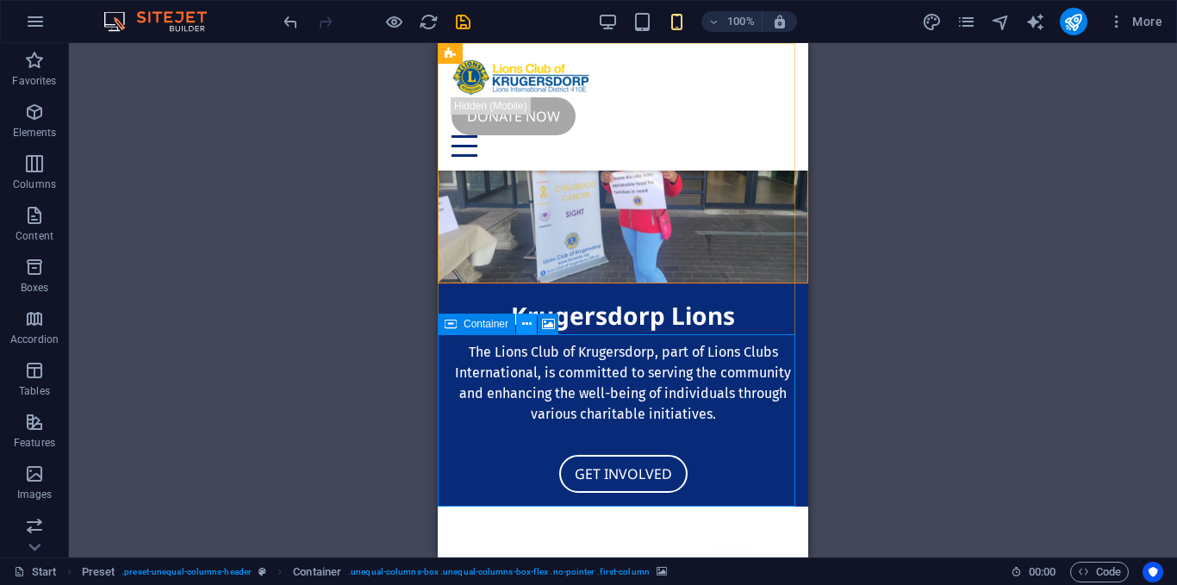
click at [525, 328] on icon at bounding box center [526, 324] width 9 height 18
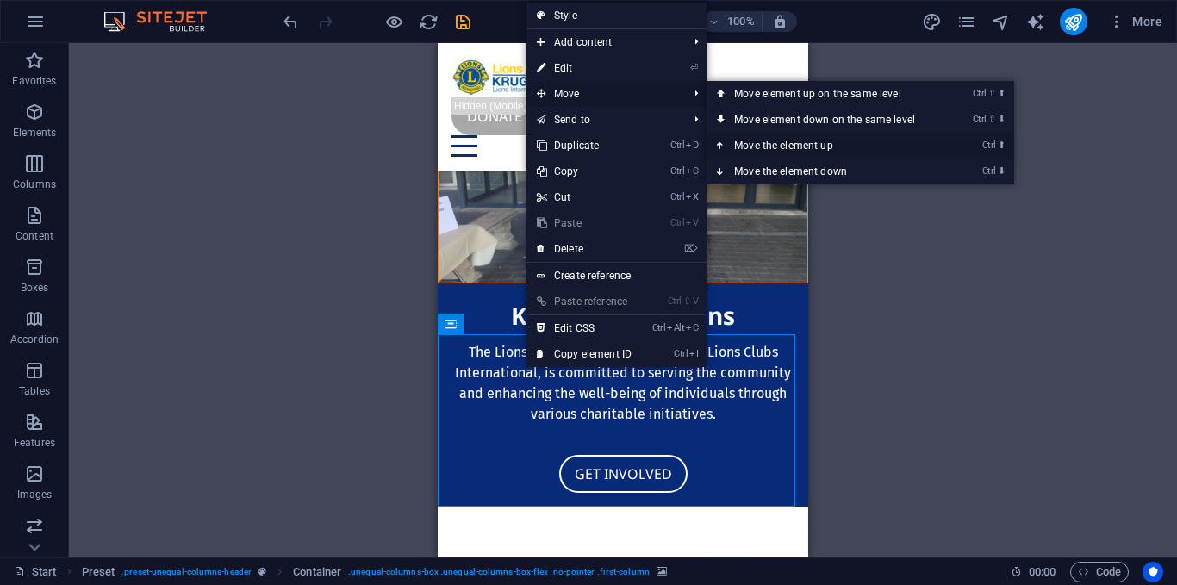
click at [767, 140] on link "Ctrl ⬆ Move the element up" at bounding box center [827, 146] width 243 height 26
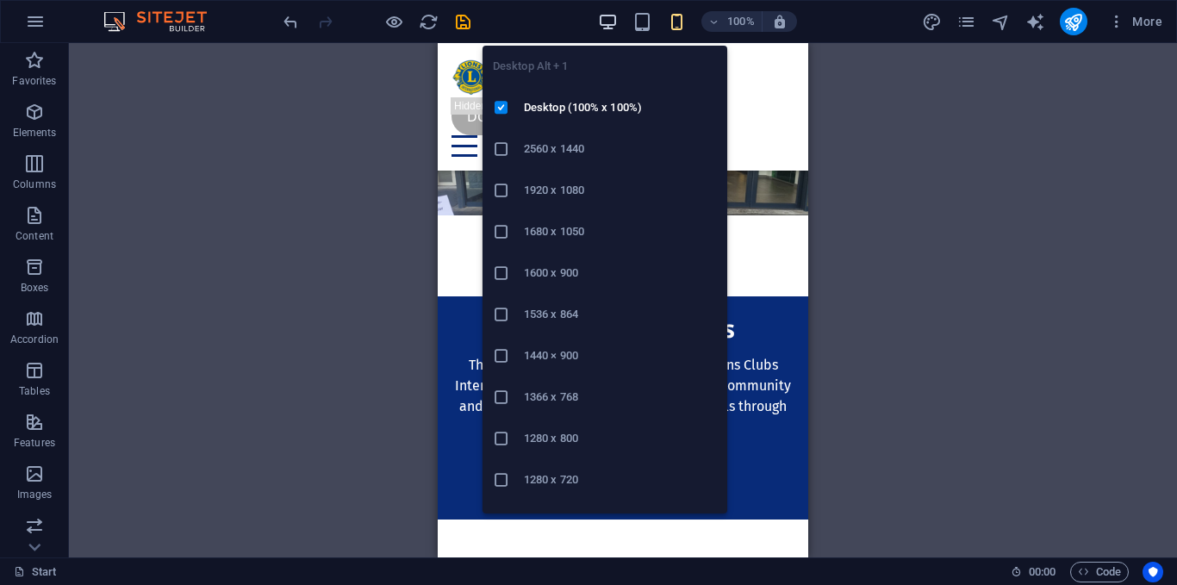
click at [610, 28] on icon "button" at bounding box center [608, 22] width 20 height 20
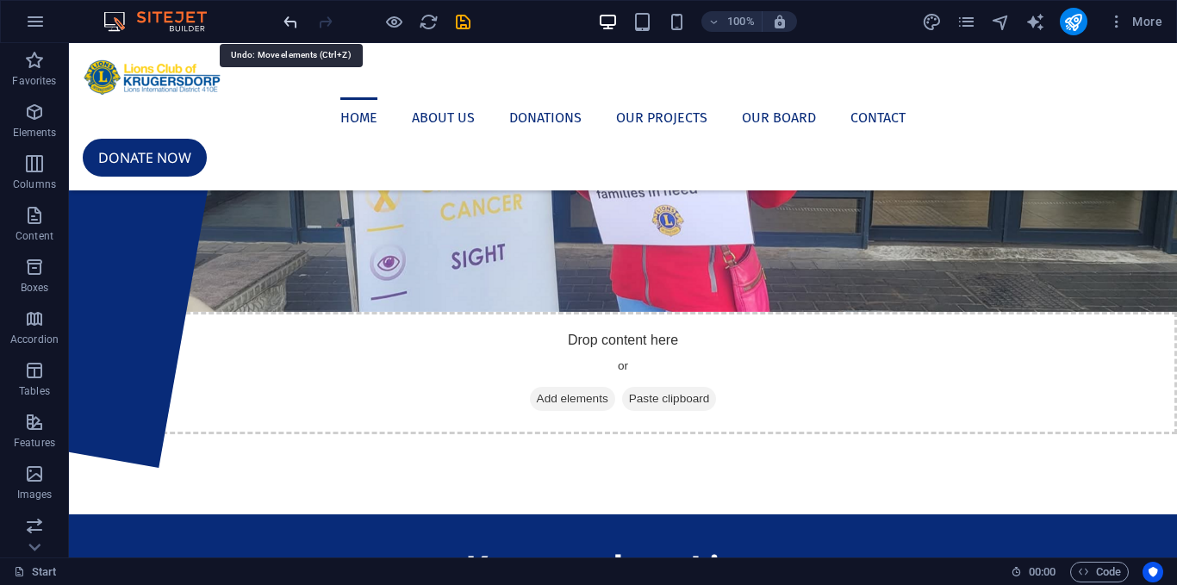
click at [295, 26] on icon "undo" at bounding box center [291, 22] width 20 height 20
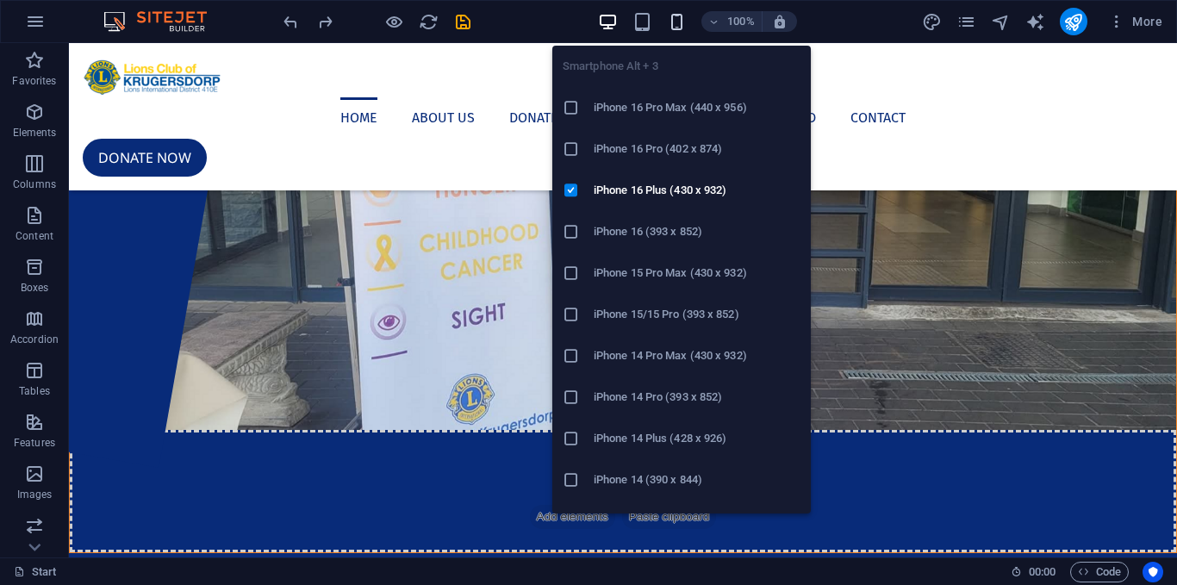
click at [678, 28] on icon "button" at bounding box center [677, 22] width 20 height 20
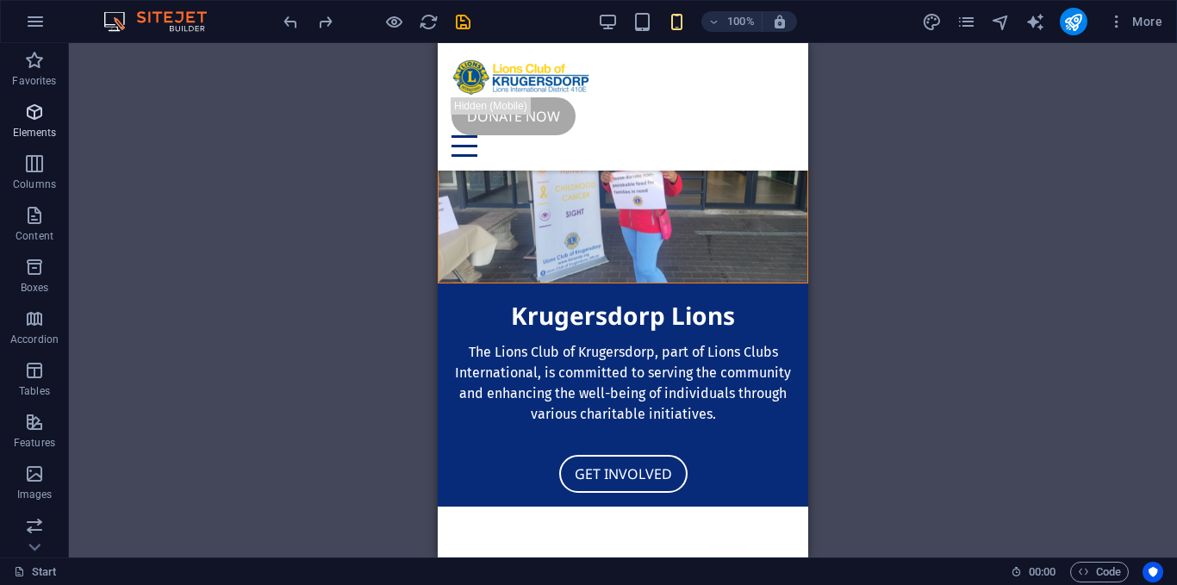
click at [48, 115] on span "Elements" at bounding box center [34, 122] width 69 height 41
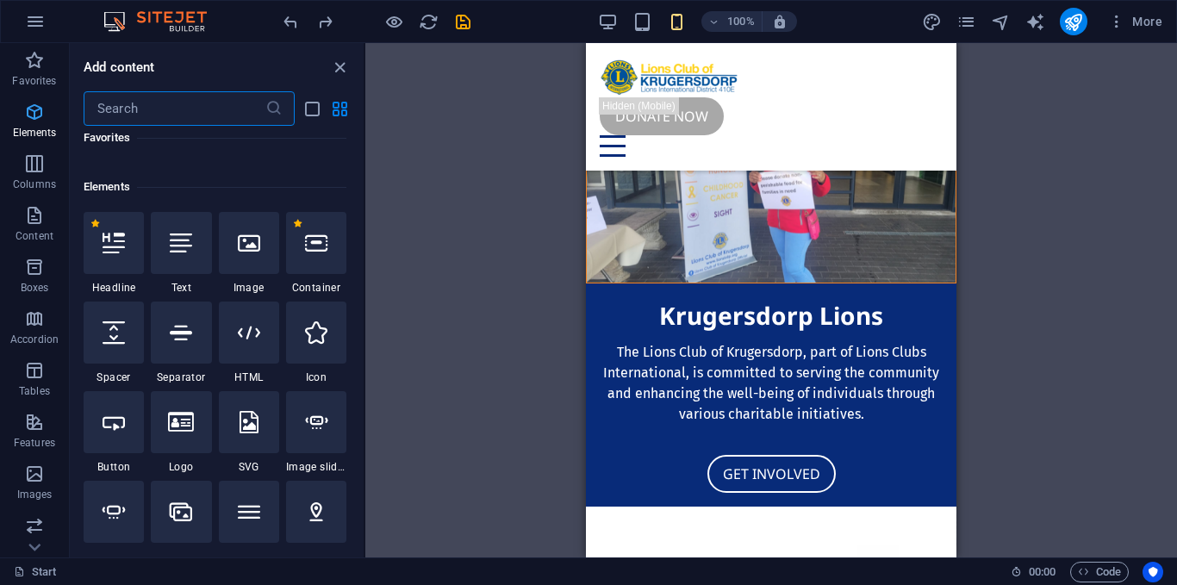
scroll to position [183, 0]
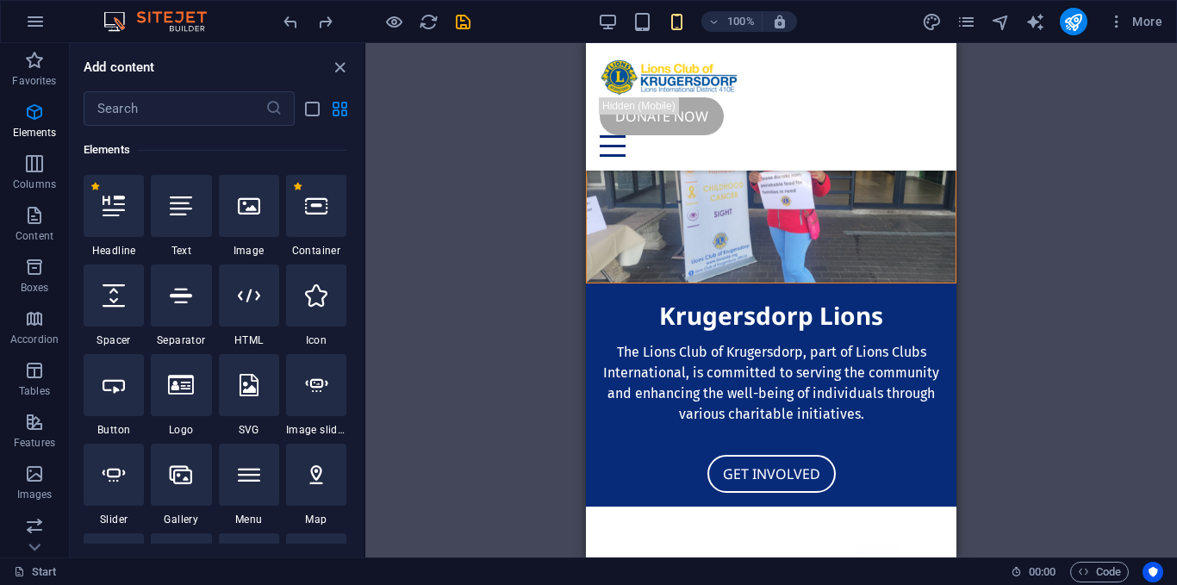
drag, startPoint x: 246, startPoint y: 208, endPoint x: 514, endPoint y: 205, distance: 267.9
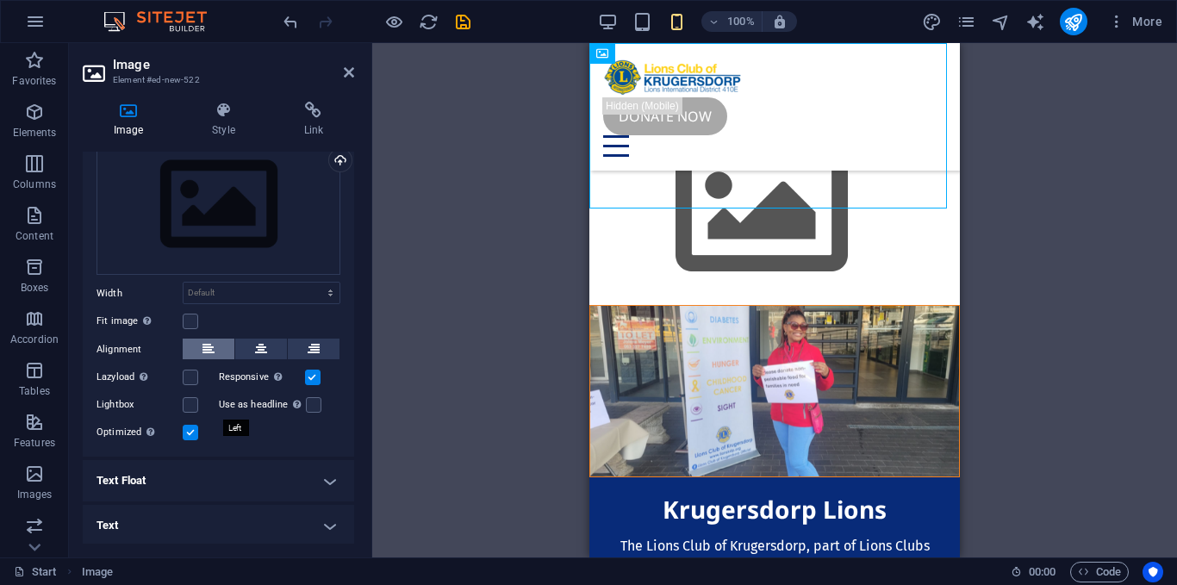
scroll to position [0, 0]
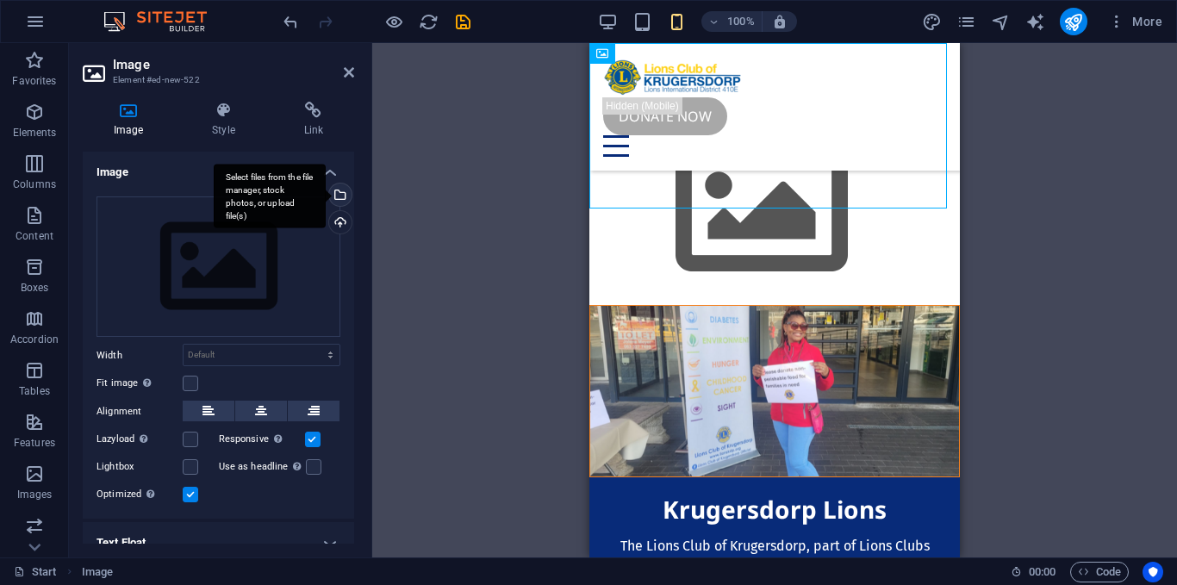
click at [337, 195] on div "Select files from the file manager, stock photos, or upload file(s)" at bounding box center [339, 196] width 26 height 26
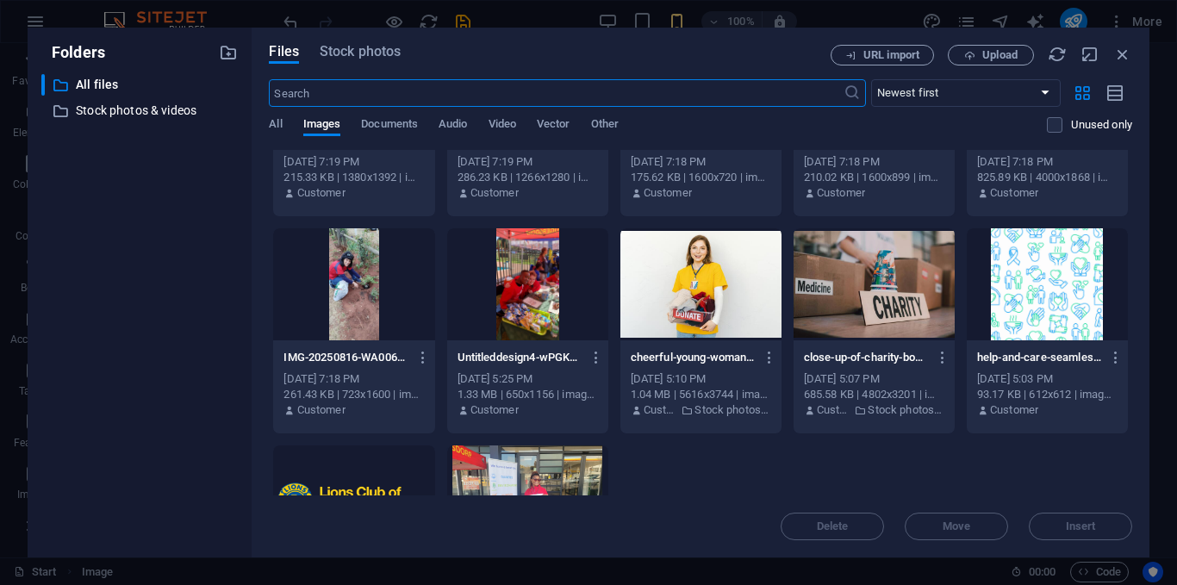
scroll to position [429, 0]
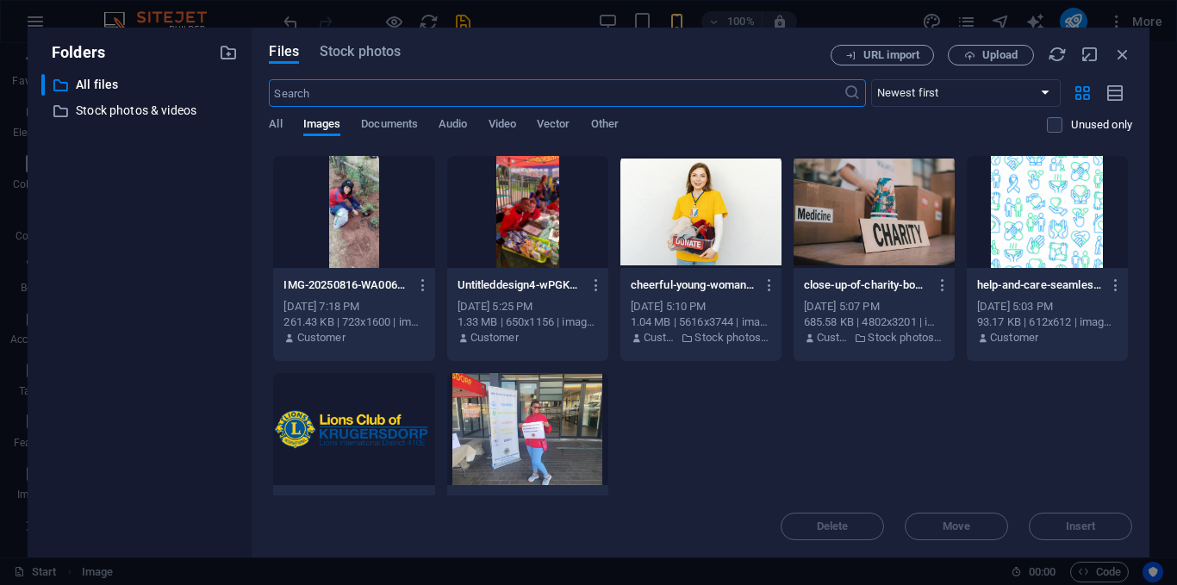
click at [581, 419] on div at bounding box center [527, 429] width 161 height 112
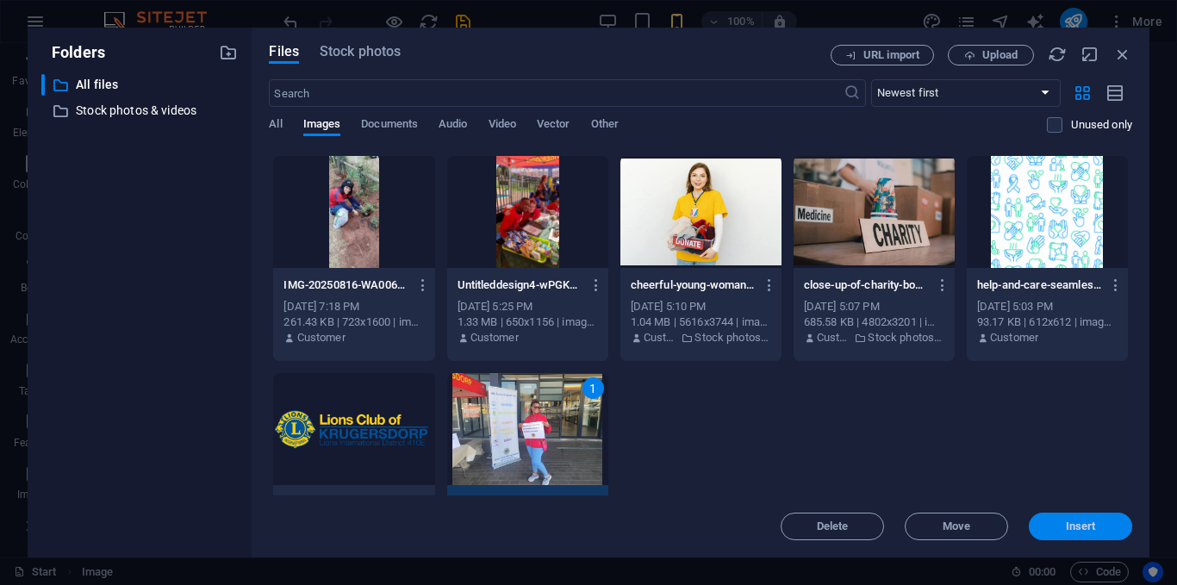
click at [1102, 520] on button "Insert" at bounding box center [1079, 526] width 103 height 28
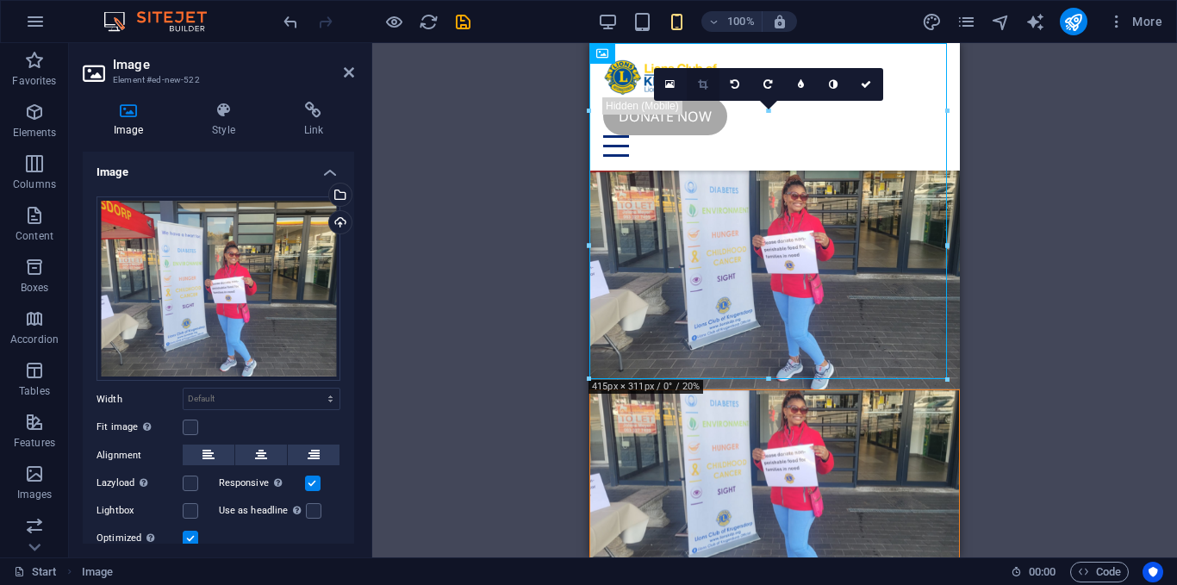
click at [705, 85] on icon at bounding box center [702, 84] width 9 height 10
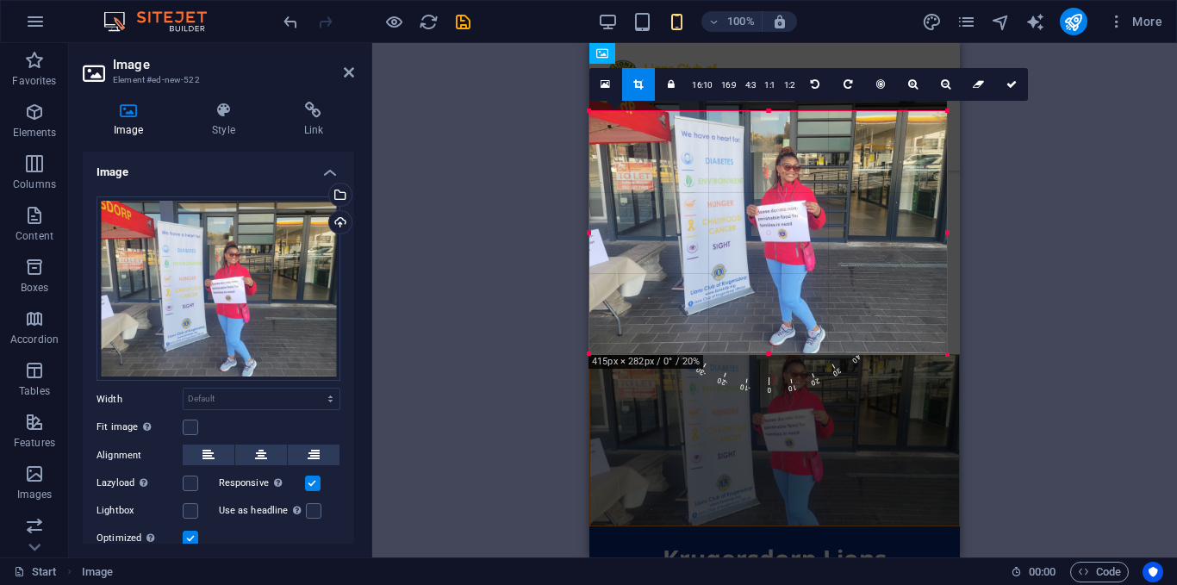
drag, startPoint x: 769, startPoint y: 109, endPoint x: 779, endPoint y: 134, distance: 27.8
click at [779, 134] on div "180 170 160 150 140 130 120 110 100 90 80 70 60 50 40 30 20 10 0 -10 -20 -30 -4…" at bounding box center [767, 232] width 357 height 243
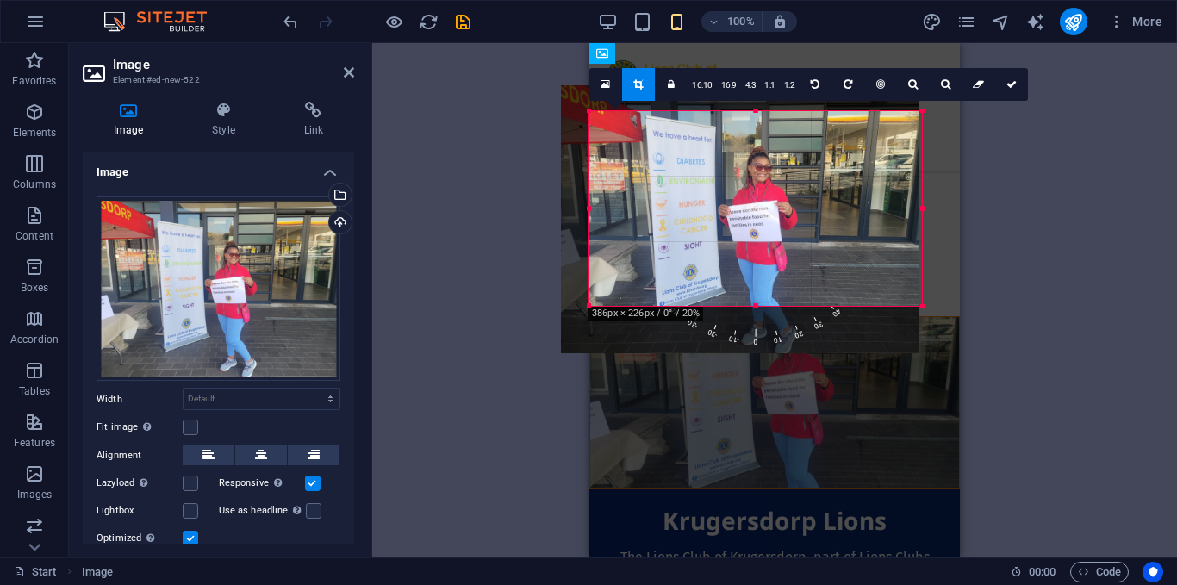
drag, startPoint x: 590, startPoint y: 351, endPoint x: 625, endPoint y: 298, distance: 63.3
click at [623, 300] on div "180 170 160 150 140 130 120 110 100 90 80 70 60 50 40 30 20 10 0 -10 -20 -30 -4…" at bounding box center [755, 208] width 332 height 195
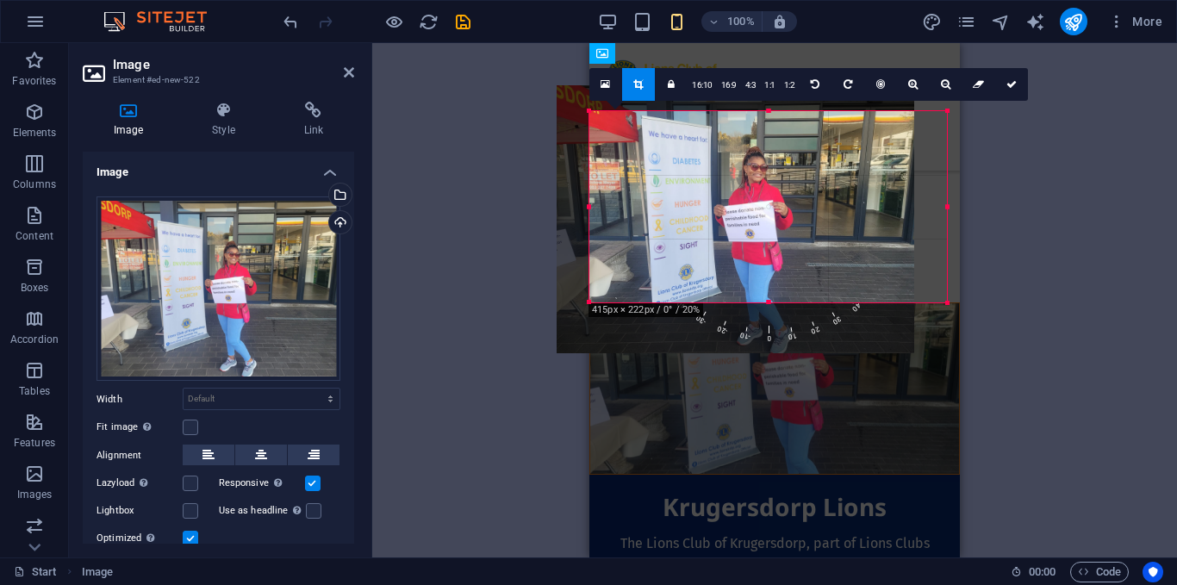
drag, startPoint x: 913, startPoint y: 202, endPoint x: 993, endPoint y: 189, distance: 81.3
click at [993, 189] on div "H1 Preset Preset Container Menu Bar Menu Placeholder Container Text Spacer H2 C…" at bounding box center [774, 300] width 804 height 514
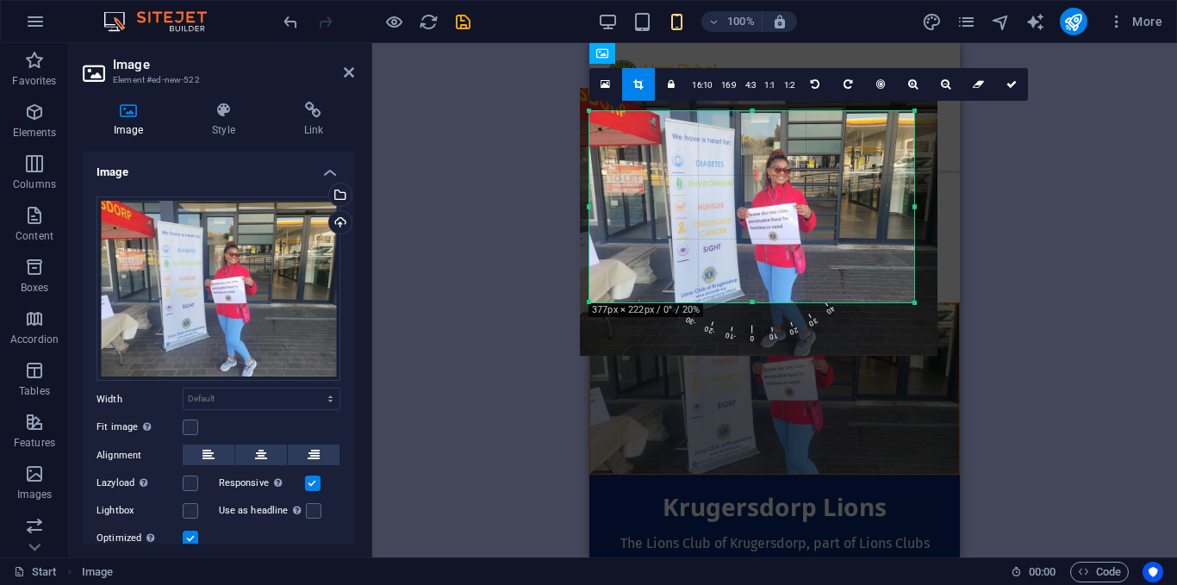
drag, startPoint x: 831, startPoint y: 226, endPoint x: 854, endPoint y: 228, distance: 23.4
click at [854, 228] on div at bounding box center [758, 222] width 357 height 268
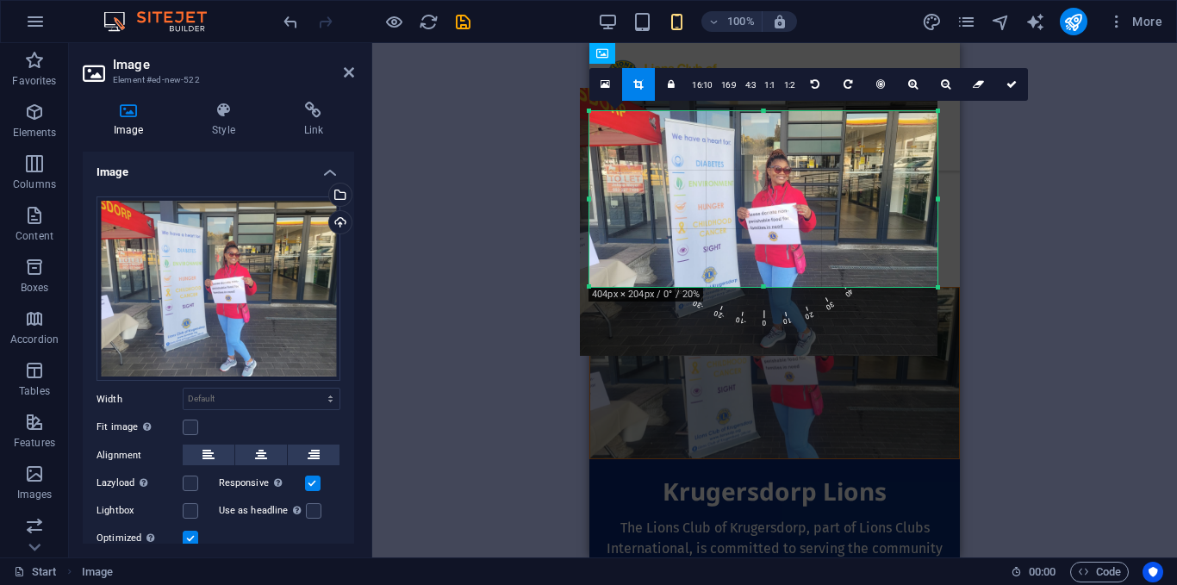
drag, startPoint x: 915, startPoint y: 301, endPoint x: 935, endPoint y: 285, distance: 25.2
click at [935, 285] on div at bounding box center [938, 288] width 10 height 10
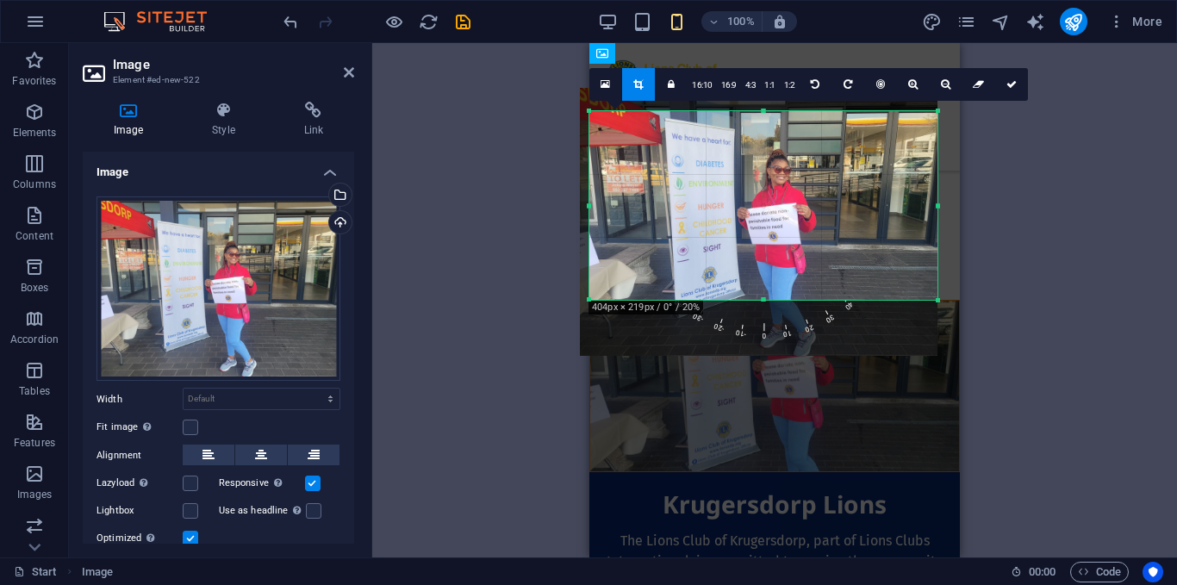
drag, startPoint x: 935, startPoint y: 285, endPoint x: 929, endPoint y: 301, distance: 16.3
click at [929, 300] on div "180 170 160 150 140 130 120 110 100 90 80 70 60 50 40 30 20 10 0 -10 -20 -30 -4…" at bounding box center [763, 205] width 348 height 189
click at [1003, 84] on link at bounding box center [1011, 84] width 33 height 33
type input "404"
select select "px"
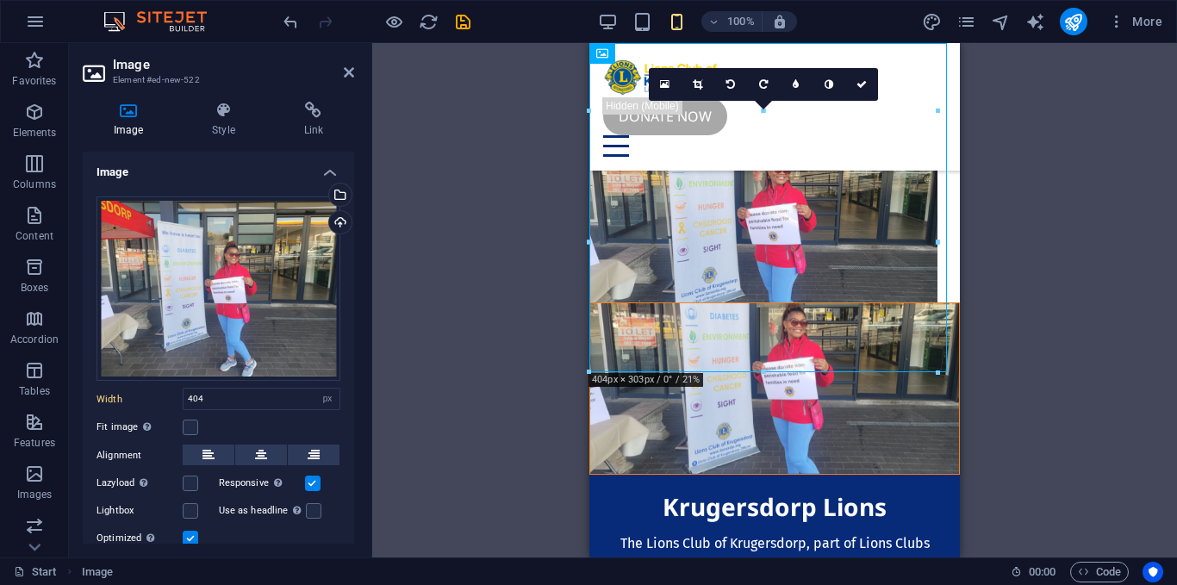
click at [940, 244] on div at bounding box center [938, 241] width 6 height 261
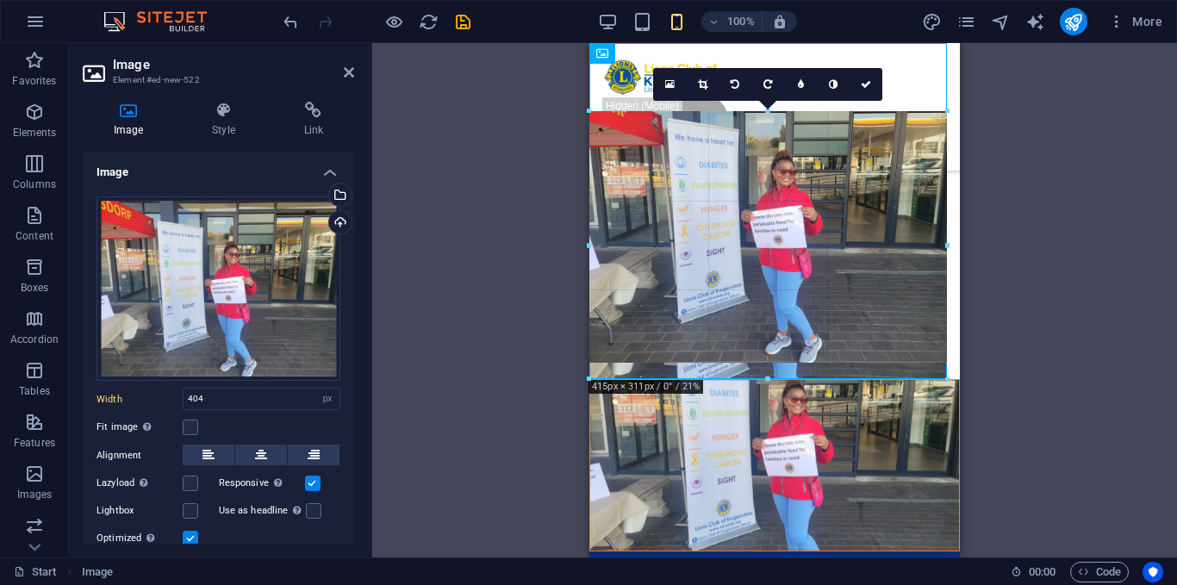
drag, startPoint x: 935, startPoint y: 244, endPoint x: 944, endPoint y: 244, distance: 9.5
type input "414"
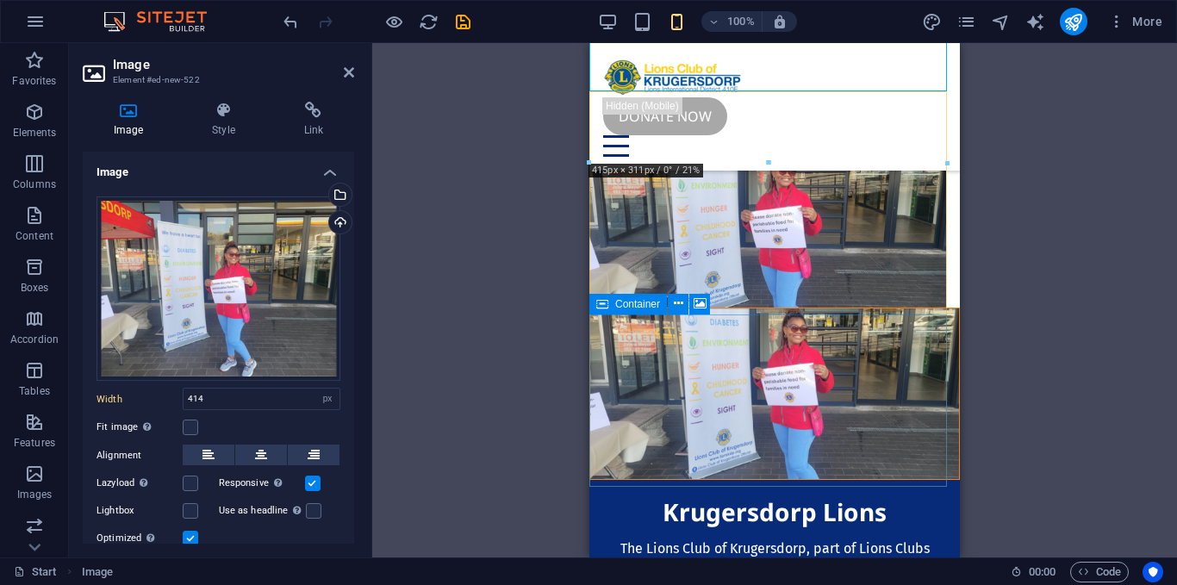
scroll to position [233, 0]
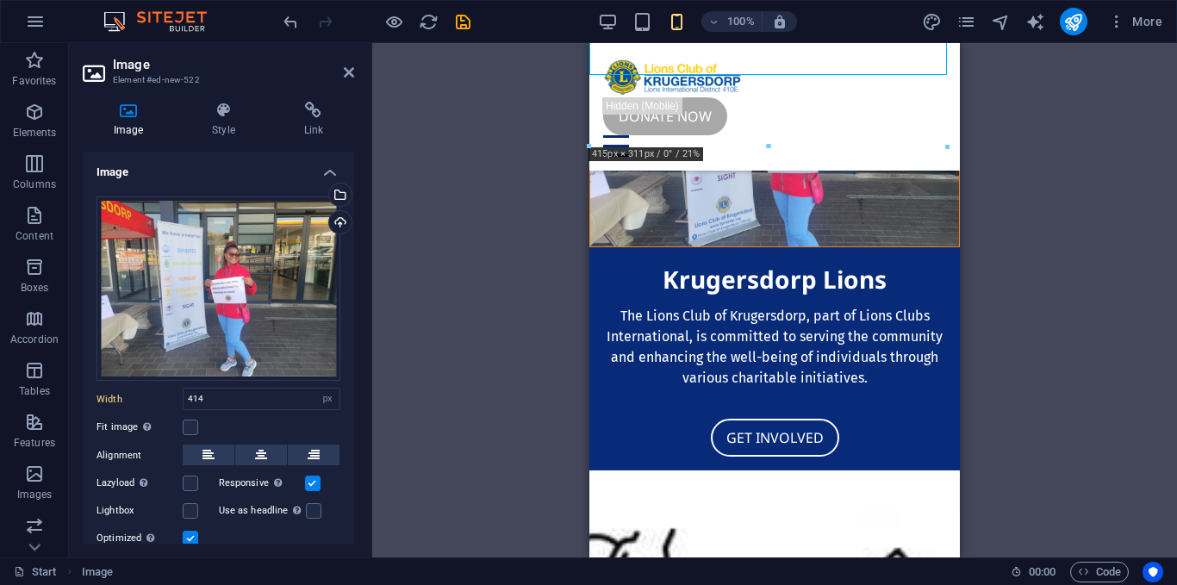
click at [890, 248] on figure at bounding box center [774, 162] width 369 height 172
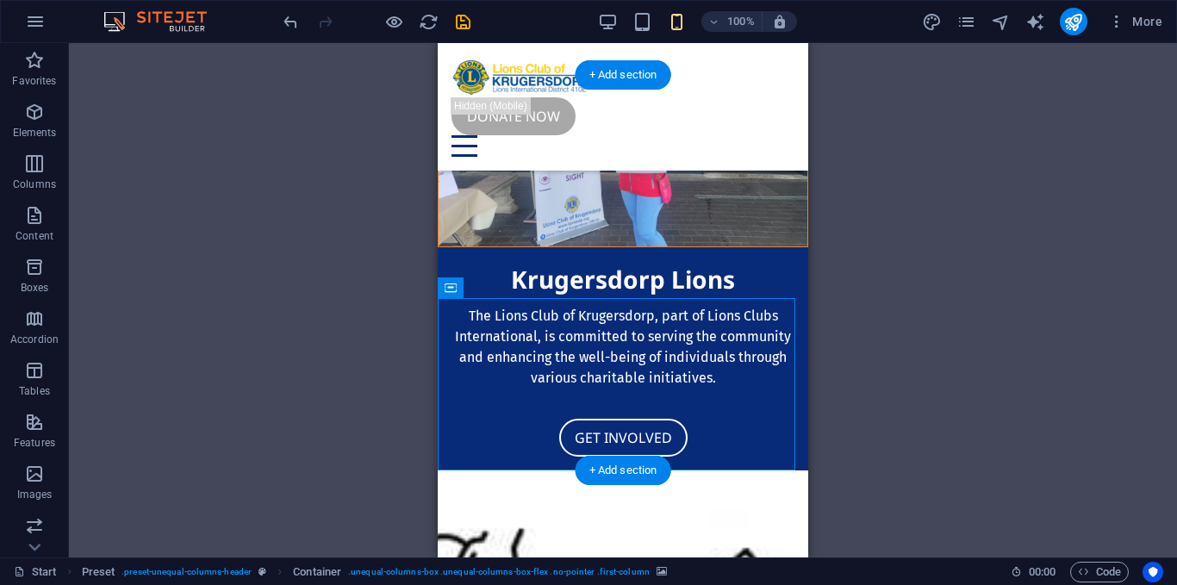
click at [493, 248] on figure at bounding box center [622, 162] width 369 height 172
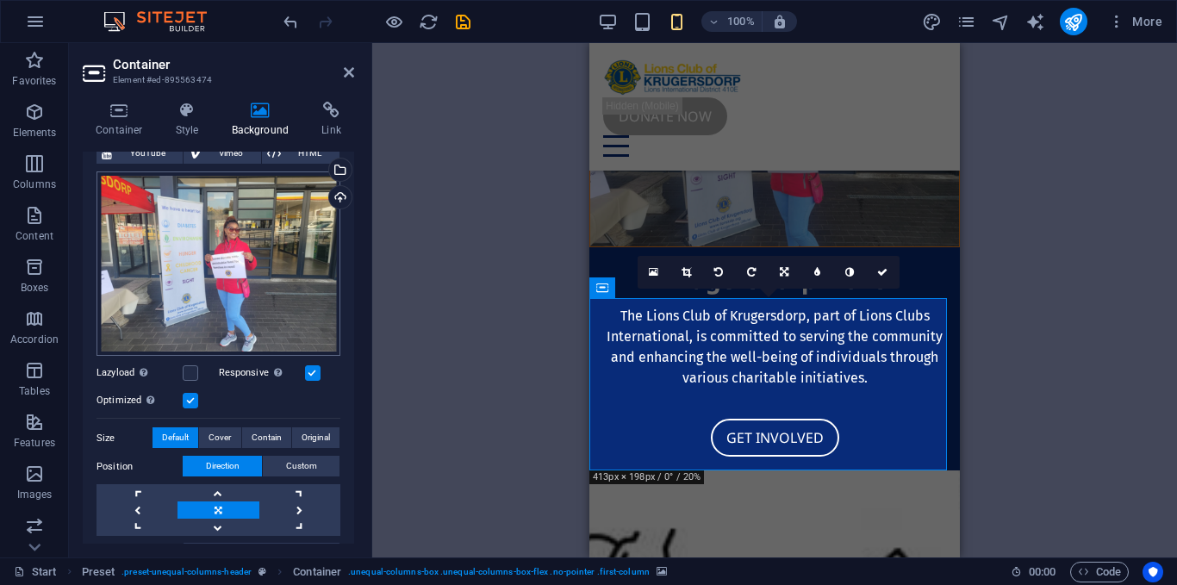
scroll to position [288, 0]
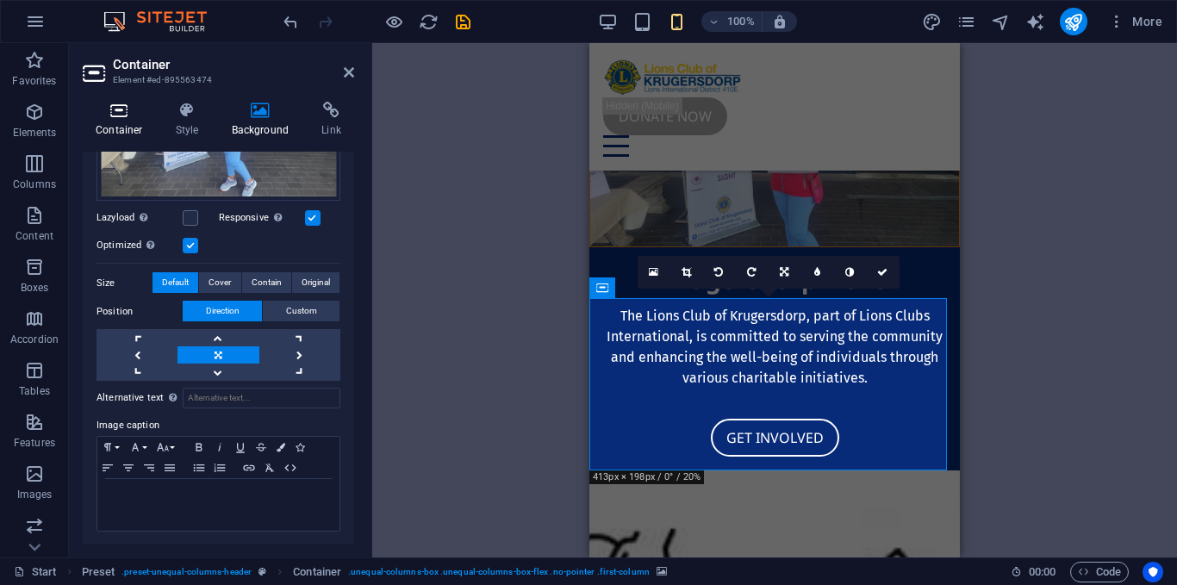
click at [130, 132] on h4 "Container" at bounding box center [123, 120] width 80 height 36
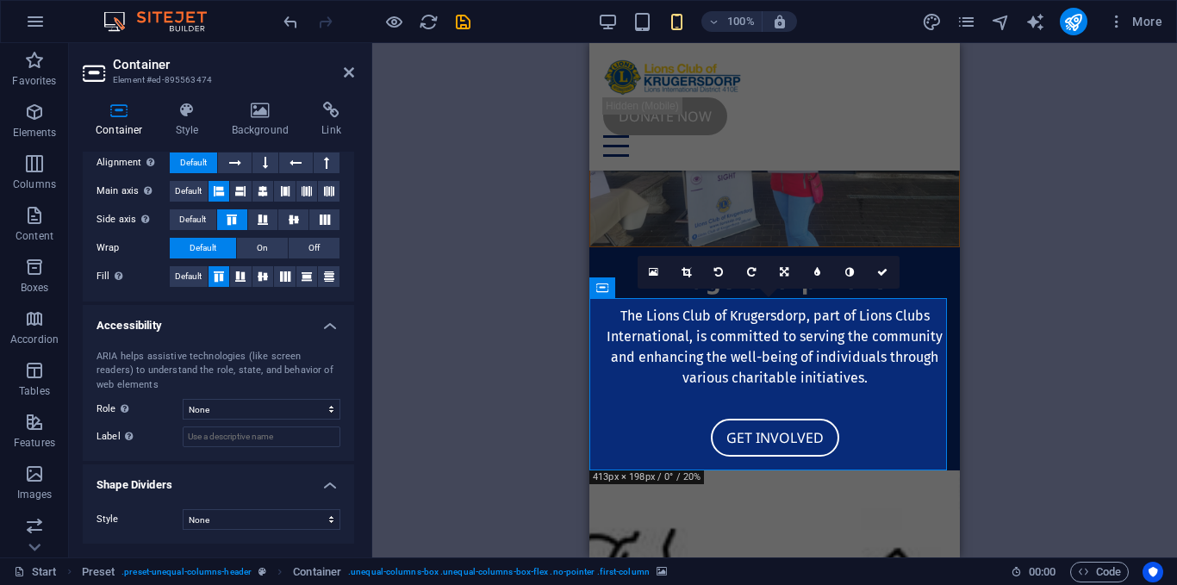
scroll to position [0, 0]
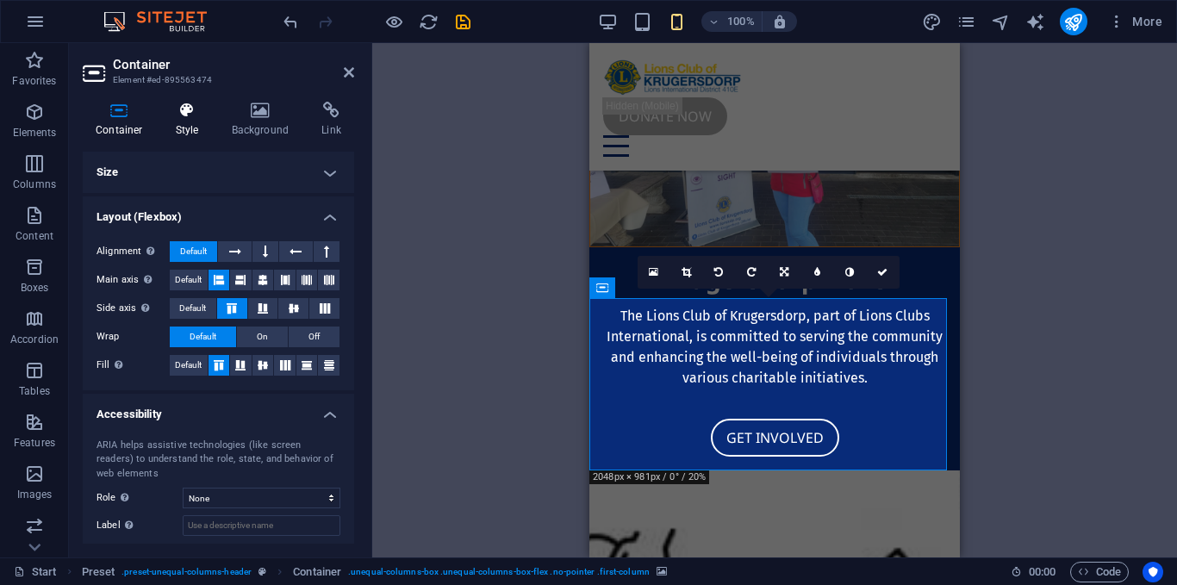
click at [199, 119] on h4 "Style" at bounding box center [191, 120] width 56 height 36
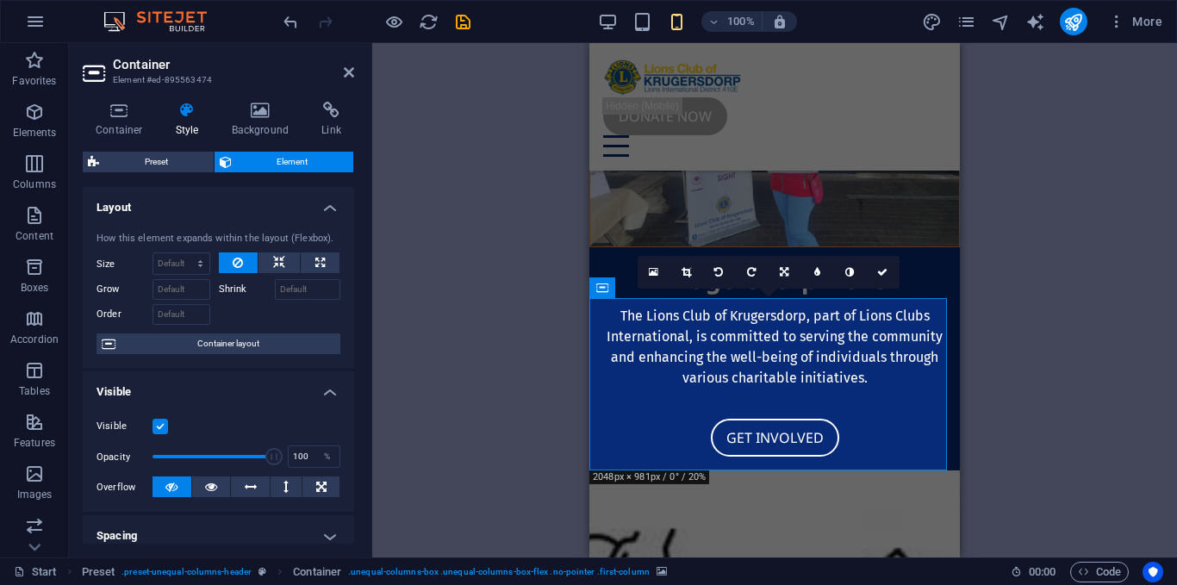
scroll to position [15, 0]
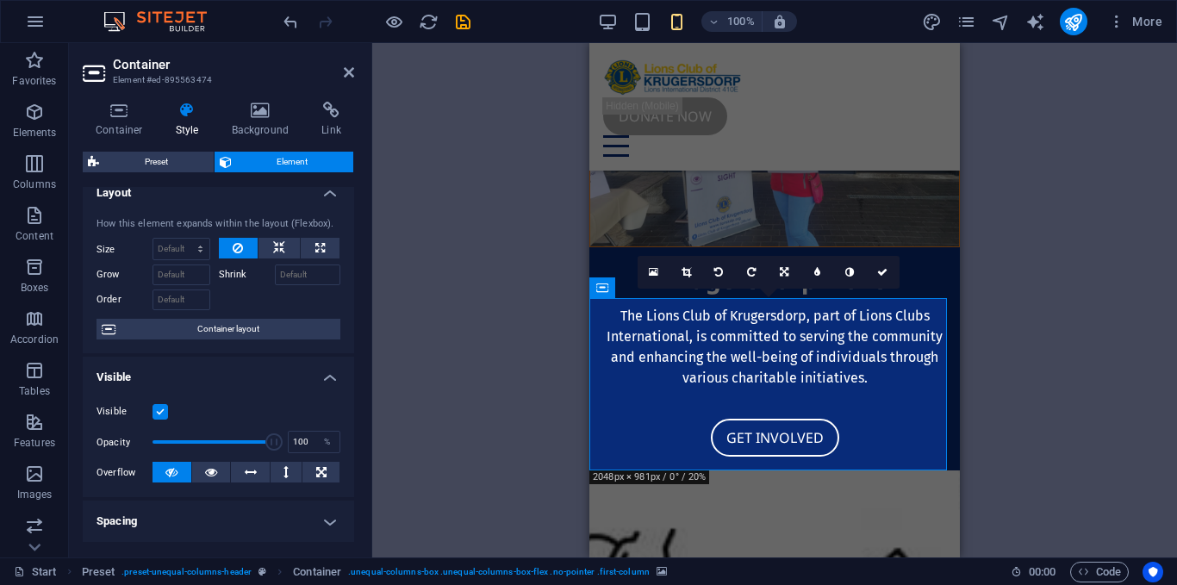
click at [153, 418] on label at bounding box center [160, 412] width 16 height 16
click at [0, 0] on input "Visible" at bounding box center [0, 0] width 0 height 0
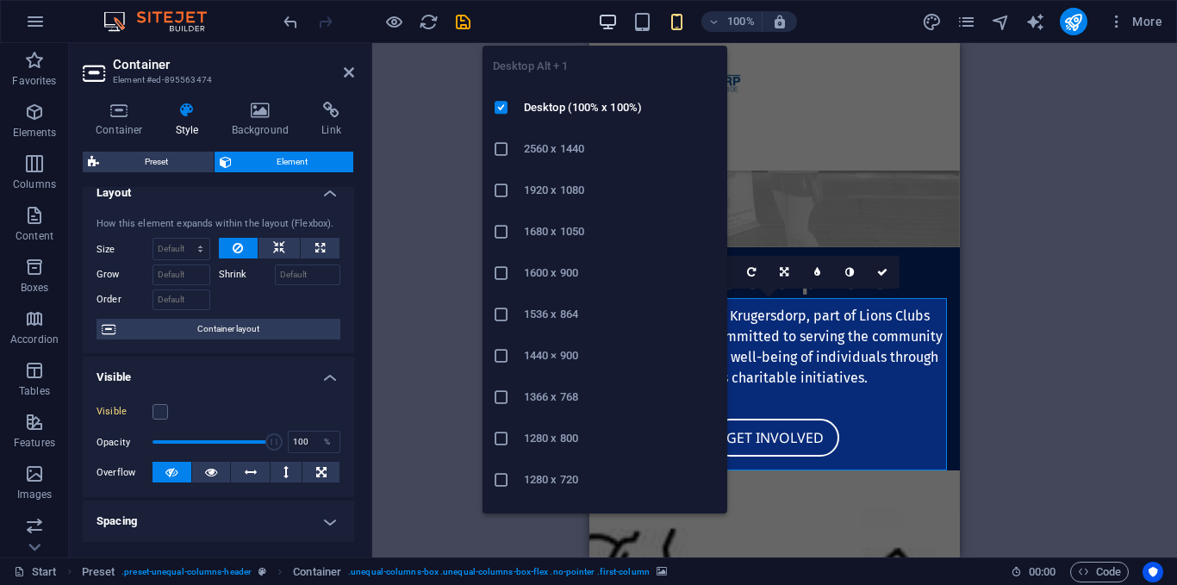
click at [608, 28] on icon "button" at bounding box center [608, 22] width 20 height 20
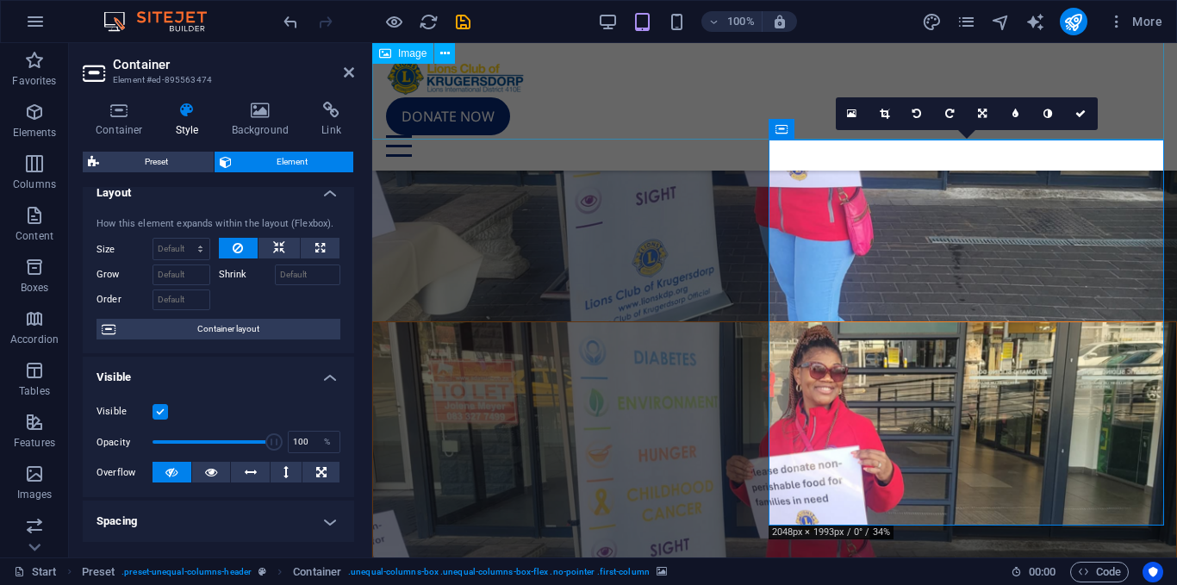
click at [556, 118] on figure at bounding box center [774, 66] width 804 height 511
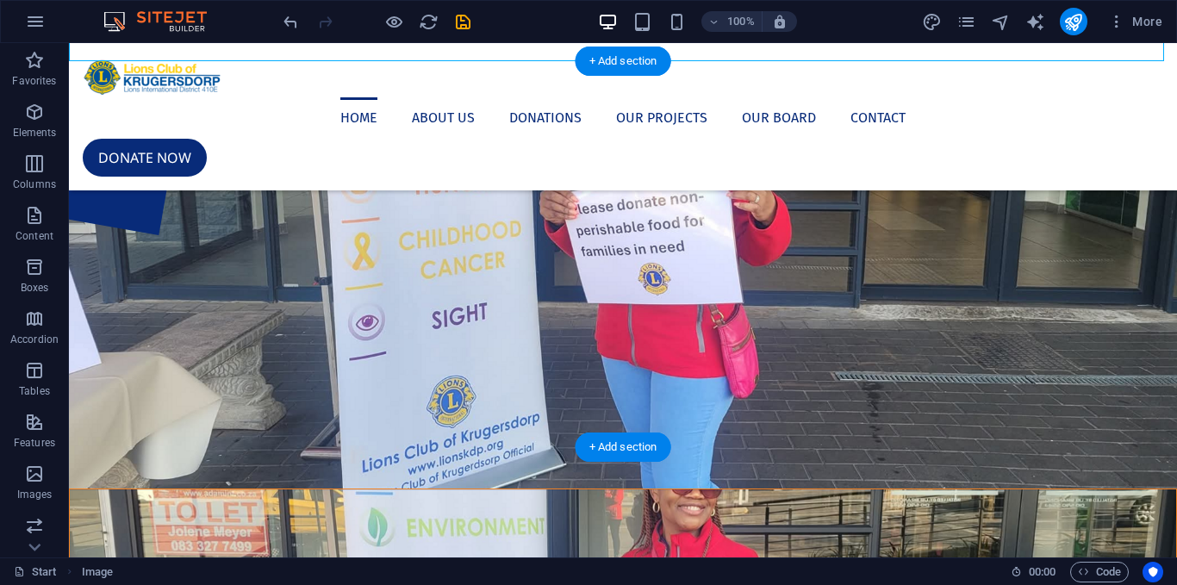
scroll to position [233, 0]
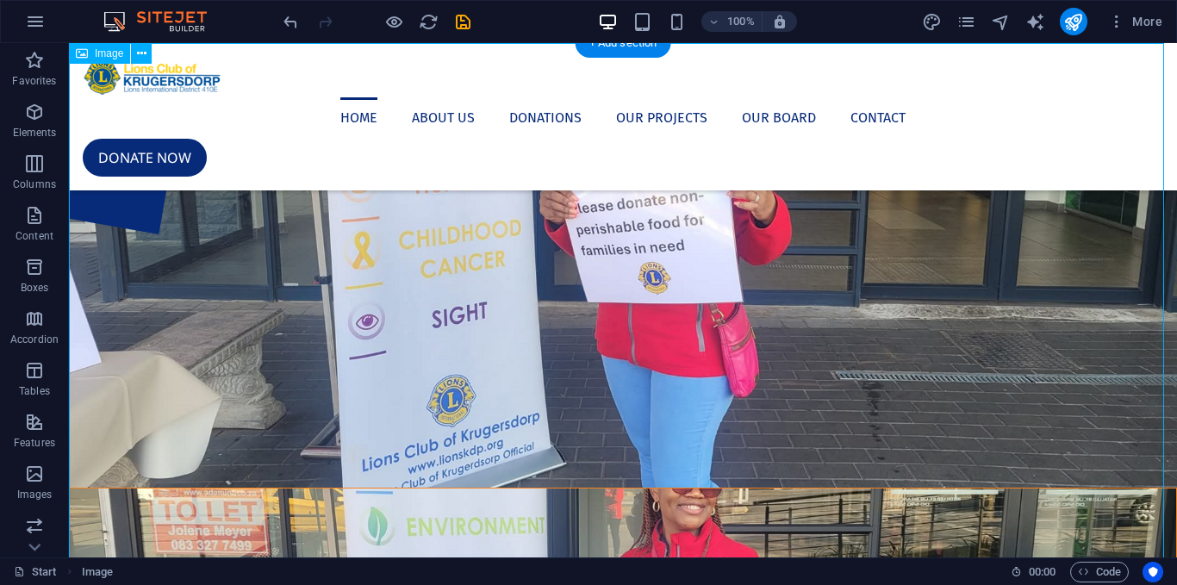
click at [277, 214] on figure at bounding box center [623, 149] width 1108 height 678
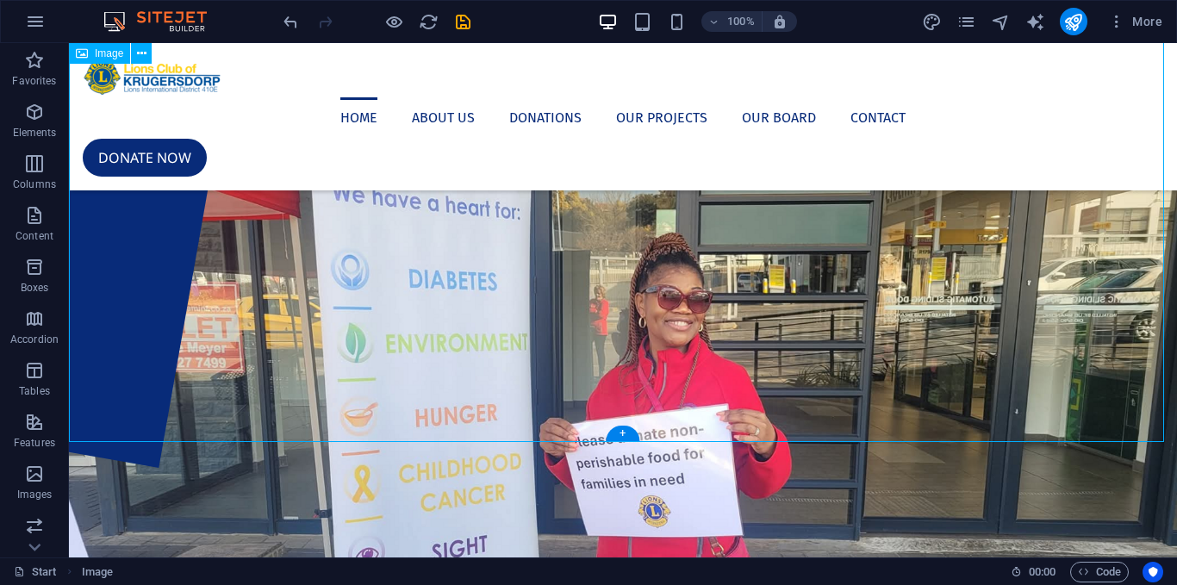
scroll to position [273, 0]
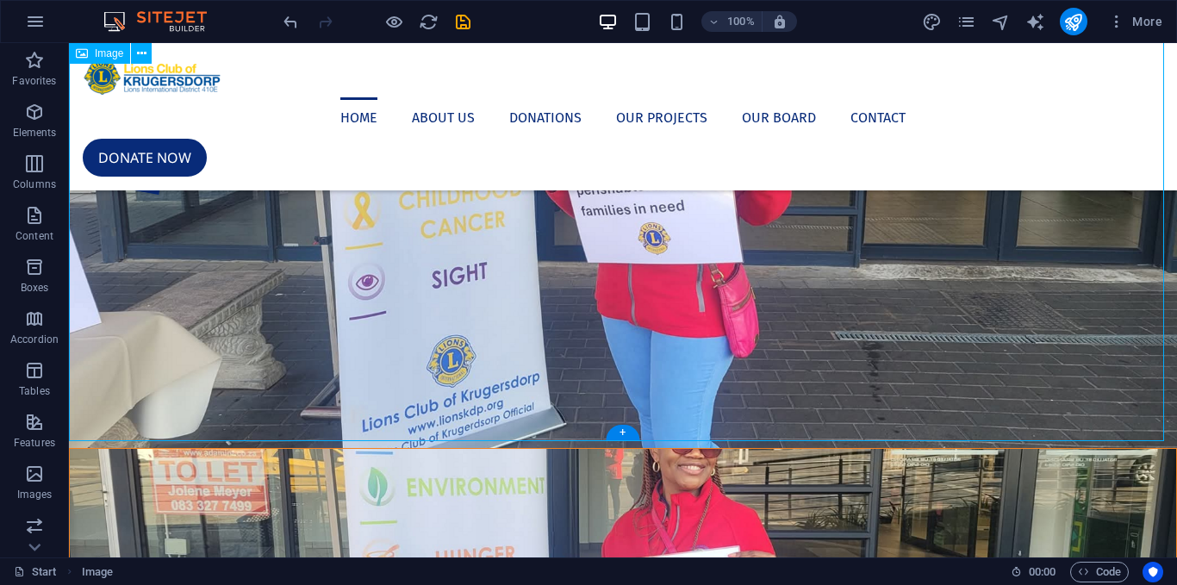
click at [581, 298] on figure at bounding box center [623, 109] width 1108 height 678
select select "px"
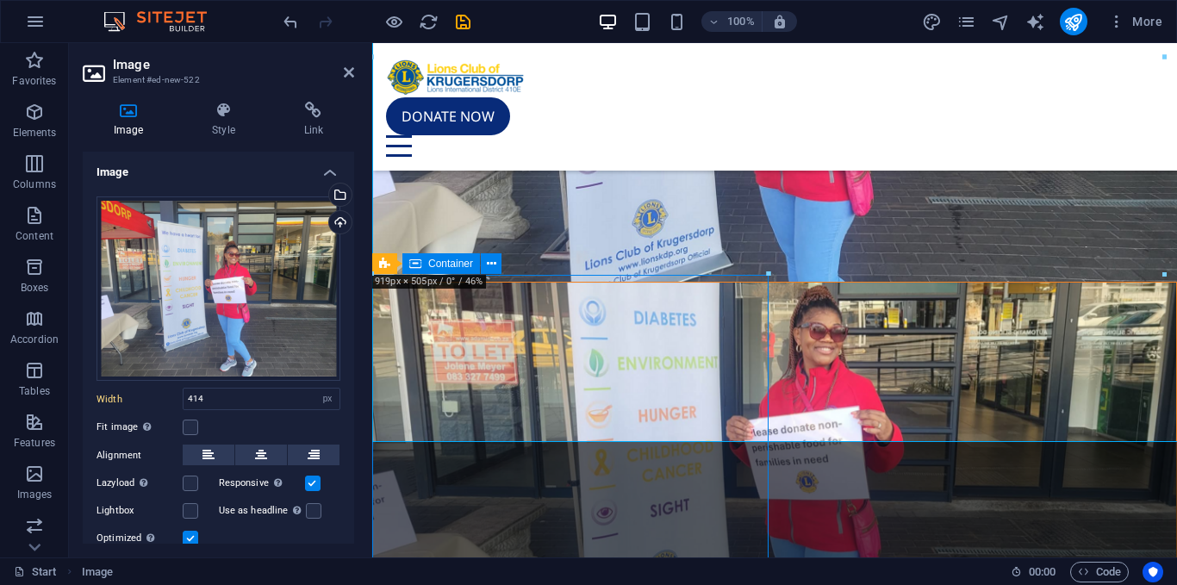
select select "DISABLED_OPTION_VALUE"
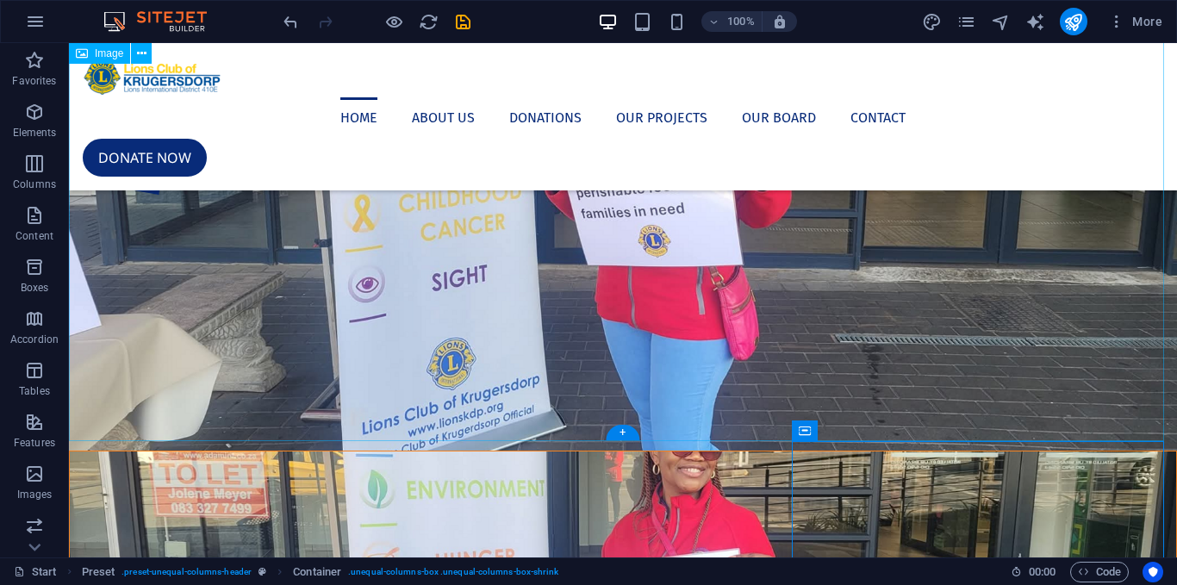
click at [571, 216] on figure at bounding box center [623, 110] width 1108 height 680
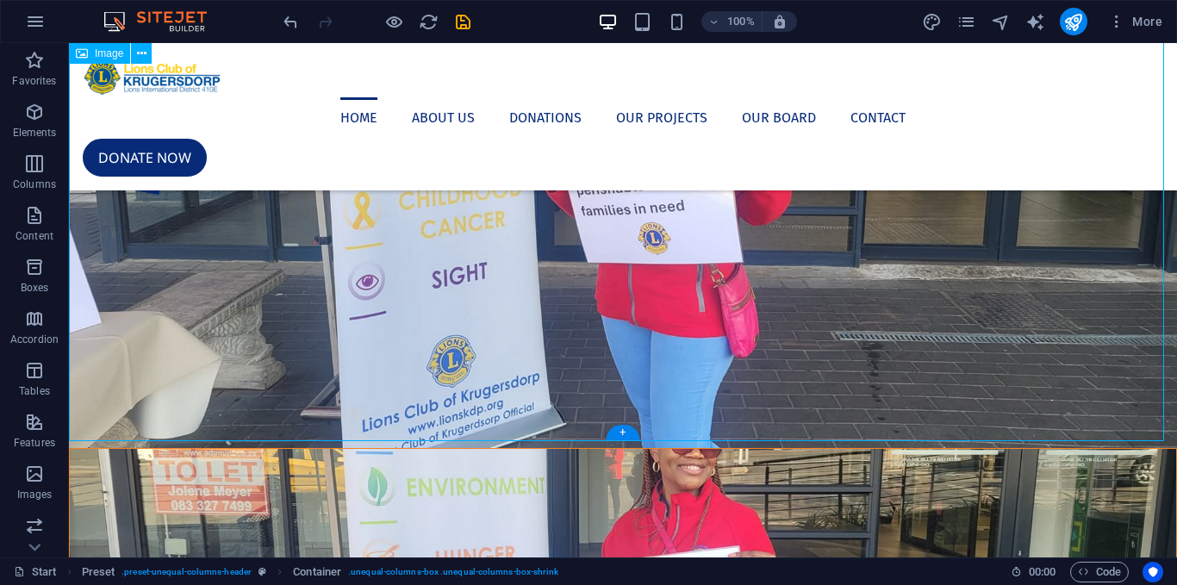
click at [571, 216] on figure at bounding box center [623, 109] width 1108 height 678
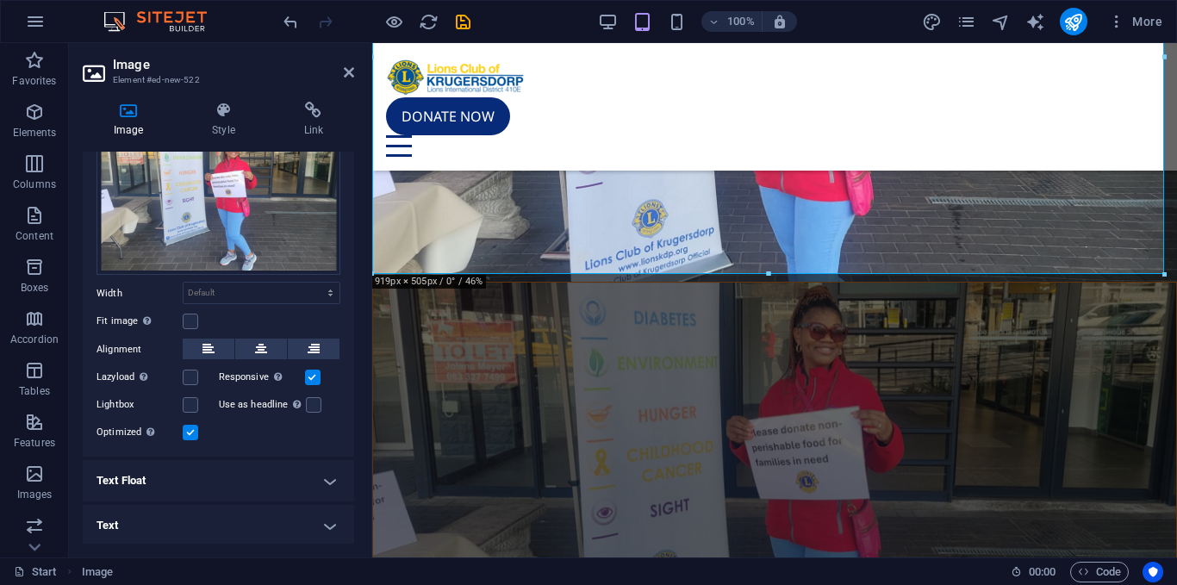
scroll to position [0, 0]
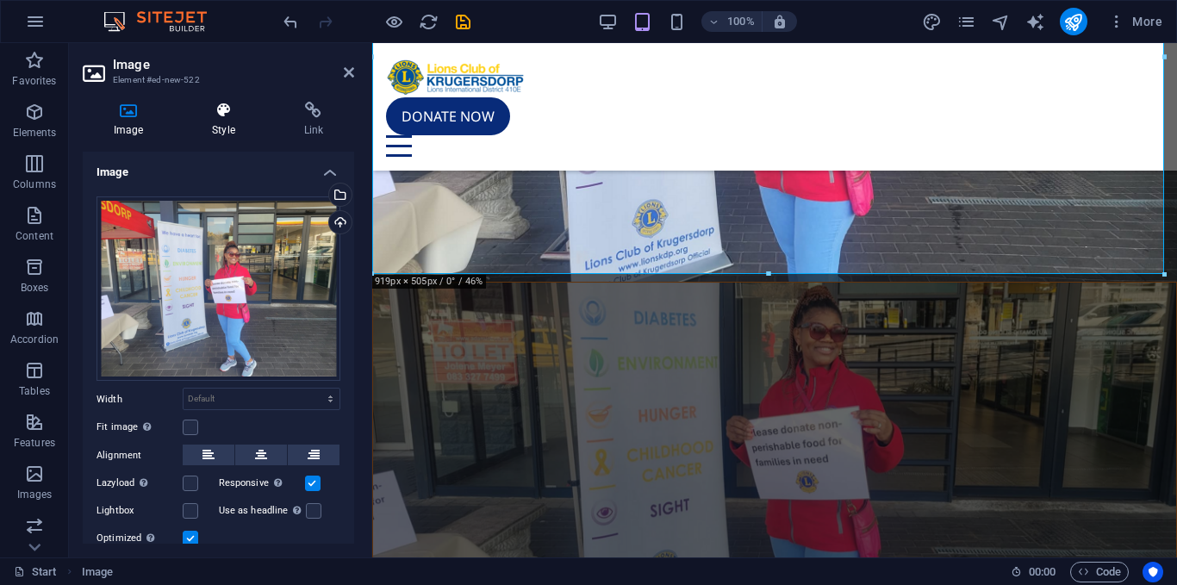
click at [222, 112] on icon at bounding box center [223, 110] width 84 height 17
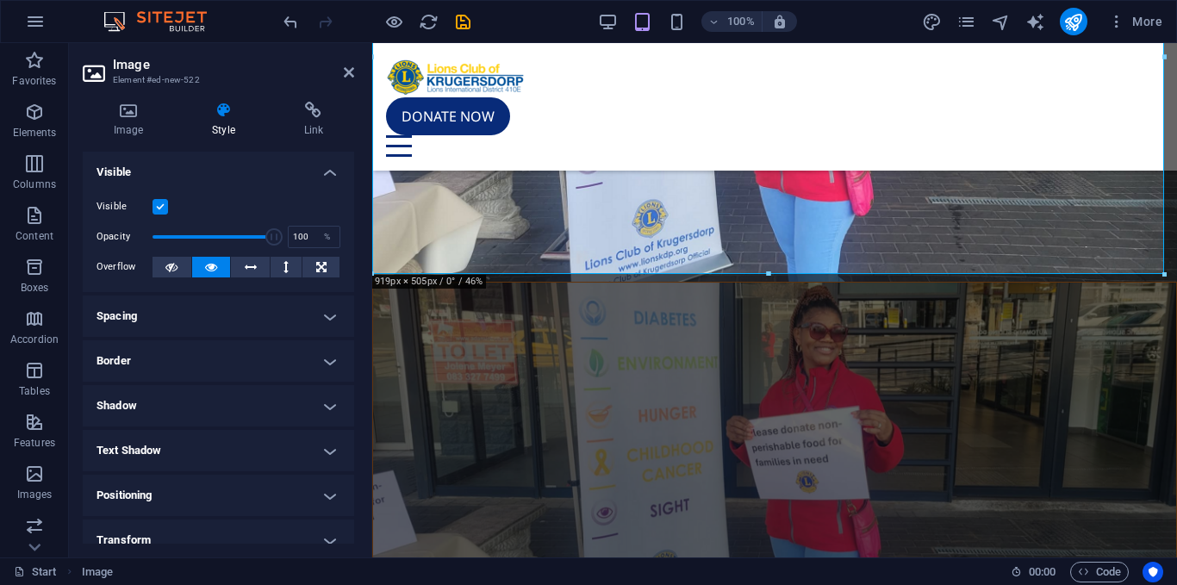
click at [157, 207] on label at bounding box center [160, 207] width 16 height 16
click at [0, 0] on input "Visible" at bounding box center [0, 0] width 0 height 0
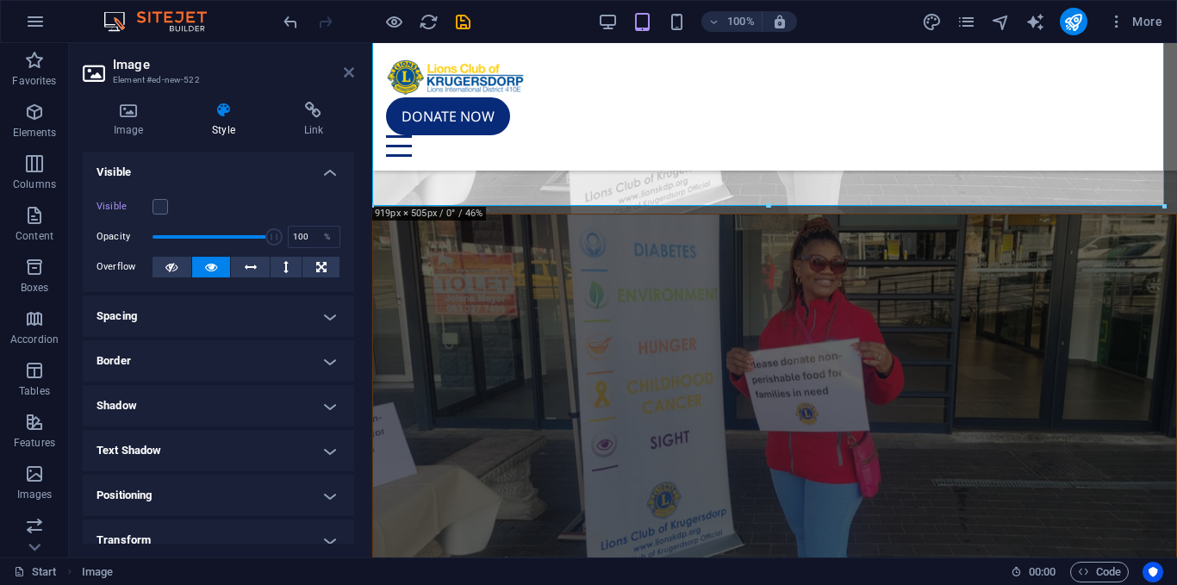
click at [344, 76] on icon at bounding box center [349, 72] width 10 height 14
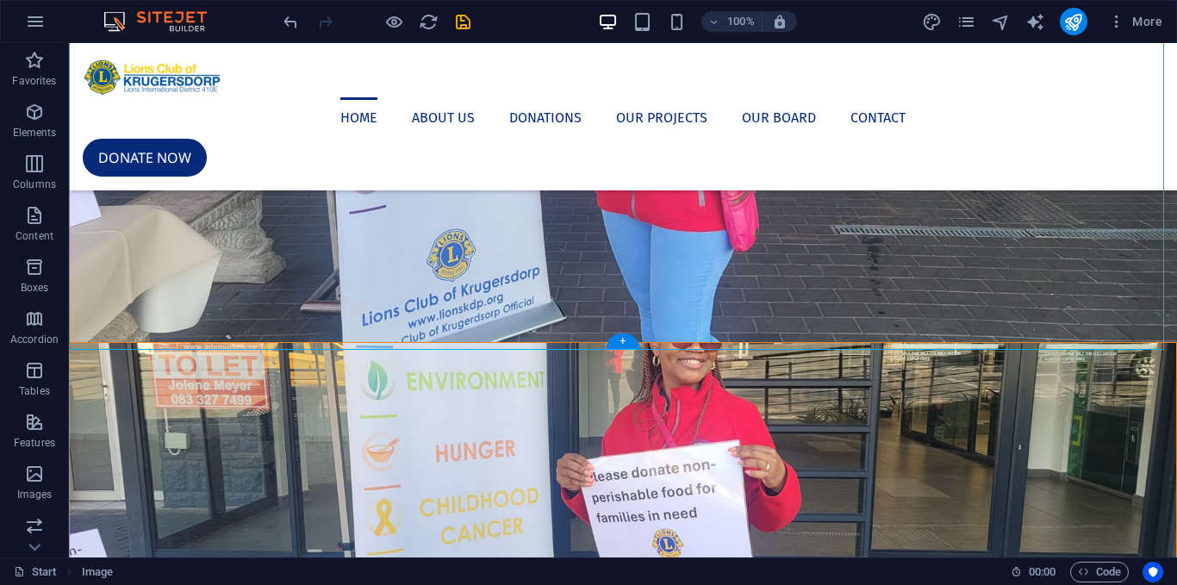
scroll to position [380, 0]
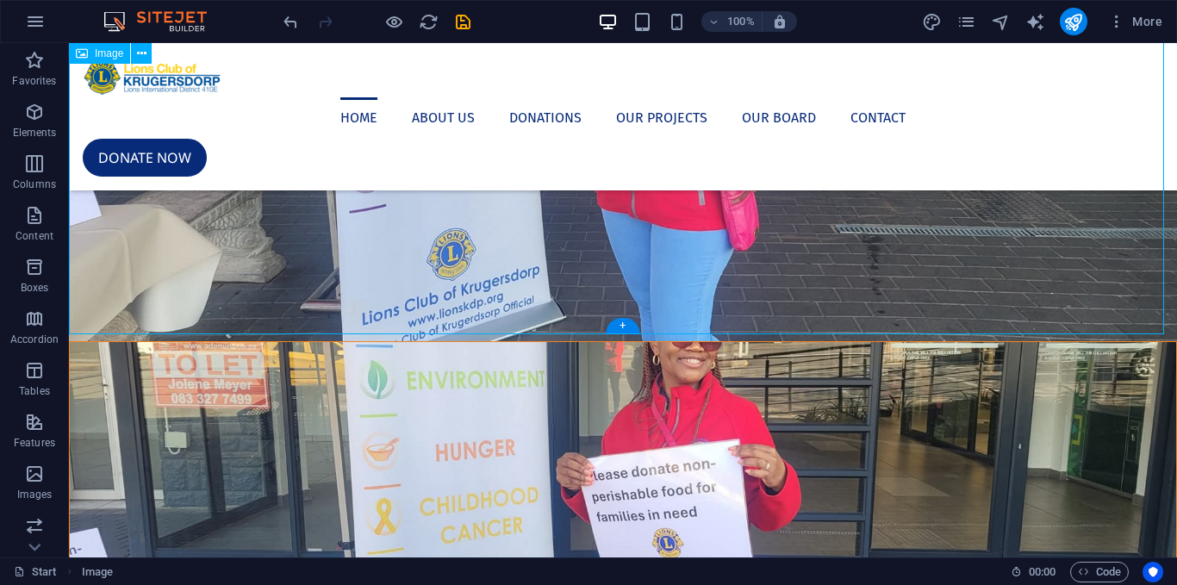
click at [502, 191] on figure at bounding box center [623, 2] width 1108 height 678
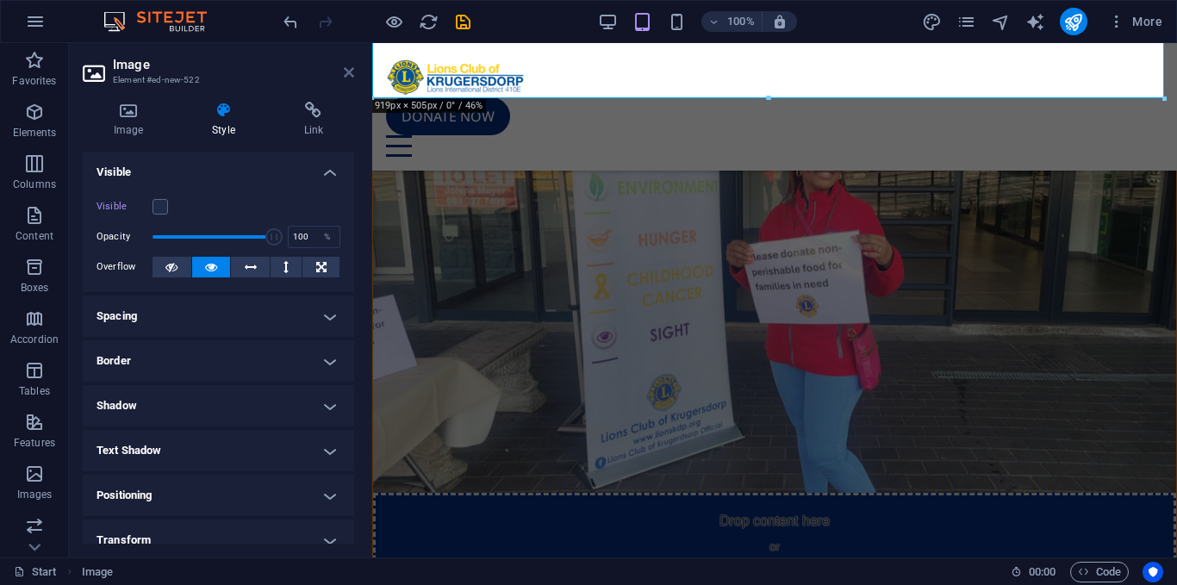
click at [351, 76] on icon at bounding box center [349, 72] width 10 height 14
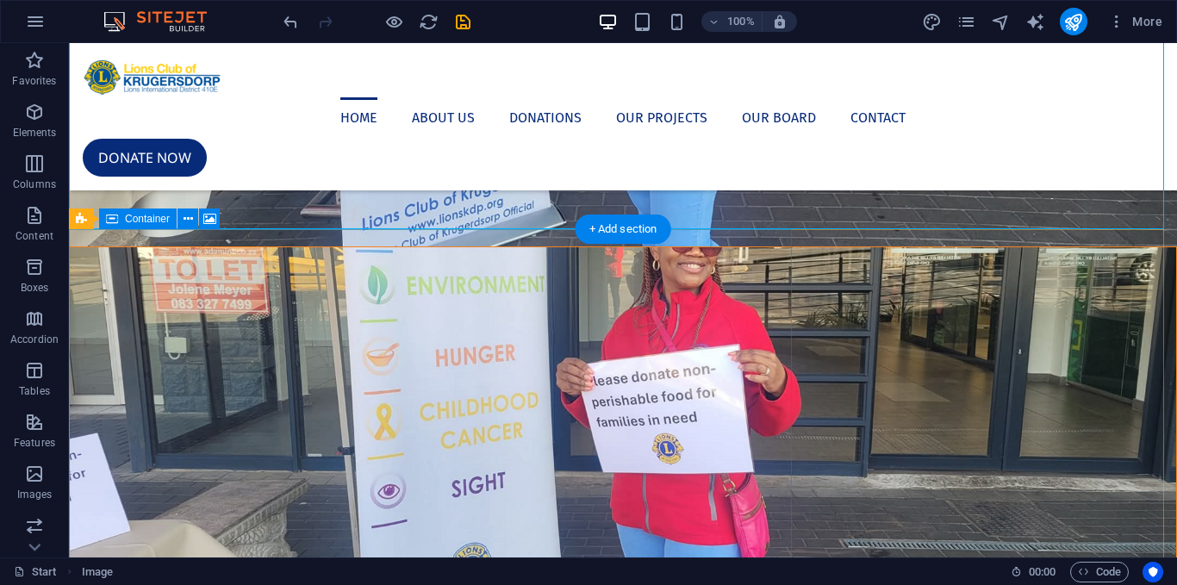
scroll to position [486, 0]
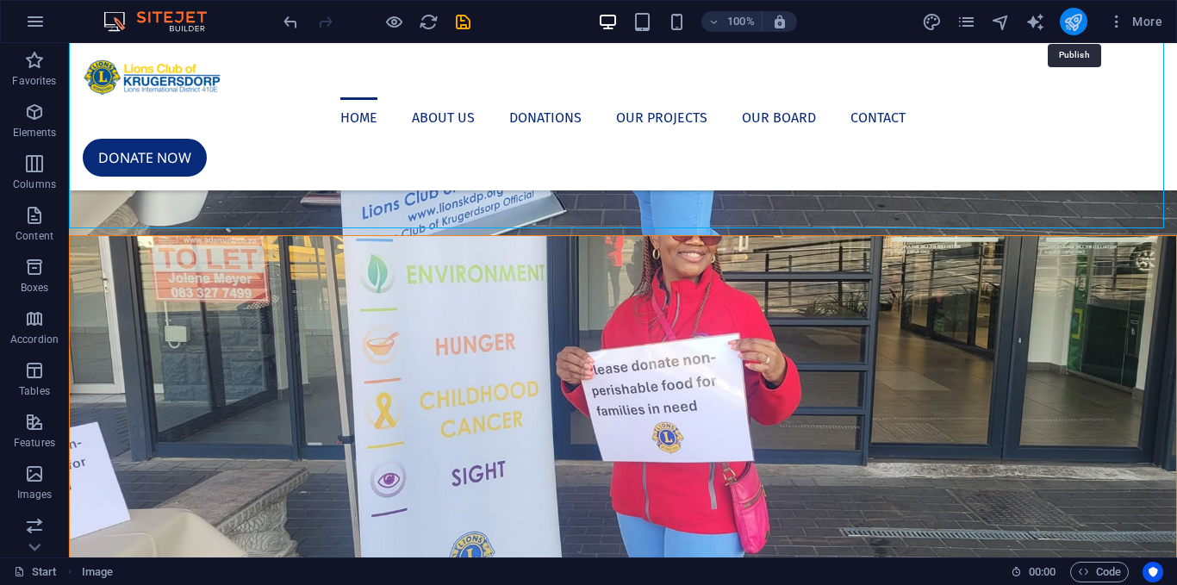
click at [1069, 28] on icon "publish" at bounding box center [1073, 22] width 20 height 20
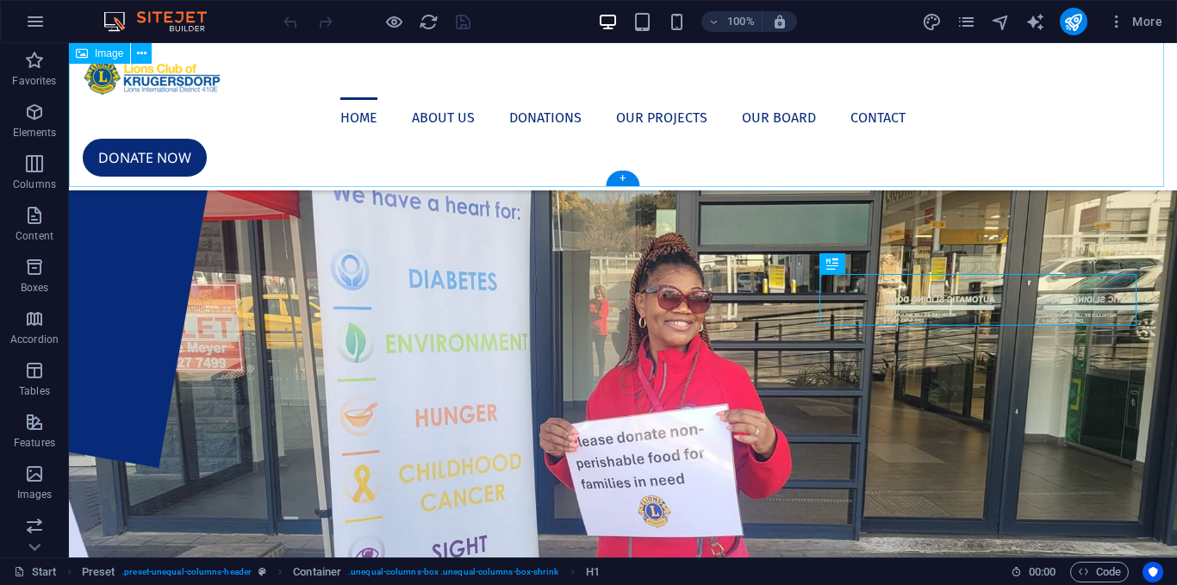
click at [925, 139] on figure at bounding box center [623, 382] width 1108 height 678
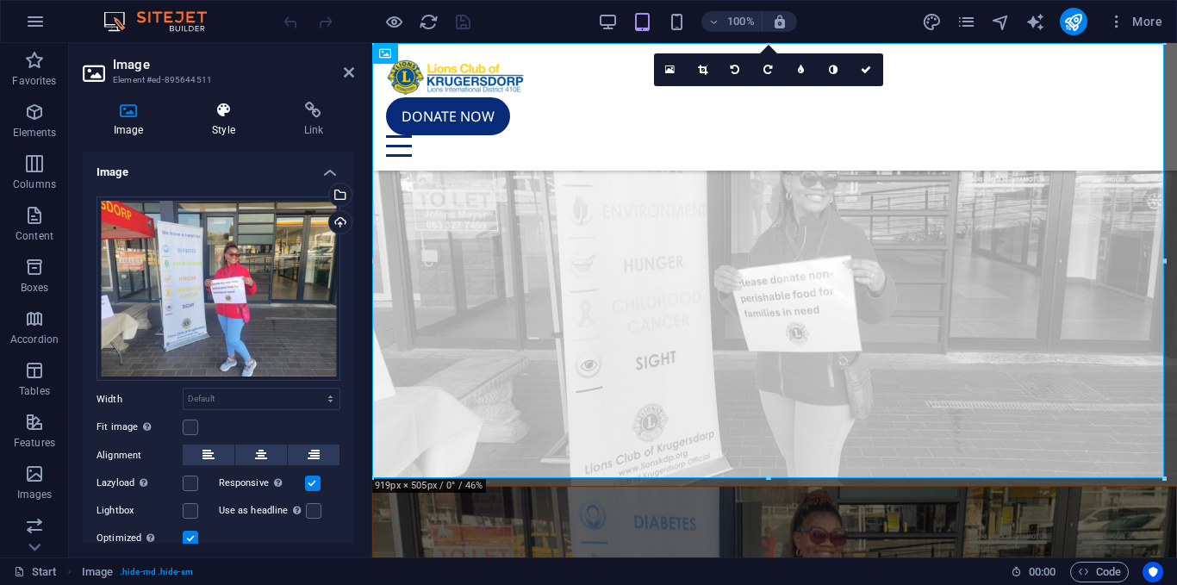
click at [227, 139] on div "Image Style Link Image Drag files here, click to choose files or select files f…" at bounding box center [218, 323] width 271 height 442
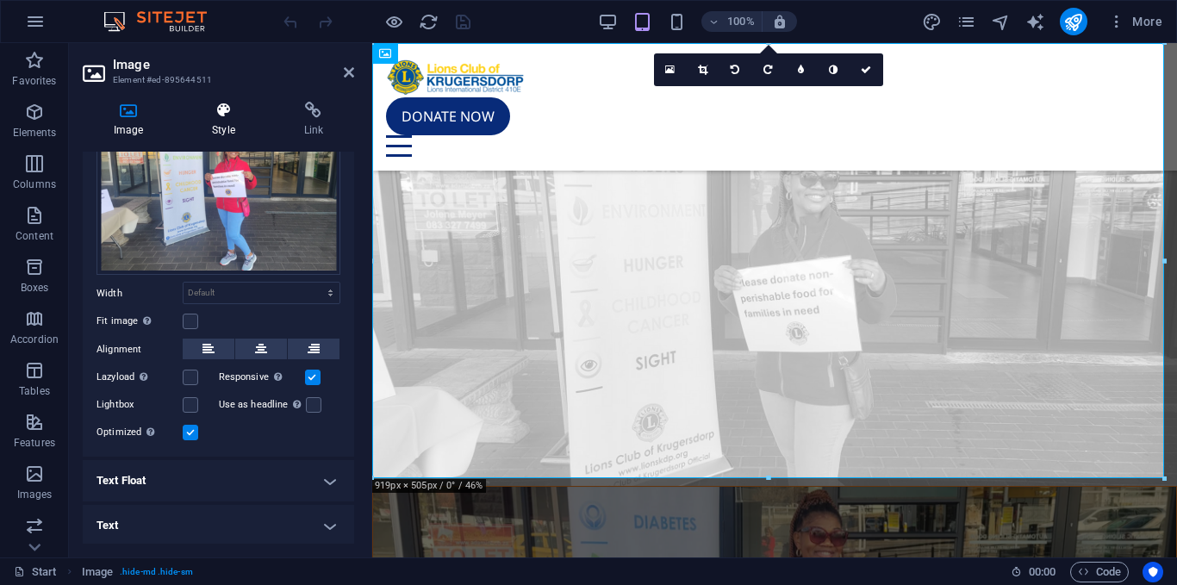
click at [220, 127] on h4 "Style" at bounding box center [226, 120] width 91 height 36
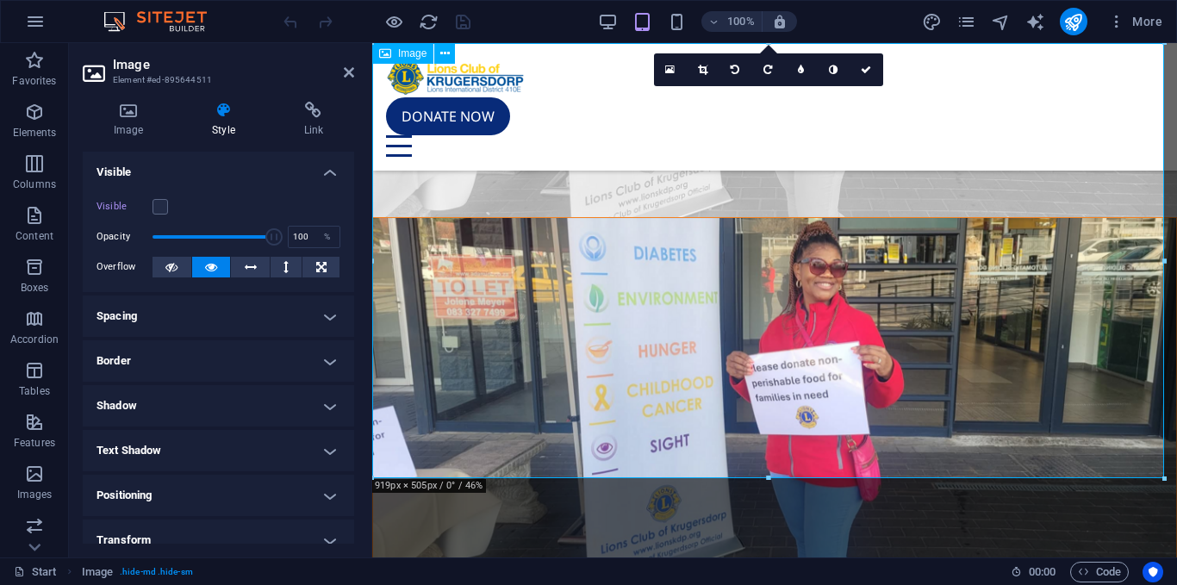
scroll to position [0, 0]
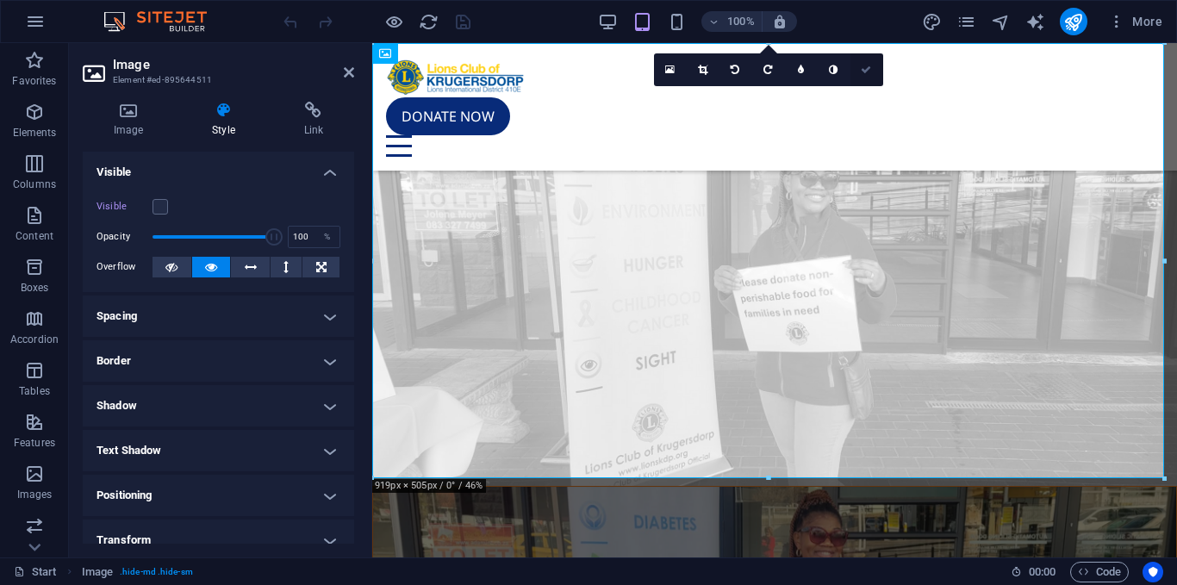
click at [862, 65] on icon at bounding box center [865, 70] width 10 height 10
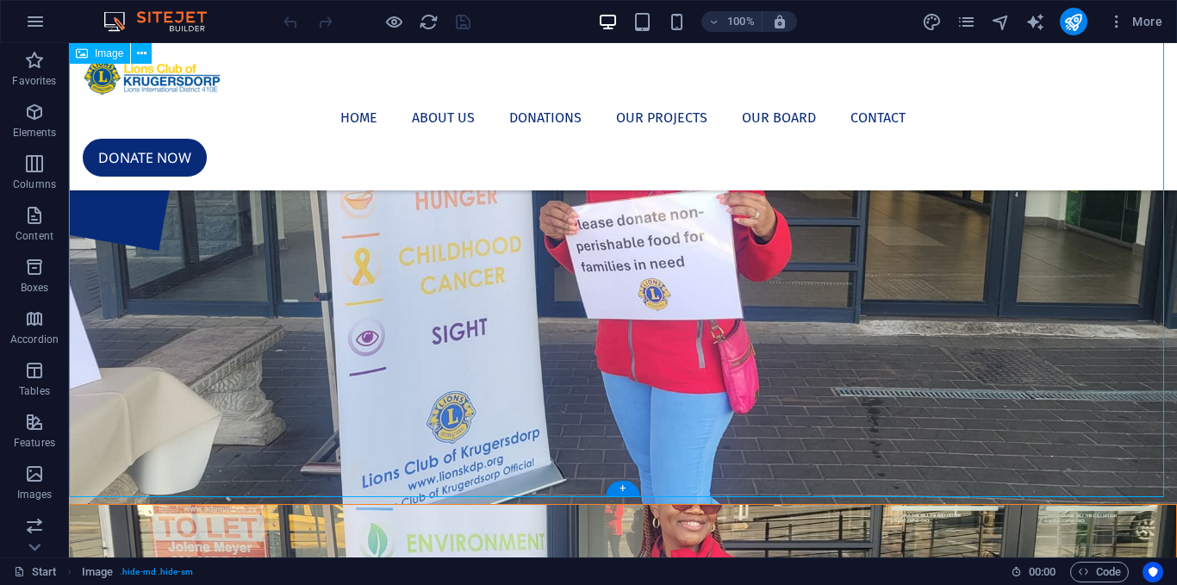
scroll to position [216, 0]
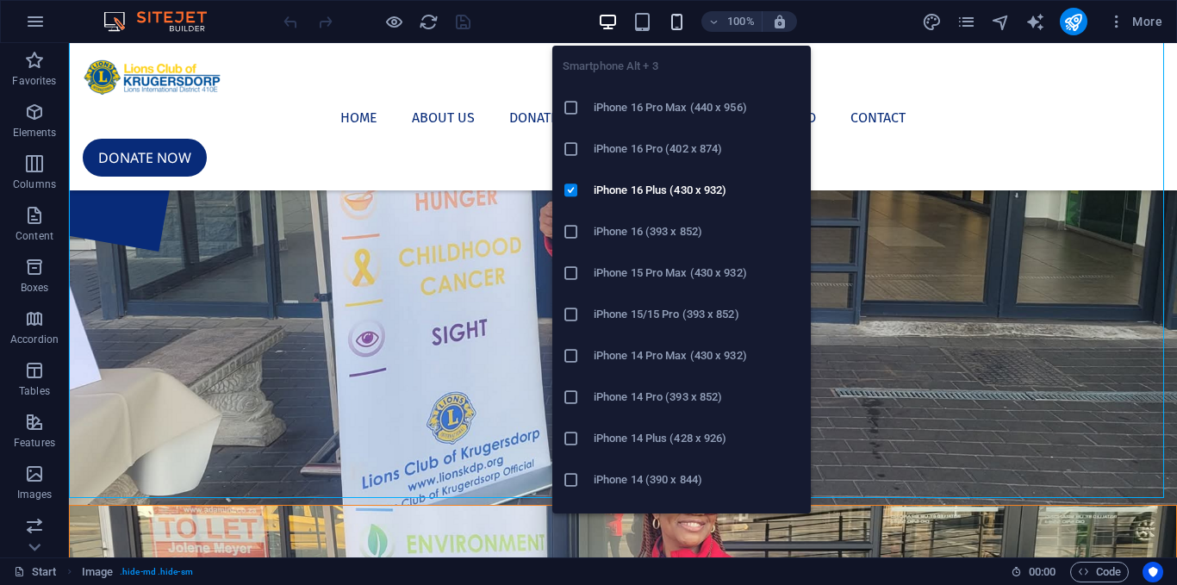
click at [671, 21] on icon "button" at bounding box center [677, 22] width 20 height 20
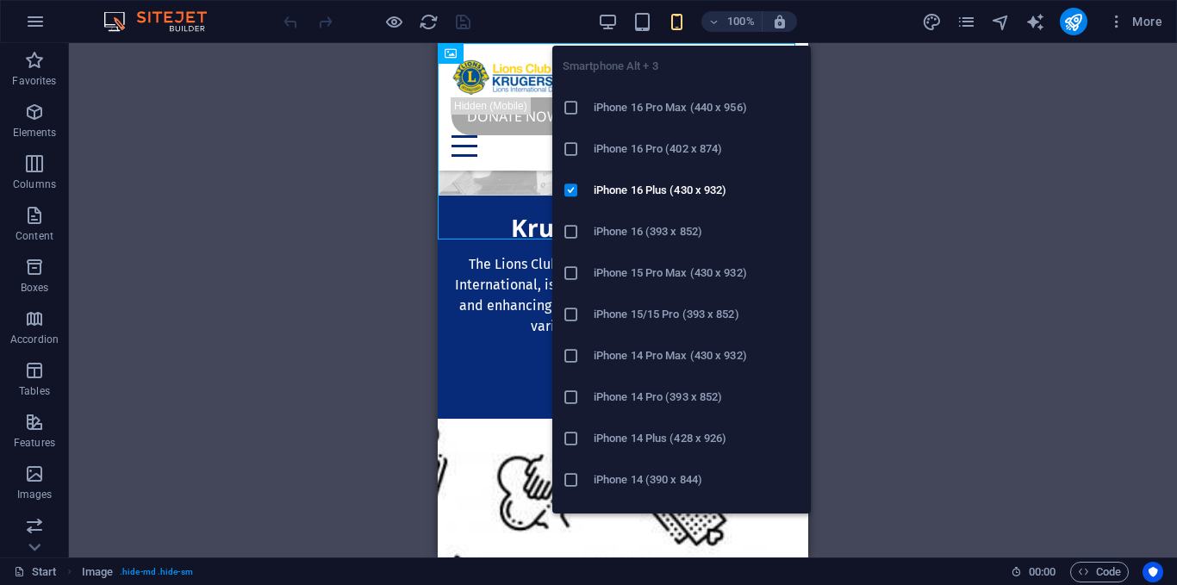
scroll to position [0, 0]
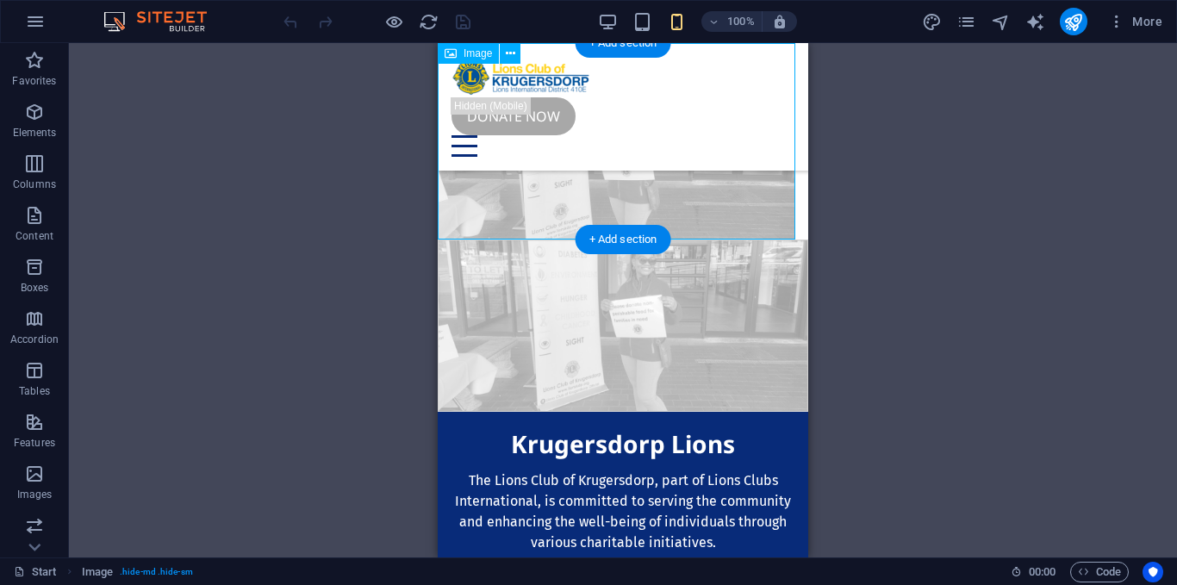
click at [689, 174] on figure at bounding box center [623, 141] width 370 height 196
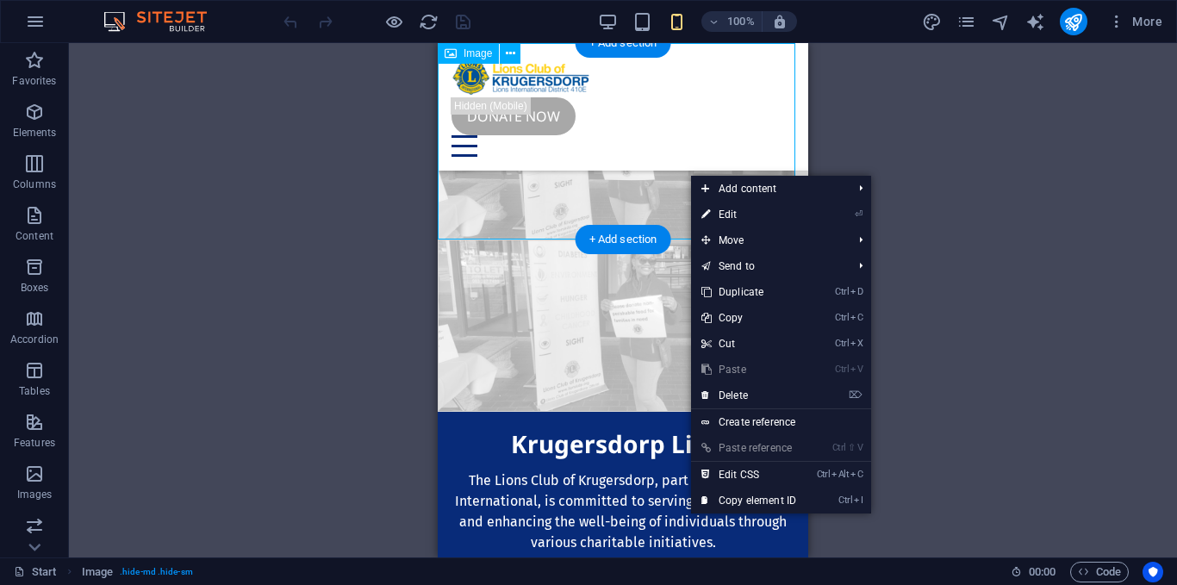
click at [550, 207] on figure at bounding box center [623, 141] width 370 height 196
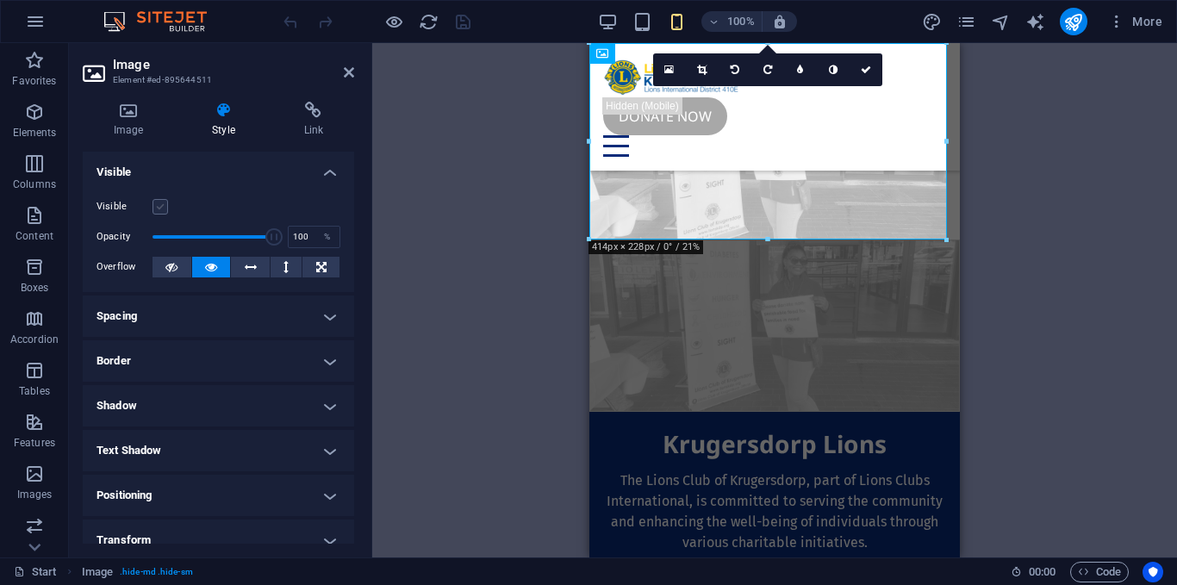
click at [160, 203] on label at bounding box center [160, 207] width 16 height 16
click at [0, 0] on input "Visible" at bounding box center [0, 0] width 0 height 0
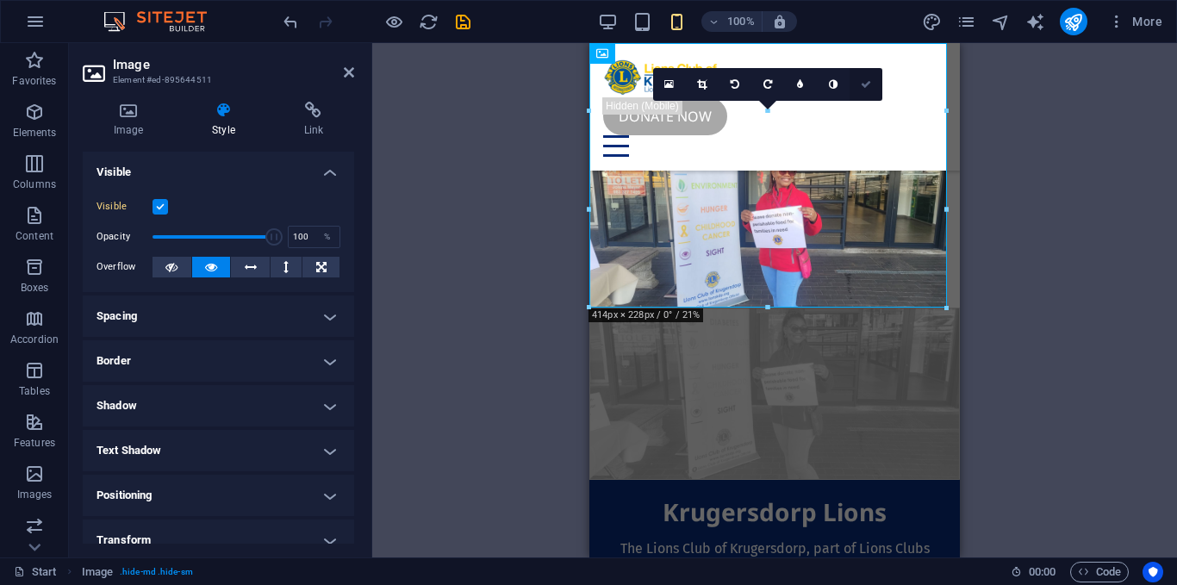
click at [857, 77] on link at bounding box center [865, 84] width 33 height 33
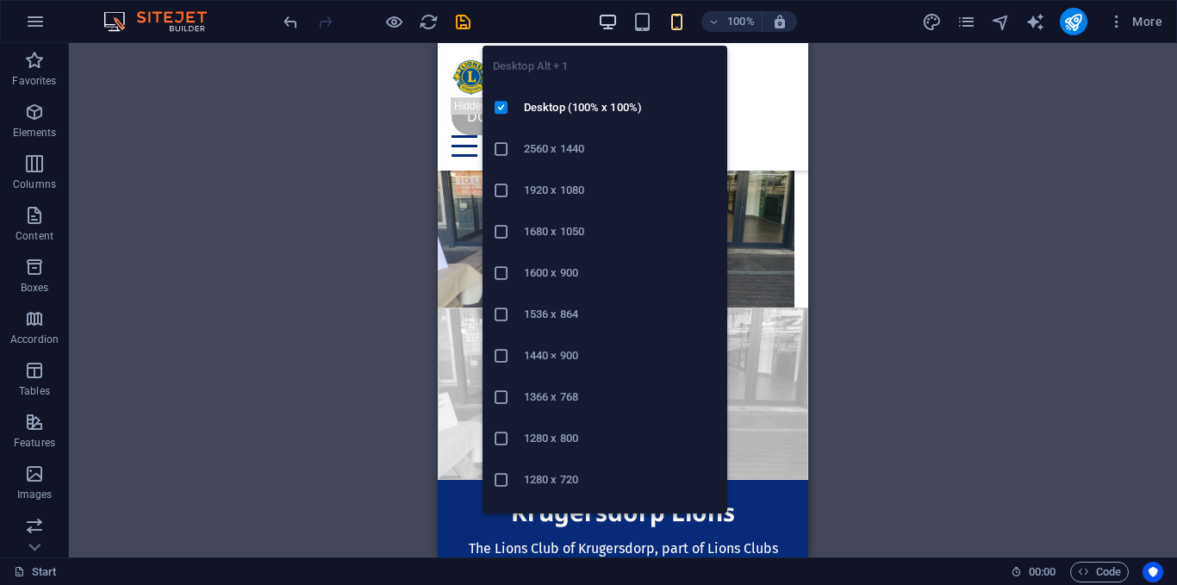
click at [603, 23] on icon "button" at bounding box center [608, 22] width 20 height 20
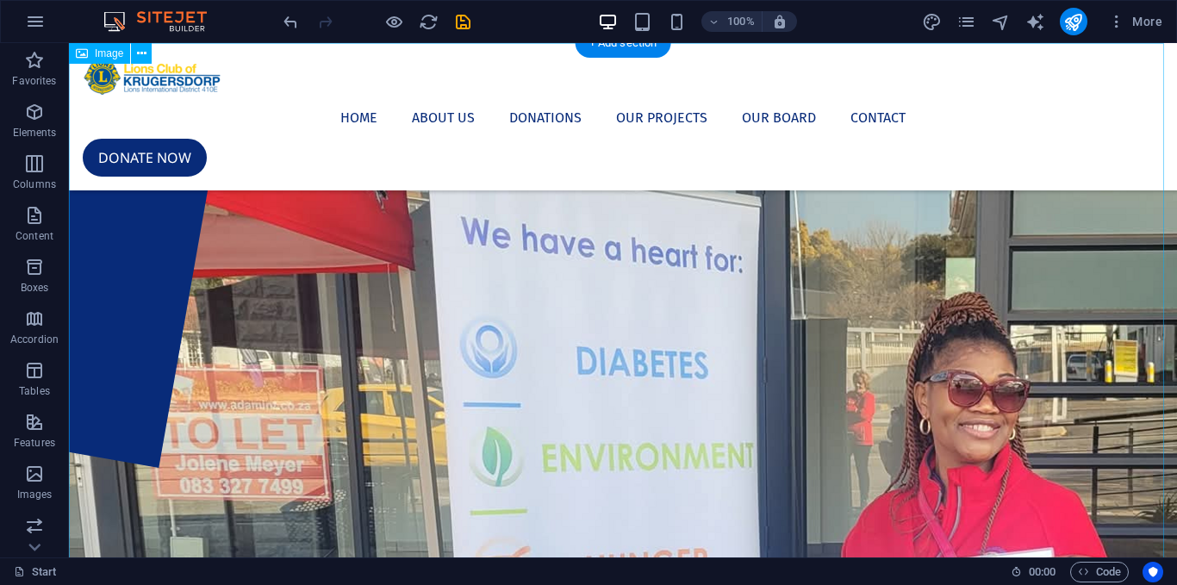
click at [1045, 180] on figure at bounding box center [623, 532] width 1108 height 978
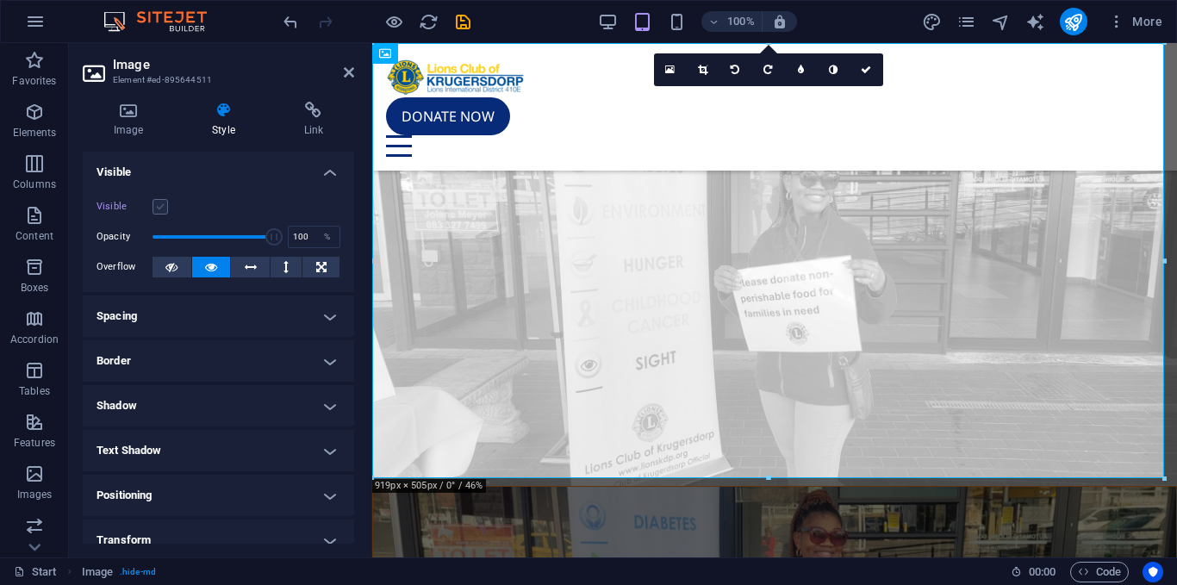
click at [156, 209] on label at bounding box center [160, 207] width 16 height 16
click at [0, 0] on input "Visible" at bounding box center [0, 0] width 0 height 0
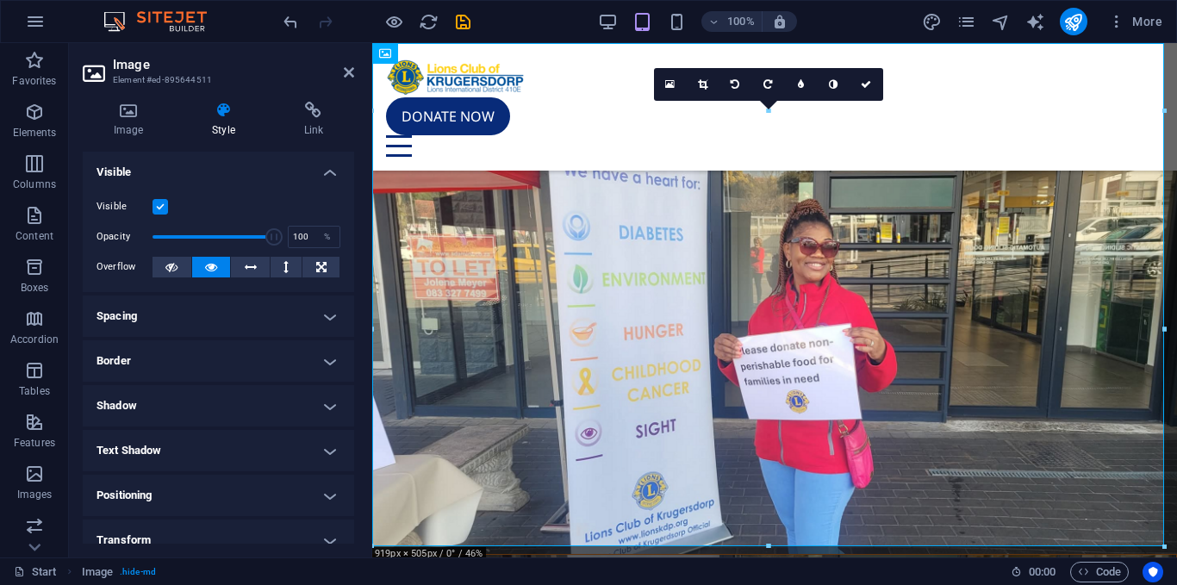
click at [156, 209] on label at bounding box center [160, 207] width 16 height 16
click at [0, 0] on input "Visible" at bounding box center [0, 0] width 0 height 0
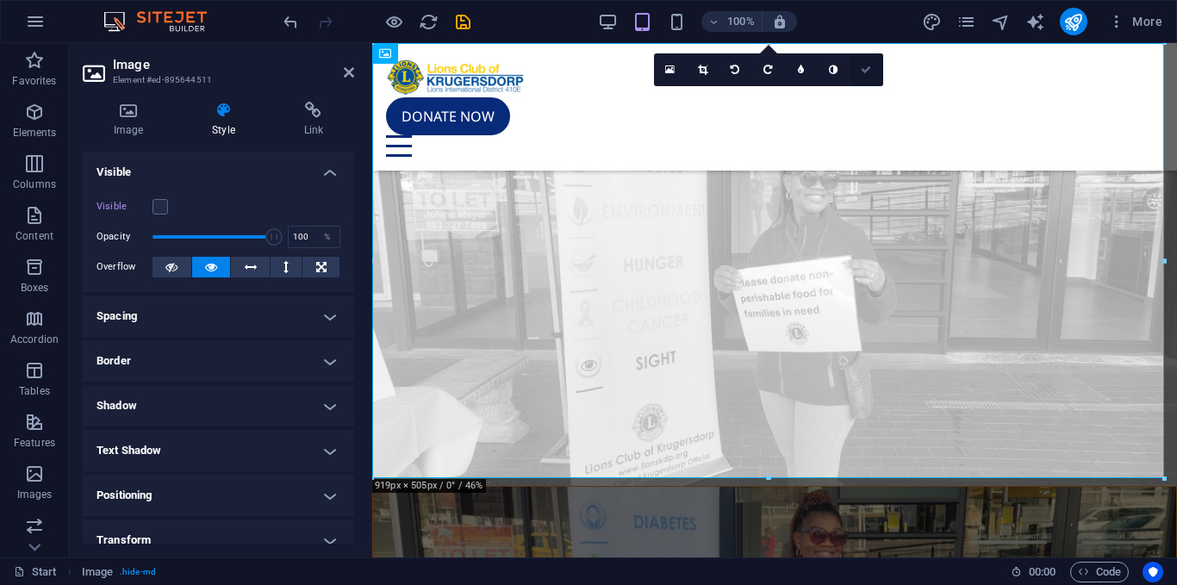
drag, startPoint x: 877, startPoint y: 65, endPoint x: 810, endPoint y: 22, distance: 80.3
click at [879, 65] on link at bounding box center [866, 69] width 33 height 33
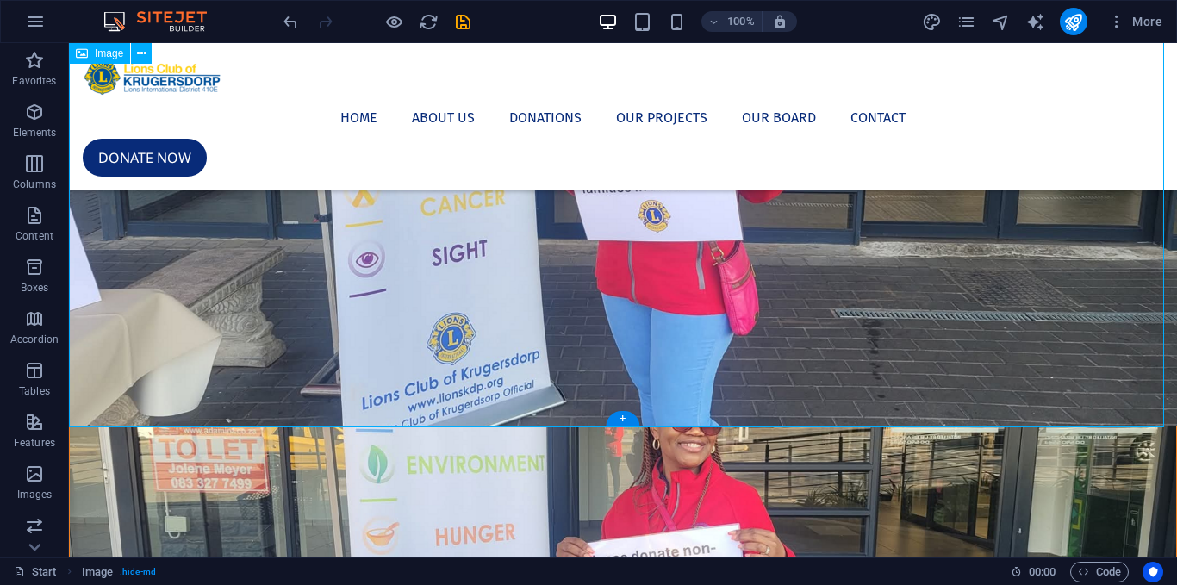
scroll to position [287, 0]
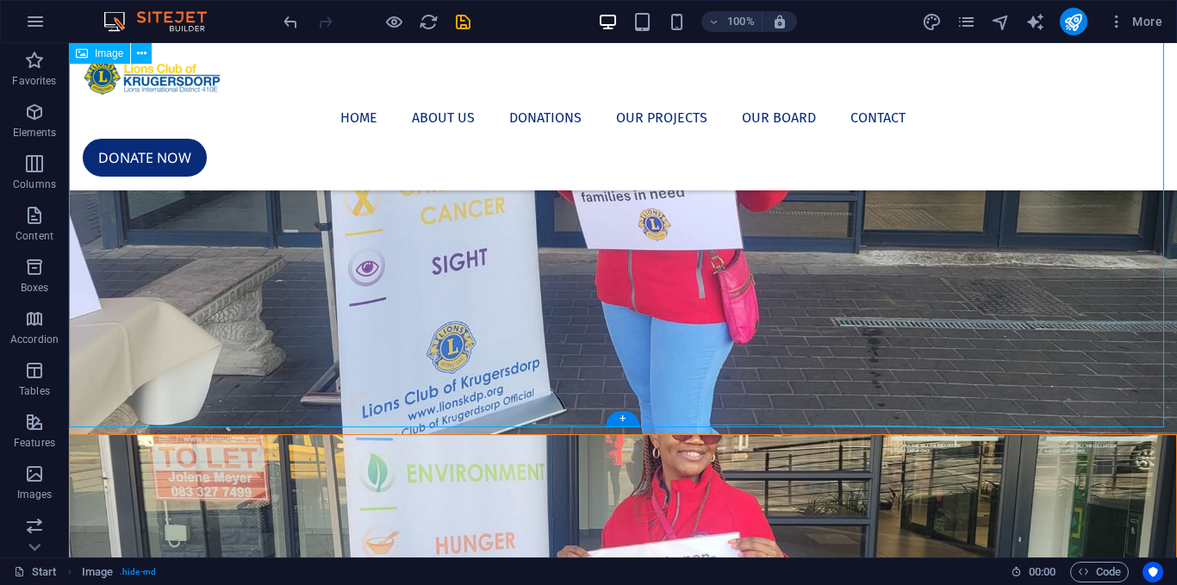
click at [891, 265] on figure at bounding box center [623, 95] width 1108 height 678
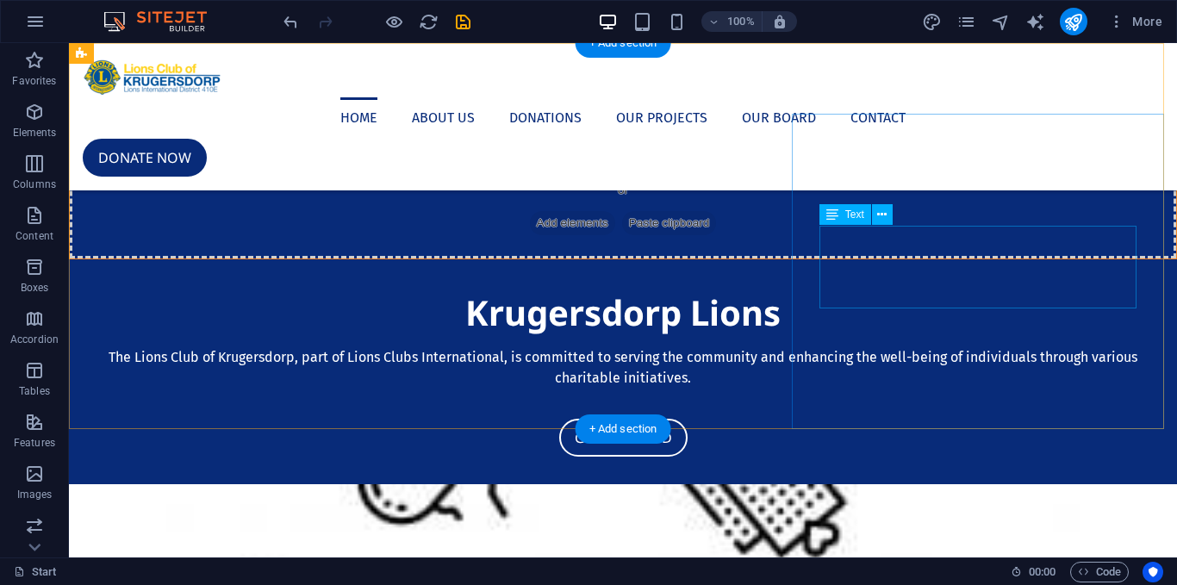
scroll to position [0, 0]
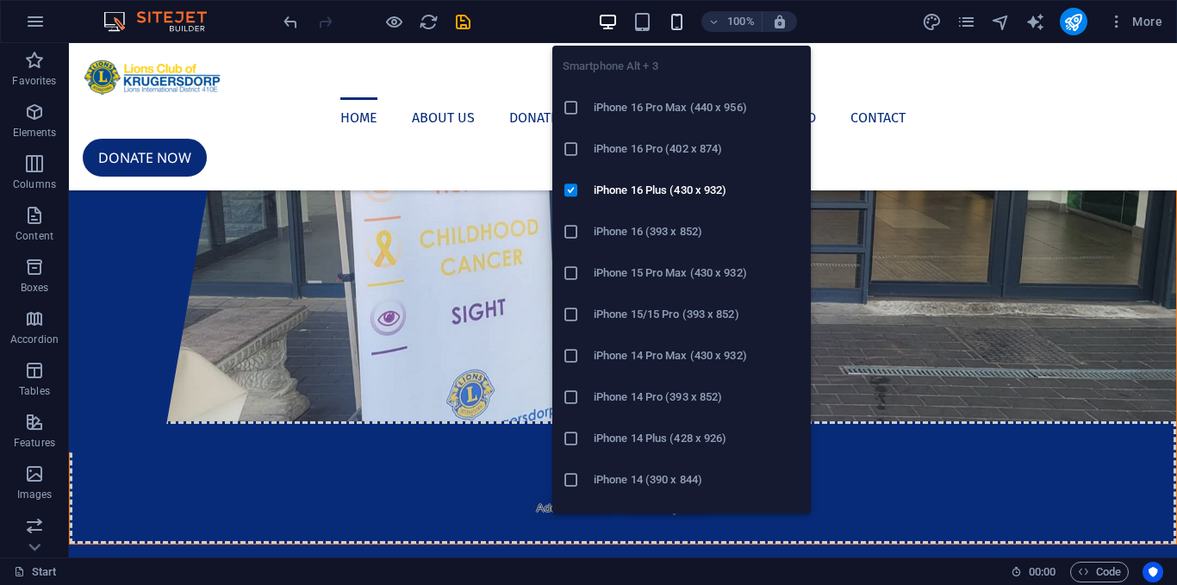
click at [669, 17] on icon "button" at bounding box center [677, 22] width 20 height 20
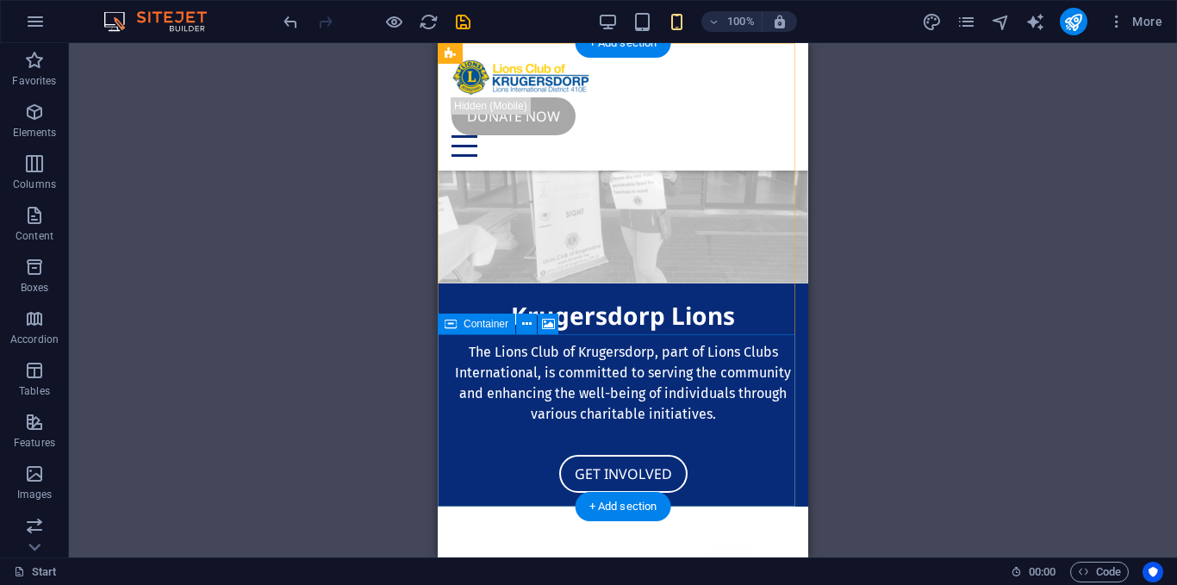
drag, startPoint x: 1352, startPoint y: 269, endPoint x: 705, endPoint y: 489, distance: 683.4
click at [705, 284] on figure at bounding box center [622, 198] width 369 height 172
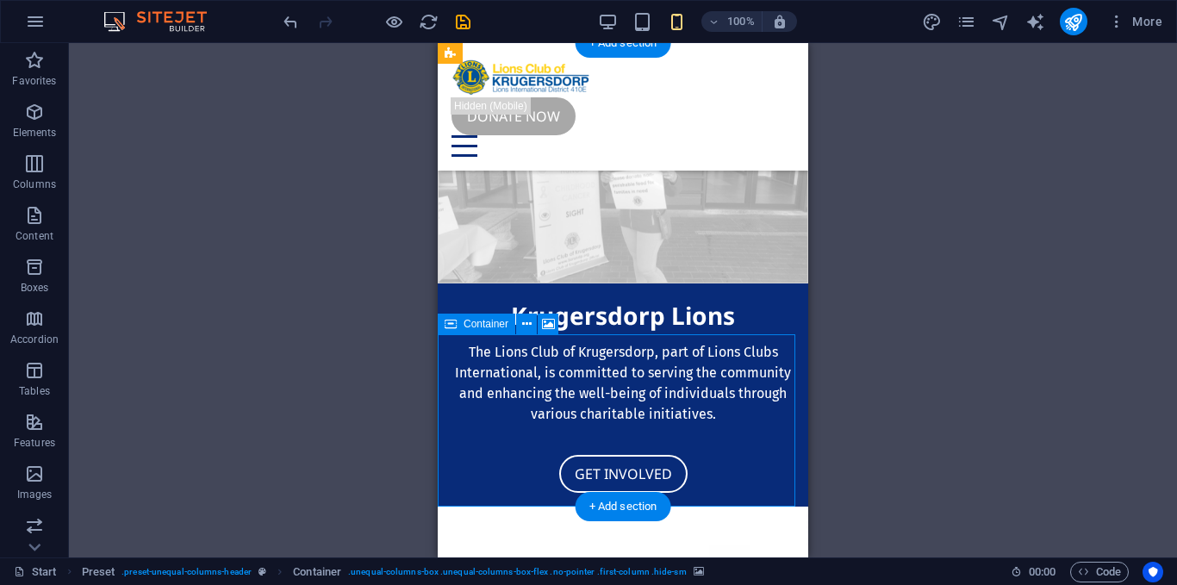
scroll to position [15, 0]
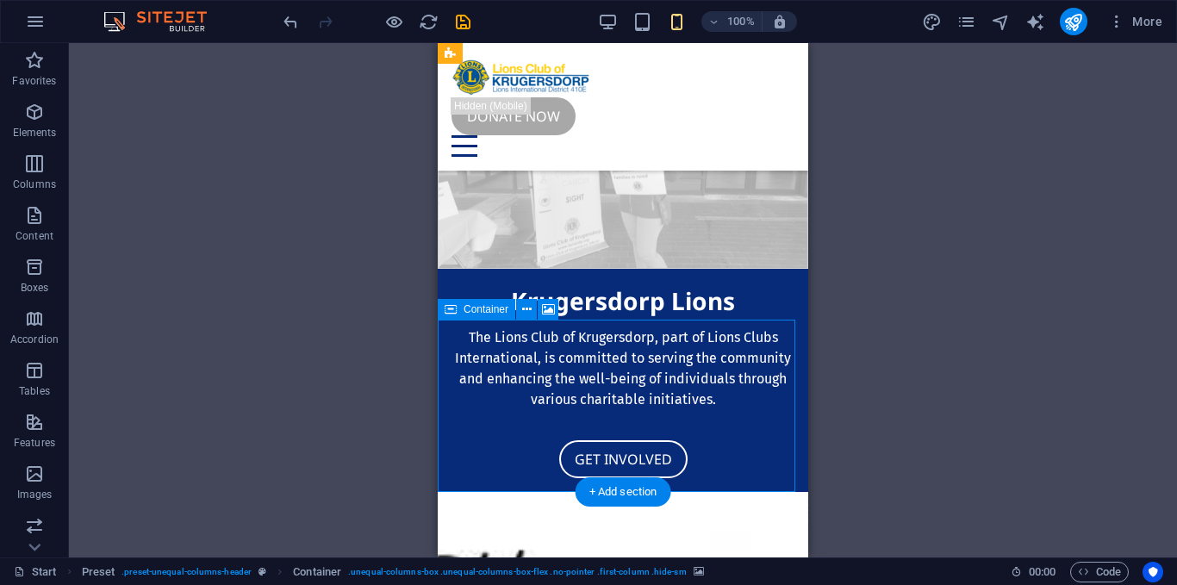
click at [705, 270] on figure at bounding box center [622, 183] width 369 height 172
select select "px"
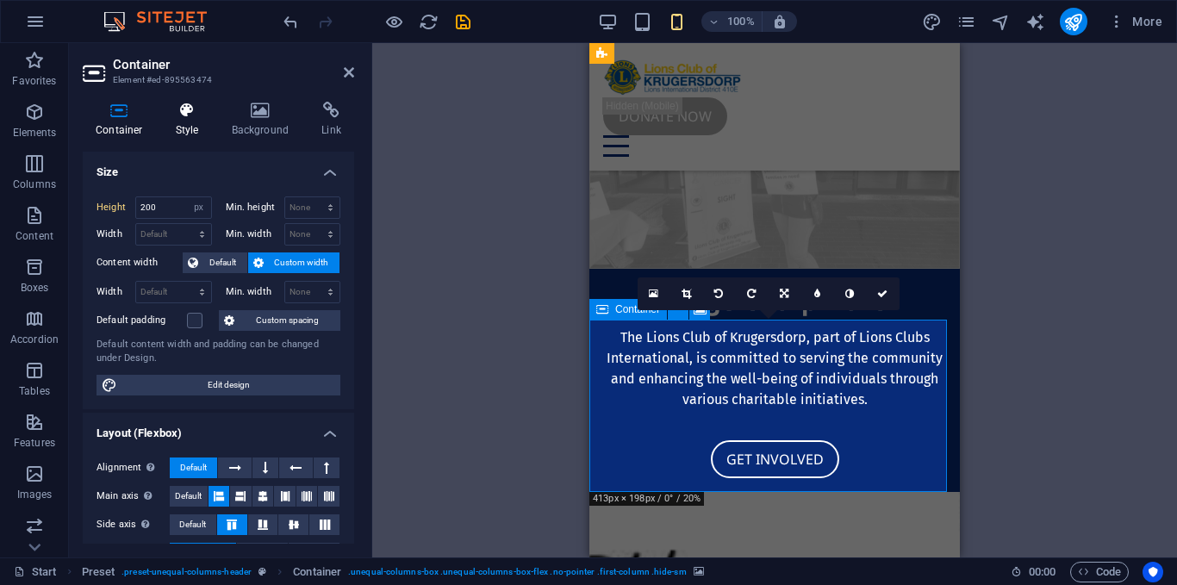
click at [194, 127] on h4 "Style" at bounding box center [191, 120] width 56 height 36
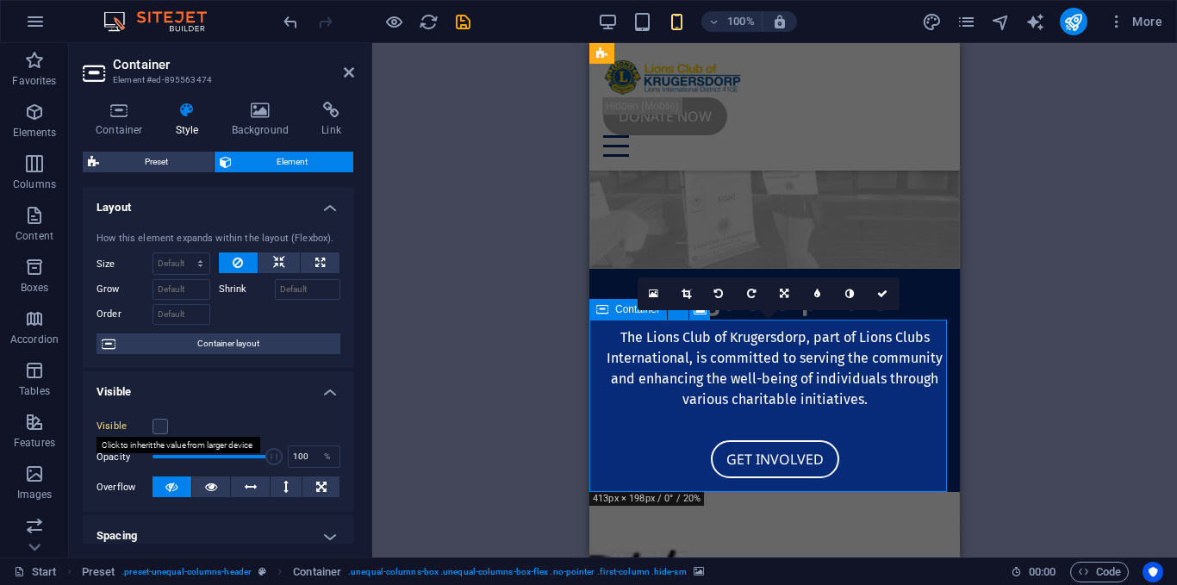
click at [147, 426] on label "Visible" at bounding box center [124, 426] width 56 height 21
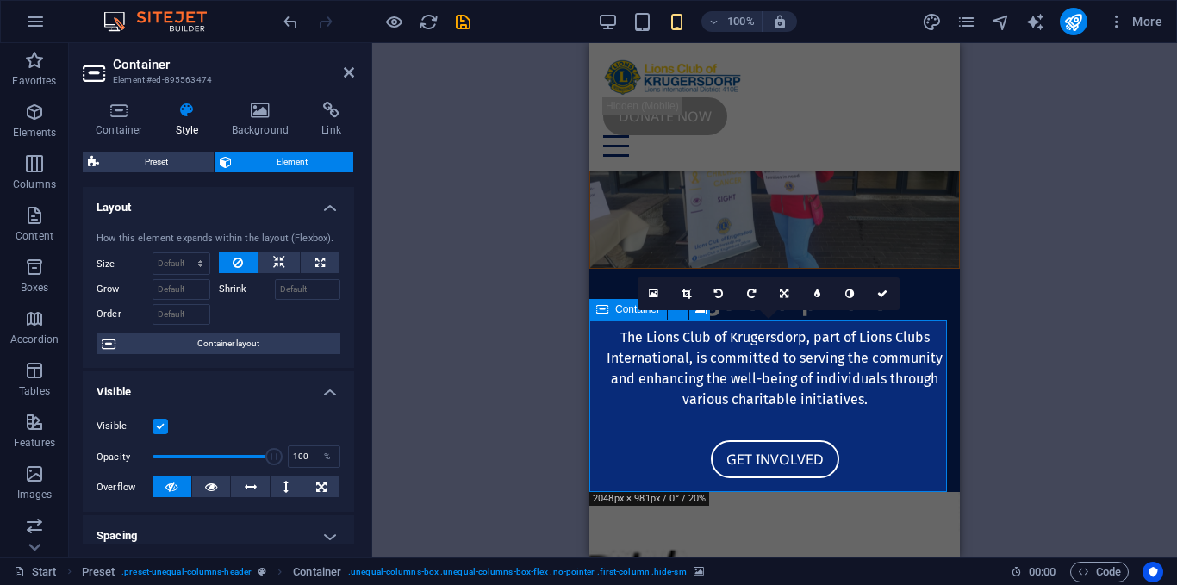
click at [1049, 129] on div "Drag here to replace the existing content. Press “Ctrl” if you want to create a…" at bounding box center [774, 300] width 804 height 514
click at [1079, 13] on icon "publish" at bounding box center [1073, 22] width 20 height 20
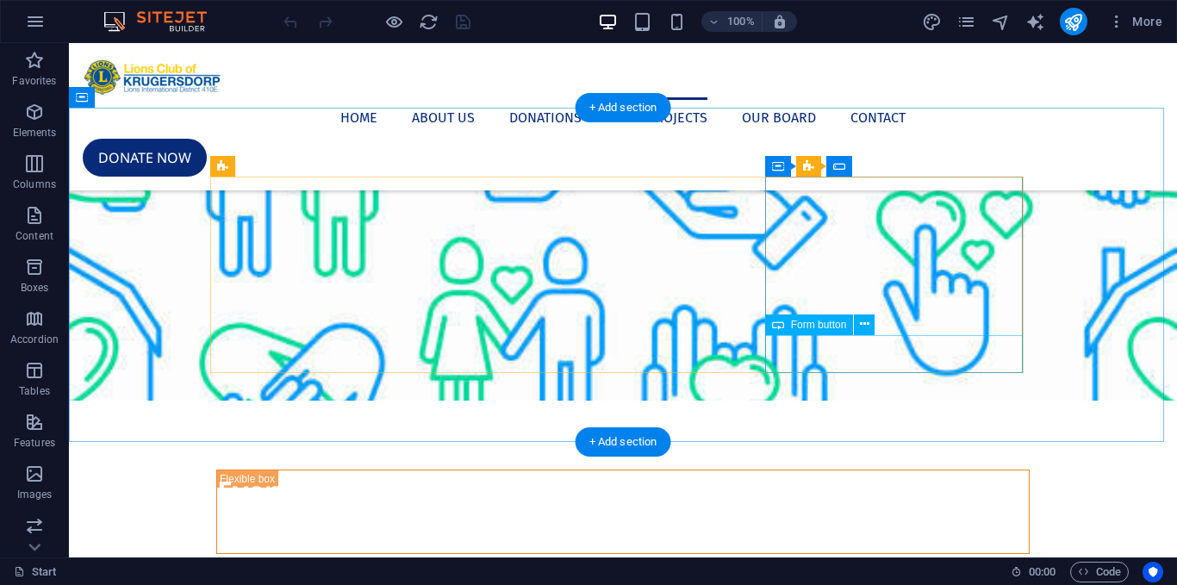
scroll to position [1935, 0]
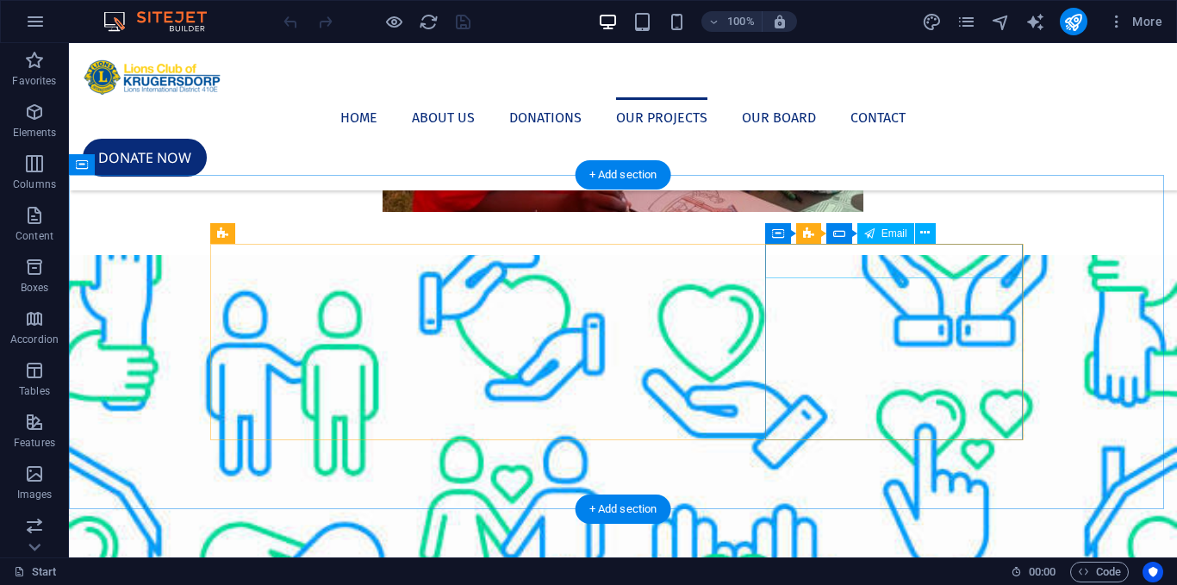
click div
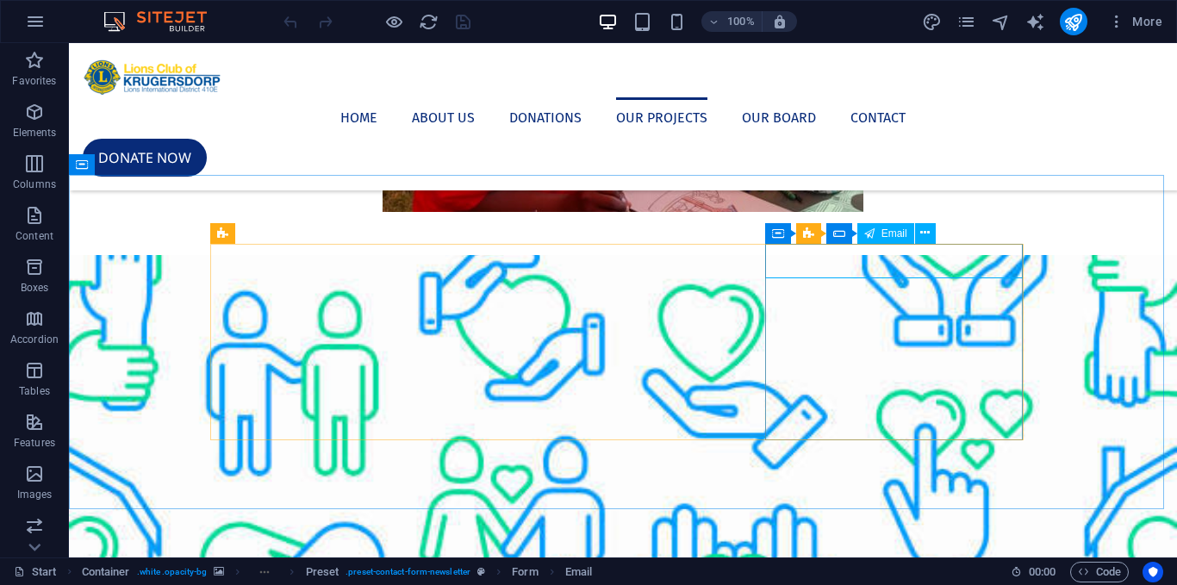
click at [875, 235] on div "Email" at bounding box center [885, 233] width 57 height 21
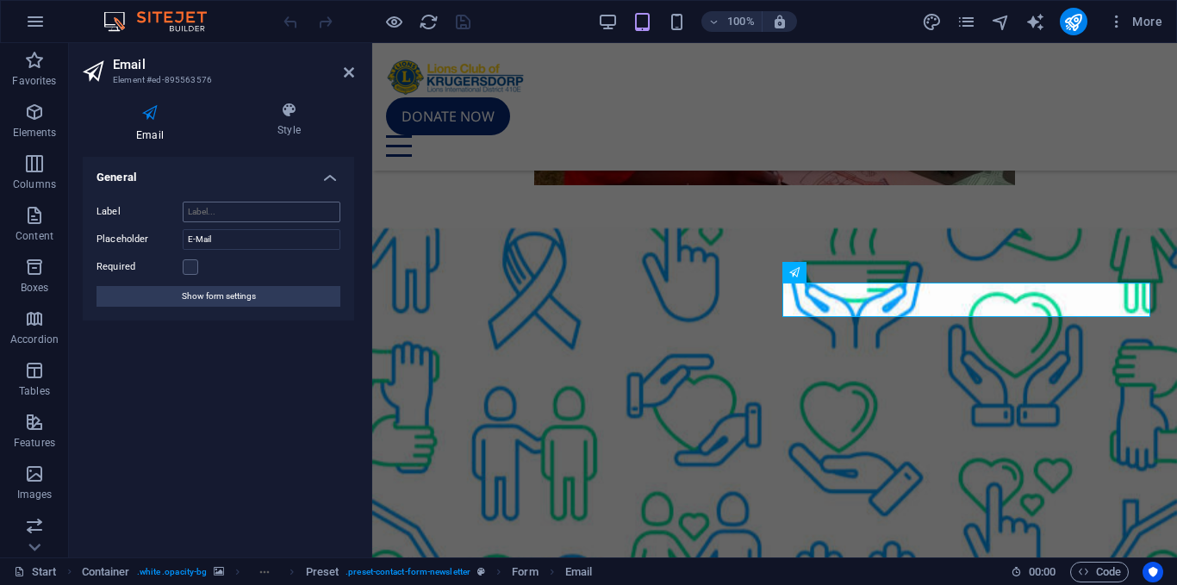
scroll to position [3060, 0]
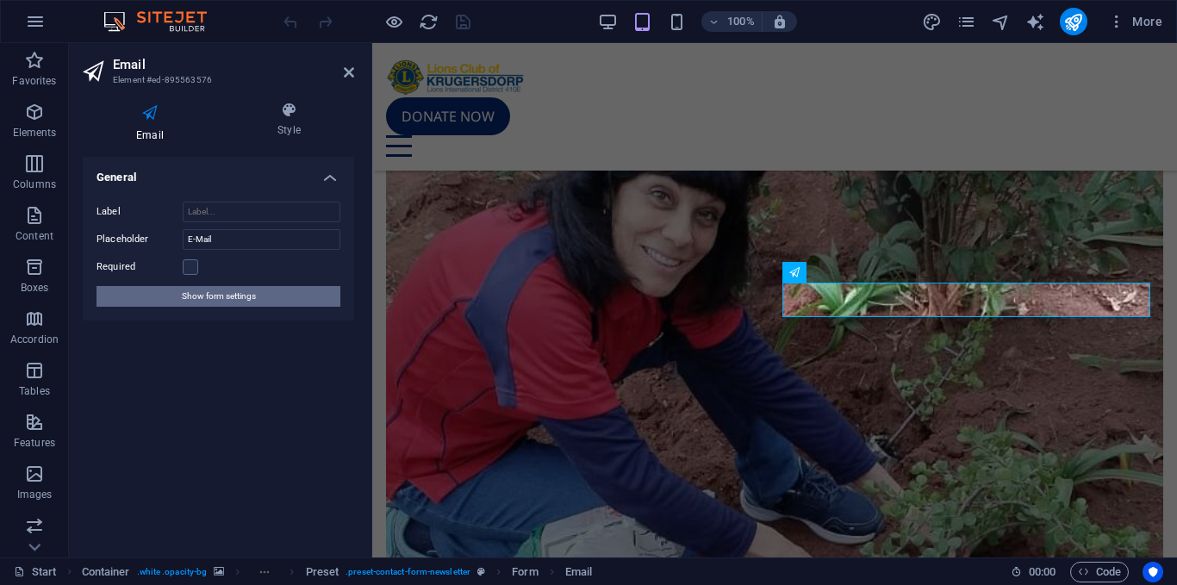
click at [225, 299] on span "Show form settings" at bounding box center [219, 296] width 74 height 21
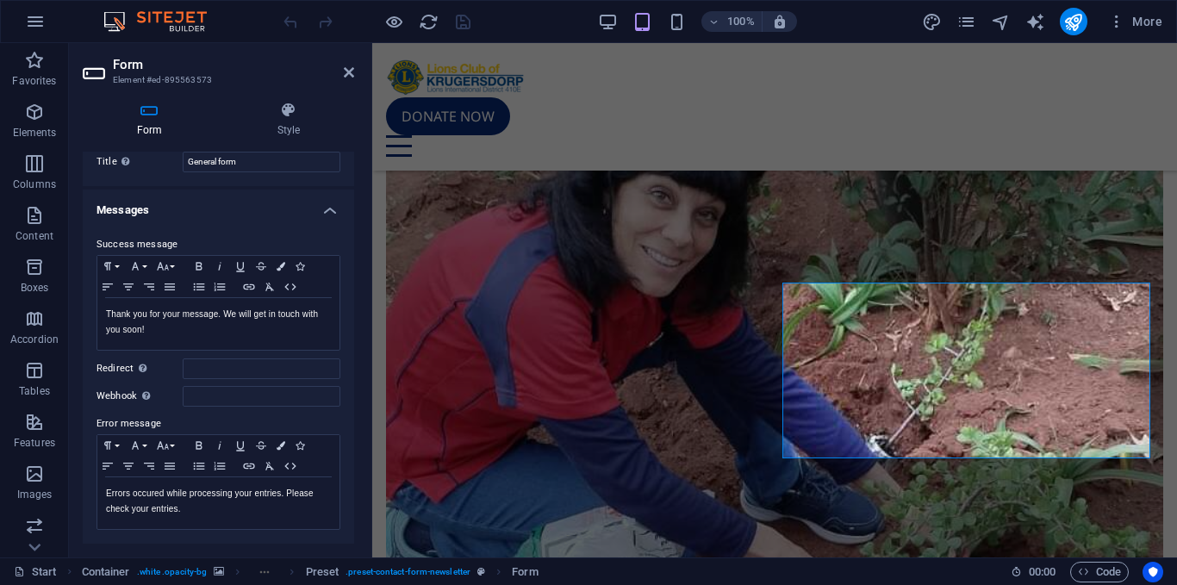
scroll to position [0, 0]
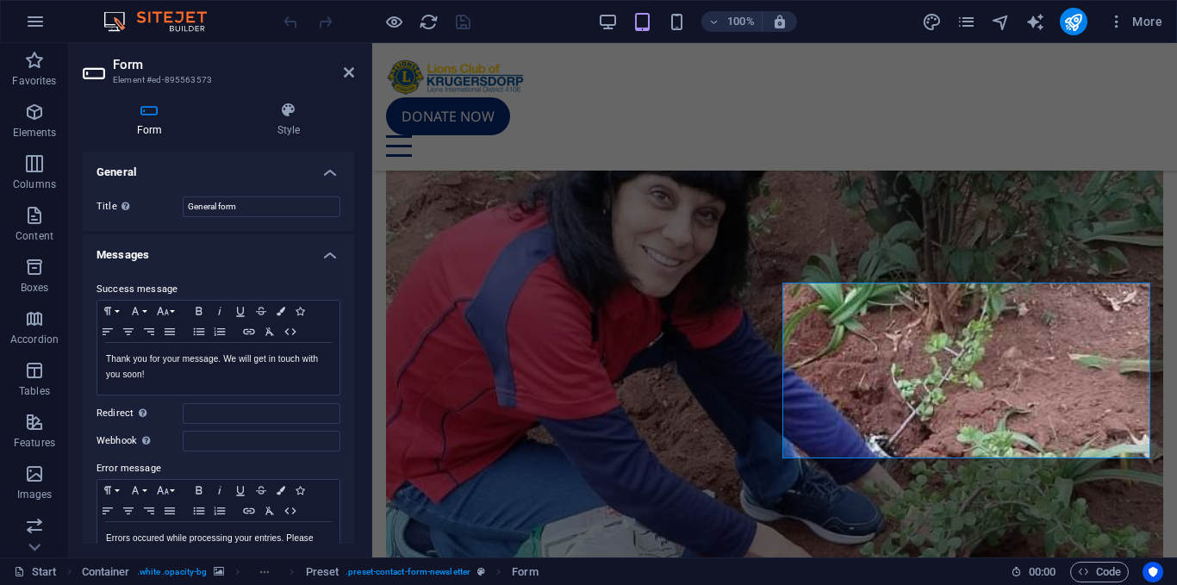
click at [323, 166] on h4 "General" at bounding box center [218, 167] width 271 height 31
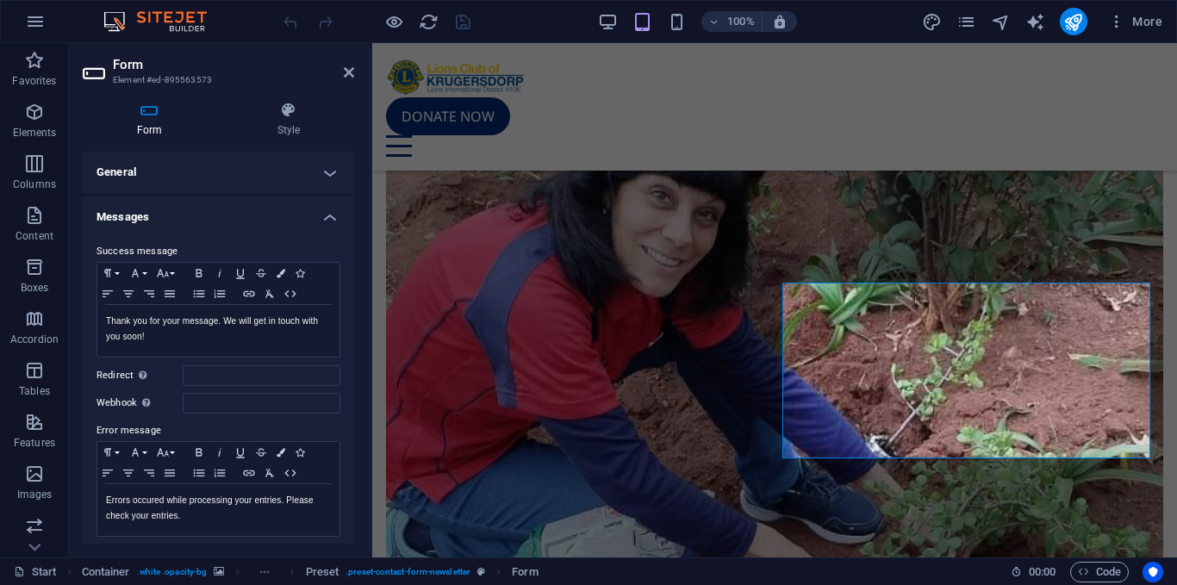
click at [301, 211] on h4 "Messages" at bounding box center [218, 211] width 271 height 31
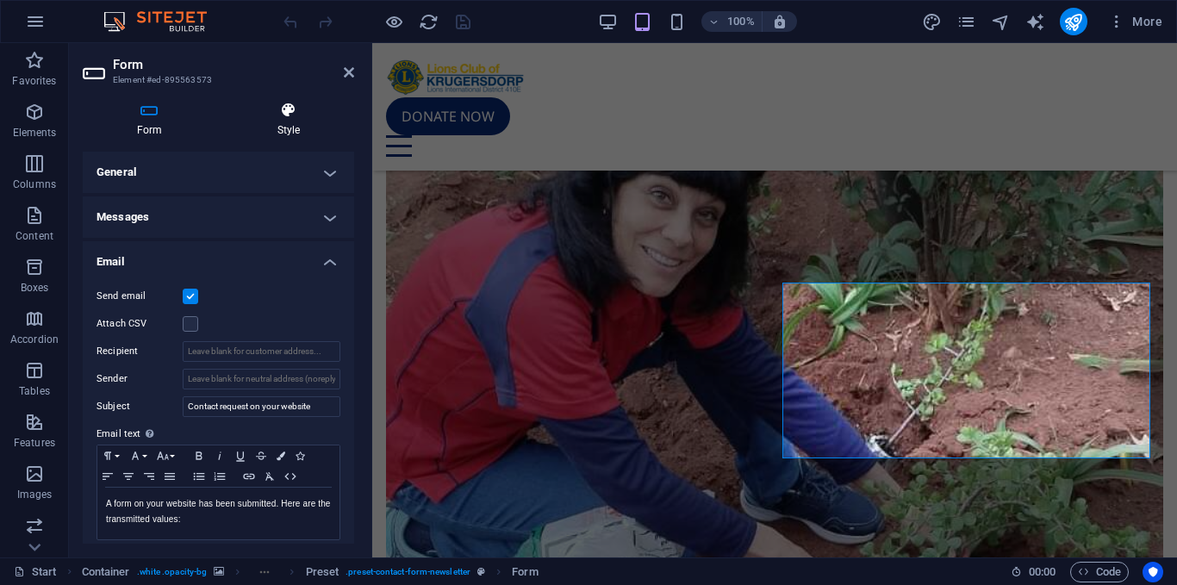
click at [295, 131] on h4 "Style" at bounding box center [288, 120] width 131 height 36
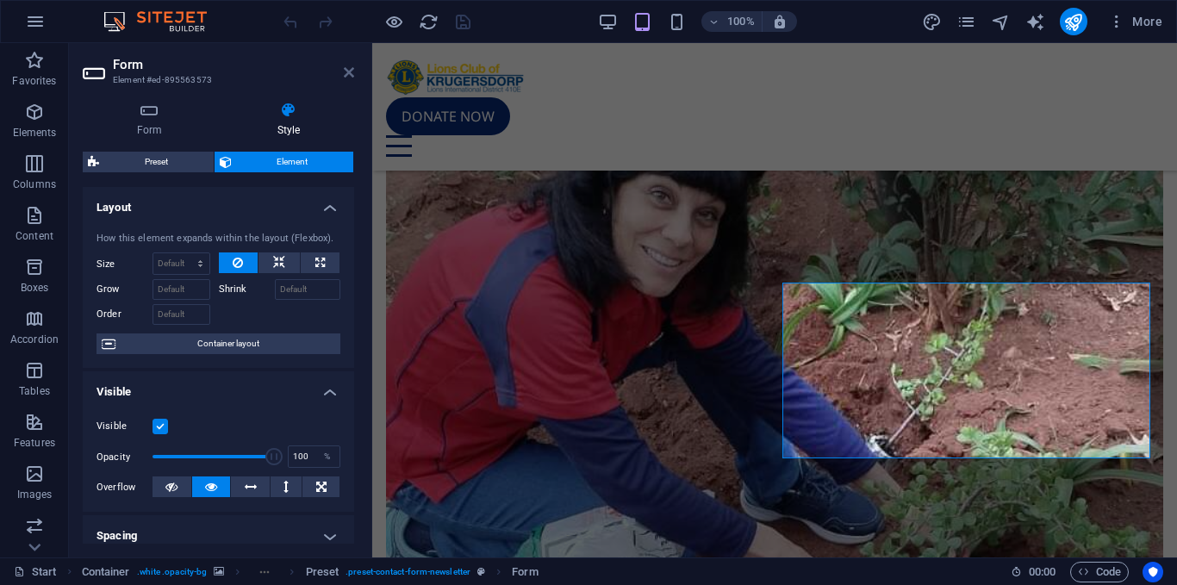
click at [348, 71] on icon at bounding box center [349, 72] width 10 height 14
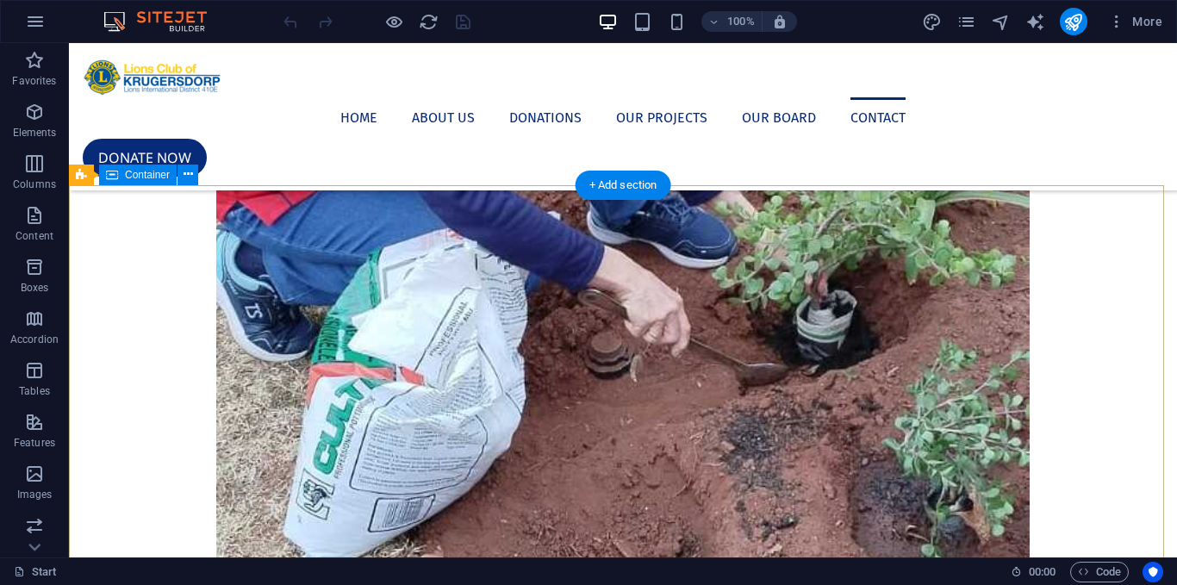
scroll to position [3362, 0]
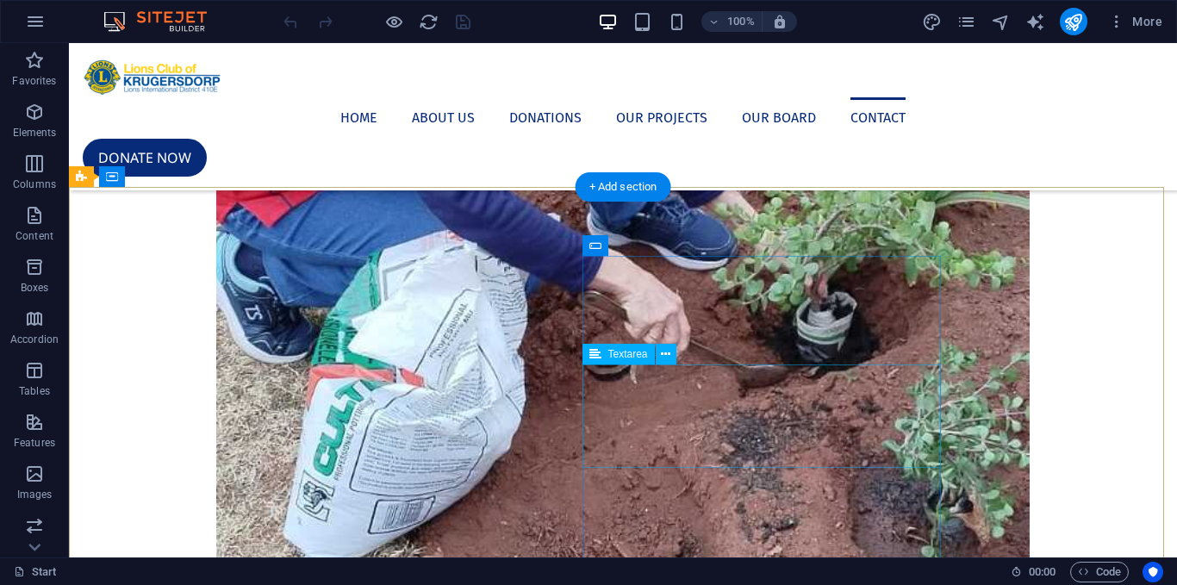
click div
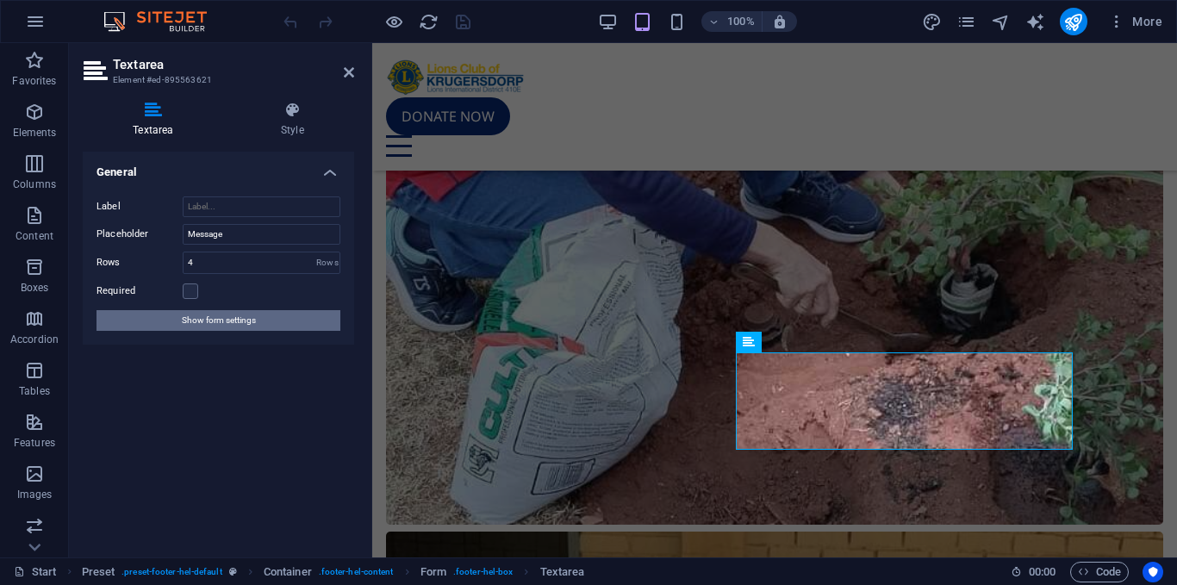
scroll to position [4462, 0]
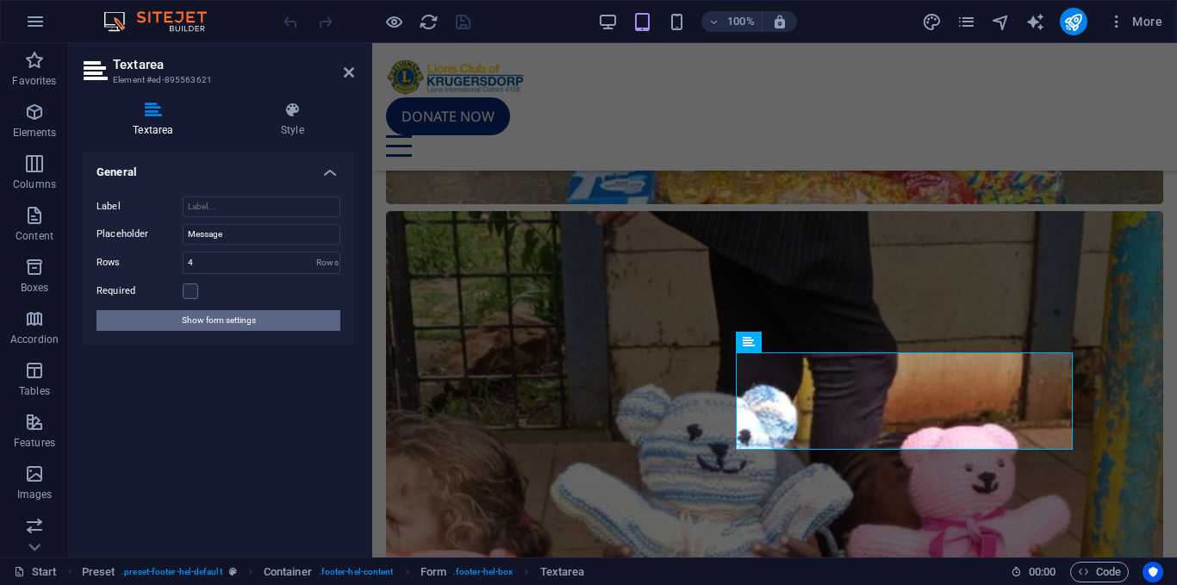
click at [258, 317] on button "Show form settings" at bounding box center [218, 320] width 244 height 21
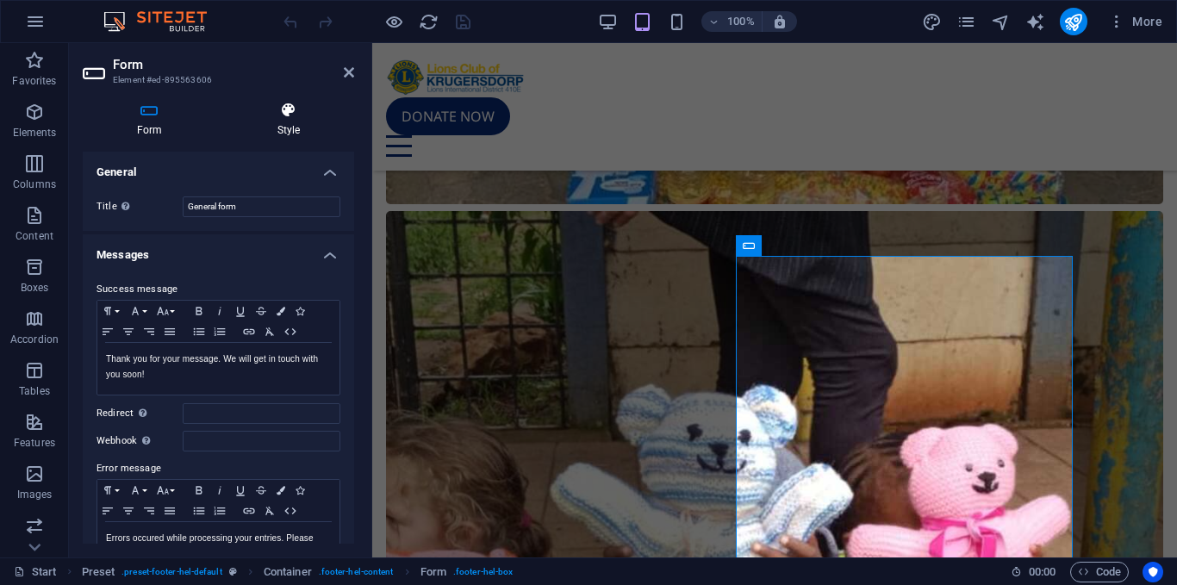
click at [289, 127] on h4 "Style" at bounding box center [288, 120] width 131 height 36
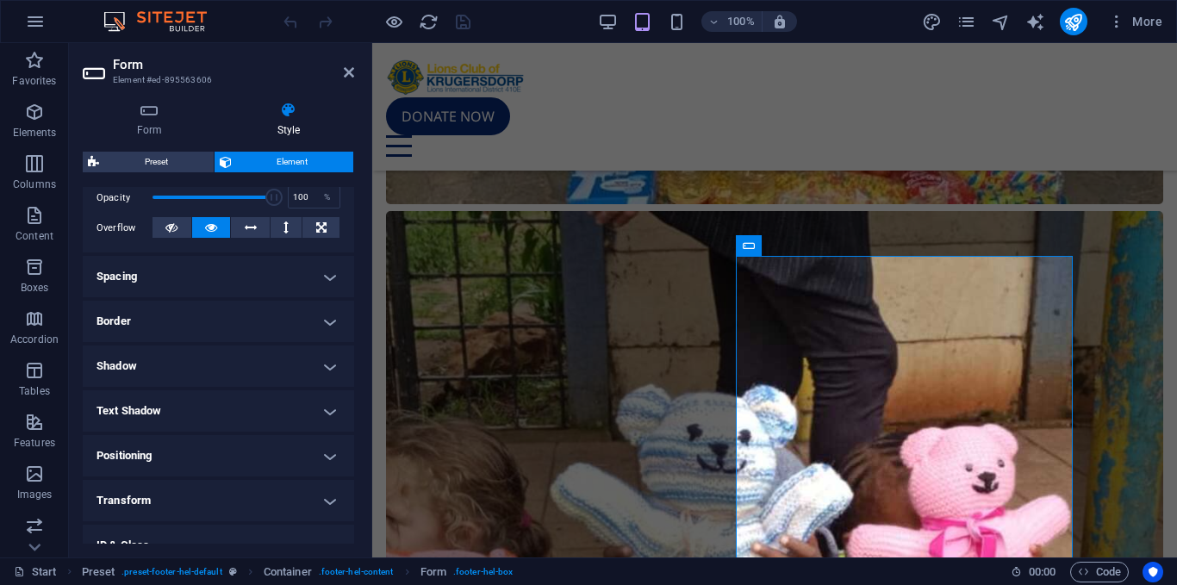
scroll to position [371, 0]
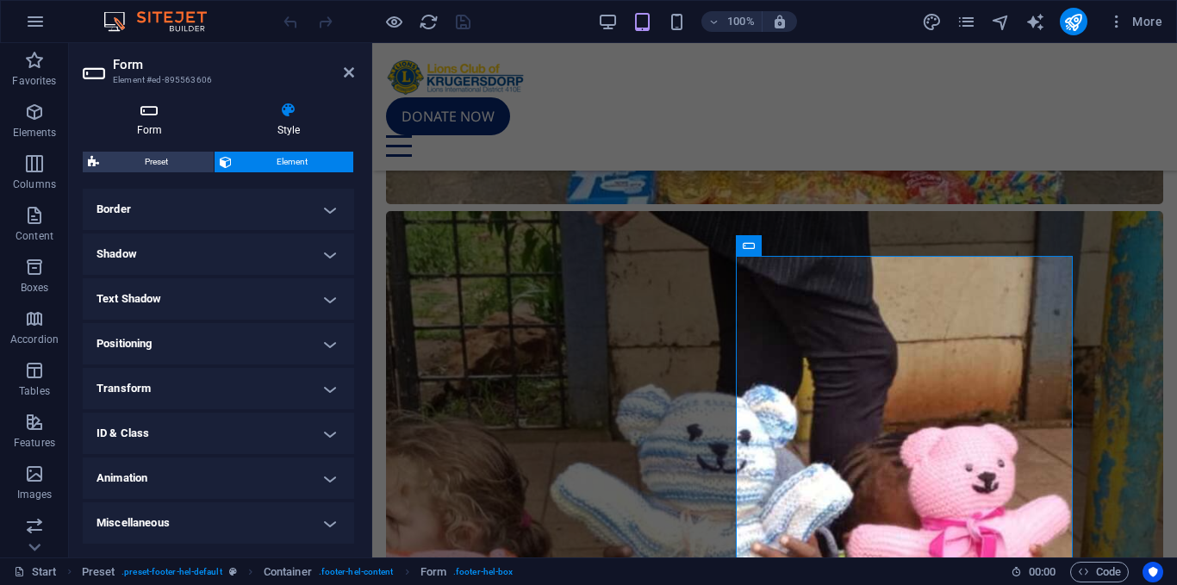
click at [151, 116] on icon at bounding box center [150, 110] width 134 height 17
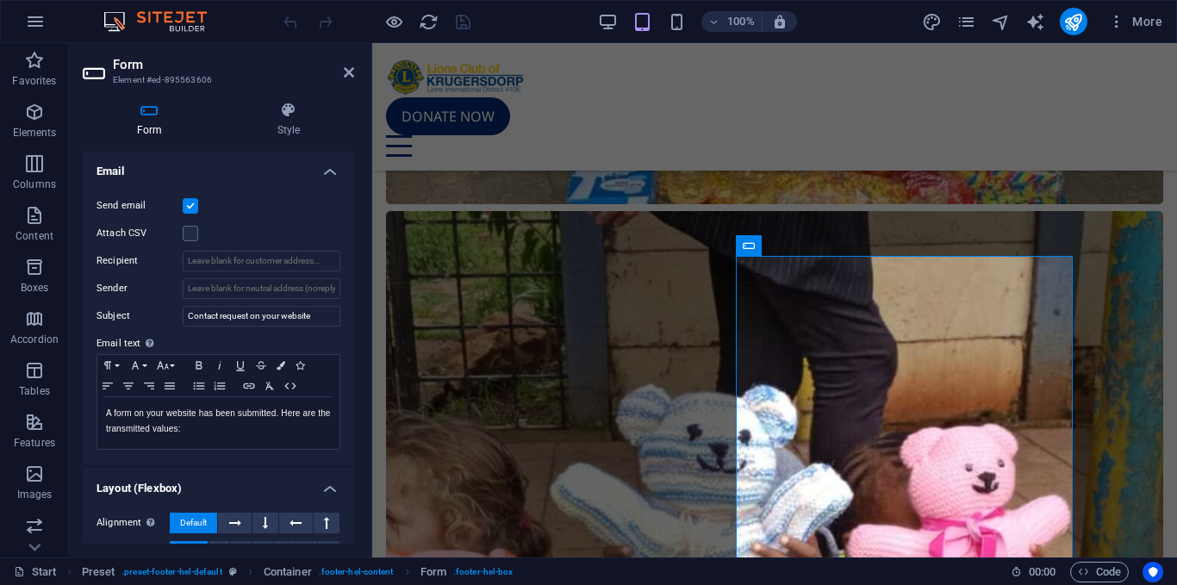
scroll to position [439, 0]
click at [224, 258] on input "Recipient" at bounding box center [262, 263] width 158 height 21
click at [295, 259] on input "Recipient" at bounding box center [262, 263] width 158 height 21
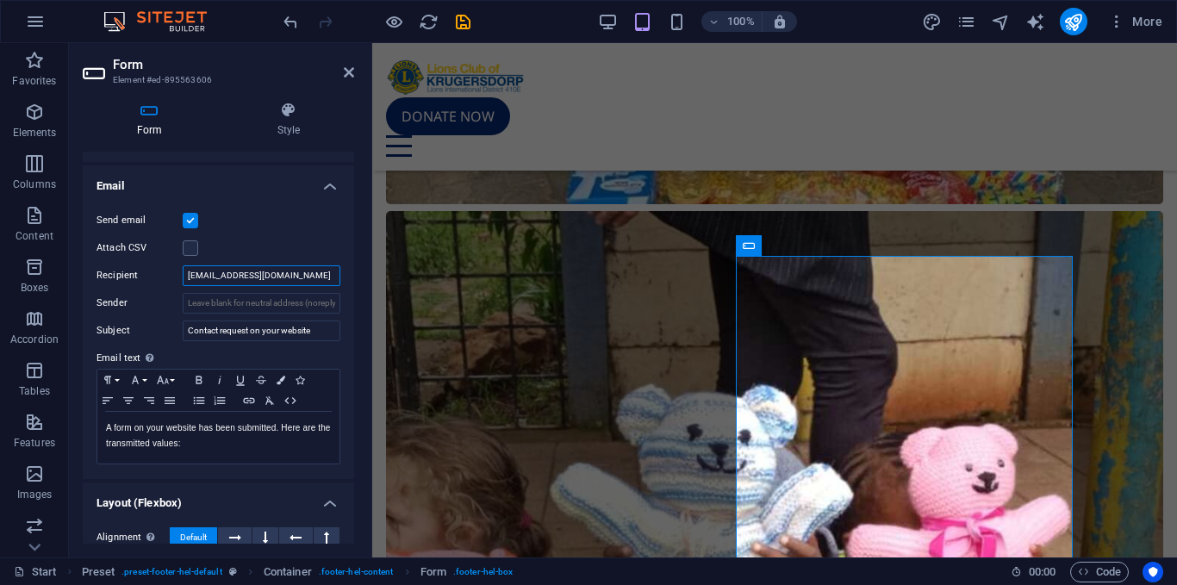
scroll to position [421, 0]
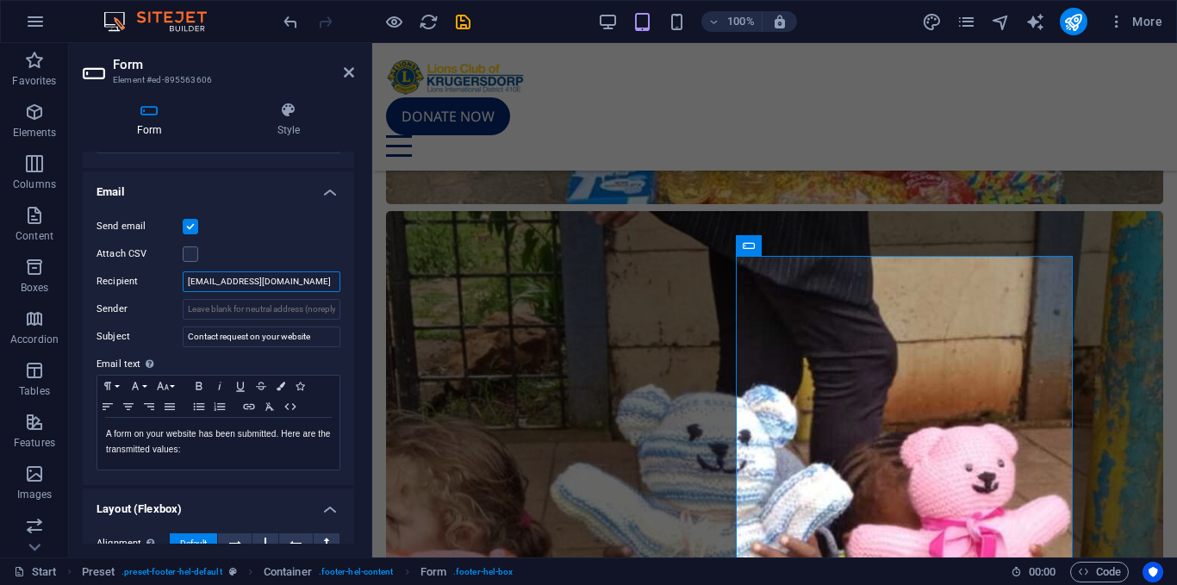
type input "dylandasilva83@gmail.com"
click at [279, 226] on div "Send email" at bounding box center [218, 226] width 244 height 21
drag, startPoint x: 349, startPoint y: 71, endPoint x: 342, endPoint y: 93, distance: 23.4
click at [349, 71] on icon at bounding box center [349, 72] width 10 height 14
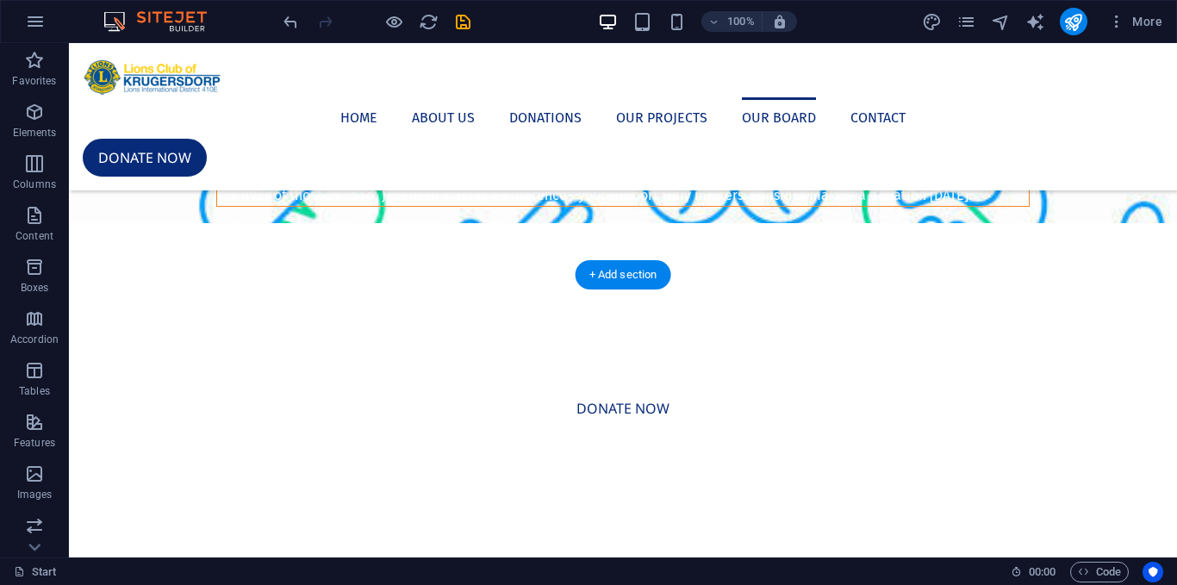
scroll to position [1835, 0]
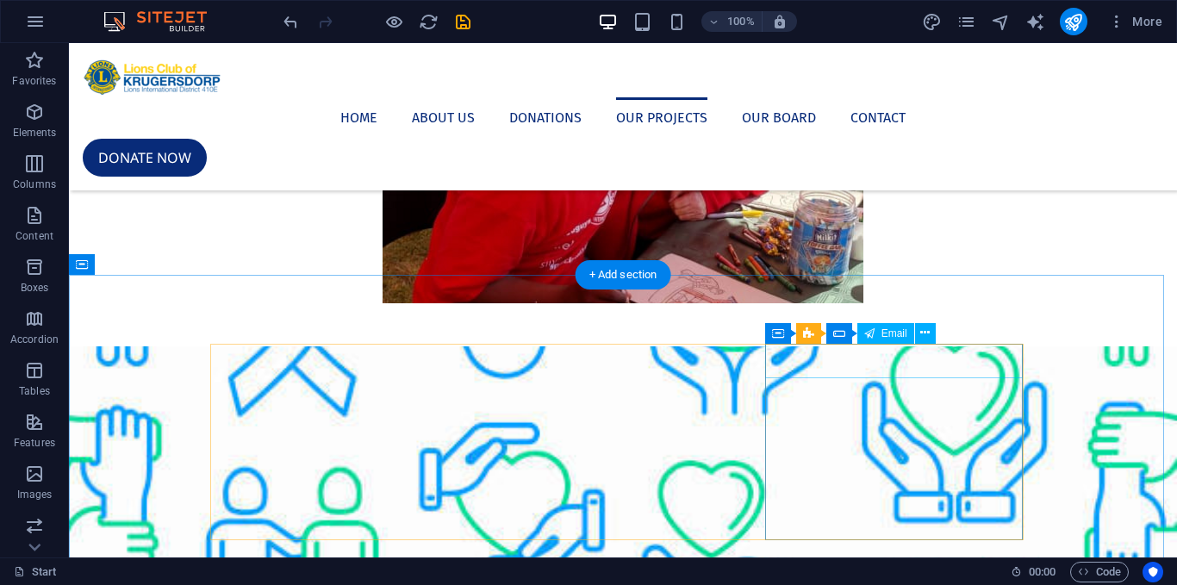
click div
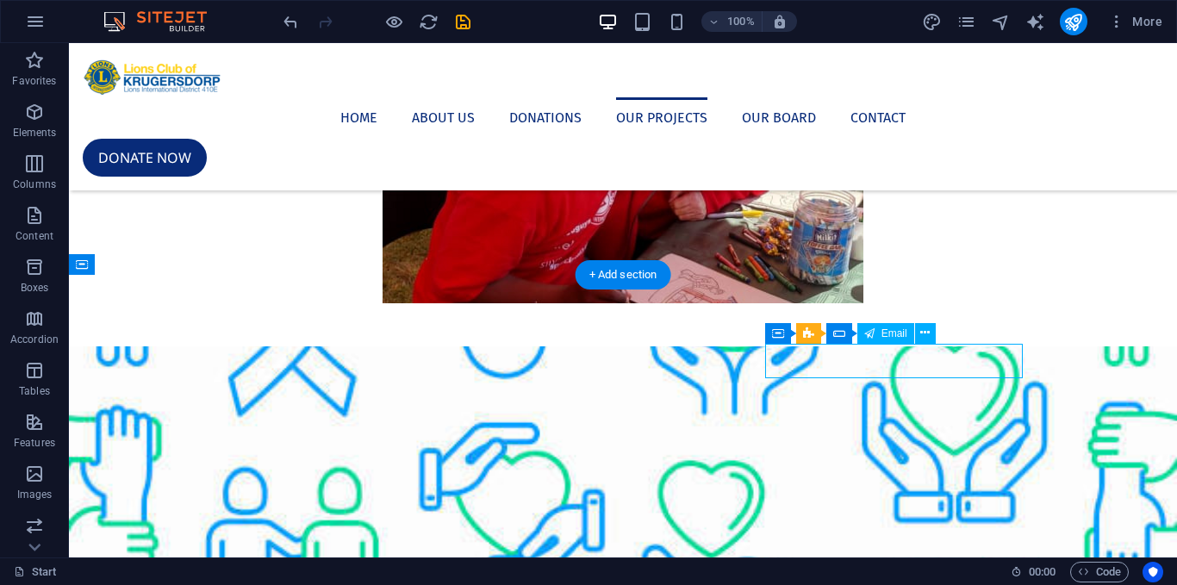
click div
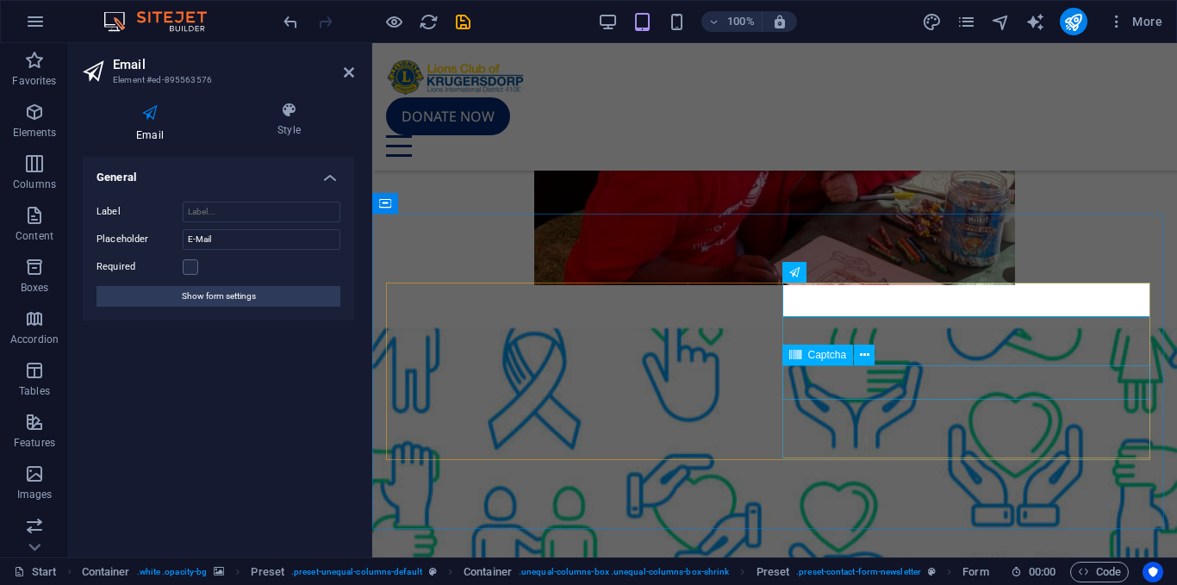
scroll to position [3060, 0]
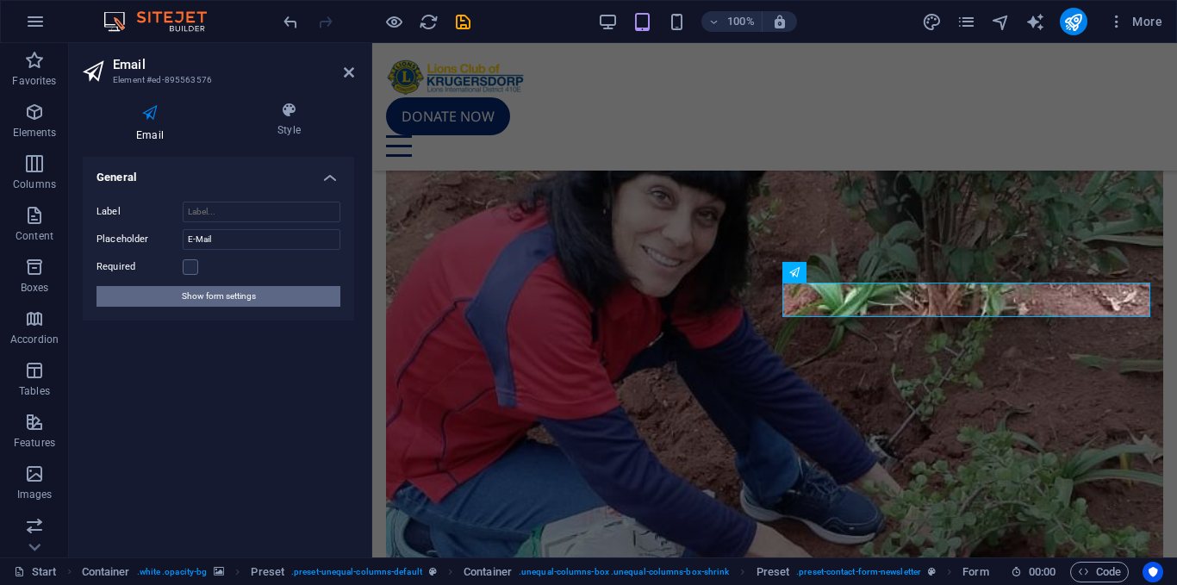
click at [285, 299] on button "Show form settings" at bounding box center [218, 296] width 244 height 21
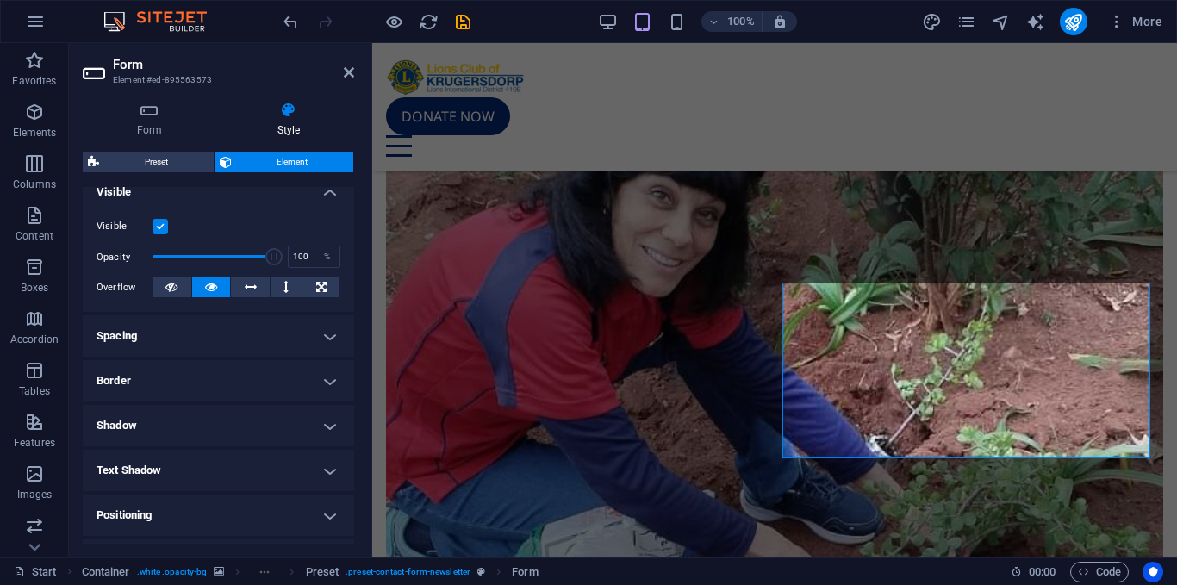
scroll to position [371, 0]
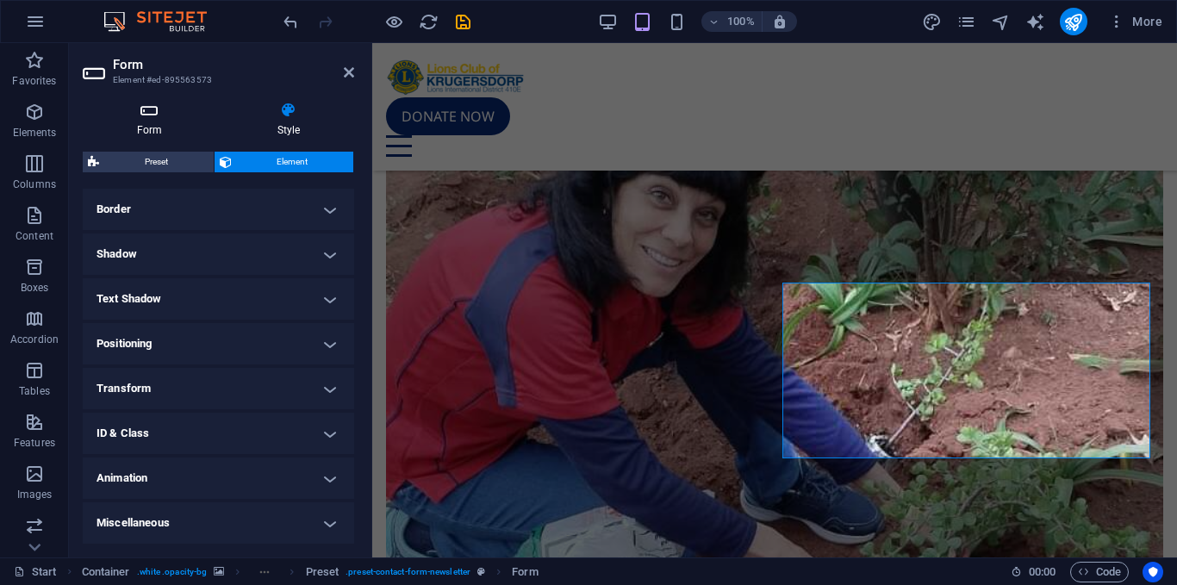
click at [159, 128] on h4 "Form" at bounding box center [153, 120] width 140 height 36
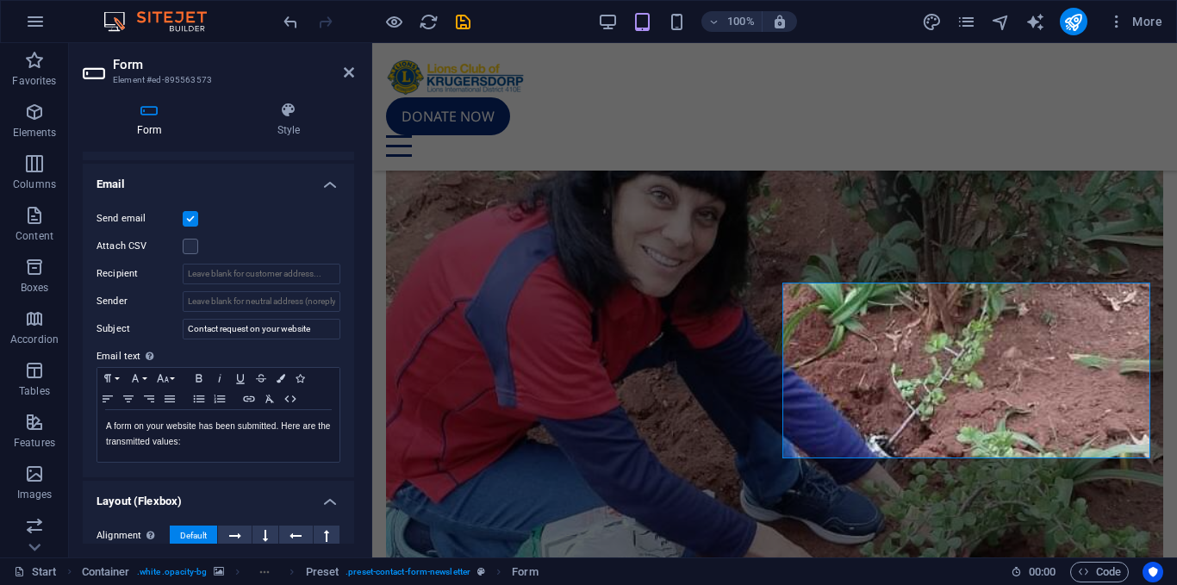
scroll to position [78, 0]
click at [229, 274] on input "Recipient" at bounding box center [262, 273] width 158 height 21
paste input "dylandasilva83@gmail.com"
type input "dylandasilva83@gmail.com"
click at [263, 242] on div "Attach CSV" at bounding box center [218, 245] width 244 height 21
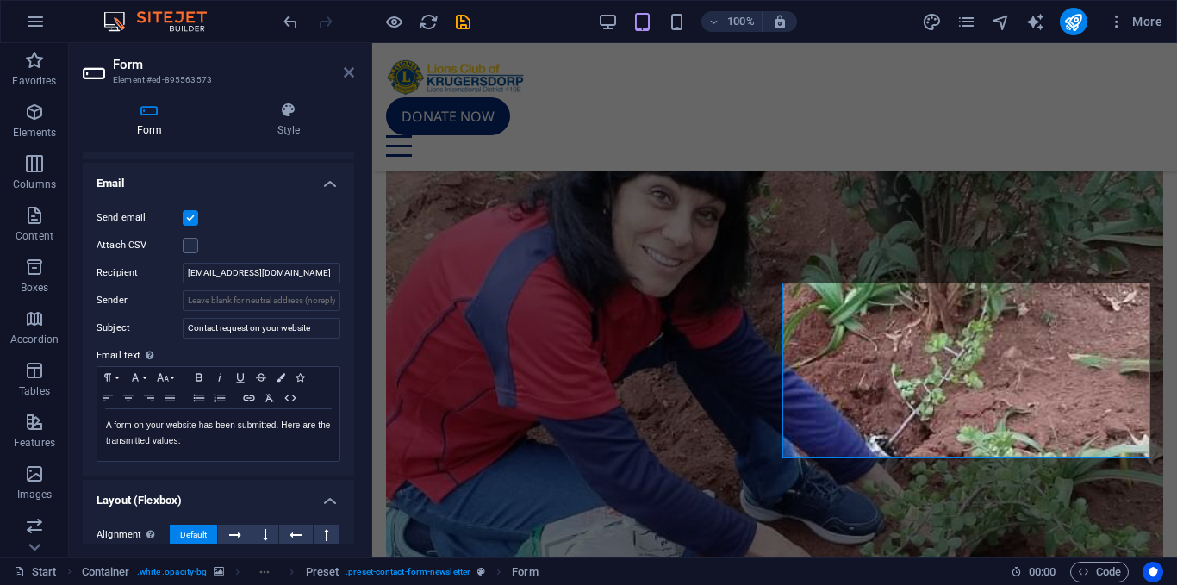
click at [345, 71] on icon at bounding box center [349, 72] width 10 height 14
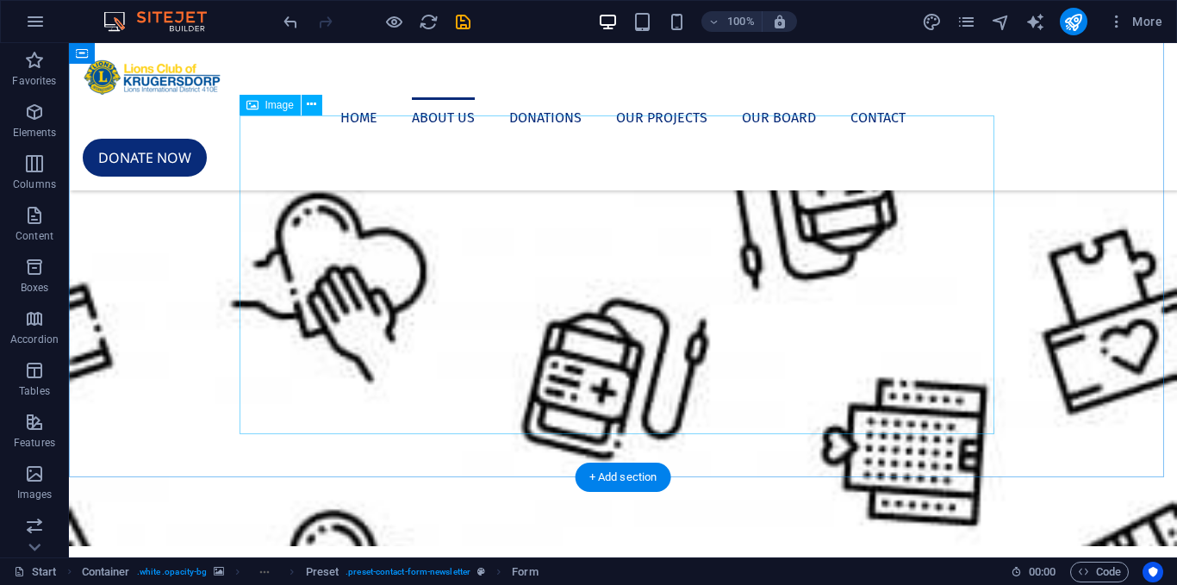
scroll to position [0, 0]
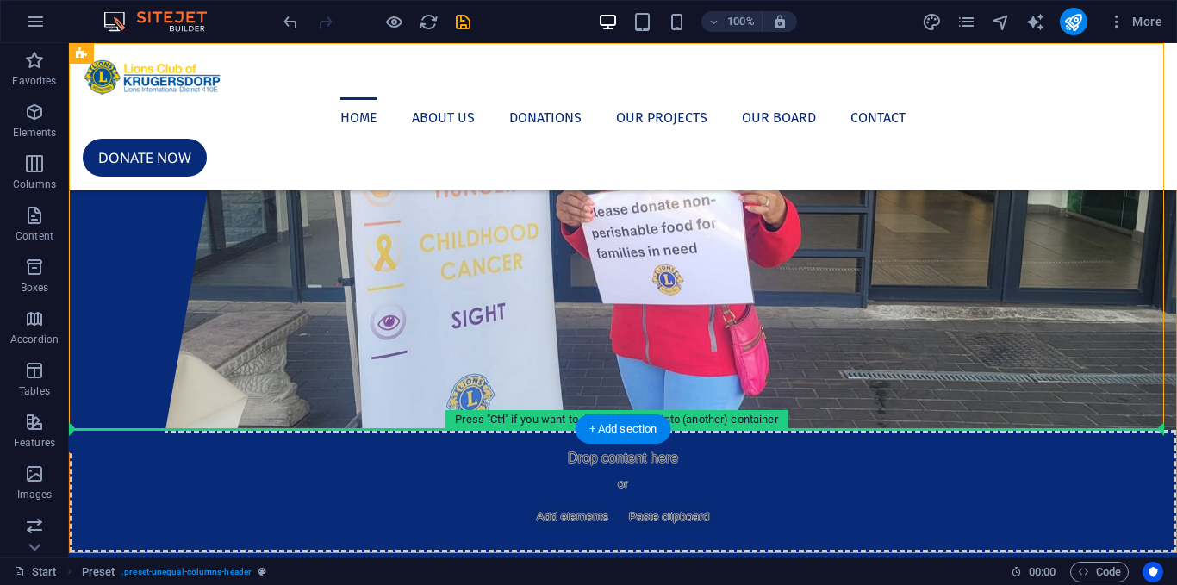
drag, startPoint x: 755, startPoint y: 399, endPoint x: 469, endPoint y: 449, distance: 290.3
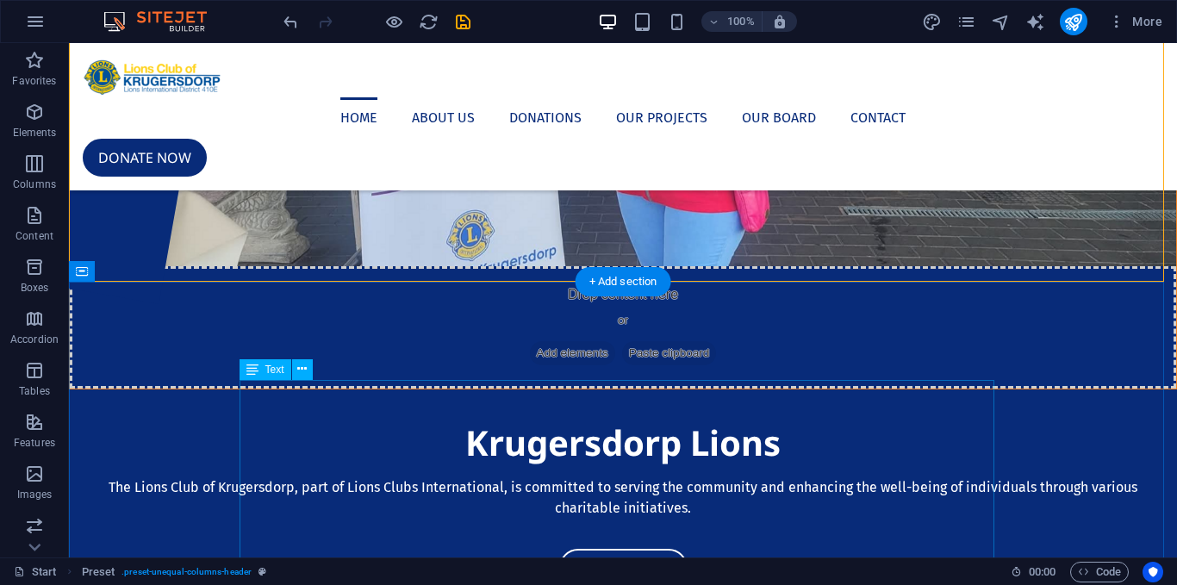
scroll to position [173, 0]
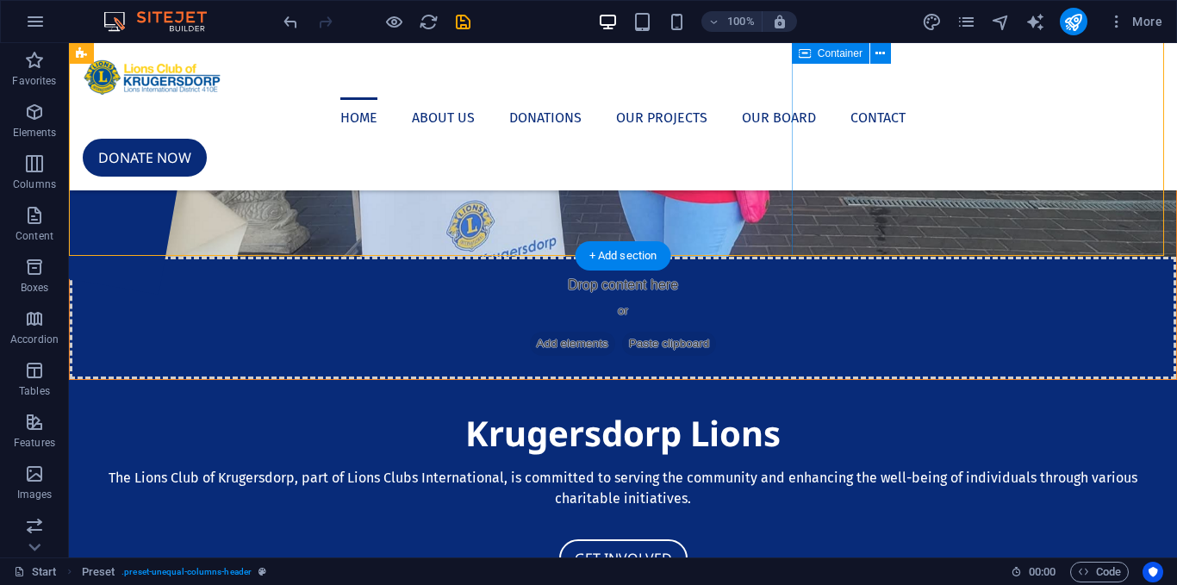
click at [728, 380] on div "Krugersdorp Lions The Lions Club of Krugersdorp, part of Lions Clubs Internatio…" at bounding box center [623, 492] width 1108 height 225
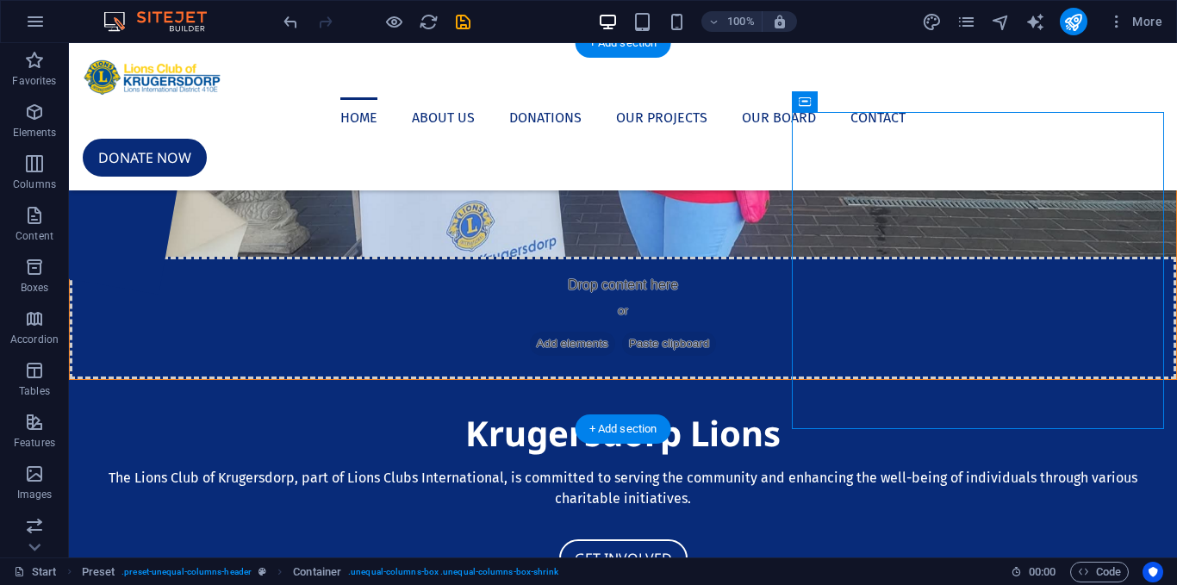
scroll to position [0, 0]
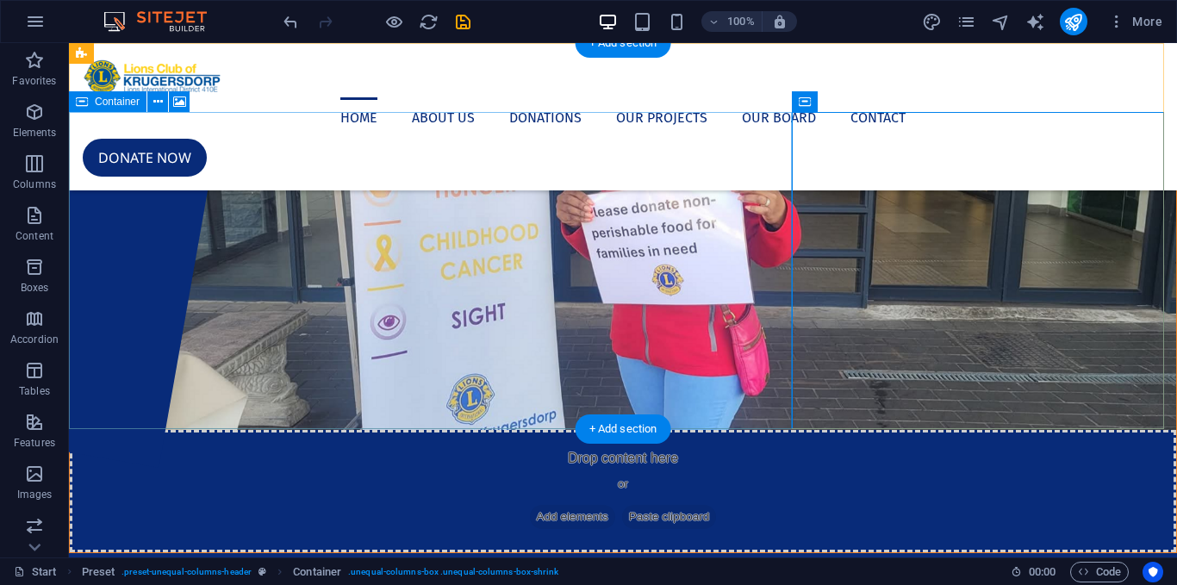
click at [734, 430] on div "Drop content here or Add elements Paste clipboard" at bounding box center [623, 491] width 1106 height 122
click at [642, 430] on div "Drop content here or Add elements Paste clipboard" at bounding box center [623, 491] width 1106 height 122
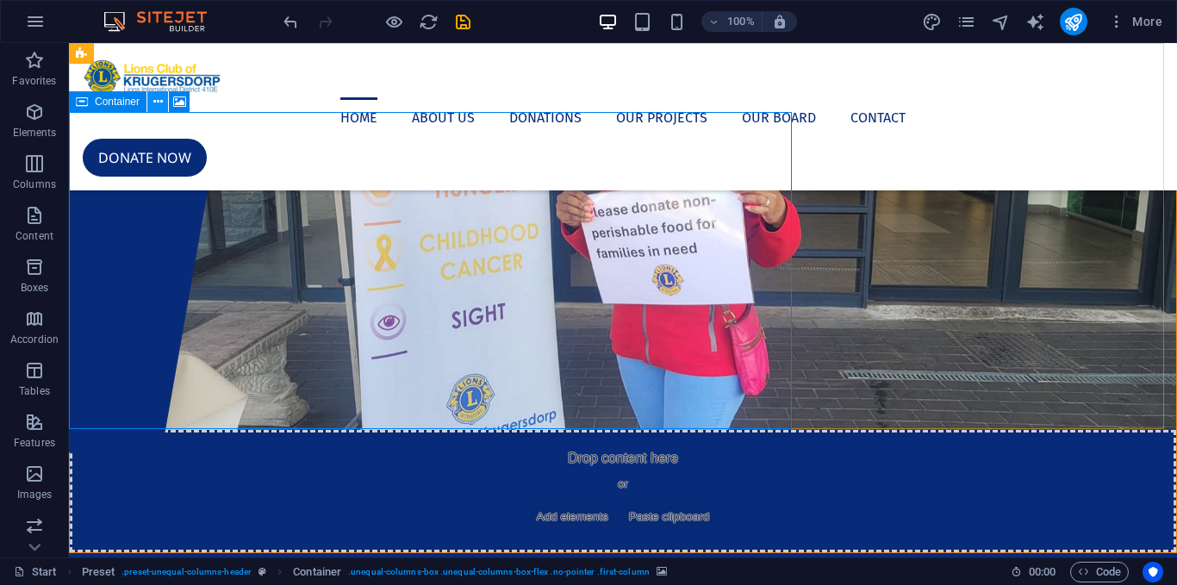
click at [156, 105] on icon at bounding box center [157, 102] width 9 height 18
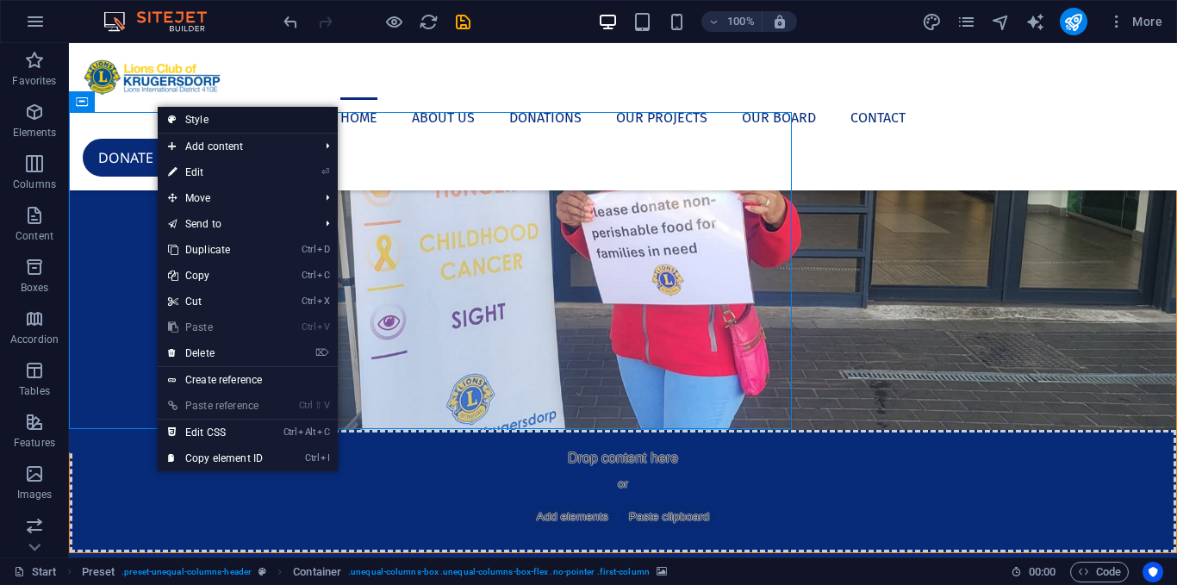
click at [201, 121] on link "Style" at bounding box center [248, 120] width 180 height 26
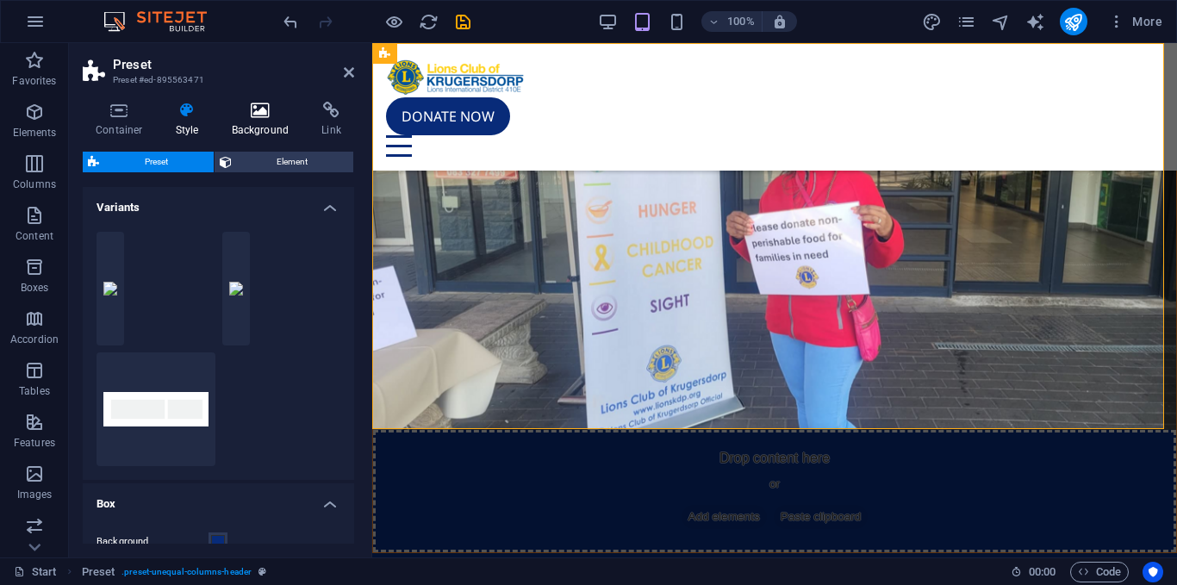
click at [258, 122] on h4 "Background" at bounding box center [264, 120] width 90 height 36
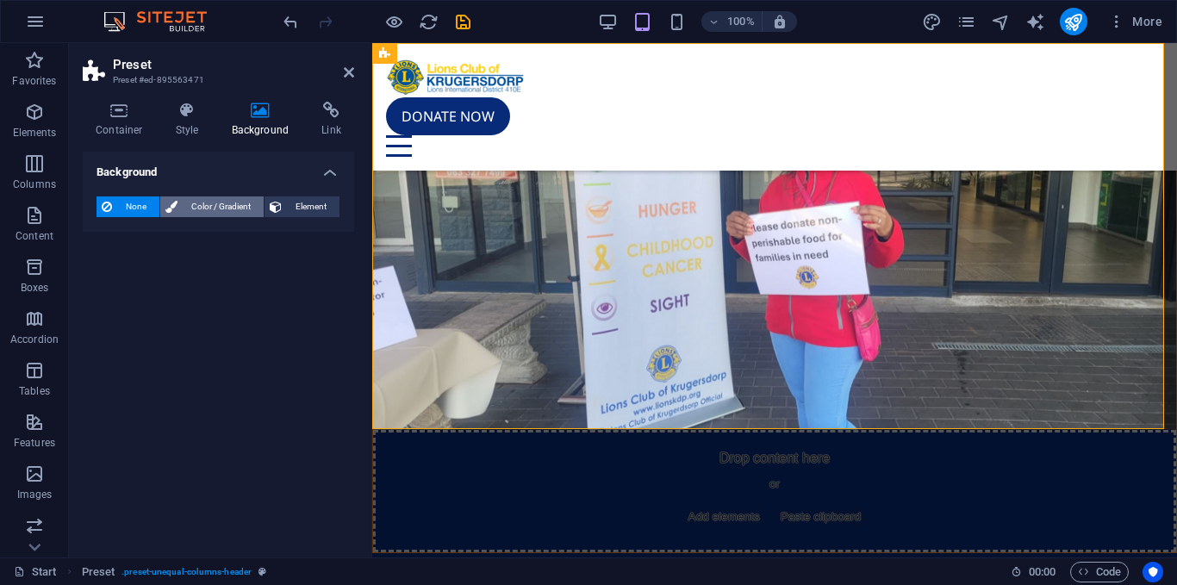
click at [230, 205] on span "Color / Gradient" at bounding box center [221, 206] width 76 height 21
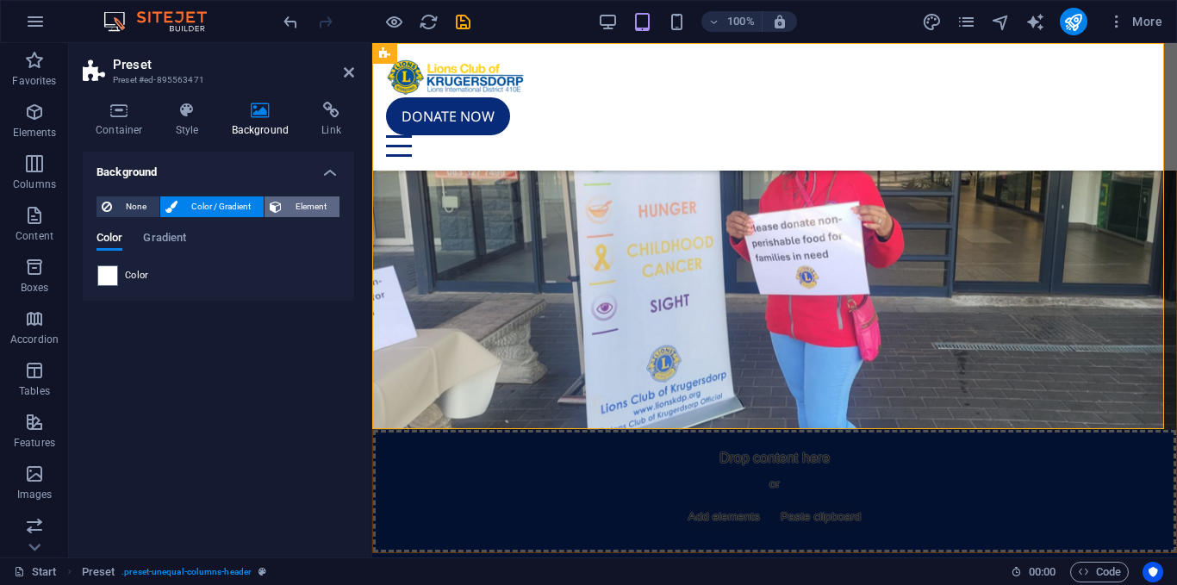
click at [299, 204] on span "Element" at bounding box center [310, 206] width 47 height 21
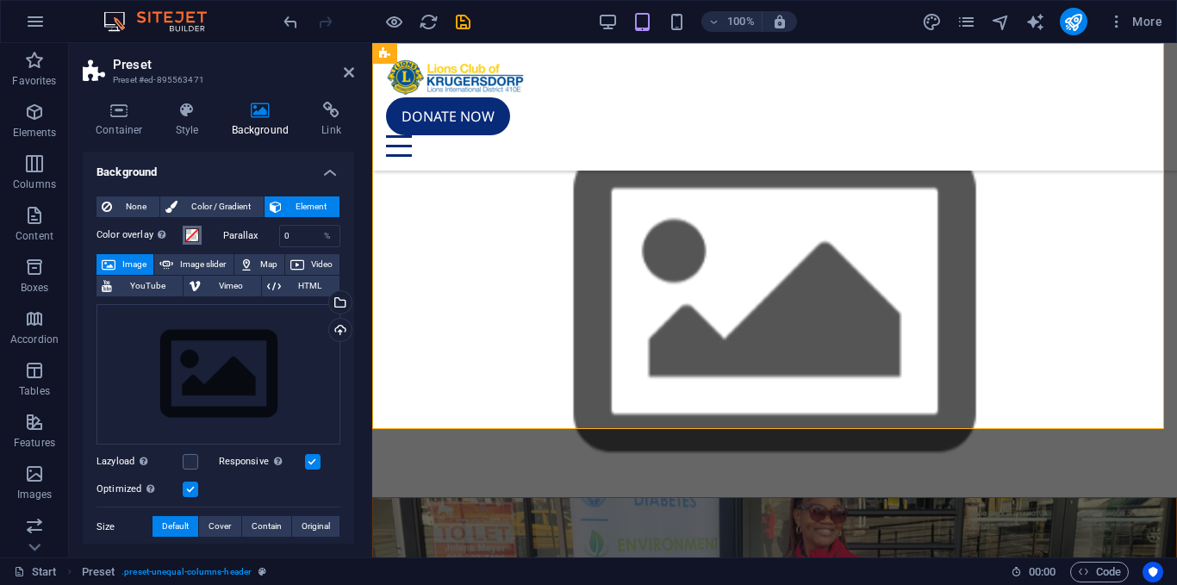
click at [194, 237] on span at bounding box center [192, 235] width 14 height 14
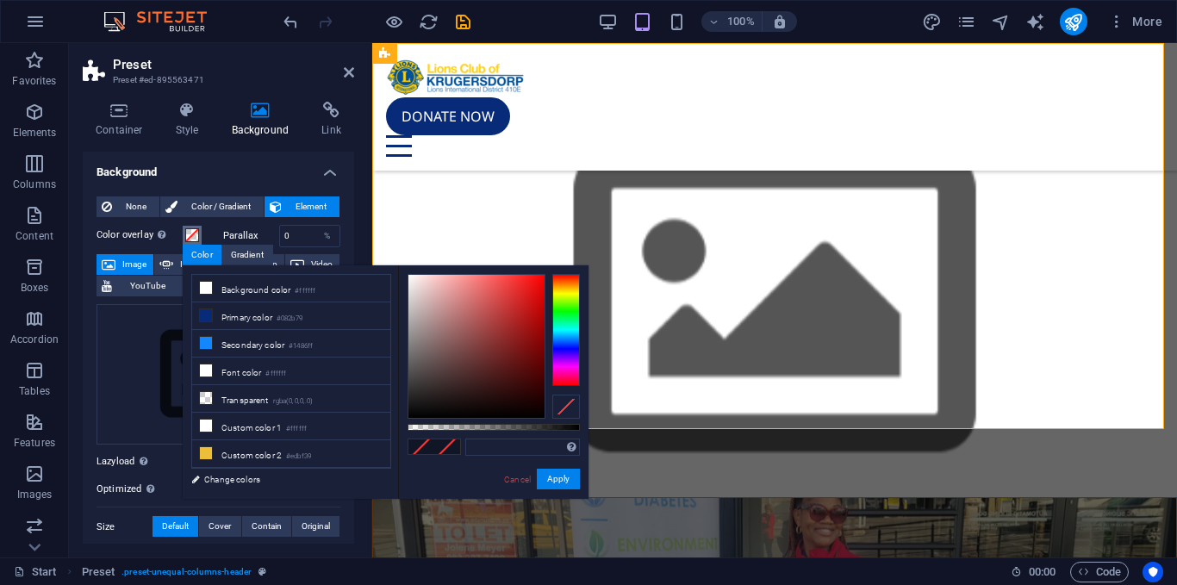
click at [194, 237] on span at bounding box center [192, 235] width 14 height 14
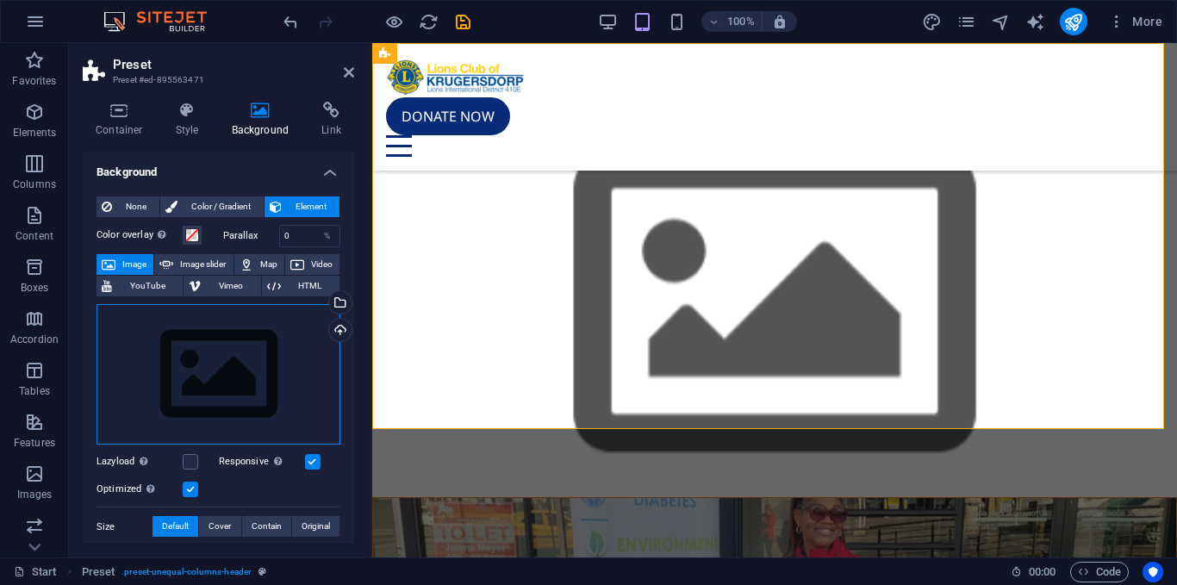
click at [223, 332] on div "Drag files here, click to choose files or select files from Files or our free s…" at bounding box center [218, 374] width 244 height 141
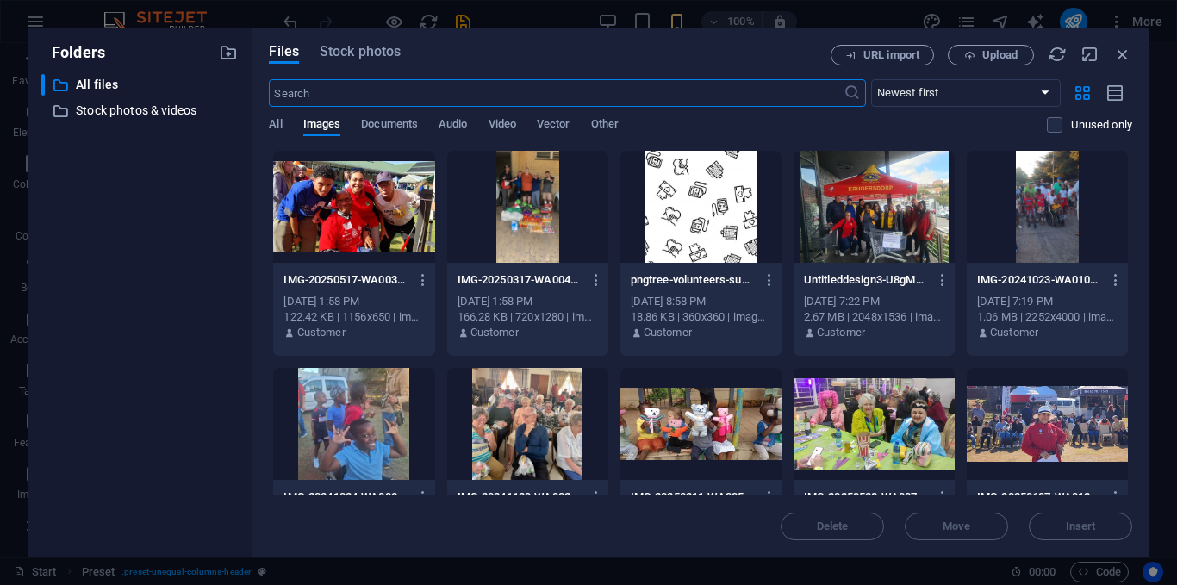
scroll to position [252, 0]
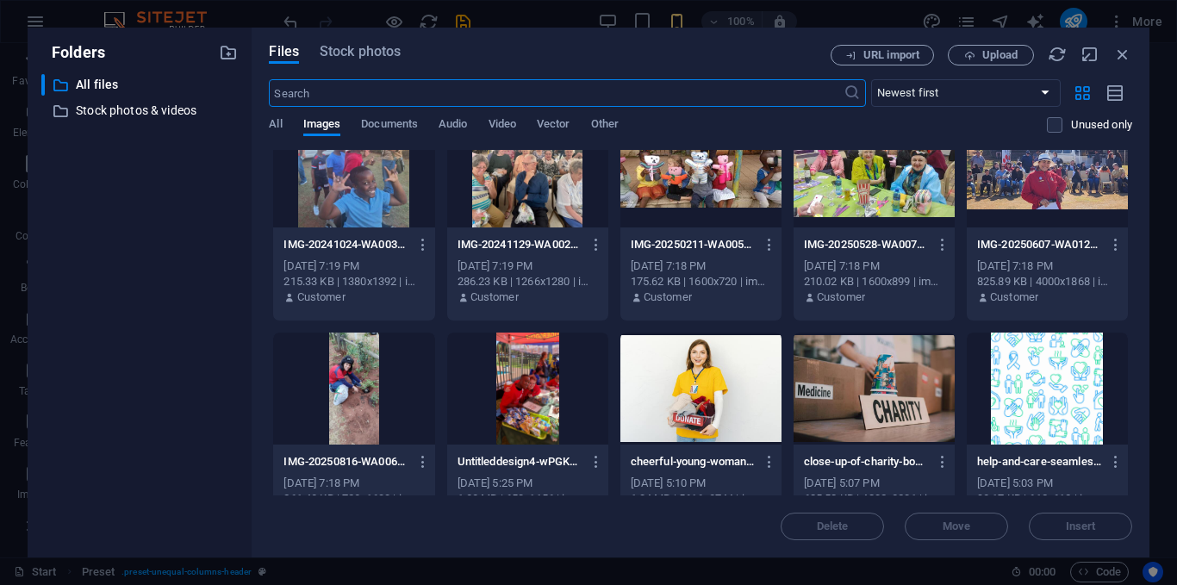
click at [1011, 365] on div at bounding box center [1046, 388] width 161 height 112
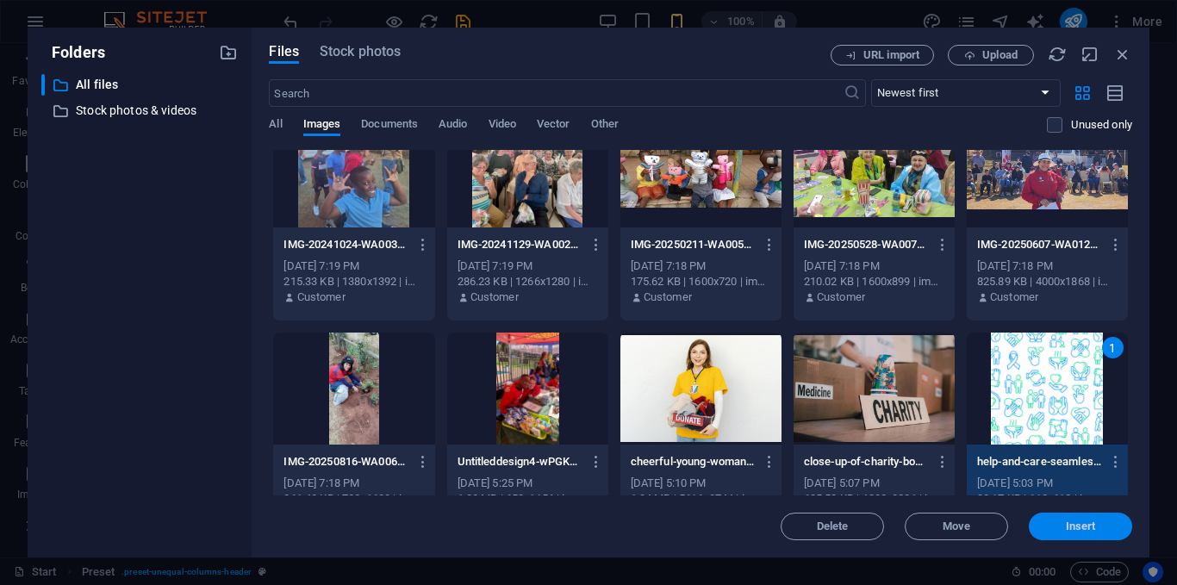
click at [1086, 525] on span "Insert" at bounding box center [1080, 526] width 30 height 10
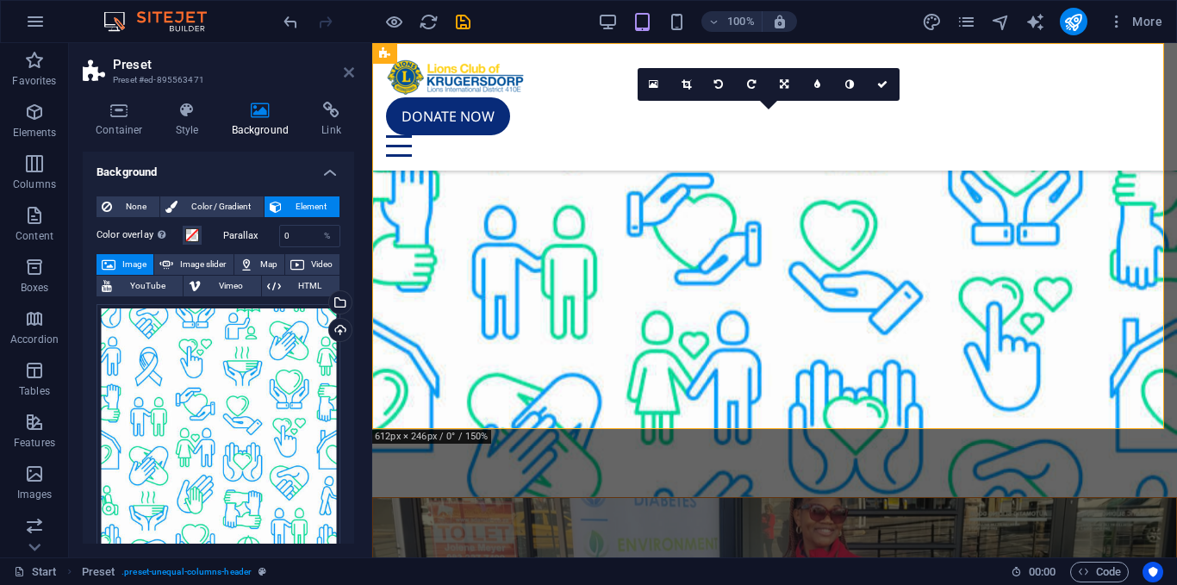
click at [349, 73] on icon at bounding box center [349, 72] width 10 height 14
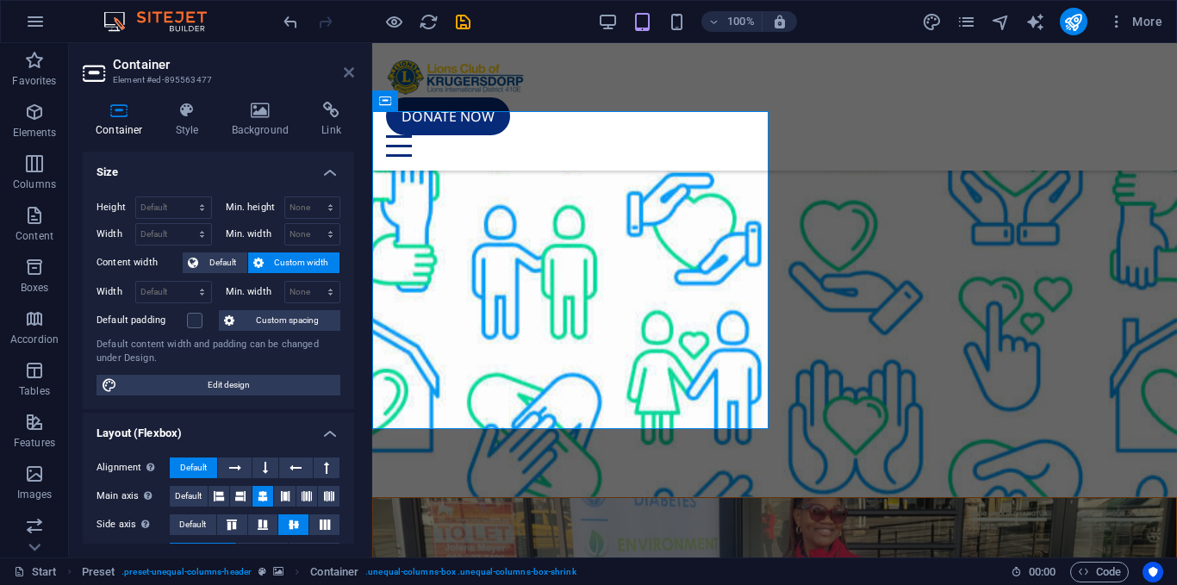
click at [350, 73] on icon at bounding box center [349, 72] width 10 height 14
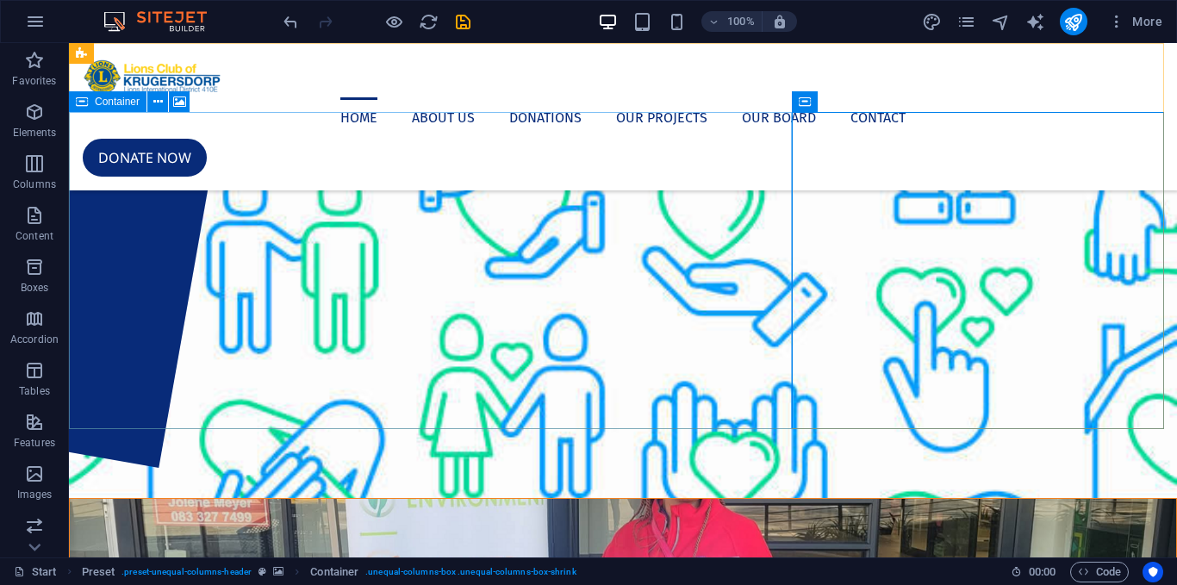
click at [118, 104] on span "Container" at bounding box center [117, 101] width 45 height 10
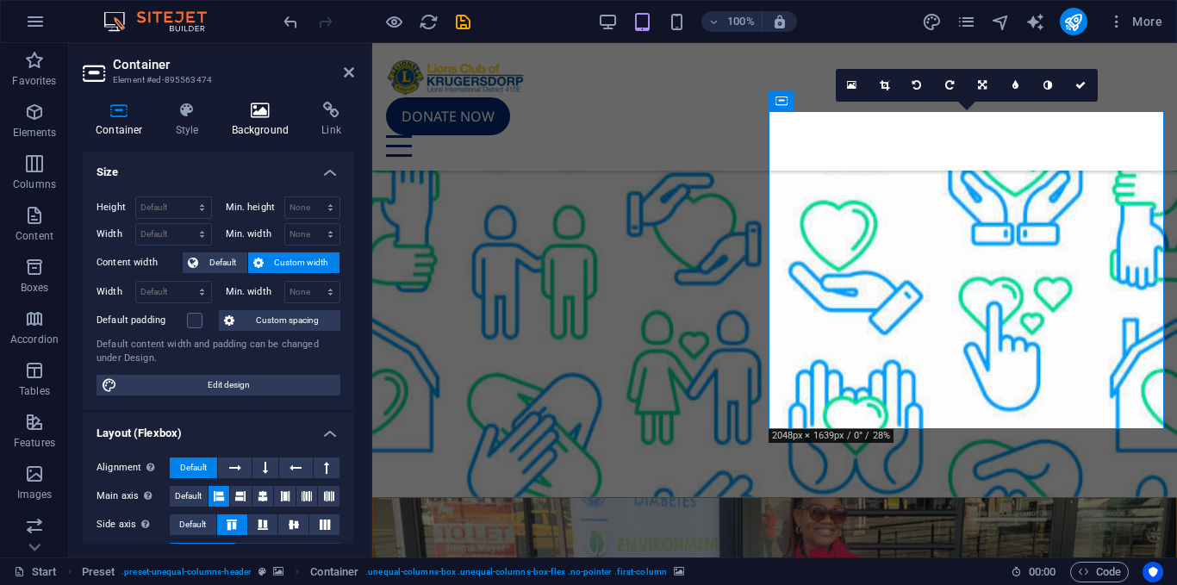
click at [270, 111] on icon at bounding box center [261, 110] width 84 height 17
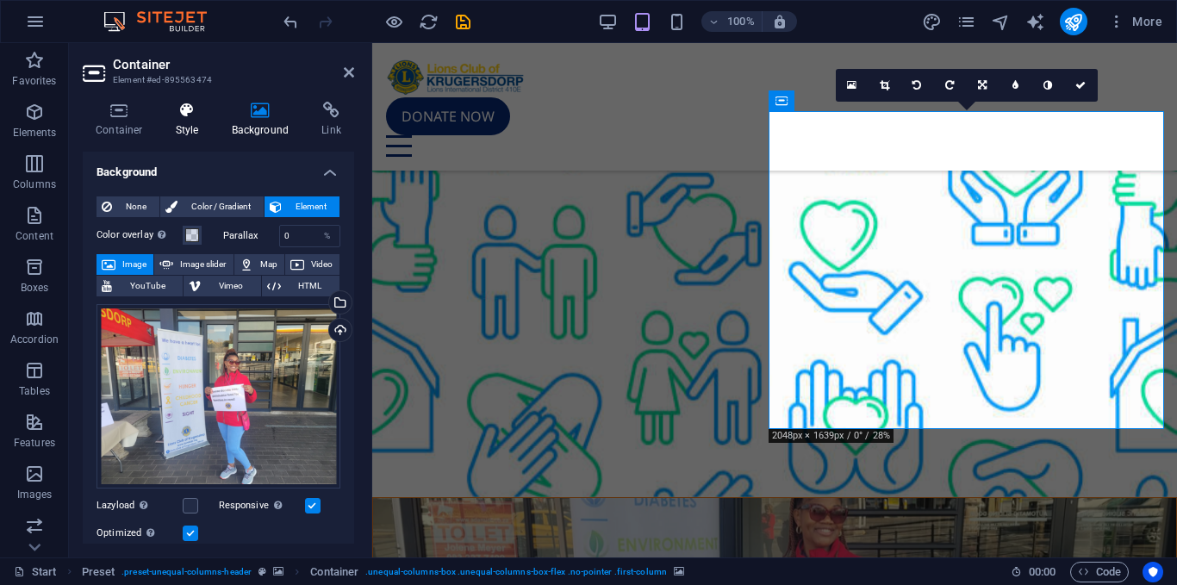
click at [178, 123] on h4 "Style" at bounding box center [191, 120] width 56 height 36
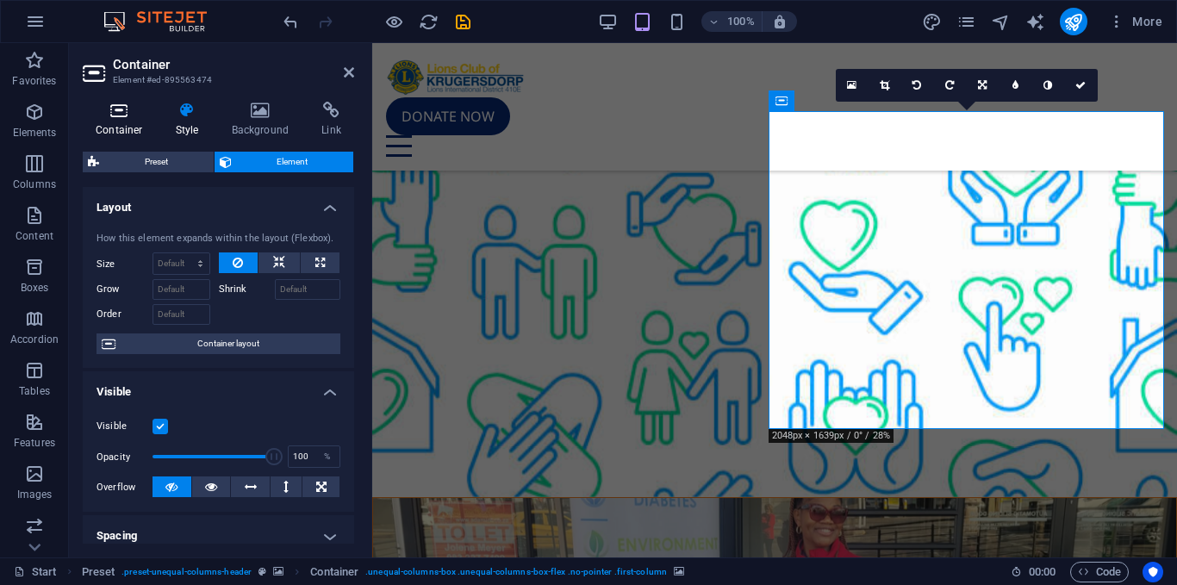
click at [130, 115] on icon at bounding box center [119, 110] width 73 height 17
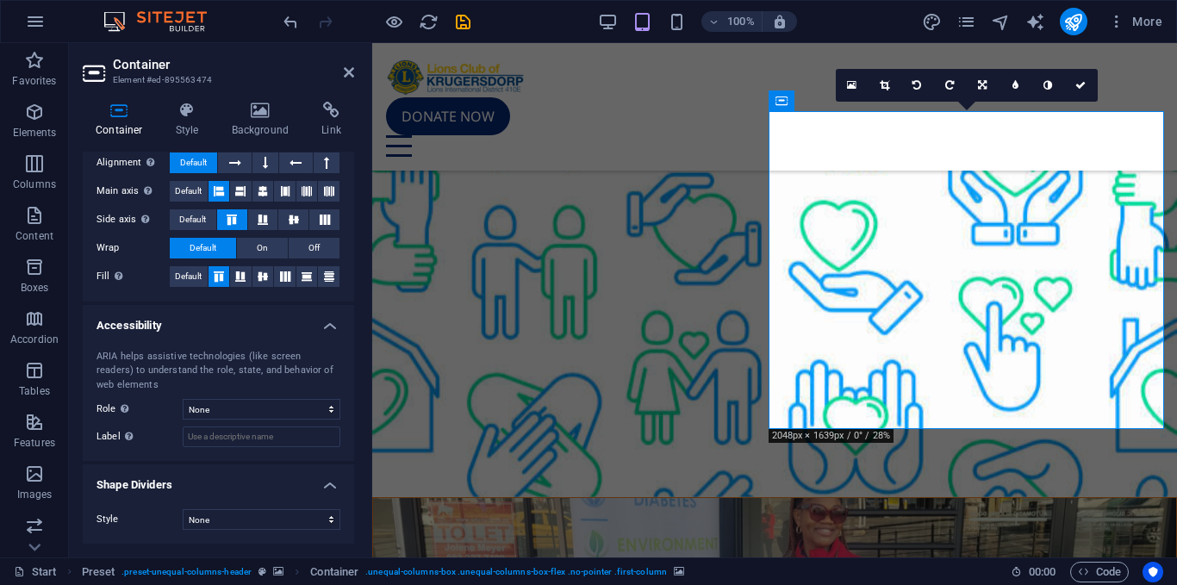
scroll to position [0, 0]
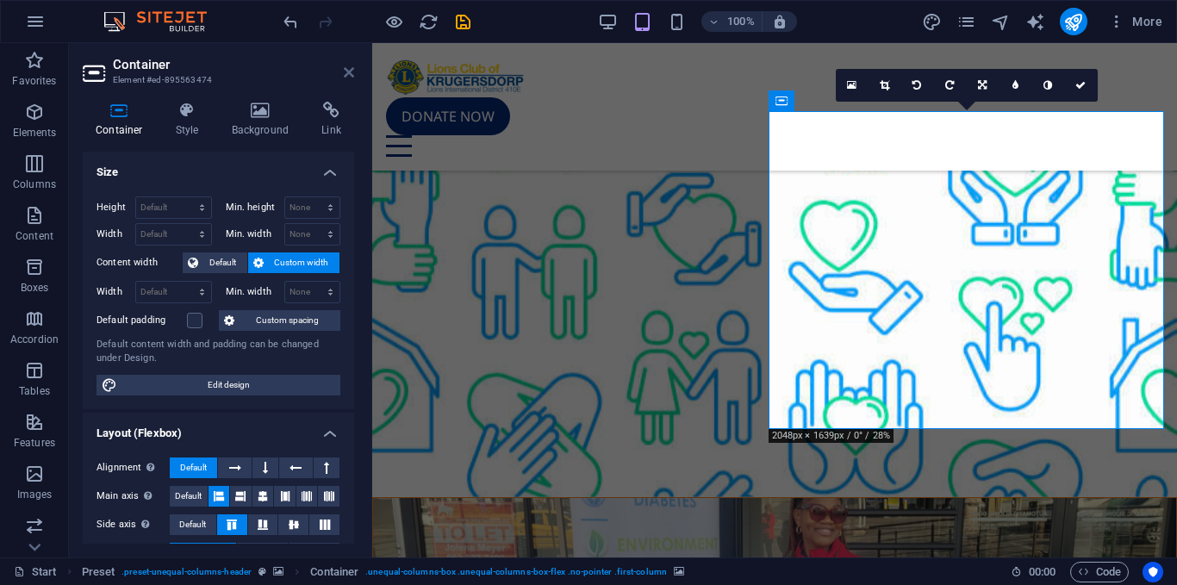
click at [345, 74] on icon at bounding box center [349, 72] width 10 height 14
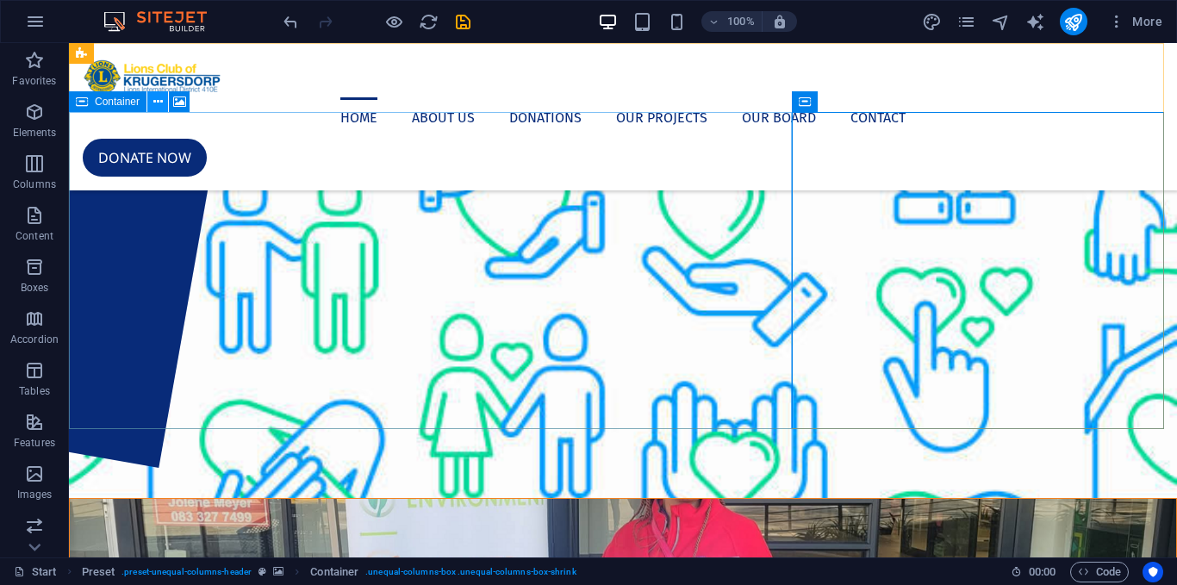
click at [160, 102] on icon at bounding box center [157, 102] width 9 height 18
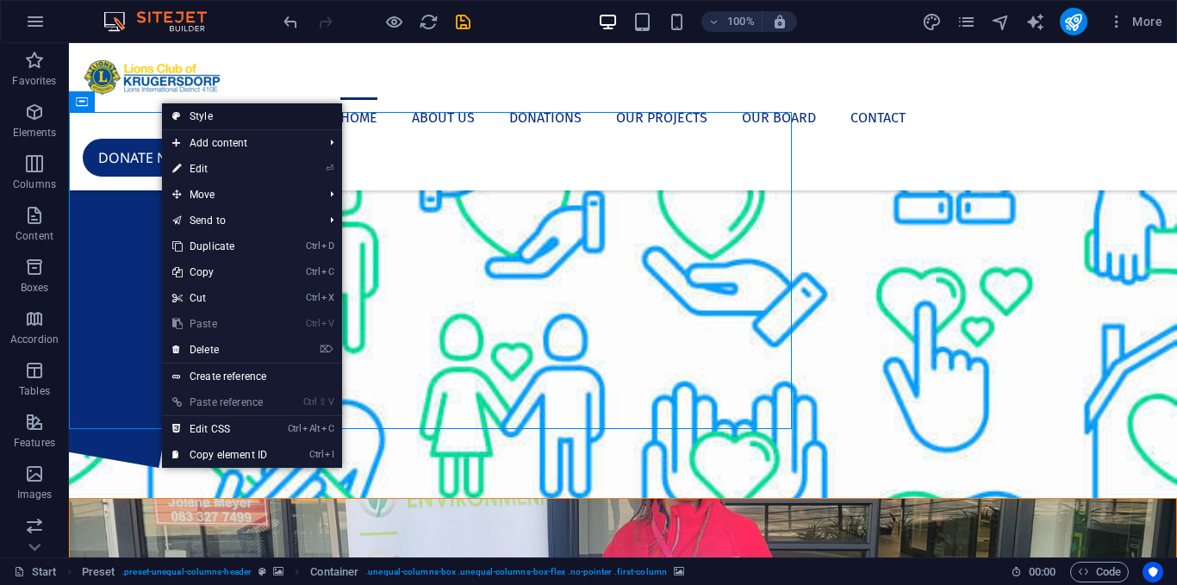
click at [209, 123] on link "Style" at bounding box center [252, 116] width 180 height 26
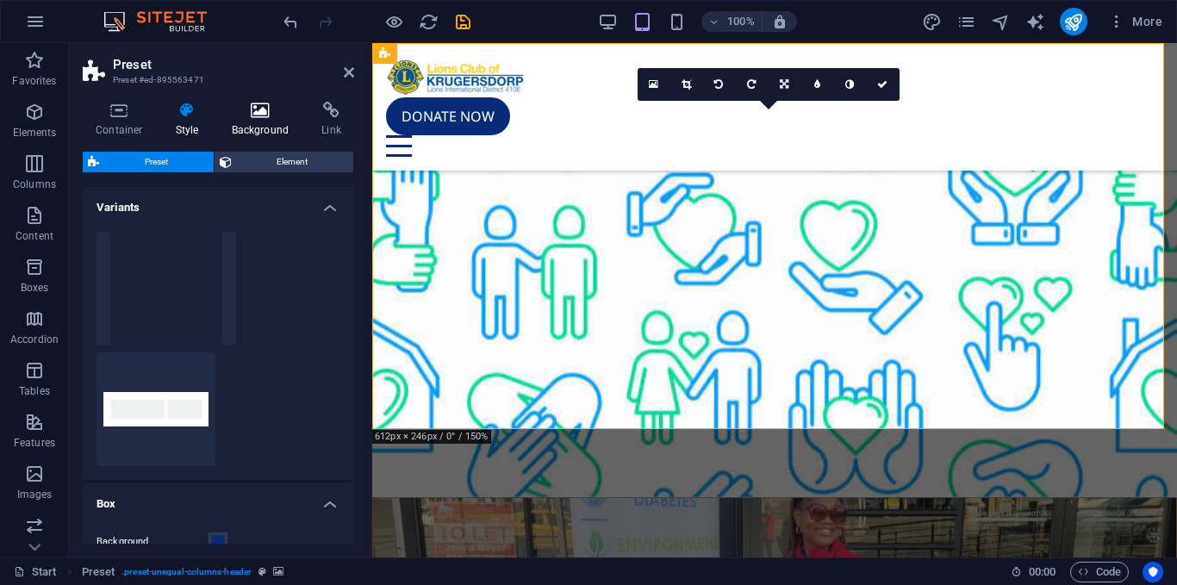
click at [266, 132] on h4 "Background" at bounding box center [264, 120] width 90 height 36
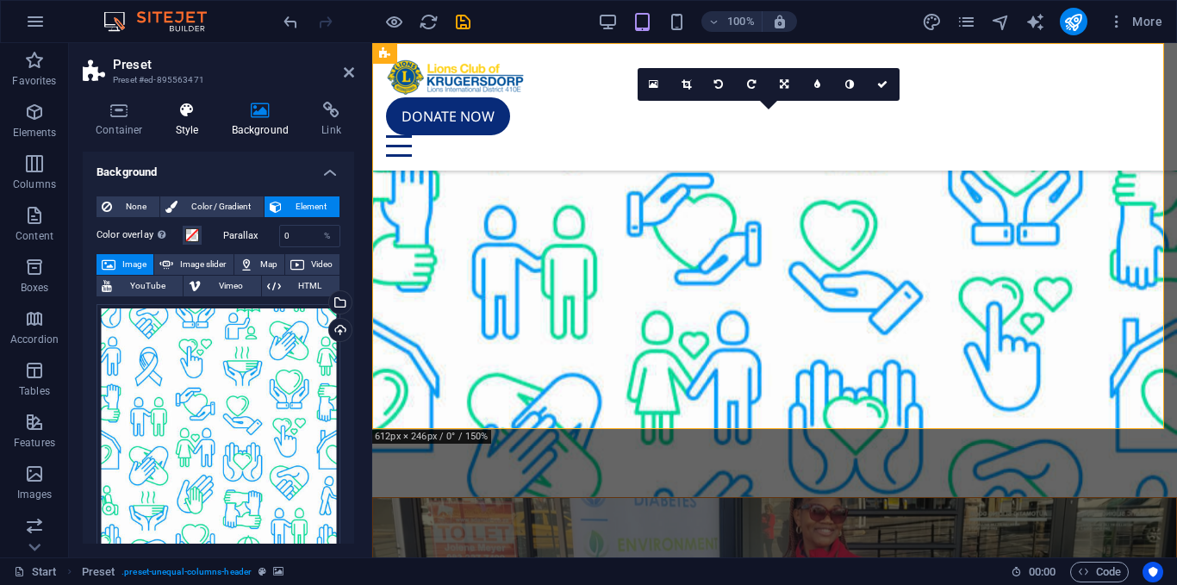
click at [185, 114] on icon at bounding box center [187, 110] width 49 height 17
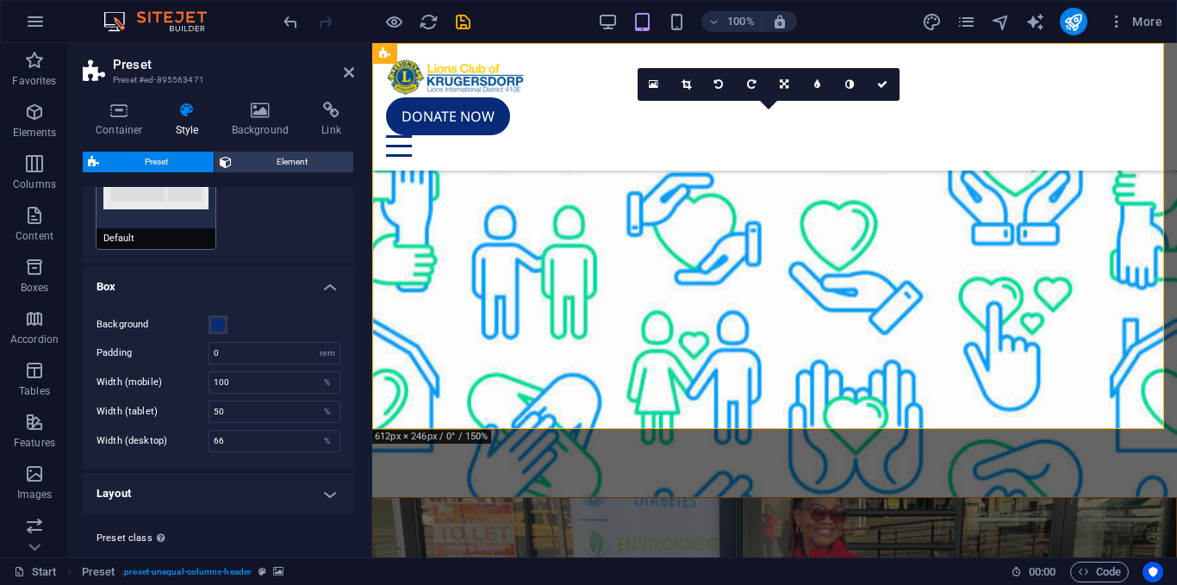
scroll to position [219, 0]
click at [215, 486] on h4 "Layout" at bounding box center [218, 491] width 271 height 41
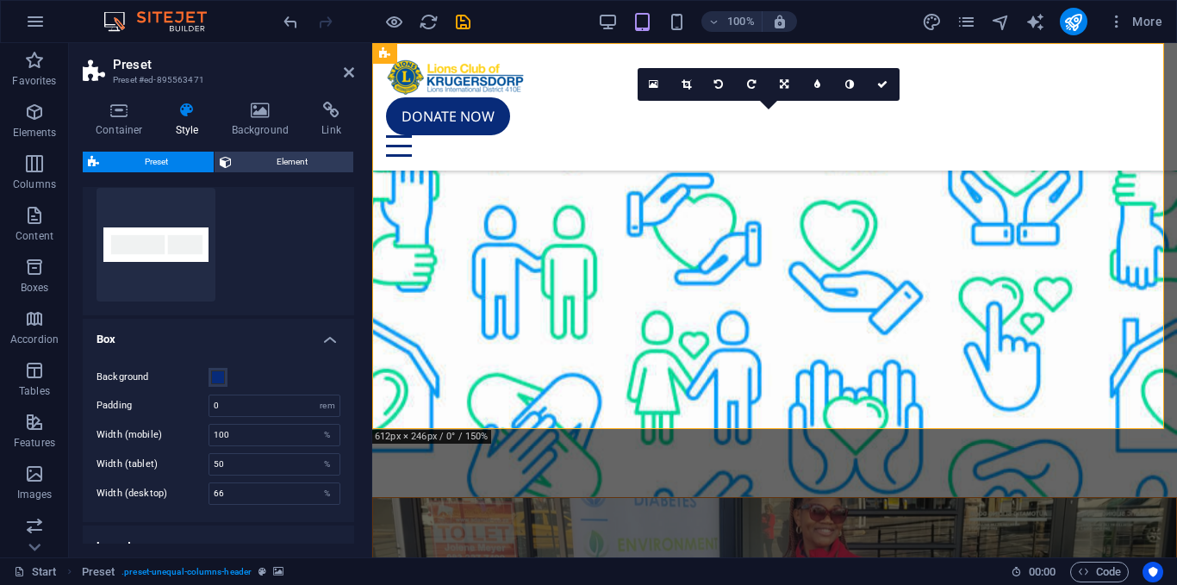
scroll to position [162, 0]
click at [214, 378] on span at bounding box center [218, 380] width 14 height 14
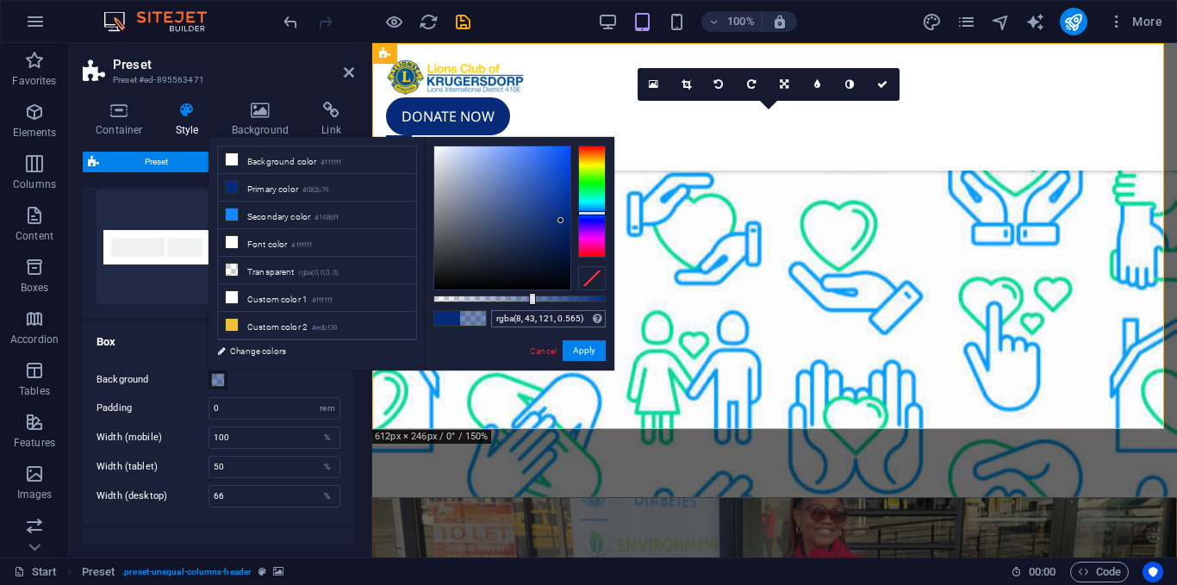
type input "rgba(8, 43, 121, 0.57)"
drag, startPoint x: 469, startPoint y: 295, endPoint x: 531, endPoint y: 314, distance: 65.4
click at [531, 314] on div "rgba(8, 43, 121, 0.57) Supported formats #0852ed rgb(8, 82, 237) rgba(8, 82, 23…" at bounding box center [519, 378] width 190 height 483
drag, startPoint x: 592, startPoint y: 347, endPoint x: 174, endPoint y: 267, distance: 425.3
click at [592, 347] on button "Apply" at bounding box center [583, 350] width 43 height 21
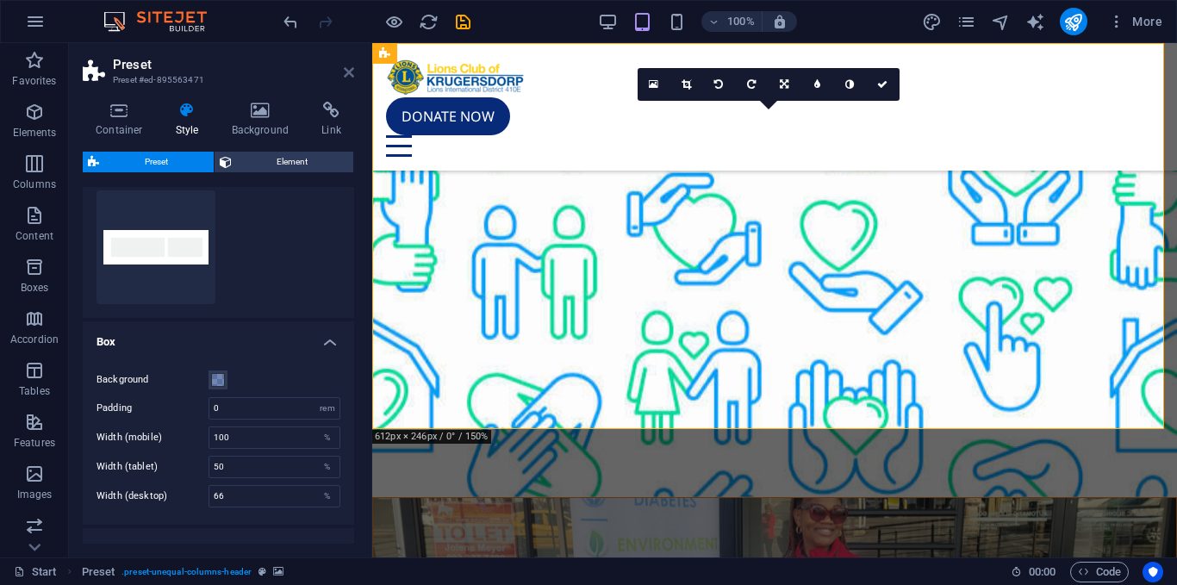
click at [352, 75] on icon at bounding box center [349, 72] width 10 height 14
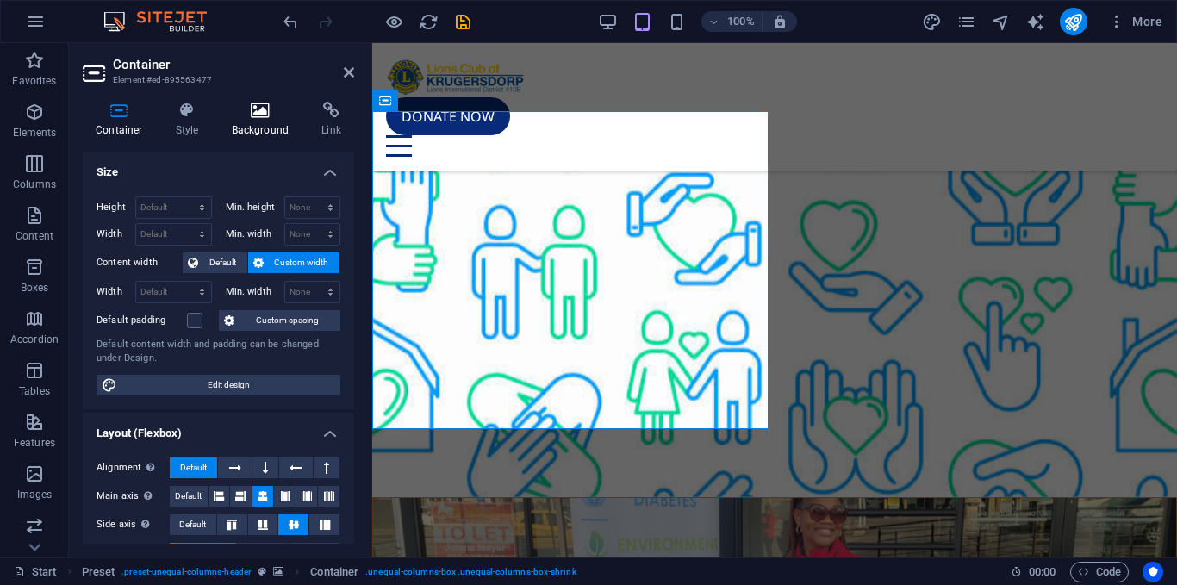
click at [270, 116] on icon at bounding box center [261, 110] width 84 height 17
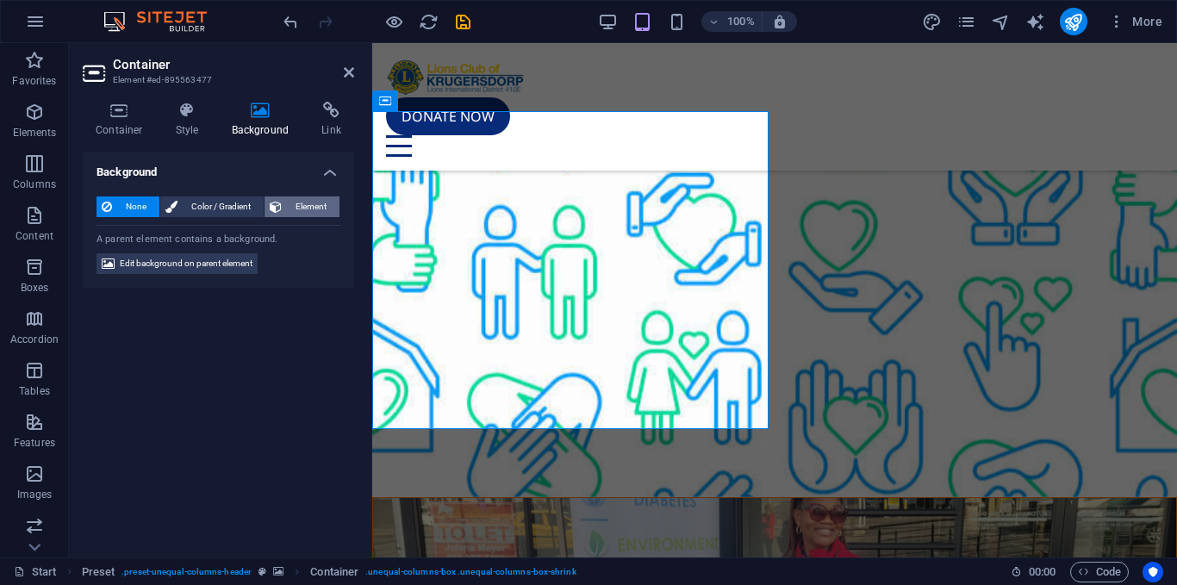
click at [310, 197] on span "Element" at bounding box center [310, 206] width 47 height 21
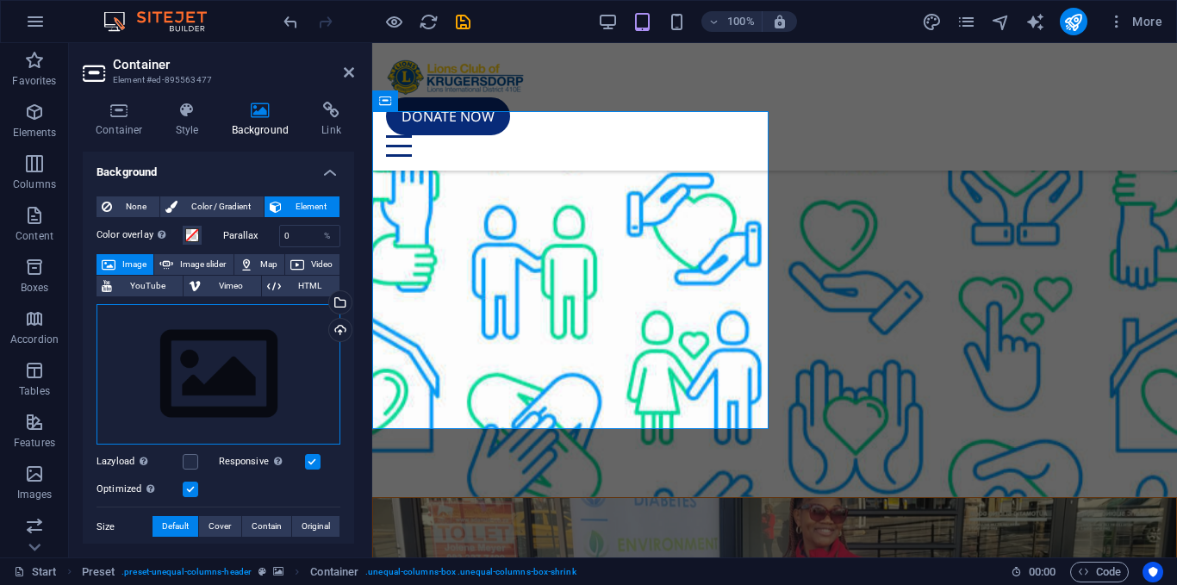
click at [271, 355] on div "Drag files here, click to choose files or select files from Files or our free s…" at bounding box center [218, 374] width 244 height 141
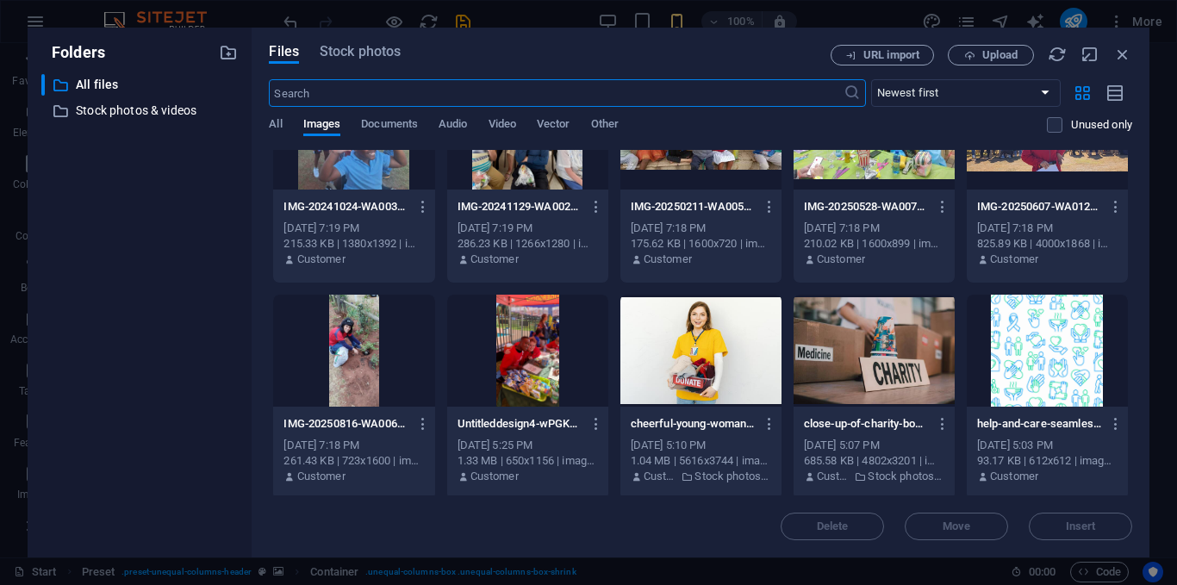
scroll to position [291, 0]
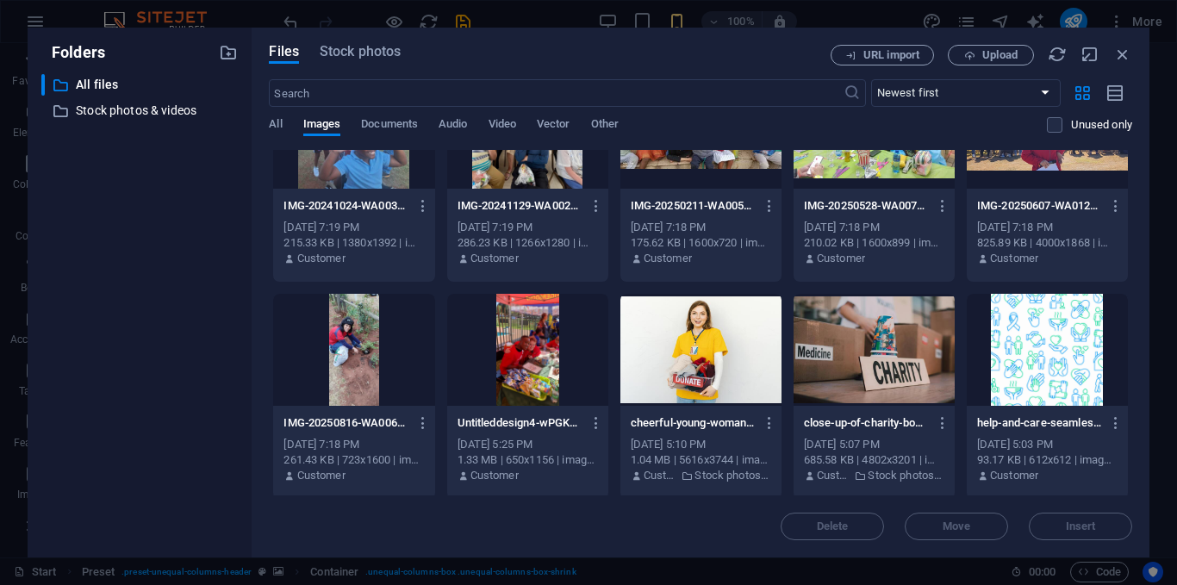
click at [1060, 375] on div at bounding box center [1046, 350] width 161 height 112
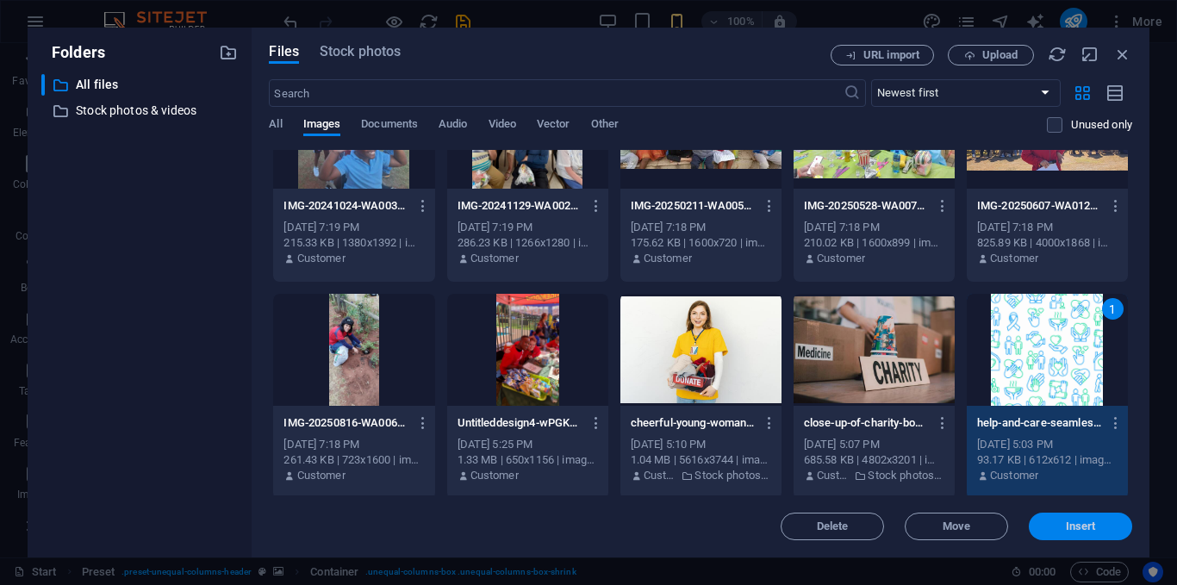
click at [1077, 525] on span "Insert" at bounding box center [1080, 526] width 30 height 10
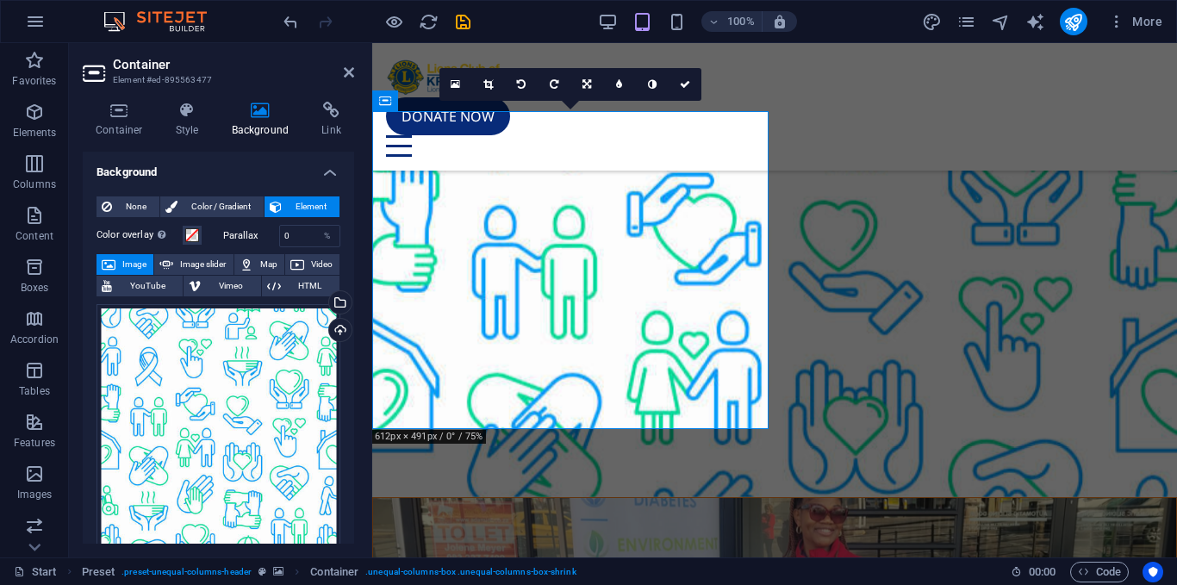
click at [354, 70] on aside "Container Element #ed-895563477 Container Style Background Link Size Height Def…" at bounding box center [220, 300] width 303 height 514
click at [344, 69] on icon at bounding box center [349, 72] width 10 height 14
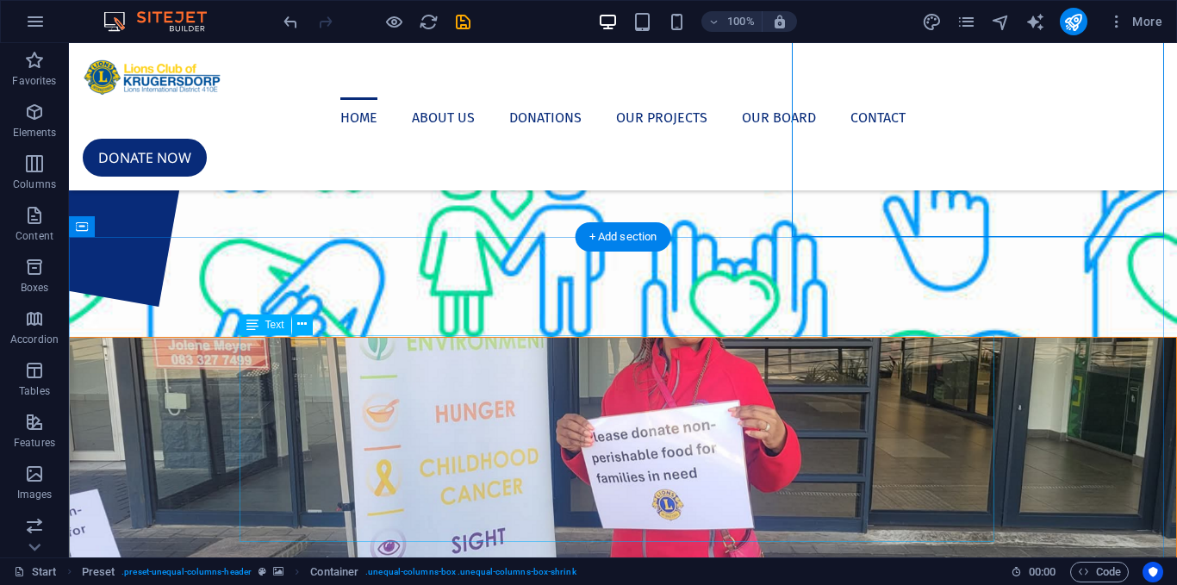
scroll to position [0, 0]
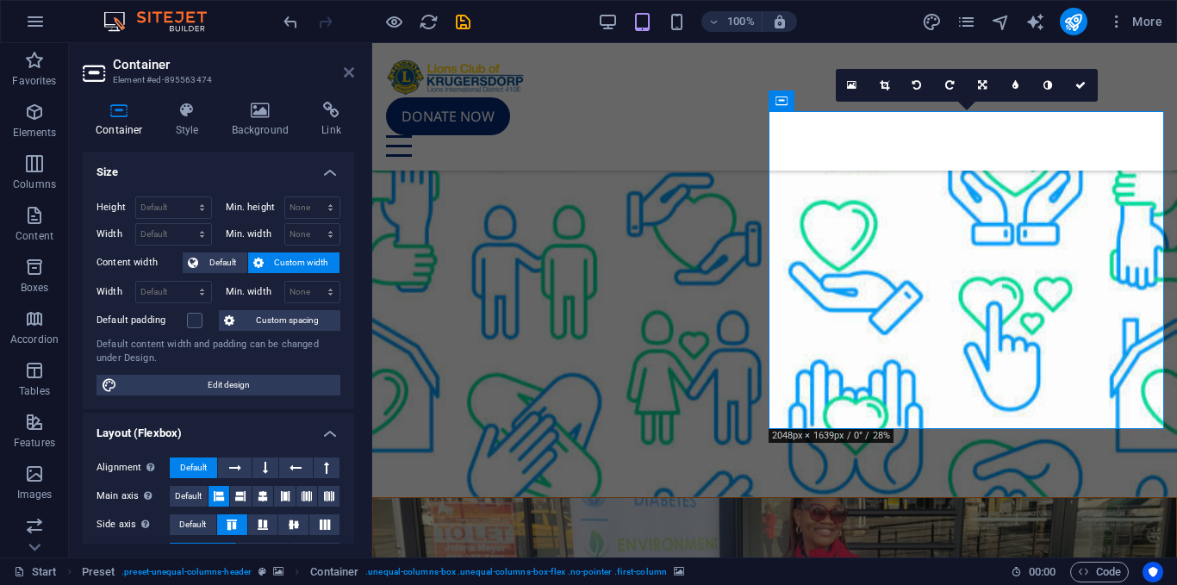
click at [351, 67] on icon at bounding box center [349, 72] width 10 height 14
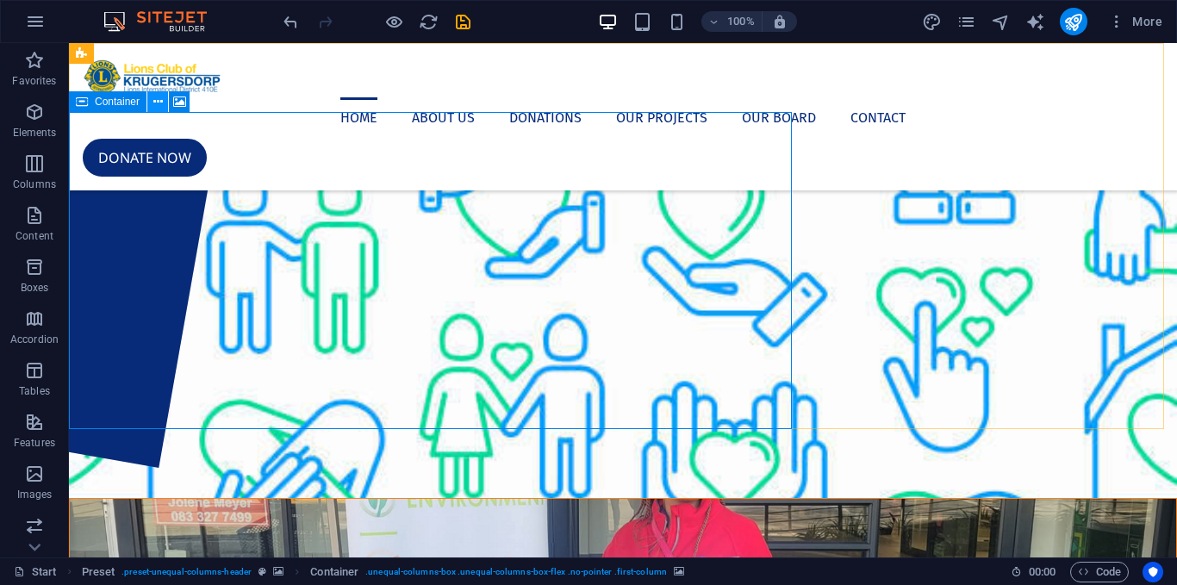
click at [158, 103] on icon at bounding box center [157, 102] width 9 height 18
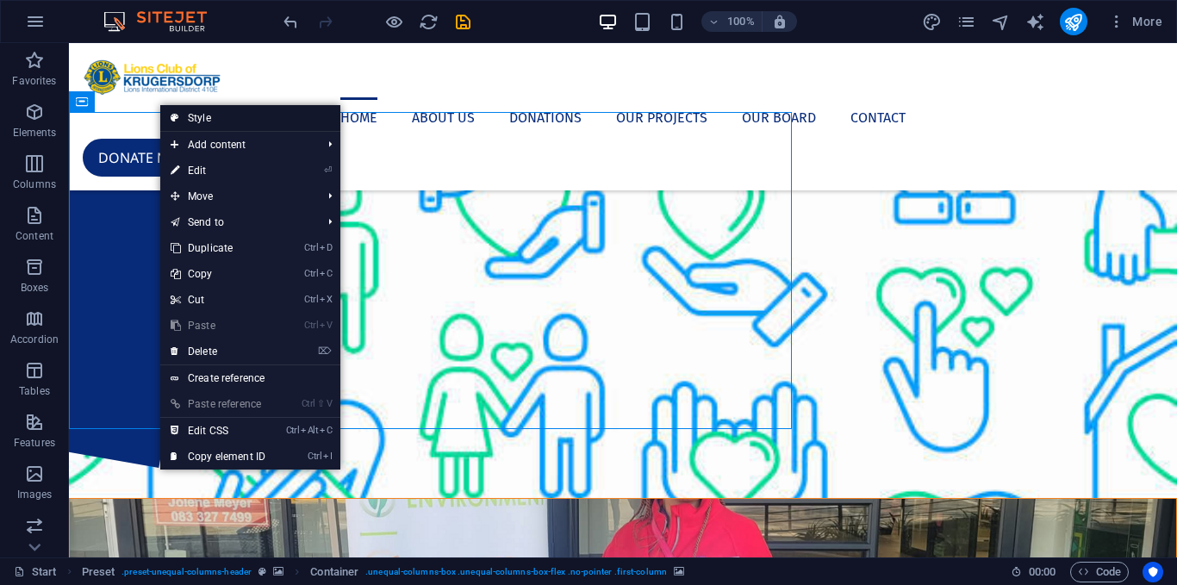
click at [210, 117] on link "Style" at bounding box center [250, 118] width 180 height 26
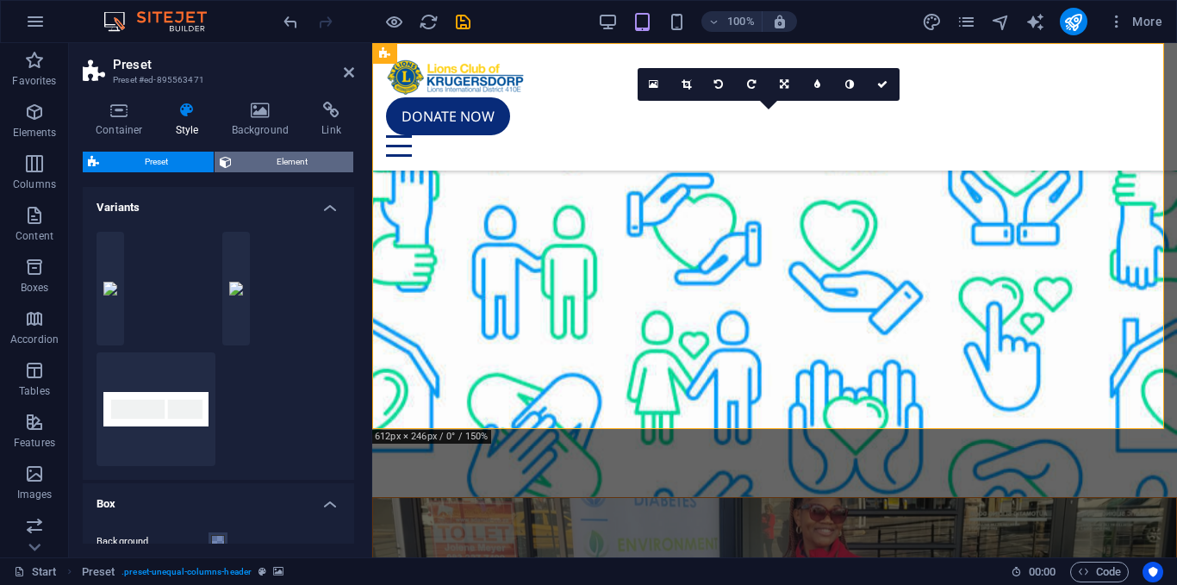
click at [276, 162] on span "Element" at bounding box center [293, 162] width 112 height 21
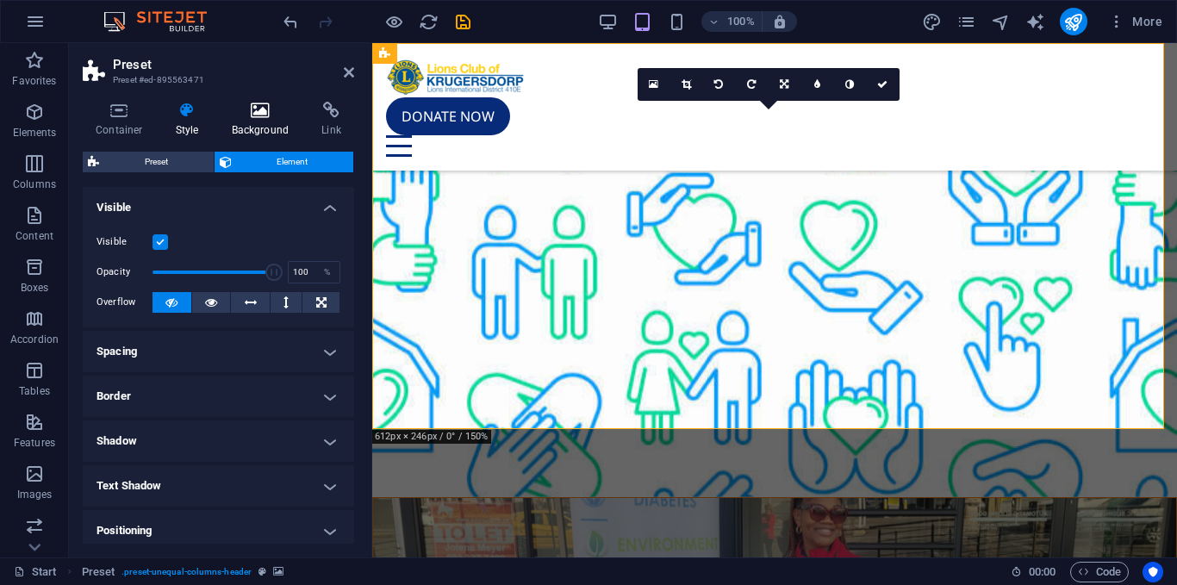
click at [264, 114] on icon at bounding box center [261, 110] width 84 height 17
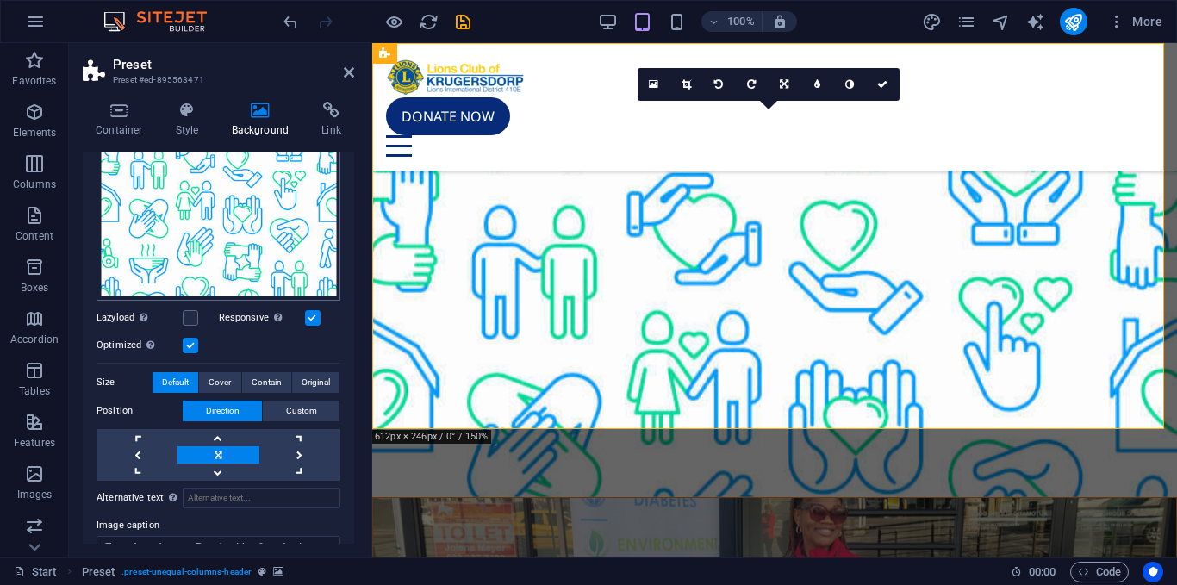
scroll to position [240, 0]
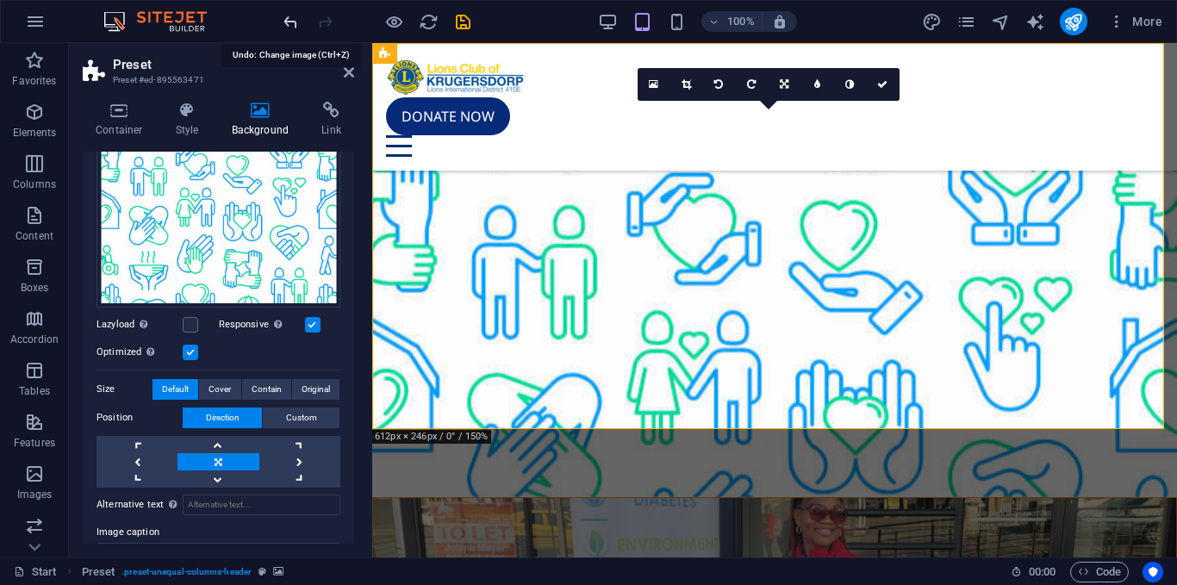
click at [295, 22] on icon "undo" at bounding box center [291, 22] width 20 height 20
click at [338, 75] on header "Preset Preset #ed-895563471" at bounding box center [218, 65] width 271 height 45
click at [345, 71] on icon at bounding box center [349, 72] width 10 height 14
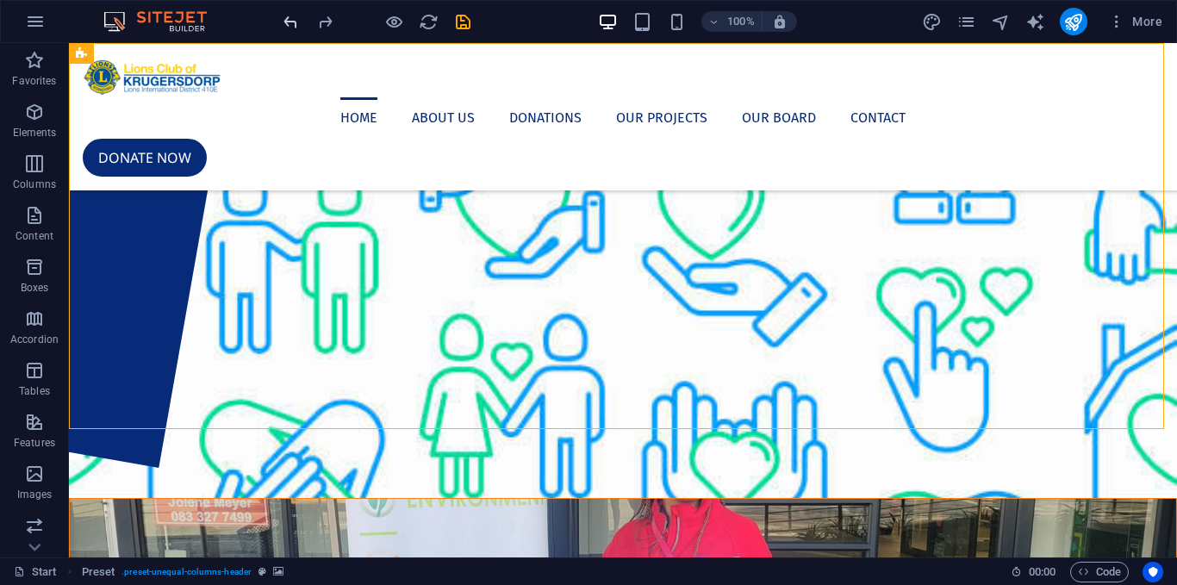
click at [293, 28] on icon "undo" at bounding box center [291, 22] width 20 height 20
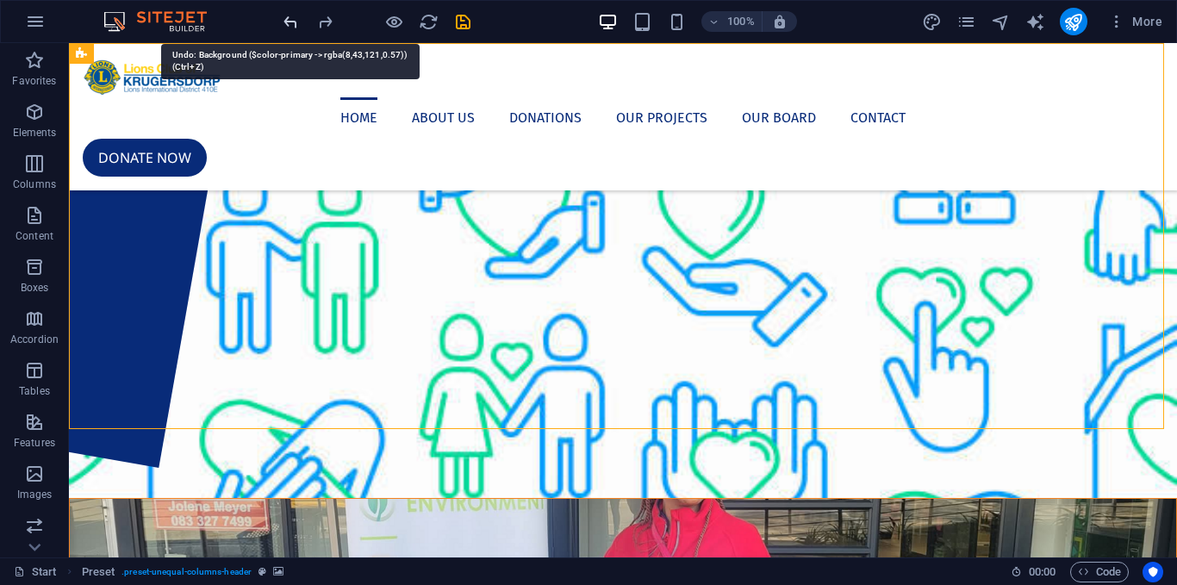
click at [293, 28] on icon "undo" at bounding box center [291, 22] width 20 height 20
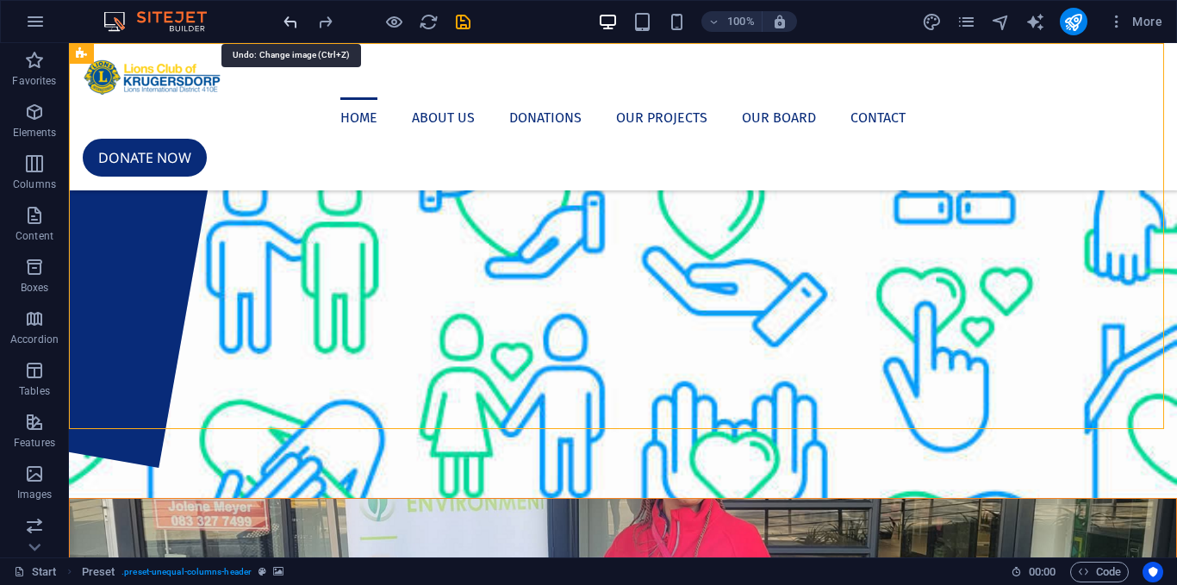
click at [293, 28] on icon "undo" at bounding box center [291, 22] width 20 height 20
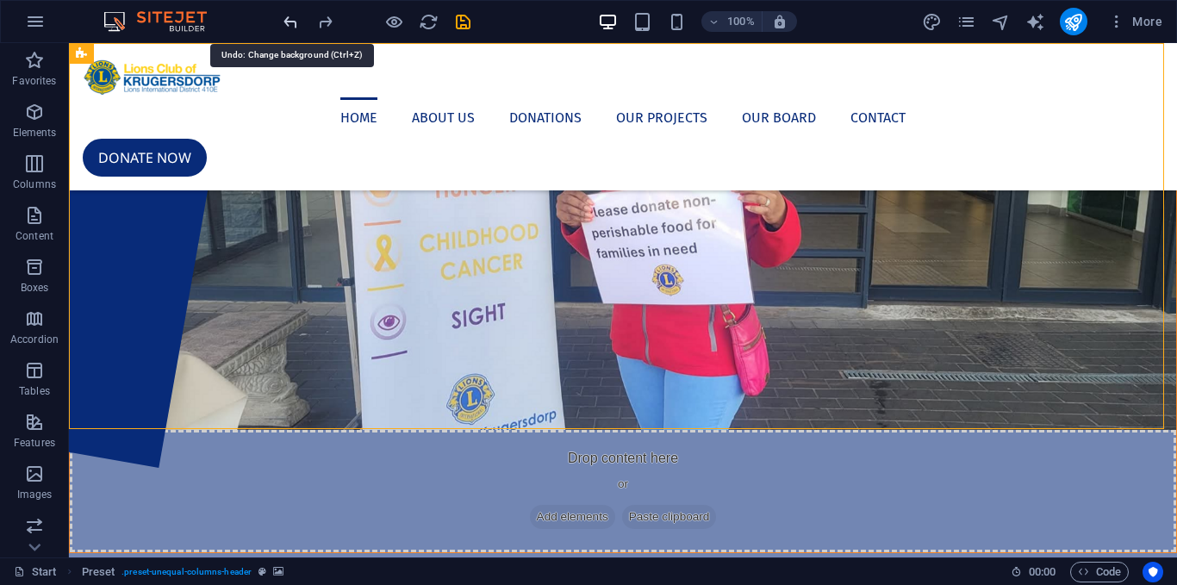
click at [293, 28] on icon "undo" at bounding box center [291, 22] width 20 height 20
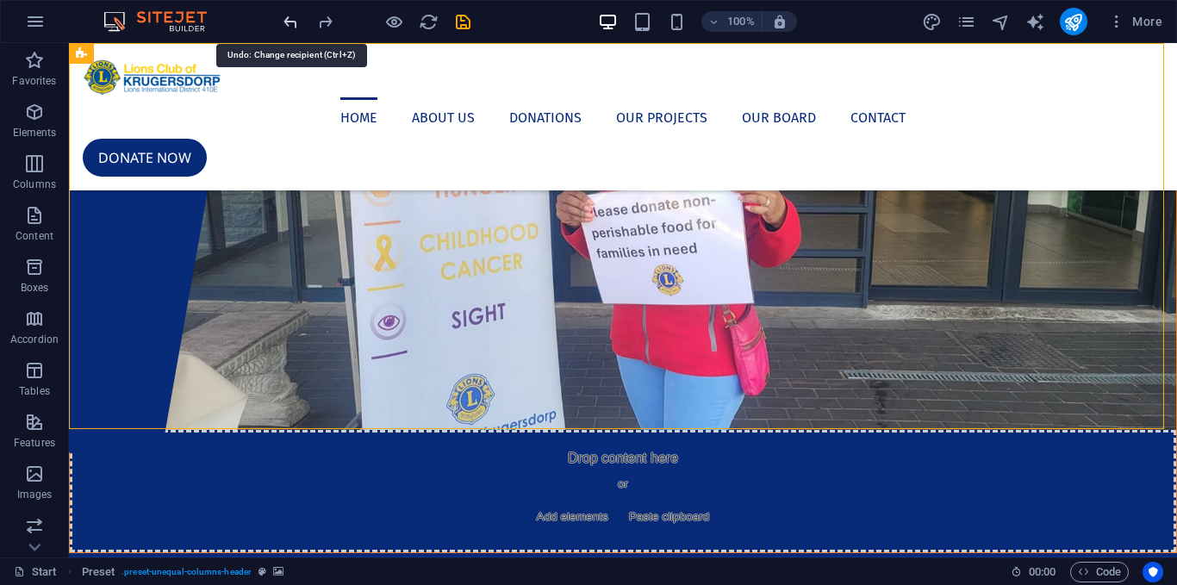
click at [293, 28] on icon "undo" at bounding box center [291, 22] width 20 height 20
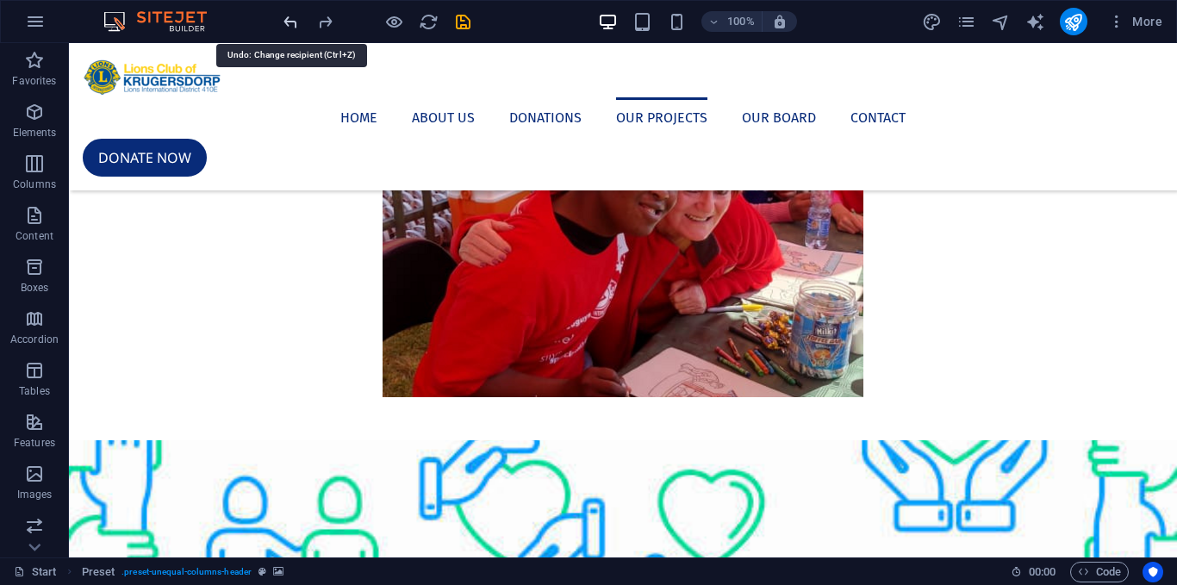
scroll to position [1977, 0]
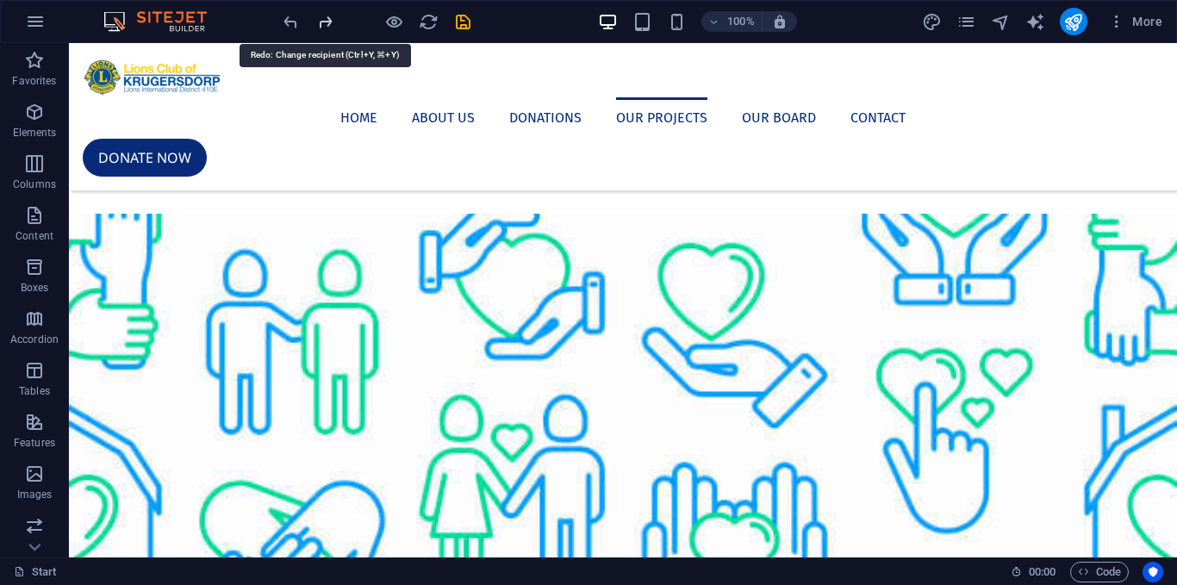
click at [325, 19] on icon "redo" at bounding box center [325, 22] width 20 height 20
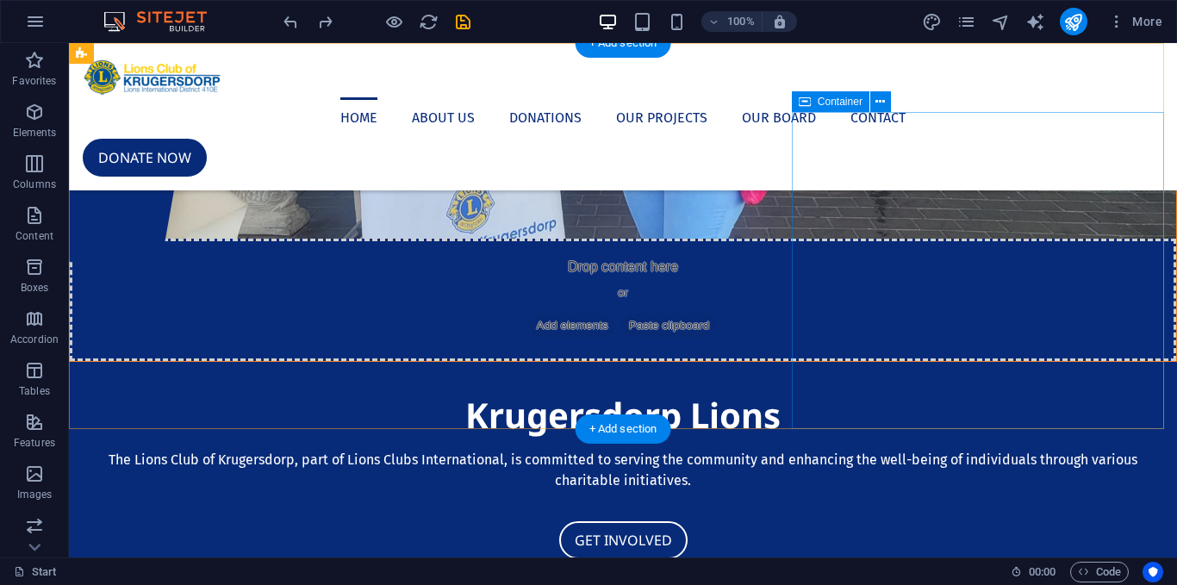
scroll to position [0, 0]
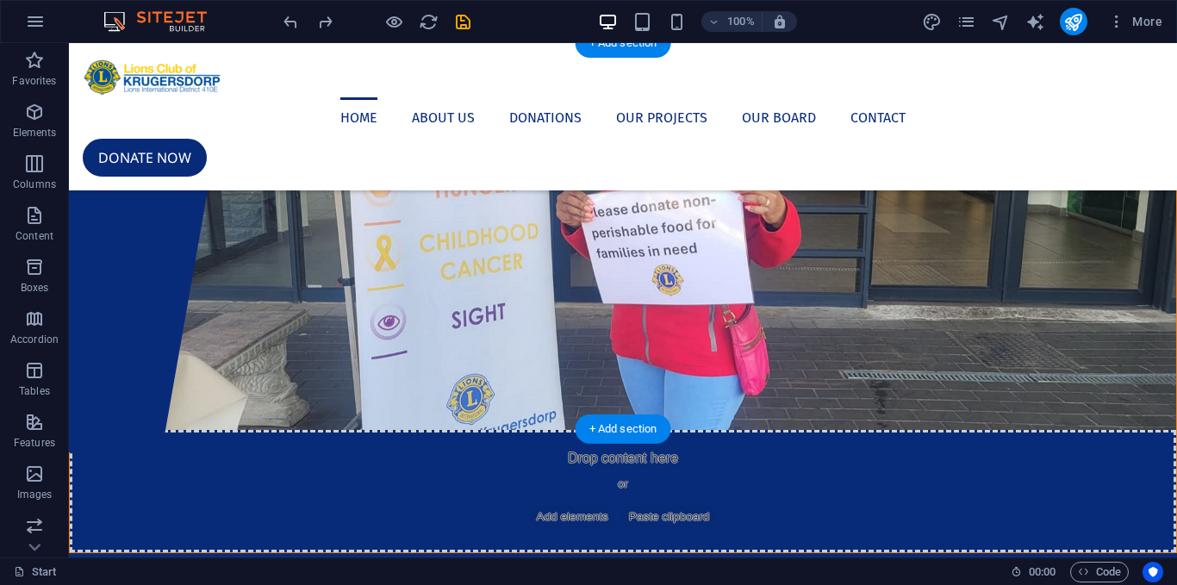
click at [464, 363] on figure at bounding box center [623, 271] width 1106 height 317
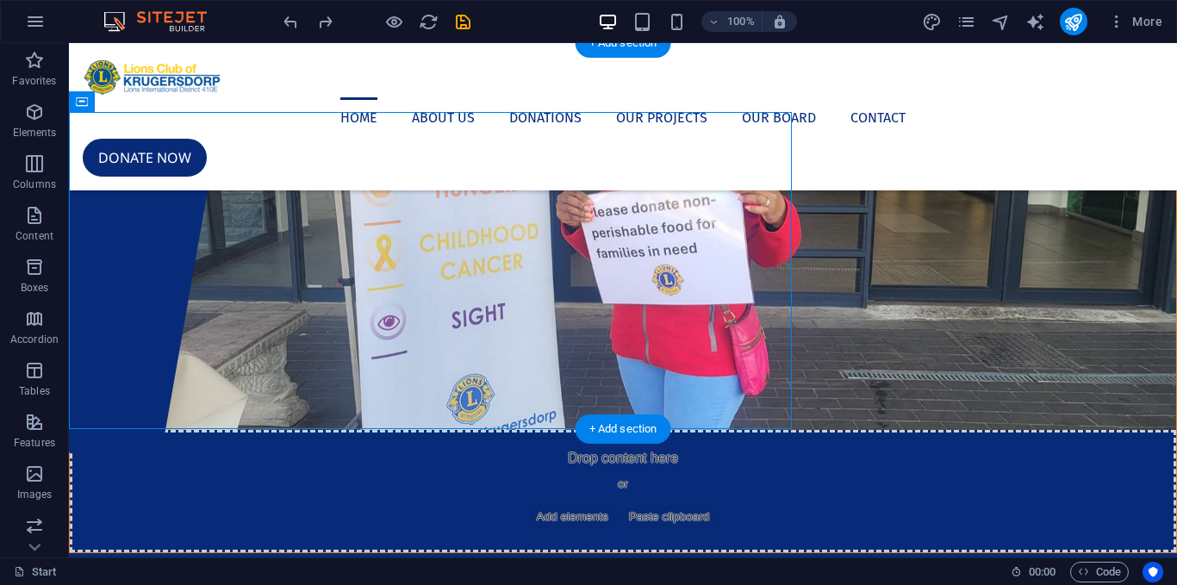
click at [464, 363] on figure at bounding box center [623, 271] width 1106 height 317
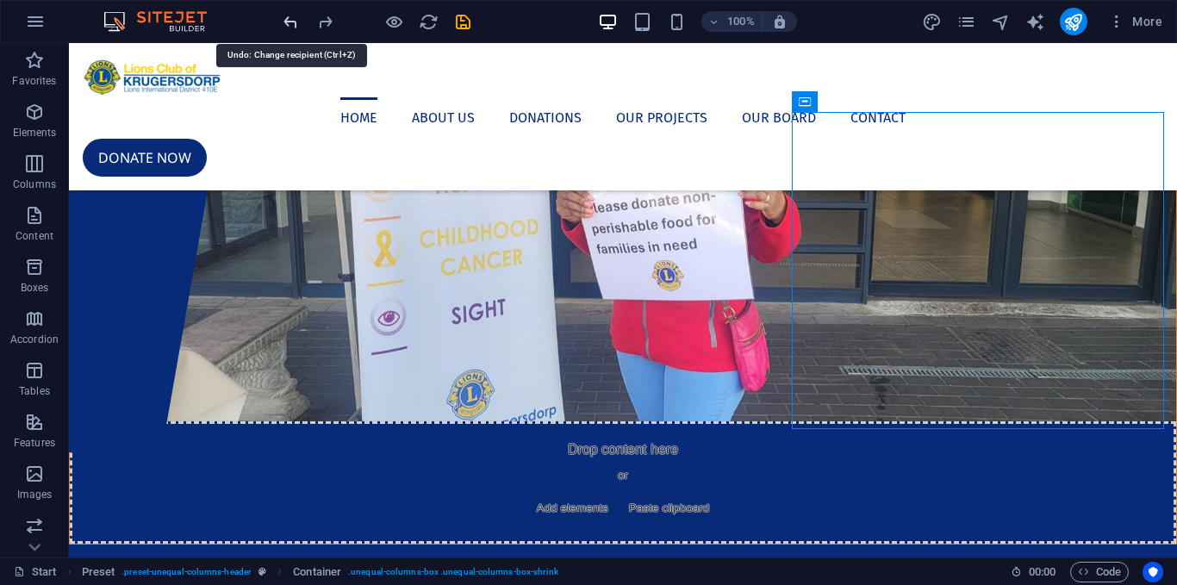
click at [288, 19] on icon "undo" at bounding box center [291, 22] width 20 height 20
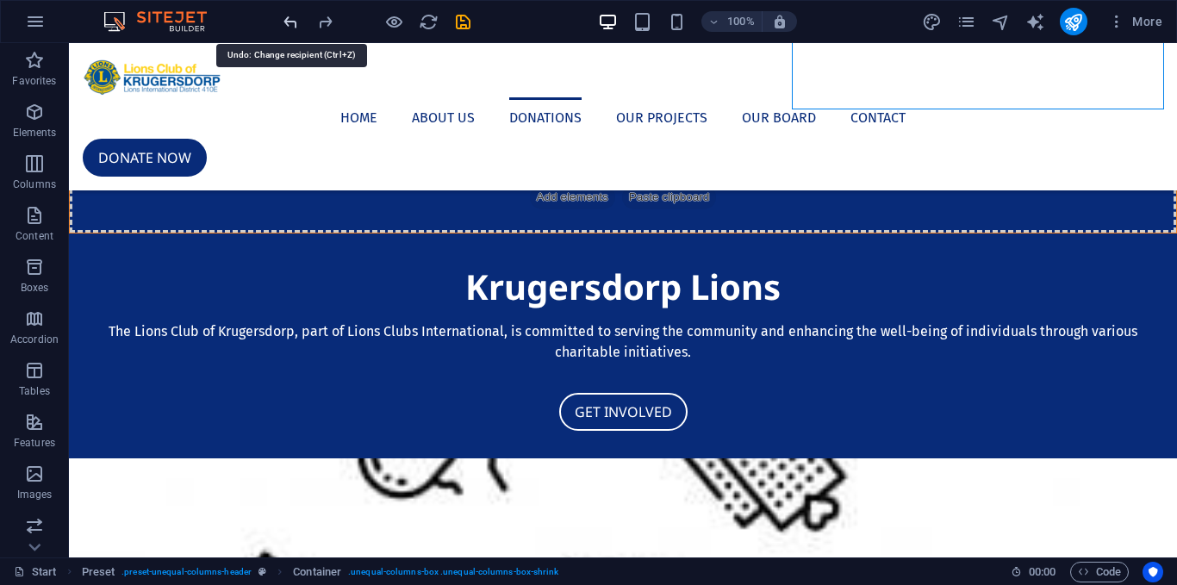
scroll to position [1977, 0]
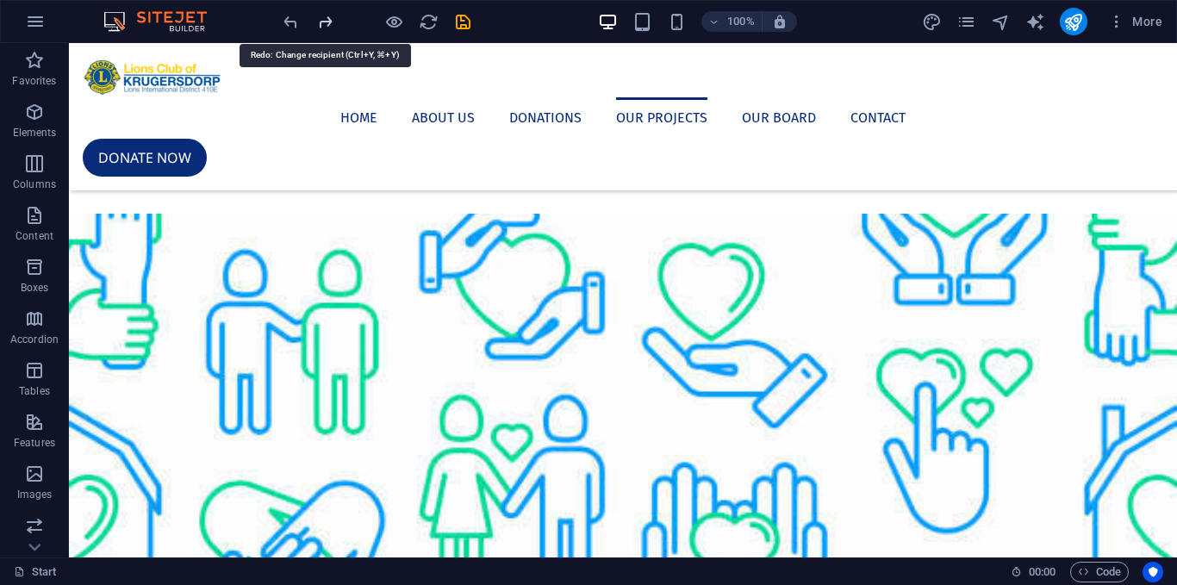
click at [321, 16] on icon "redo" at bounding box center [325, 22] width 20 height 20
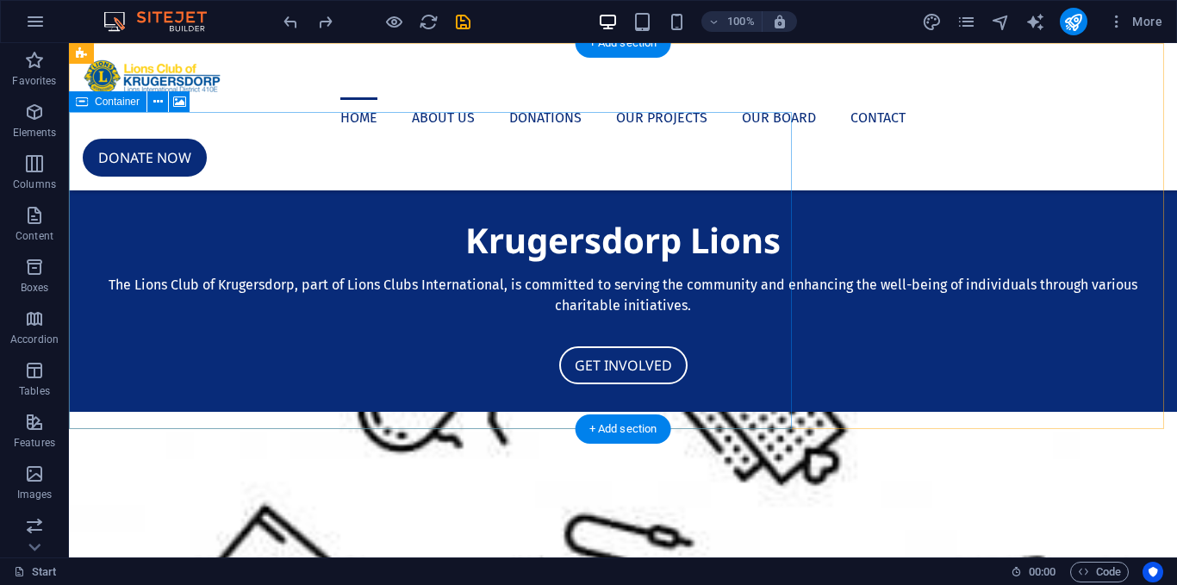
scroll to position [0, 0]
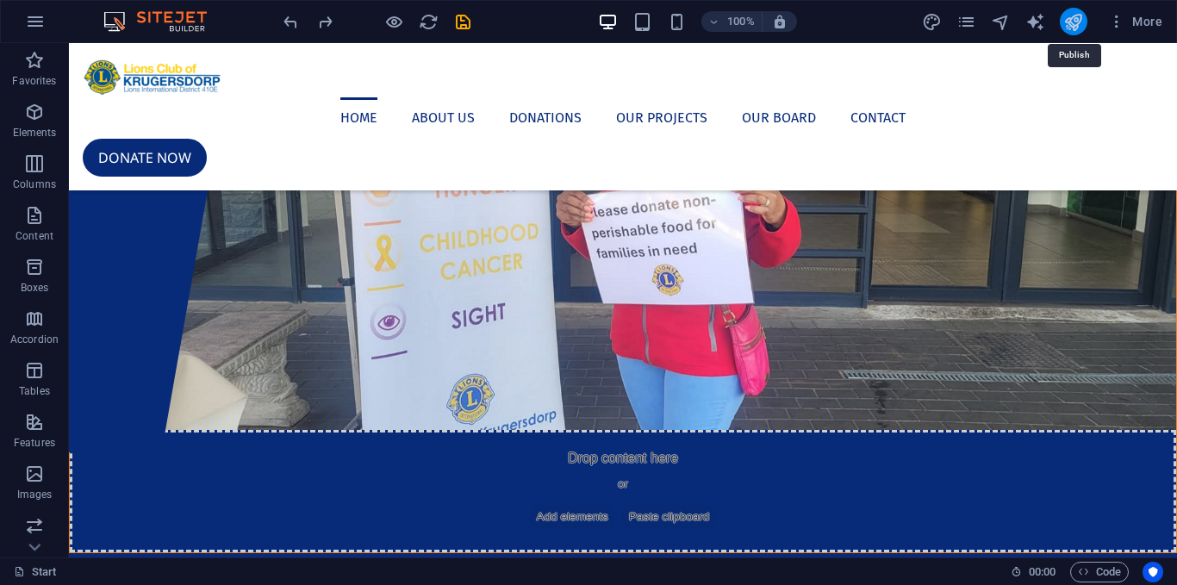
click at [1074, 19] on icon "publish" at bounding box center [1073, 22] width 20 height 20
click at [22, 324] on span "Accordion" at bounding box center [34, 328] width 69 height 41
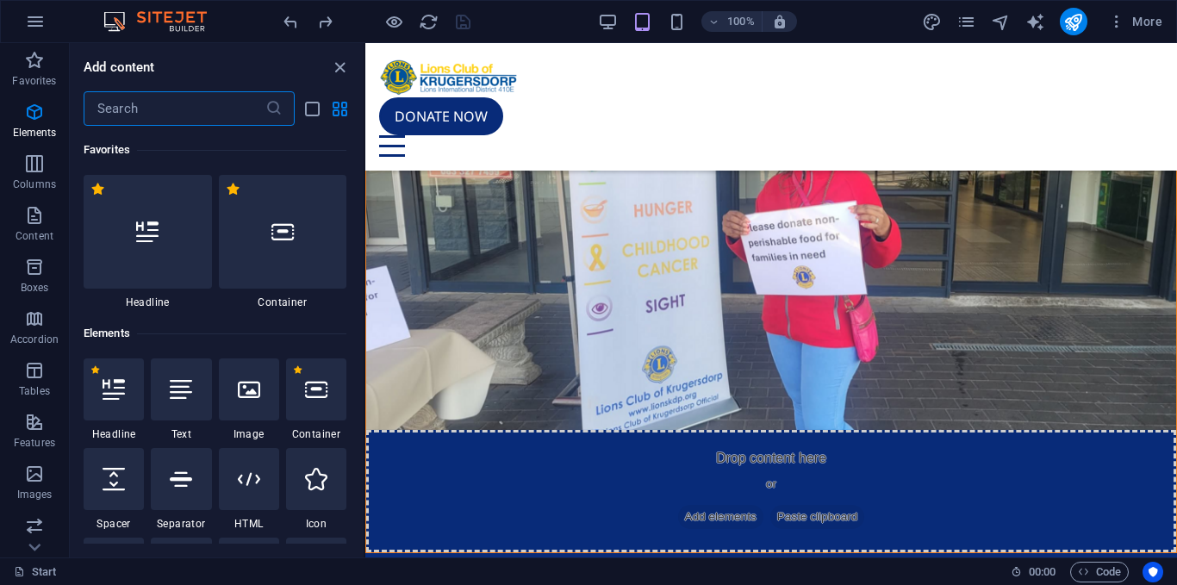
scroll to position [5499, 0]
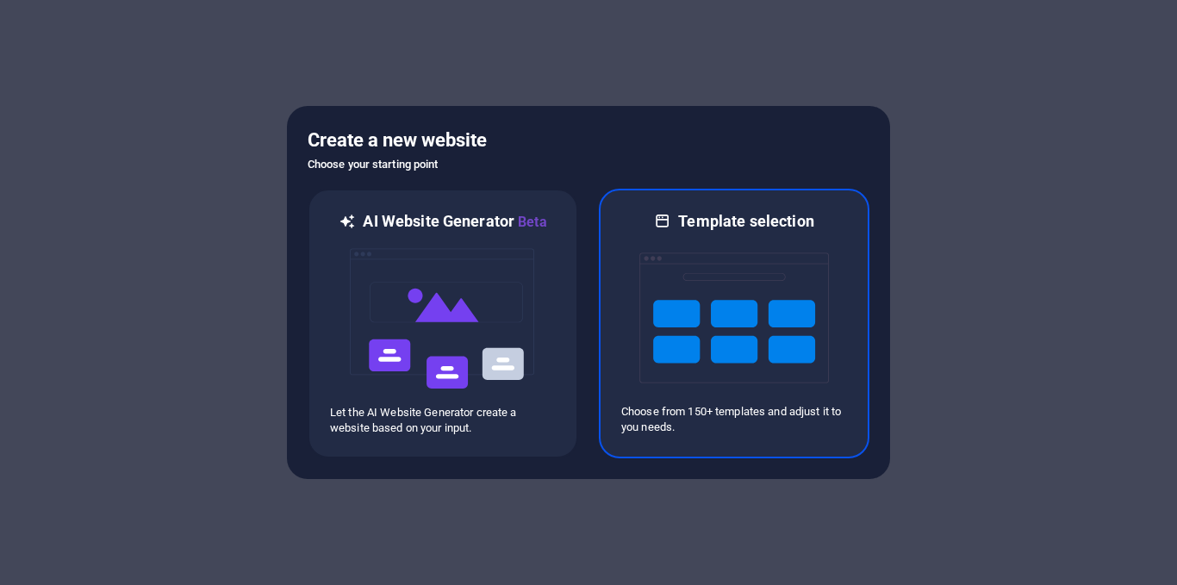
click at [784, 376] on img at bounding box center [733, 318] width 189 height 172
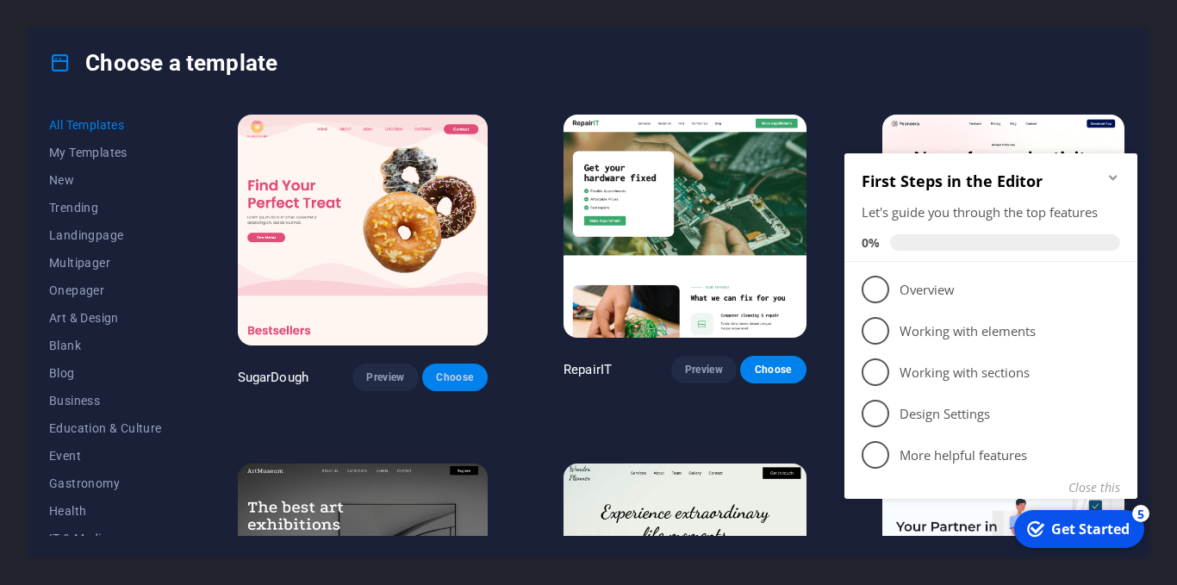
click at [464, 154] on div "SugarDough Preview Choose" at bounding box center [362, 251] width 257 height 280
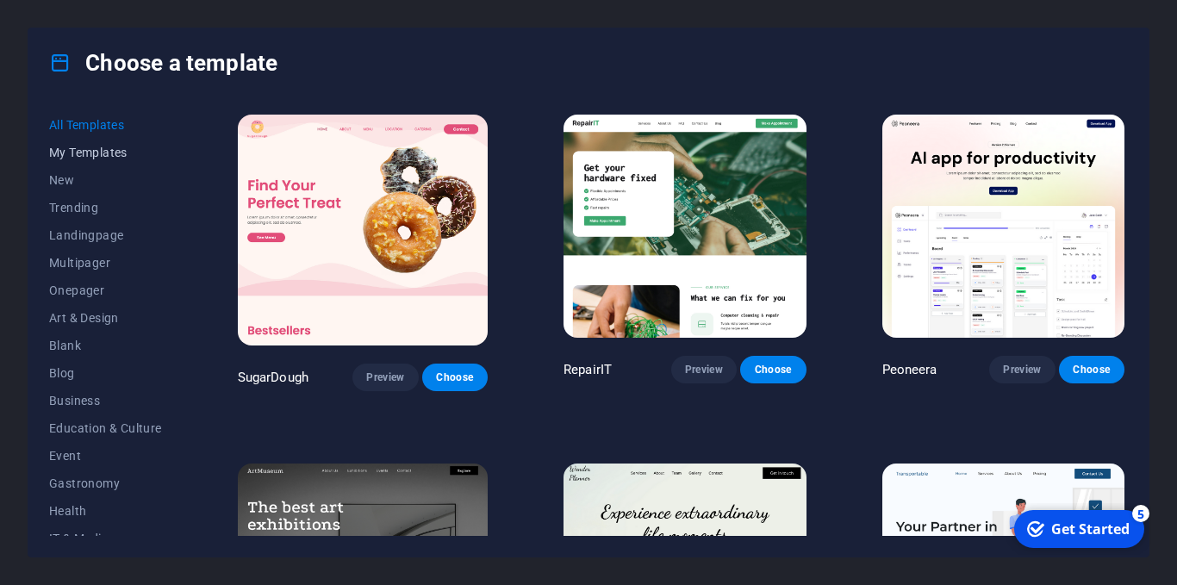
click at [102, 158] on span "My Templates" at bounding box center [105, 153] width 113 height 14
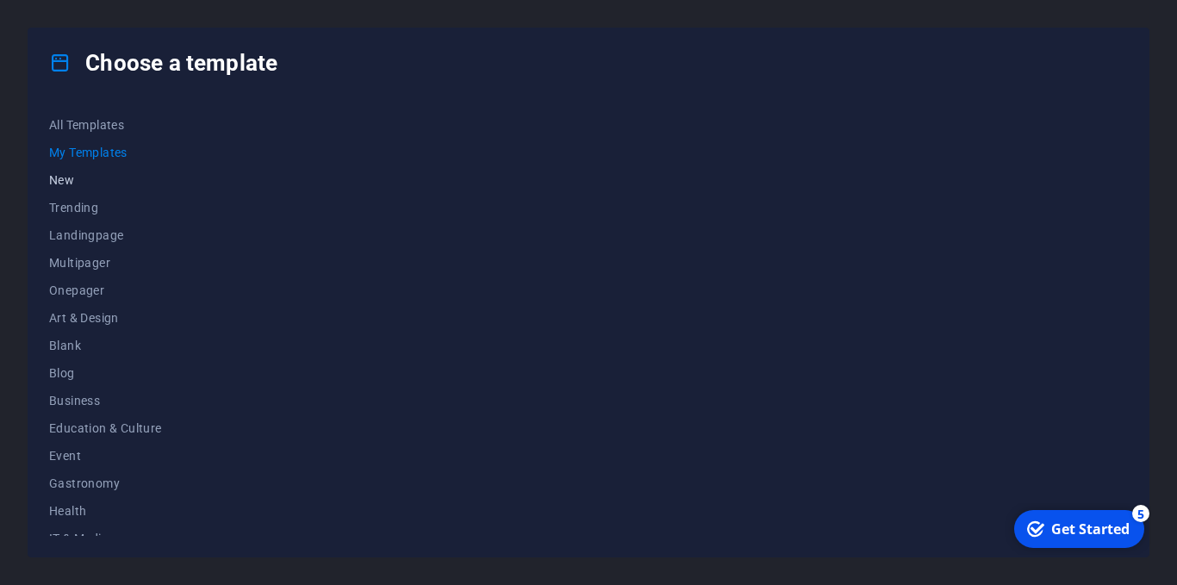
click at [85, 187] on button "New" at bounding box center [105, 180] width 113 height 28
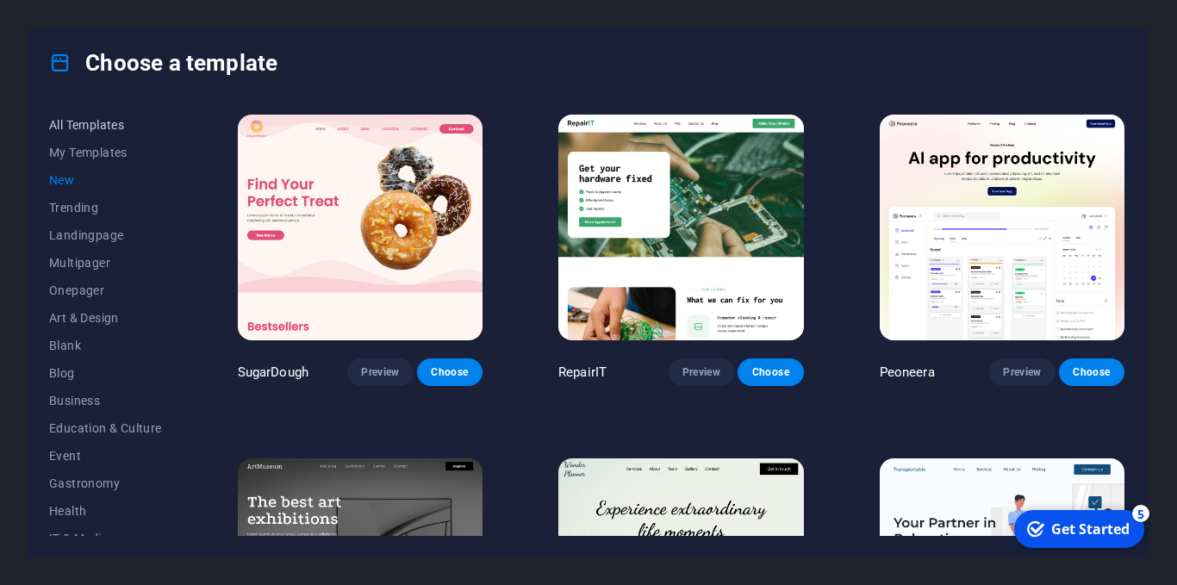
click at [89, 121] on span "All Templates" at bounding box center [105, 125] width 113 height 14
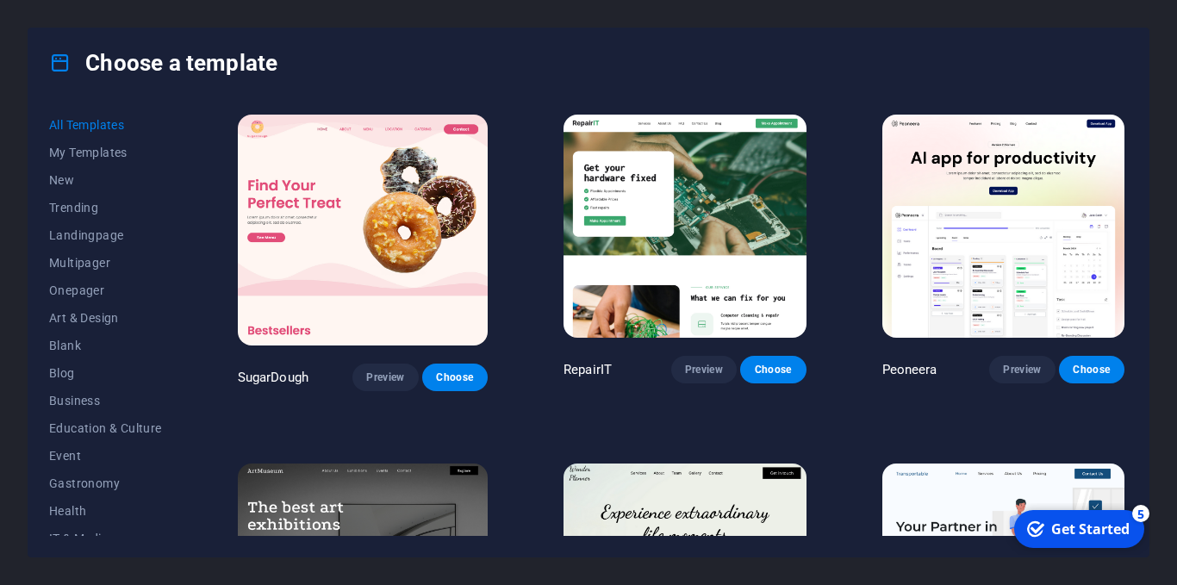
click at [78, 118] on span "All Templates" at bounding box center [105, 125] width 113 height 14
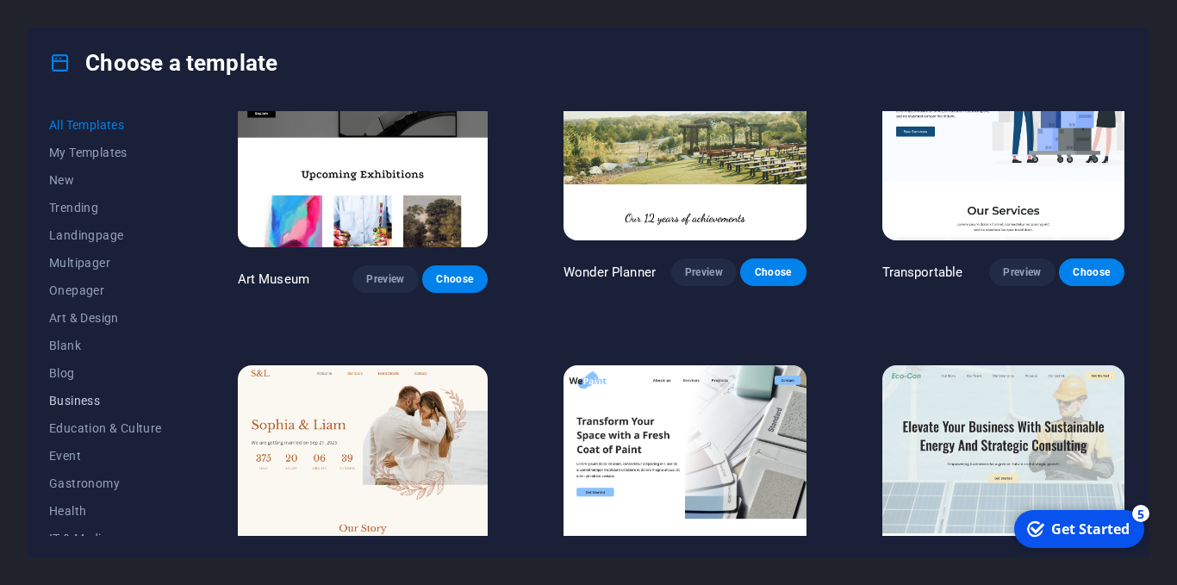
scroll to position [264, 0]
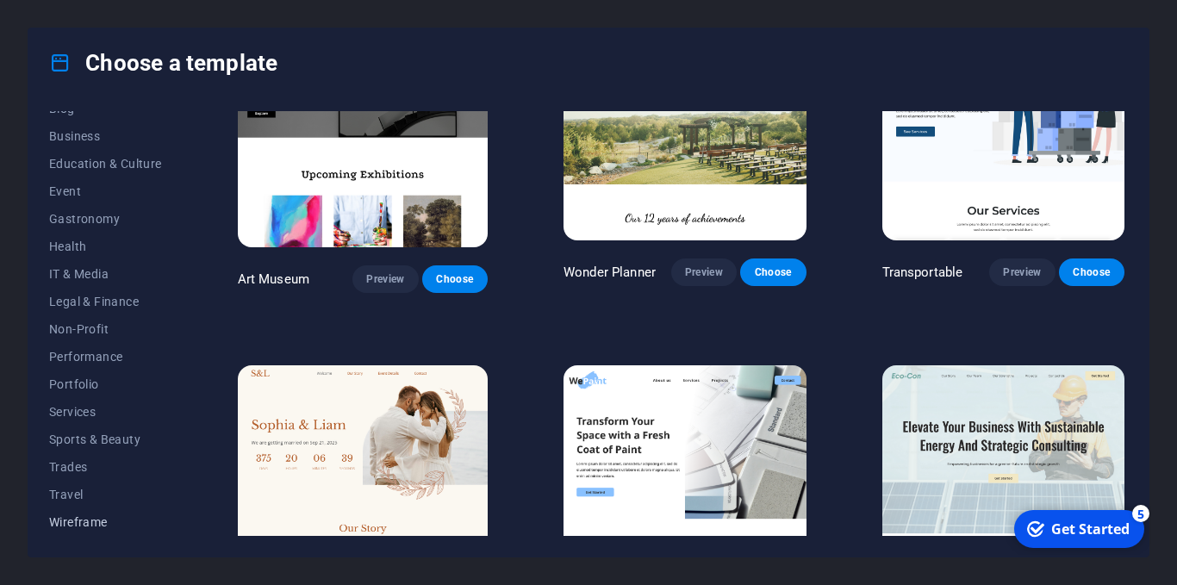
click at [90, 509] on button "Wireframe" at bounding box center [105, 522] width 113 height 28
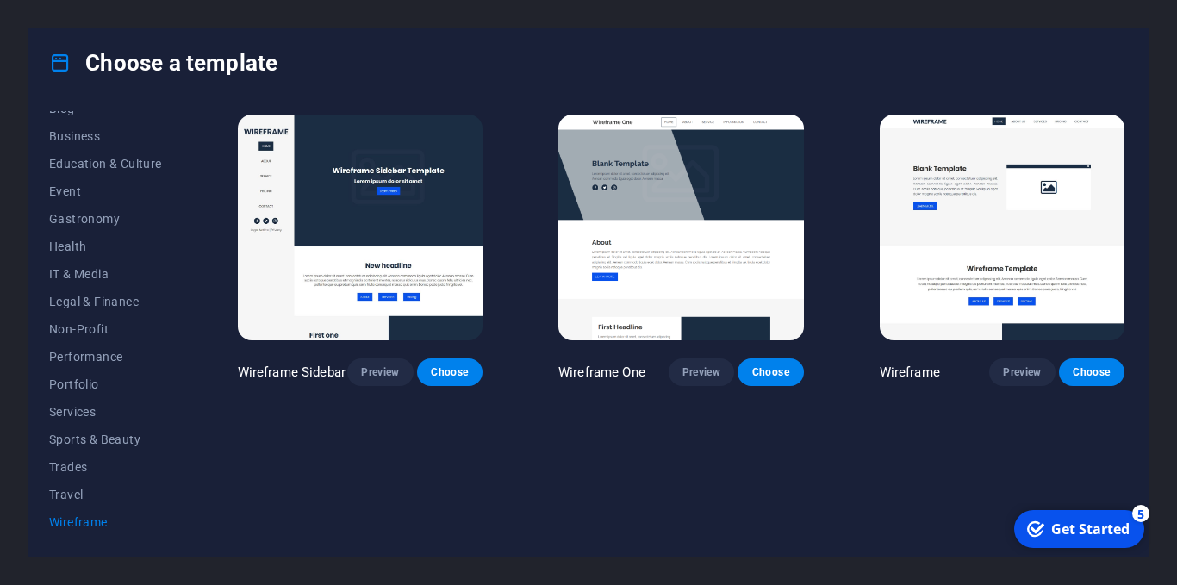
scroll to position [0, 0]
click at [430, 376] on button "Choose" at bounding box center [449, 372] width 65 height 28
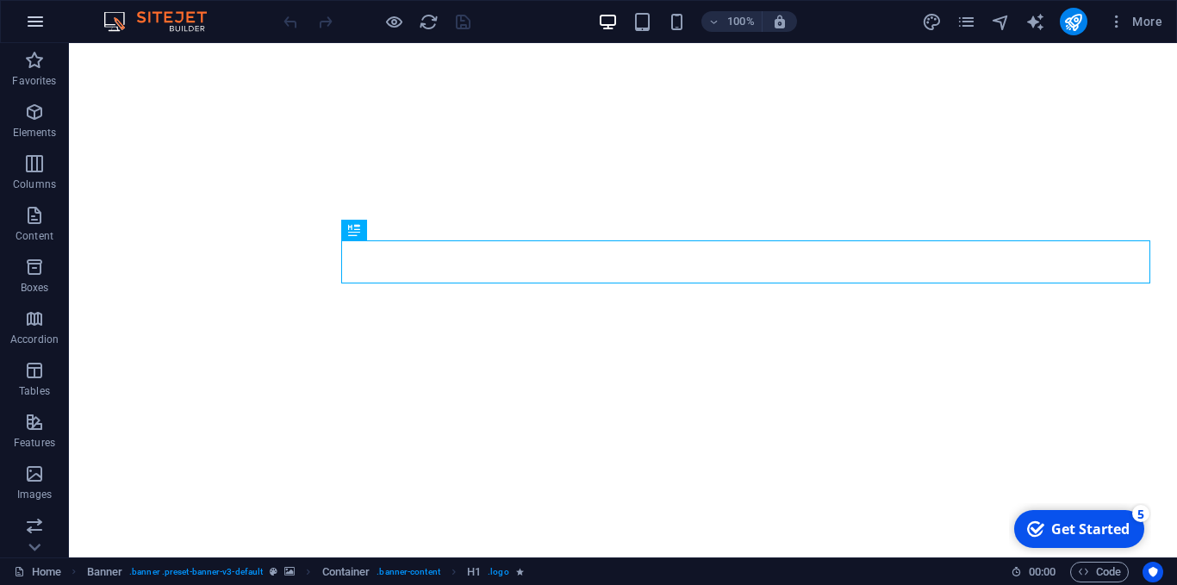
click at [38, 26] on icon "button" at bounding box center [35, 21] width 21 height 21
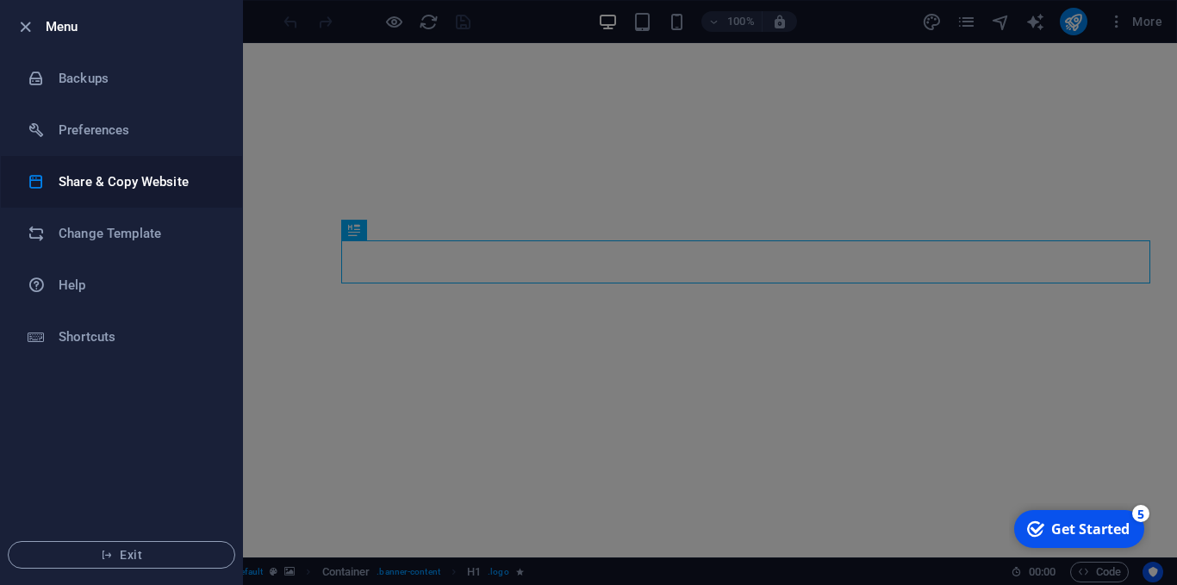
click at [89, 176] on h6 "Share & Copy Website" at bounding box center [138, 181] width 159 height 21
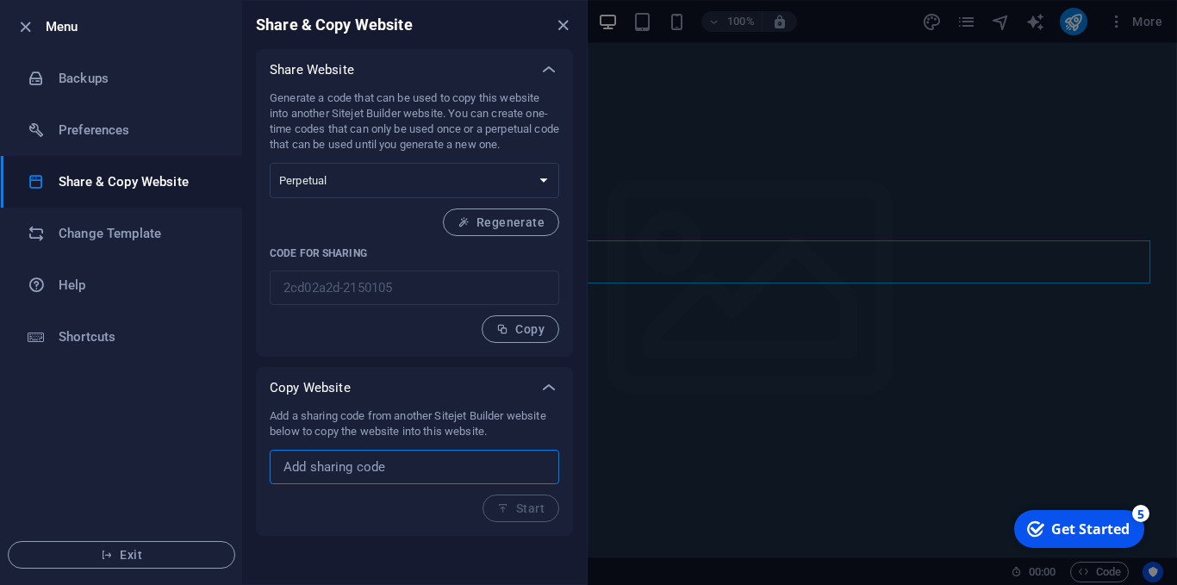
click at [350, 458] on input "text" at bounding box center [414, 467] width 289 height 34
paste input "104f996d-2119168"
click at [508, 501] on span "Start" at bounding box center [520, 508] width 47 height 14
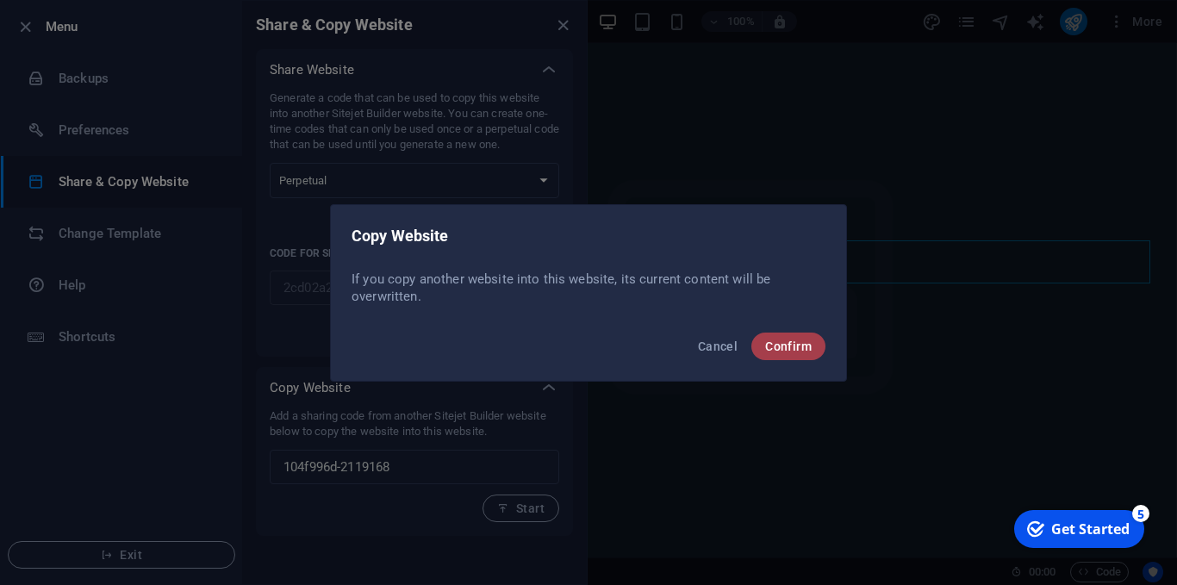
click at [769, 349] on span "Confirm" at bounding box center [788, 346] width 47 height 14
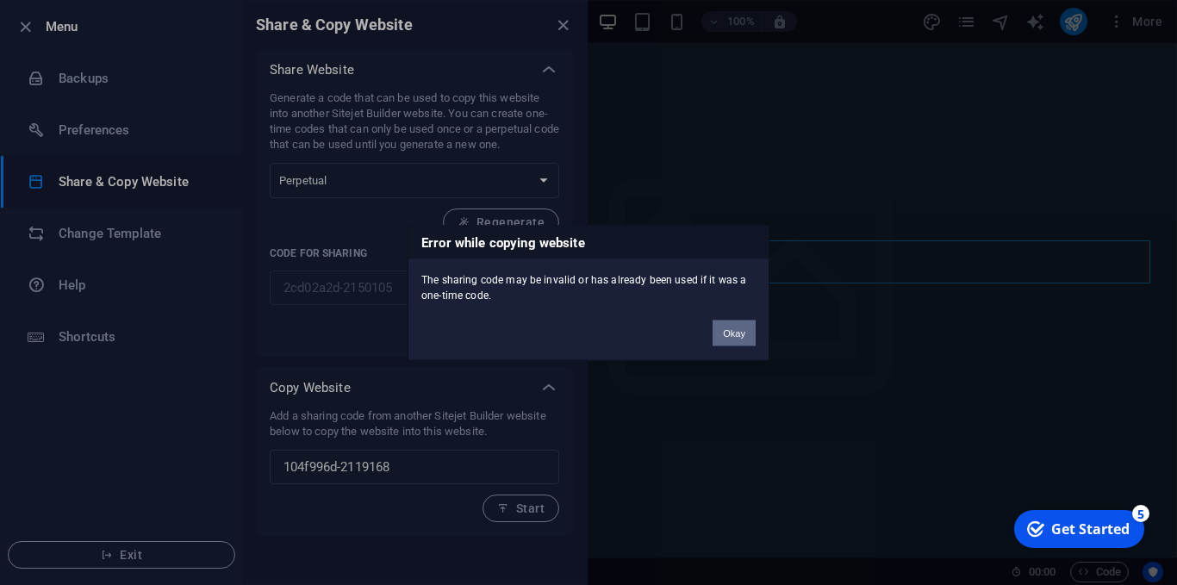
click at [749, 330] on button "Okay" at bounding box center [733, 333] width 43 height 26
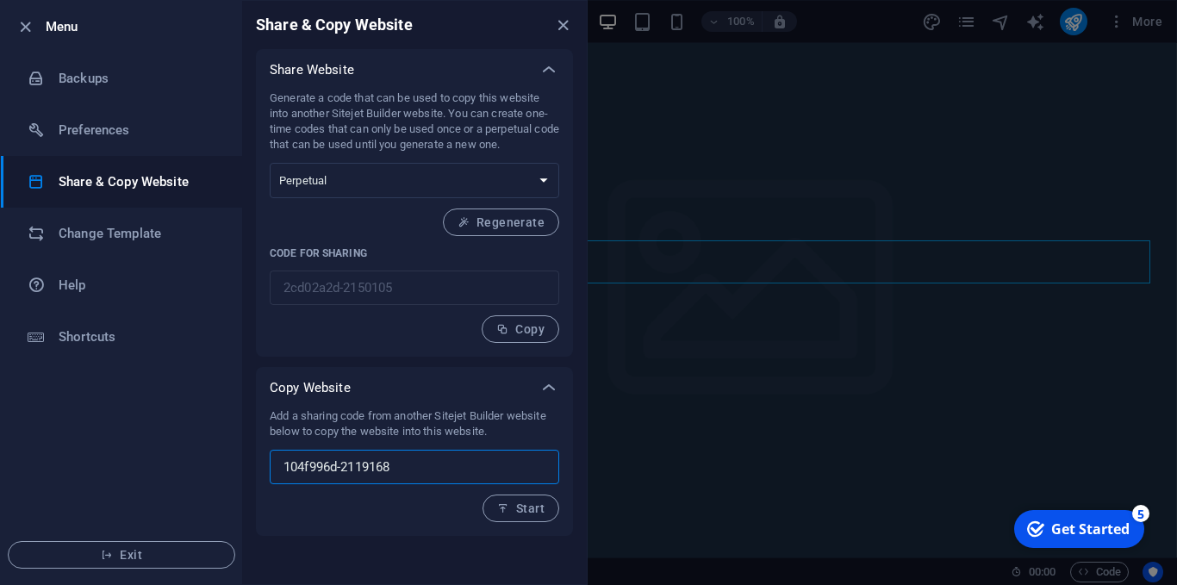
drag, startPoint x: 419, startPoint y: 466, endPoint x: 147, endPoint y: 481, distance: 272.6
click at [147, 481] on div "Menu Backups Preferences Share & Copy Website Change Template Help Shortcuts Ex…" at bounding box center [293, 292] width 587 height 585
paste input "4c08b0e3"
type input "4c08b0e3-2119168"
click at [541, 508] on span "Start" at bounding box center [520, 508] width 47 height 14
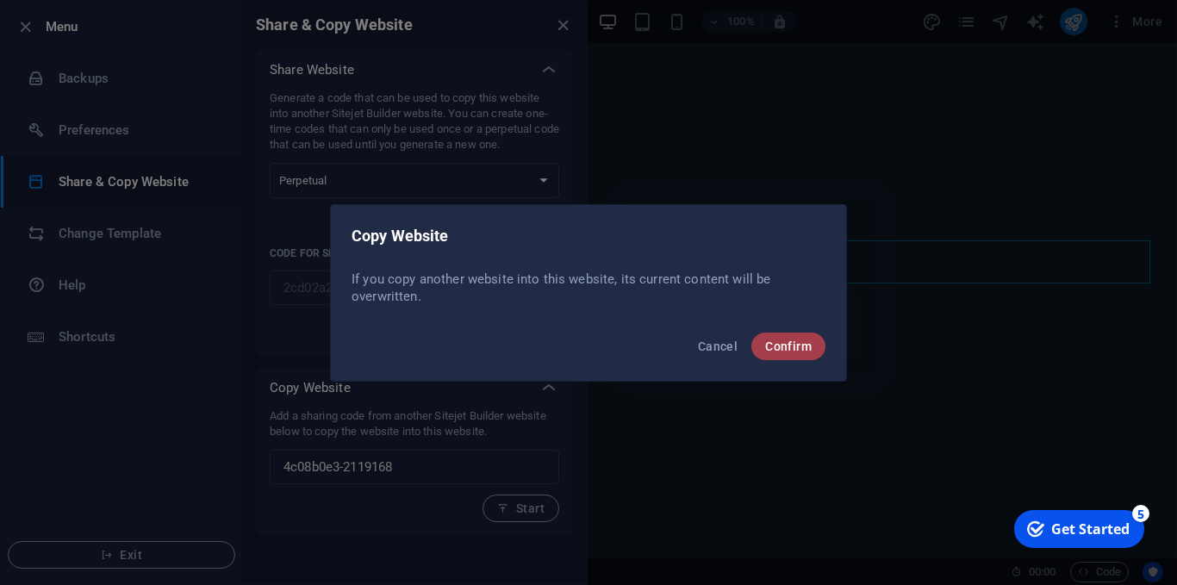
click at [789, 355] on button "Confirm" at bounding box center [788, 346] width 74 height 28
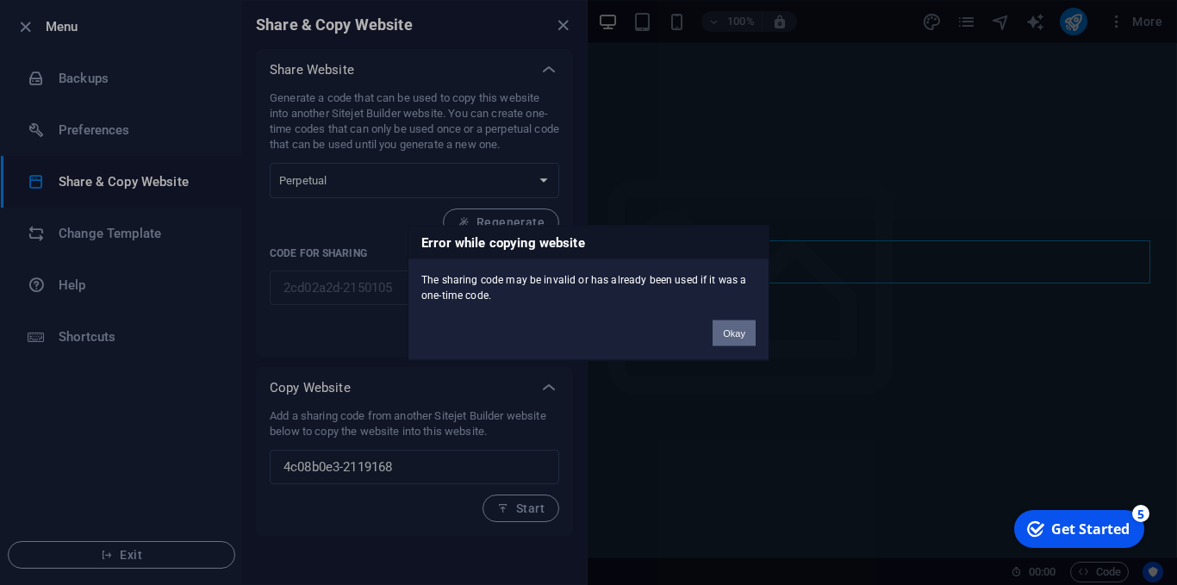
click at [734, 329] on button "Okay" at bounding box center [733, 333] width 43 height 26
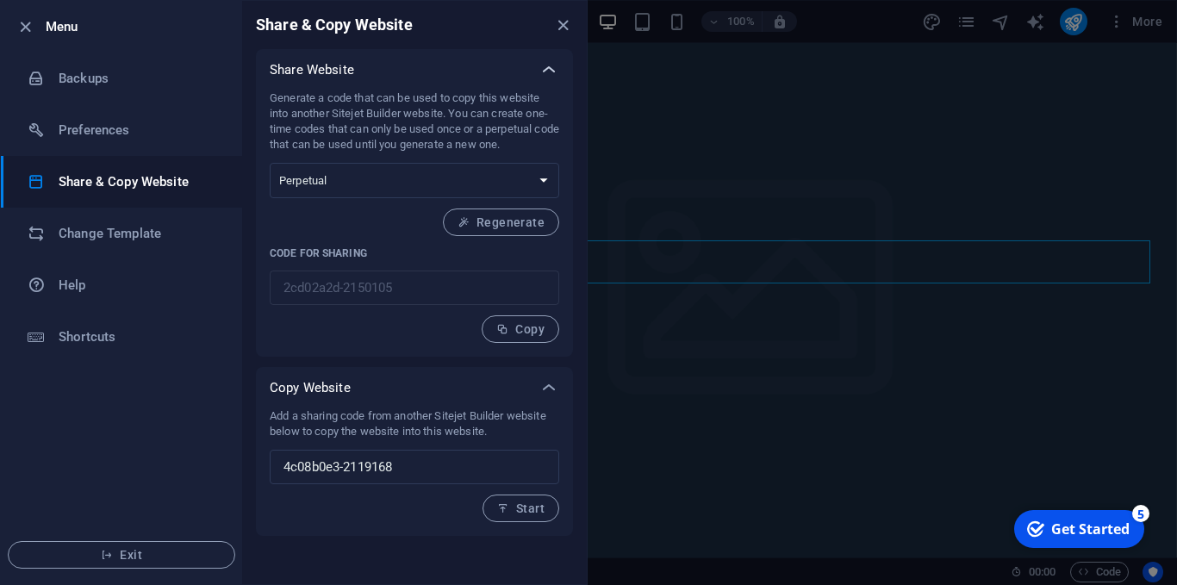
click at [542, 76] on icon at bounding box center [548, 69] width 21 height 21
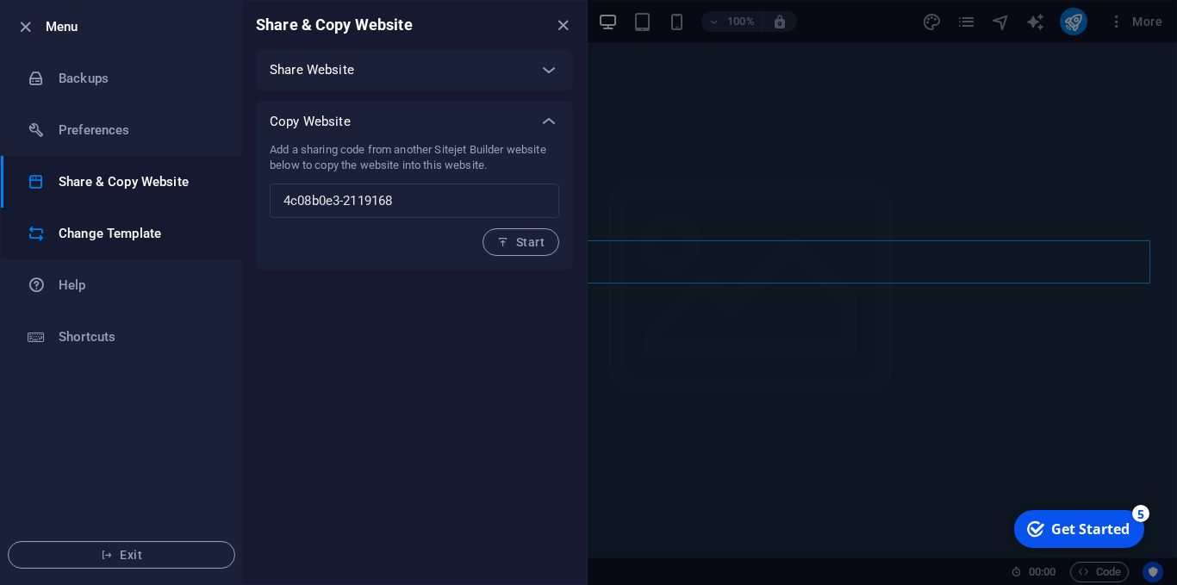
click at [106, 242] on h6 "Change Template" at bounding box center [138, 233] width 159 height 21
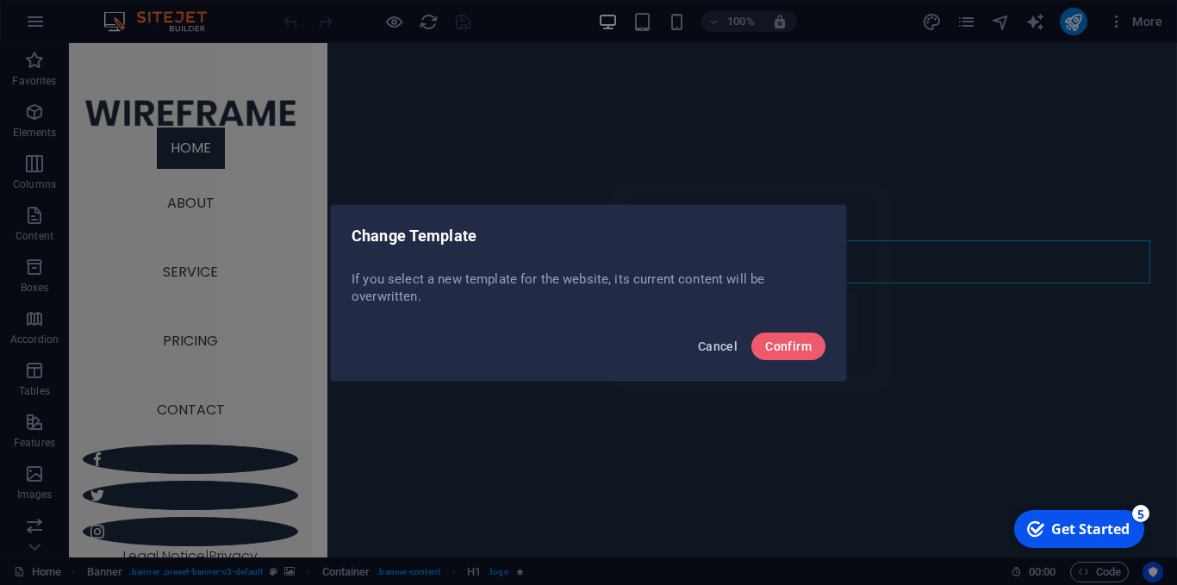
click at [717, 347] on span "Cancel" at bounding box center [718, 346] width 40 height 14
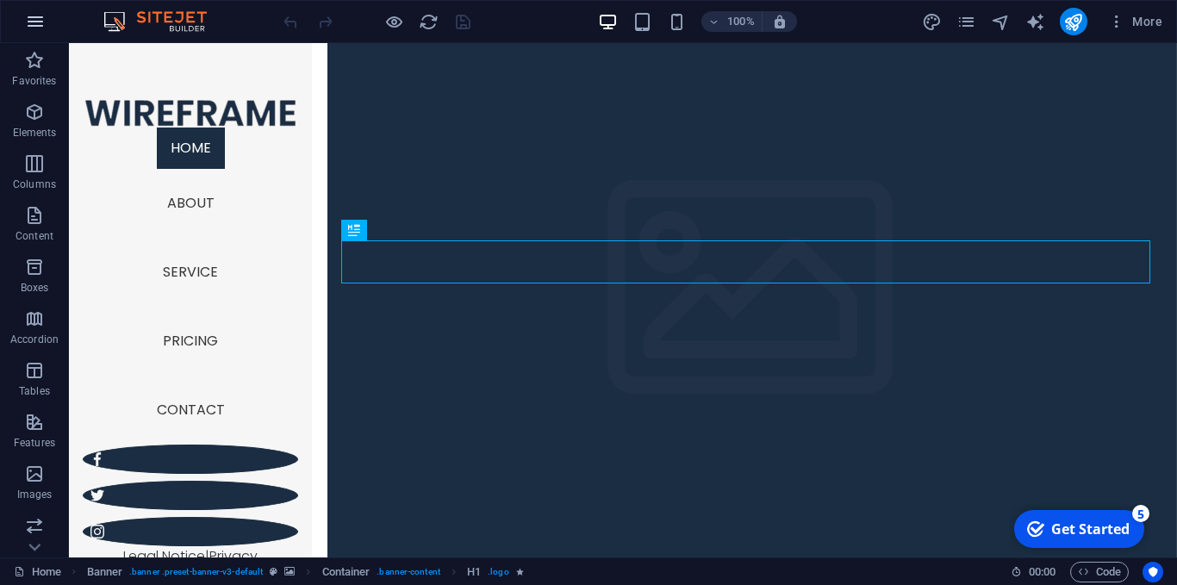
click at [34, 34] on button "button" at bounding box center [35, 21] width 41 height 41
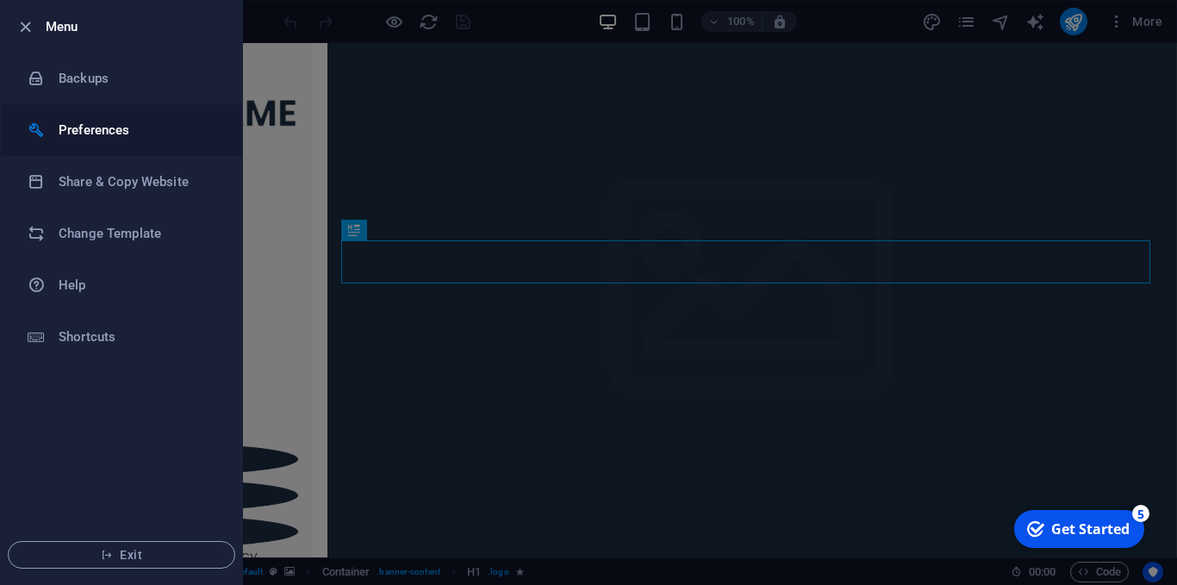
click at [72, 127] on h6 "Preferences" at bounding box center [138, 130] width 159 height 21
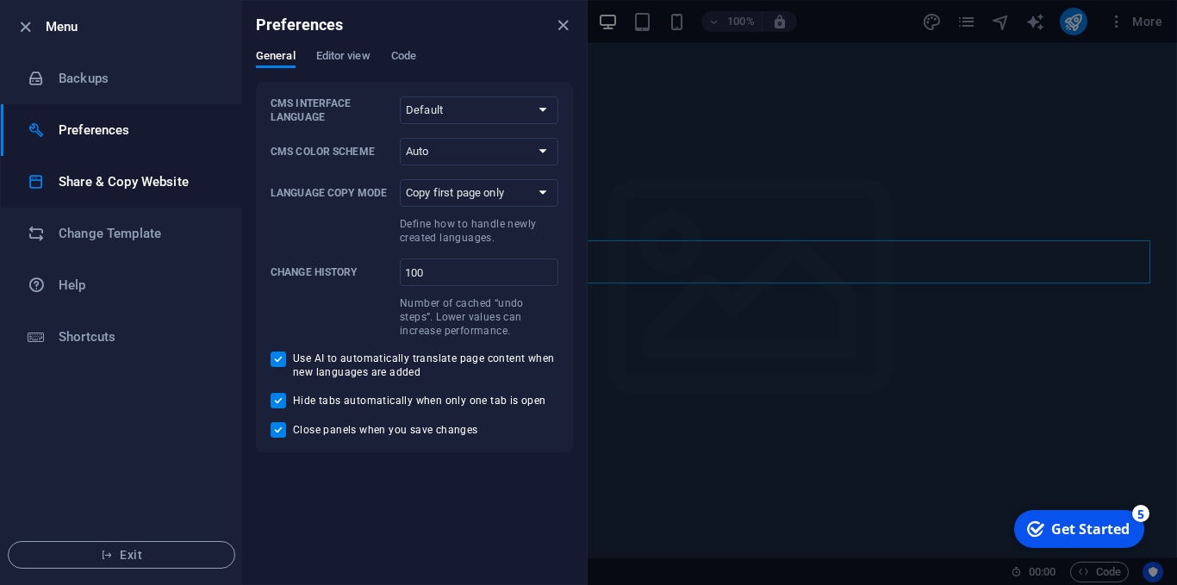
click at [100, 177] on h6 "Share & Copy Website" at bounding box center [138, 181] width 159 height 21
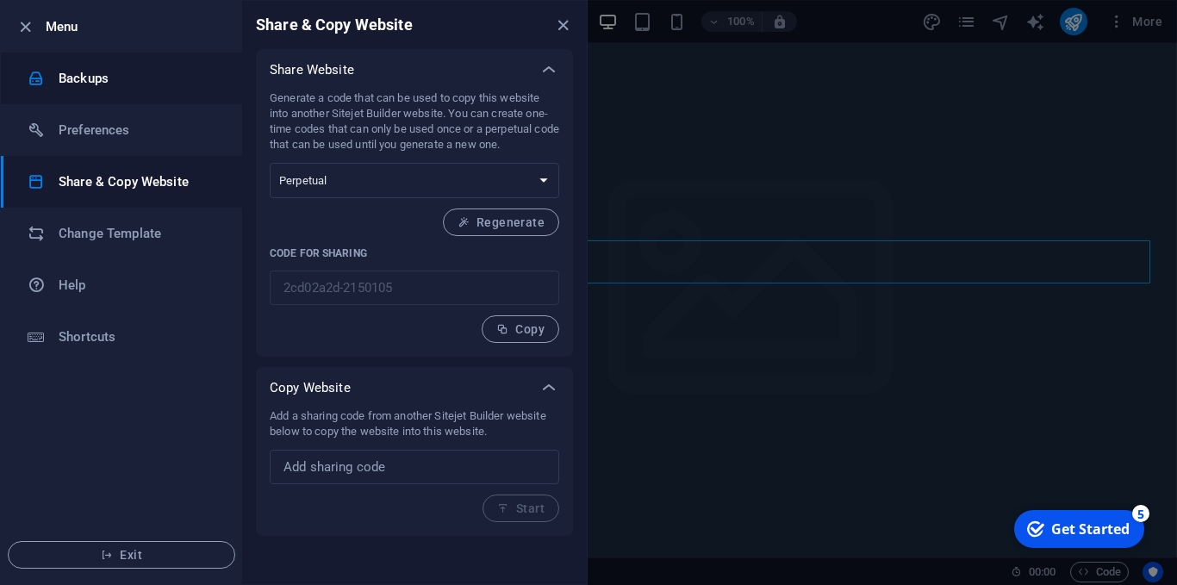
click at [114, 72] on h6 "Backups" at bounding box center [138, 78] width 159 height 21
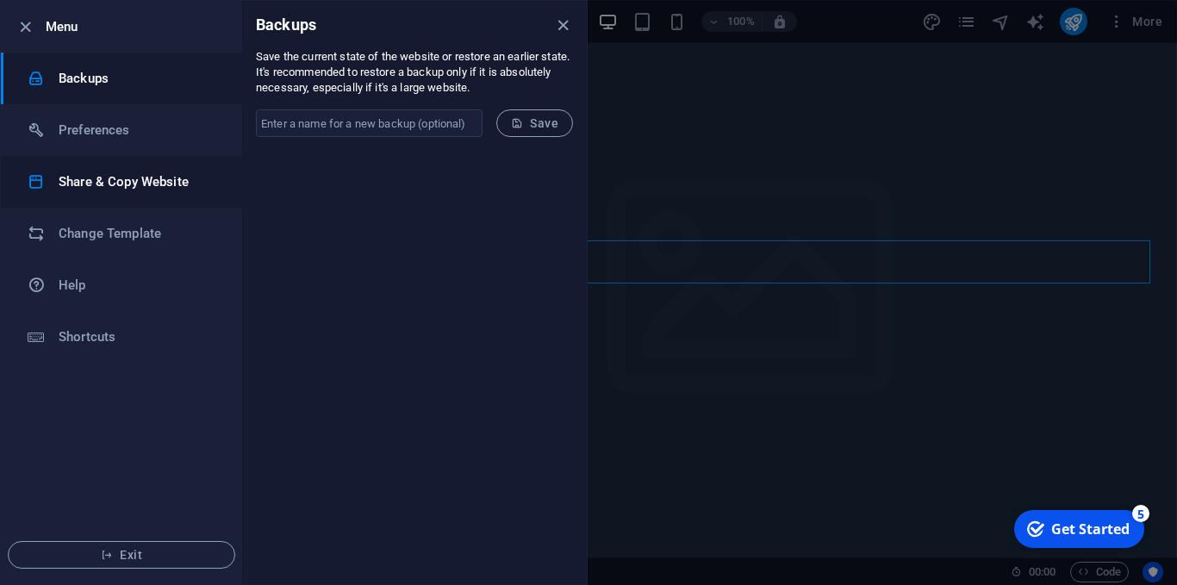
click at [133, 169] on li "Share & Copy Website" at bounding box center [121, 182] width 241 height 52
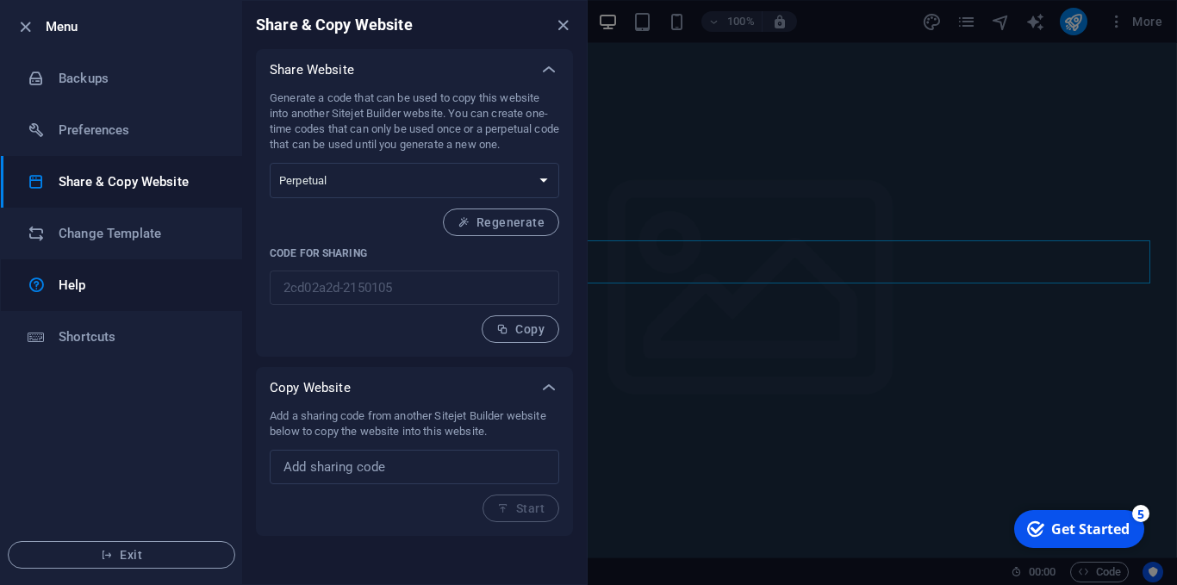
click at [115, 265] on link "Help" at bounding box center [121, 285] width 241 height 52
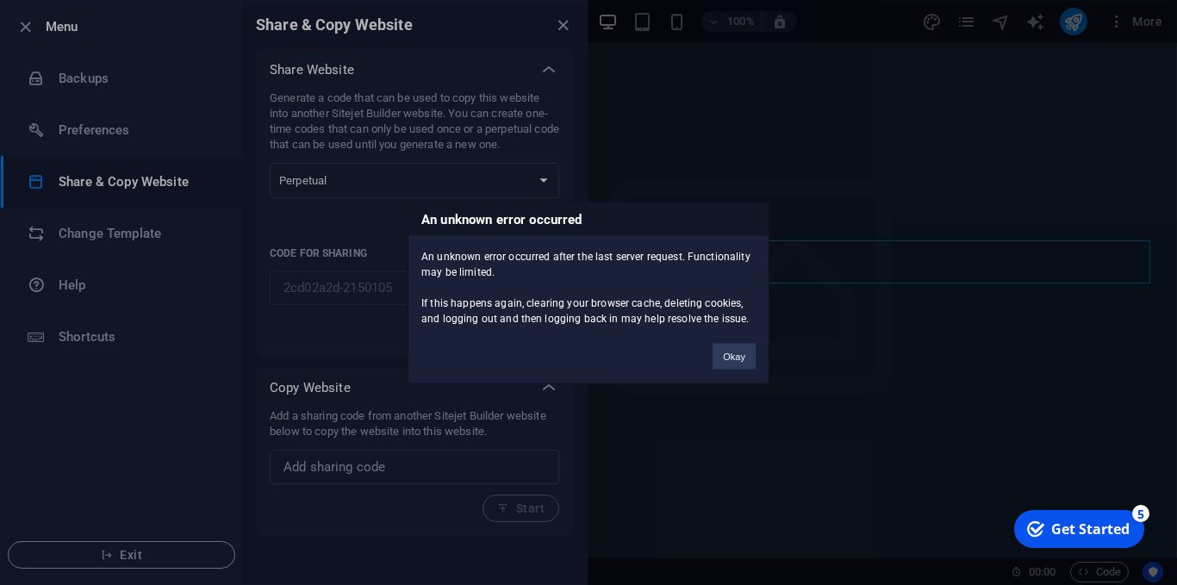
click at [383, 285] on div "An unknown error occurred An unknown error occurred after the last server reque…" at bounding box center [588, 292] width 1177 height 585
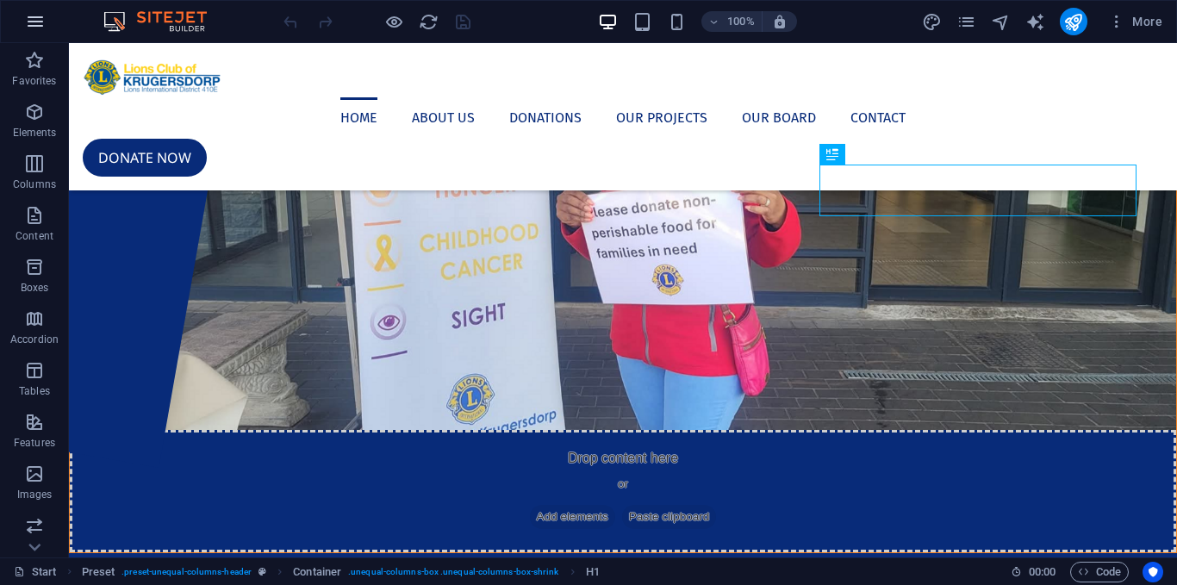
click at [47, 28] on button "button" at bounding box center [35, 21] width 41 height 41
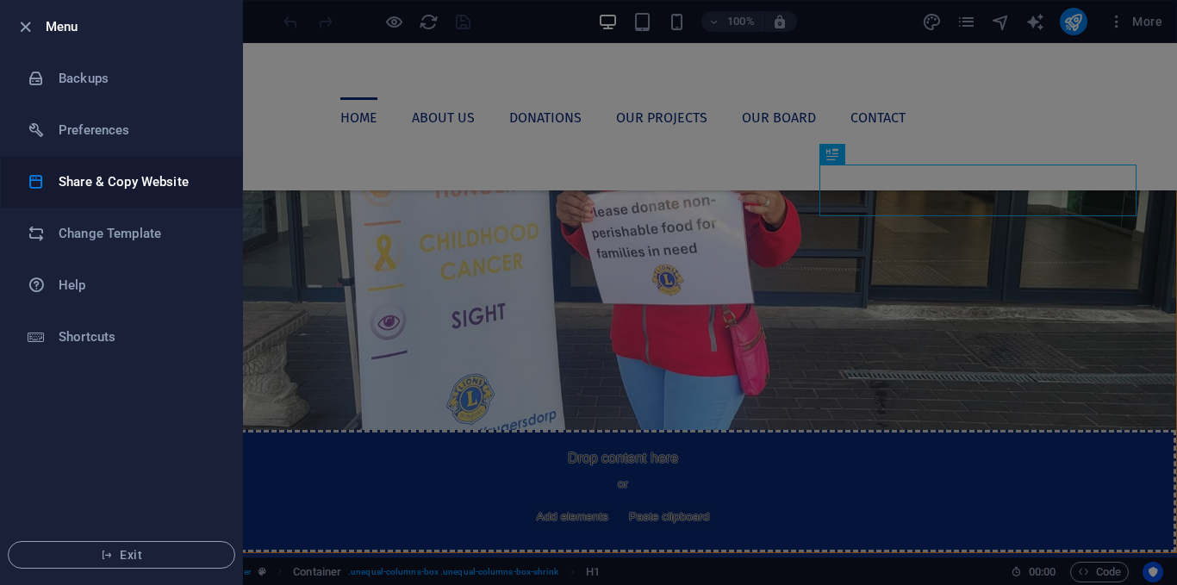
click at [121, 175] on h6 "Share & Copy Website" at bounding box center [138, 181] width 159 height 21
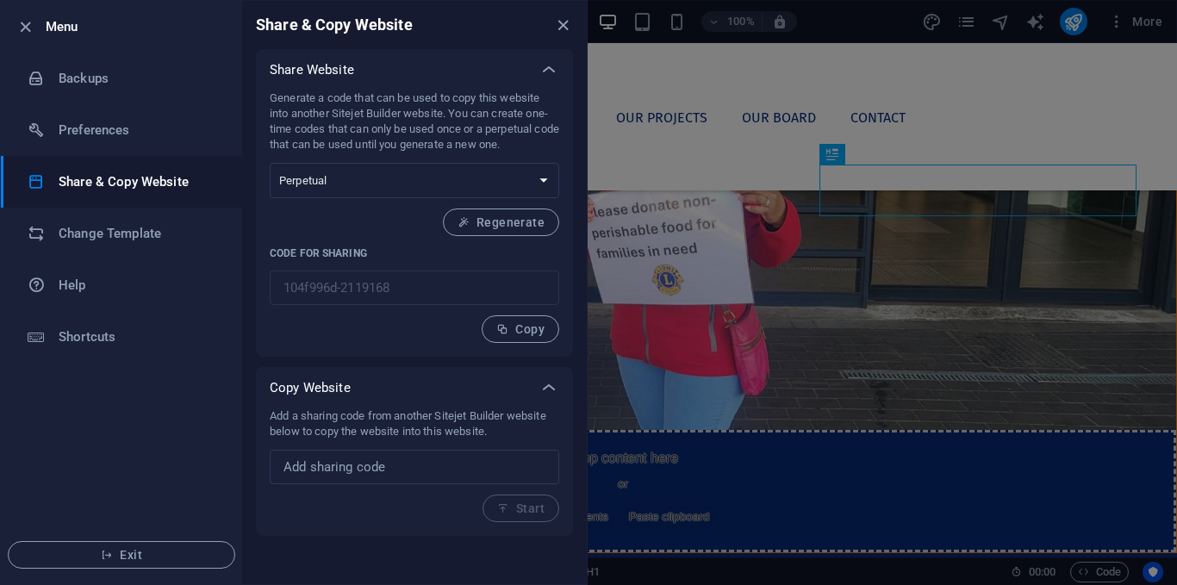
click at [322, 160] on div "Generate a code that can be used to copy this website into another Sitejet Buil…" at bounding box center [414, 216] width 289 height 252
click at [384, 187] on select "One-time Perpetual" at bounding box center [414, 180] width 289 height 35
click at [516, 334] on span "Copy" at bounding box center [520, 329] width 48 height 14
click at [500, 147] on p "Generate a code that can be used to copy this website into another Sitejet Buil…" at bounding box center [414, 121] width 289 height 62
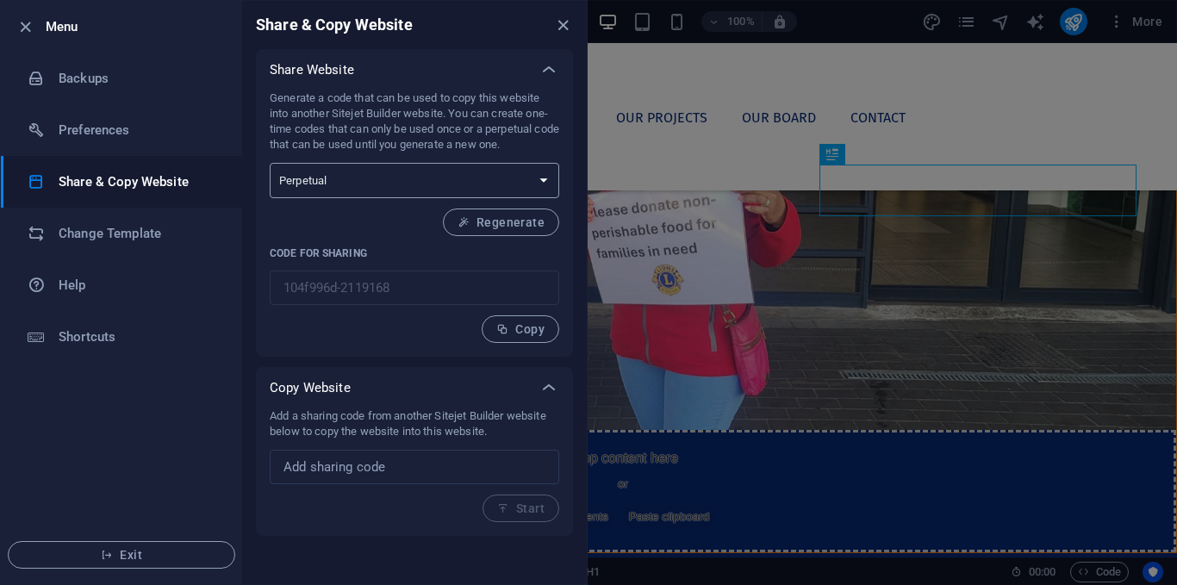
click at [431, 196] on select "One-time Perpetual" at bounding box center [414, 180] width 289 height 35
click at [270, 163] on select "One-time Perpetual" at bounding box center [414, 180] width 289 height 35
click at [469, 225] on icon "button" at bounding box center [463, 222] width 12 height 12
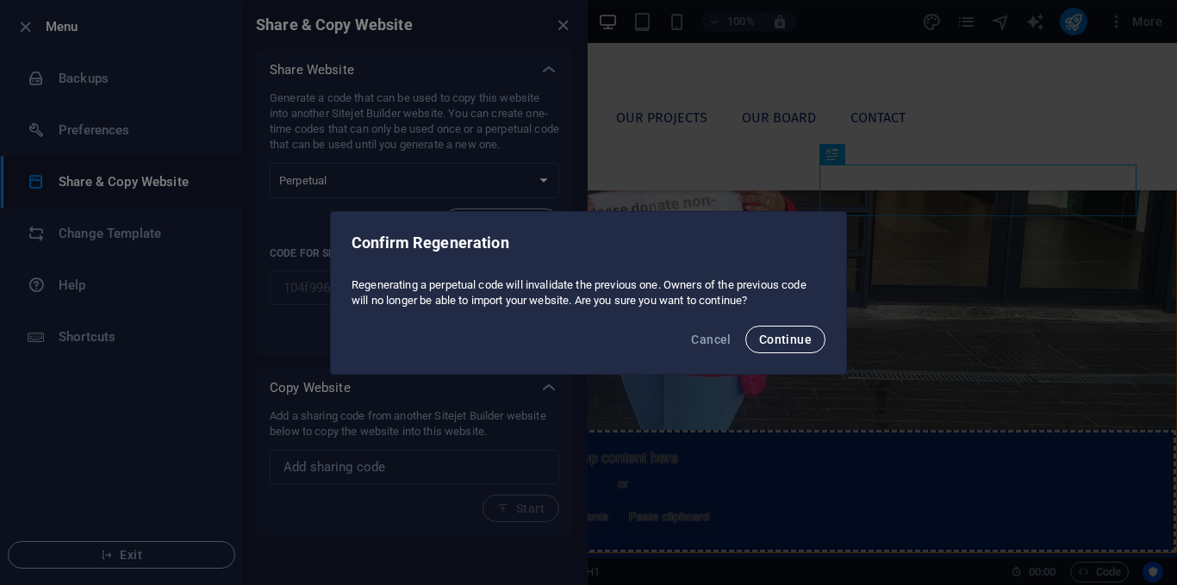
click at [776, 340] on span "Continue" at bounding box center [785, 339] width 53 height 14
click at [801, 336] on span "Continue" at bounding box center [785, 339] width 53 height 14
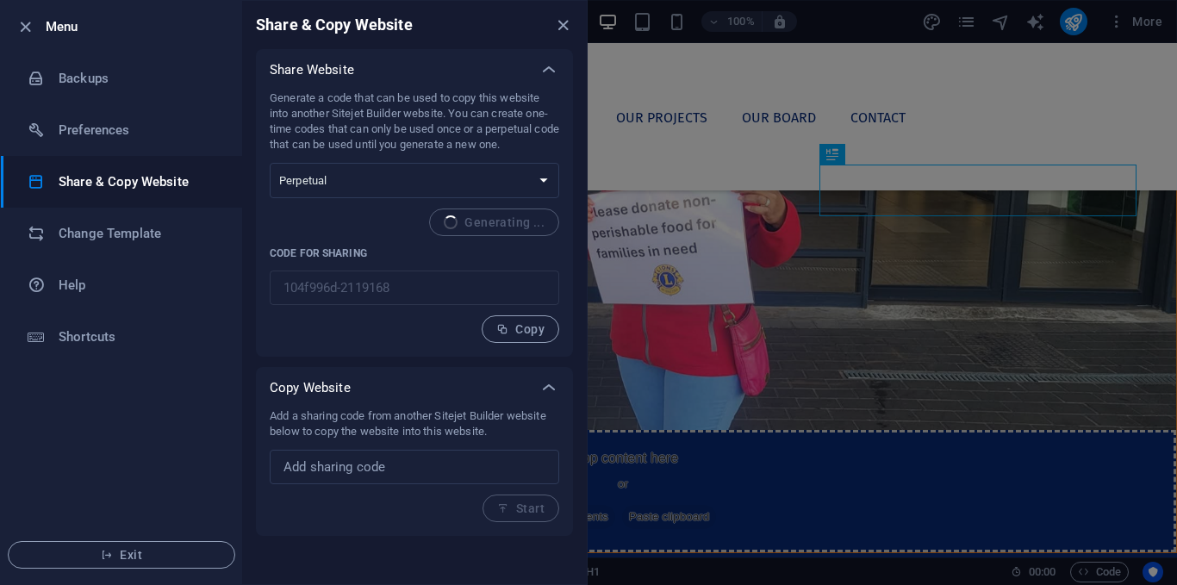
type input "4c08b0e3-2119168"
click at [536, 333] on span "Copy" at bounding box center [520, 329] width 48 height 14
click at [146, 107] on li "Preferences" at bounding box center [121, 130] width 241 height 52
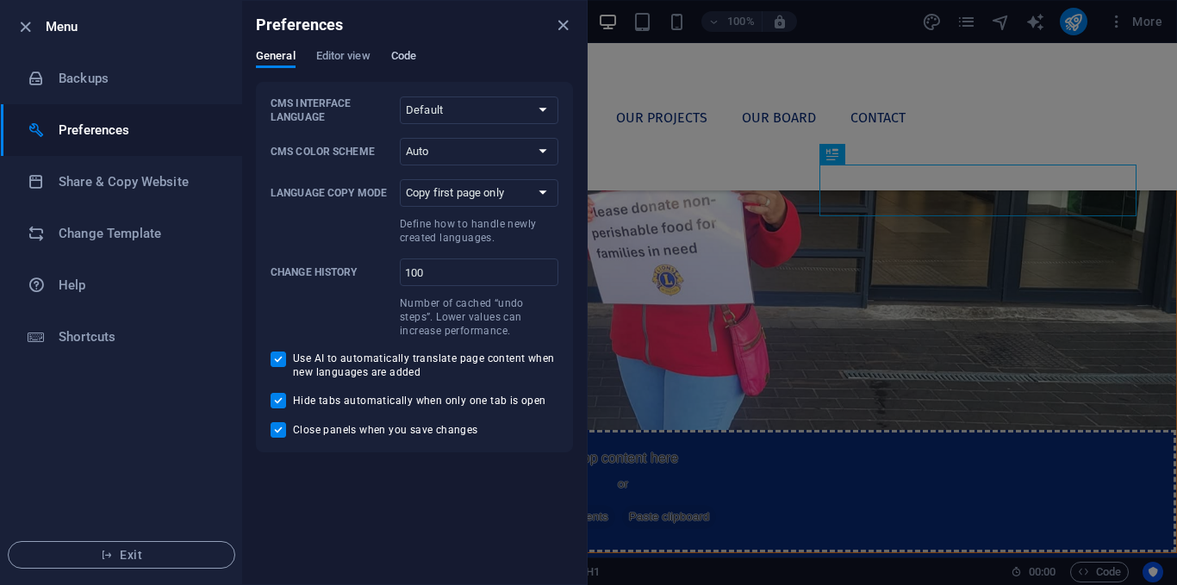
click at [399, 64] on span "Code" at bounding box center [403, 58] width 25 height 24
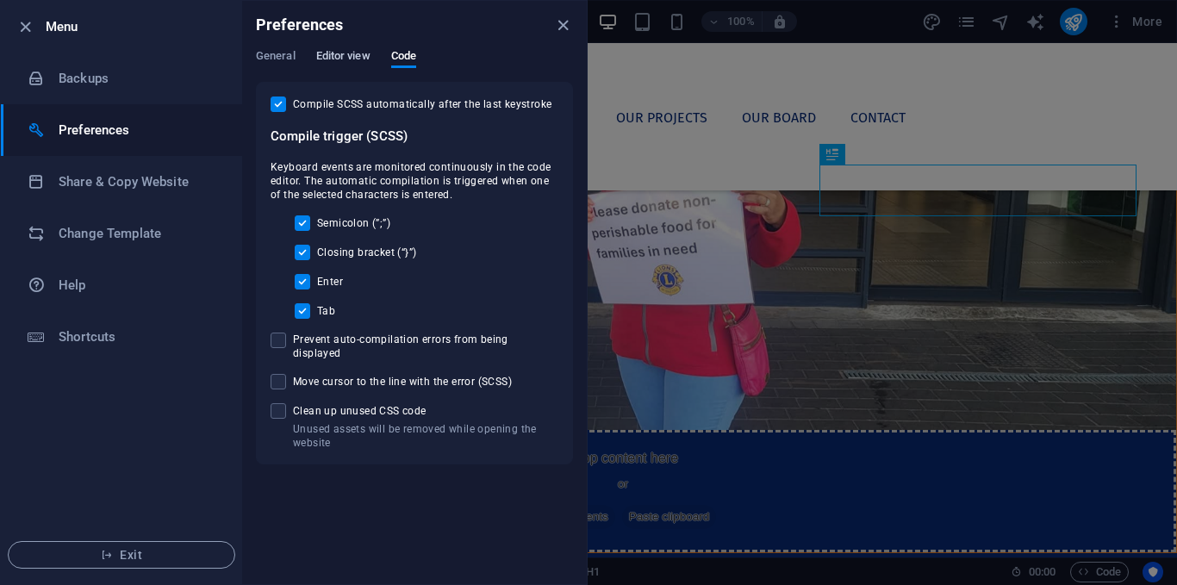
click at [348, 59] on span "Editor view" at bounding box center [343, 58] width 54 height 24
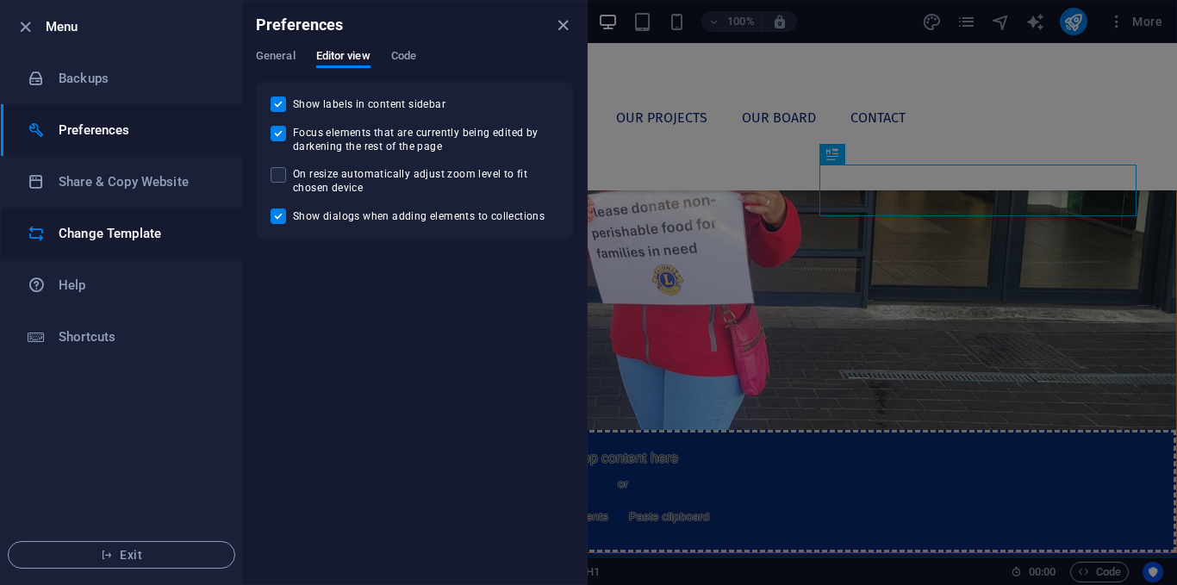
click at [166, 225] on h6 "Change Template" at bounding box center [138, 233] width 159 height 21
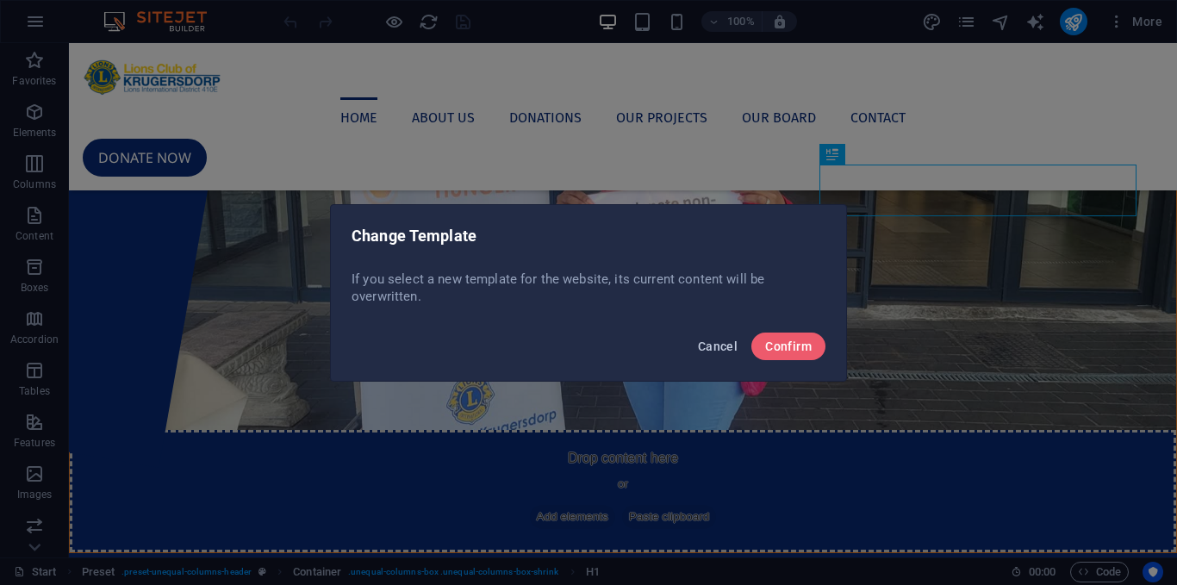
drag, startPoint x: 727, startPoint y: 345, endPoint x: 658, endPoint y: 302, distance: 81.3
click at [727, 345] on span "Cancel" at bounding box center [718, 346] width 40 height 14
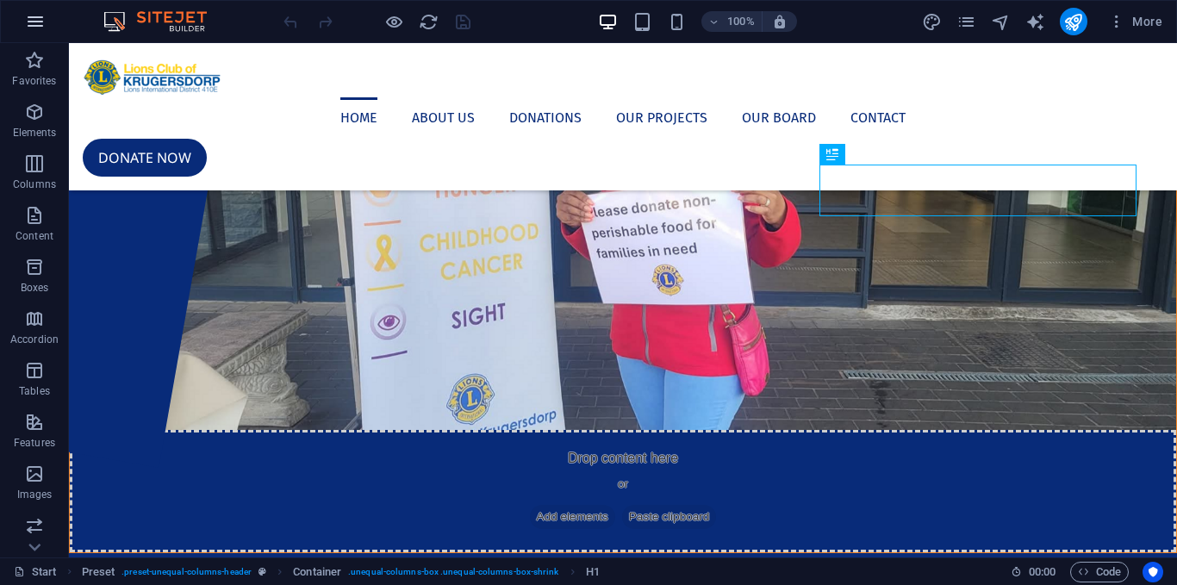
click at [49, 22] on button "button" at bounding box center [35, 21] width 41 height 41
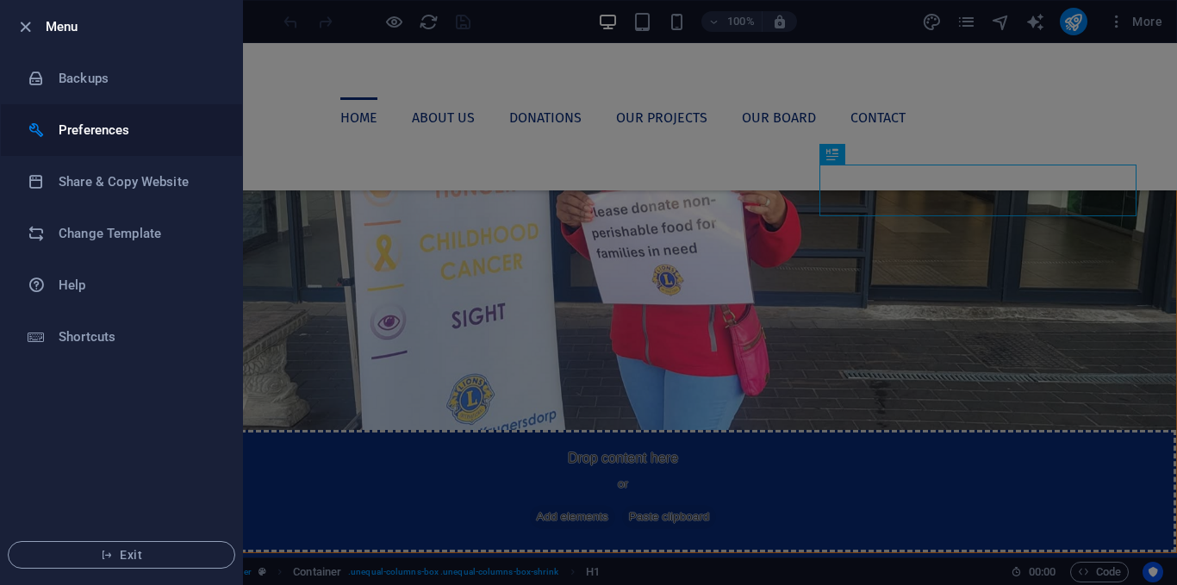
click at [152, 126] on h6 "Preferences" at bounding box center [138, 130] width 159 height 21
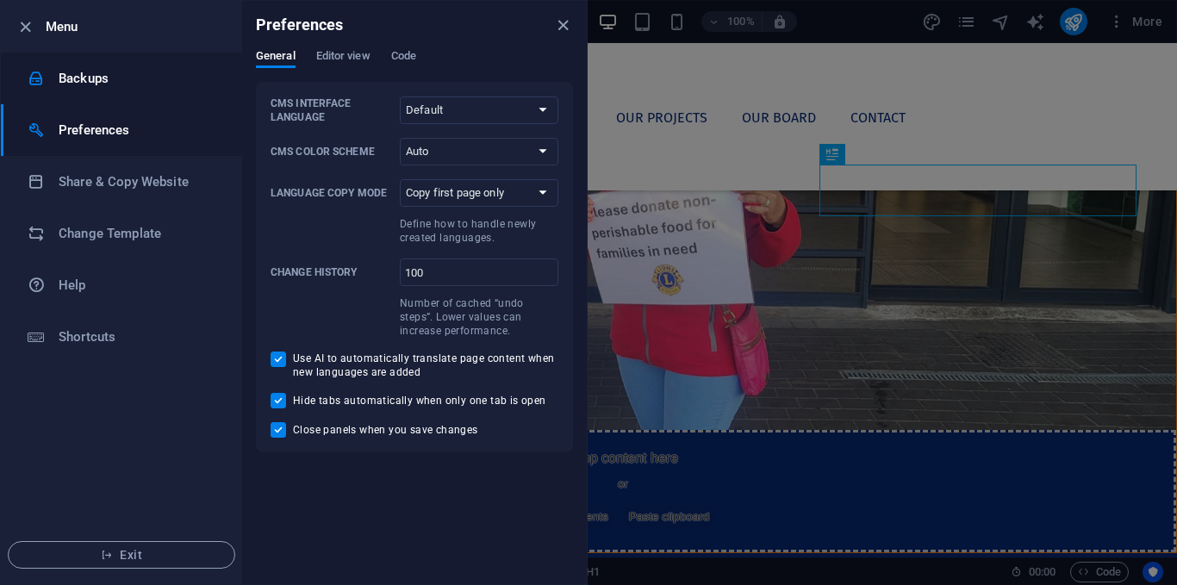
click at [103, 84] on h6 "Backups" at bounding box center [138, 78] width 159 height 21
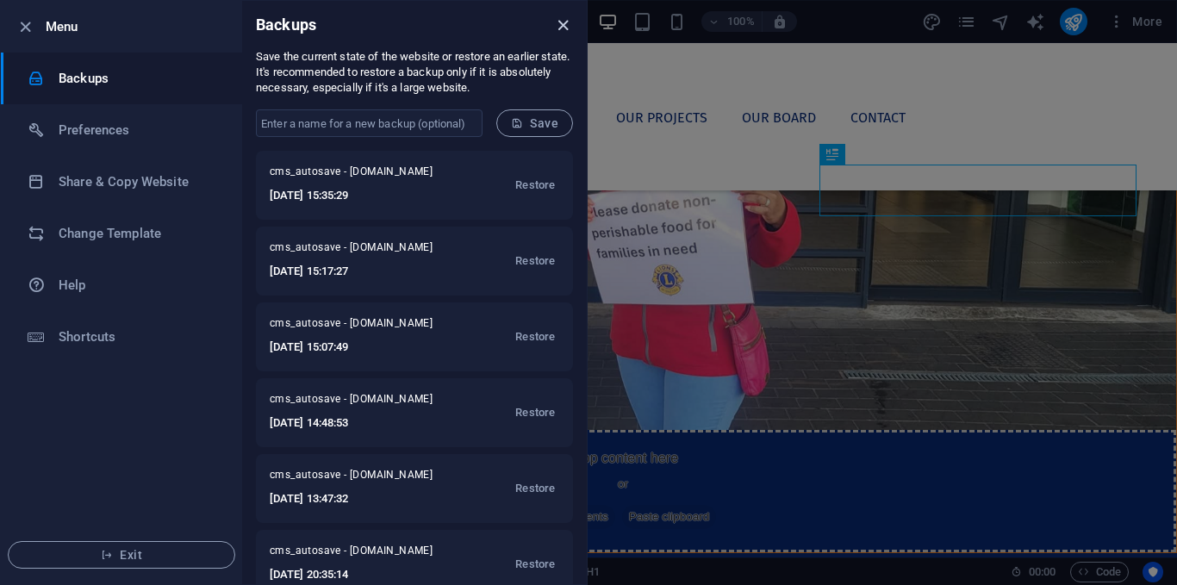
click at [572, 28] on icon "close" at bounding box center [563, 26] width 20 height 20
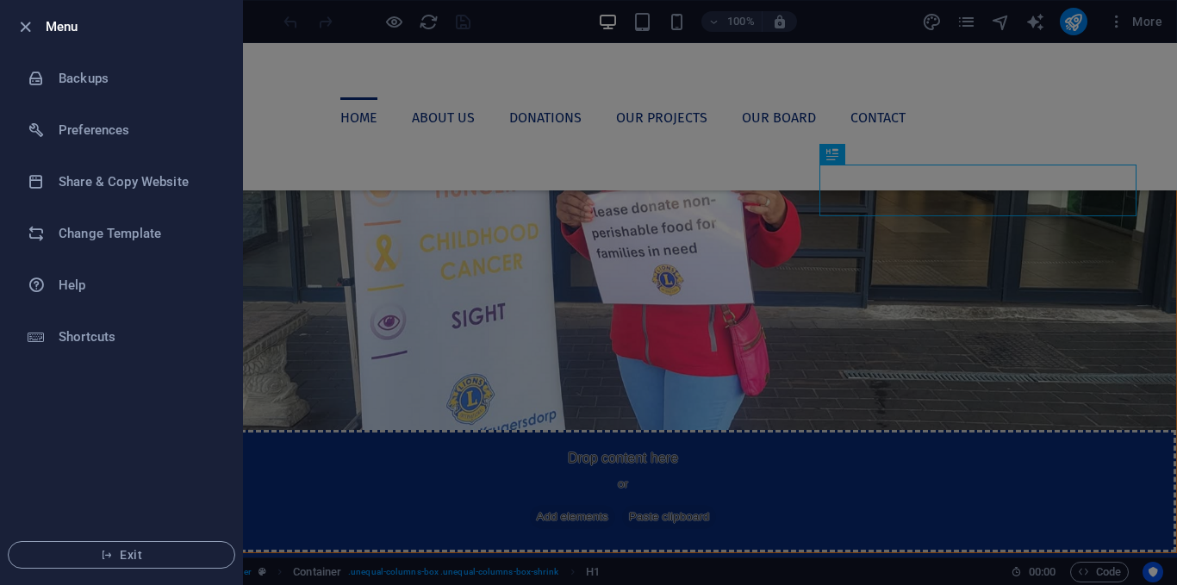
click at [1144, 2] on div at bounding box center [588, 292] width 1177 height 585
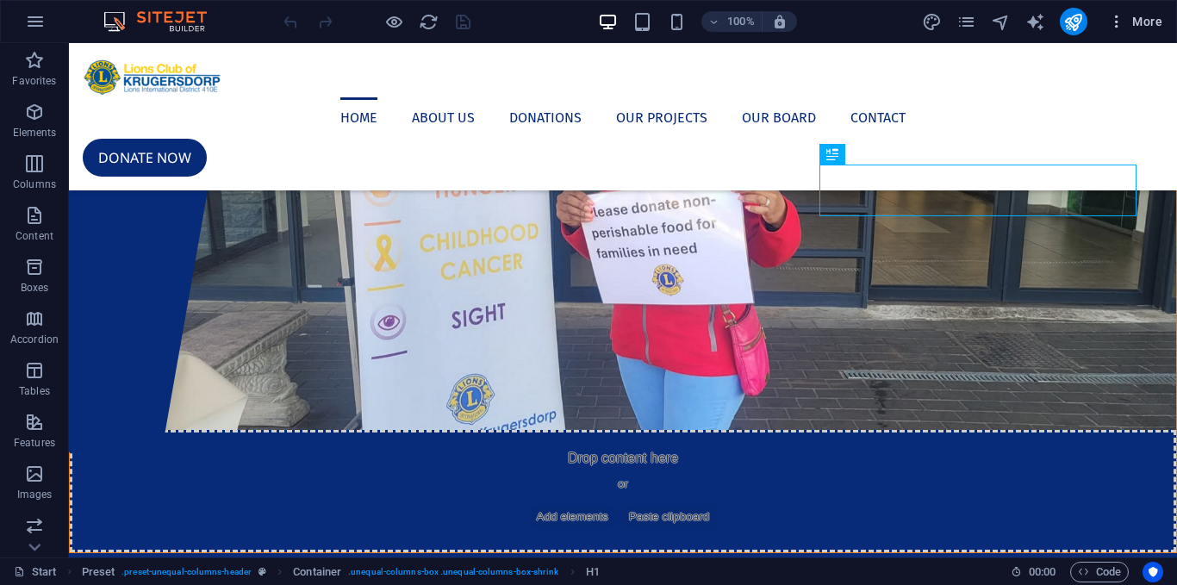
click at [1143, 17] on span "More" at bounding box center [1135, 21] width 54 height 17
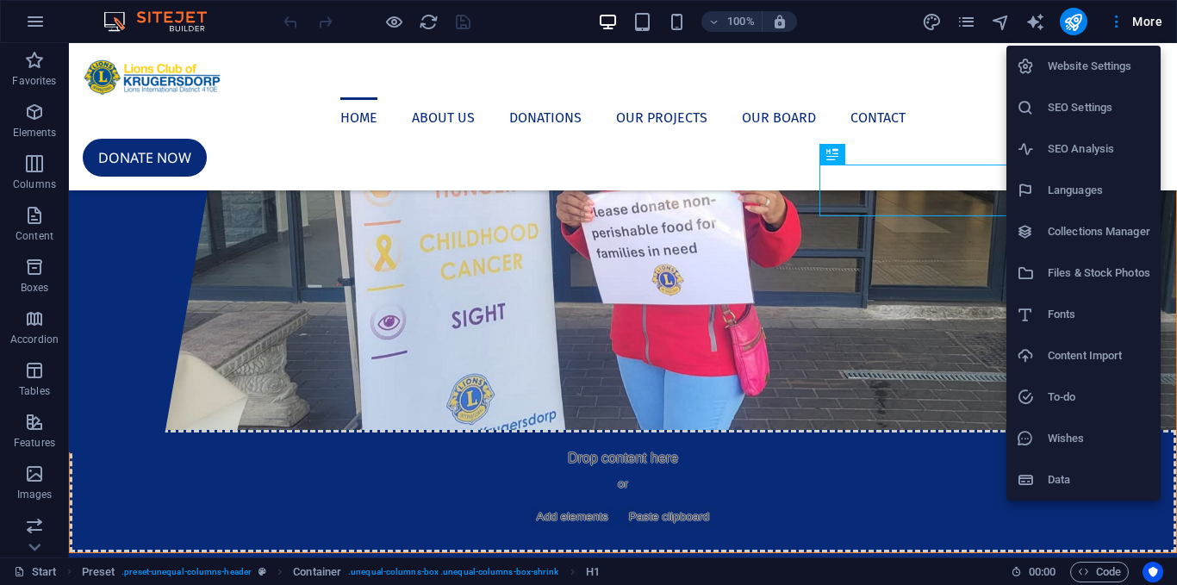
click at [1112, 57] on h6 "Website Settings" at bounding box center [1098, 66] width 102 height 21
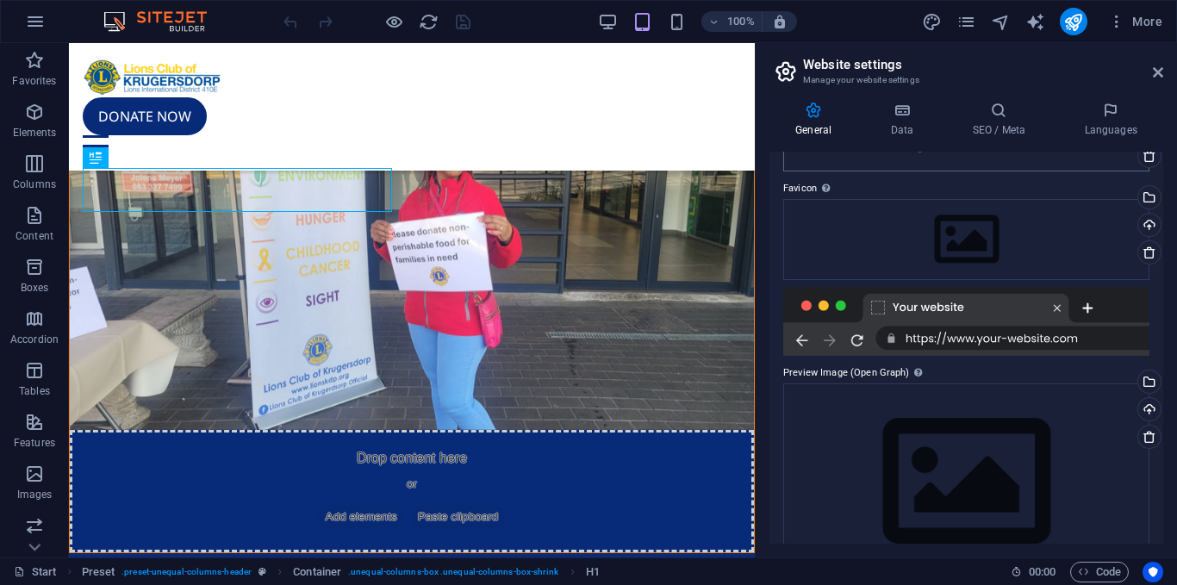
scroll to position [183, 0]
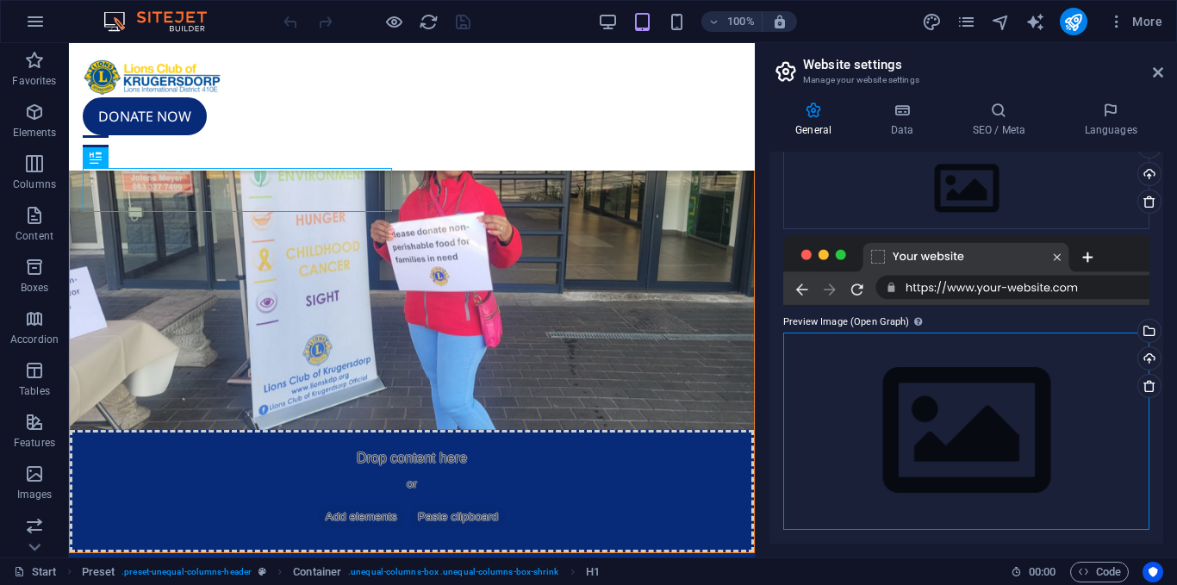
click at [999, 469] on div "Drag files here, click to choose files or select files from Files or our free s…" at bounding box center [966, 430] width 366 height 197
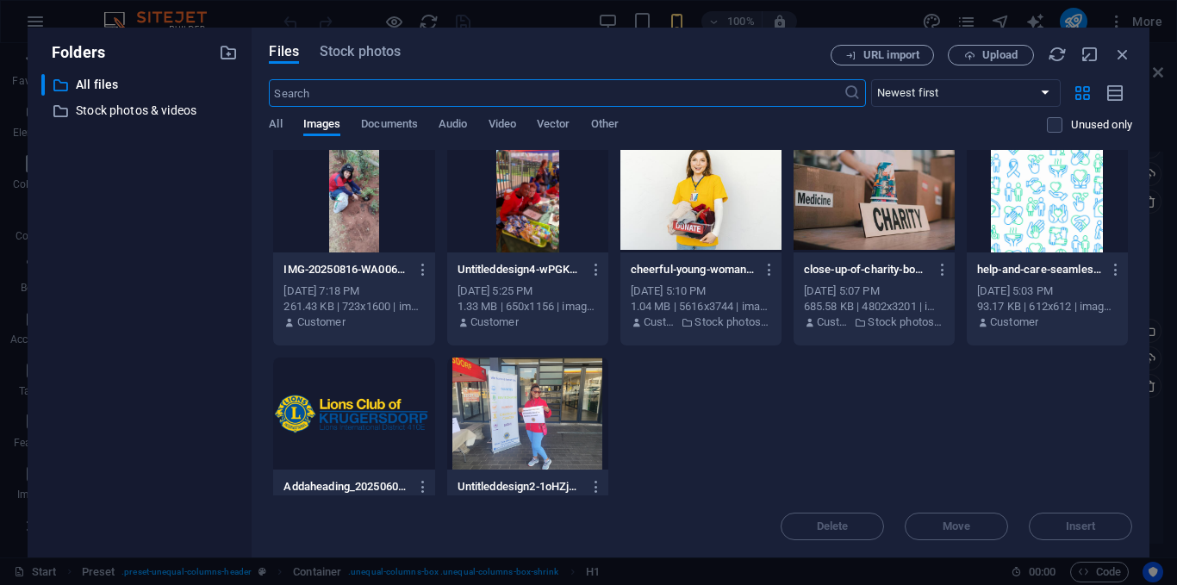
scroll to position [512, 0]
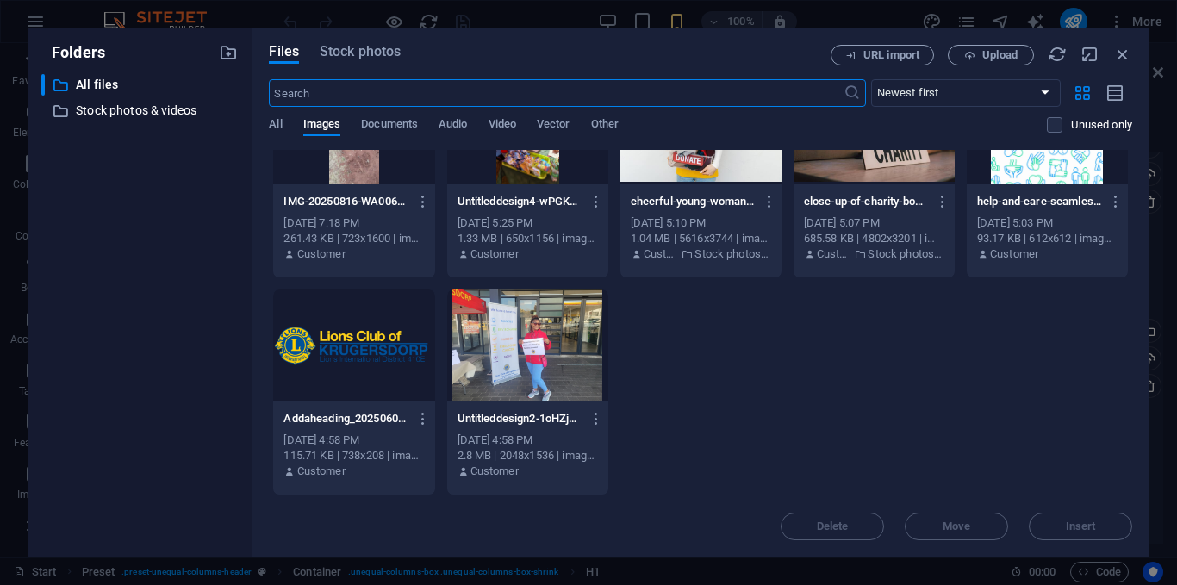
click at [363, 357] on div at bounding box center [353, 345] width 161 height 112
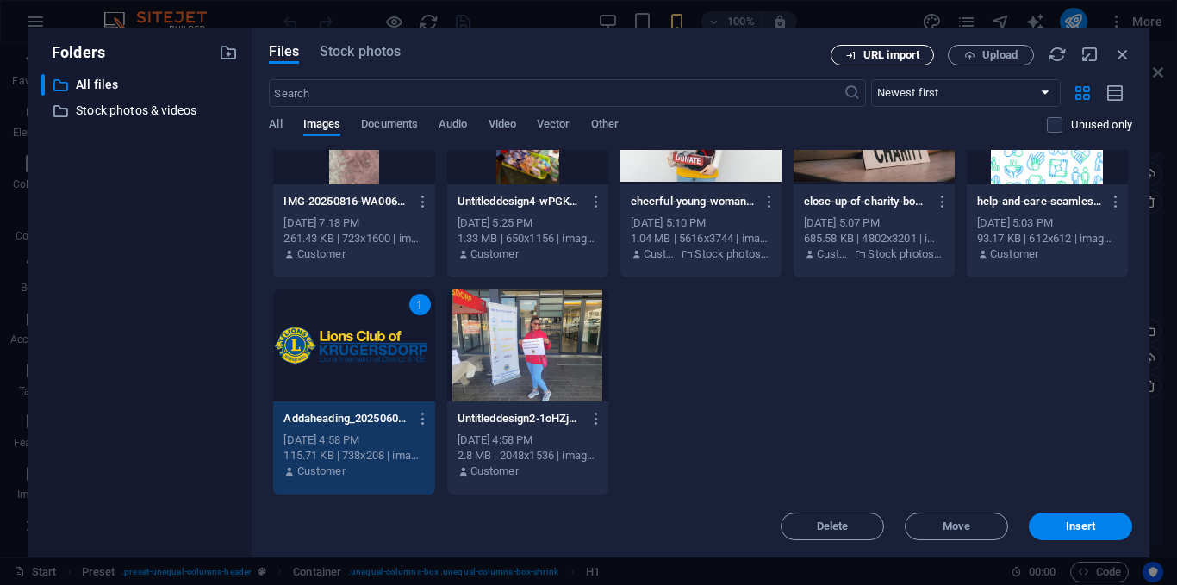
click at [898, 55] on span "URL import" at bounding box center [891, 55] width 56 height 10
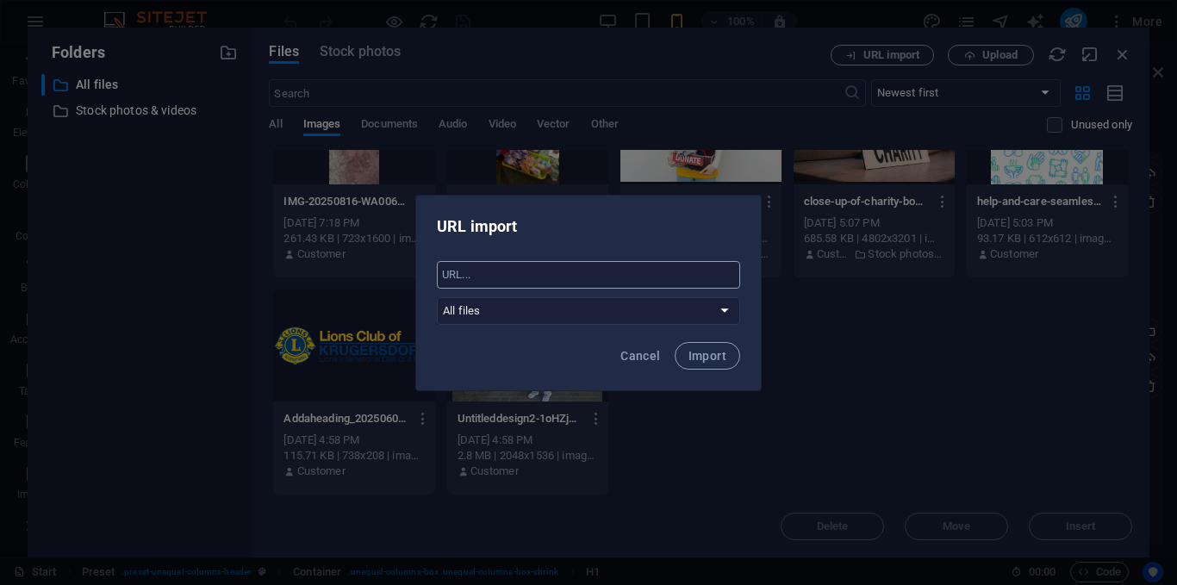
click at [540, 270] on input "text" at bounding box center [588, 275] width 303 height 28
paste input "https://upload.wikimedia.org/wikipedia/en/thumb/5/5b/Lions_Clubs_International_…"
type input "https://upload.wikimedia.org/wikipedia/en/thumb/5/5b/Lions_Clubs_International_…"
click at [530, 341] on div "Cancel Import" at bounding box center [588, 361] width 345 height 59
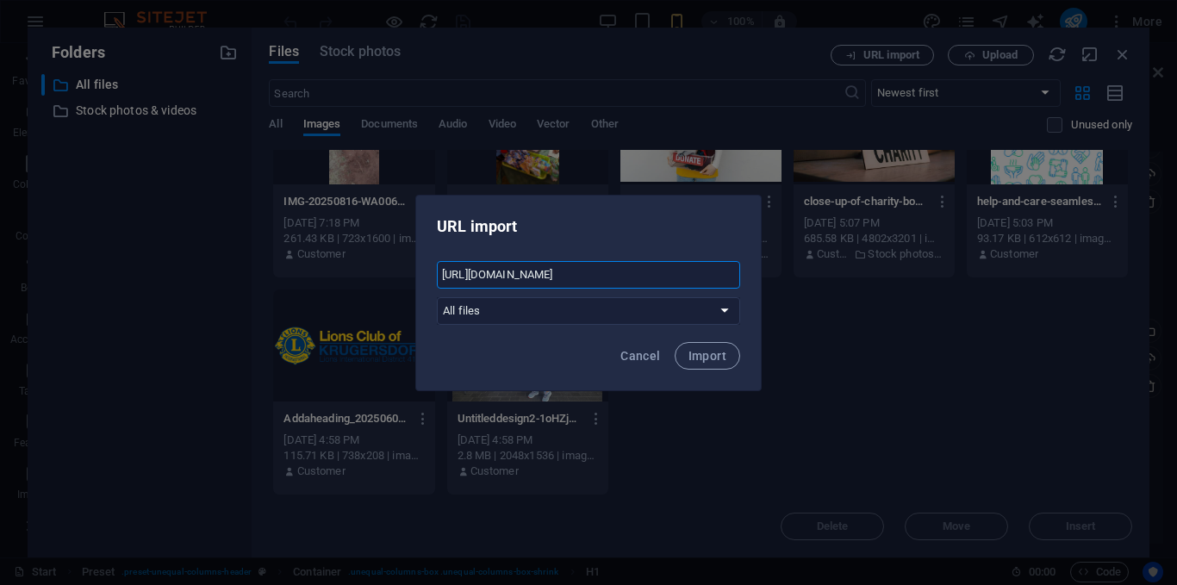
scroll to position [0, 0]
click at [698, 363] on button "Import" at bounding box center [706, 356] width 65 height 28
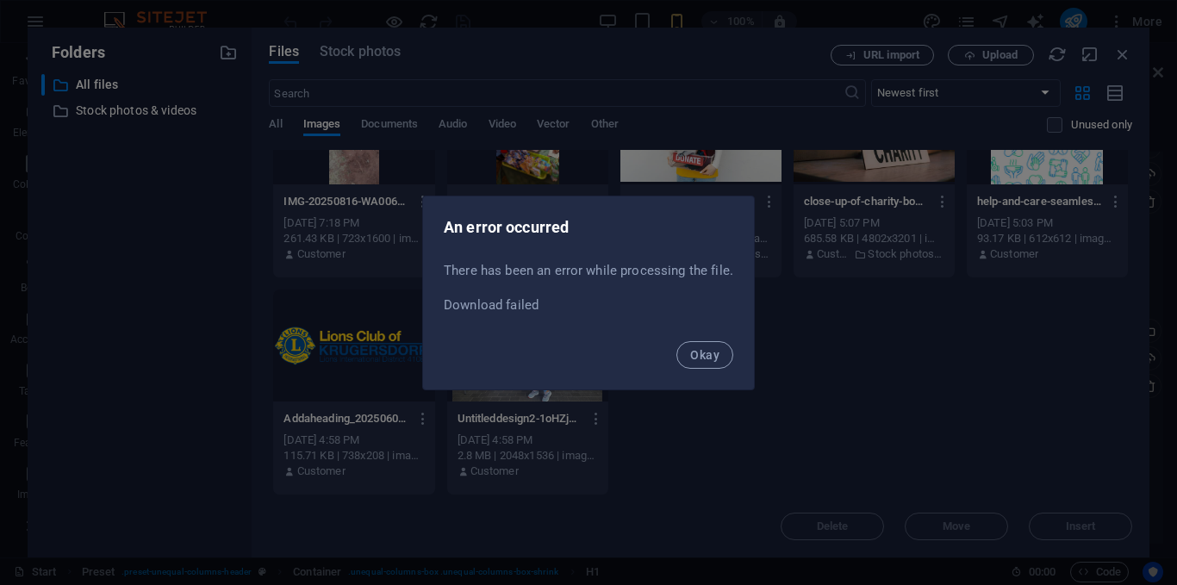
click at [698, 363] on button "Okay" at bounding box center [704, 355] width 57 height 28
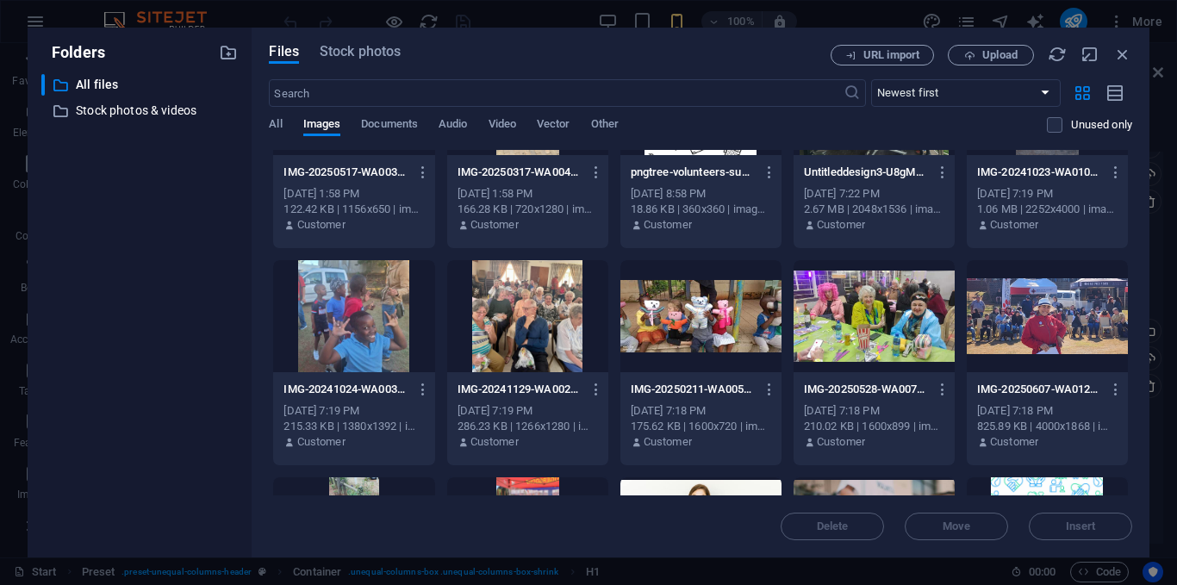
scroll to position [60, 0]
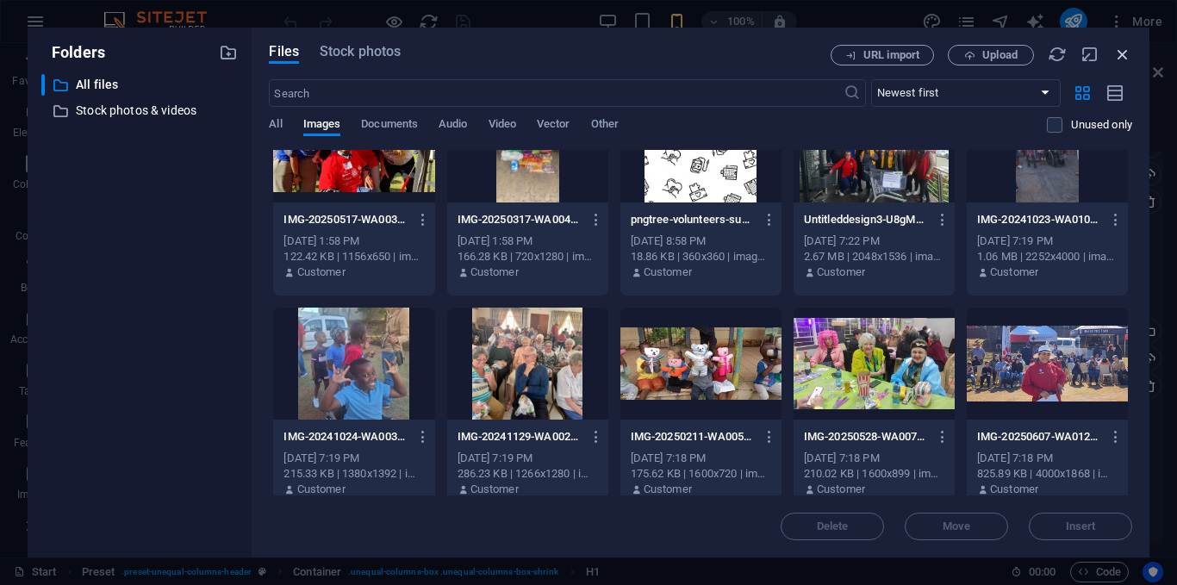
click at [1121, 59] on icon "button" at bounding box center [1122, 54] width 19 height 19
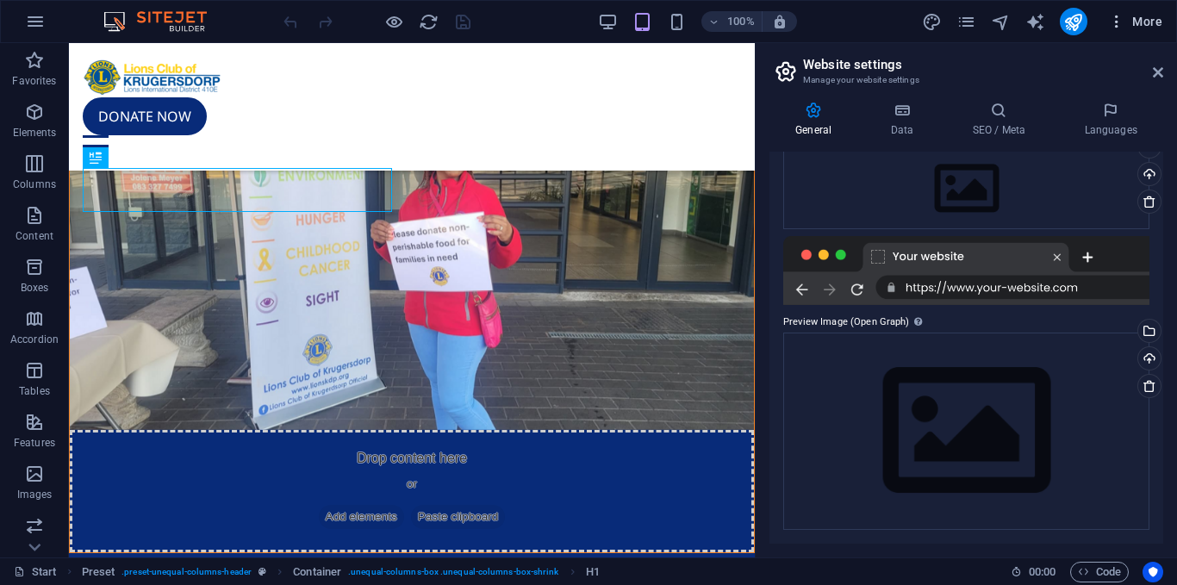
click at [1146, 16] on span "More" at bounding box center [1135, 21] width 54 height 17
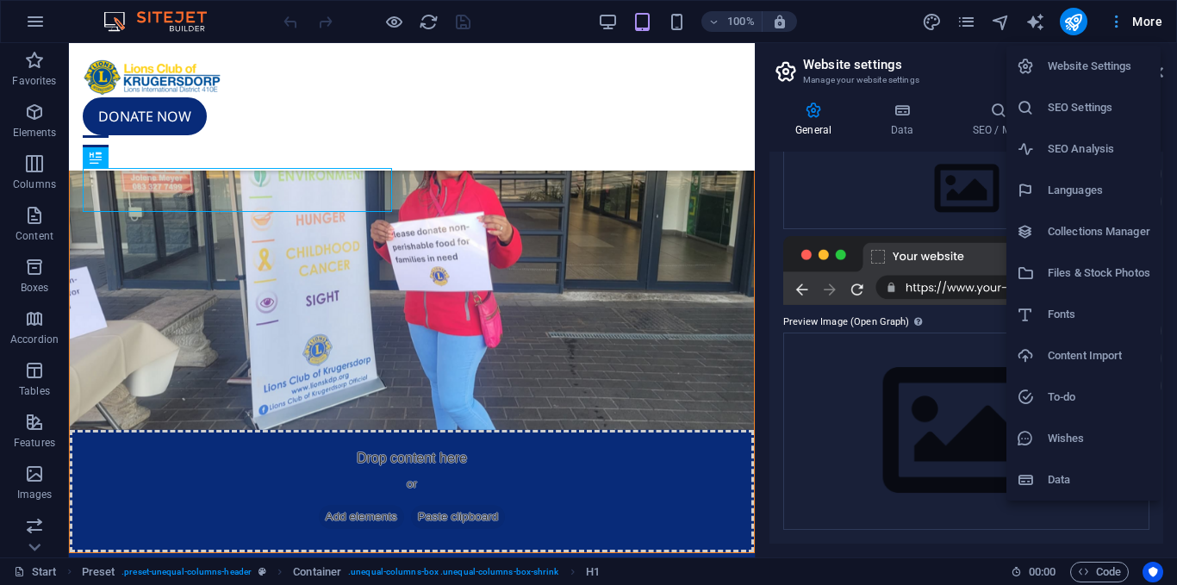
click at [1146, 16] on div at bounding box center [588, 292] width 1177 height 585
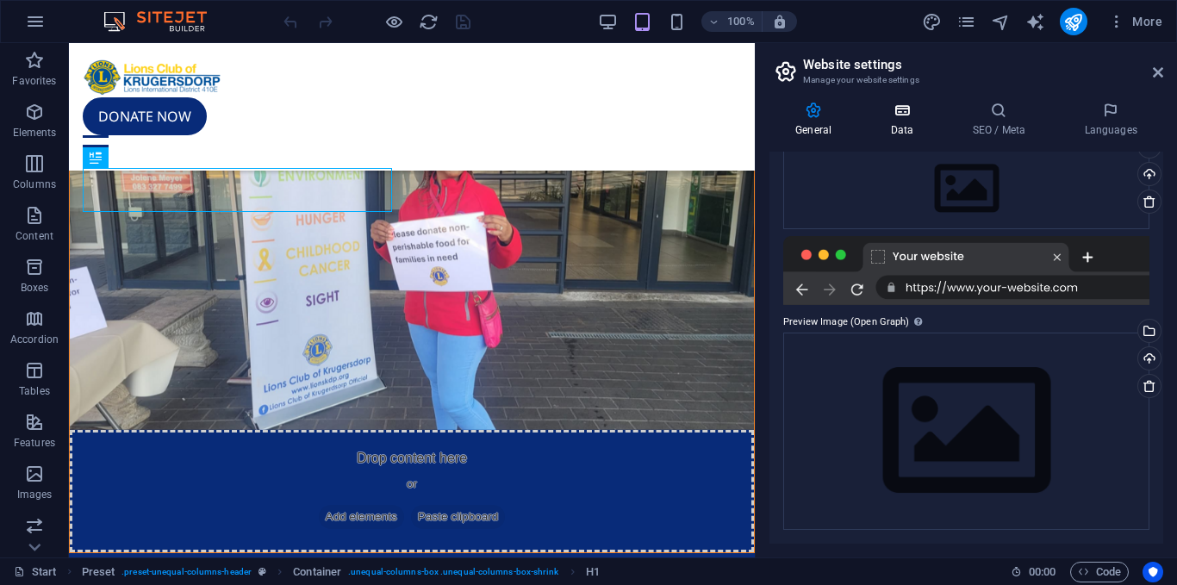
click at [910, 111] on icon at bounding box center [901, 110] width 75 height 17
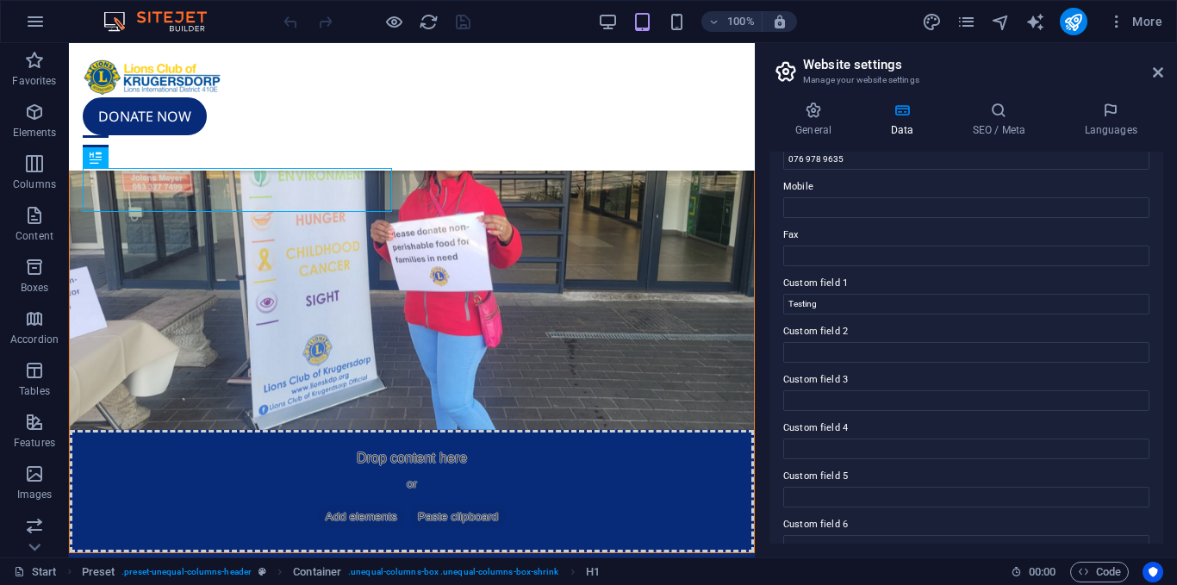
scroll to position [411, 0]
click at [984, 134] on h4 "SEO / Meta" at bounding box center [1002, 120] width 112 height 36
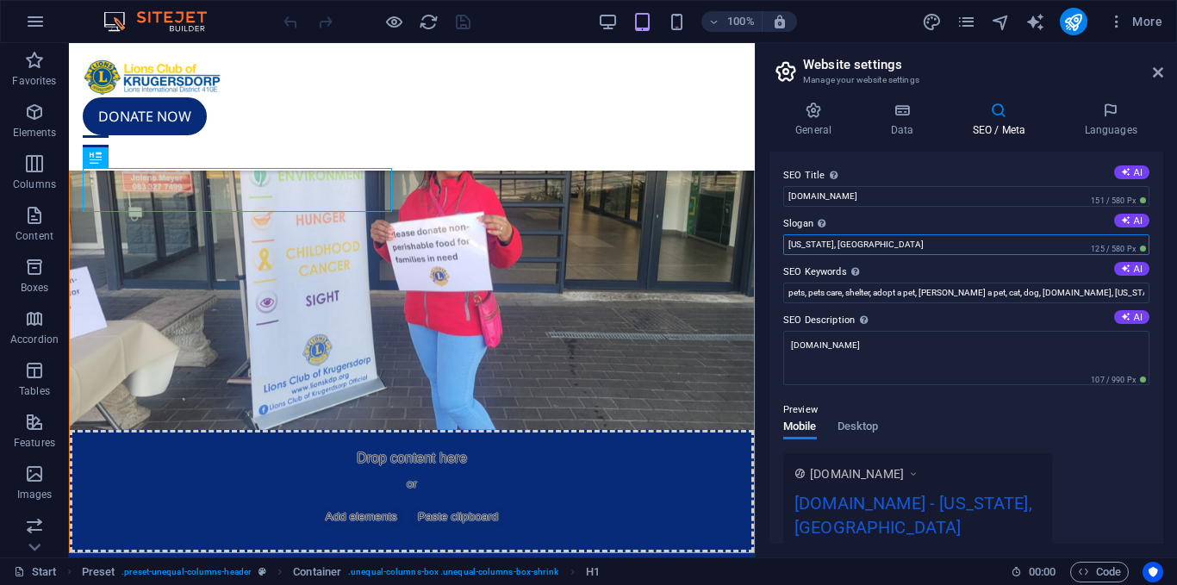
drag, startPoint x: 938, startPoint y: 290, endPoint x: 730, endPoint y: 261, distance: 209.6
click at [911, 270] on label "SEO Keywords Comma-separated list of keywords representing your website. AI" at bounding box center [966, 272] width 366 height 21
click at [911, 283] on input "pets, pets care, shelter, adopt a pet, [PERSON_NAME] a pet, cat, dog, [DOMAIN_N…" at bounding box center [966, 293] width 366 height 21
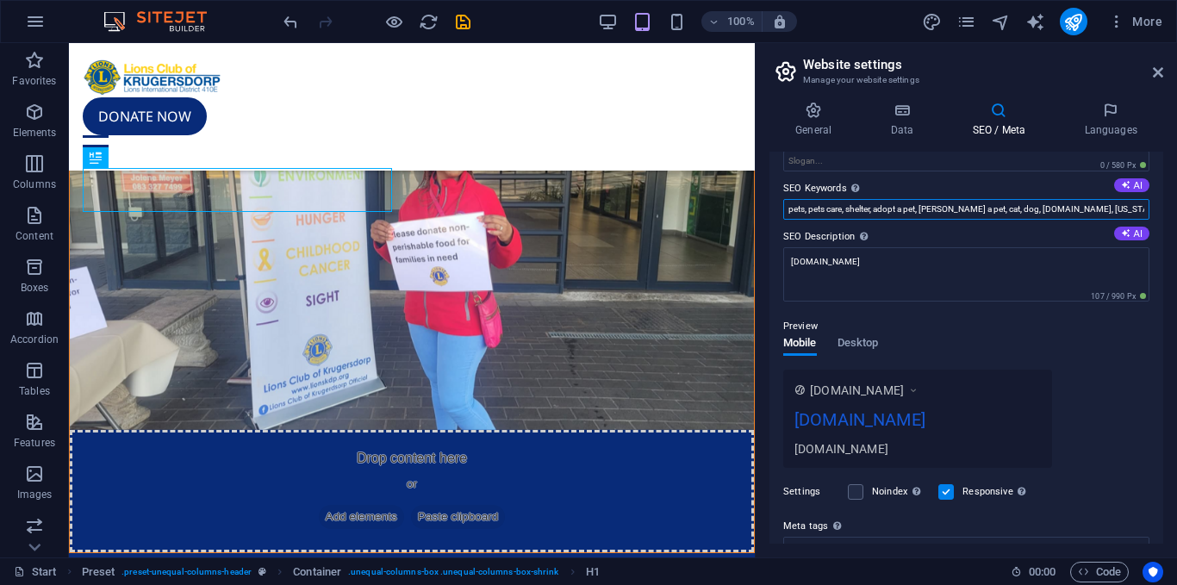
scroll to position [84, 0]
click at [1128, 190] on button "AI" at bounding box center [1131, 184] width 35 height 14
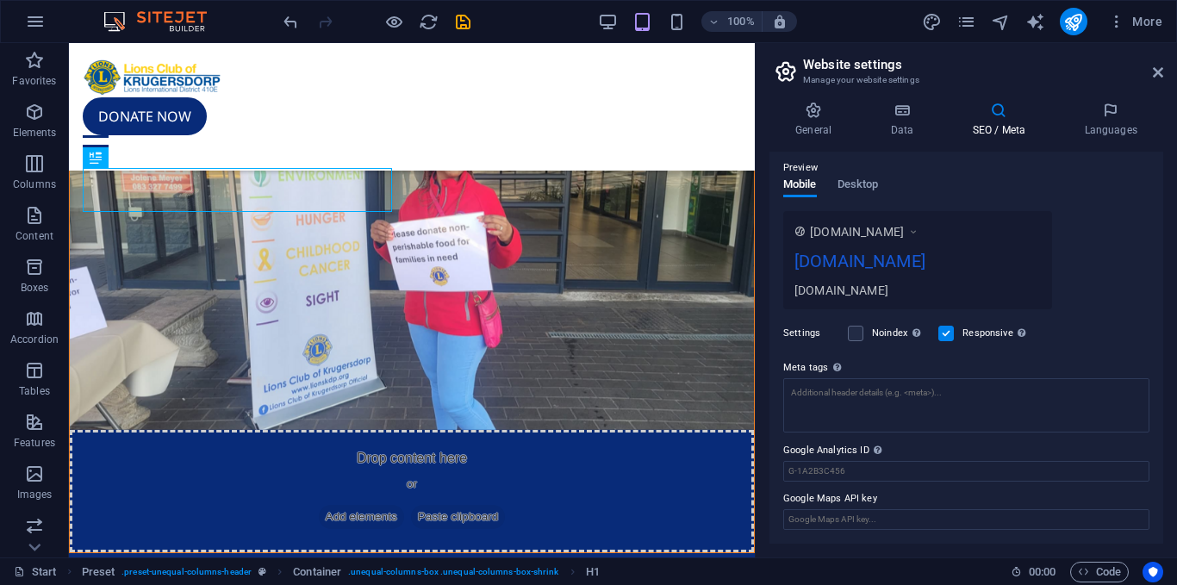
scroll to position [0, 0]
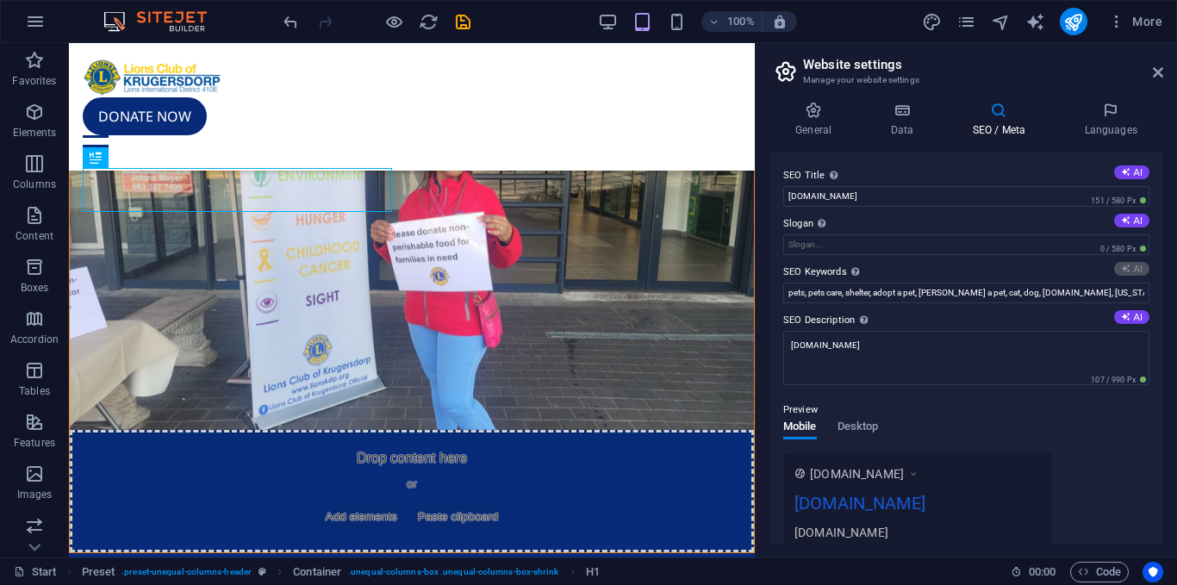
type input "Lions Club Krugersdorp, community service, charitable initiatives, volunteer op…"
click at [1133, 318] on button "AI" at bounding box center [1131, 317] width 35 height 14
type textarea "Join the Lions Club of Krugersdorp to make a difference! Volunteer or donate to…"
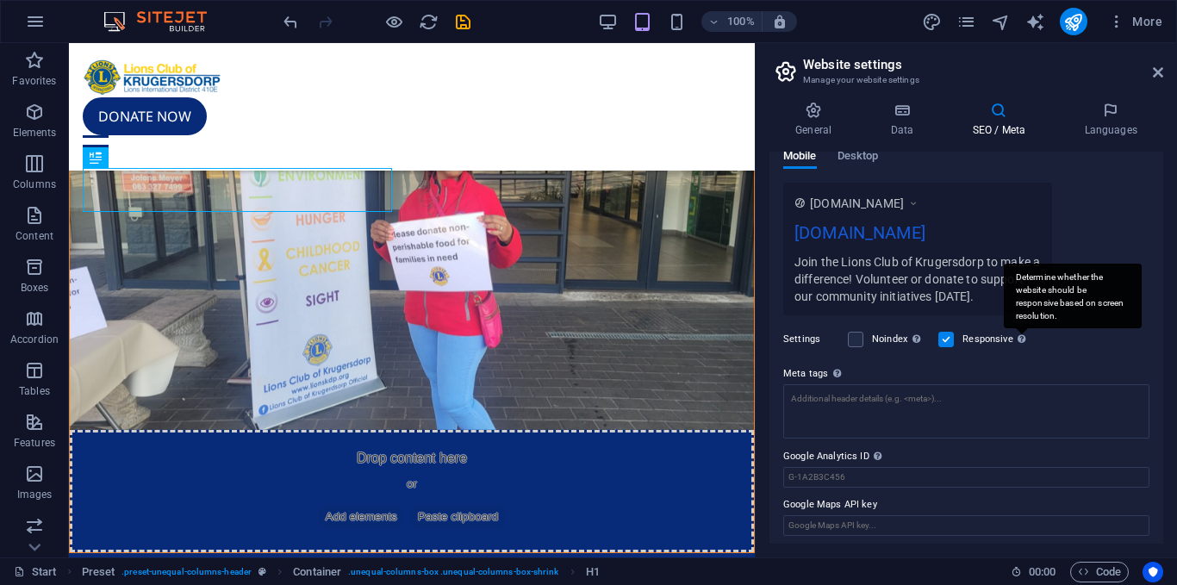
scroll to position [276, 0]
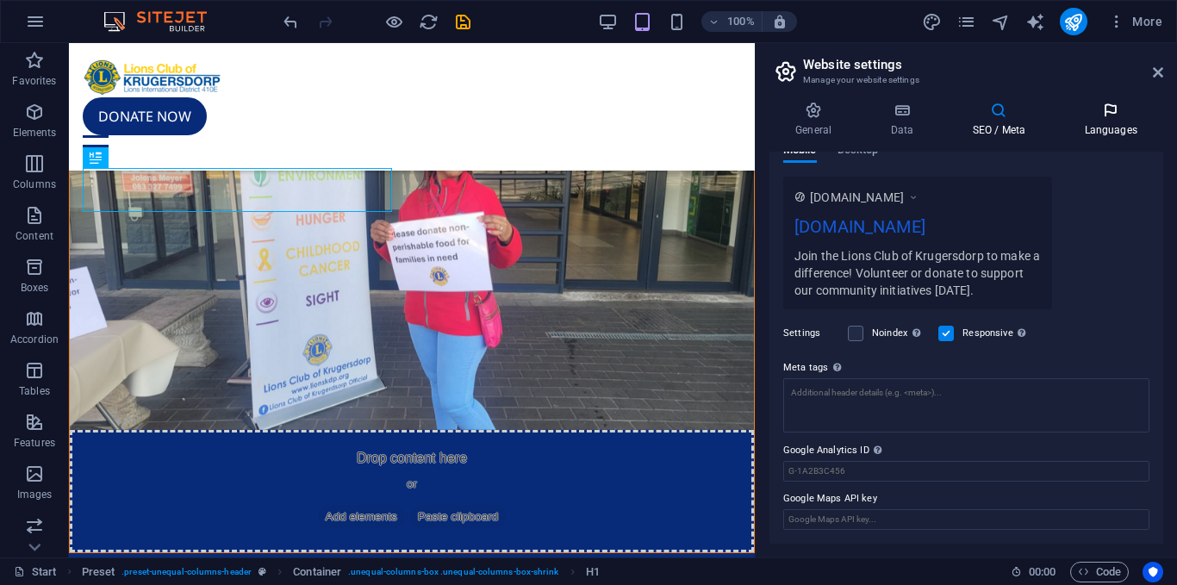
click at [1117, 128] on h4 "Languages" at bounding box center [1110, 120] width 105 height 36
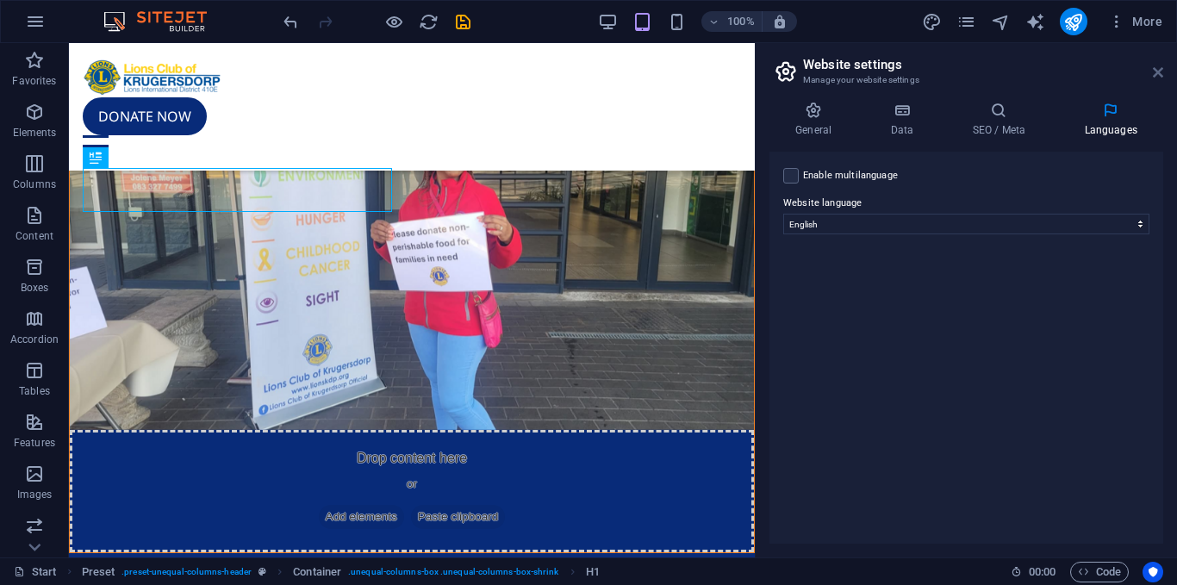
click at [1158, 74] on icon at bounding box center [1157, 72] width 10 height 14
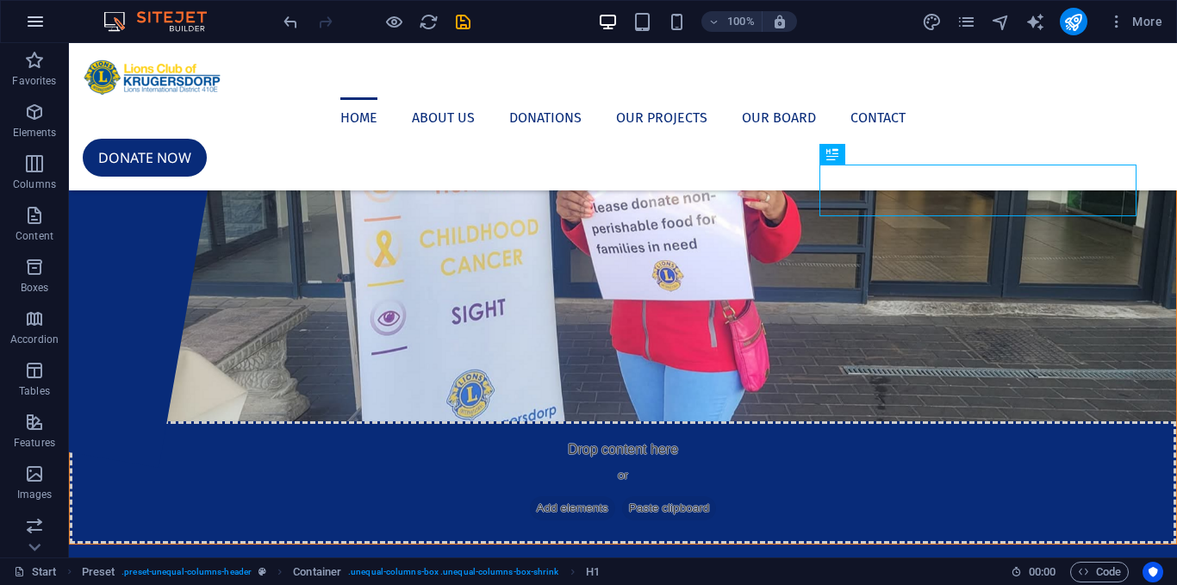
click at [36, 30] on icon "button" at bounding box center [35, 21] width 21 height 21
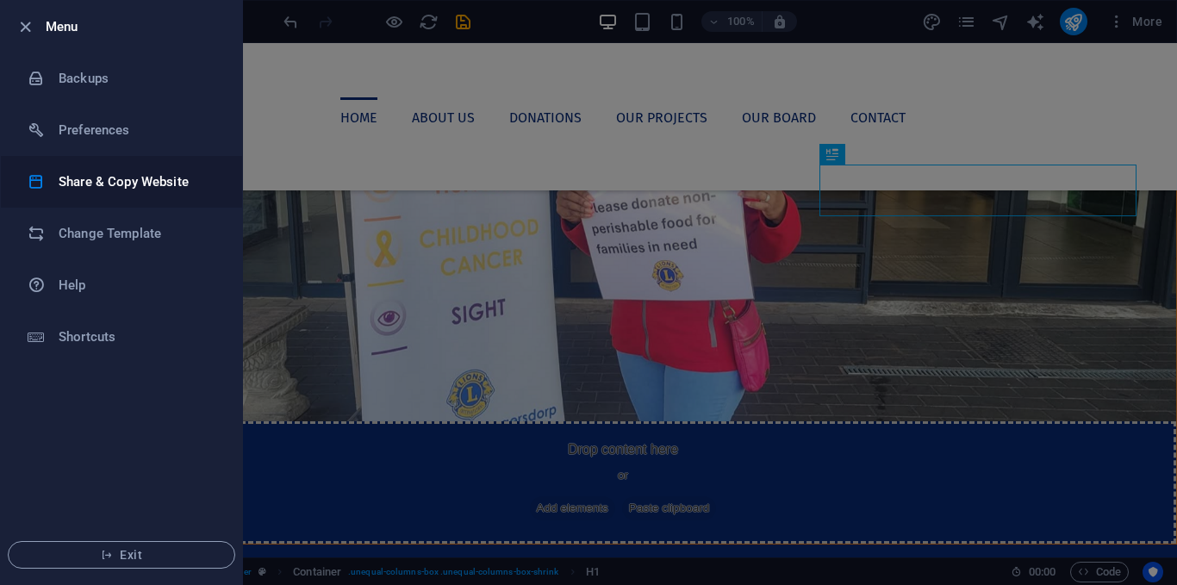
click at [121, 176] on h6 "Share & Copy Website" at bounding box center [138, 181] width 159 height 21
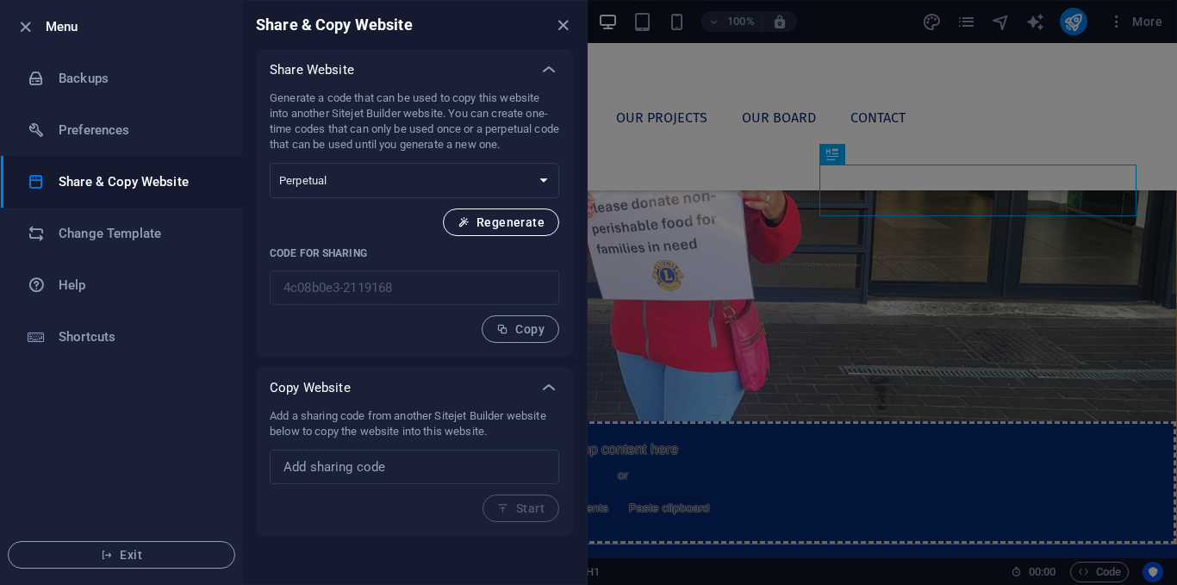
click at [498, 227] on span "Regenerate" at bounding box center [500, 222] width 87 height 14
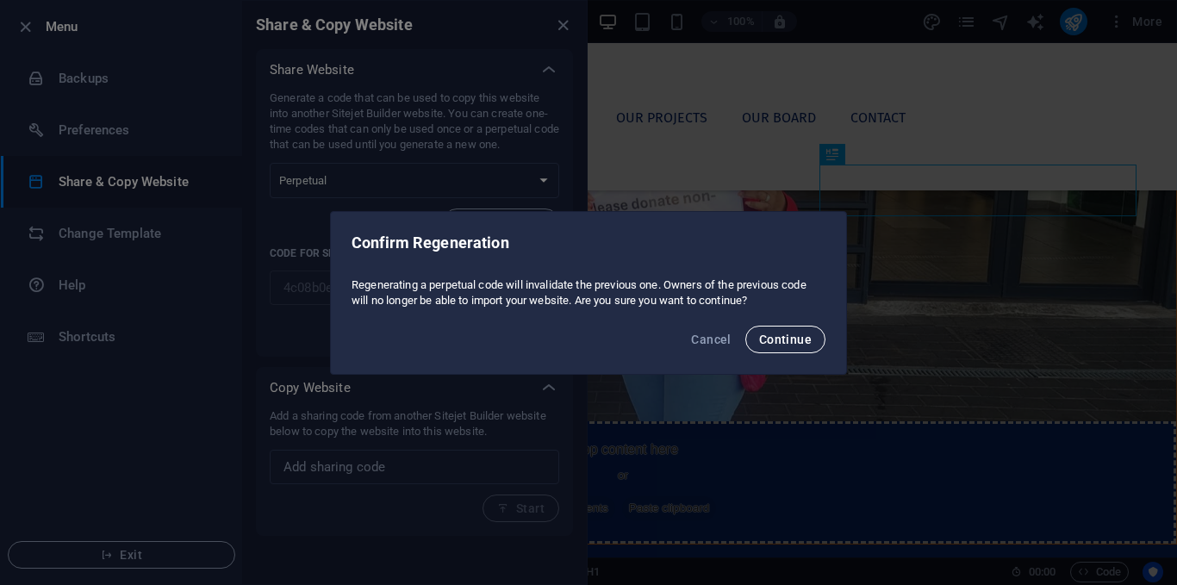
click at [788, 347] on button "Continue" at bounding box center [785, 340] width 80 height 28
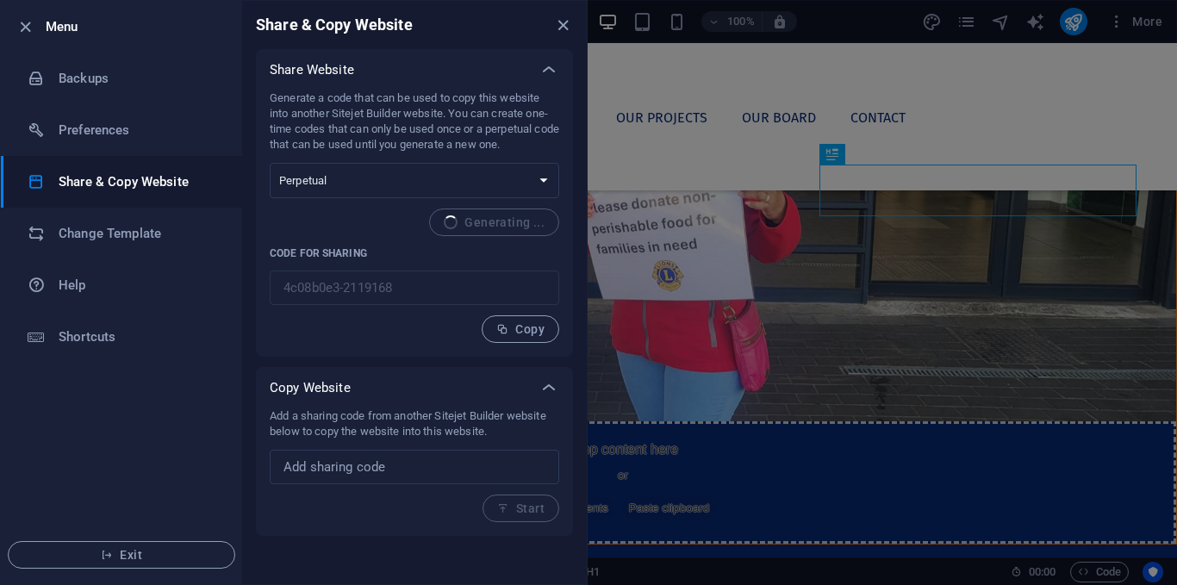
type input "d3da11f8-2119168"
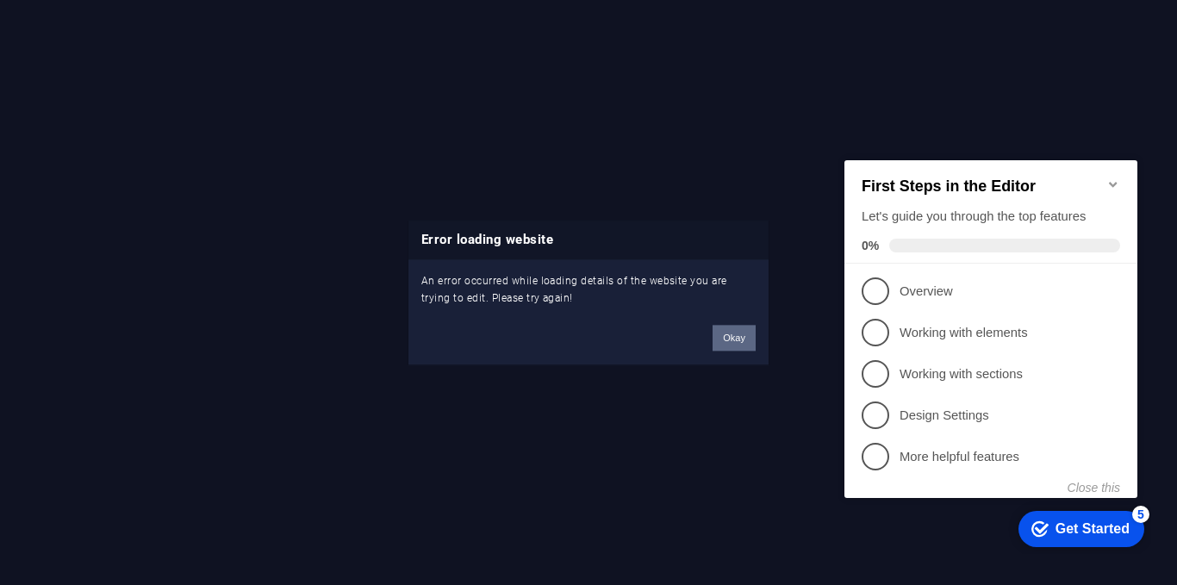
click at [742, 333] on button "Okay" at bounding box center [733, 338] width 43 height 26
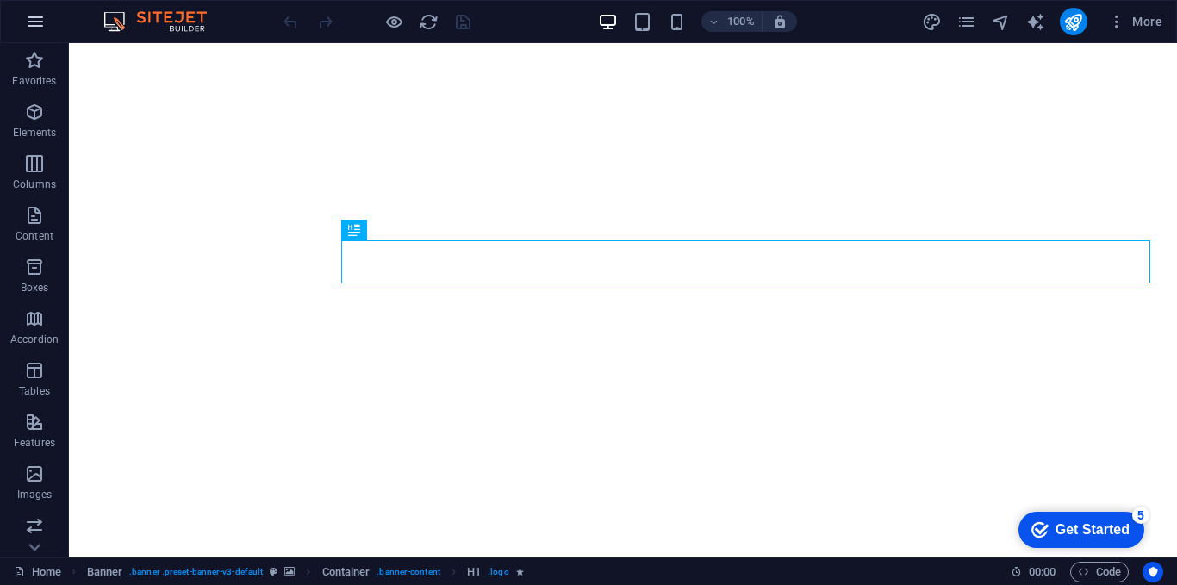
click at [41, 28] on icon "button" at bounding box center [35, 21] width 21 height 21
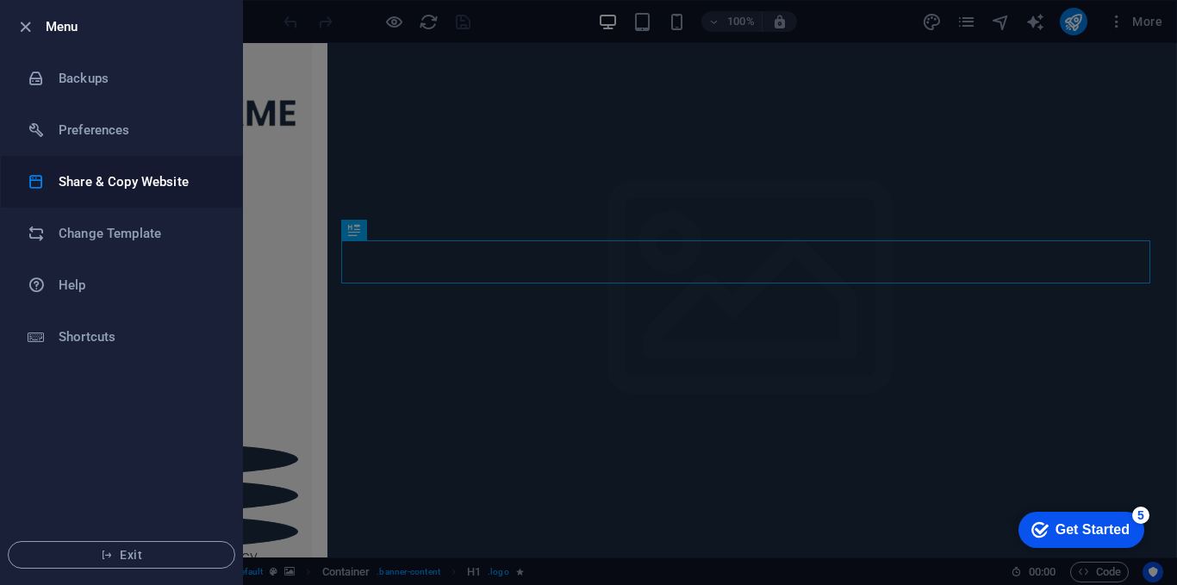
click at [108, 196] on li "Share & Copy Website" at bounding box center [121, 182] width 241 height 52
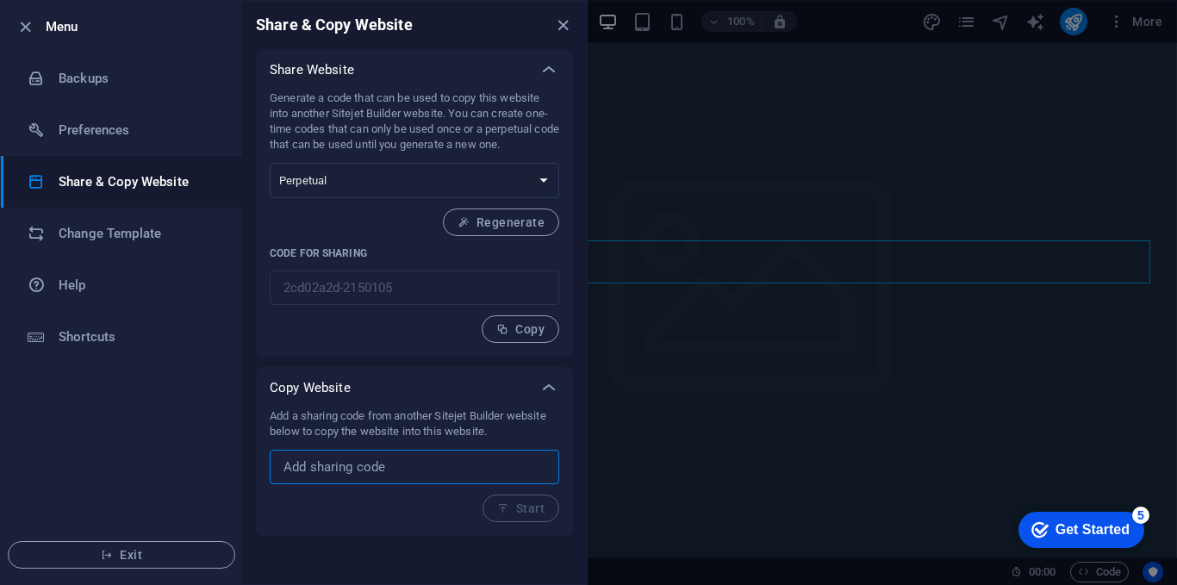
click at [357, 455] on input "text" at bounding box center [414, 467] width 289 height 34
paste input "[URL][DOMAIN_NAME]"
paste input "d3da11f8-2119168"
type input "d3da11f8-2119168"
click at [506, 498] on button "Start" at bounding box center [520, 508] width 77 height 28
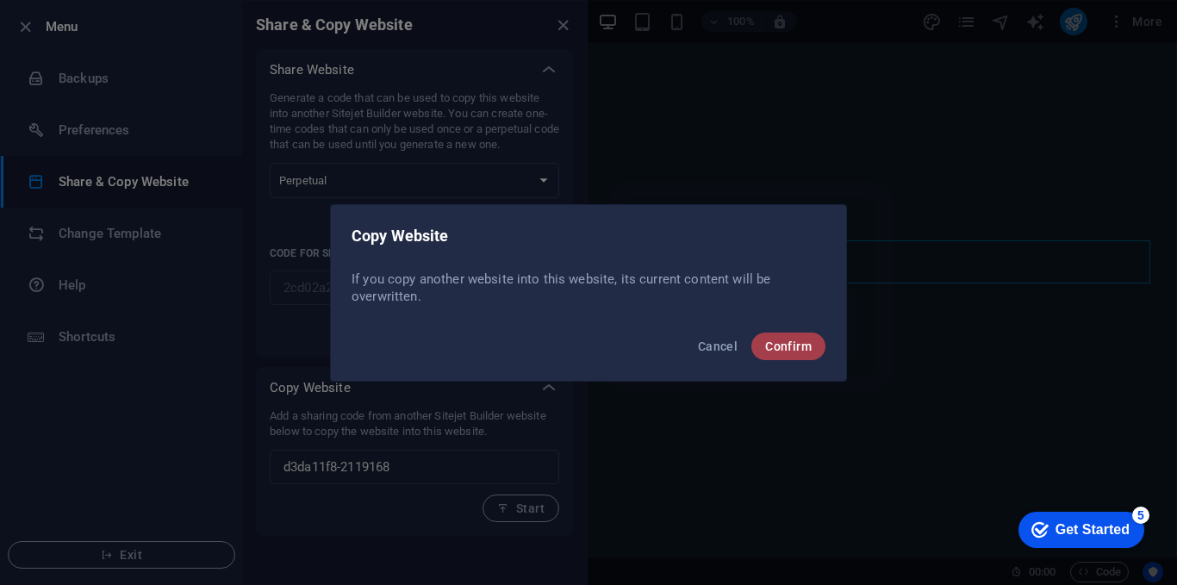
click at [773, 345] on span "Confirm" at bounding box center [788, 346] width 47 height 14
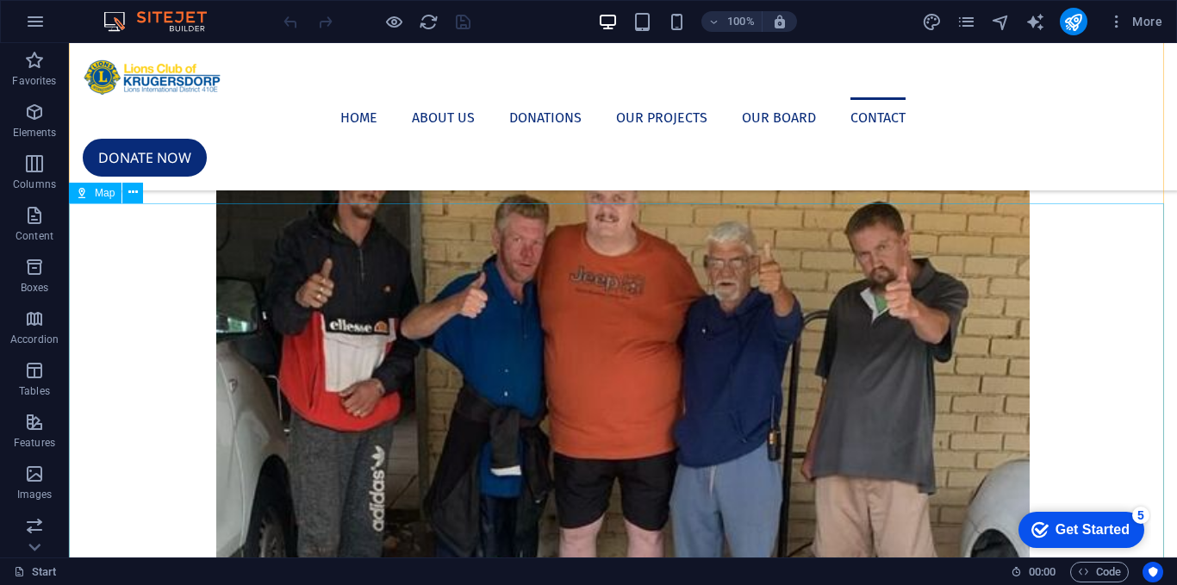
scroll to position [3885, 0]
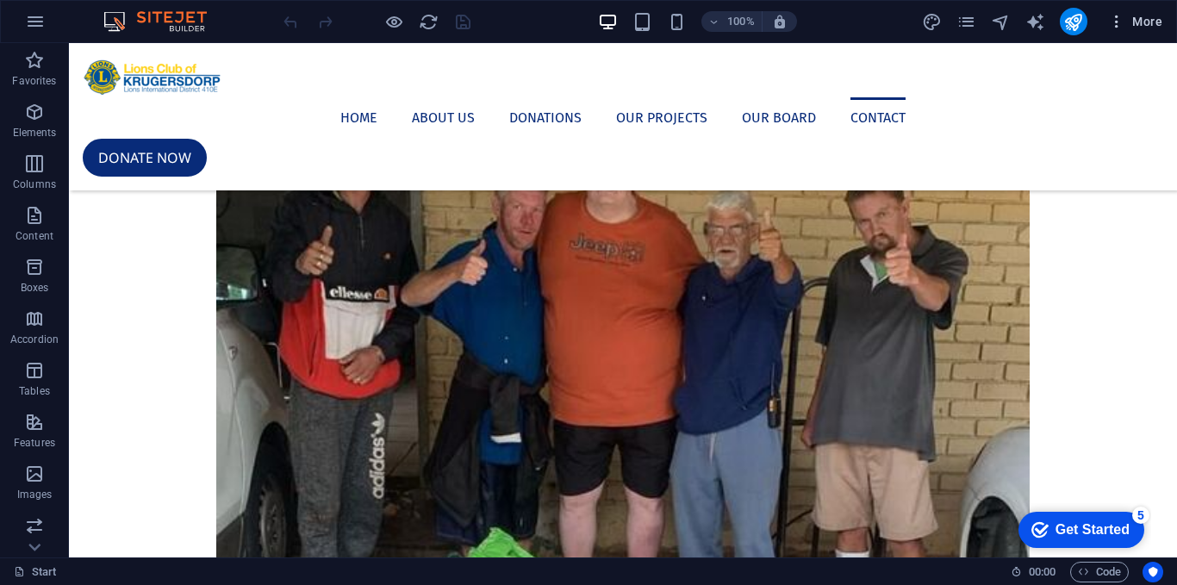
click at [1139, 22] on span "More" at bounding box center [1135, 21] width 54 height 17
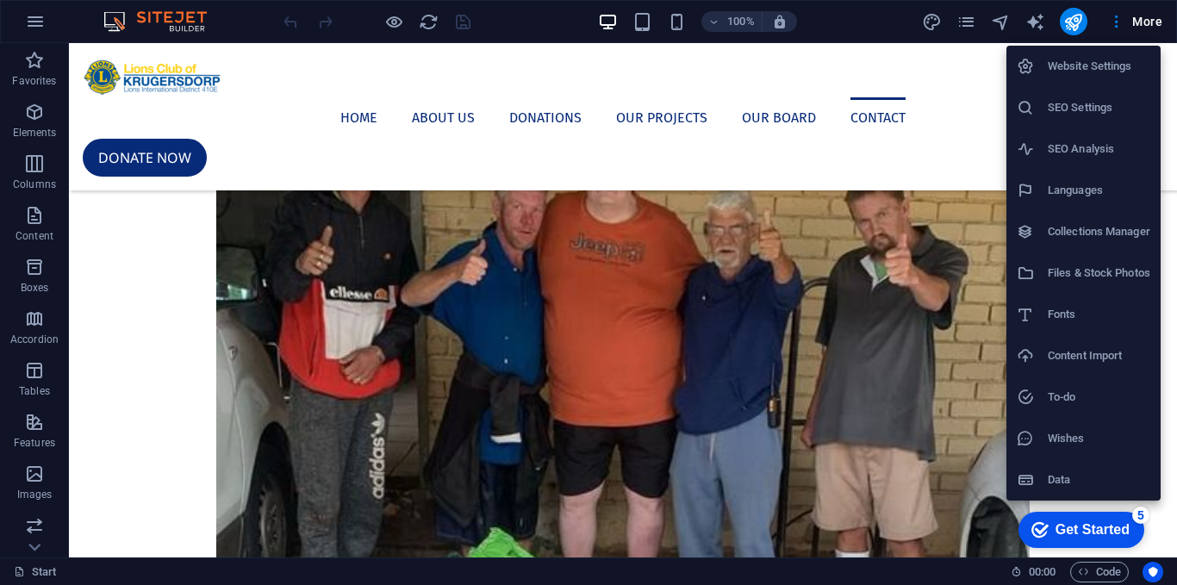
click at [1073, 69] on h6 "Website Settings" at bounding box center [1098, 66] width 102 height 21
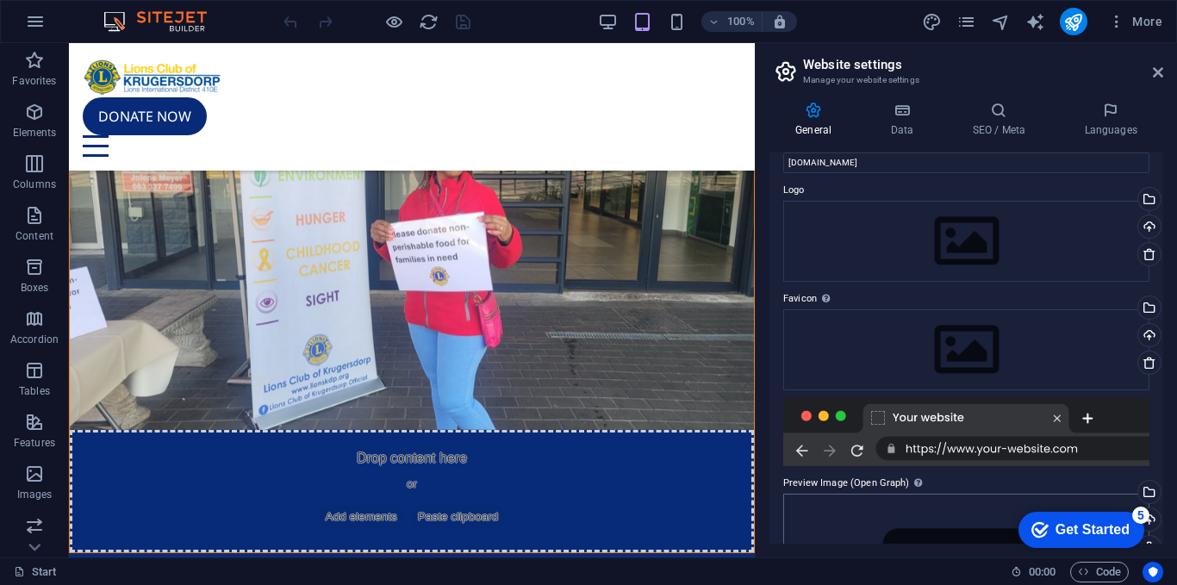
scroll to position [0, 0]
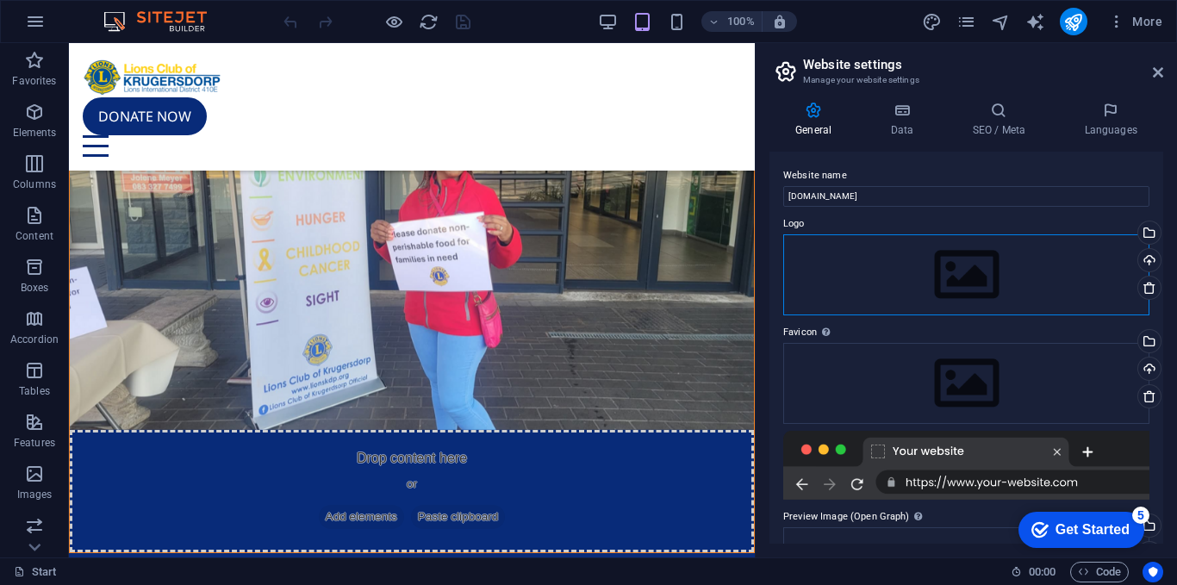
click at [1028, 290] on div "Drag files here, click to choose files or select files from Files or our free s…" at bounding box center [966, 274] width 366 height 81
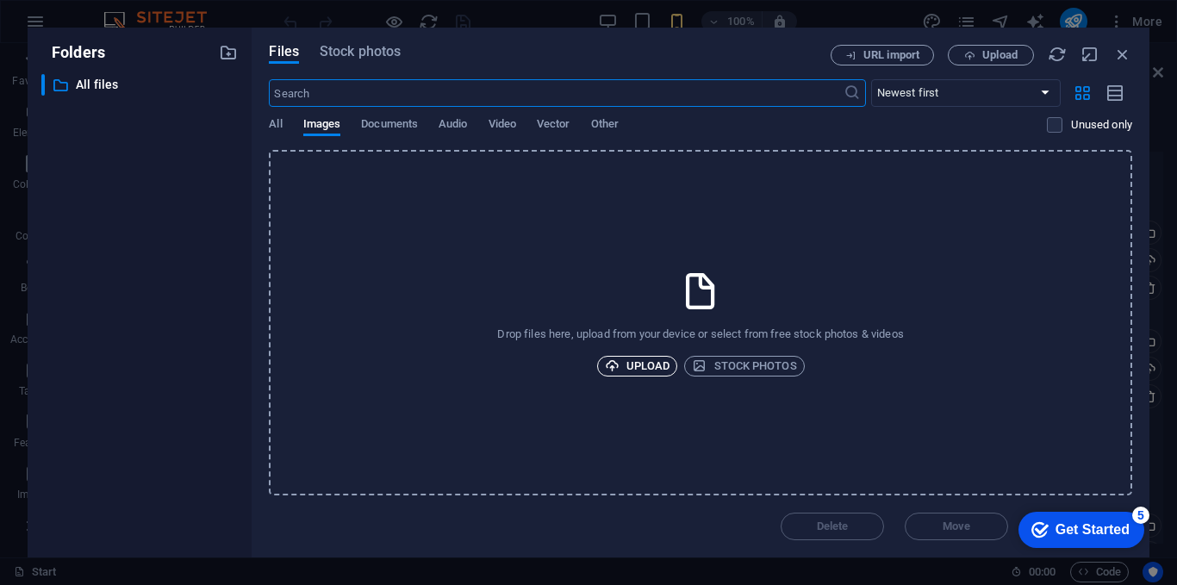
click at [634, 373] on span "Upload" at bounding box center [637, 366] width 65 height 21
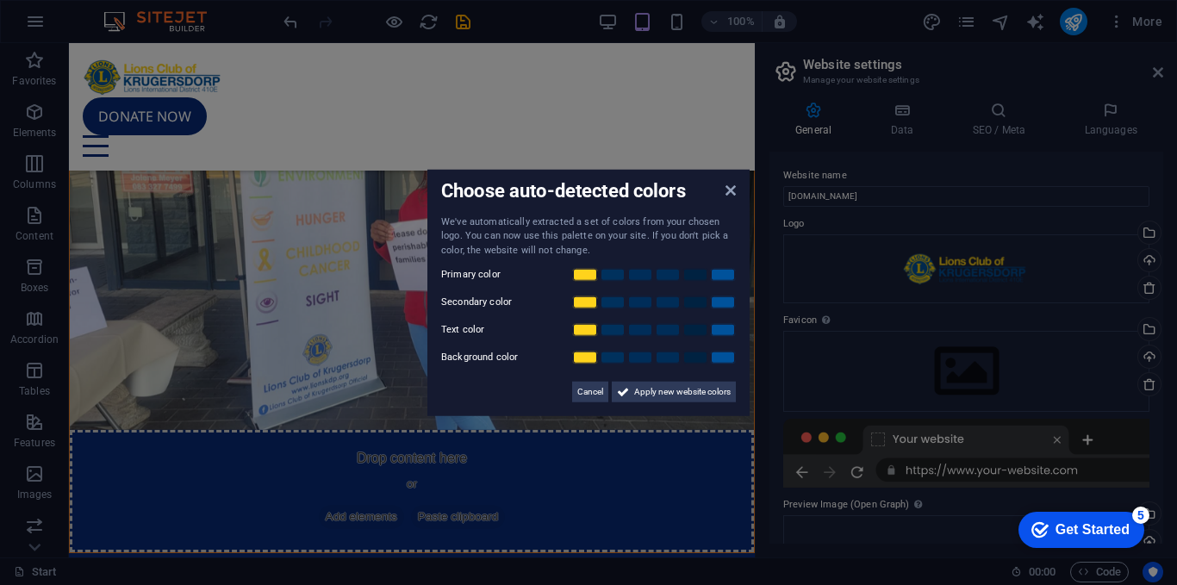
click at [723, 195] on div "Choose auto-detected colors" at bounding box center [588, 192] width 295 height 18
click at [728, 193] on icon at bounding box center [730, 190] width 10 height 14
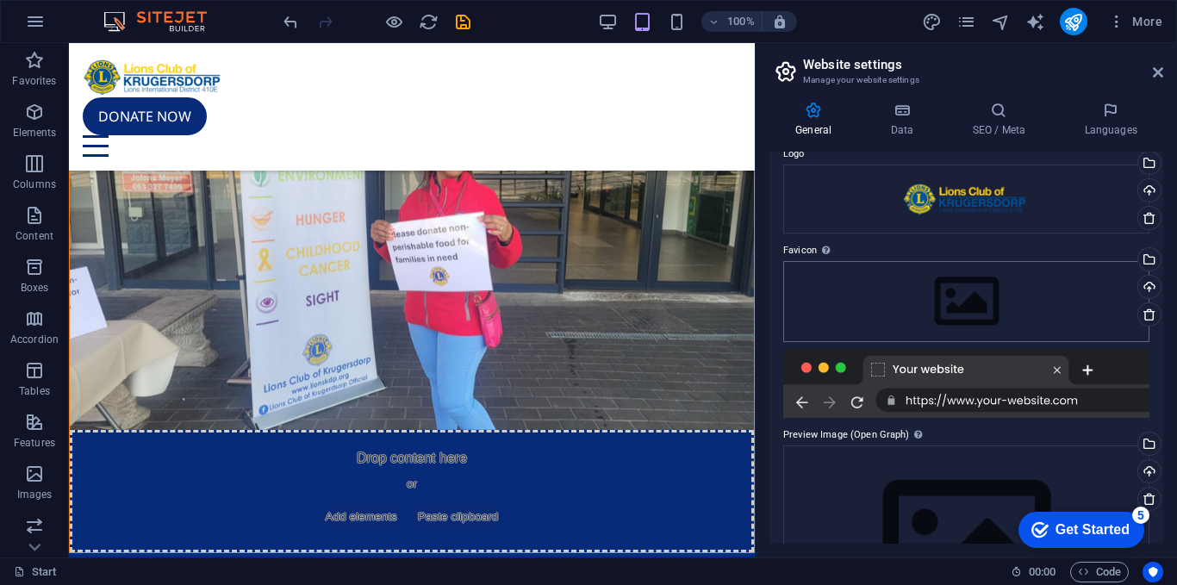
scroll to position [63, 0]
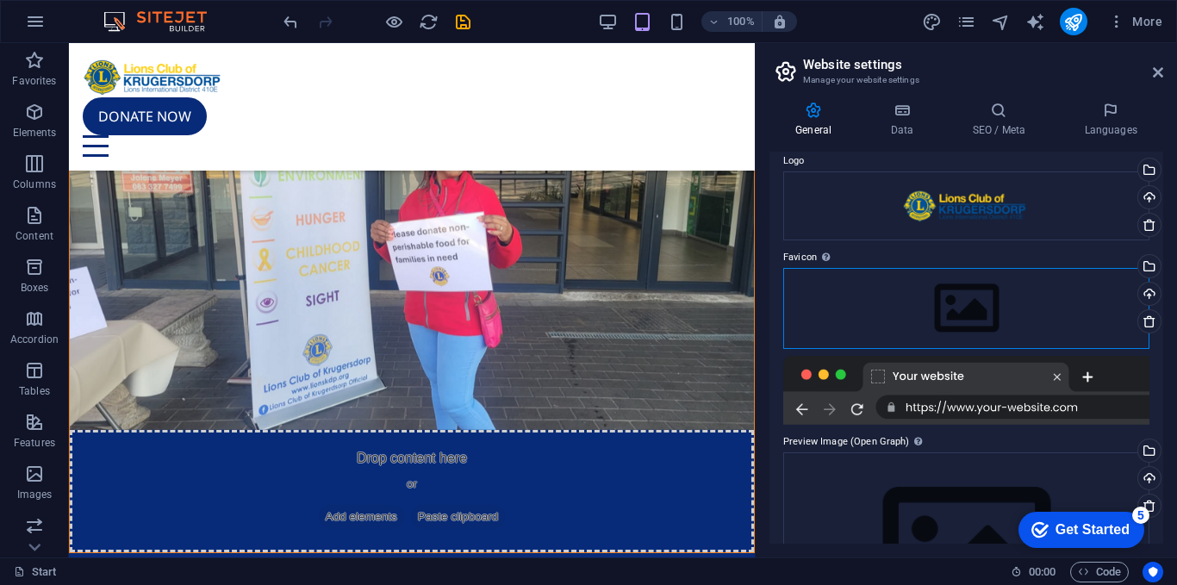
click at [950, 329] on div "Drag files here, click to choose files or select files from Files or our free s…" at bounding box center [966, 308] width 366 height 81
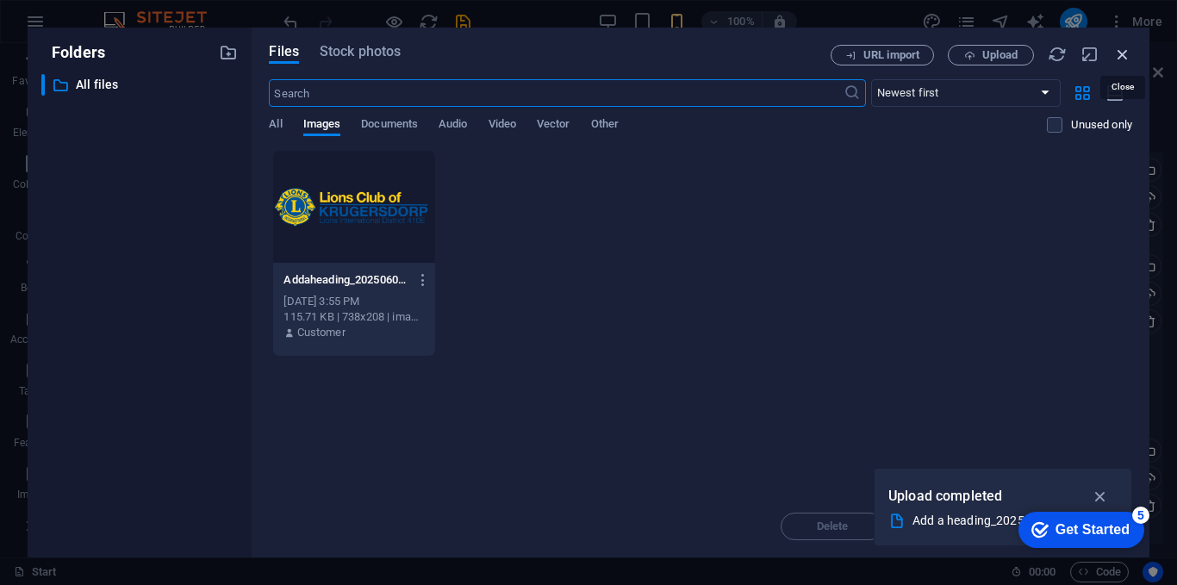
click at [1123, 55] on icon "button" at bounding box center [1122, 54] width 19 height 19
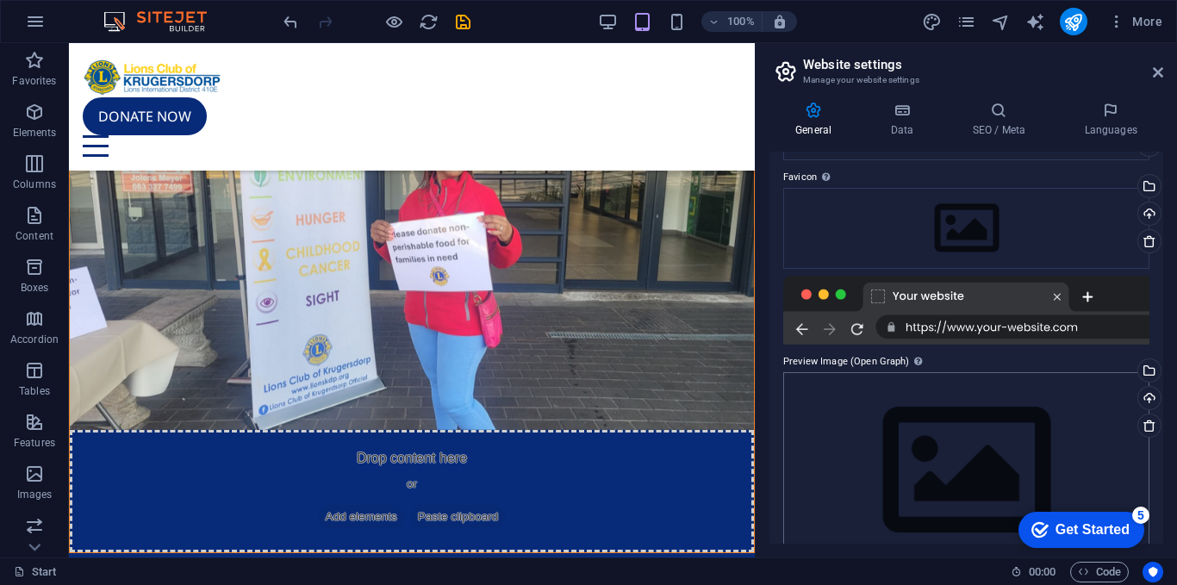
scroll to position [144, 0]
click at [1015, 217] on div "Drag files here, click to choose files or select files from Files or our free s…" at bounding box center [966, 227] width 366 height 81
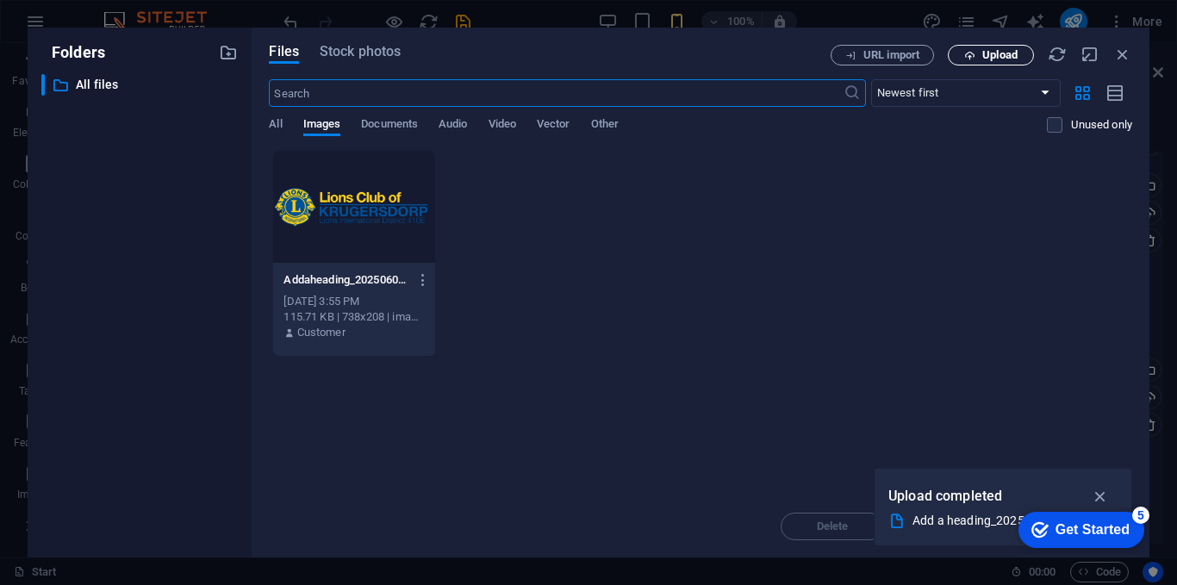
click at [1018, 53] on span "Upload" at bounding box center [990, 55] width 71 height 11
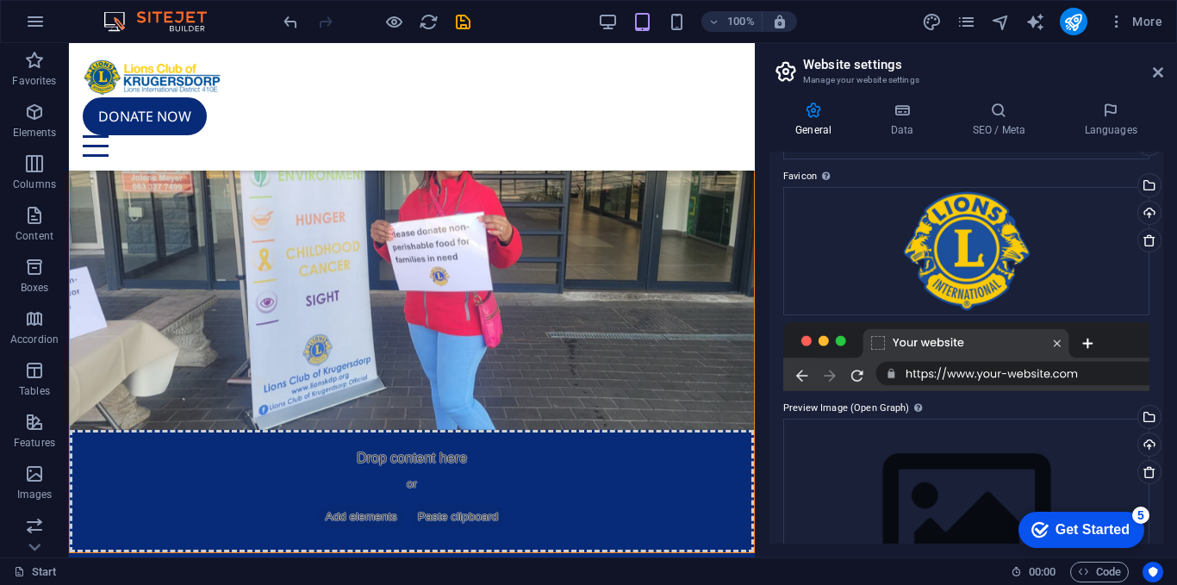
drag, startPoint x: 1090, startPoint y: 536, endPoint x: 1257, endPoint y: 891, distance: 392.6
click at [1090, 540] on div "checkmark Get Started 5" at bounding box center [1081, 530] width 126 height 36
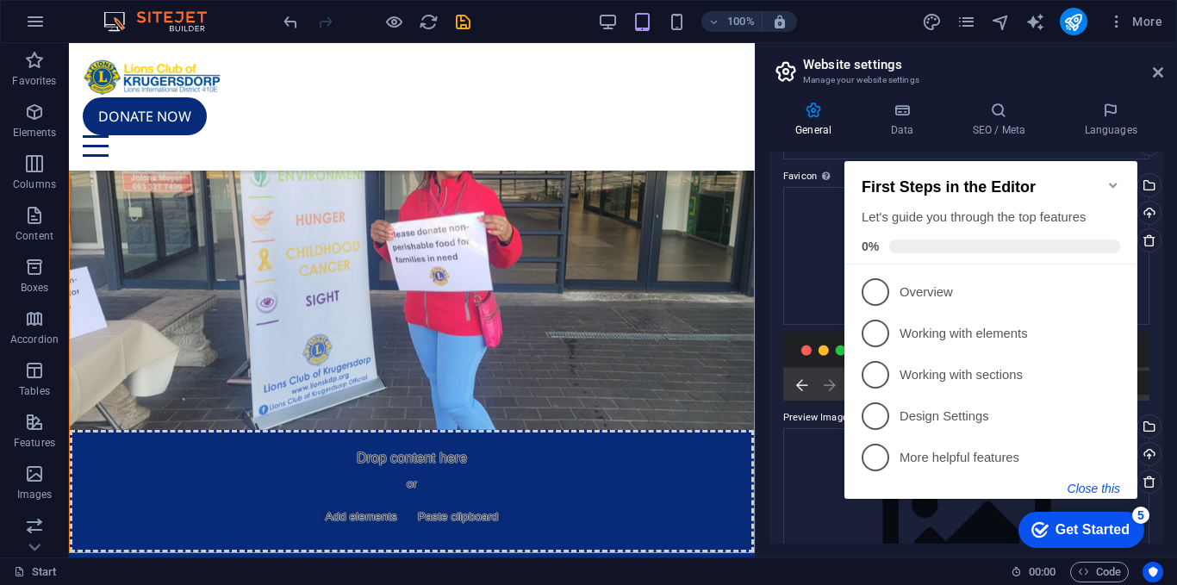
click at [1110, 481] on button "Close this" at bounding box center [1093, 488] width 53 height 14
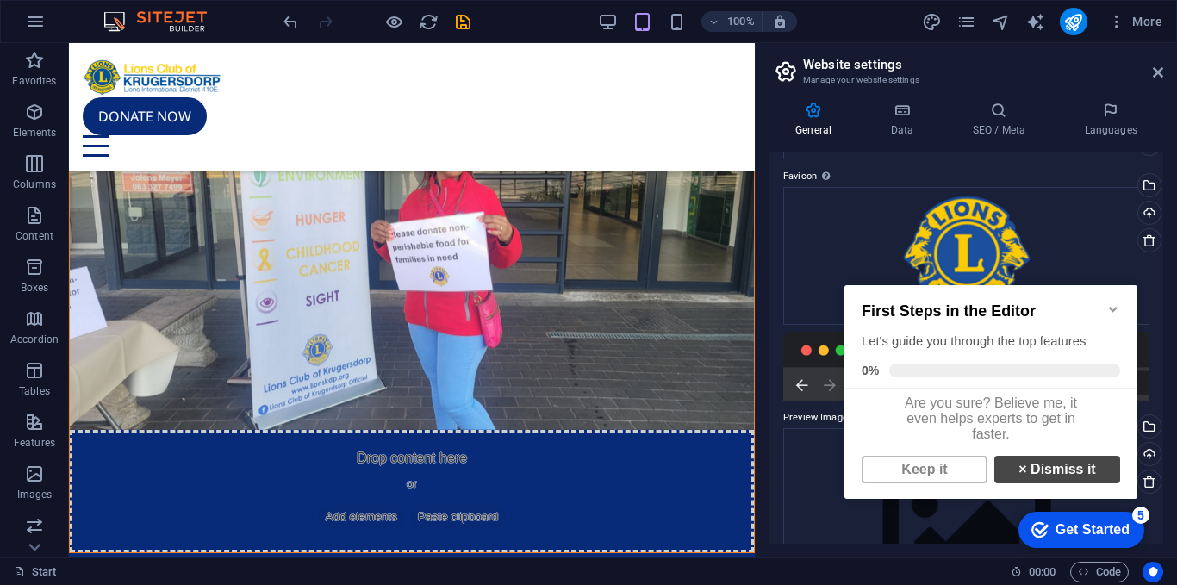
click at [1065, 477] on link "× Dismiss it" at bounding box center [1057, 470] width 126 height 28
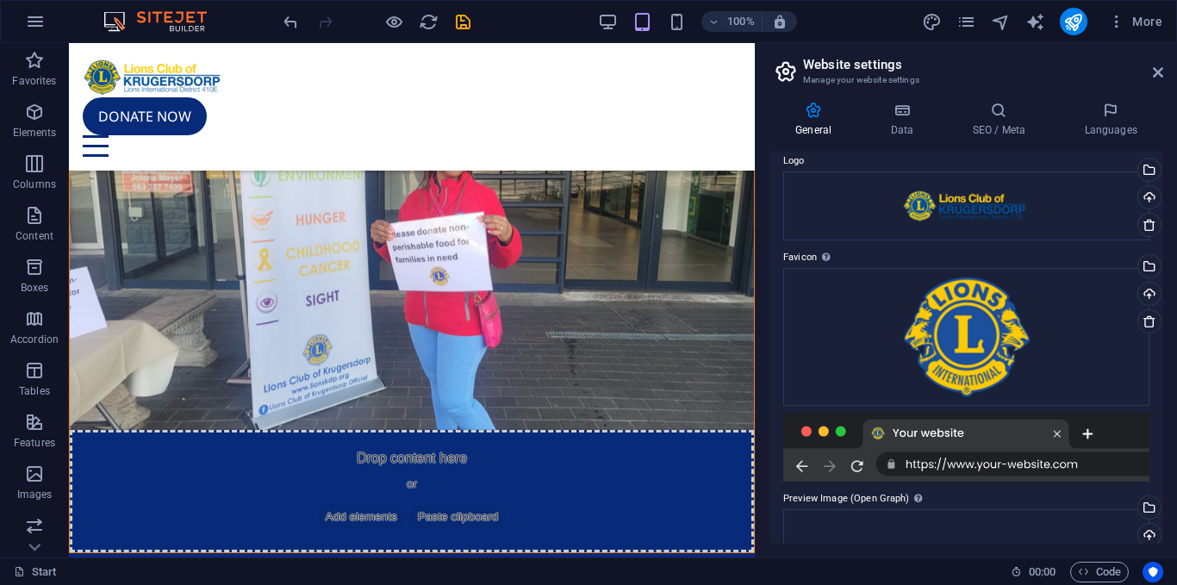
scroll to position [0, 0]
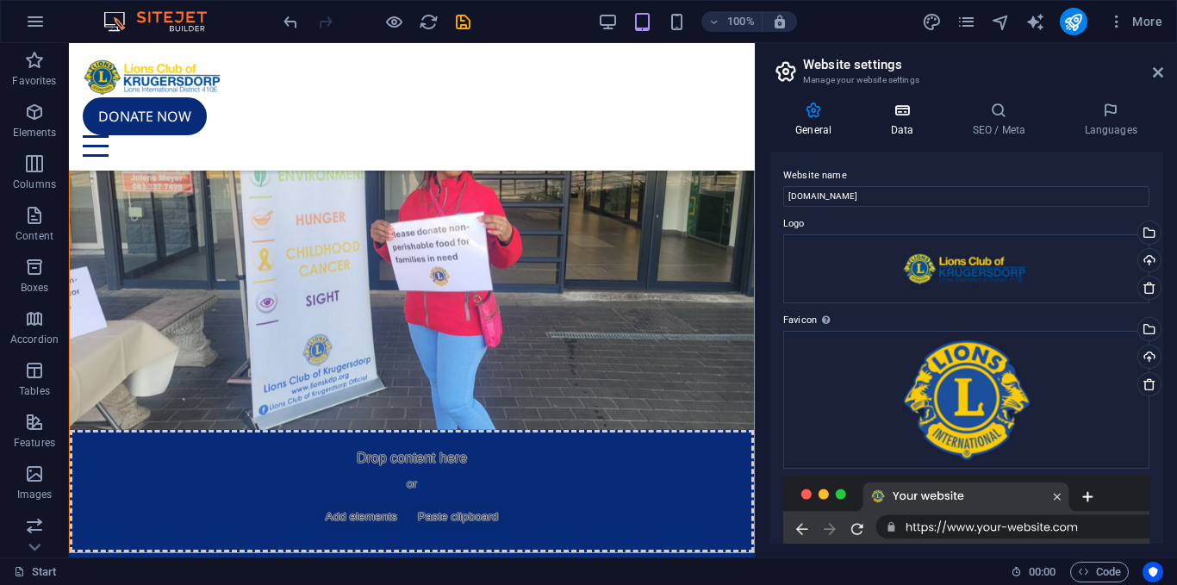
click at [911, 127] on h4 "Data" at bounding box center [905, 120] width 82 height 36
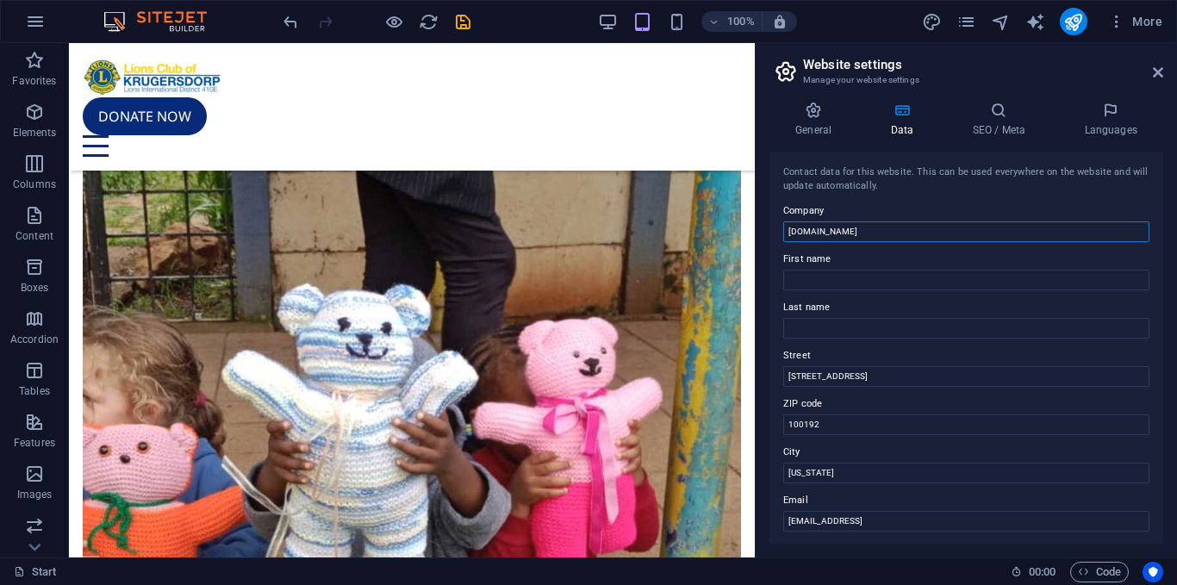
click at [796, 230] on input "[DOMAIN_NAME]" at bounding box center [966, 231] width 366 height 21
type input "[DOMAIN_NAME]"
drag, startPoint x: 946, startPoint y: 422, endPoint x: 754, endPoint y: 380, distance: 196.7
type input "Lions Club of Krugersdorp"
drag, startPoint x: 994, startPoint y: 470, endPoint x: 636, endPoint y: 455, distance: 357.8
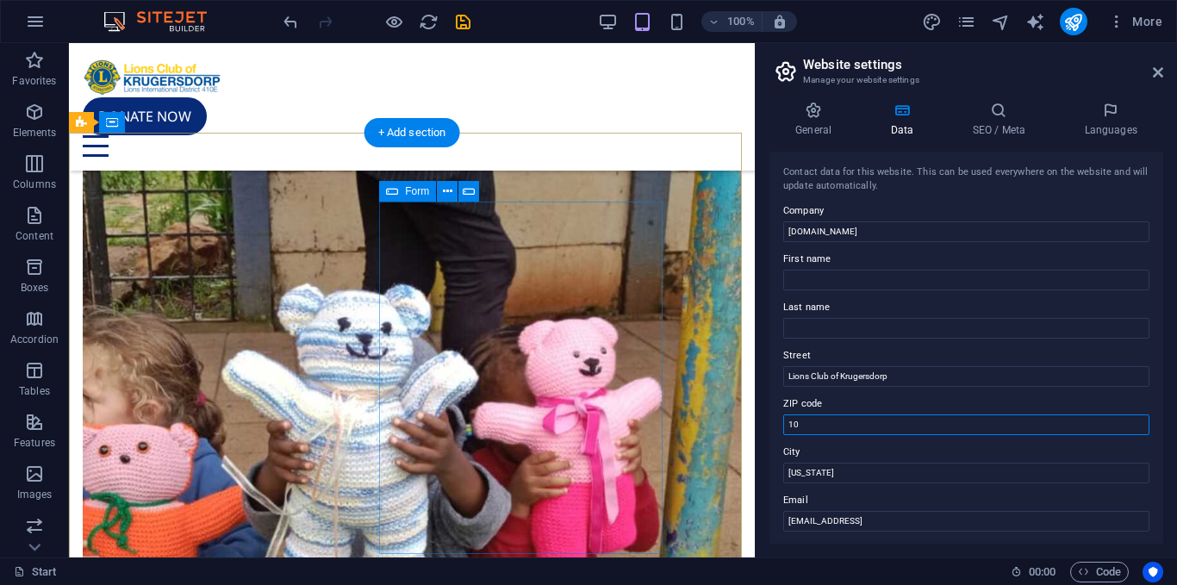
type input "1"
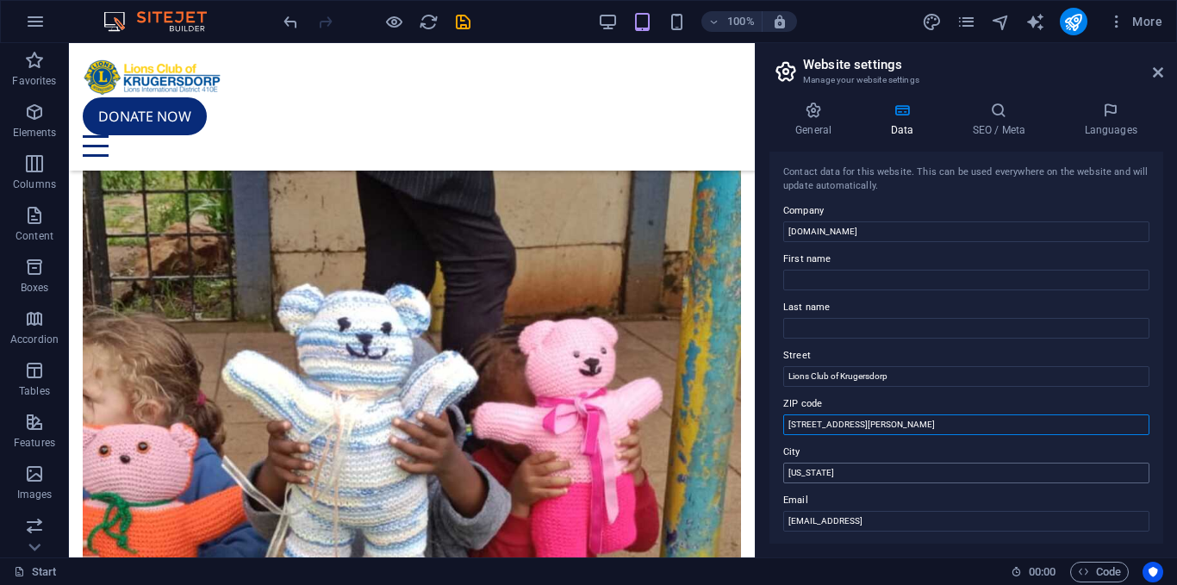
type input "[STREET_ADDRESS][PERSON_NAME]"
drag, startPoint x: 883, startPoint y: 473, endPoint x: 755, endPoint y: 481, distance: 127.8
click at [755, 481] on aside "Website settings Manage your website settings General Data SEO / Meta Languages…" at bounding box center [965, 300] width 422 height 514
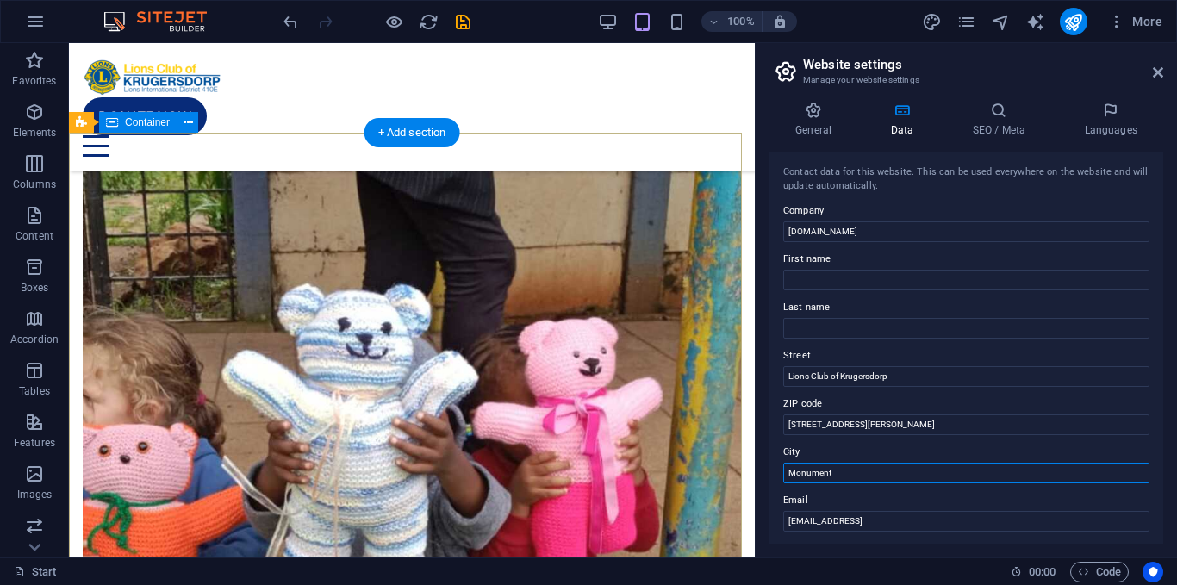
drag, startPoint x: 920, startPoint y: 522, endPoint x: 723, endPoint y: 456, distance: 207.8
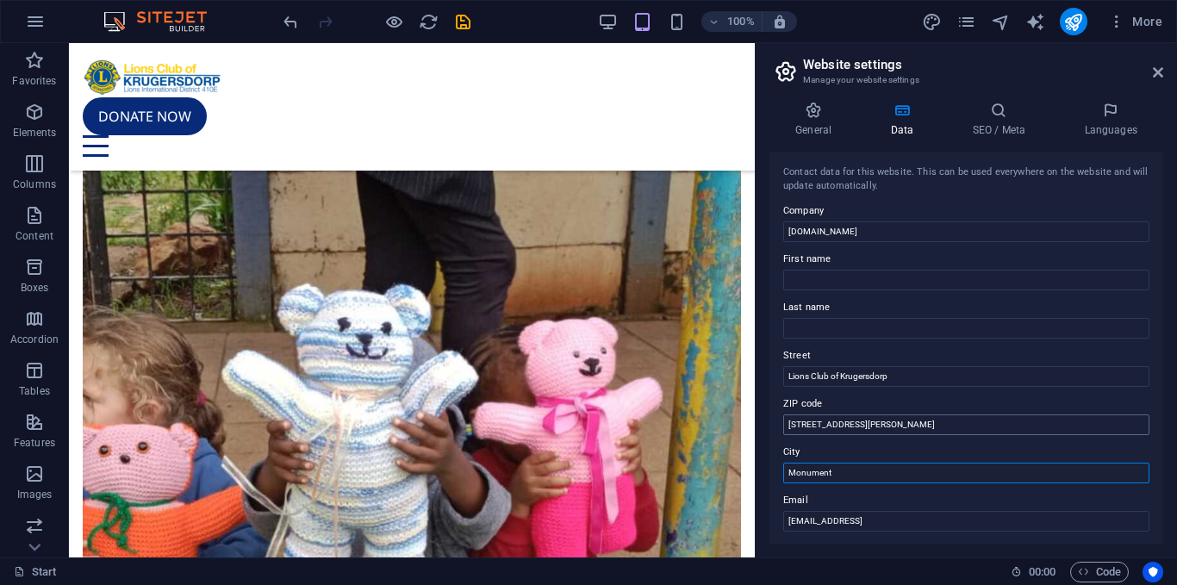
type input "Monument"
drag, startPoint x: 912, startPoint y: 425, endPoint x: 771, endPoint y: 430, distance: 141.3
click at [771, 430] on div "Contact data for this website. This can be used everywhere on the website and w…" at bounding box center [966, 348] width 394 height 392
drag, startPoint x: 908, startPoint y: 512, endPoint x: 729, endPoint y: 464, distance: 185.5
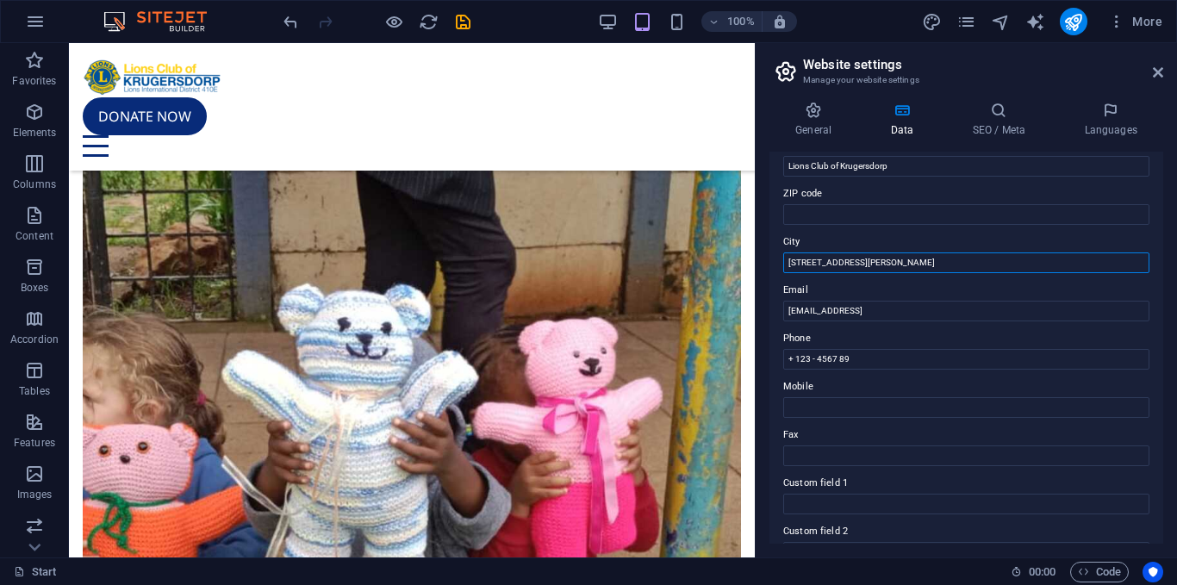
scroll to position [211, 0]
type input "[STREET_ADDRESS][PERSON_NAME]"
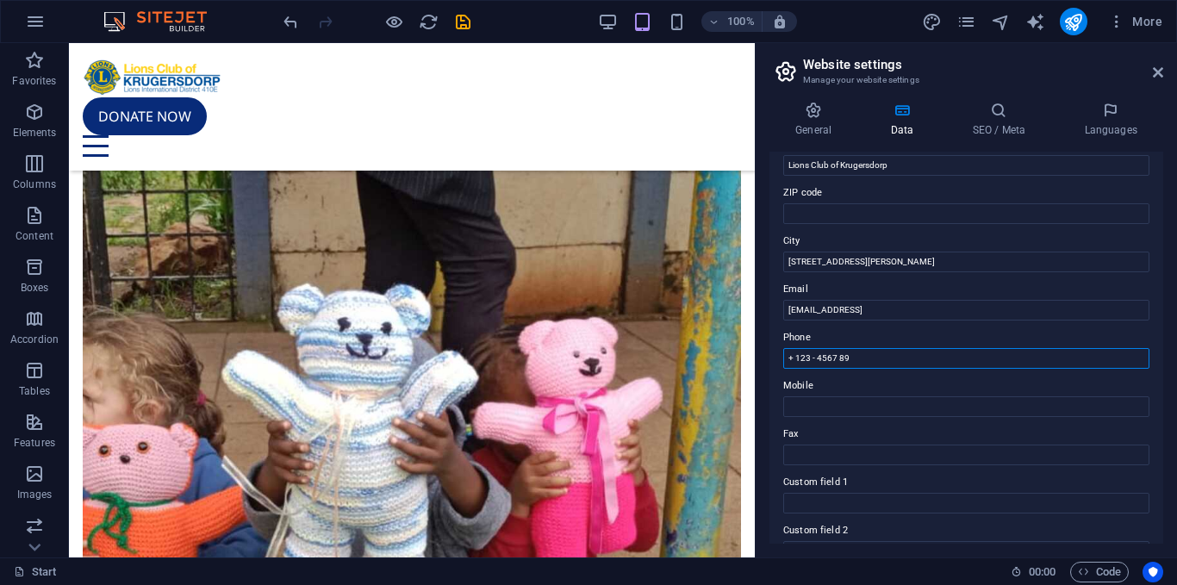
drag, startPoint x: 903, startPoint y: 358, endPoint x: 754, endPoint y: 356, distance: 148.2
click at [754, 356] on aside "Website settings Manage your website settings General Data SEO / Meta Languages…" at bounding box center [965, 300] width 422 height 514
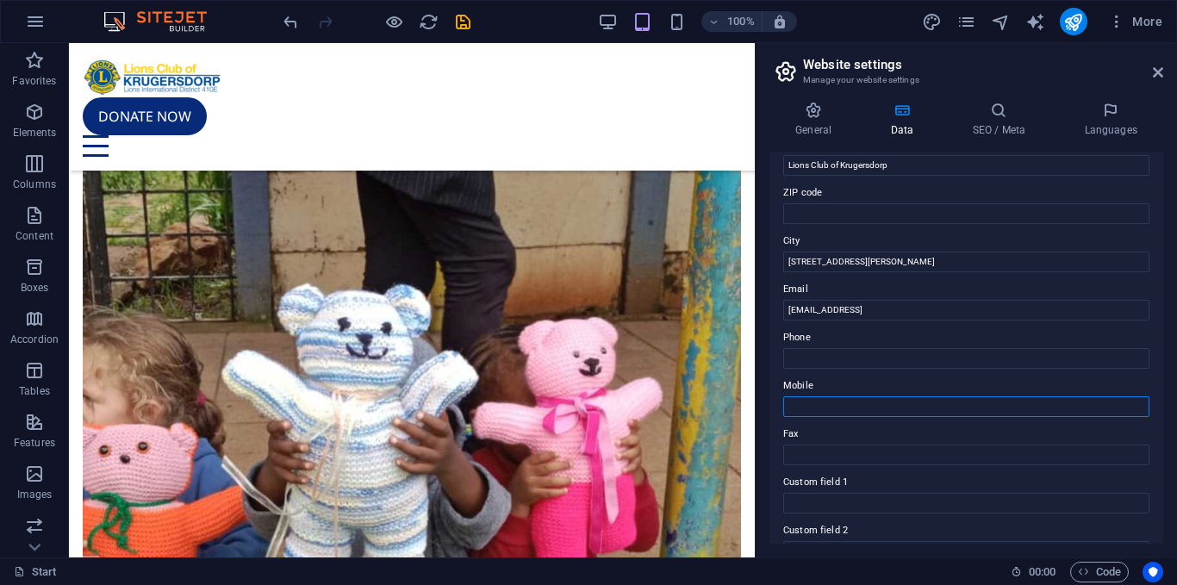
click at [819, 402] on input "Mobile" at bounding box center [966, 406] width 366 height 21
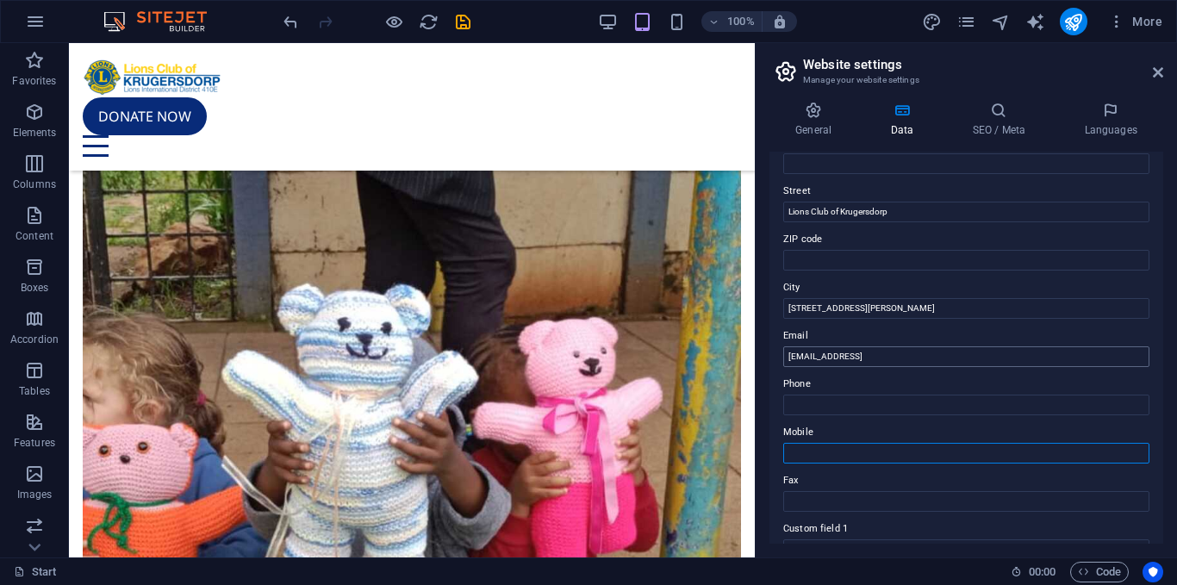
scroll to position [165, 0]
drag, startPoint x: 1059, startPoint y: 394, endPoint x: 679, endPoint y: 357, distance: 382.6
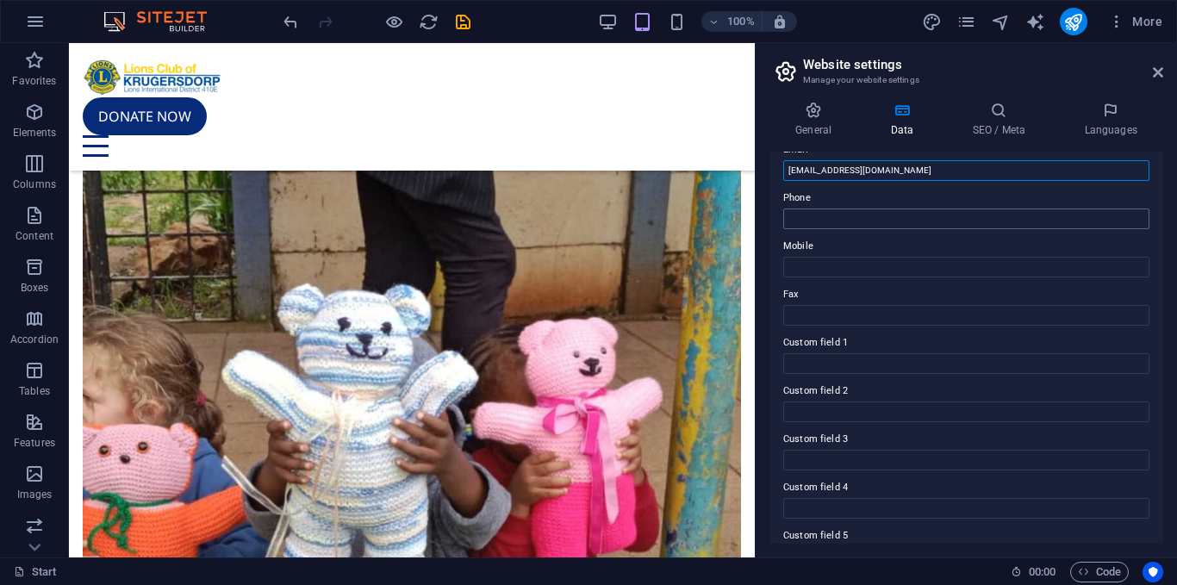
scroll to position [436, 0]
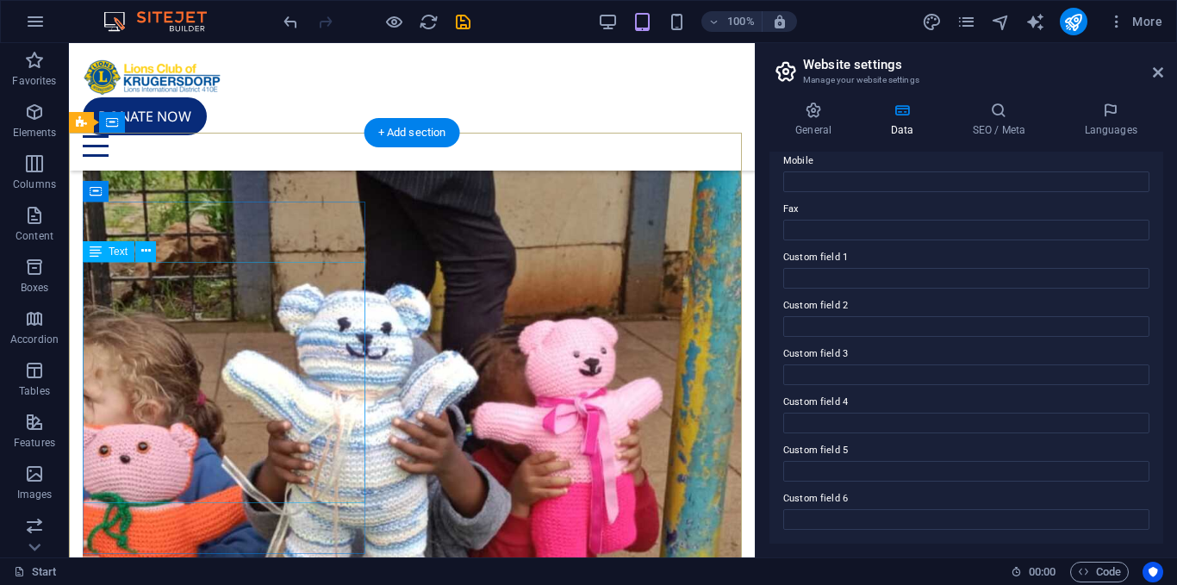
type input "[EMAIL_ADDRESS][DOMAIN_NAME]"
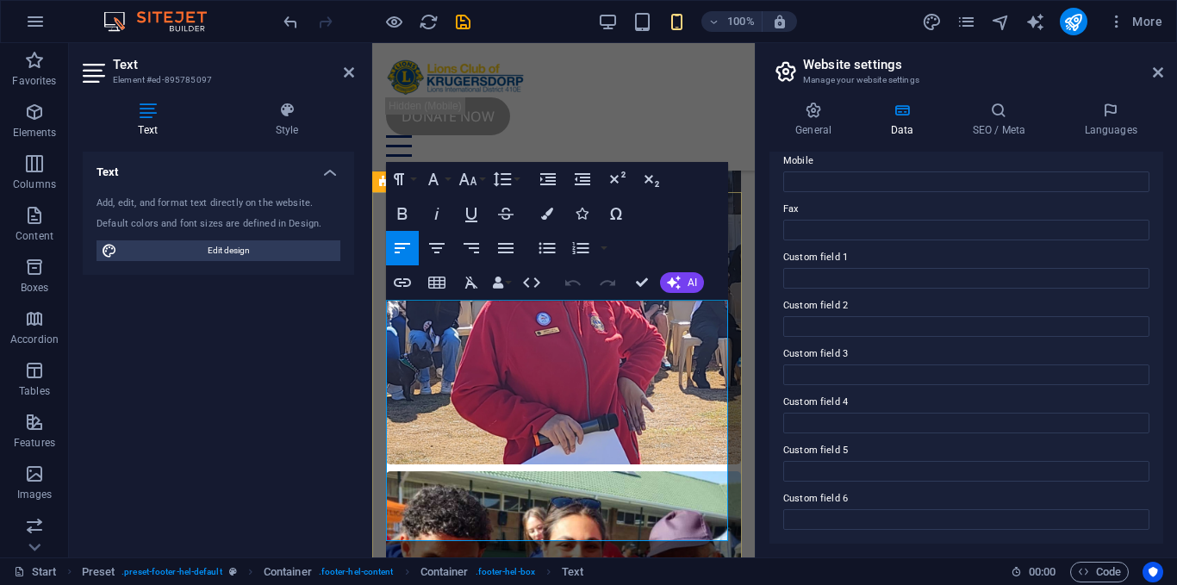
scroll to position [7414, 0]
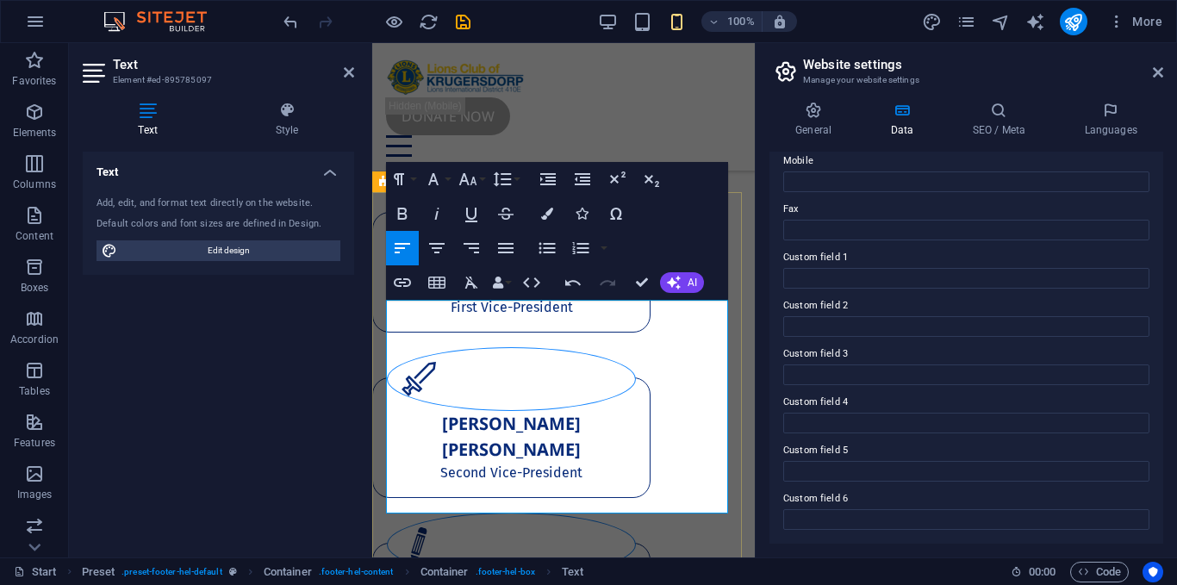
click at [267, 251] on span "Edit design" at bounding box center [228, 250] width 213 height 21
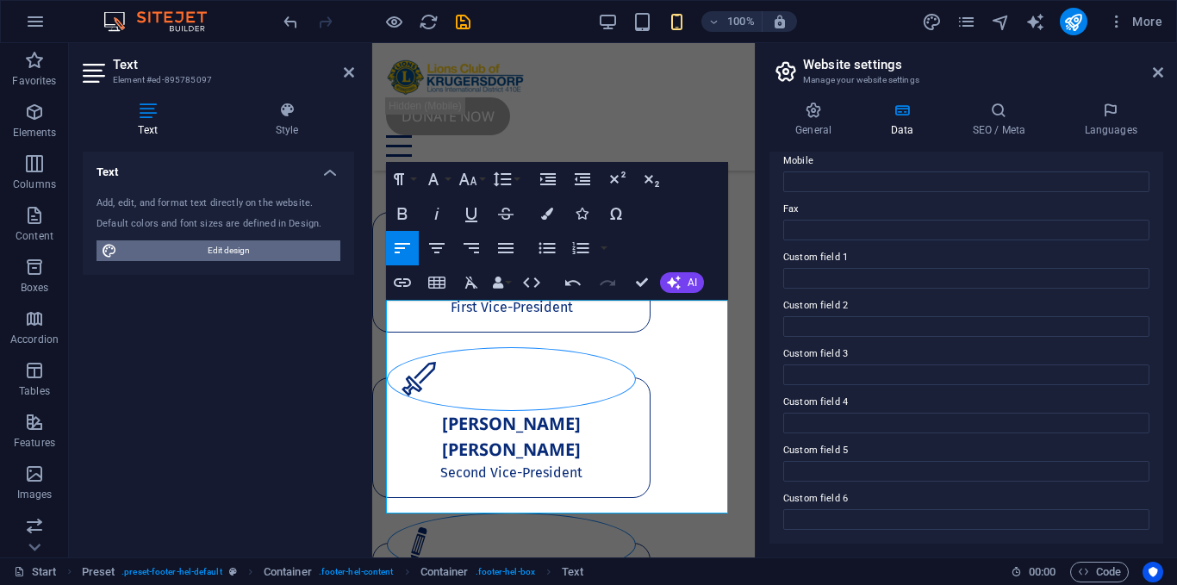
select select "px"
select select "400"
select select "px"
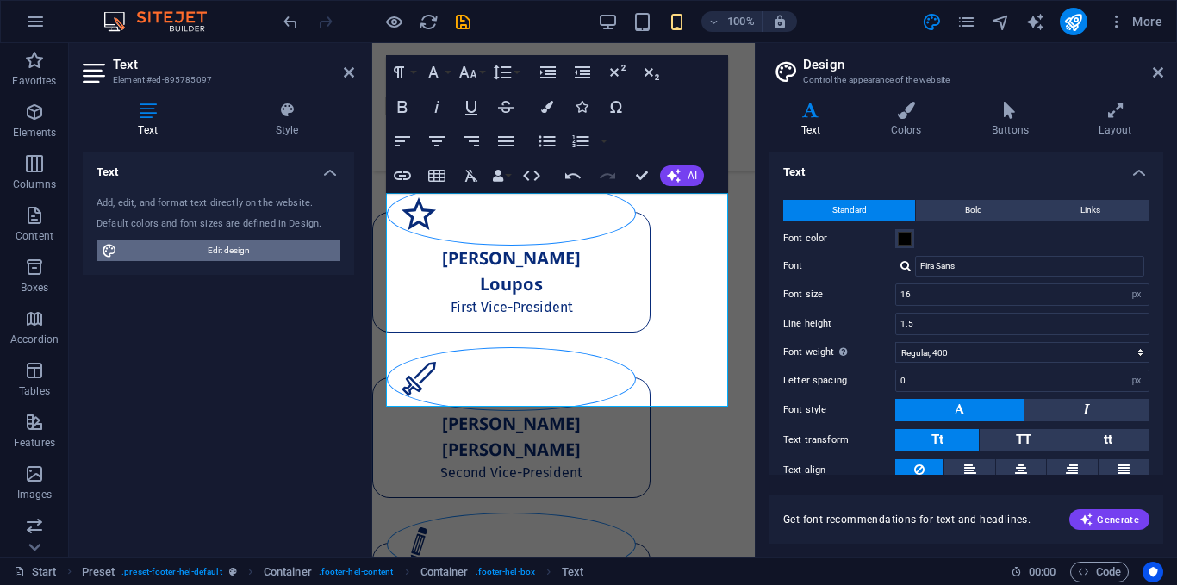
scroll to position [7521, 0]
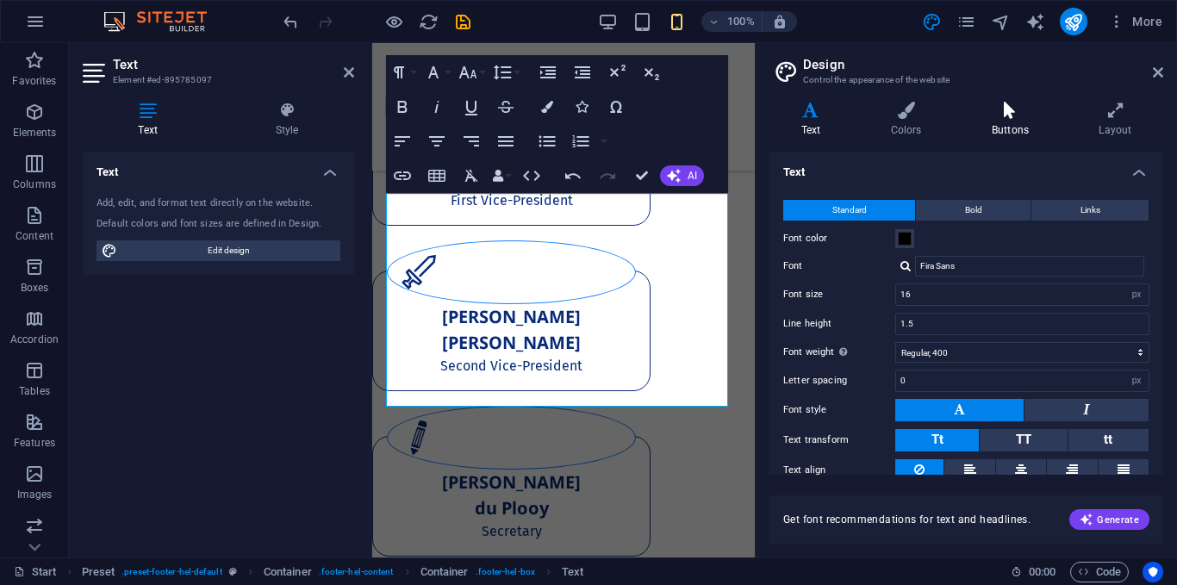
click at [1032, 121] on h4 "Buttons" at bounding box center [1012, 120] width 107 height 36
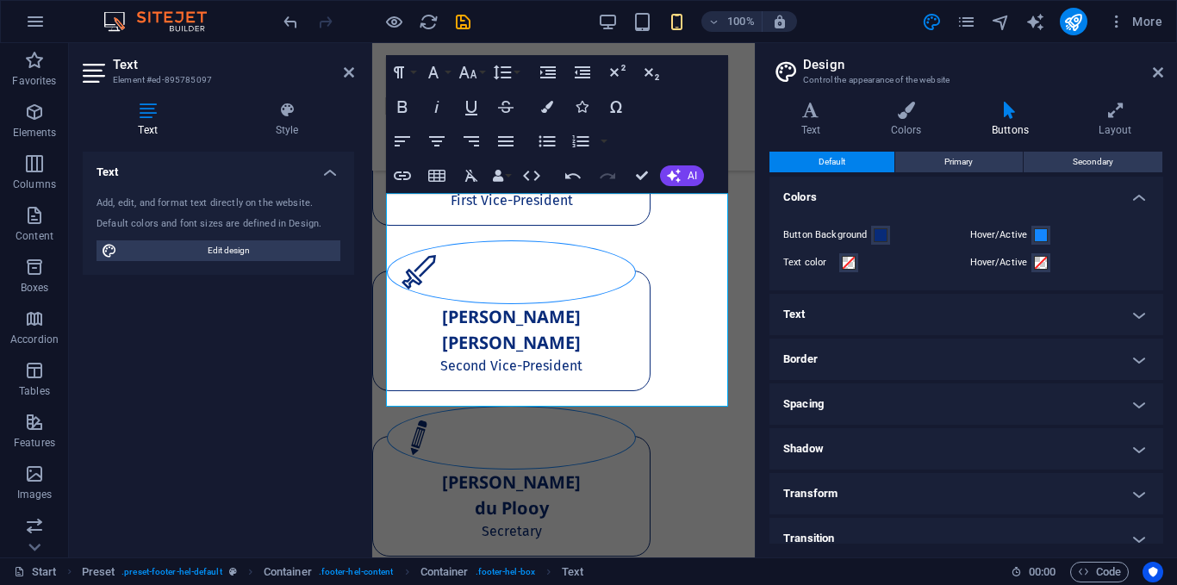
scroll to position [0, 0]
click at [1121, 113] on icon at bounding box center [1115, 110] width 96 height 17
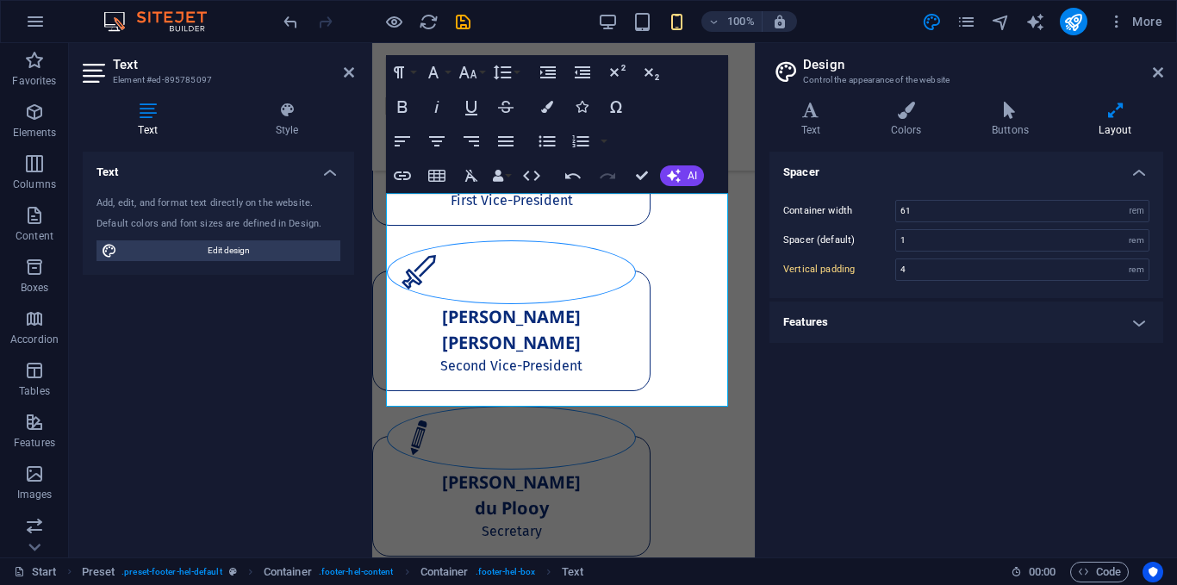
click at [890, 333] on h4 "Features" at bounding box center [966, 321] width 394 height 41
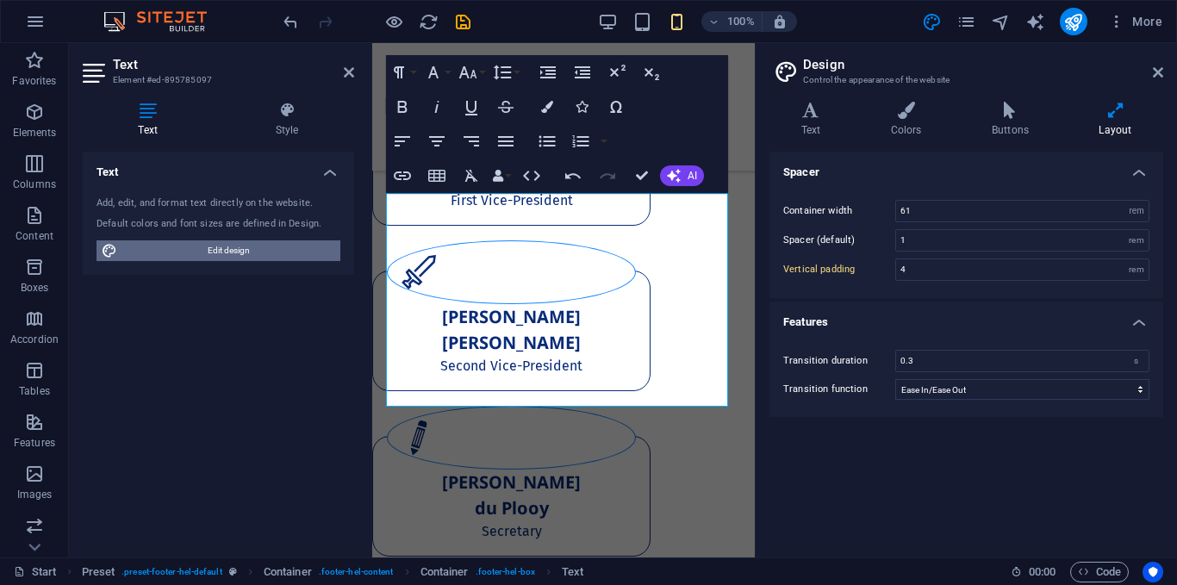
click at [239, 254] on span "Edit design" at bounding box center [228, 250] width 213 height 21
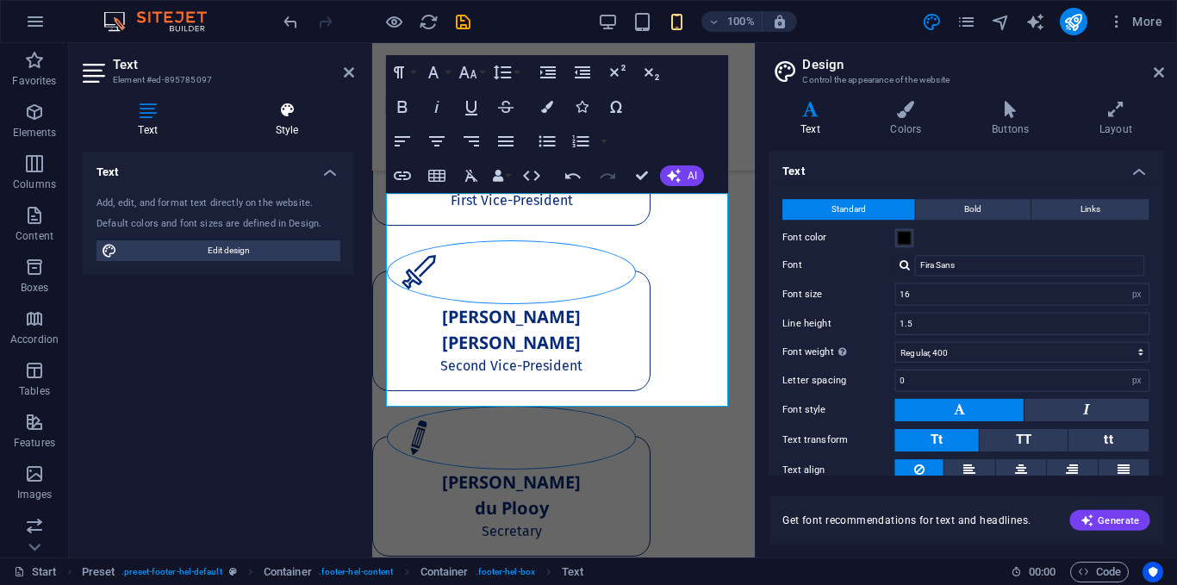
click at [313, 127] on h4 "Style" at bounding box center [287, 120] width 134 height 36
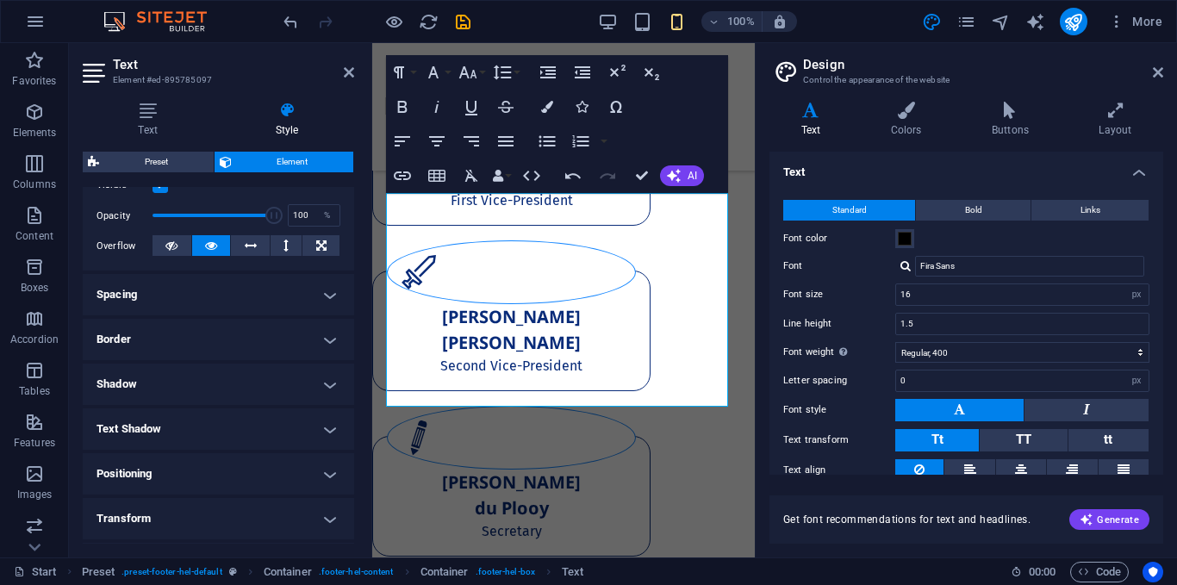
scroll to position [371, 0]
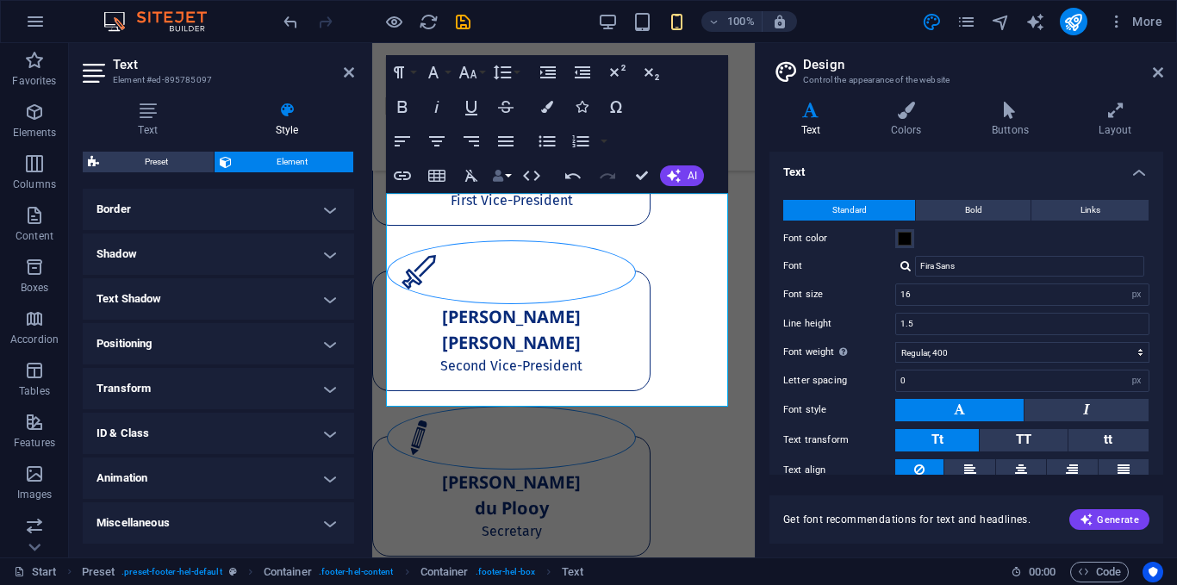
click at [506, 171] on button "Data Bindings" at bounding box center [501, 175] width 24 height 34
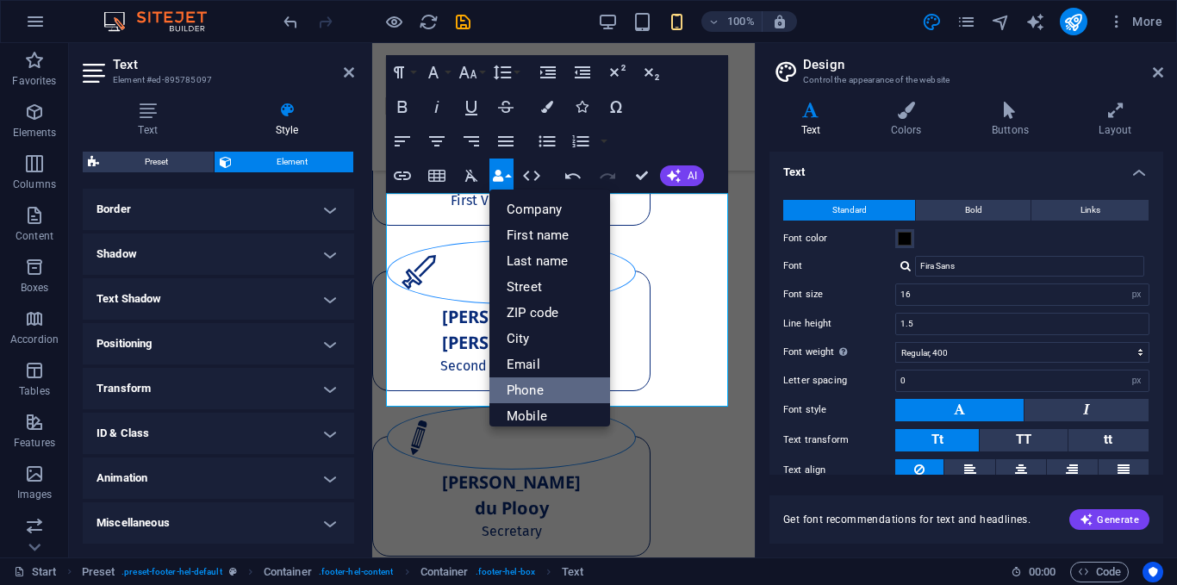
click at [559, 385] on link "Phone" at bounding box center [549, 390] width 121 height 26
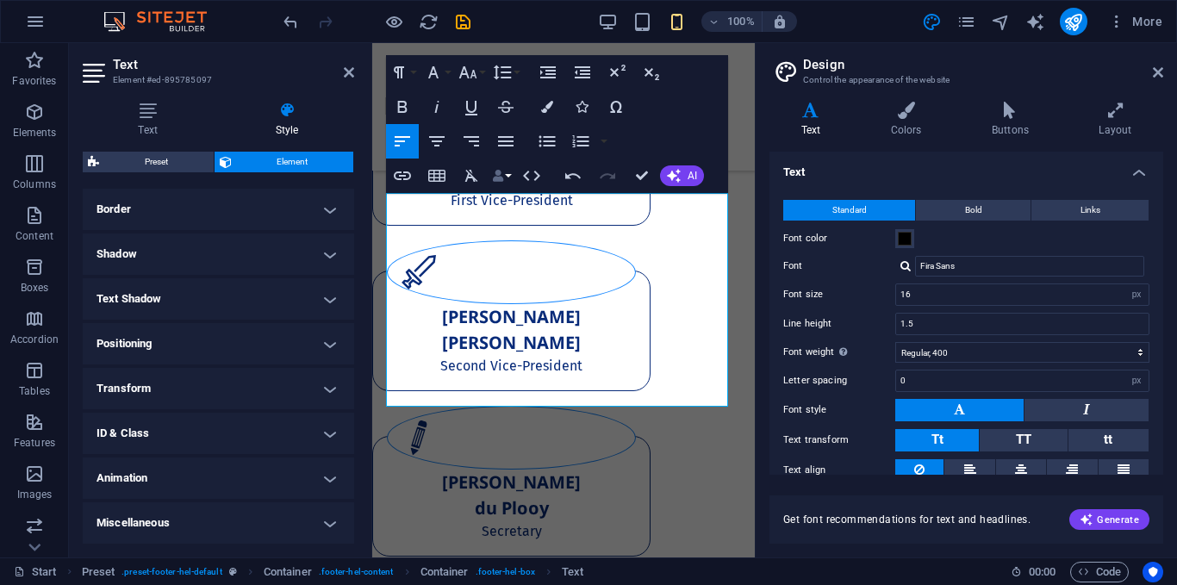
click at [500, 175] on icon "button" at bounding box center [498, 176] width 12 height 12
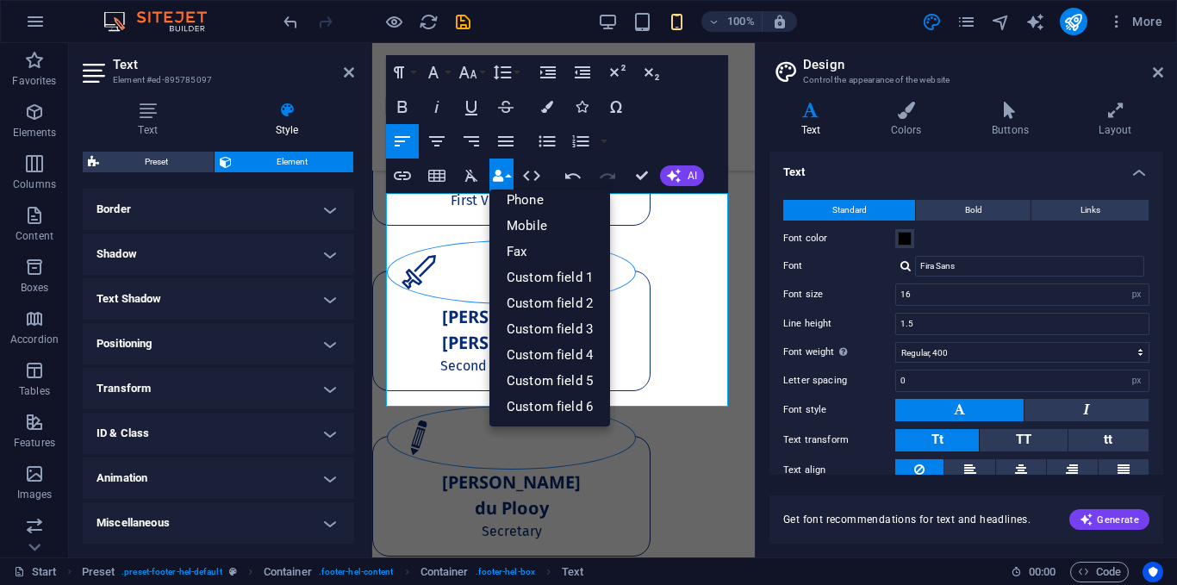
scroll to position [114, 0]
click at [526, 271] on link "Phone" at bounding box center [549, 277] width 121 height 26
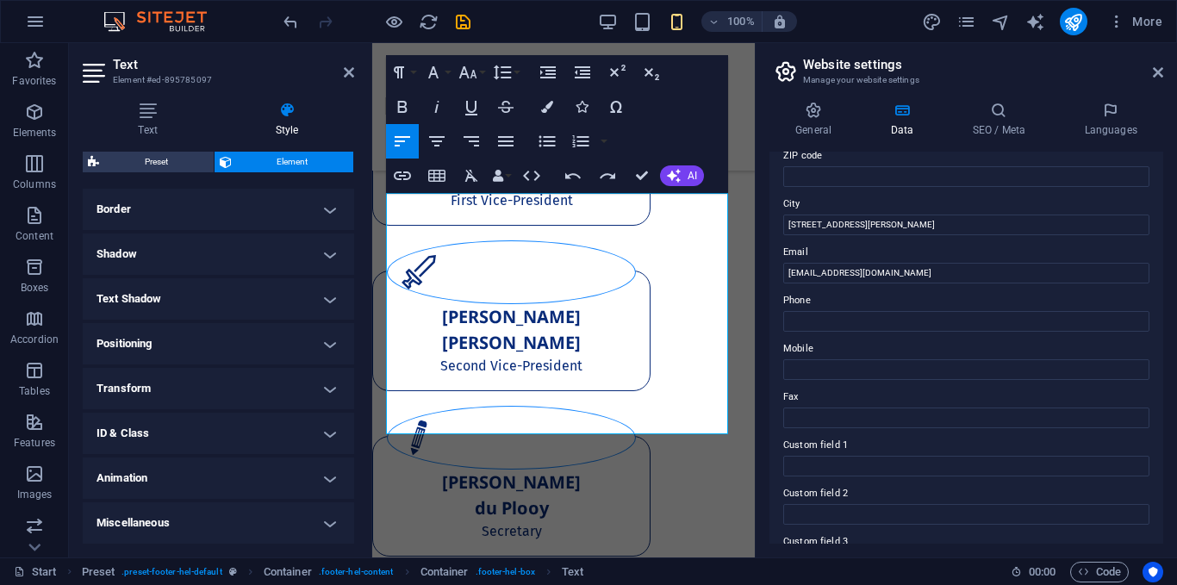
scroll to position [251, 0]
click at [862, 373] on input "Mobile" at bounding box center [966, 367] width 366 height 21
type input "076 978 9635"
click at [959, 353] on label "Mobile" at bounding box center [966, 346] width 366 height 21
click at [959, 357] on input "076 978 9635" at bounding box center [966, 367] width 366 height 21
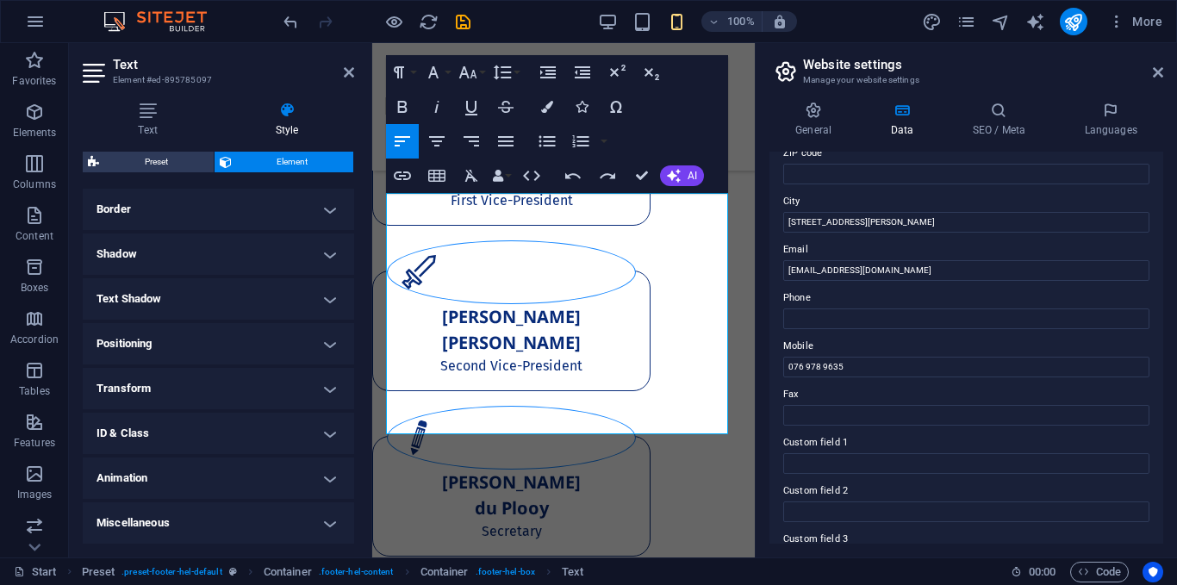
click at [911, 388] on label "Fax" at bounding box center [966, 394] width 366 height 21
click at [911, 405] on input "Fax" at bounding box center [966, 415] width 366 height 21
type input "0"
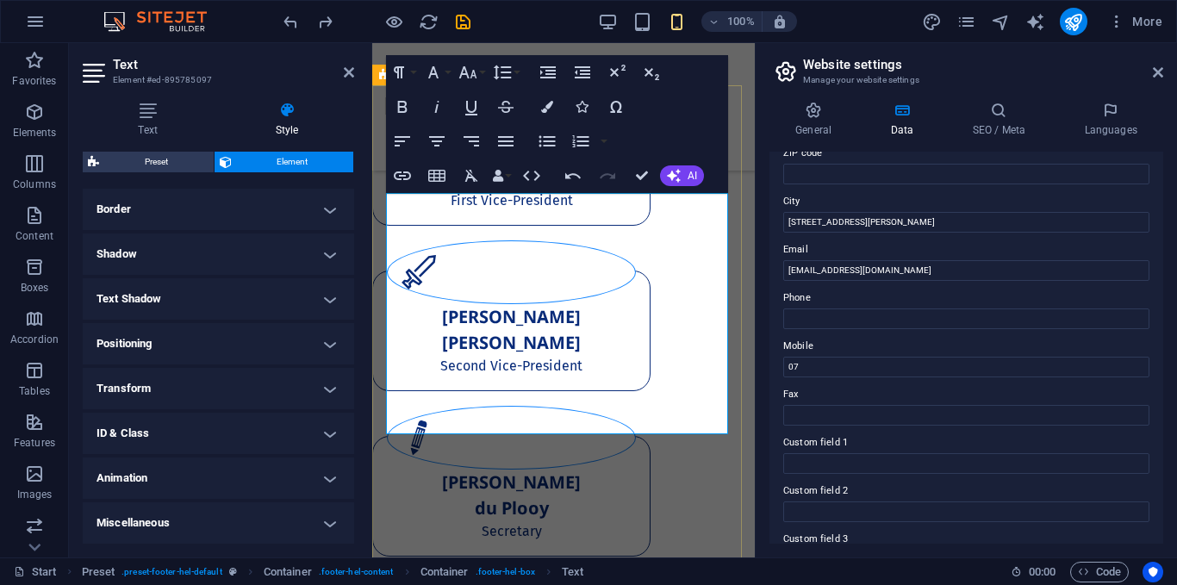
type input "0076"
click at [295, 24] on icon "undo" at bounding box center [291, 22] width 20 height 20
type input "f2f8b640181a52e11767d599fbaaf9@cpanel.local"
click at [295, 24] on icon "undo" at bounding box center [291, 22] width 20 height 20
type input "+ 123 - 4567 89"
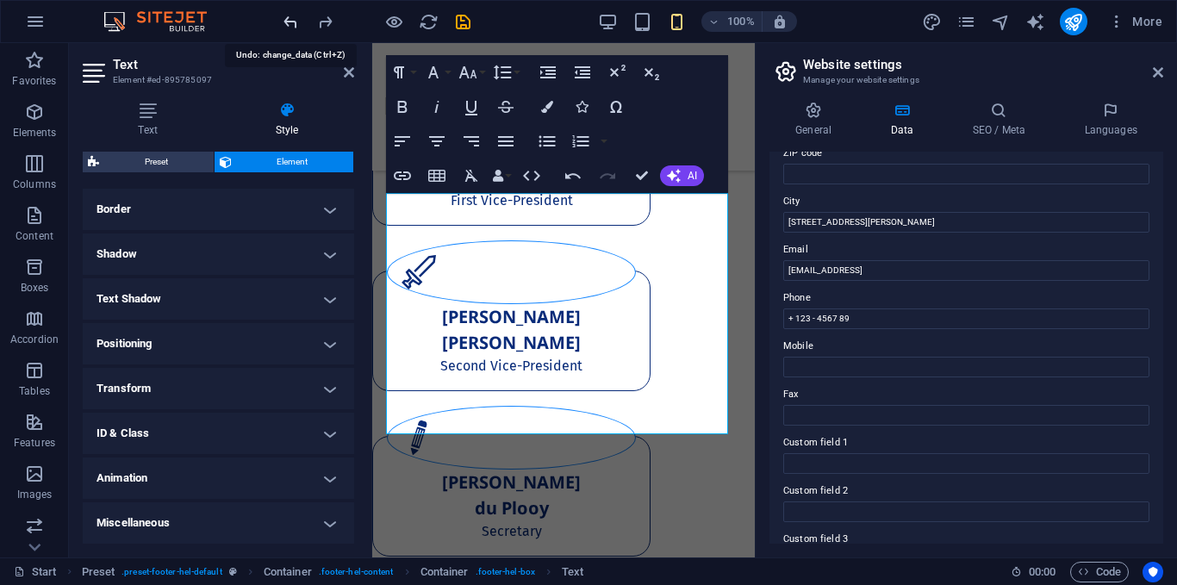
click at [295, 24] on icon "undo" at bounding box center [291, 22] width 20 height 20
click at [325, 27] on icon "redo" at bounding box center [325, 22] width 20 height 20
type input "[STREET_ADDRESS][PERSON_NAME]"
click at [325, 27] on icon "redo" at bounding box center [325, 22] width 20 height 20
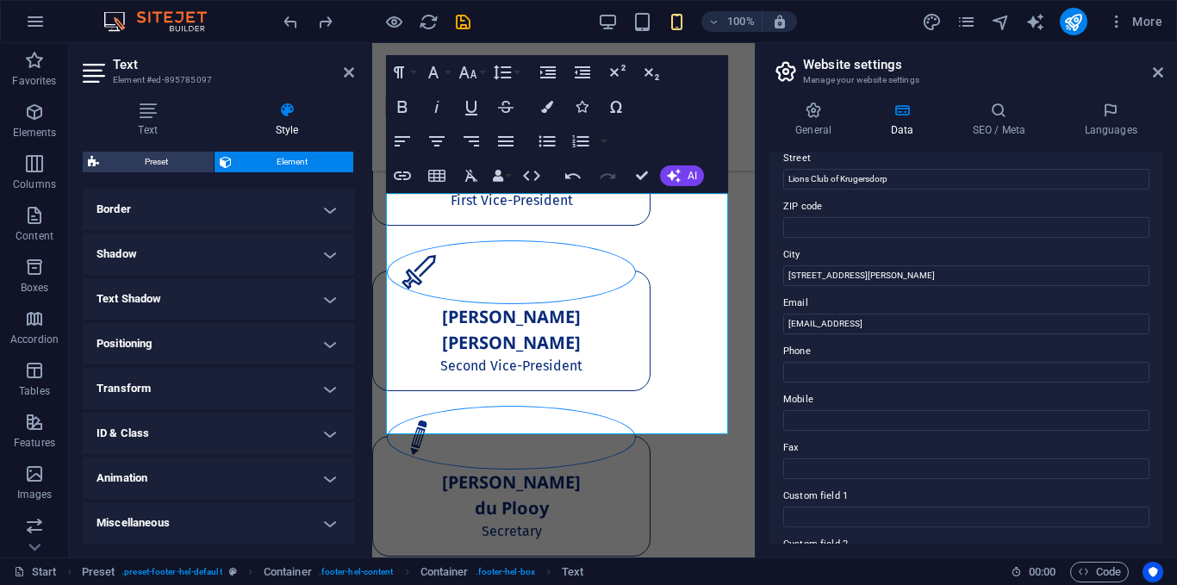
scroll to position [199, 0]
click at [324, 28] on icon "redo" at bounding box center [325, 22] width 20 height 20
type input "[EMAIL_ADDRESS][DOMAIN_NAME]"
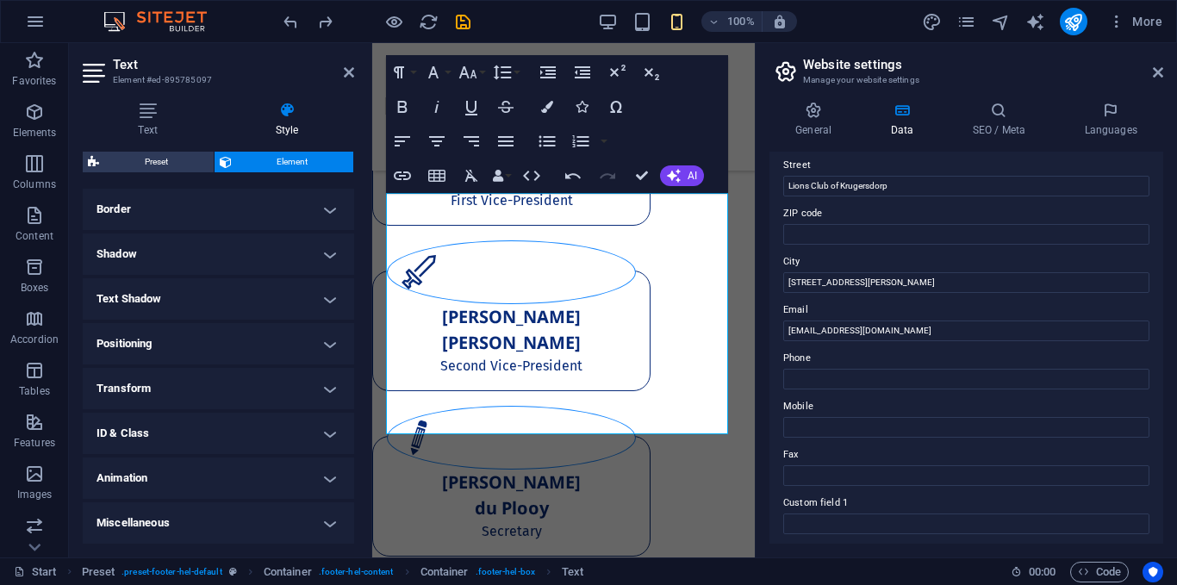
scroll to position [188, 0]
click at [849, 415] on label "Mobile" at bounding box center [966, 409] width 366 height 21
click at [849, 419] on input "Mobile" at bounding box center [966, 429] width 366 height 21
click at [837, 371] on input "Phone" at bounding box center [966, 381] width 366 height 21
type input "076 978 9635"
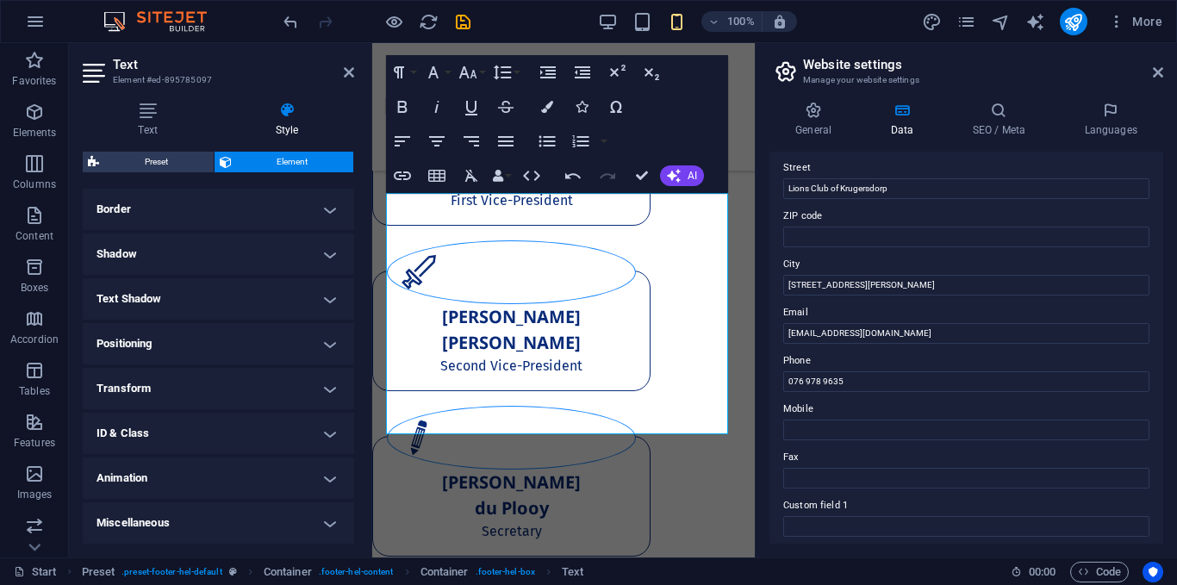
click at [949, 358] on label "Phone" at bounding box center [966, 361] width 366 height 21
click at [949, 371] on input "076 978 9635" at bounding box center [966, 381] width 366 height 21
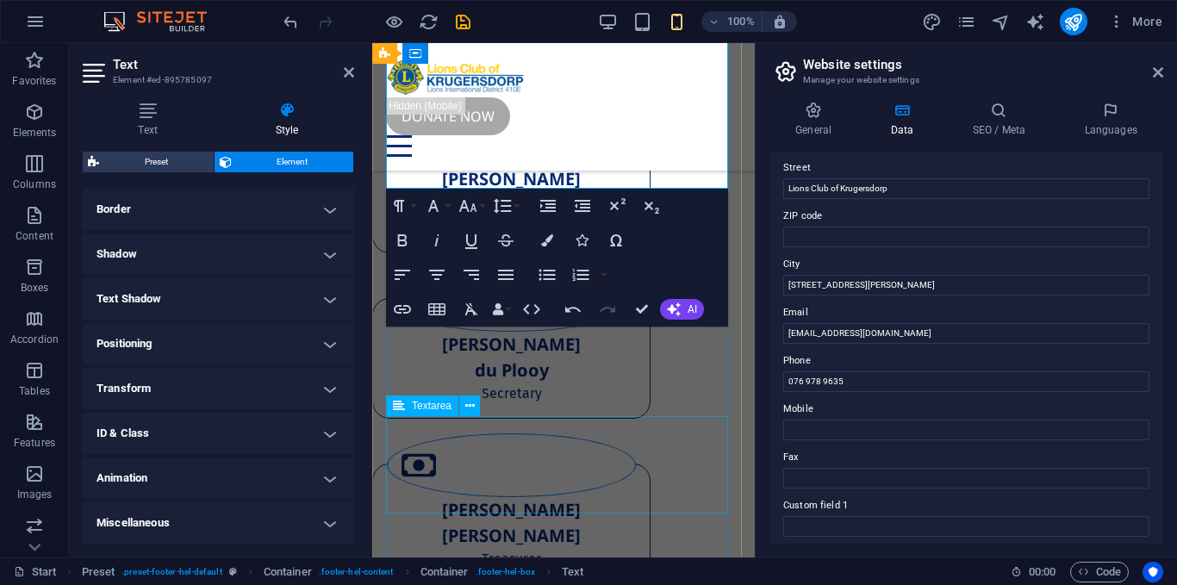
scroll to position [7766, 0]
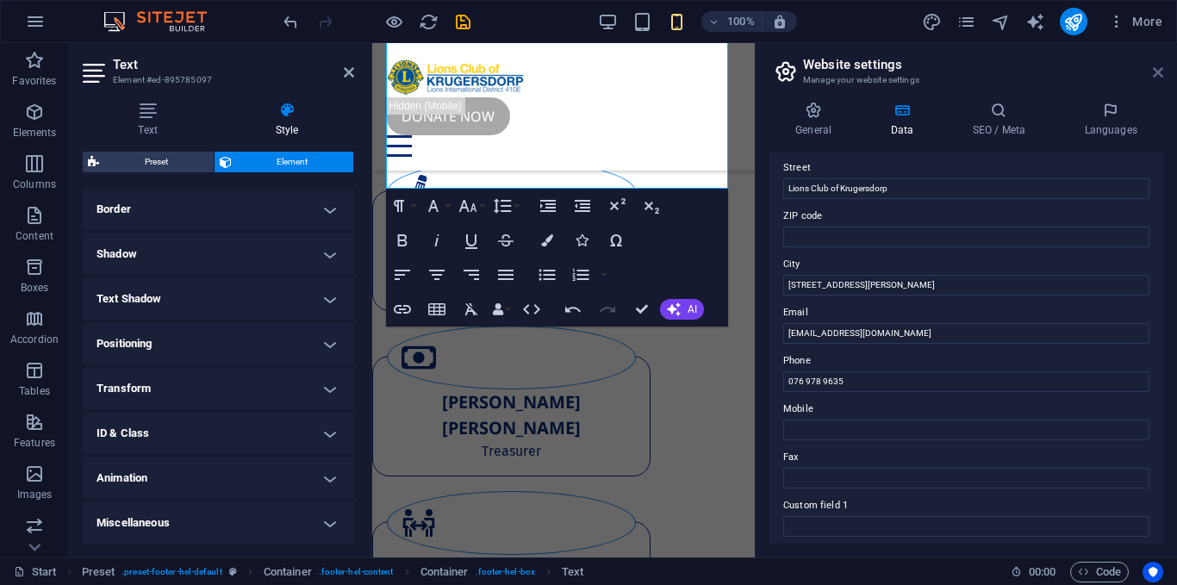
click at [1157, 78] on icon at bounding box center [1157, 72] width 10 height 14
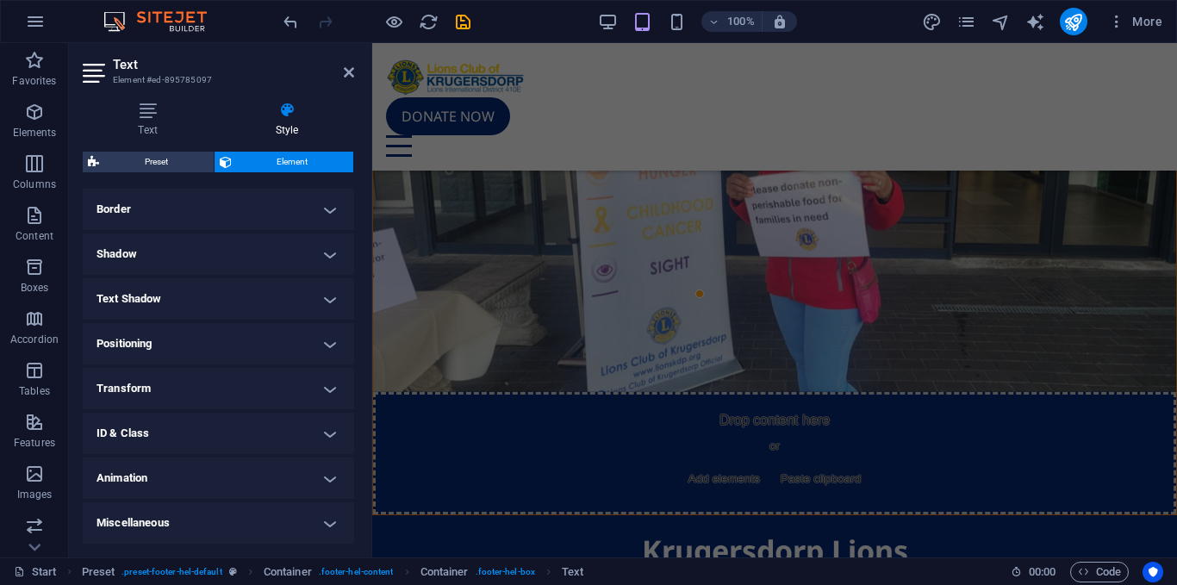
scroll to position [0, 0]
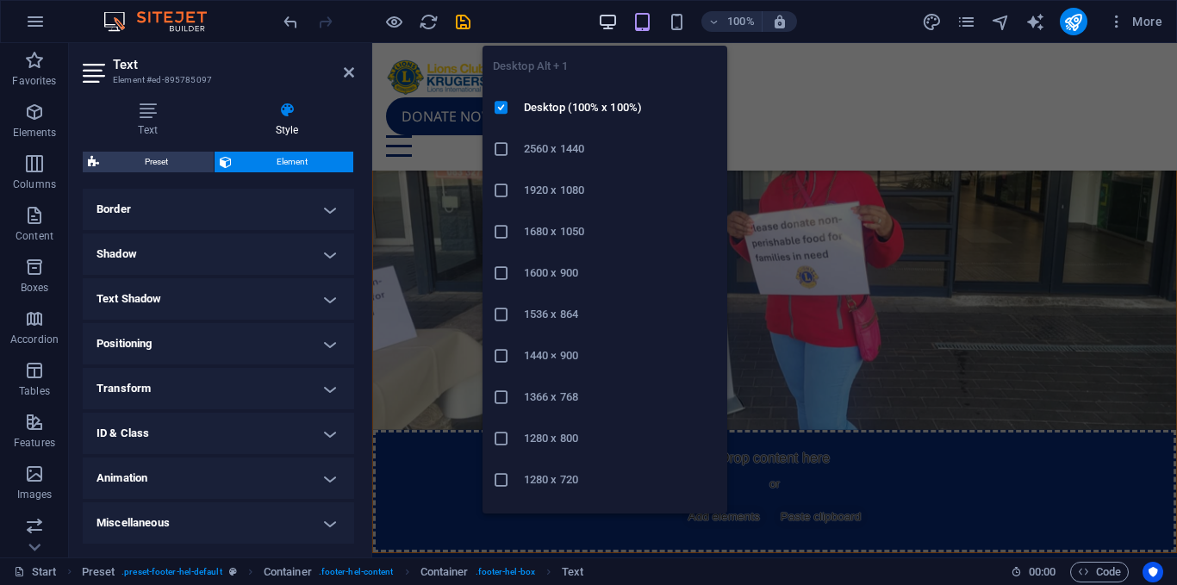
click at [612, 24] on icon "button" at bounding box center [608, 22] width 20 height 20
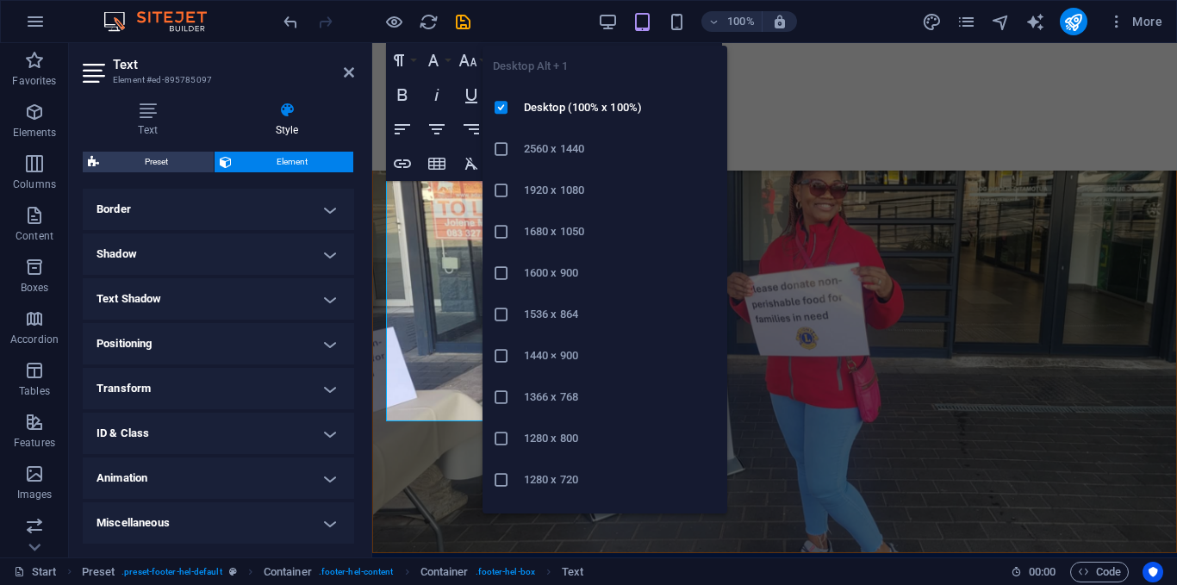
scroll to position [4598, 0]
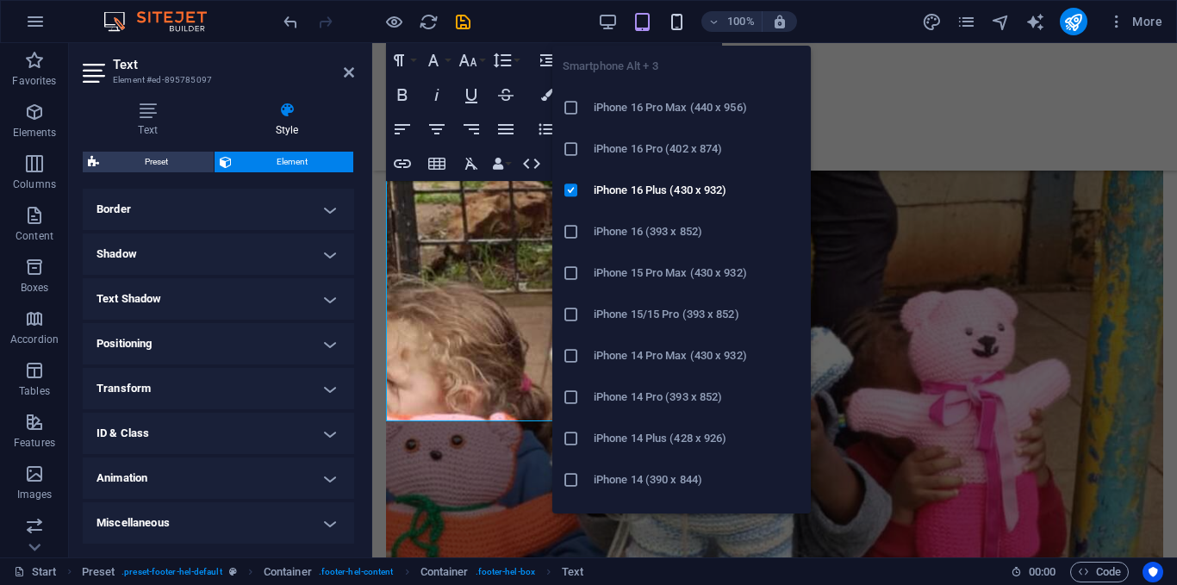
click at [679, 23] on icon "button" at bounding box center [677, 22] width 20 height 20
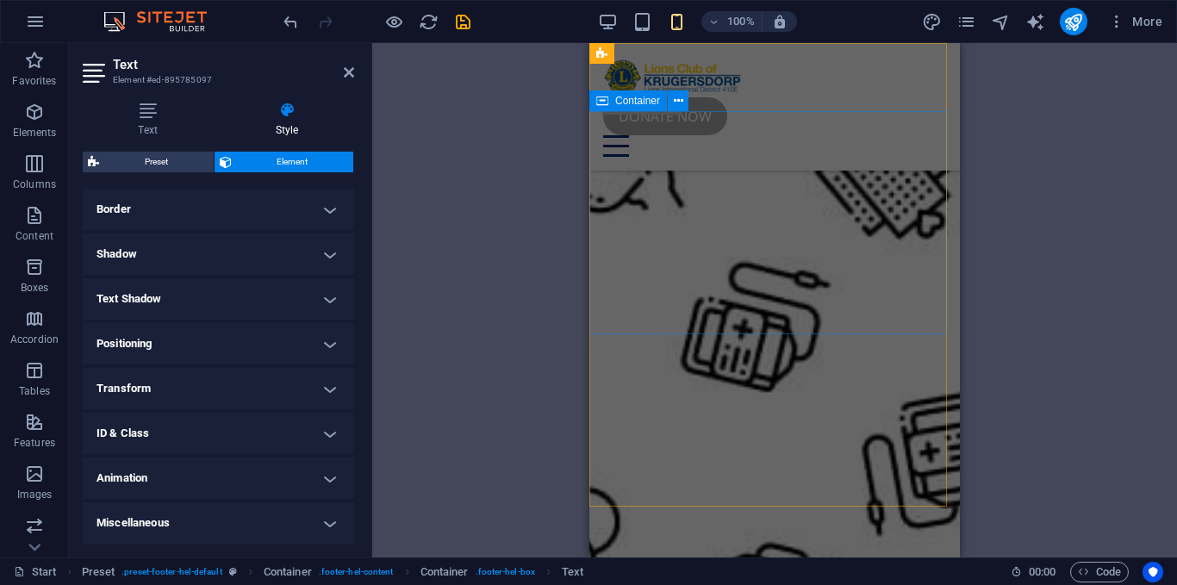
scroll to position [0, 0]
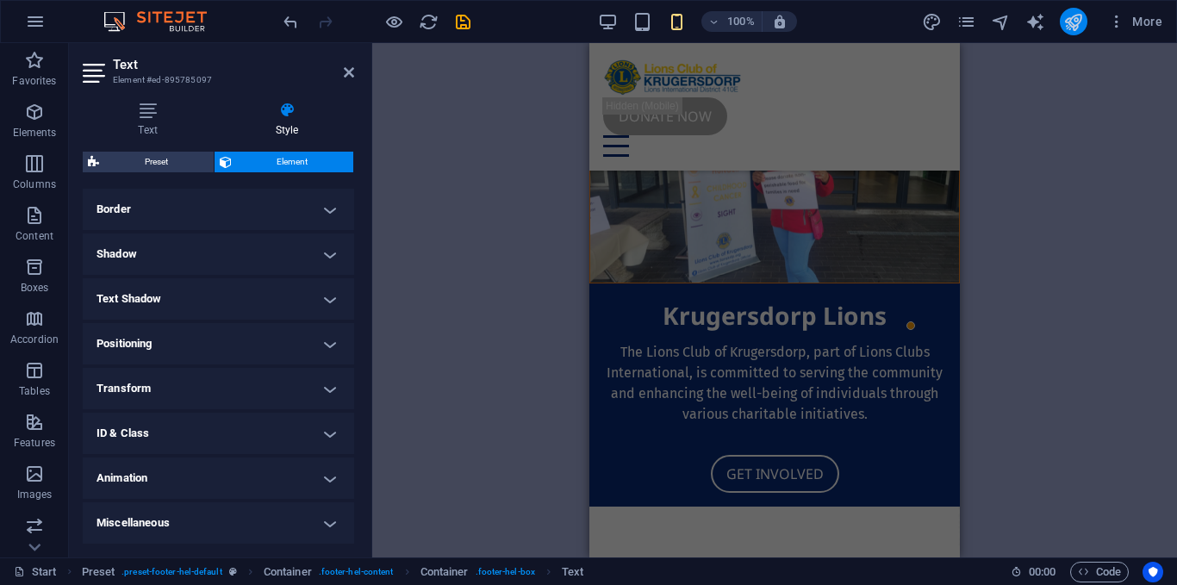
click at [1074, 14] on icon "publish" at bounding box center [1073, 22] width 20 height 20
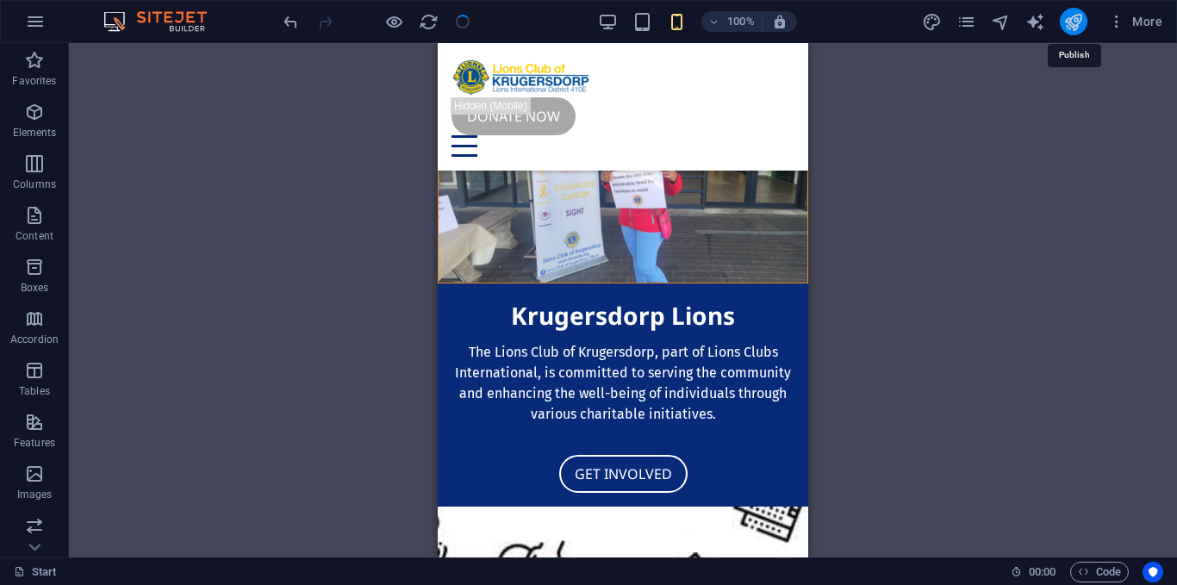
scroll to position [7492, 0]
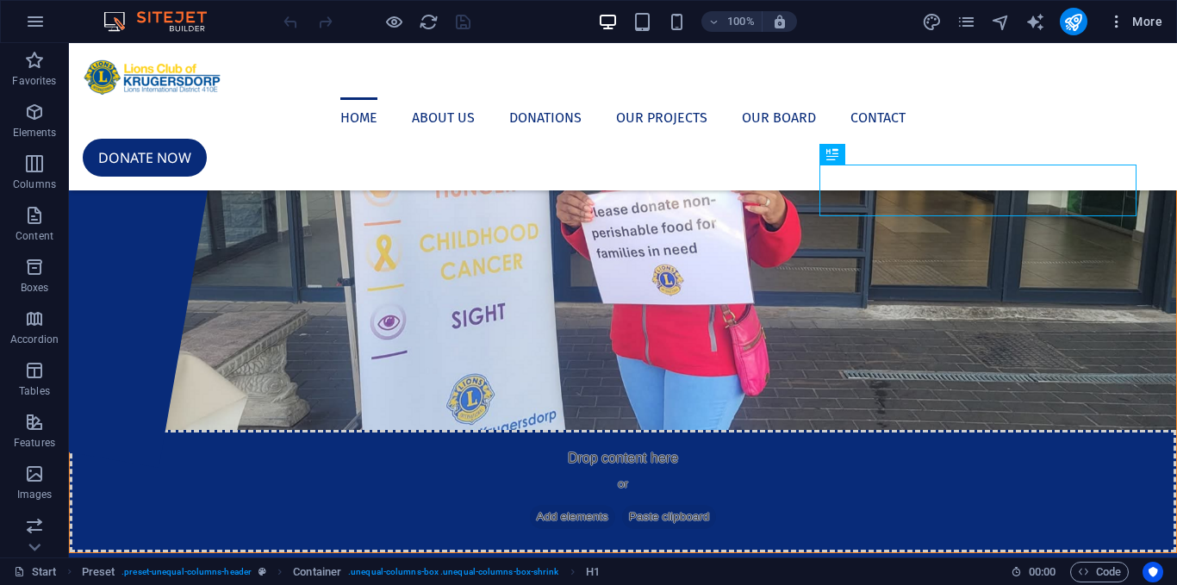
drag, startPoint x: 1129, startPoint y: 14, endPoint x: 961, endPoint y: 66, distance: 176.0
click at [1129, 14] on span "More" at bounding box center [1135, 21] width 54 height 17
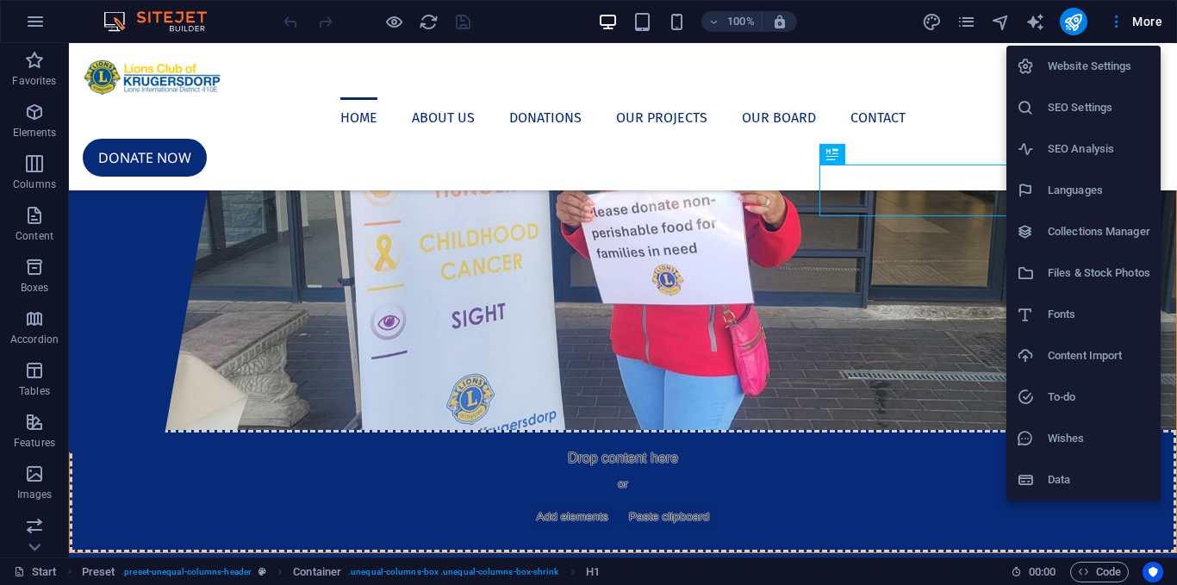
click at [1087, 63] on h6 "Website Settings" at bounding box center [1098, 66] width 102 height 21
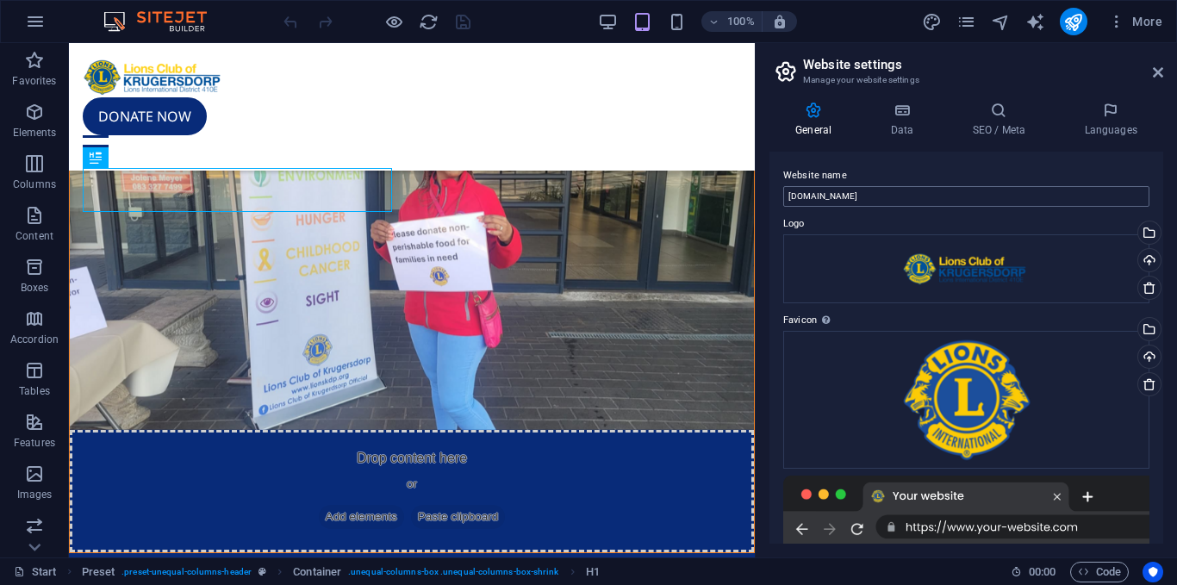
scroll to position [5, 0]
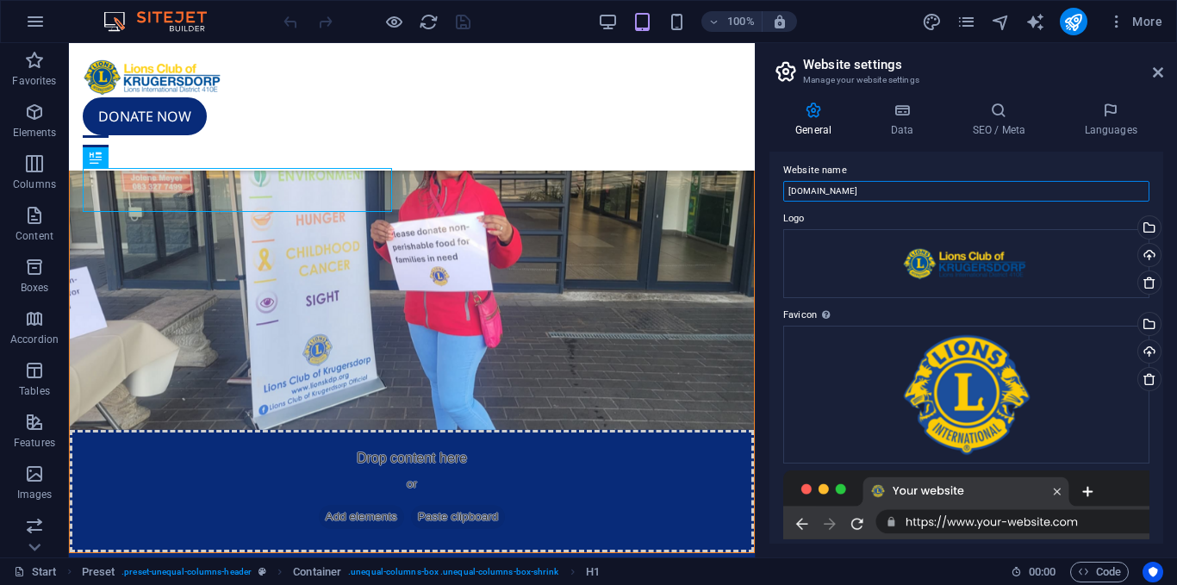
click at [899, 187] on input "[DOMAIN_NAME]" at bounding box center [966, 191] width 366 height 21
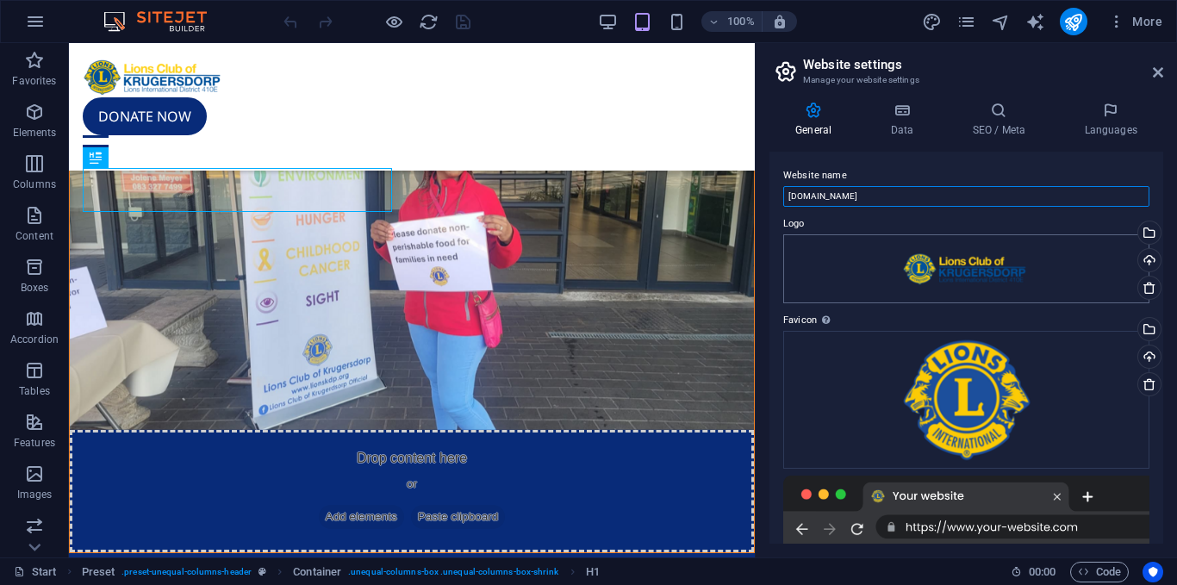
scroll to position [1, 0]
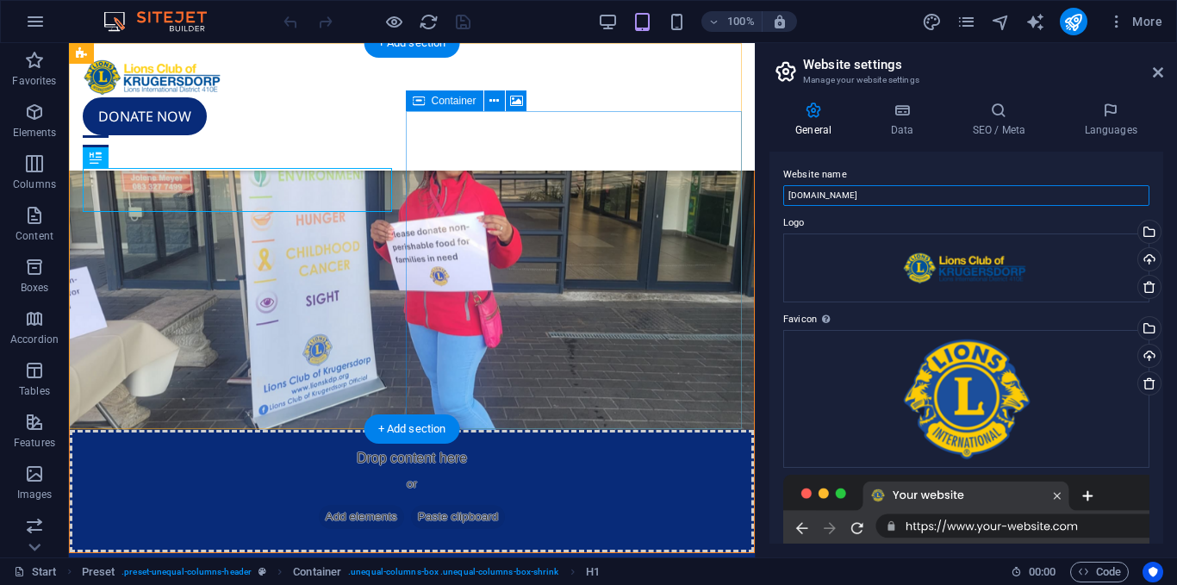
drag, startPoint x: 964, startPoint y: 239, endPoint x: 636, endPoint y: 198, distance: 329.9
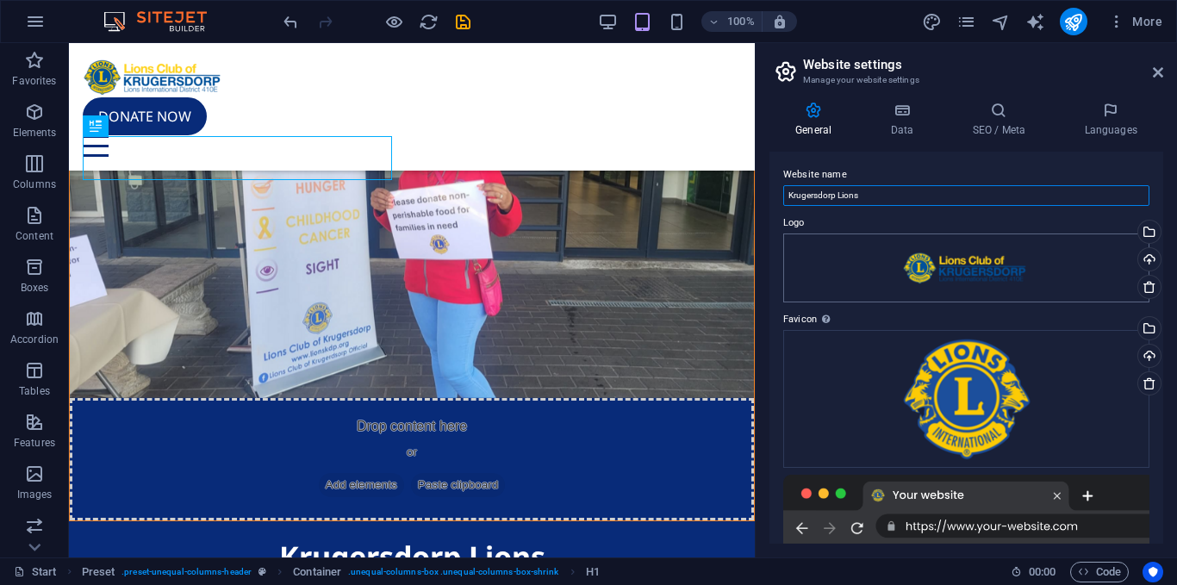
scroll to position [239, 0]
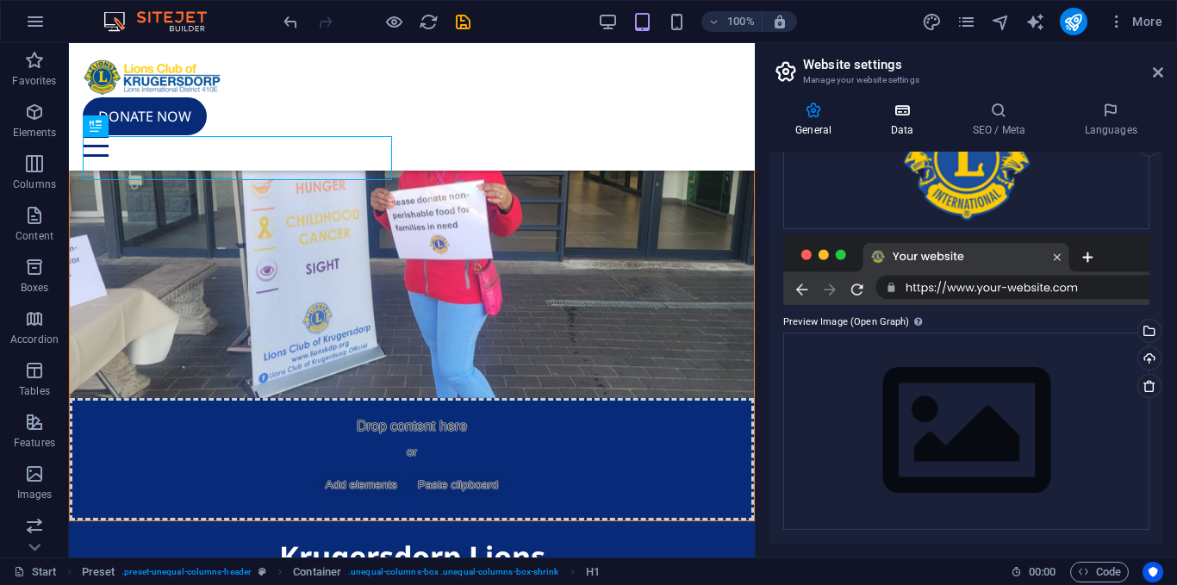
type input "Krugersdorp Lions"
click at [903, 111] on icon at bounding box center [901, 110] width 75 height 17
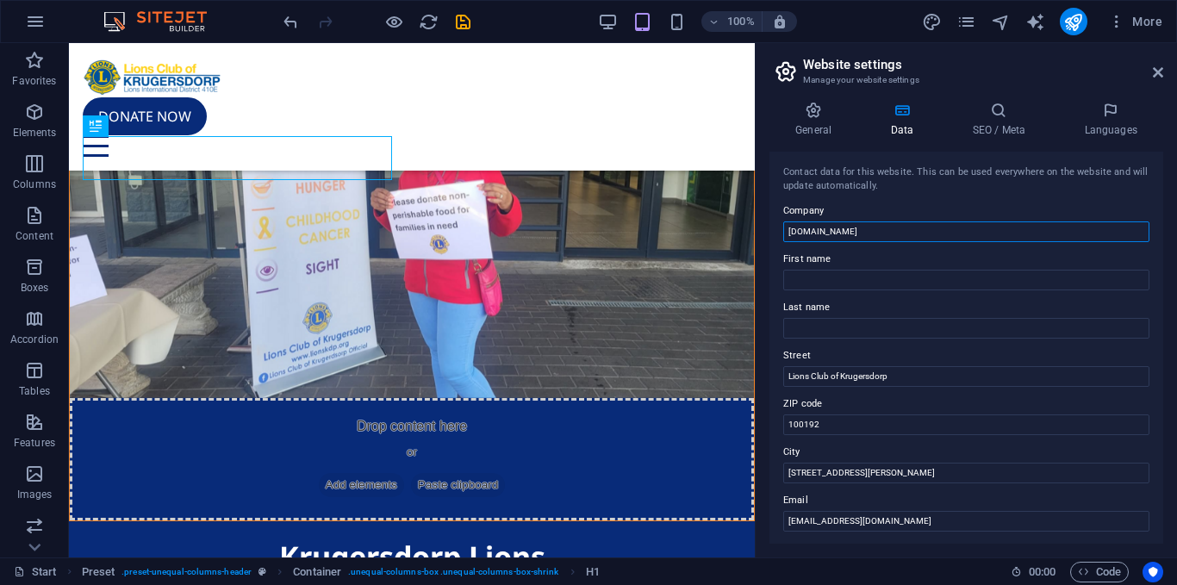
click at [944, 233] on input "[DOMAIN_NAME]" at bounding box center [966, 231] width 366 height 21
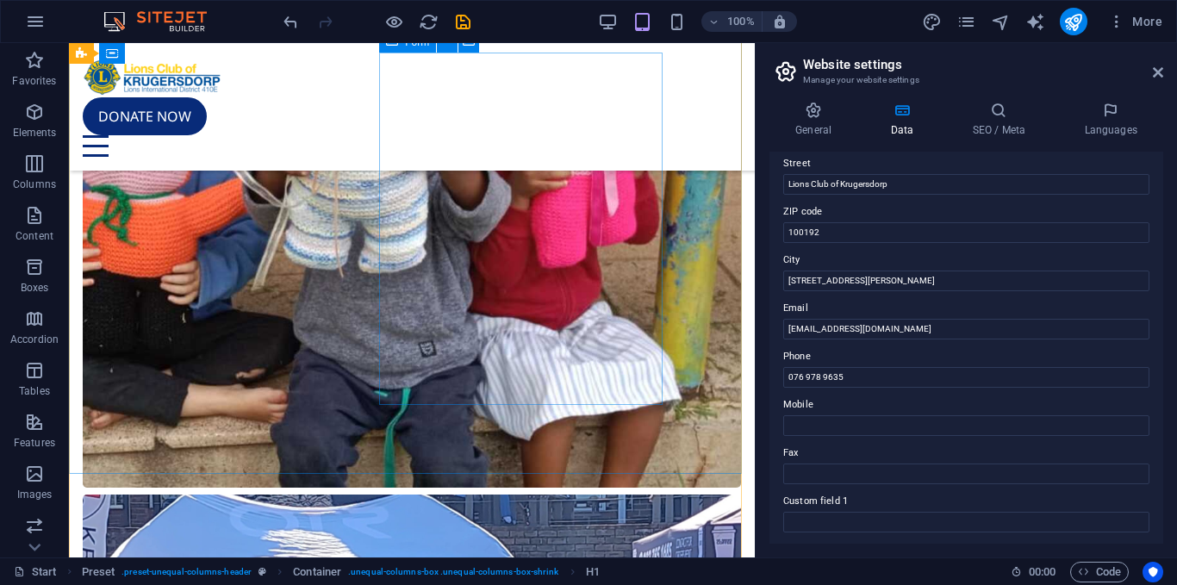
scroll to position [4473, 0]
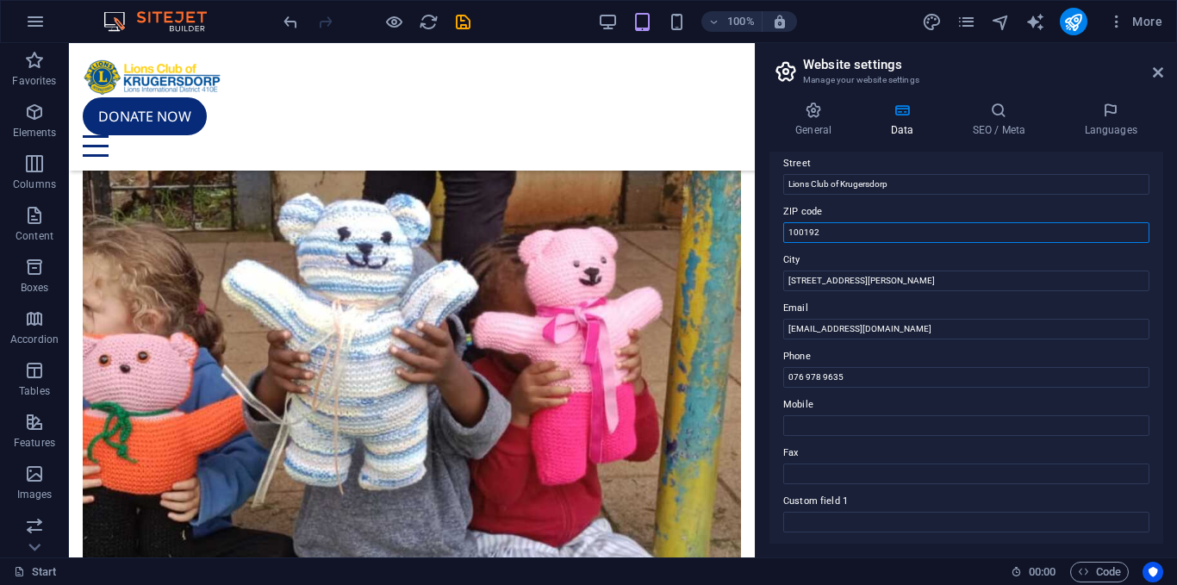
drag, startPoint x: 906, startPoint y: 276, endPoint x: 752, endPoint y: 239, distance: 158.6
drag, startPoint x: 926, startPoint y: 419, endPoint x: 749, endPoint y: 383, distance: 180.1
type input "Monument"
click at [897, 276] on input "[STREET_ADDRESS][PERSON_NAME]" at bounding box center [966, 280] width 366 height 21
type input "[STREET_ADDRESS][PERSON_NAME],"
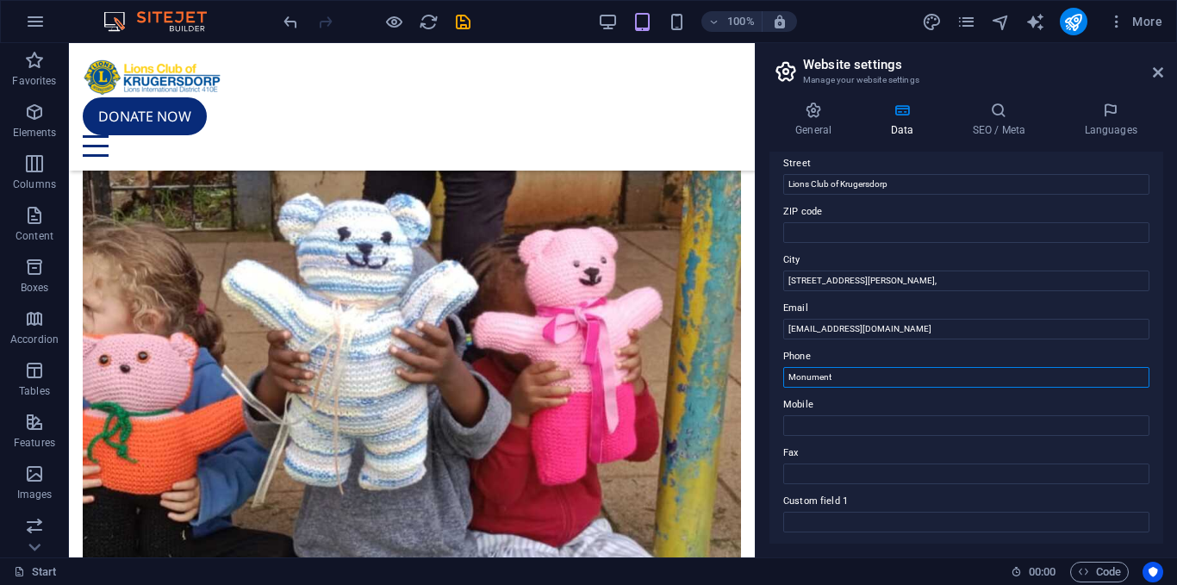
click at [869, 368] on input "Monument" at bounding box center [966, 377] width 366 height 21
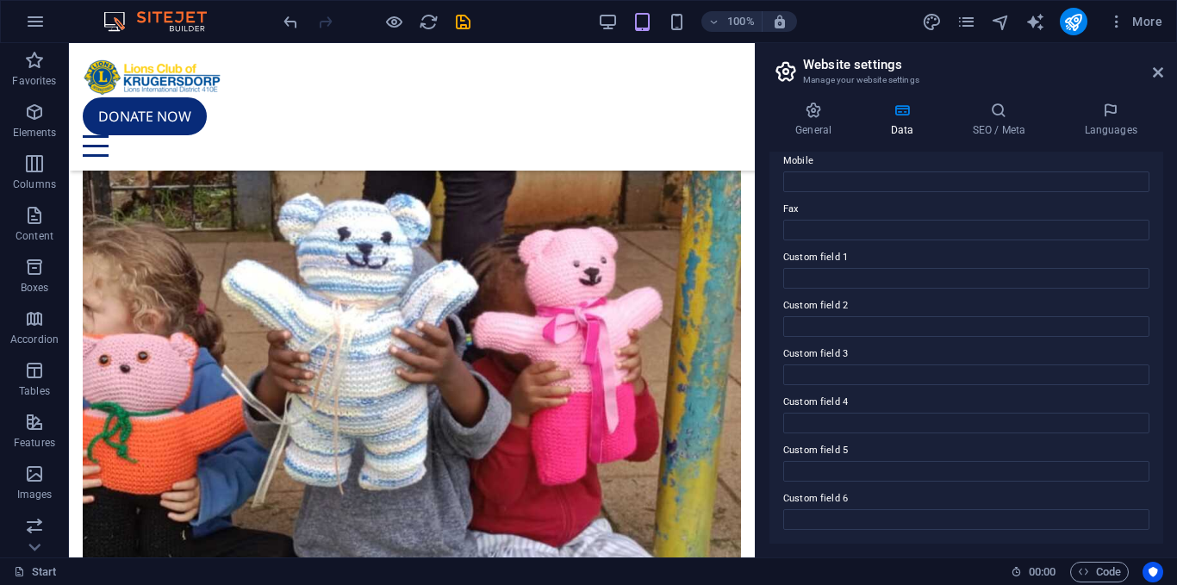
scroll to position [0, 0]
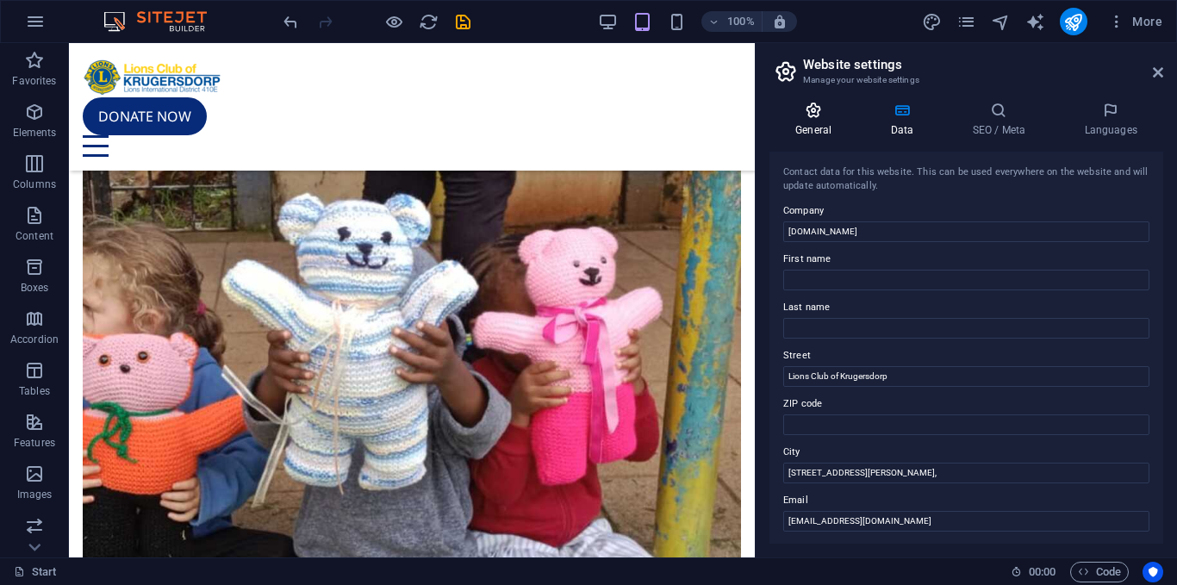
type input "Monument."
click at [833, 117] on icon at bounding box center [813, 110] width 88 height 17
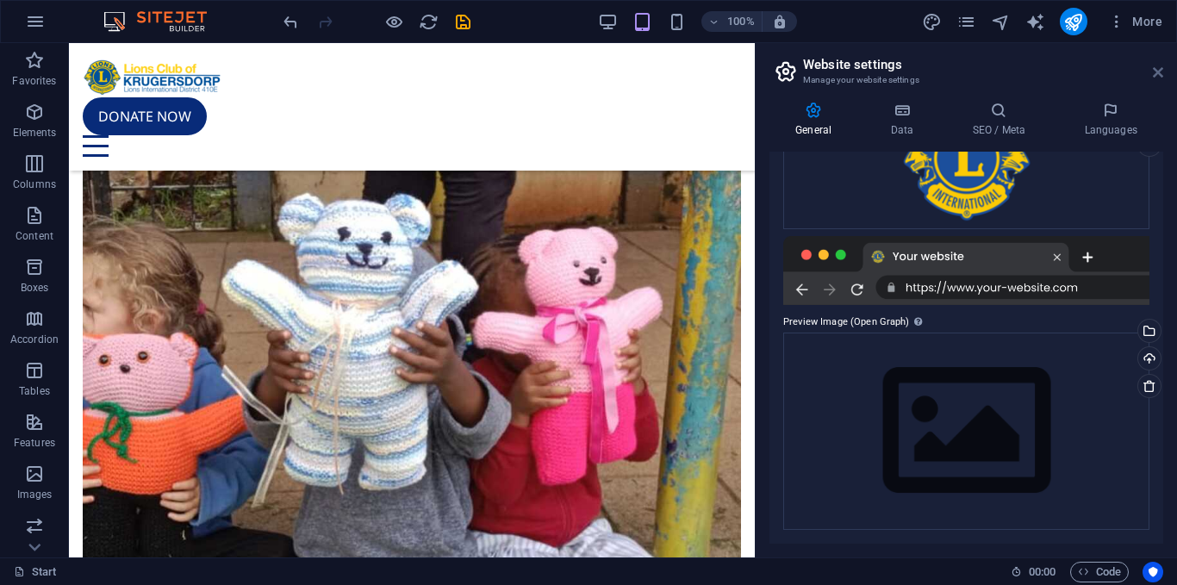
click at [1158, 76] on icon at bounding box center [1157, 72] width 10 height 14
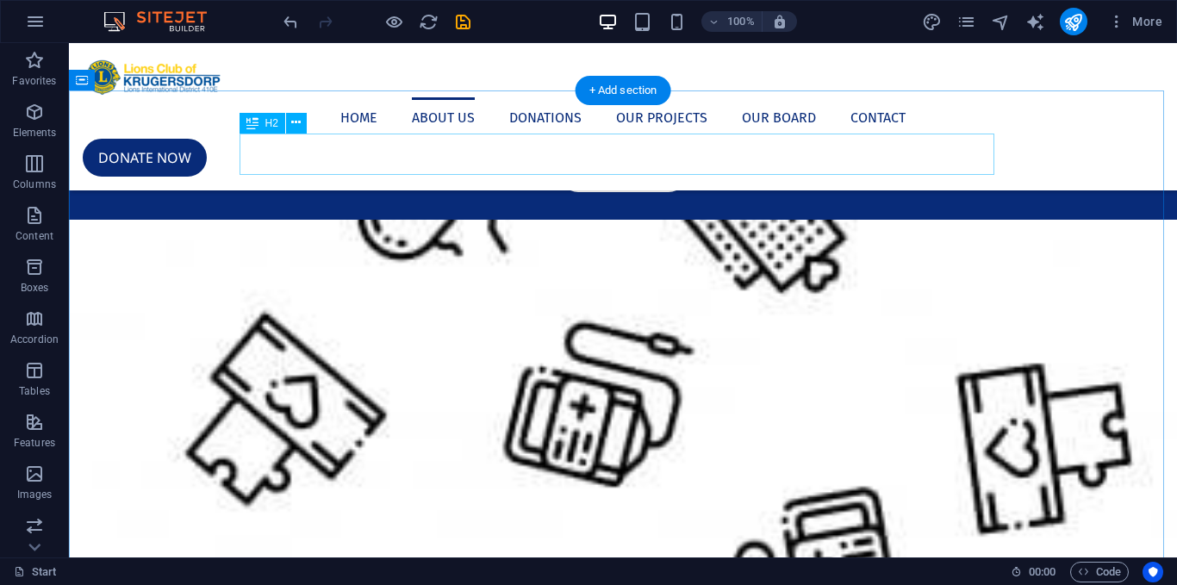
scroll to position [338, 0]
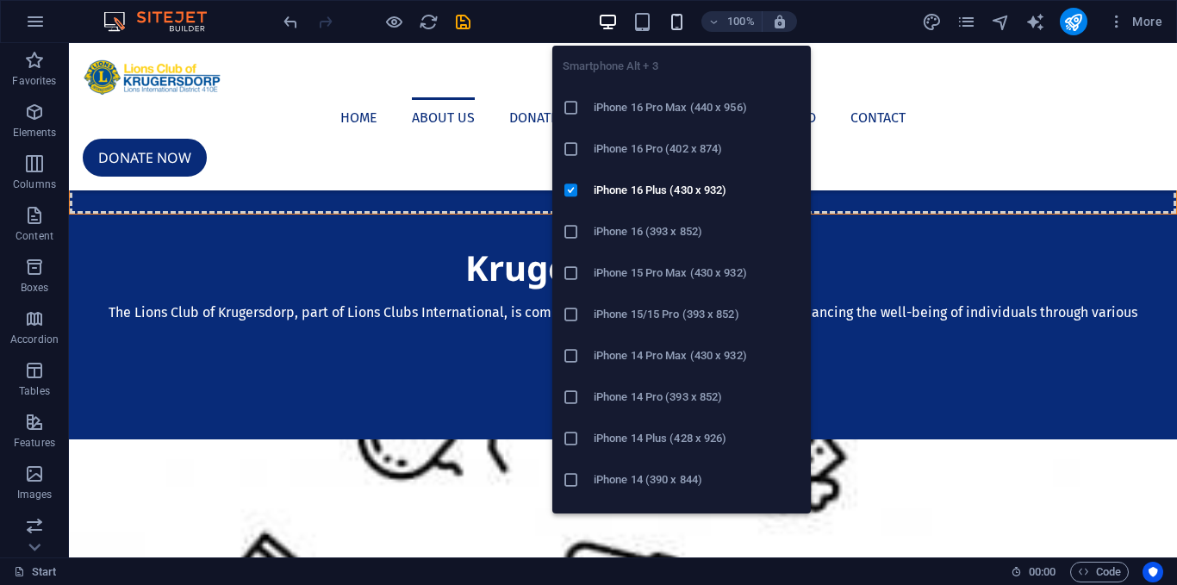
click at [679, 16] on icon "button" at bounding box center [677, 22] width 20 height 20
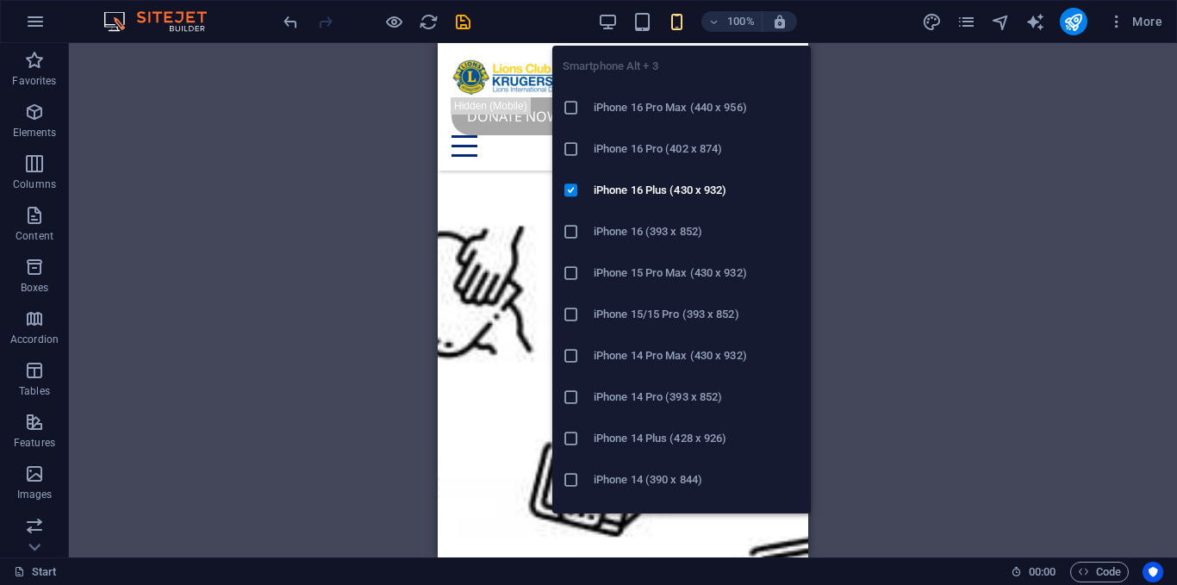
scroll to position [338, 0]
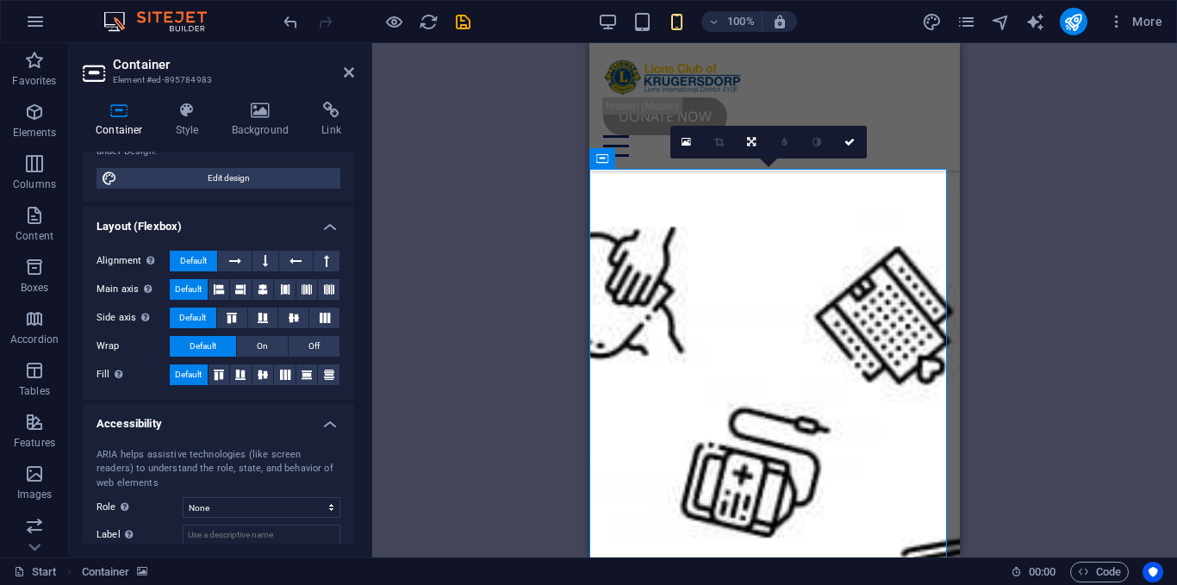
scroll to position [276, 0]
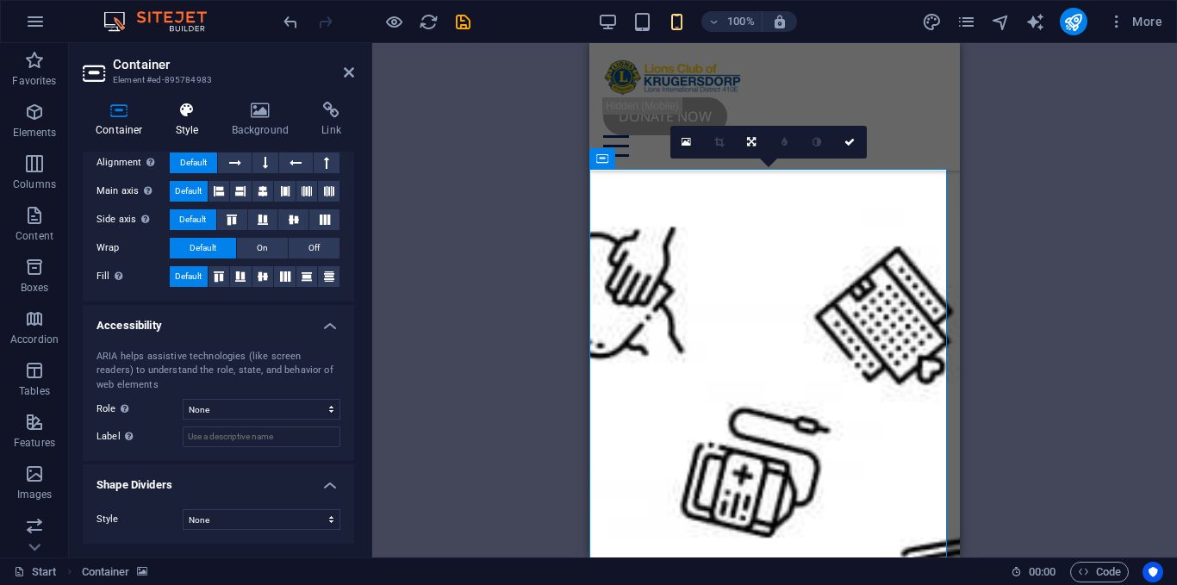
click at [188, 117] on icon at bounding box center [187, 110] width 49 height 17
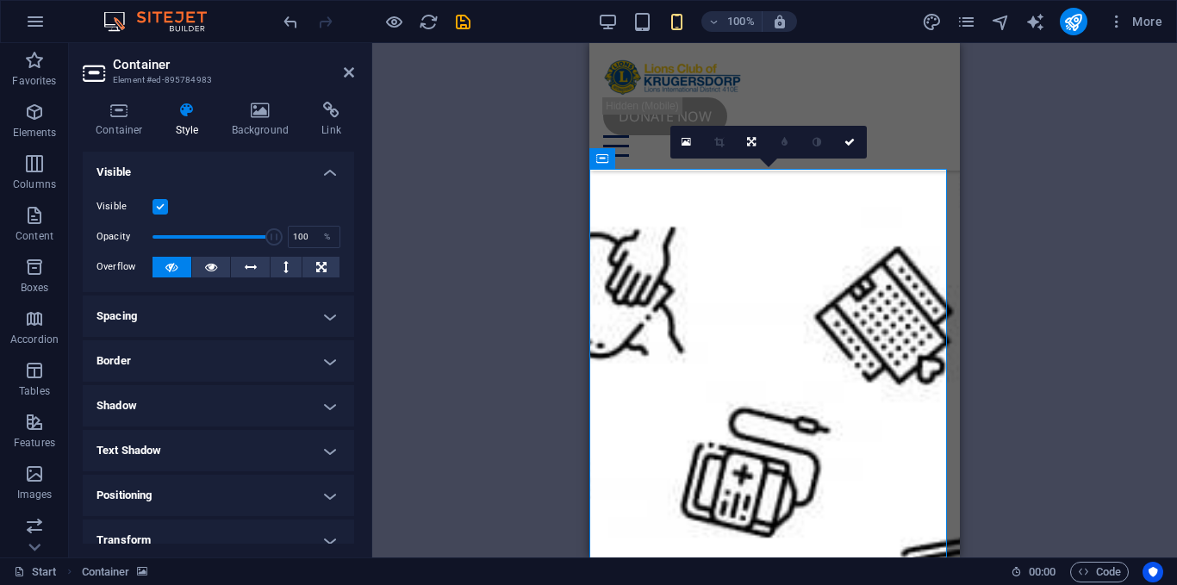
click at [196, 308] on h4 "Spacing" at bounding box center [218, 315] width 271 height 41
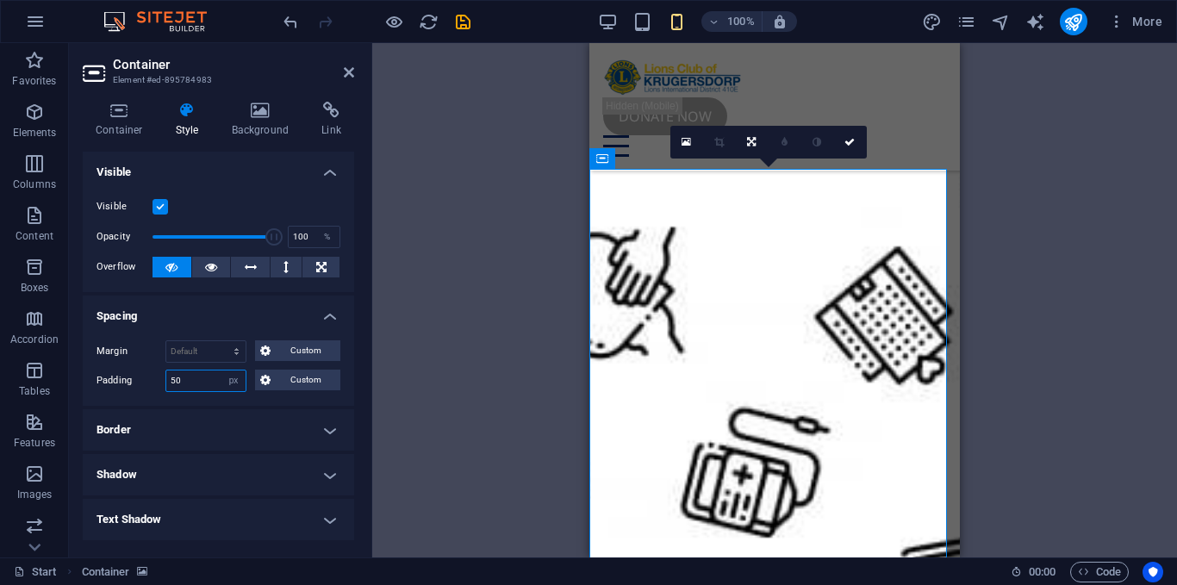
drag, startPoint x: 196, startPoint y: 375, endPoint x: 134, endPoint y: 376, distance: 62.0
click at [134, 376] on div "Padding 50 Default px rem % vh vw Custom Custom" at bounding box center [218, 380] width 244 height 22
click at [214, 301] on h4 "Spacing" at bounding box center [218, 310] width 271 height 31
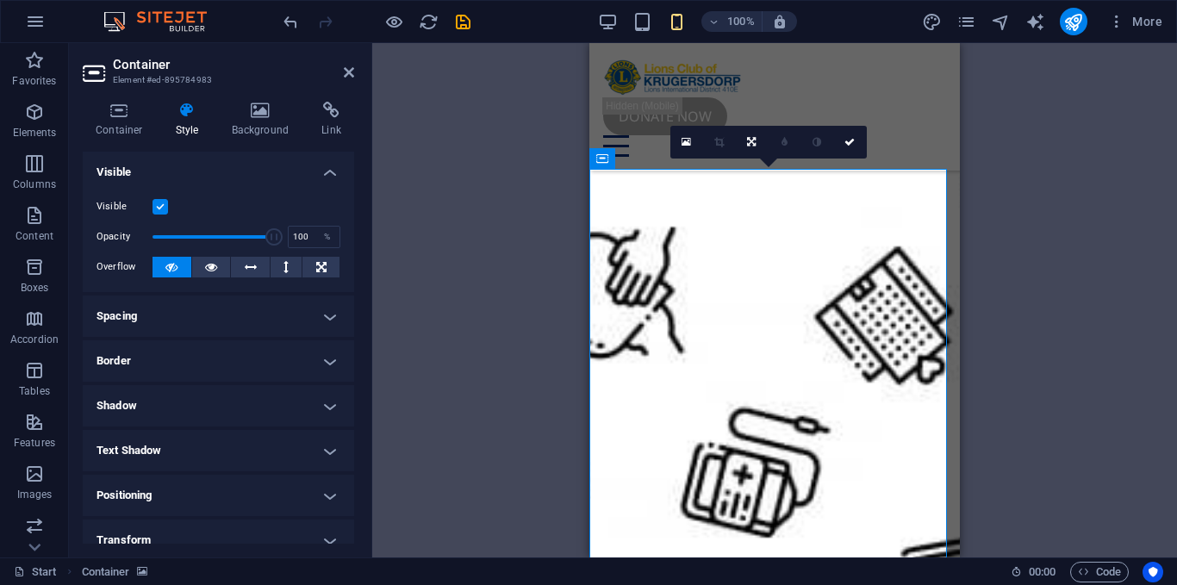
click at [214, 301] on h4 "Spacing" at bounding box center [218, 315] width 271 height 41
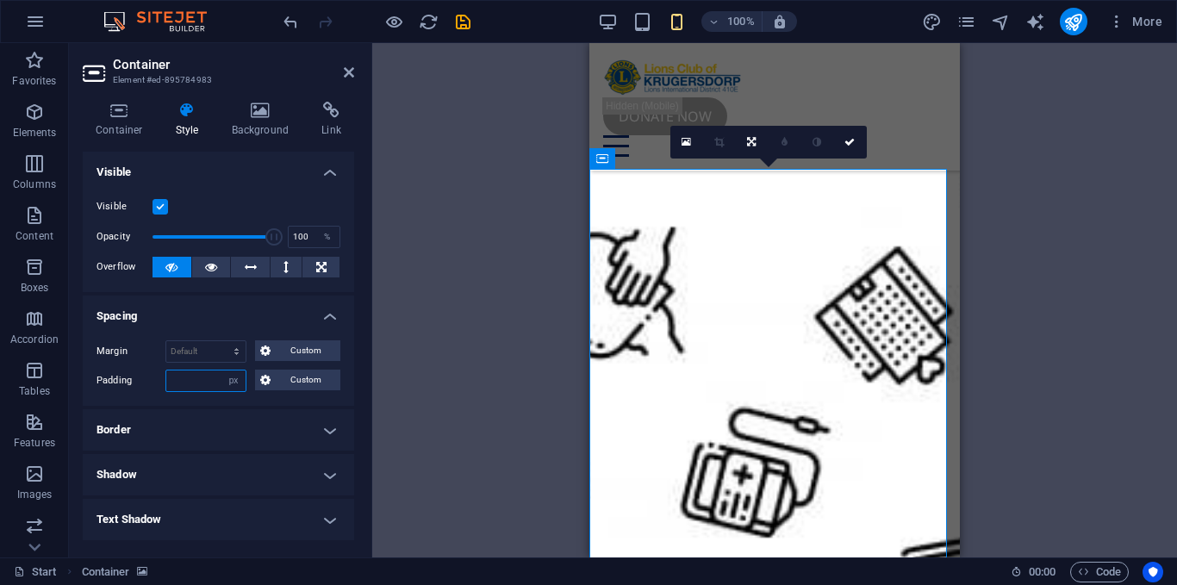
click at [194, 377] on input "number" at bounding box center [205, 380] width 79 height 21
type input "0"
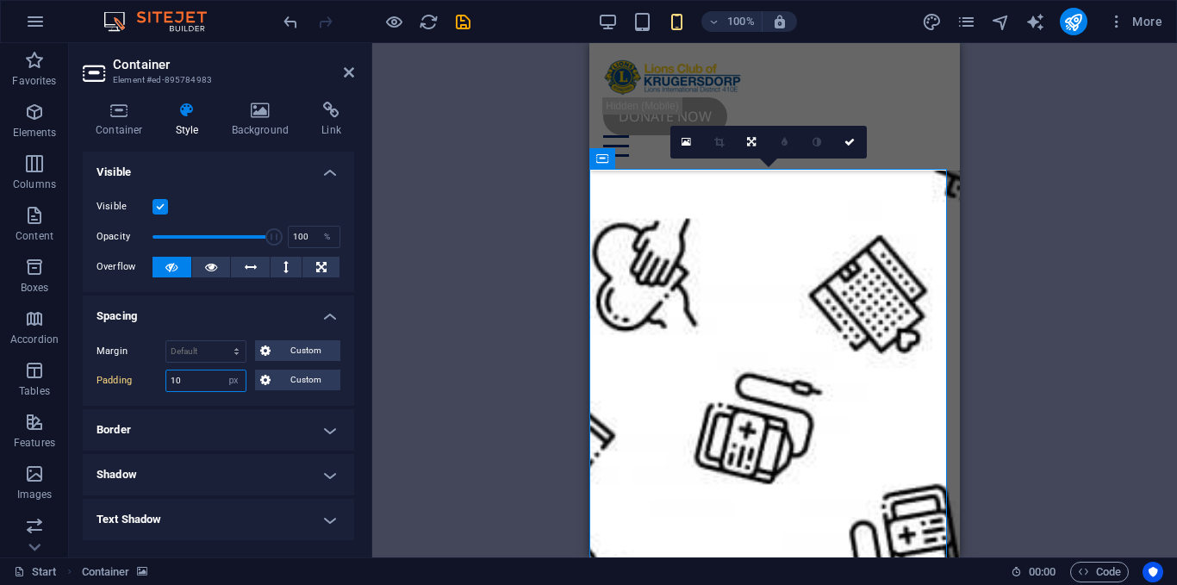
type input "1"
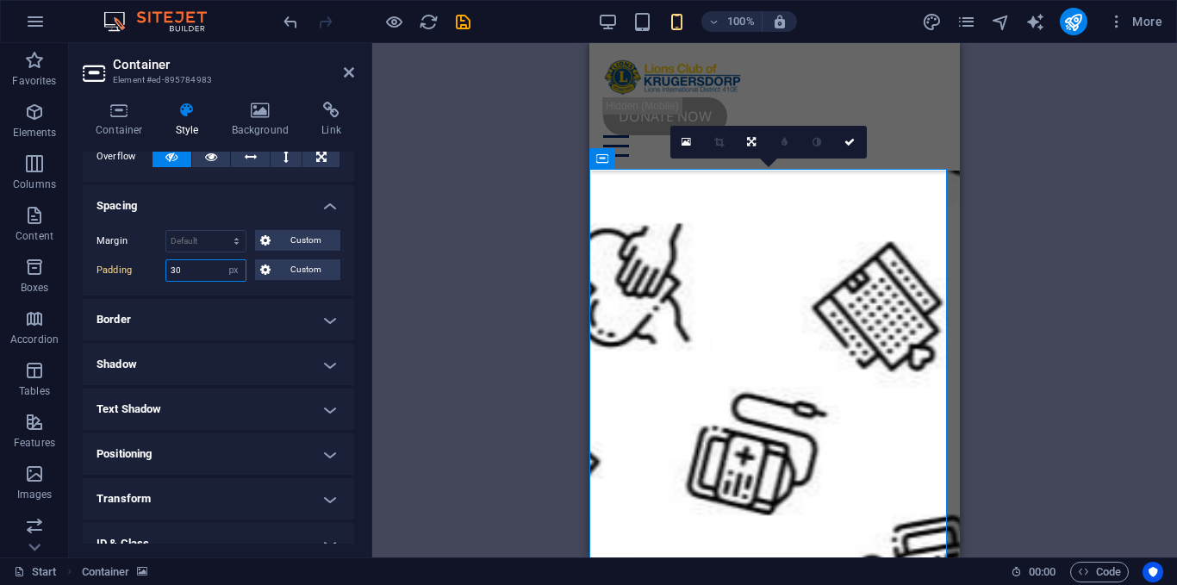
scroll to position [0, 0]
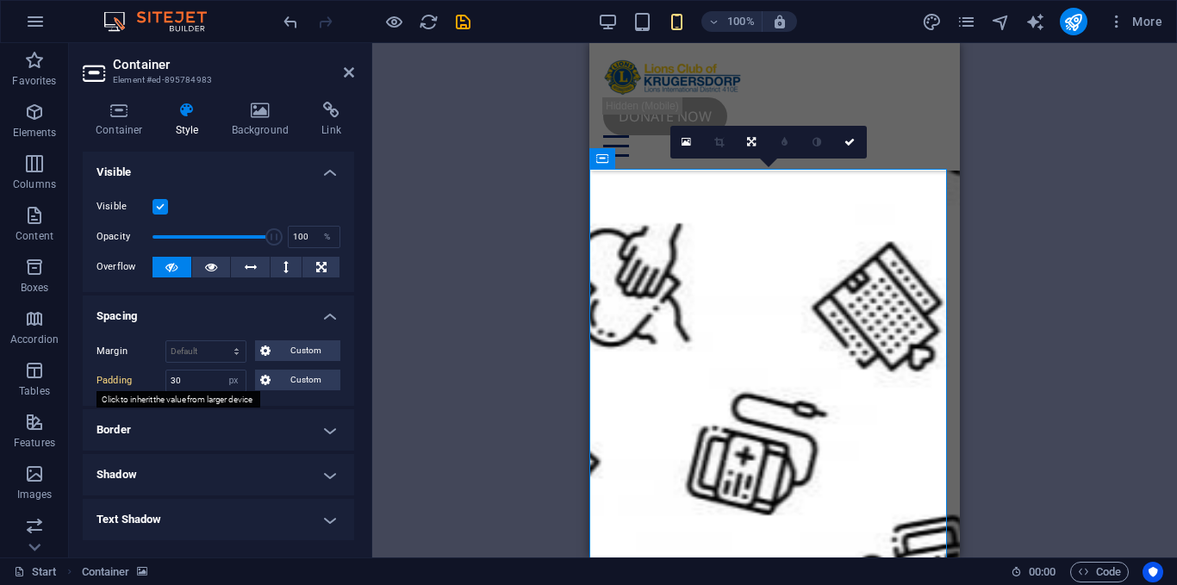
click at [114, 384] on label "Padding" at bounding box center [130, 380] width 69 height 21
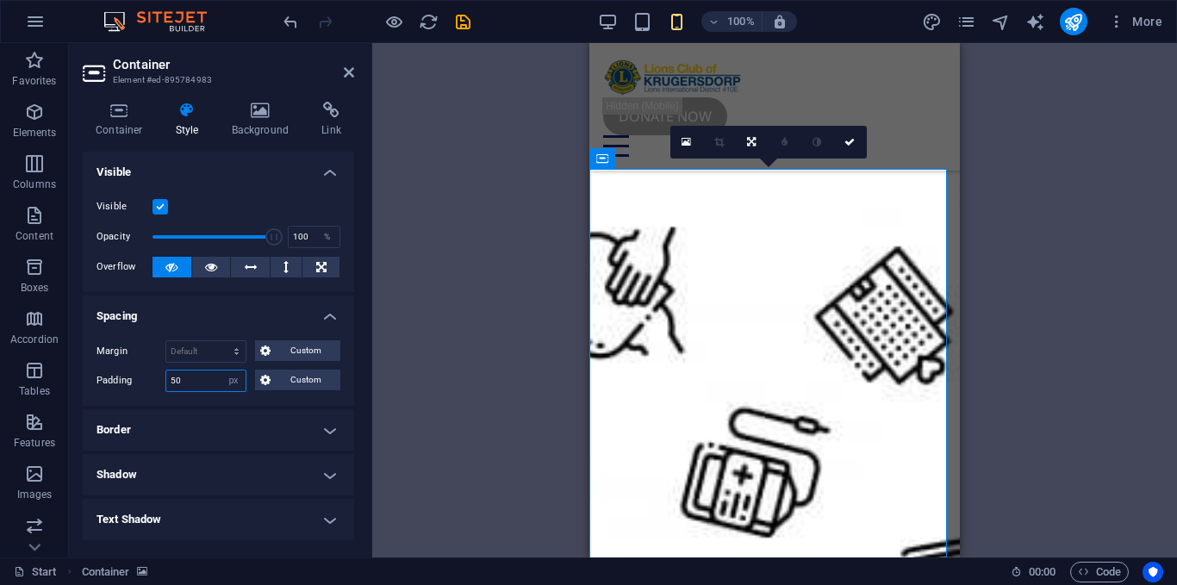
drag, startPoint x: 199, startPoint y: 381, endPoint x: 127, endPoint y: 378, distance: 72.4
click at [127, 378] on div "Padding 50 Default px rem % vh vw Custom Custom" at bounding box center [218, 380] width 244 height 22
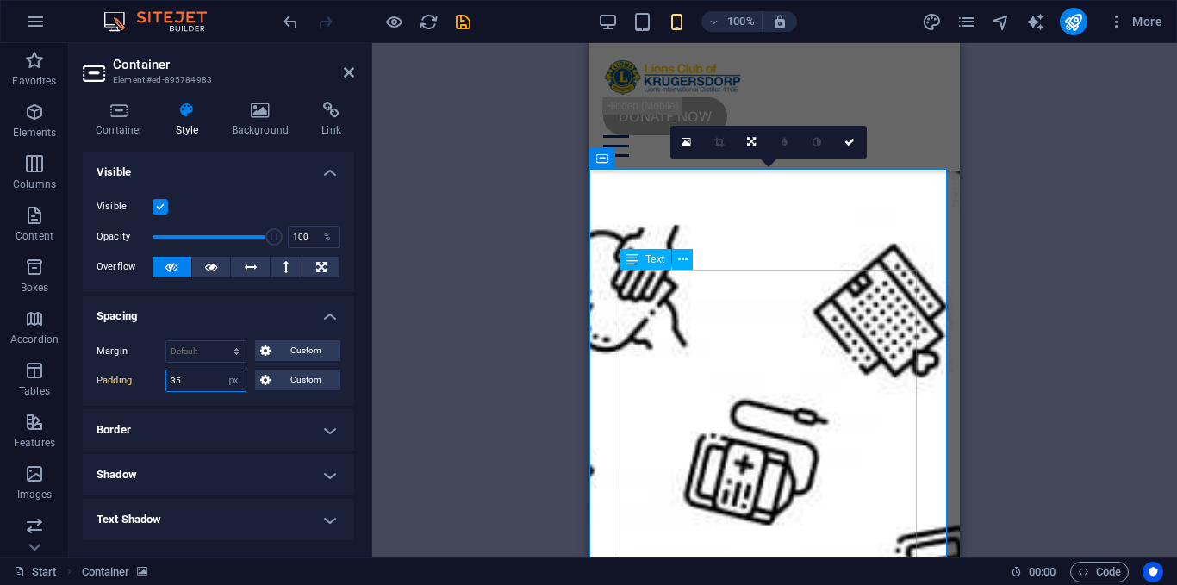
type input "35"
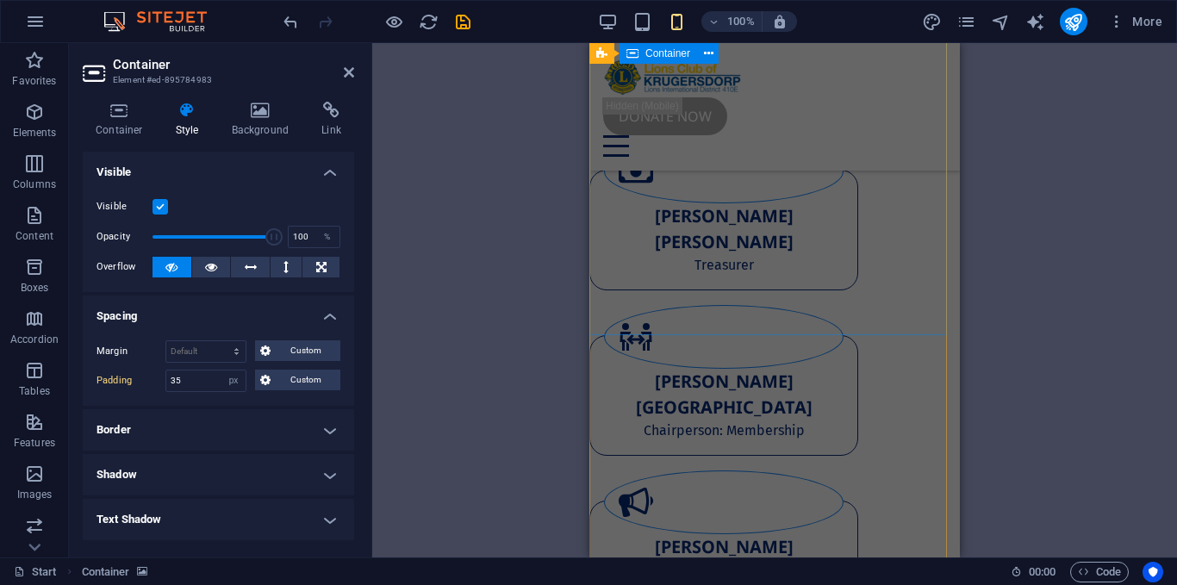
scroll to position [8286, 0]
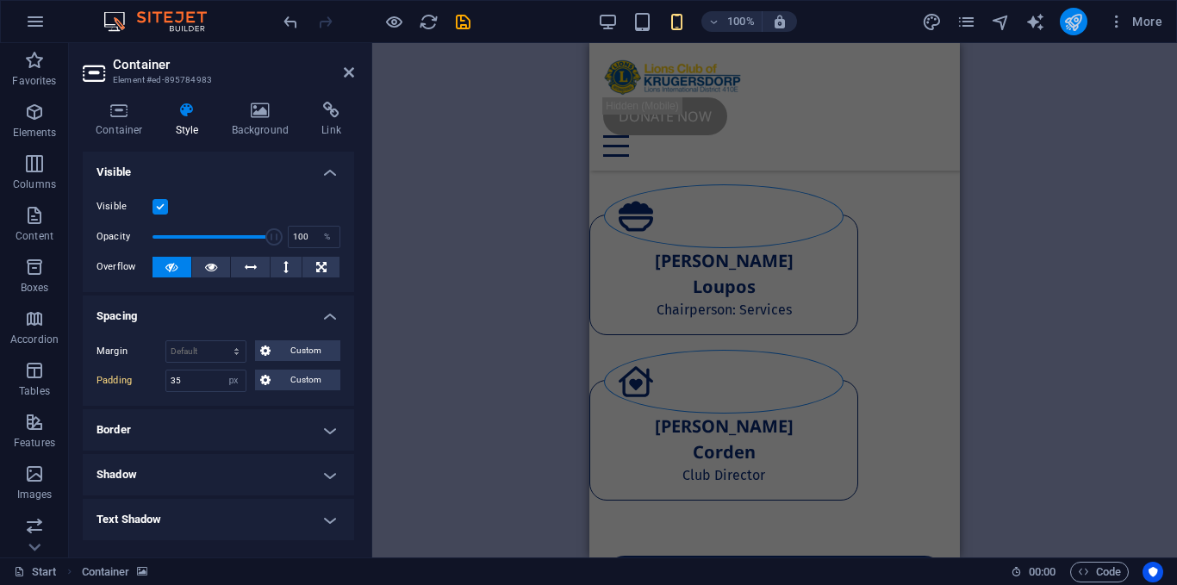
click at [1062, 27] on button "publish" at bounding box center [1073, 22] width 28 height 28
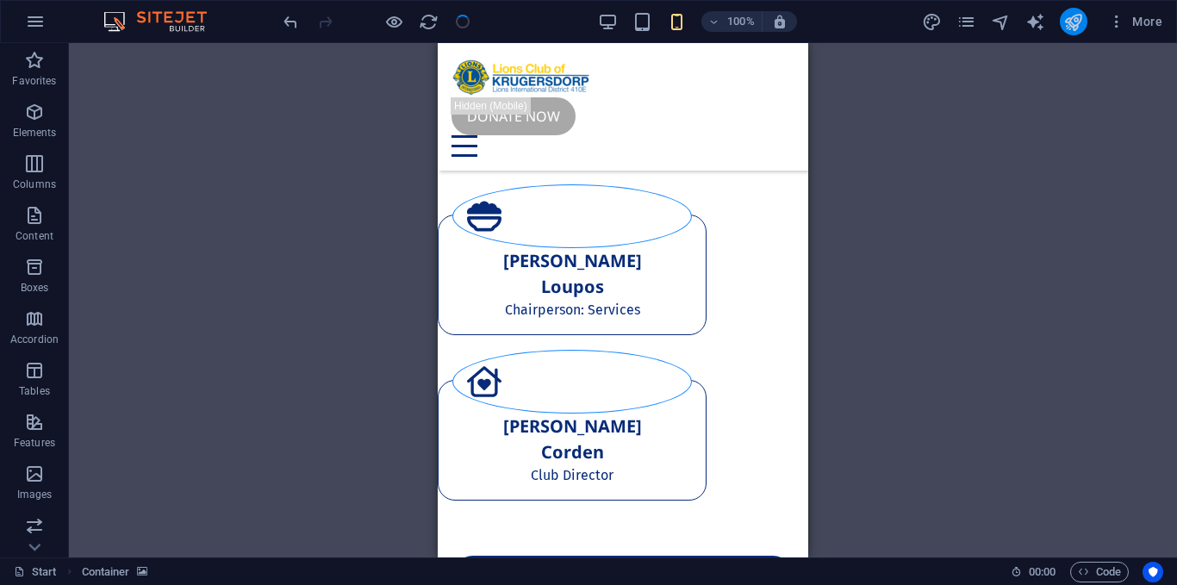
scroll to position [628, 0]
